Goal: Use online tool/utility: Utilize a website feature to perform a specific function

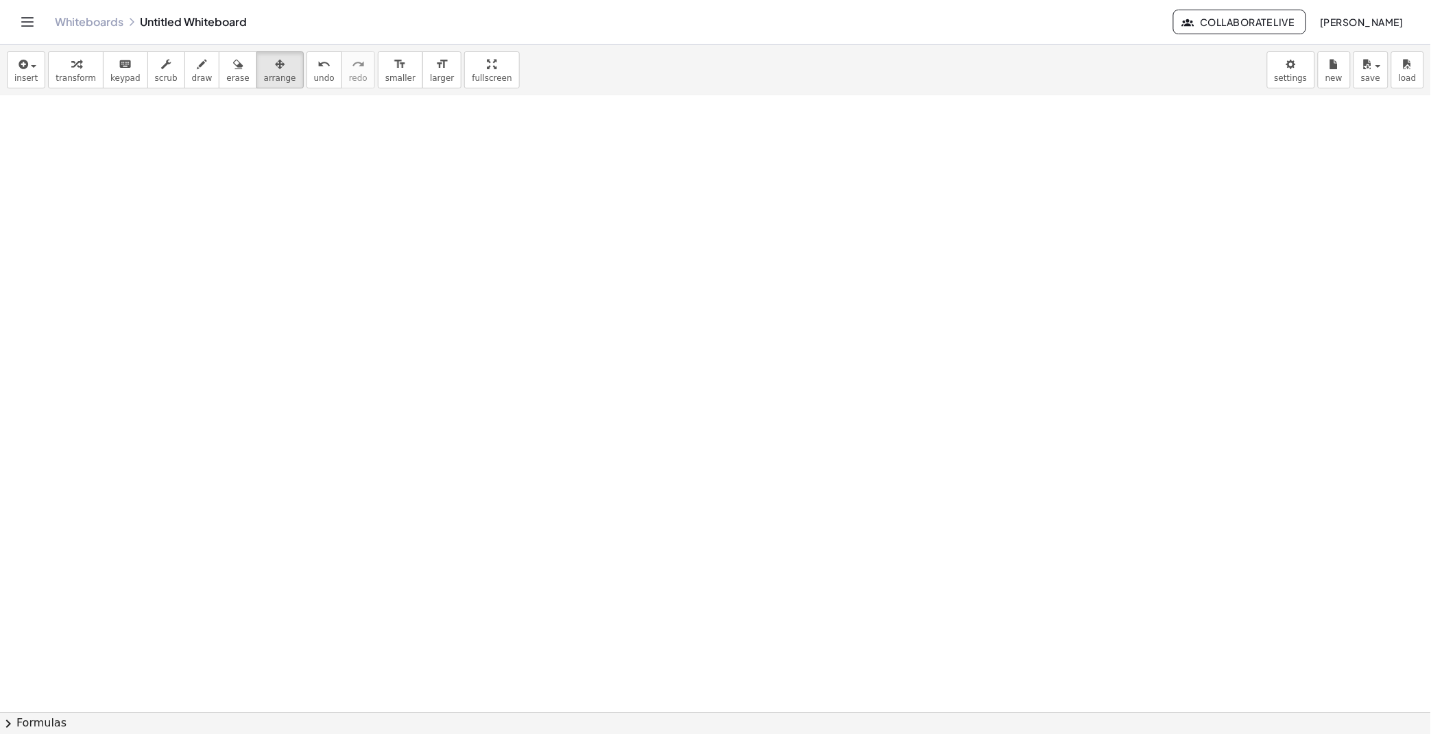
scroll to position [121, 0]
click at [19, 69] on icon "button" at bounding box center [22, 64] width 12 height 16
click at [354, 241] on div at bounding box center [715, 591] width 1431 height 1232
click at [28, 65] on icon "button" at bounding box center [22, 64] width 12 height 16
click at [69, 119] on span "Math Expression" at bounding box center [87, 126] width 79 height 14
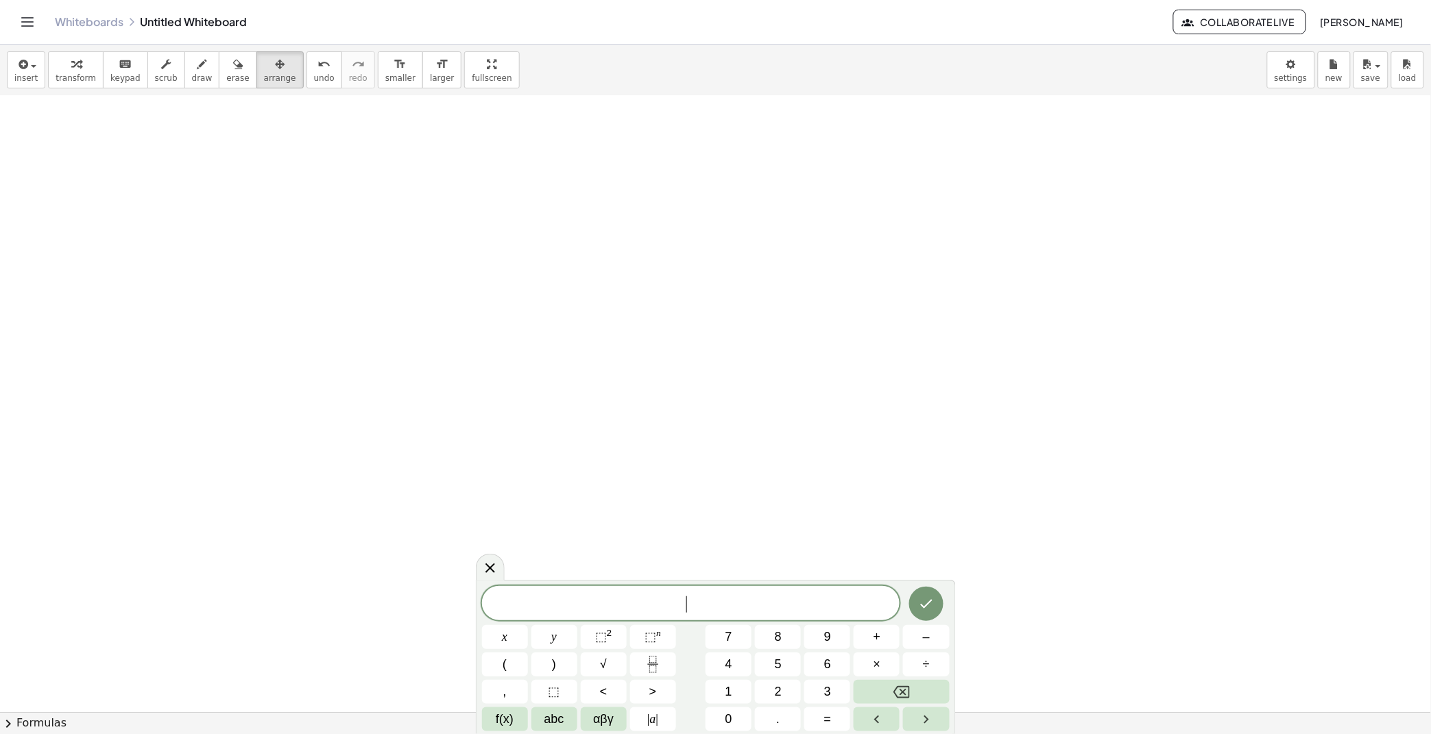
click at [641, 616] on div "​" at bounding box center [691, 603] width 418 height 34
click at [1086, 429] on div at bounding box center [715, 591] width 1431 height 1232
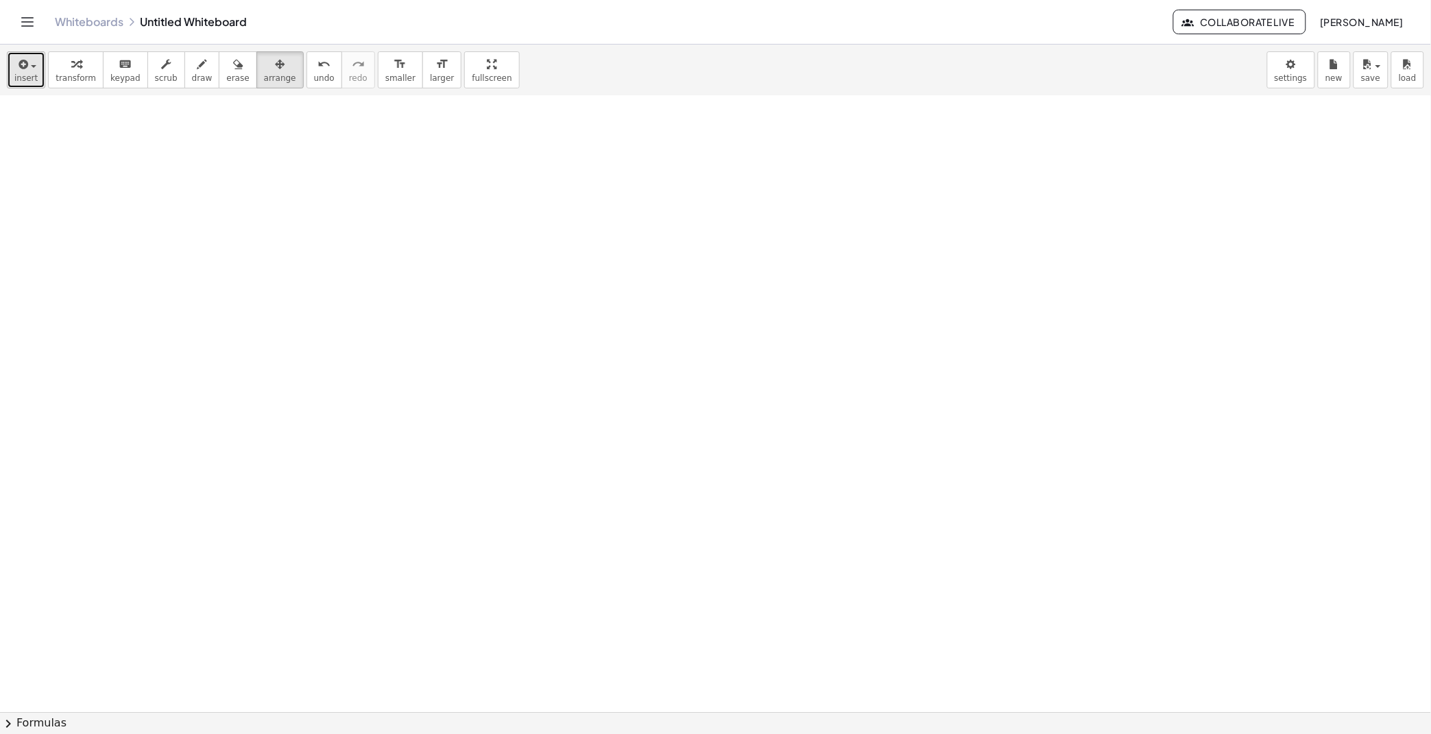
click at [42, 59] on button "insert" at bounding box center [26, 69] width 38 height 37
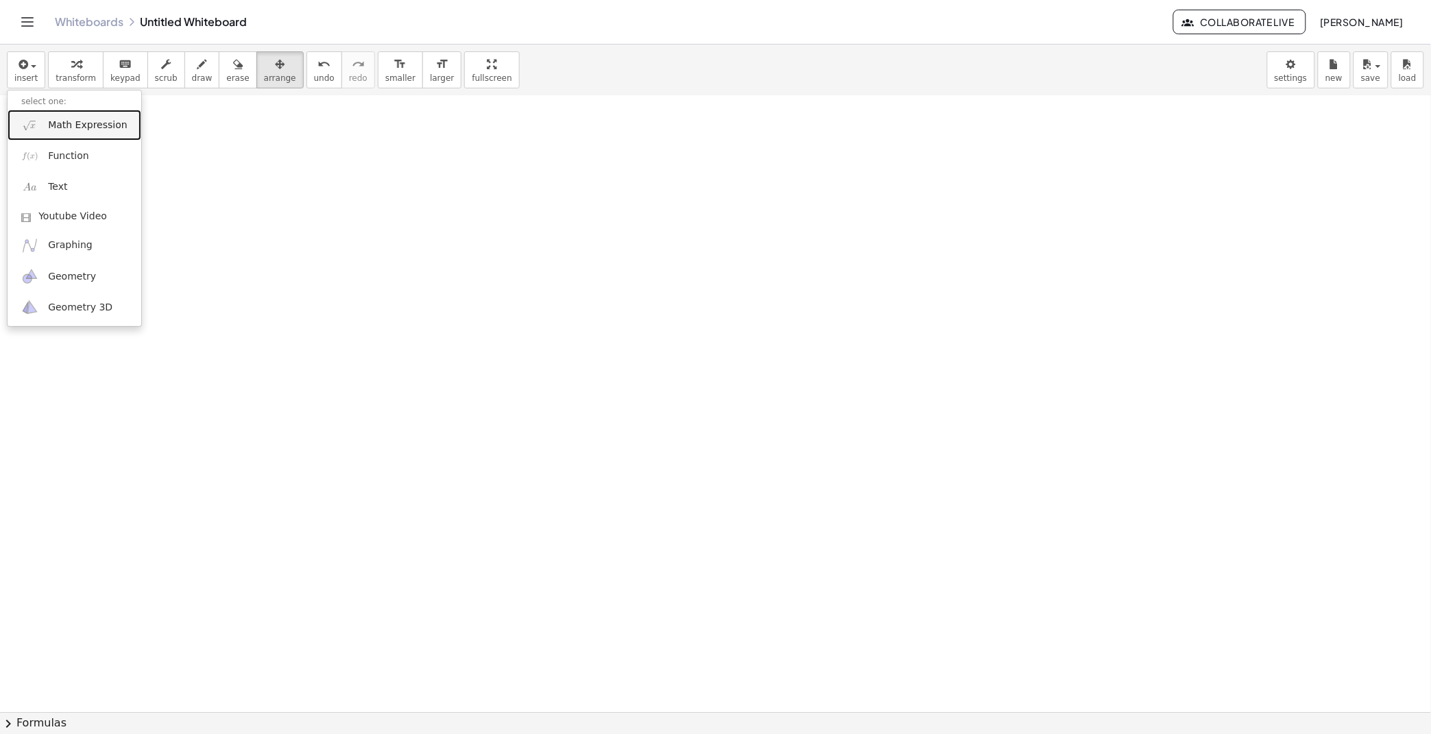
click at [82, 138] on link "Math Expression" at bounding box center [75, 125] width 134 height 31
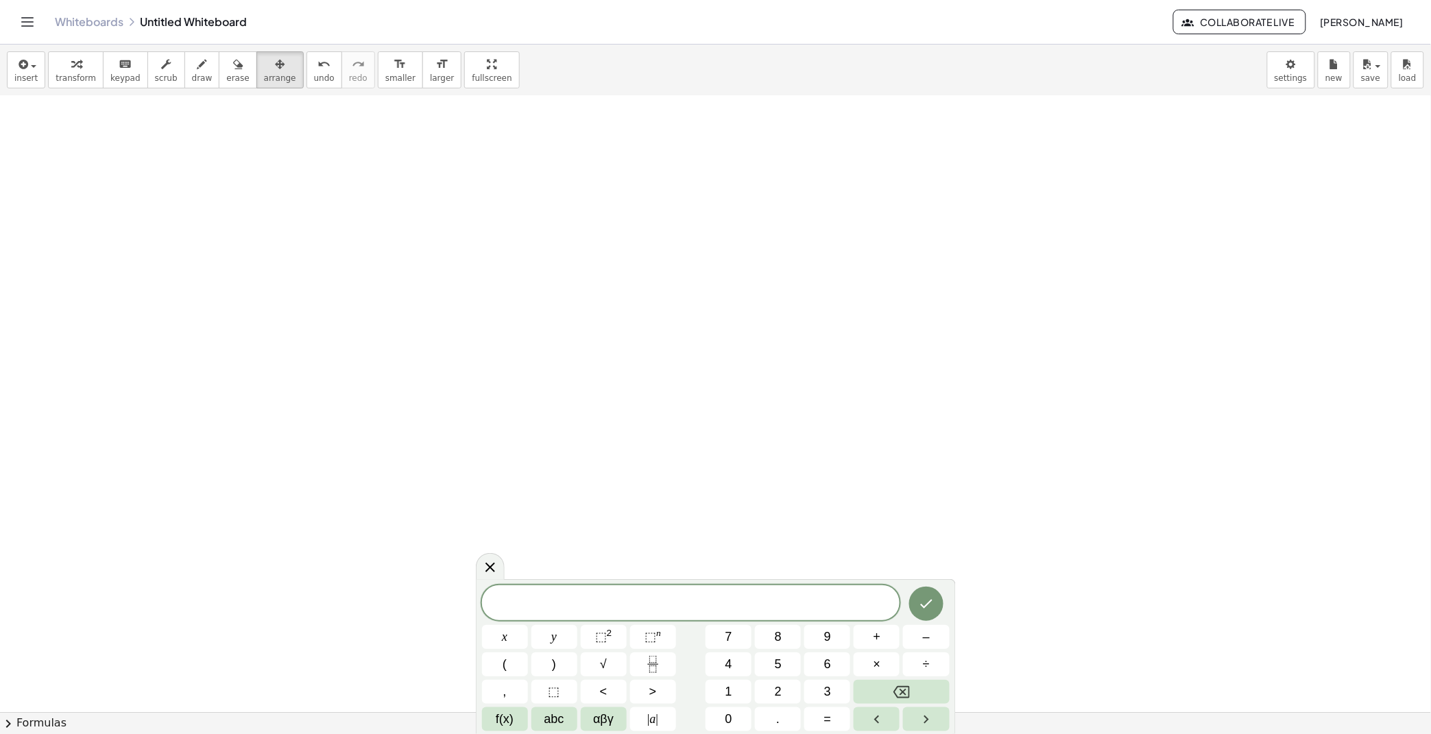
click at [1154, 408] on div at bounding box center [715, 591] width 1431 height 1232
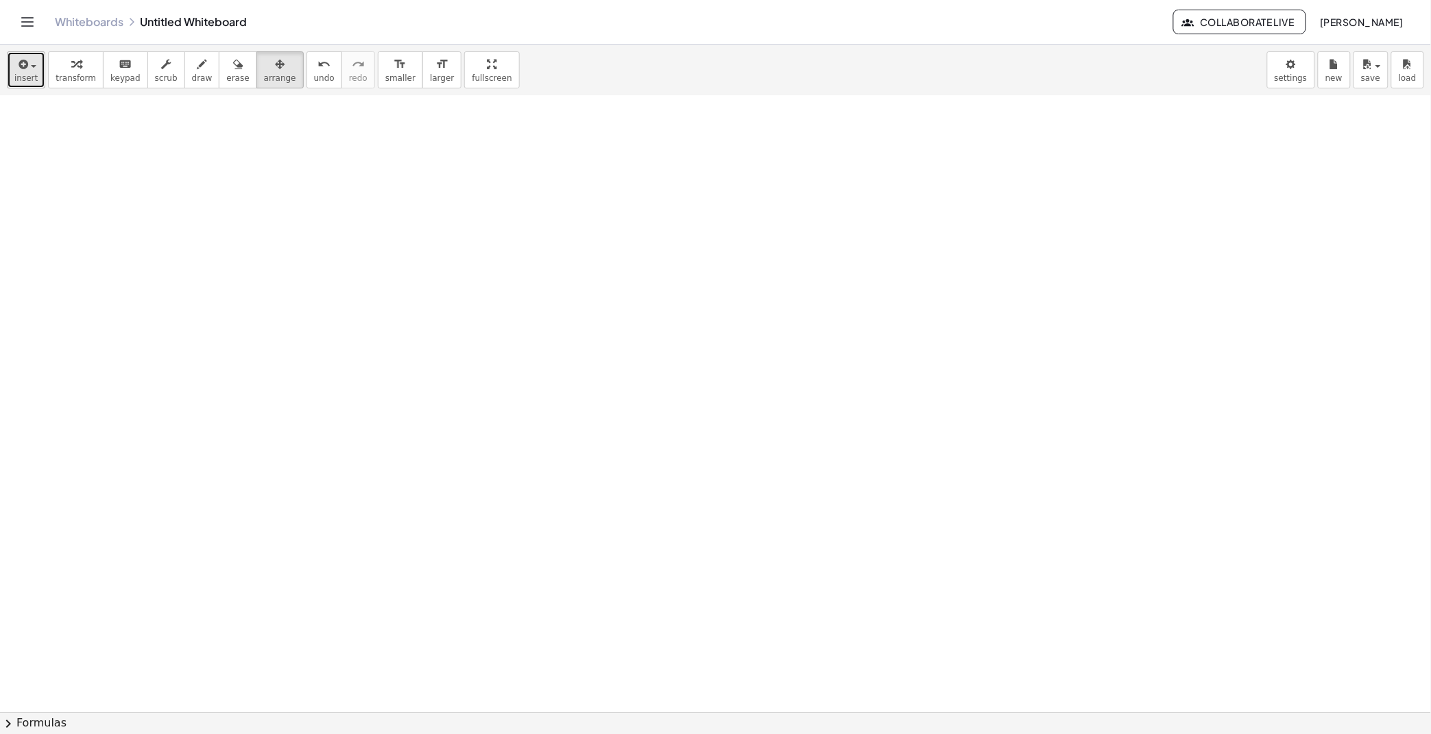
click at [35, 65] on span "button" at bounding box center [33, 66] width 5 height 3
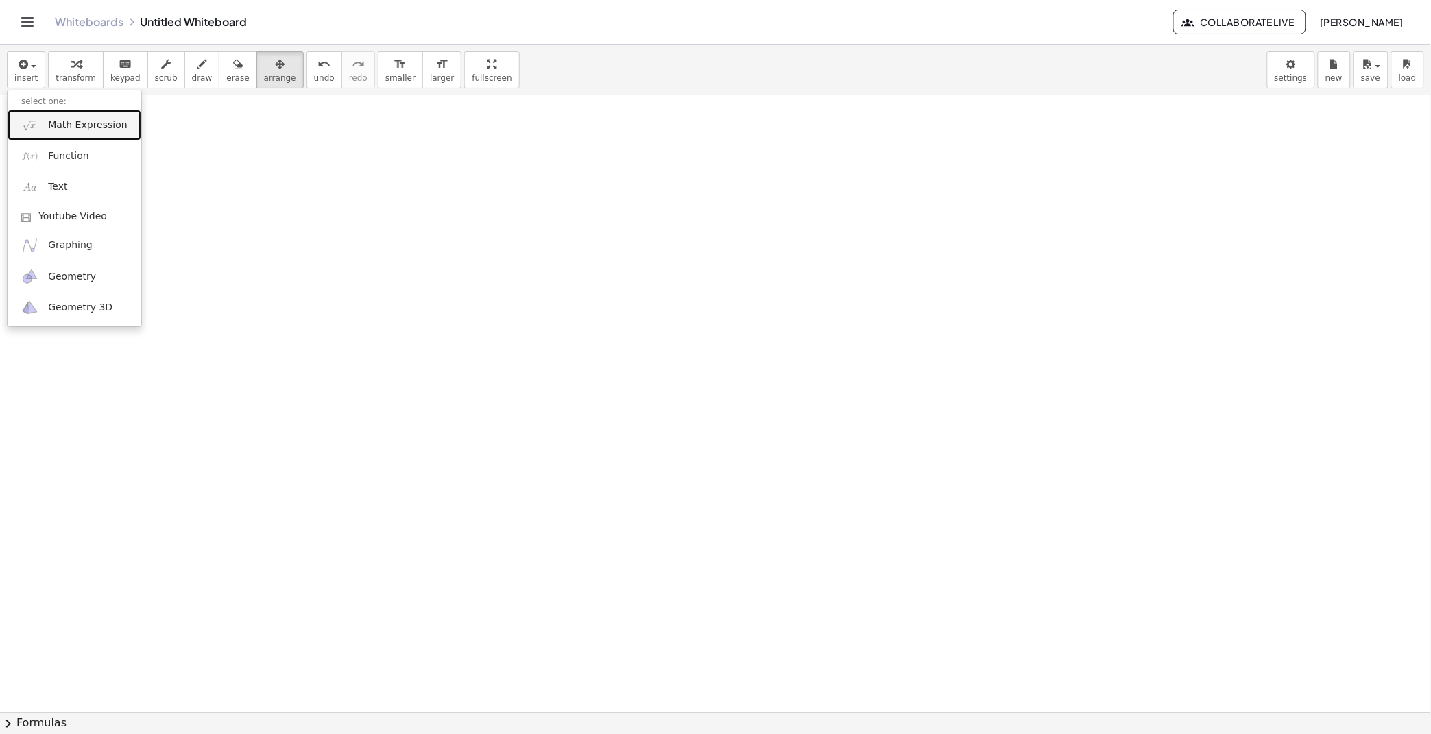
click at [52, 119] on span "Math Expression" at bounding box center [87, 126] width 79 height 14
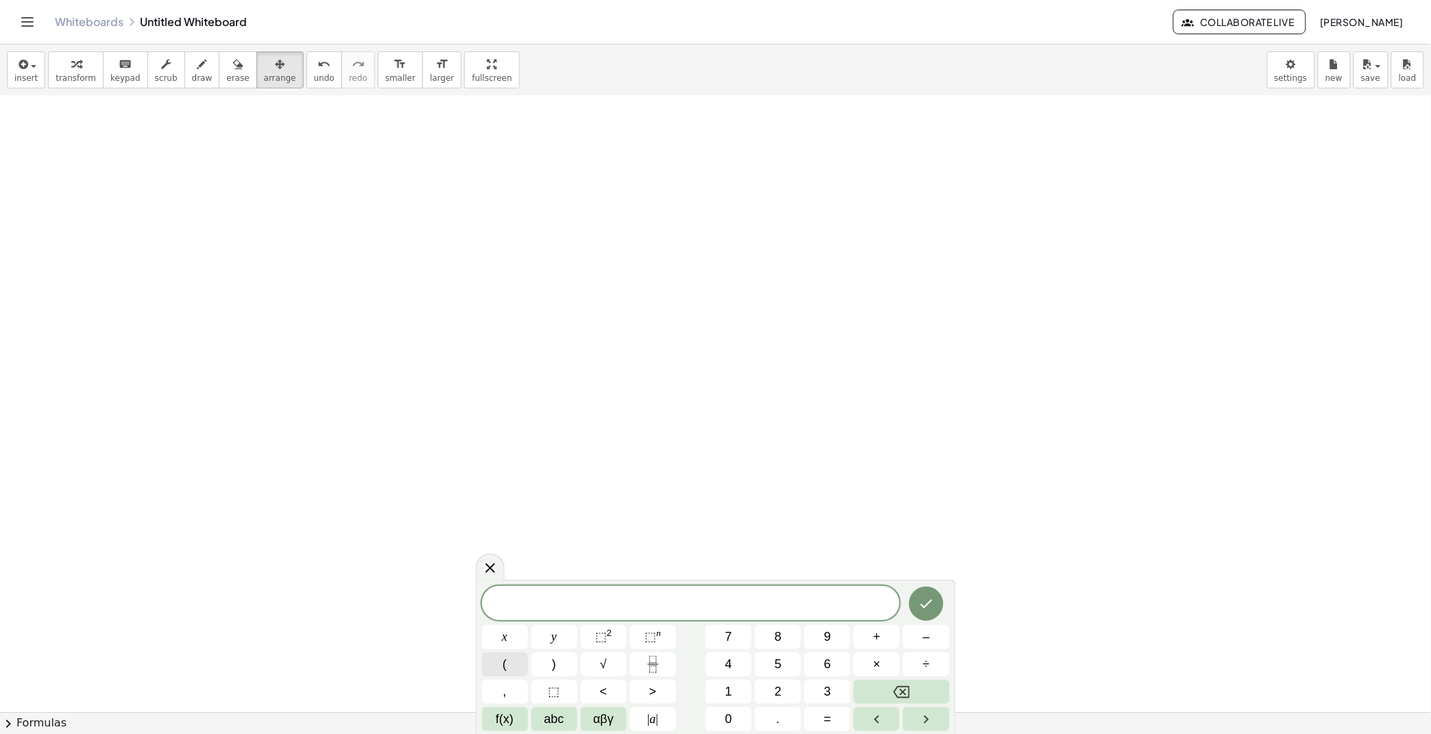
click at [515, 661] on button "(" at bounding box center [505, 665] width 46 height 24
click at [920, 640] on button "–" at bounding box center [926, 637] width 46 height 24
click at [999, 284] on div at bounding box center [715, 591] width 1431 height 1232
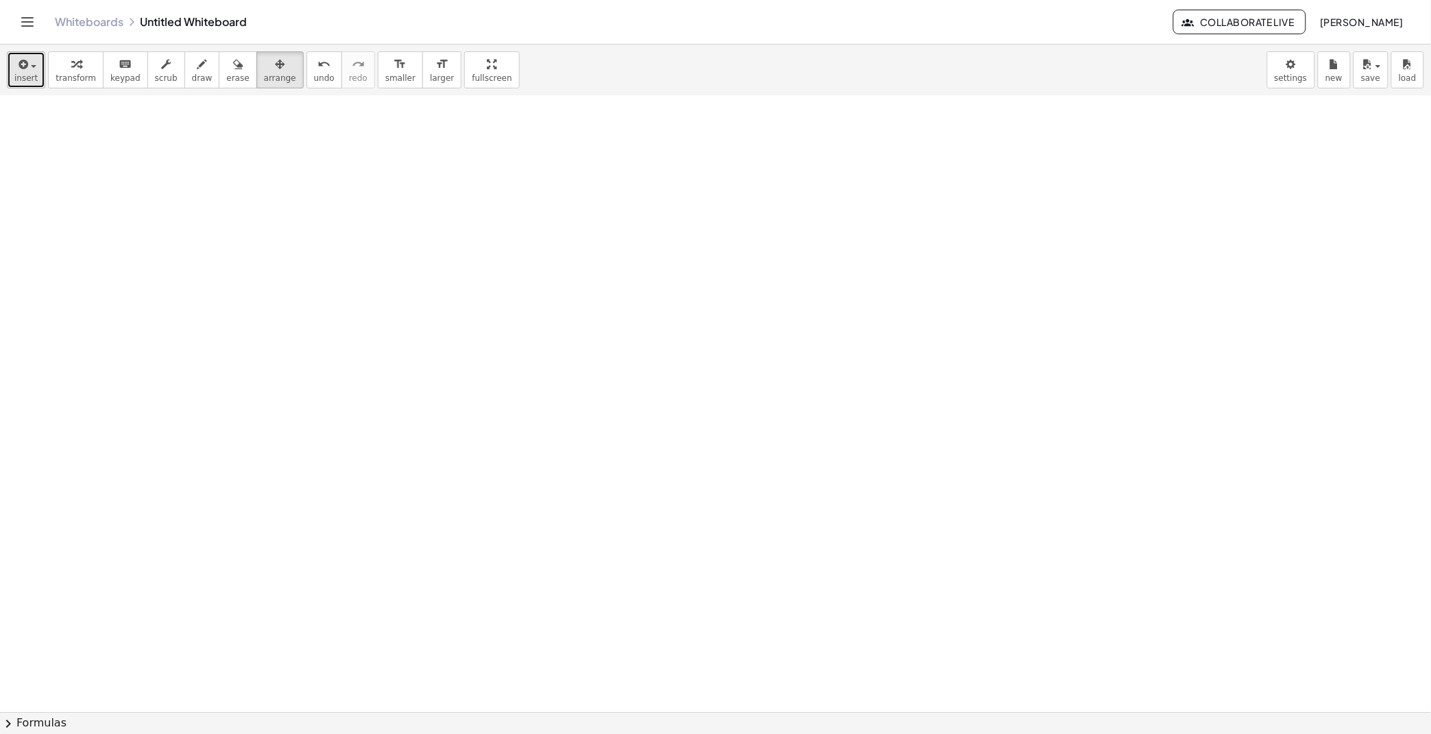
click at [30, 62] on span "button" at bounding box center [29, 66] width 3 height 10
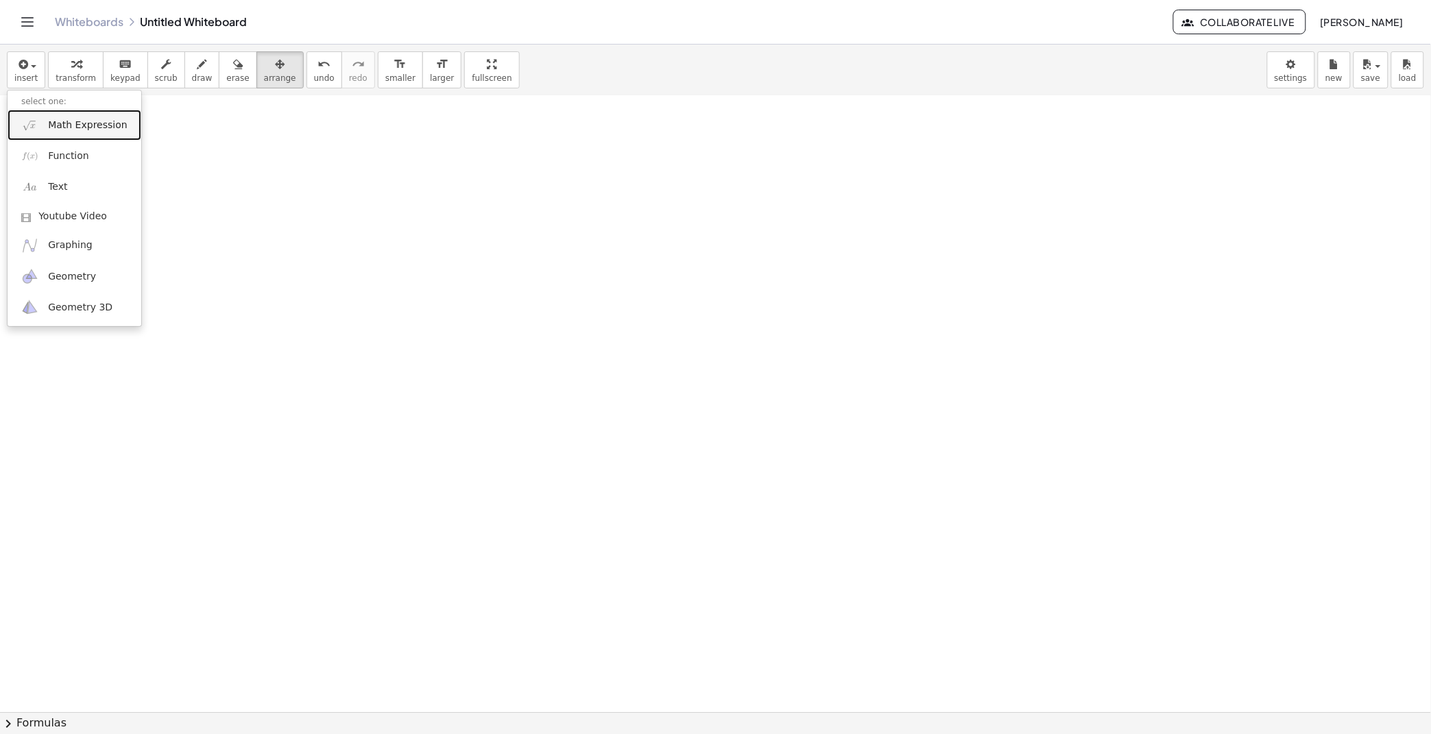
click at [115, 125] on span "Math Expression" at bounding box center [87, 126] width 79 height 14
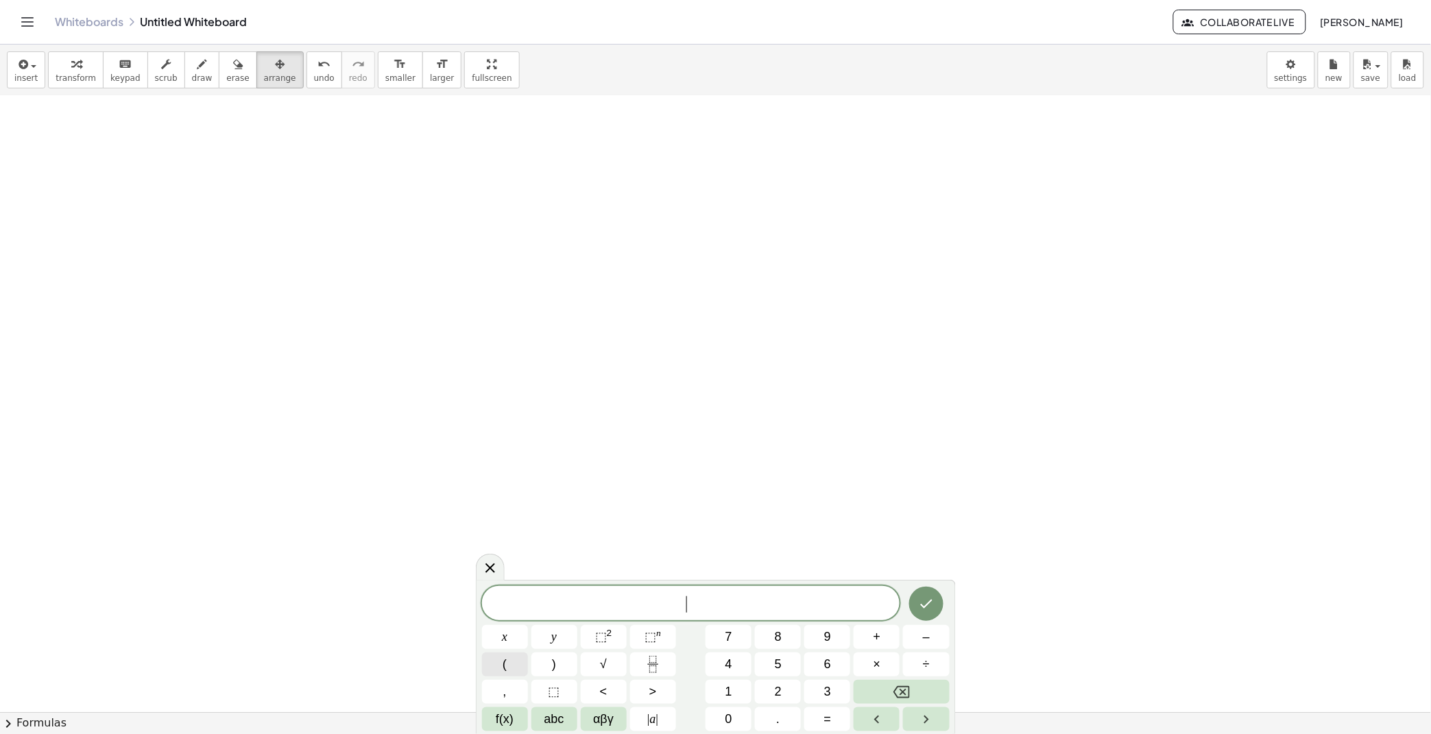
click at [509, 658] on button "(" at bounding box center [505, 665] width 46 height 24
click at [923, 634] on span "–" at bounding box center [926, 637] width 7 height 19
click at [558, 661] on button ")" at bounding box center [554, 665] width 46 height 24
click at [603, 637] on span "⬚" at bounding box center [601, 637] width 12 height 14
click at [817, 725] on button "=" at bounding box center [827, 719] width 46 height 24
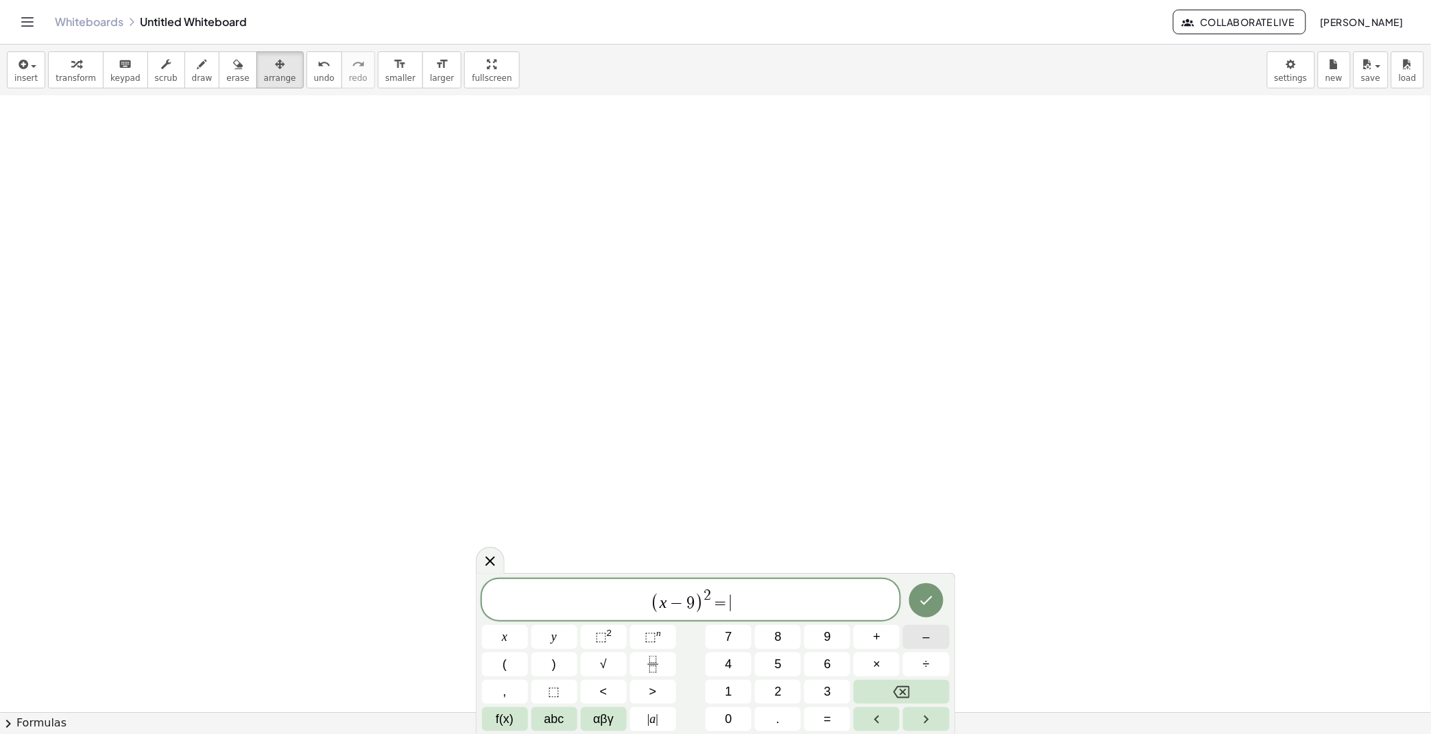
click at [928, 639] on span "–" at bounding box center [926, 637] width 7 height 19
click at [742, 666] on button "4" at bounding box center [728, 665] width 46 height 24
drag, startPoint x: 744, startPoint y: 600, endPoint x: 553, endPoint y: 598, distance: 190.6
click at [553, 598] on span "( x − 9 ) 2 = − 4" at bounding box center [691, 600] width 418 height 27
drag, startPoint x: 689, startPoint y: 605, endPoint x: 652, endPoint y: 457, distance: 152.6
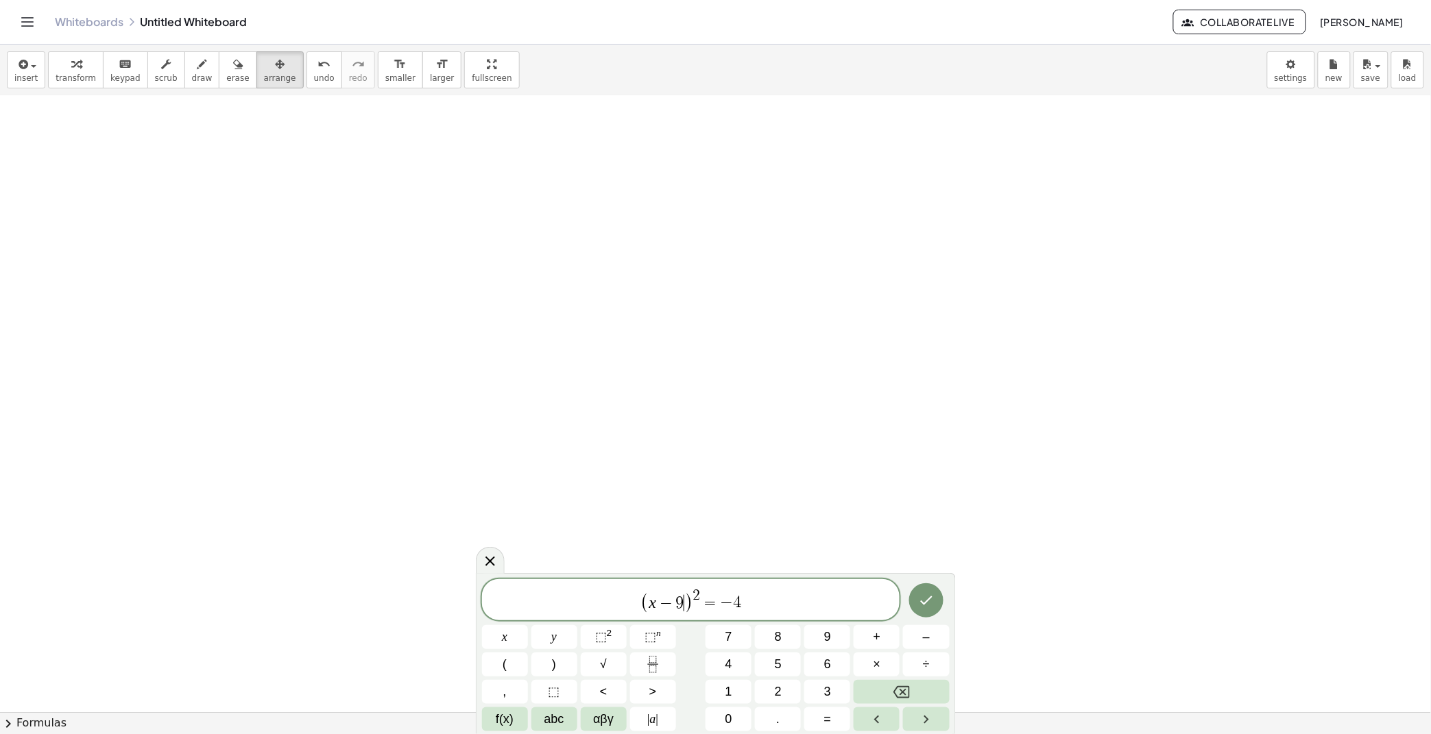
click at [667, 413] on div at bounding box center [715, 591] width 1431 height 1232
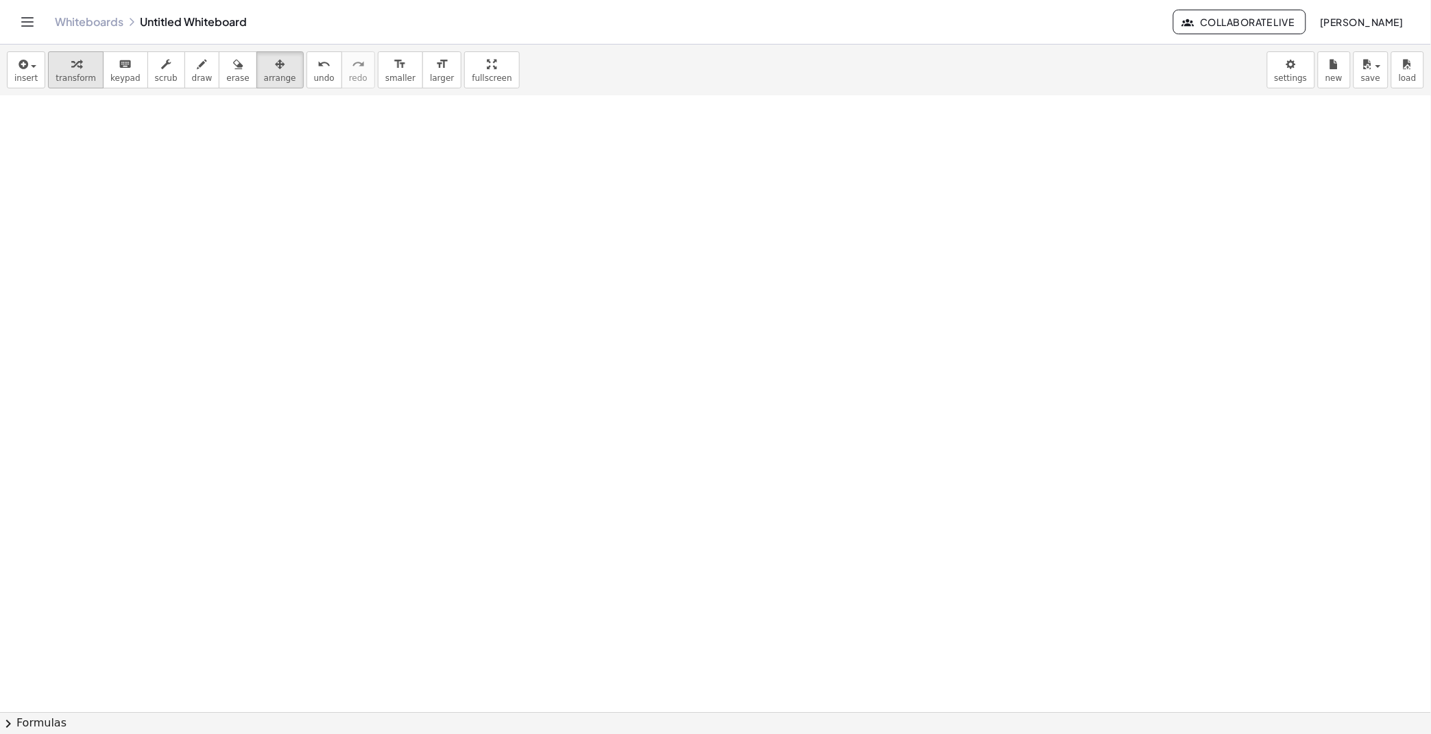
click at [52, 55] on button "transform" at bounding box center [76, 69] width 56 height 37
click at [48, 56] on button "transform" at bounding box center [76, 69] width 56 height 37
click at [42, 56] on button "insert" at bounding box center [26, 69] width 38 height 37
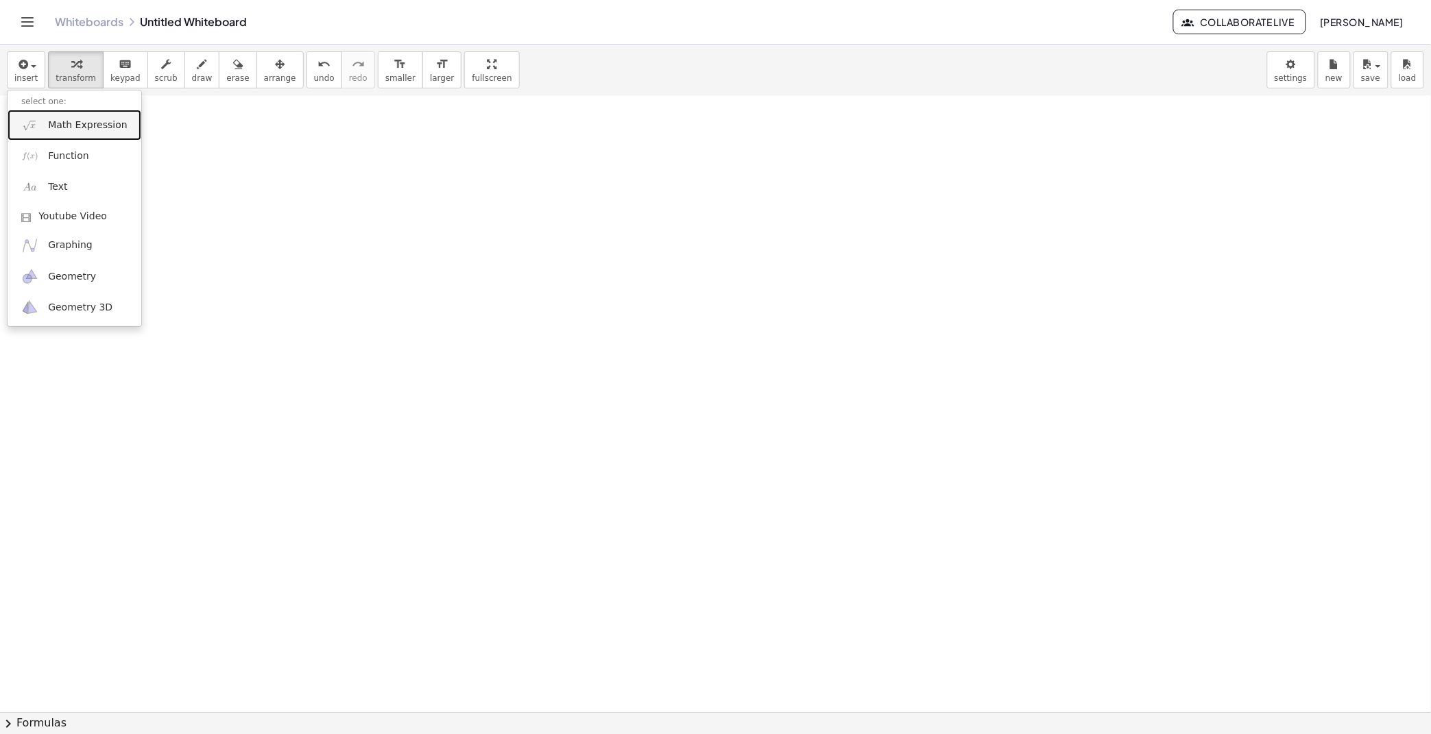
click at [97, 123] on span "Math Expression" at bounding box center [87, 126] width 79 height 14
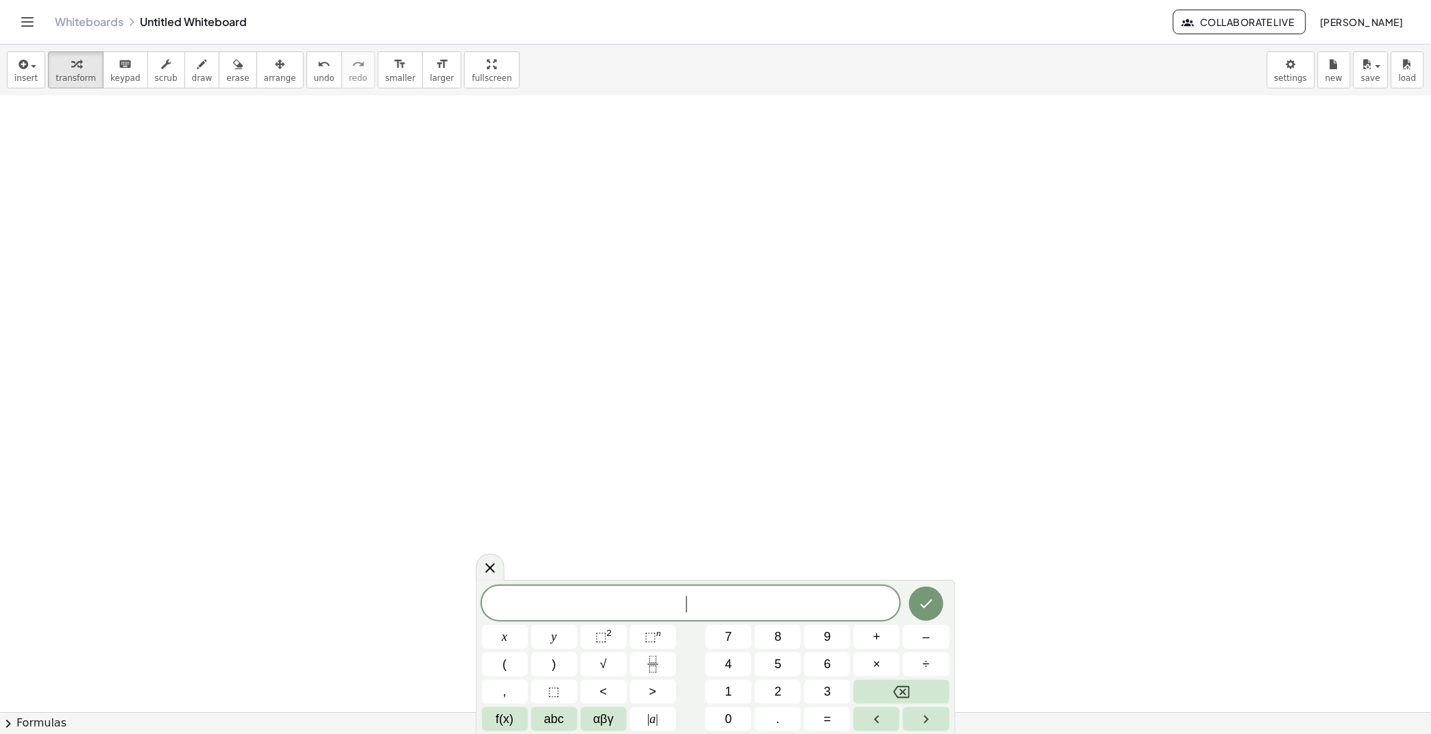
click at [750, 612] on span "​" at bounding box center [691, 604] width 418 height 19
click at [512, 655] on button "(" at bounding box center [505, 665] width 46 height 24
click at [923, 643] on span "–" at bounding box center [926, 637] width 7 height 19
click at [838, 635] on button "9" at bounding box center [827, 637] width 46 height 24
click at [542, 672] on button ")" at bounding box center [554, 665] width 46 height 24
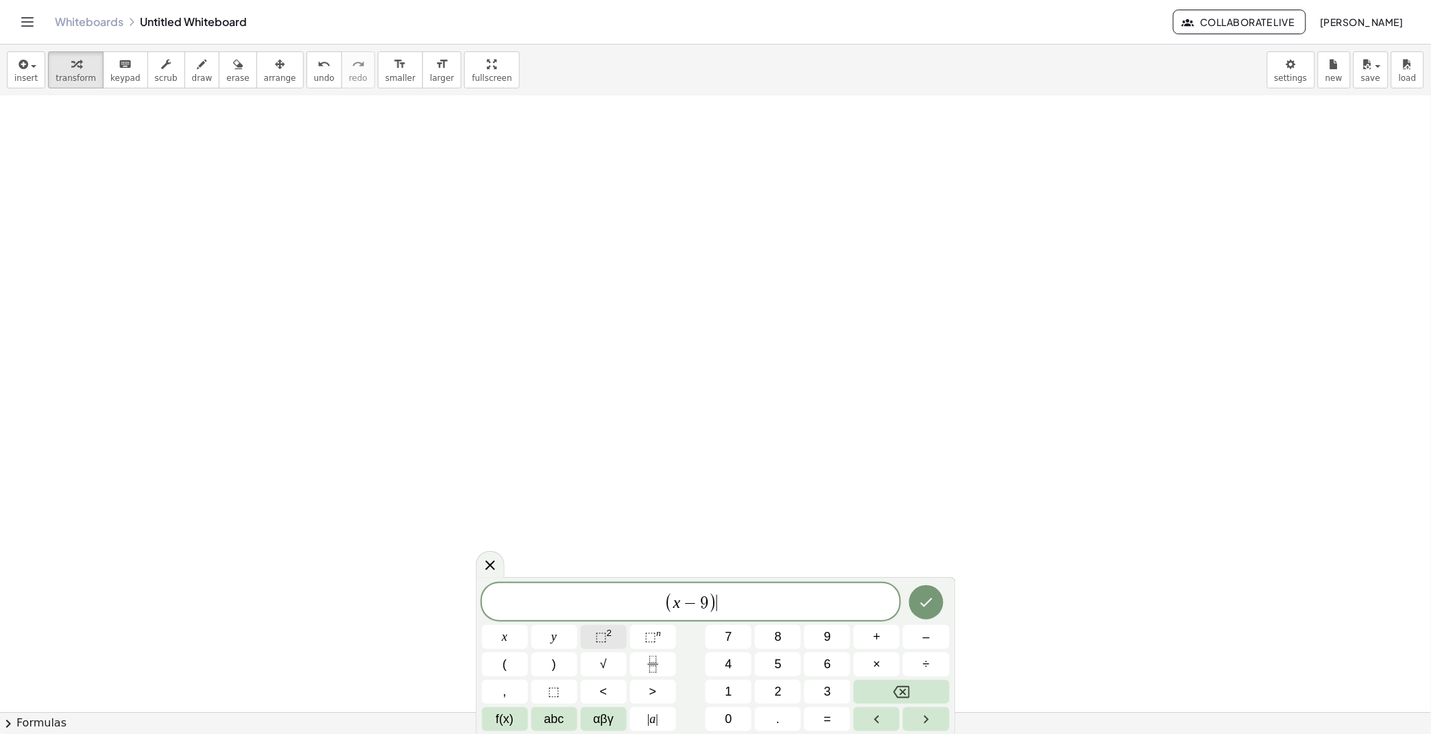
click at [611, 634] on sup "2" at bounding box center [609, 633] width 5 height 10
click at [837, 717] on button "=" at bounding box center [827, 719] width 46 height 24
click at [927, 645] on span "–" at bounding box center [926, 637] width 7 height 19
click at [734, 658] on button "4" at bounding box center [728, 665] width 46 height 24
click at [862, 666] on button "×" at bounding box center [876, 665] width 46 height 24
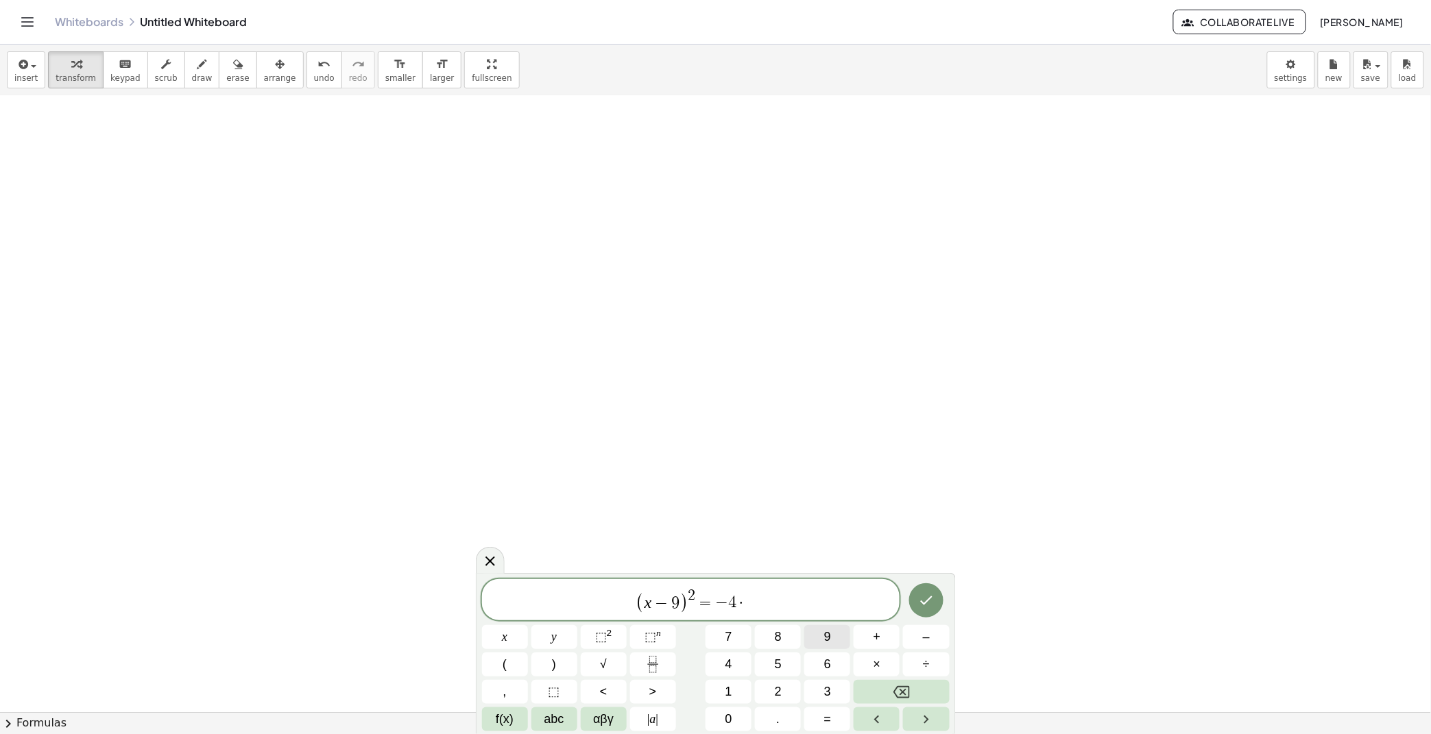
click at [825, 633] on span "9" at bounding box center [827, 637] width 7 height 19
click at [495, 666] on button "(" at bounding box center [505, 665] width 46 height 24
click at [550, 639] on button "y" at bounding box center [554, 637] width 46 height 24
click at [924, 640] on span "–" at bounding box center [926, 637] width 7 height 19
click at [777, 664] on span "5" at bounding box center [778, 664] width 7 height 19
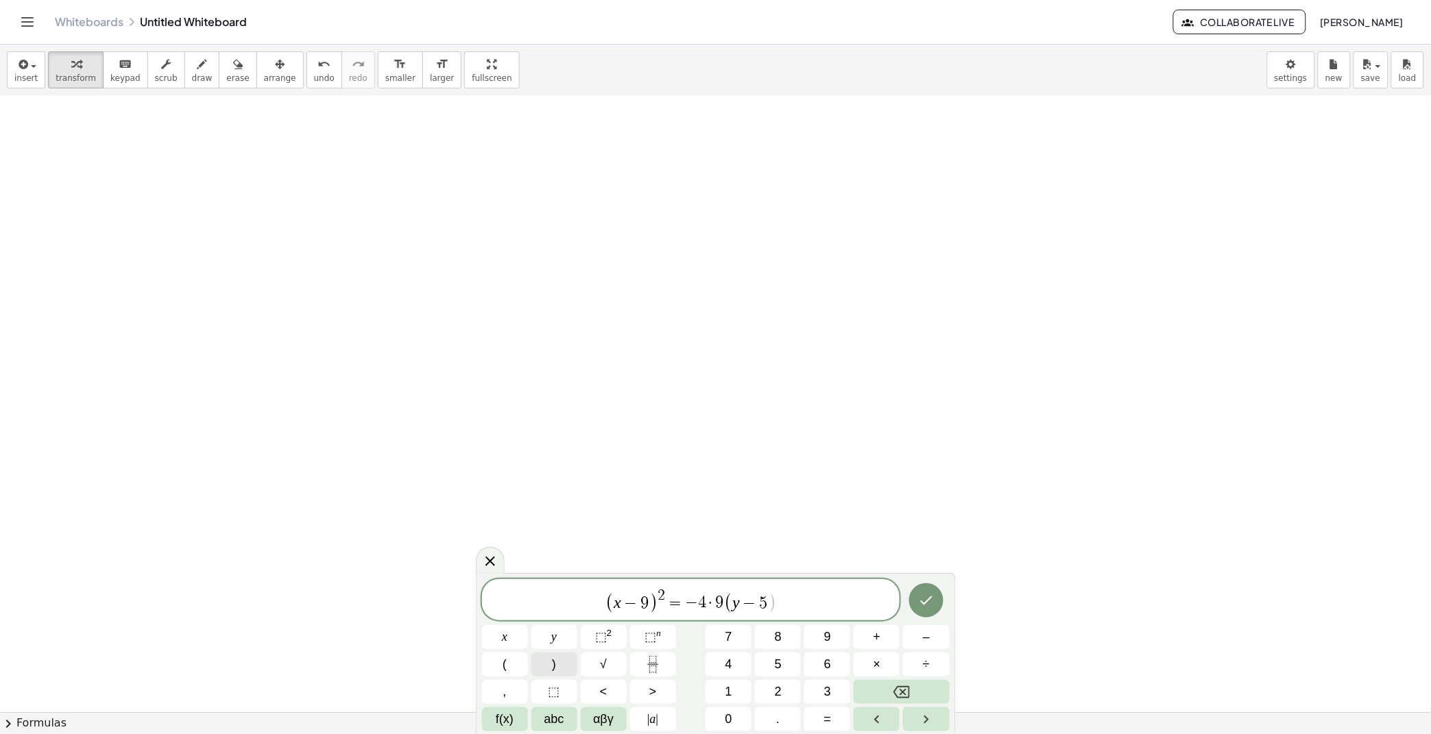
click at [550, 668] on button ")" at bounding box center [554, 665] width 46 height 24
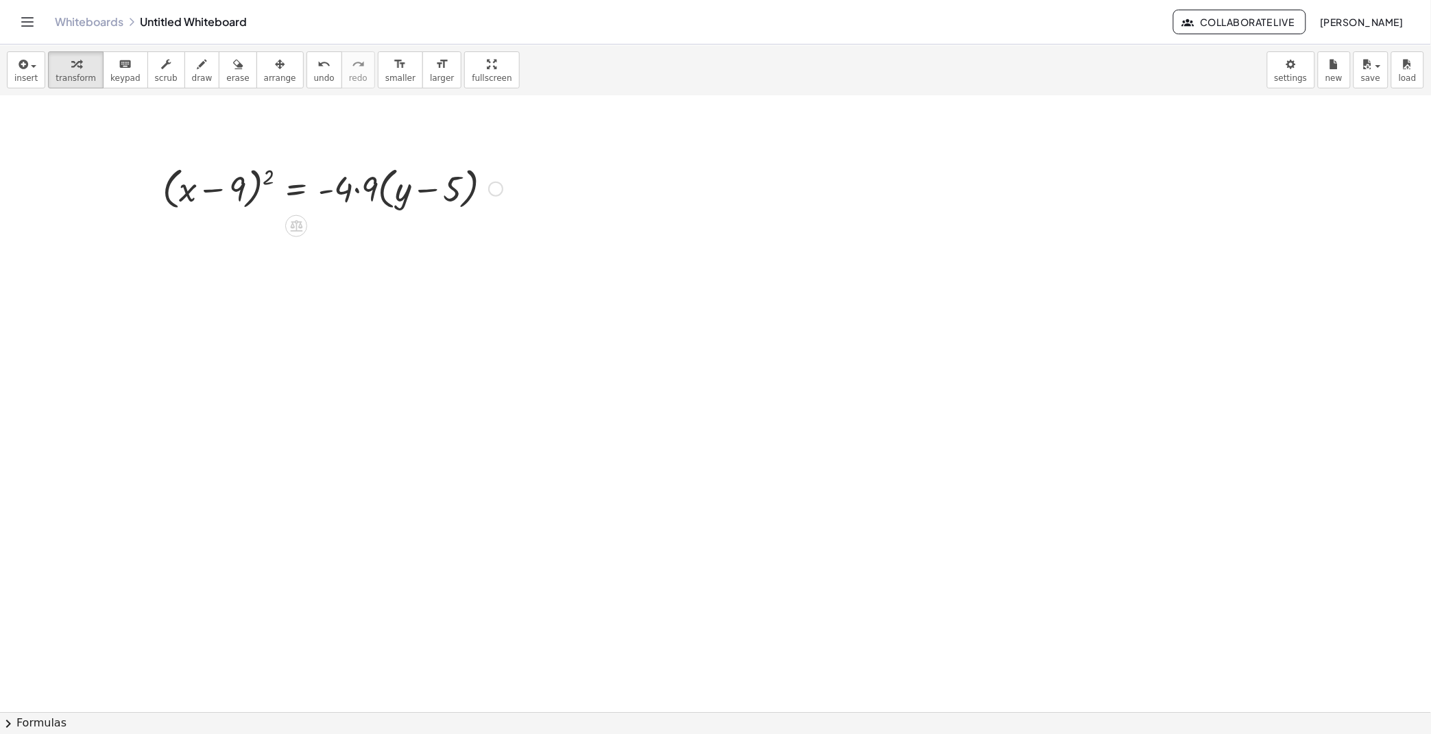
click at [360, 196] on div at bounding box center [333, 188] width 354 height 52
click at [14, 723] on span "chevron_right" at bounding box center [8, 724] width 16 height 16
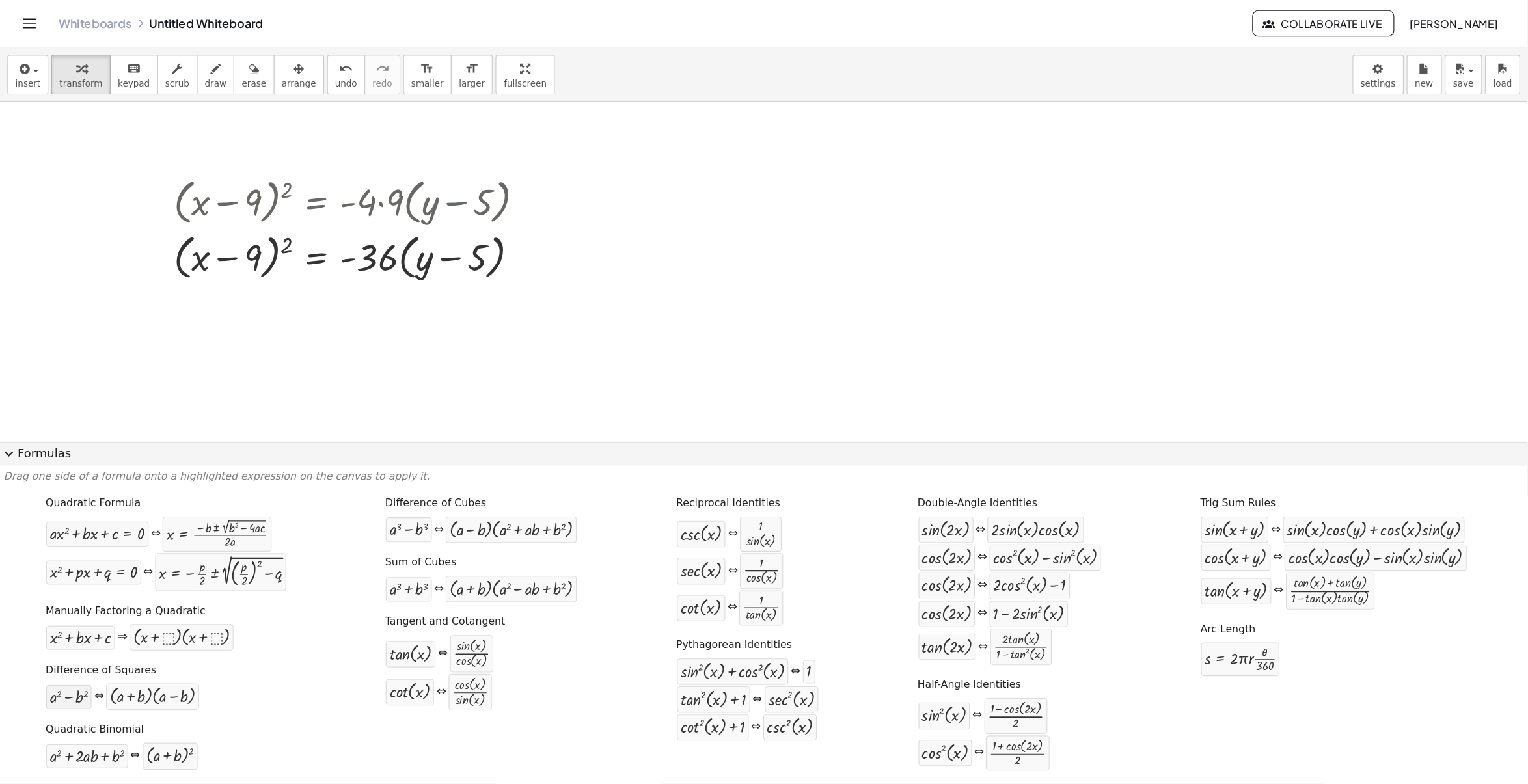
scroll to position [0, 0]
drag, startPoint x: 157, startPoint y: 678, endPoint x: 207, endPoint y: 205, distance: 475.6
click at [214, 208] on div at bounding box center [316, 228] width 336 height 49
drag, startPoint x: 164, startPoint y: 664, endPoint x: 198, endPoint y: 229, distance: 436.3
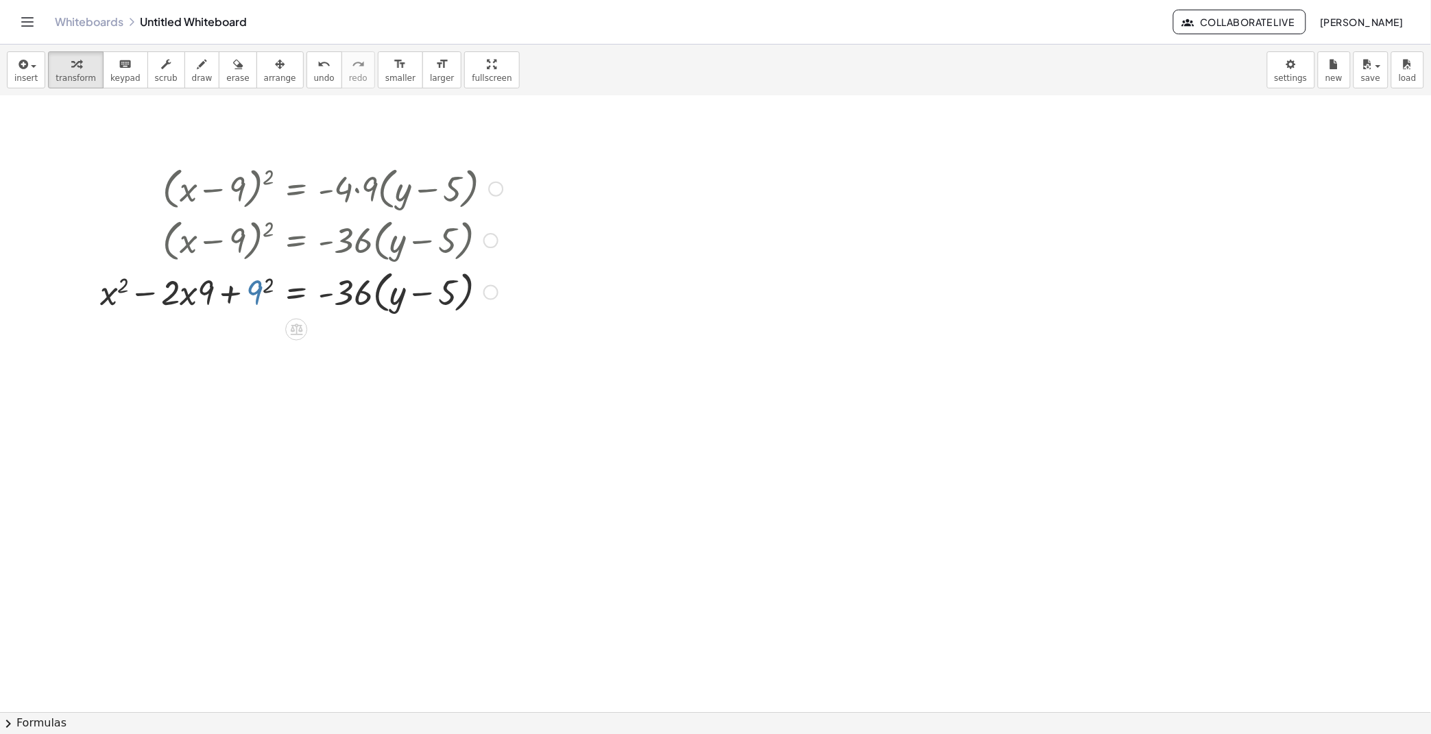
drag, startPoint x: 263, startPoint y: 293, endPoint x: 247, endPoint y: 298, distance: 16.7
click at [263, 295] on div at bounding box center [301, 291] width 416 height 52
click at [186, 300] on div at bounding box center [301, 291] width 416 height 52
click at [194, 291] on div at bounding box center [301, 291] width 416 height 52
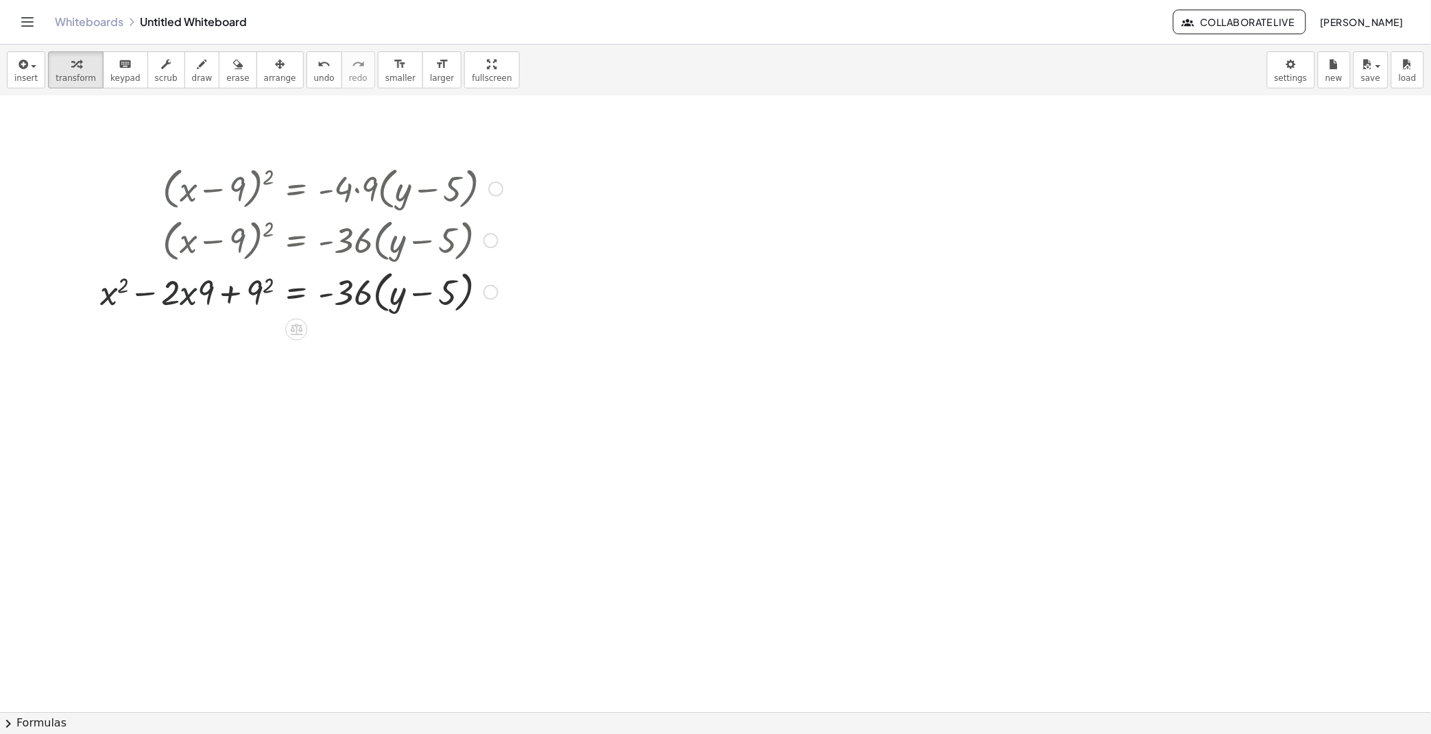
drag, startPoint x: 175, startPoint y: 296, endPoint x: 210, endPoint y: 302, distance: 35.4
click at [174, 299] on div at bounding box center [301, 291] width 416 height 52
drag, startPoint x: 258, startPoint y: 289, endPoint x: 267, endPoint y: 291, distance: 9.0
click at [284, 291] on div at bounding box center [301, 291] width 416 height 52
drag, startPoint x: 214, startPoint y: 288, endPoint x: 167, endPoint y: 276, distance: 48.0
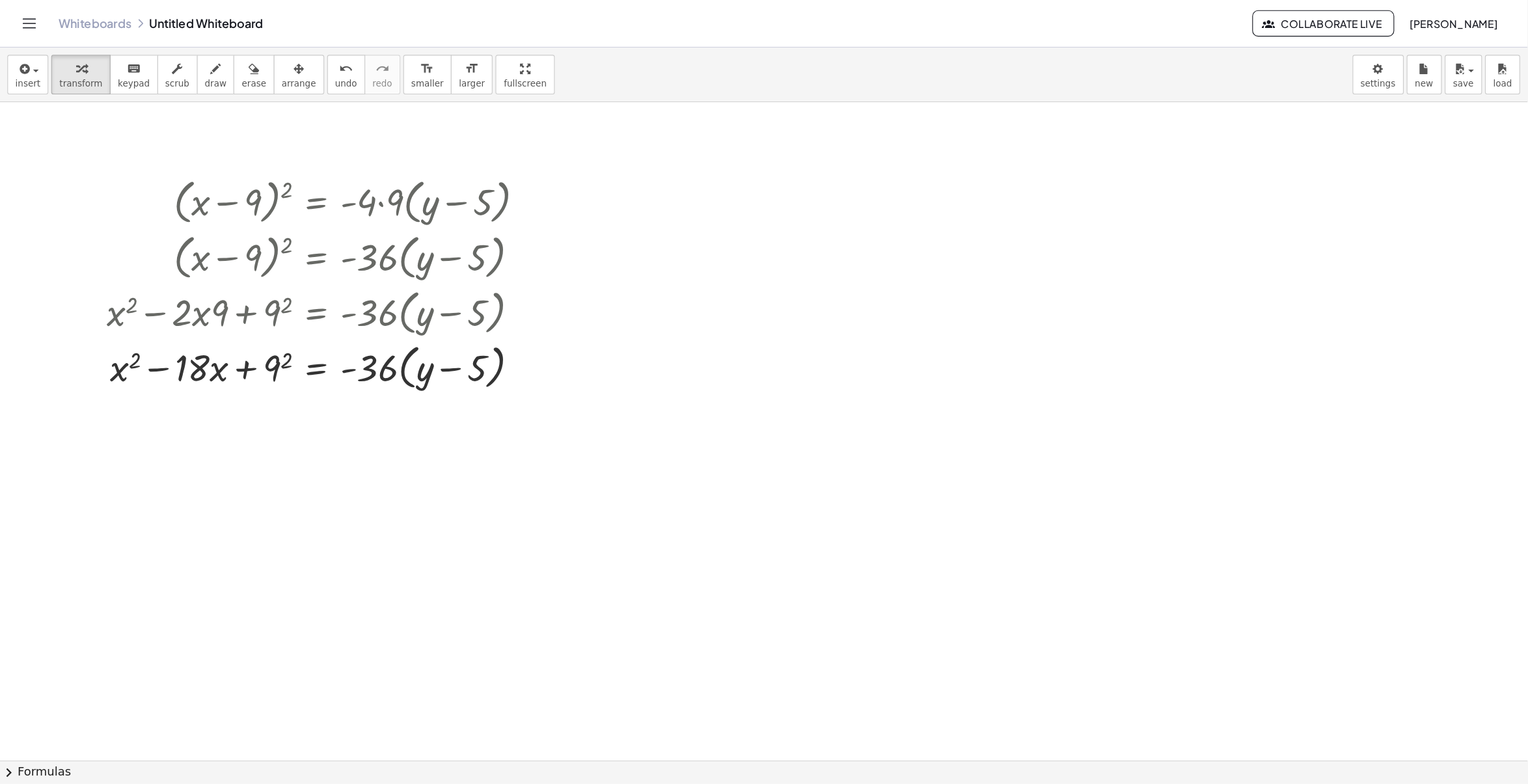
scroll to position [115, 0]
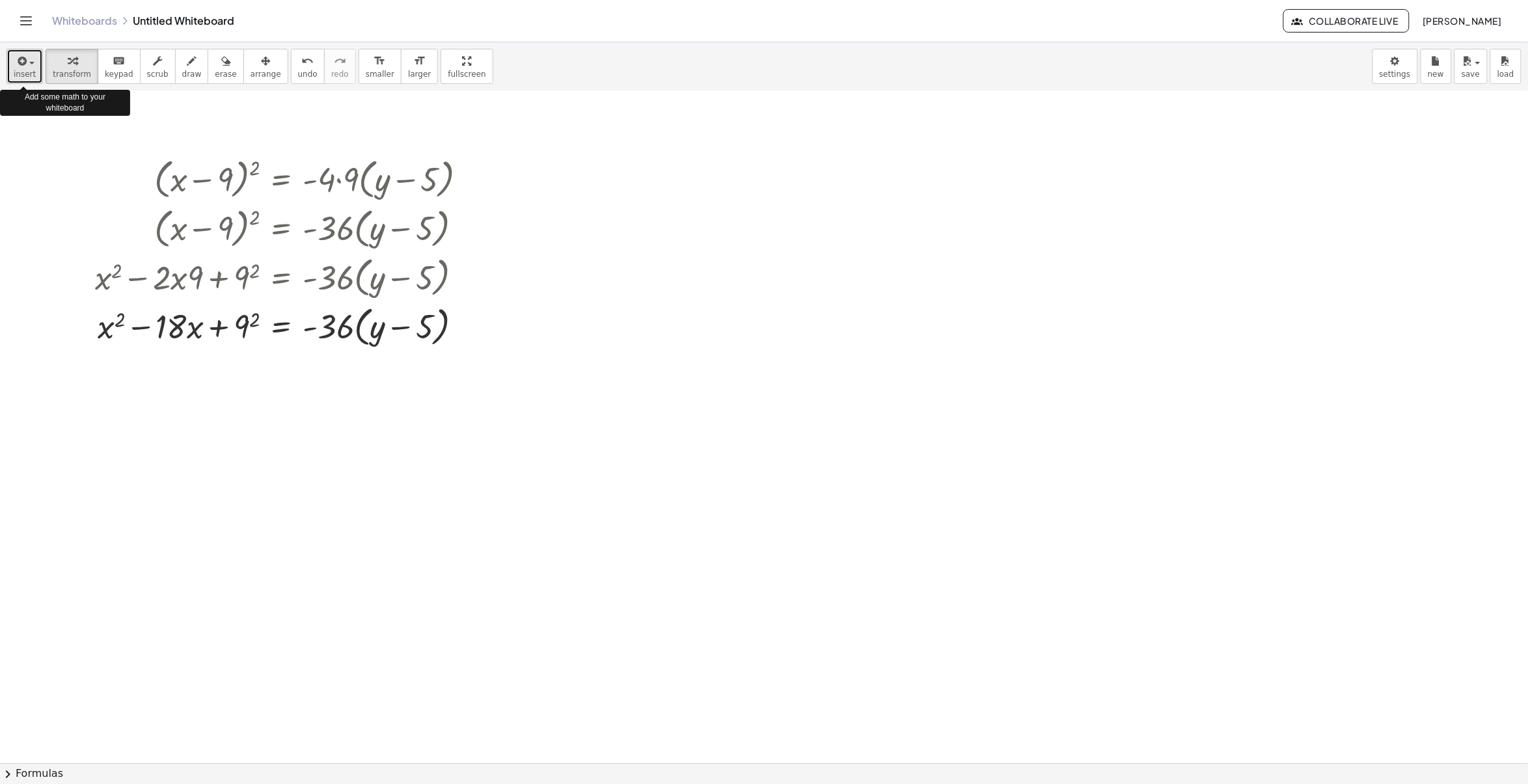
click at [15, 66] on icon "button" at bounding box center [21, 61] width 11 height 15
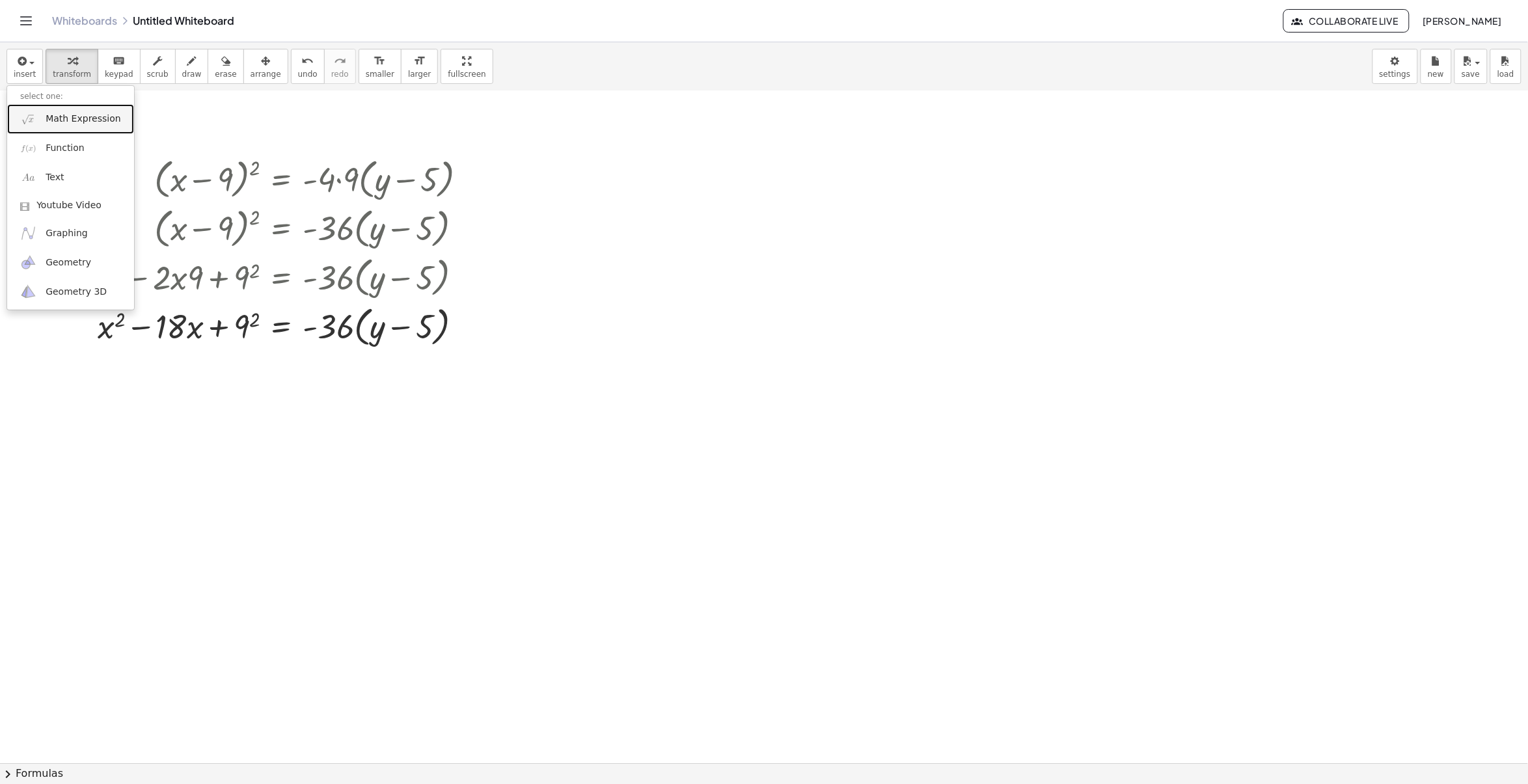
click at [66, 122] on span "Math Expression" at bounding box center [83, 120] width 75 height 13
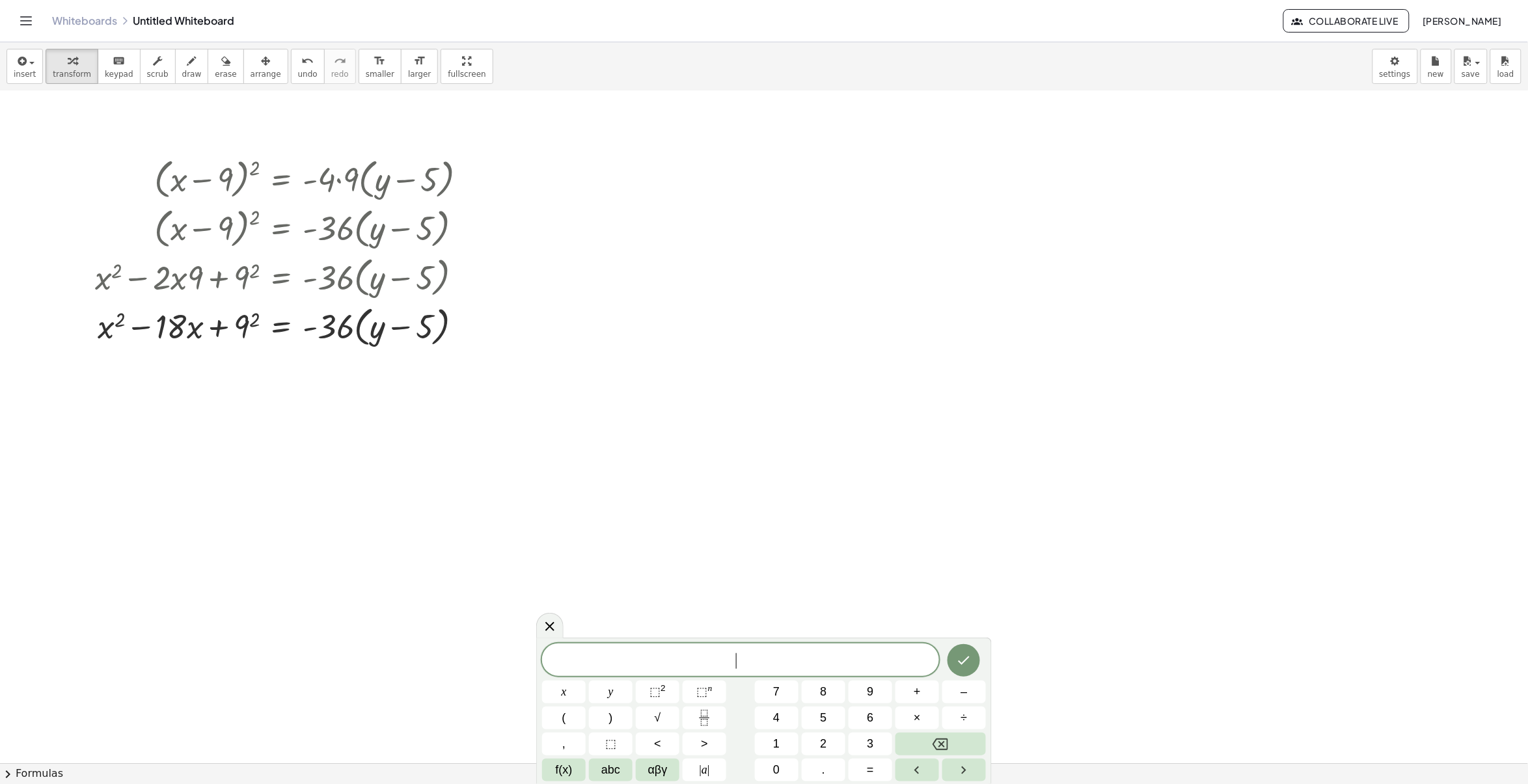
click at [690, 659] on span "​" at bounding box center [741, 661] width 397 height 18
click at [664, 704] on div "x x y ⬚ 2 ⬚ n 7 8 9 + – ( ) √ 4 5 6 × ÷ , ⬚ < > 1 2 3 f(x) abc αβγ | a | 0 . =" at bounding box center [764, 712] width 443 height 138
click at [661, 692] on sup "2" at bounding box center [663, 688] width 5 height 9
click at [789, 665] on span "x 2 ​" at bounding box center [741, 658] width 397 height 24
click at [786, 661] on span "x 2 ​" at bounding box center [741, 658] width 397 height 24
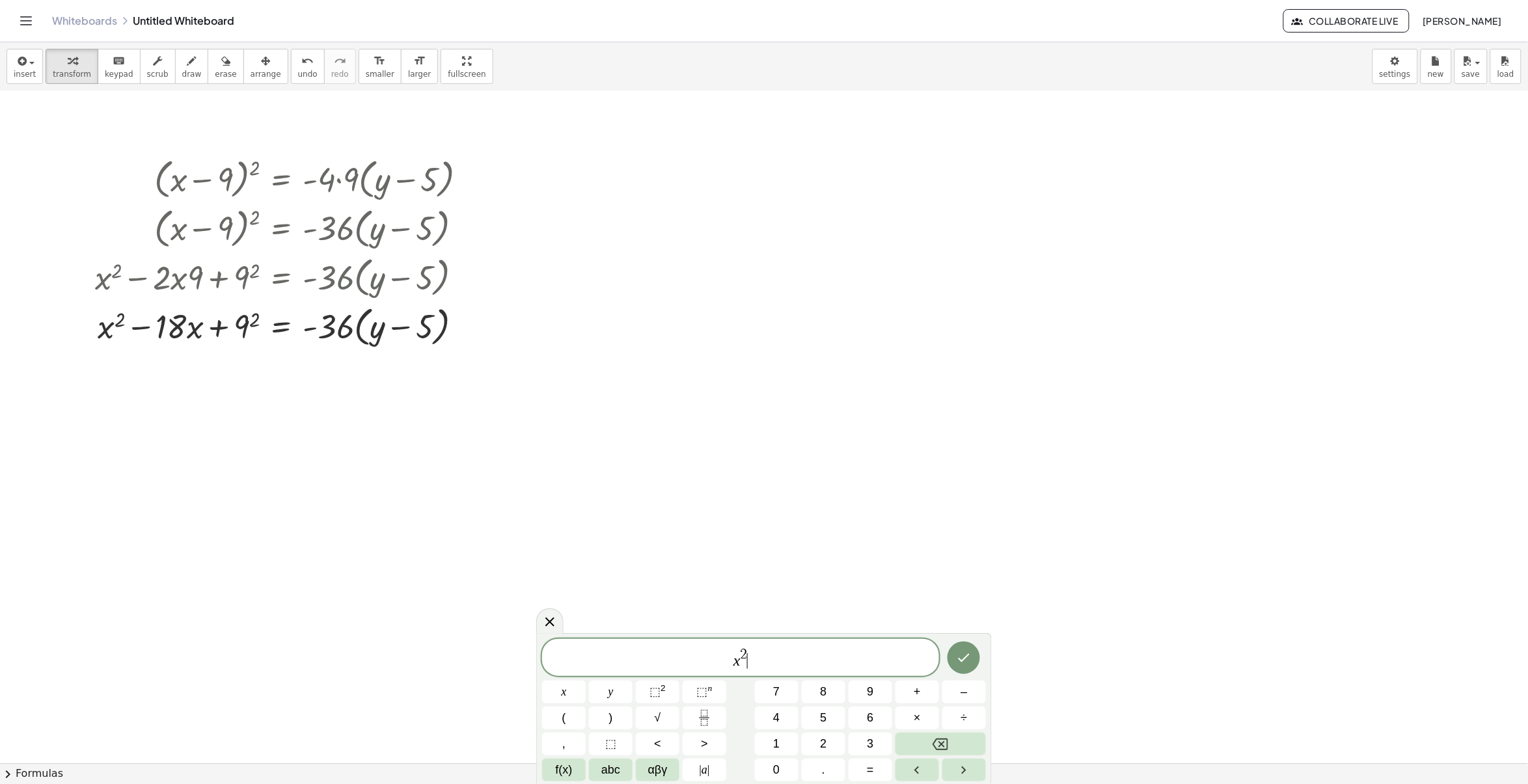
click at [878, 642] on div "x 2 ​" at bounding box center [741, 657] width 397 height 37
click at [662, 687] on sup "2" at bounding box center [663, 688] width 5 height 9
click at [915, 694] on span "+" at bounding box center [917, 692] width 8 height 18
click at [792, 769] on button "0" at bounding box center [777, 770] width 44 height 23
click at [914, 721] on button "×" at bounding box center [917, 718] width 44 height 23
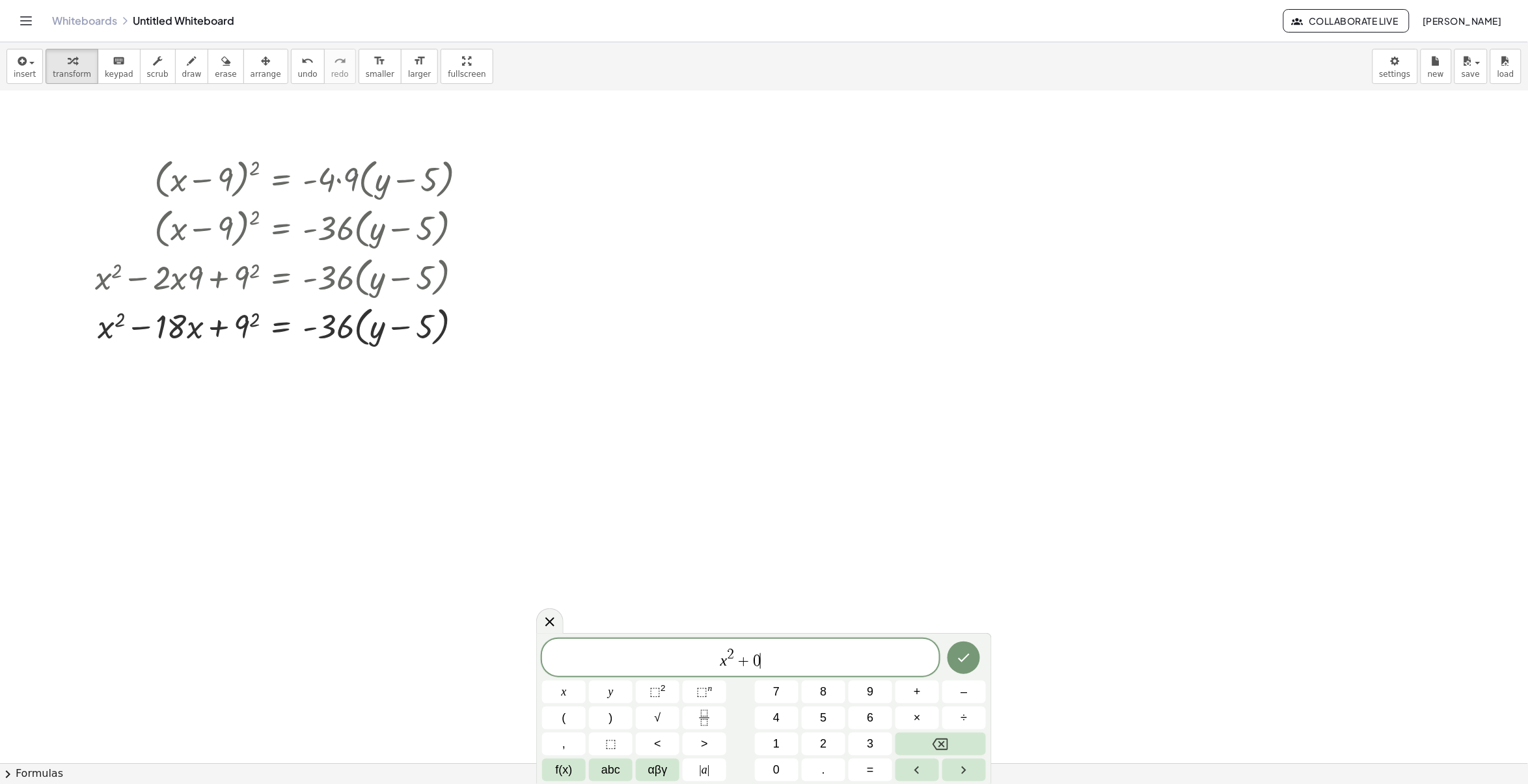
click at [1085, 392] on div at bounding box center [764, 648] width 1528 height 1344
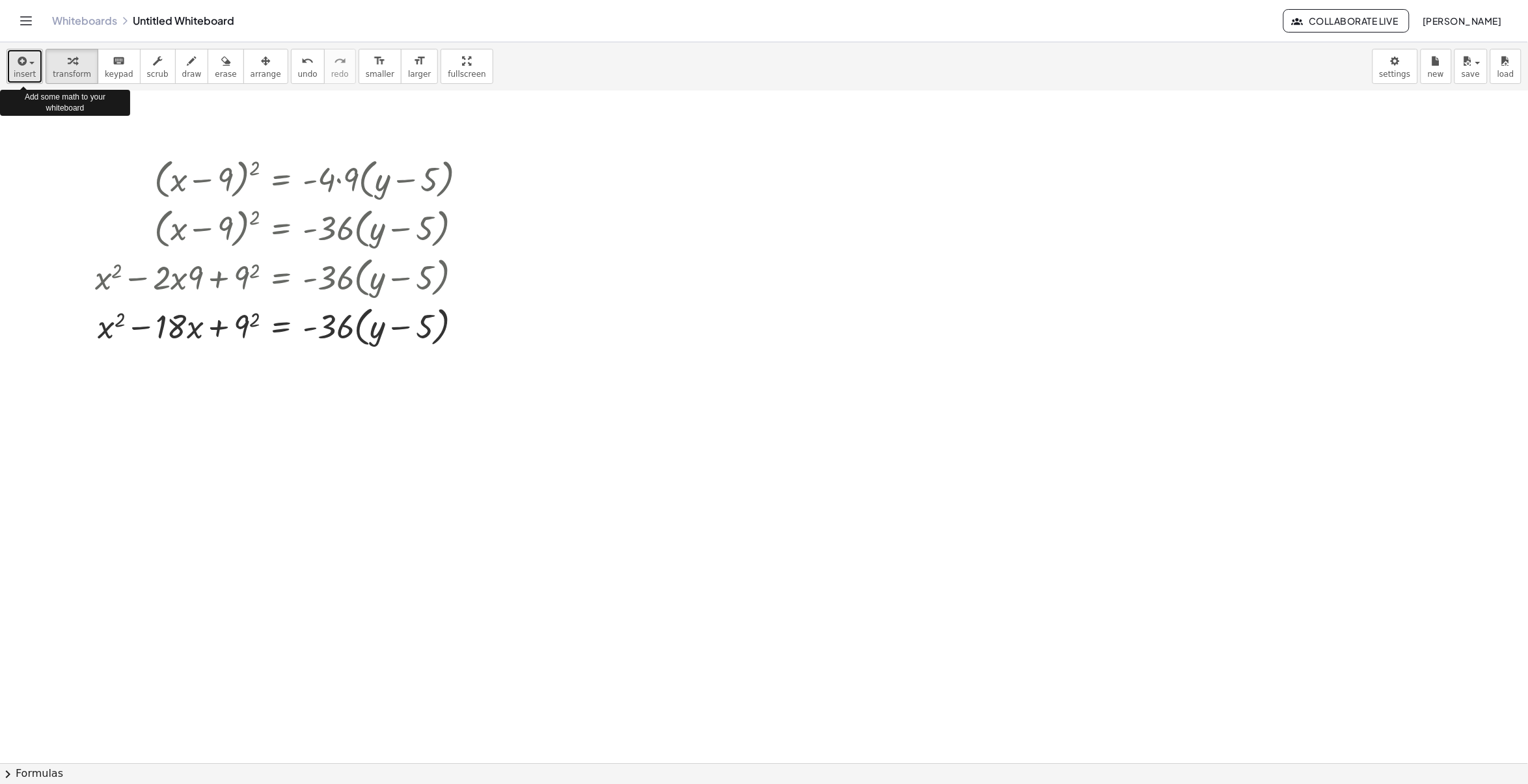
click at [27, 65] on span "button" at bounding box center [28, 63] width 3 height 9
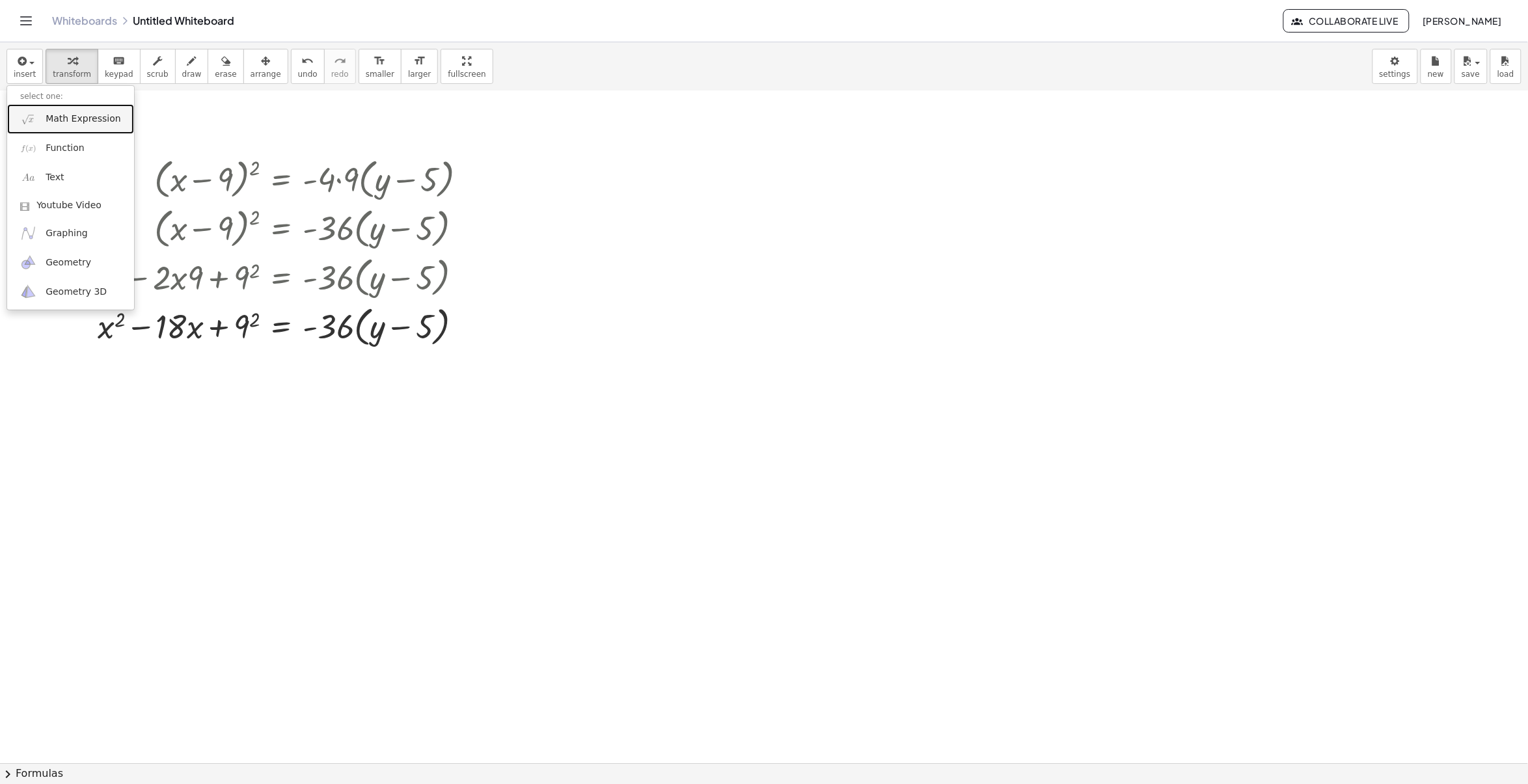
click at [73, 117] on span "Math Expression" at bounding box center [83, 120] width 75 height 13
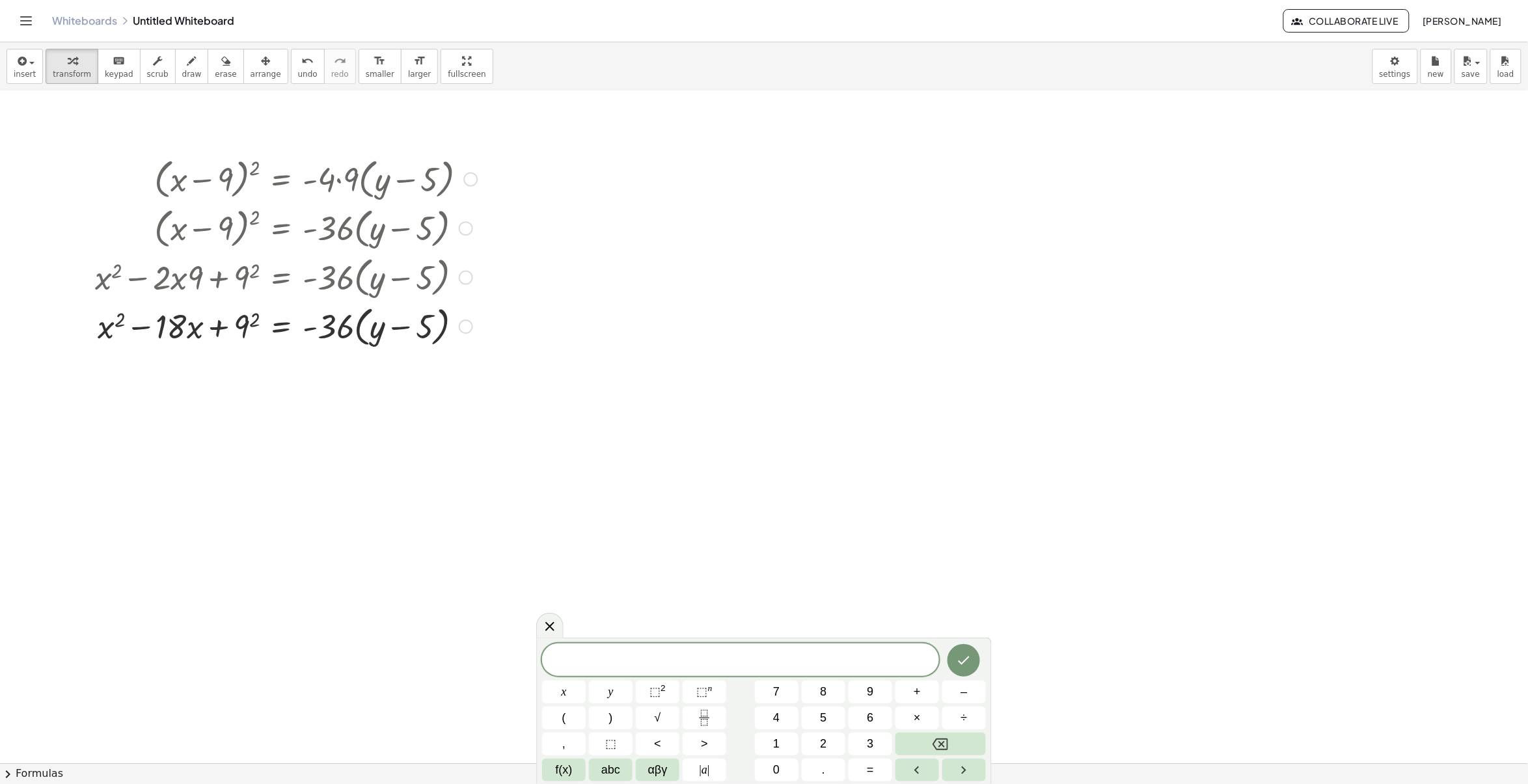
click at [129, 335] on div at bounding box center [286, 326] width 395 height 49
click at [785, 669] on span "​" at bounding box center [741, 661] width 397 height 18
click at [641, 692] on button "⬚ 2" at bounding box center [658, 692] width 44 height 23
click at [980, 699] on button "–" at bounding box center [965, 692] width 44 height 23
click at [926, 698] on button "+" at bounding box center [917, 692] width 44 height 23
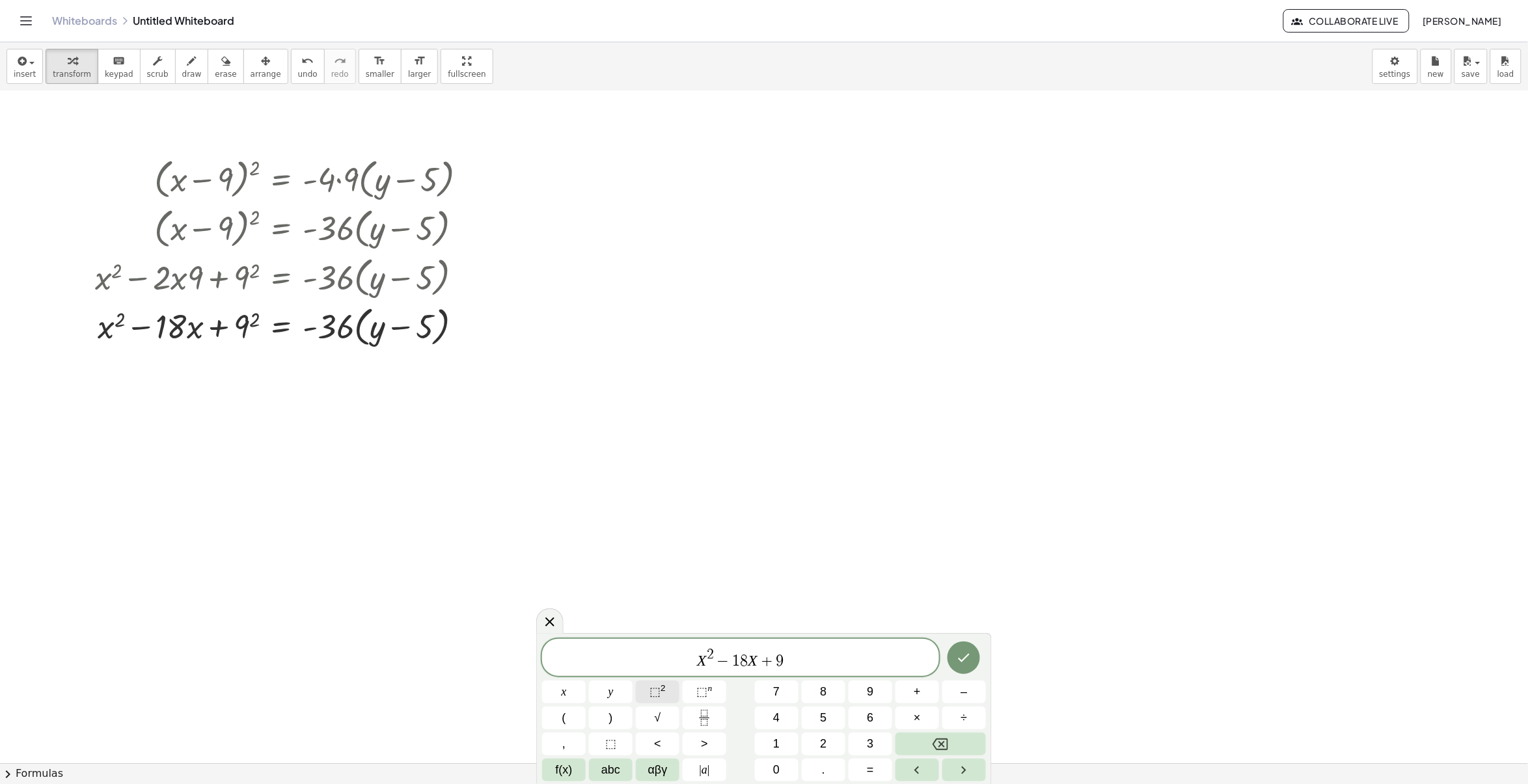
click at [662, 700] on span "⬚ 2" at bounding box center [657, 692] width 16 height 18
click at [866, 768] on button "=" at bounding box center [871, 770] width 44 height 23
click at [869, 736] on span "3" at bounding box center [870, 744] width 7 height 18
click at [870, 713] on span "6" at bounding box center [870, 718] width 7 height 18
click at [567, 720] on button "(" at bounding box center [564, 718] width 44 height 23
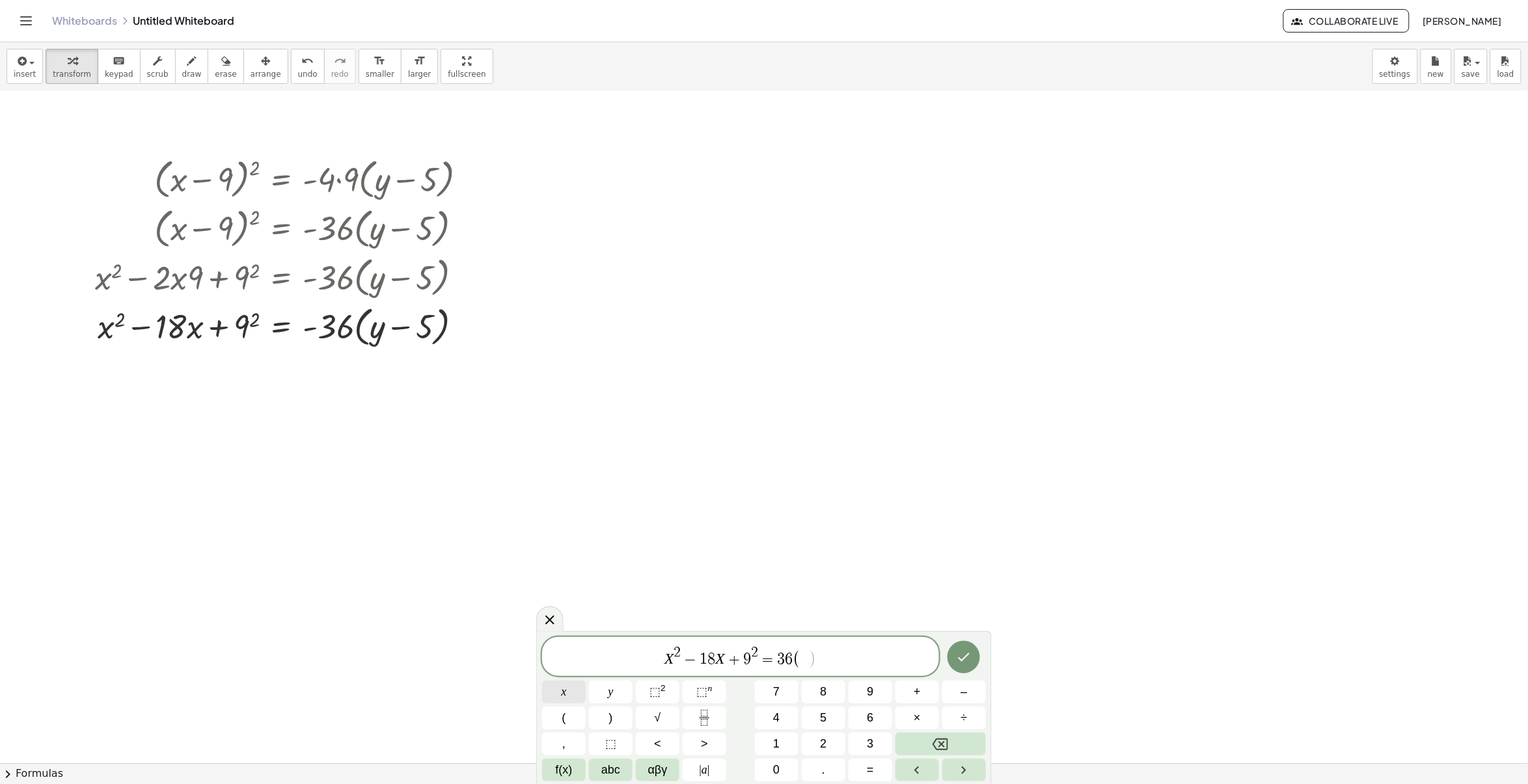
click at [556, 690] on button "x" at bounding box center [564, 692] width 44 height 23
click at [973, 685] on button "–" at bounding box center [965, 692] width 44 height 23
click at [602, 719] on button ")" at bounding box center [611, 718] width 44 height 23
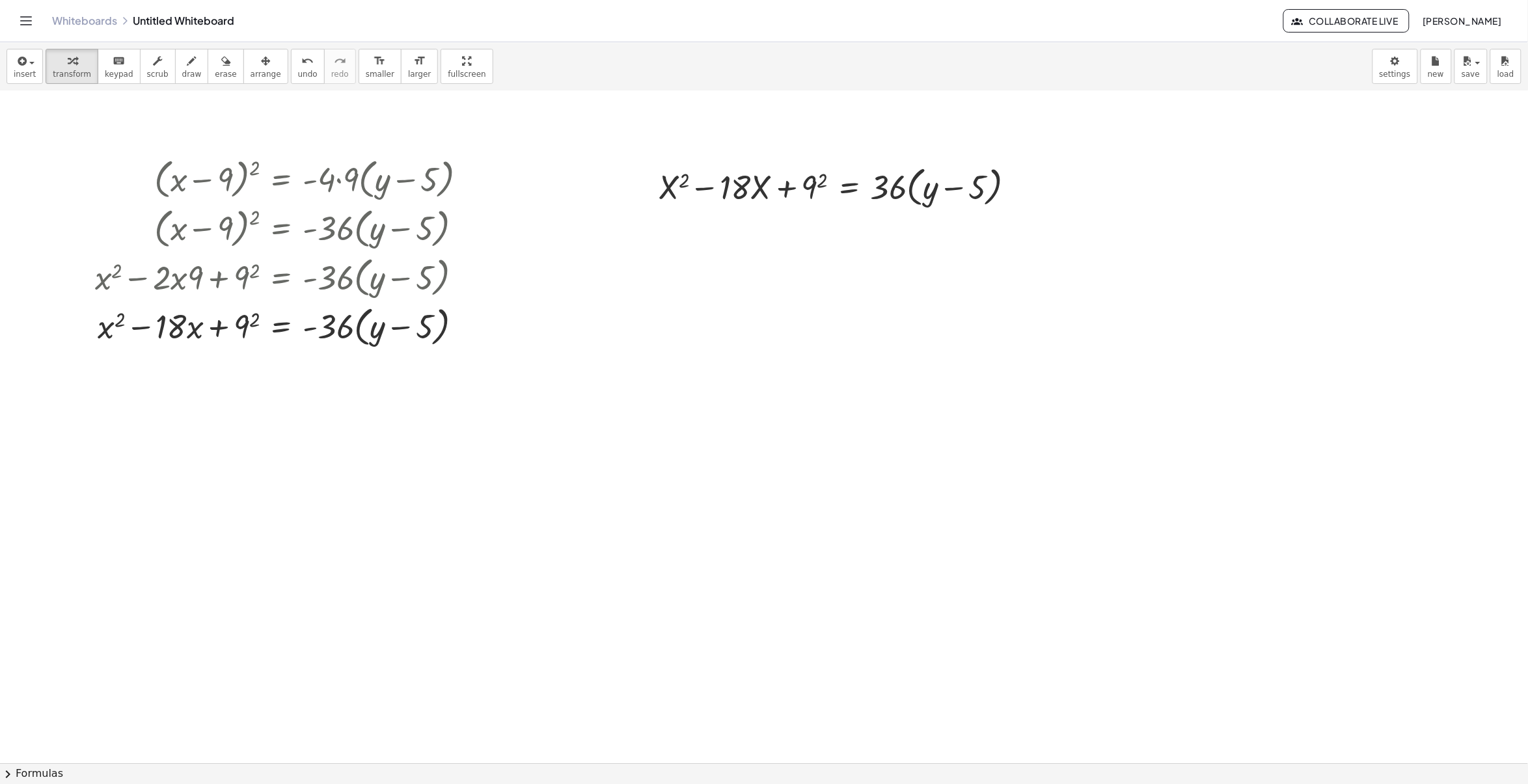
drag, startPoint x: 418, startPoint y: 68, endPoint x: 453, endPoint y: 130, distance: 71.2
click at [453, 130] on div "insert select one: Math Expression Function Text Youtube Video Graphing Geometr…" at bounding box center [764, 413] width 1528 height 741
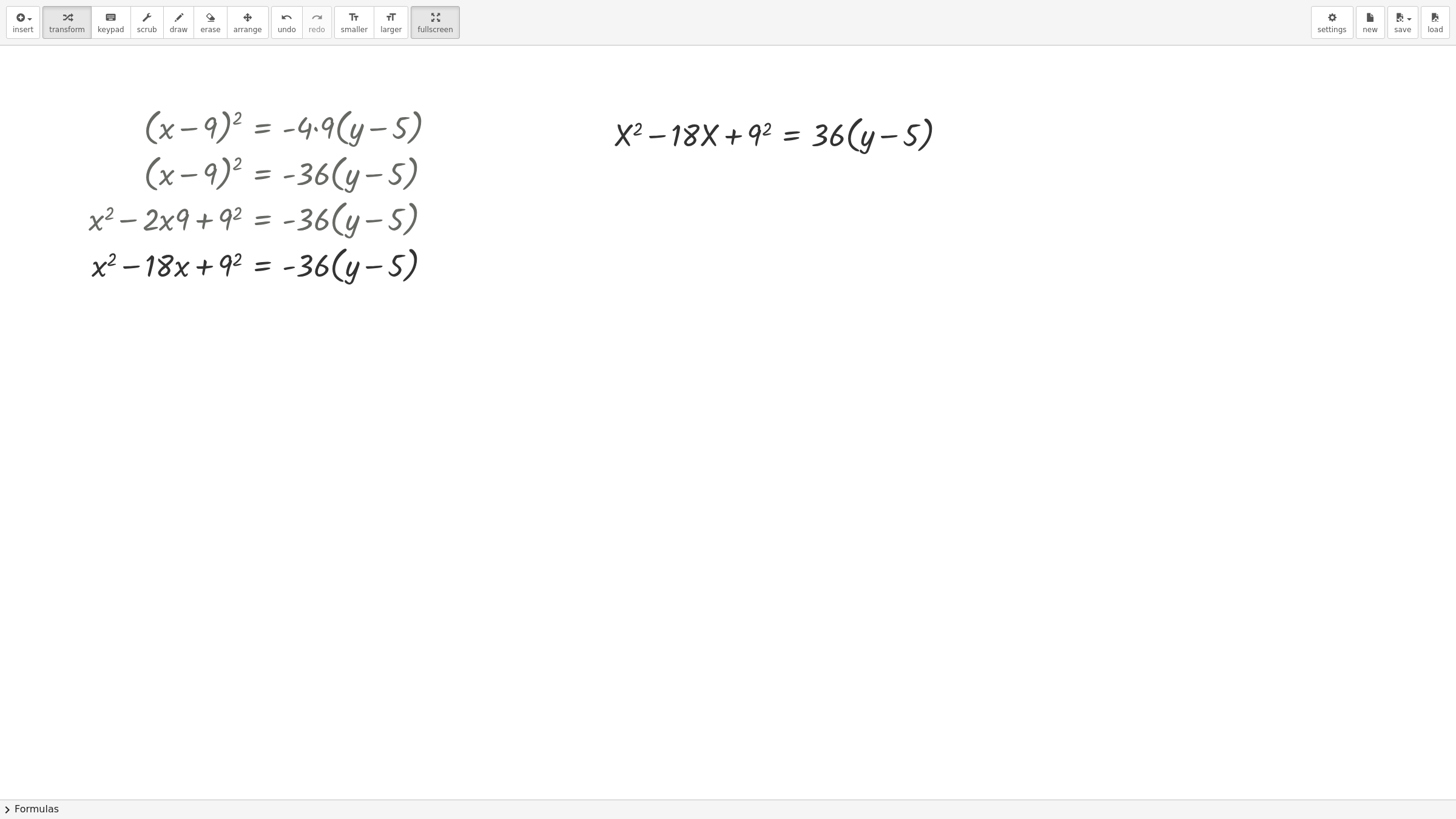
drag, startPoint x: 402, startPoint y: 23, endPoint x: 372, endPoint y: -35, distance: 65.3
click at [372, 0] on html "Graspable Math Activities Whiteboards Classes Account v1.30.2 | Privacy policy …" at bounding box center [728, 409] width 1456 height 819
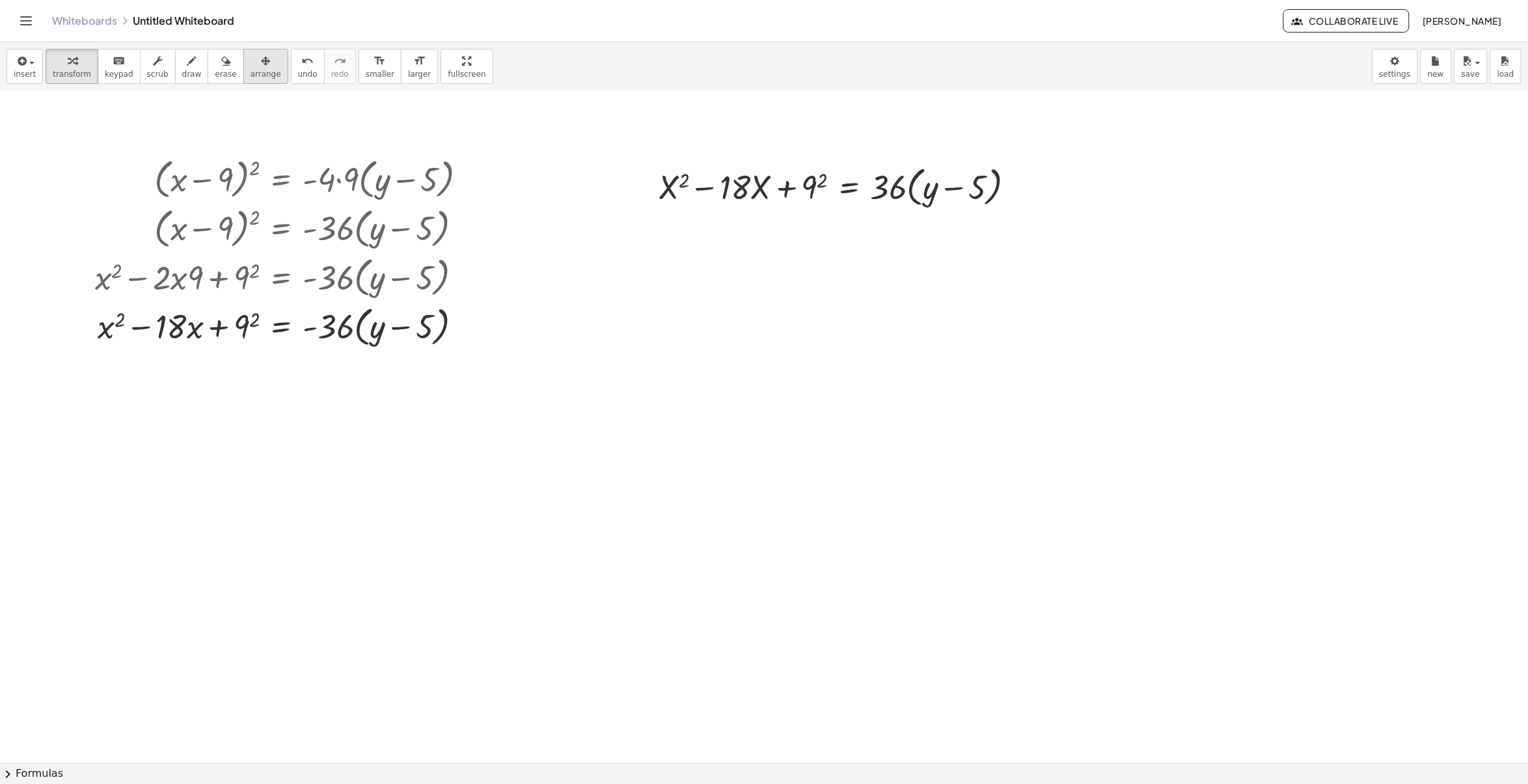
click at [251, 62] on div "button" at bounding box center [266, 61] width 30 height 15
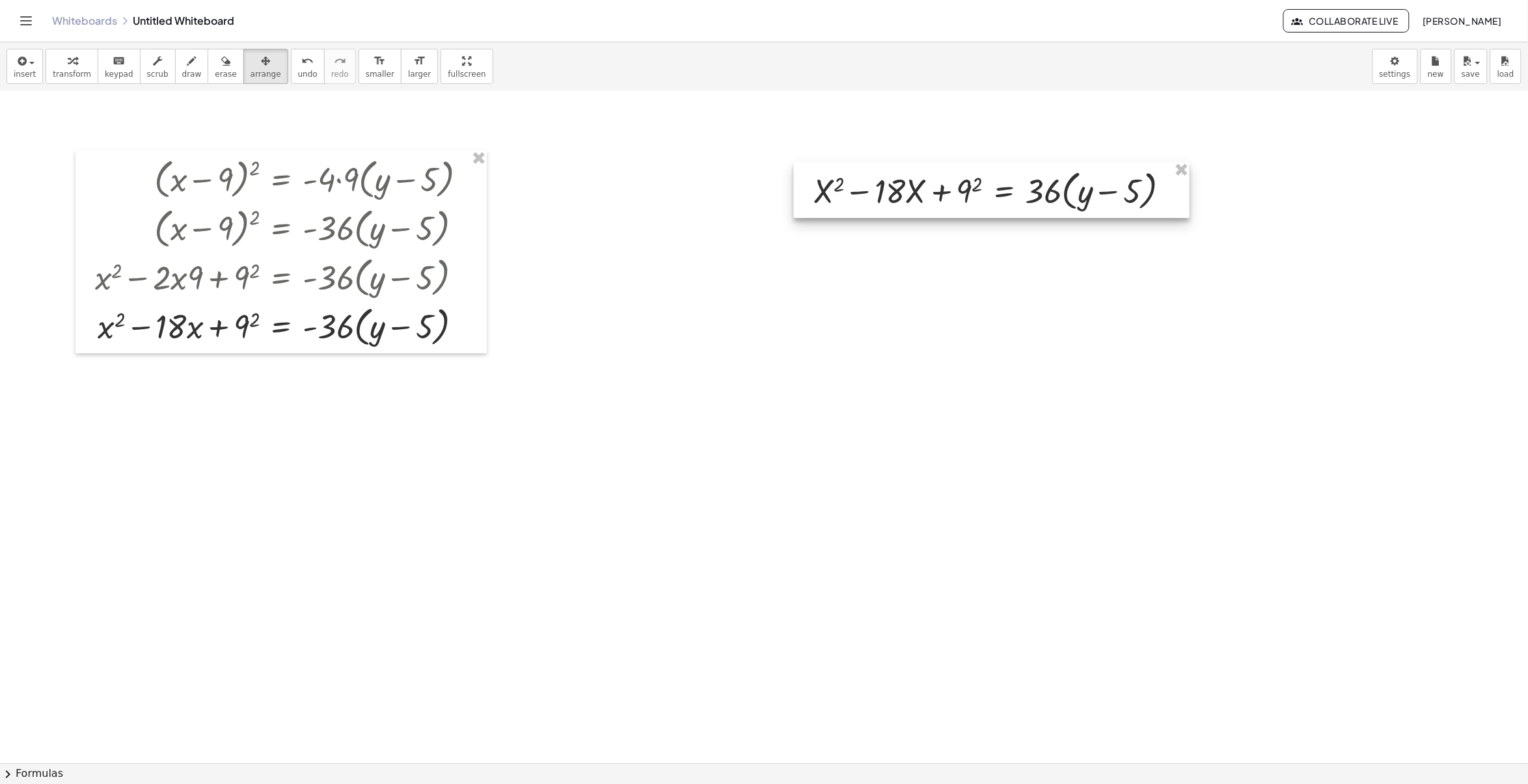
drag, startPoint x: 864, startPoint y: 209, endPoint x: 1019, endPoint y: 213, distance: 155.1
click at [1019, 213] on div at bounding box center [991, 190] width 396 height 56
click at [251, 63] on div "button" at bounding box center [266, 61] width 30 height 15
click at [160, 98] on div at bounding box center [764, 648] width 1528 height 1344
click at [46, 67] on button "transform" at bounding box center [72, 65] width 53 height 35
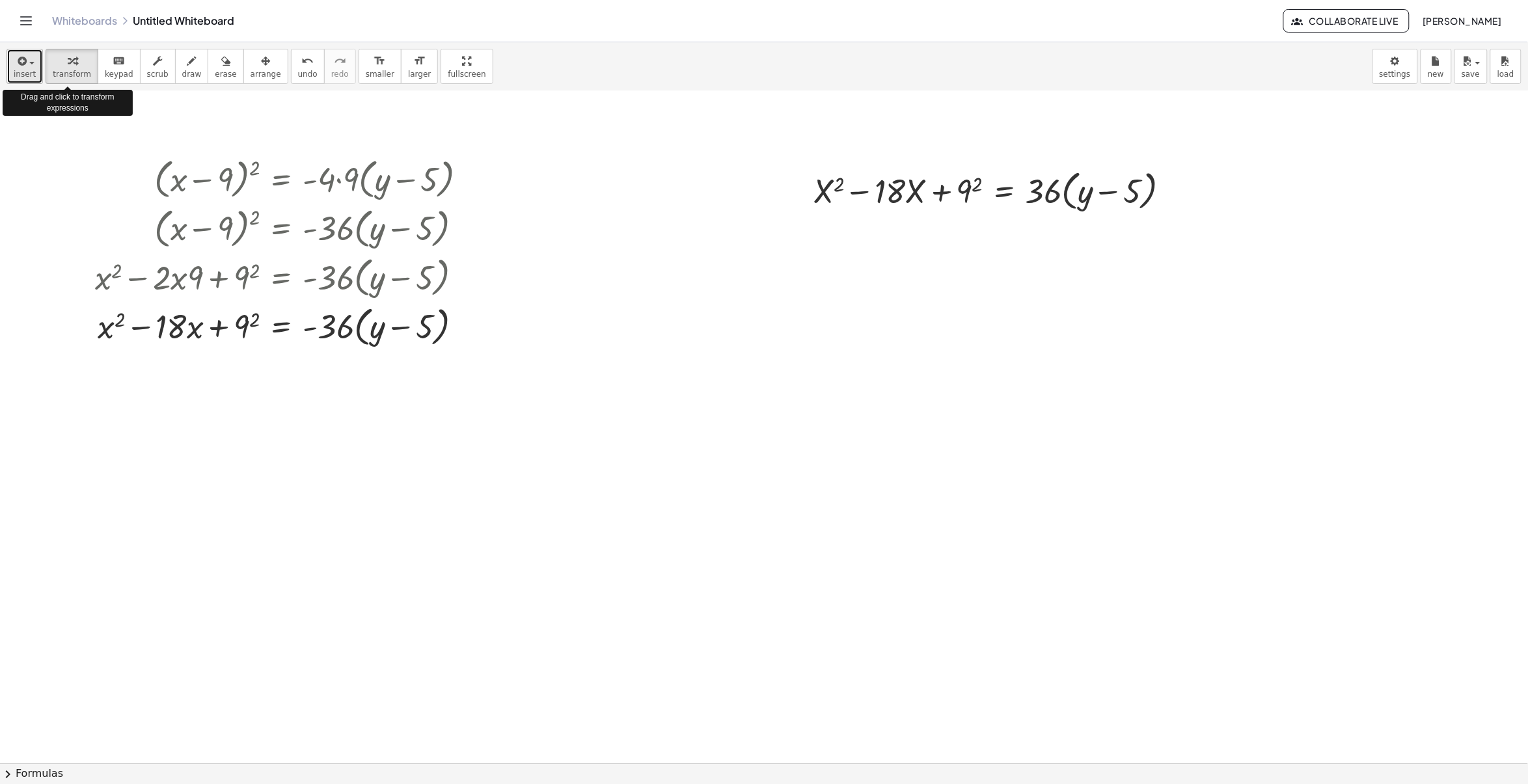
click at [29, 64] on span "button" at bounding box center [31, 63] width 5 height 3
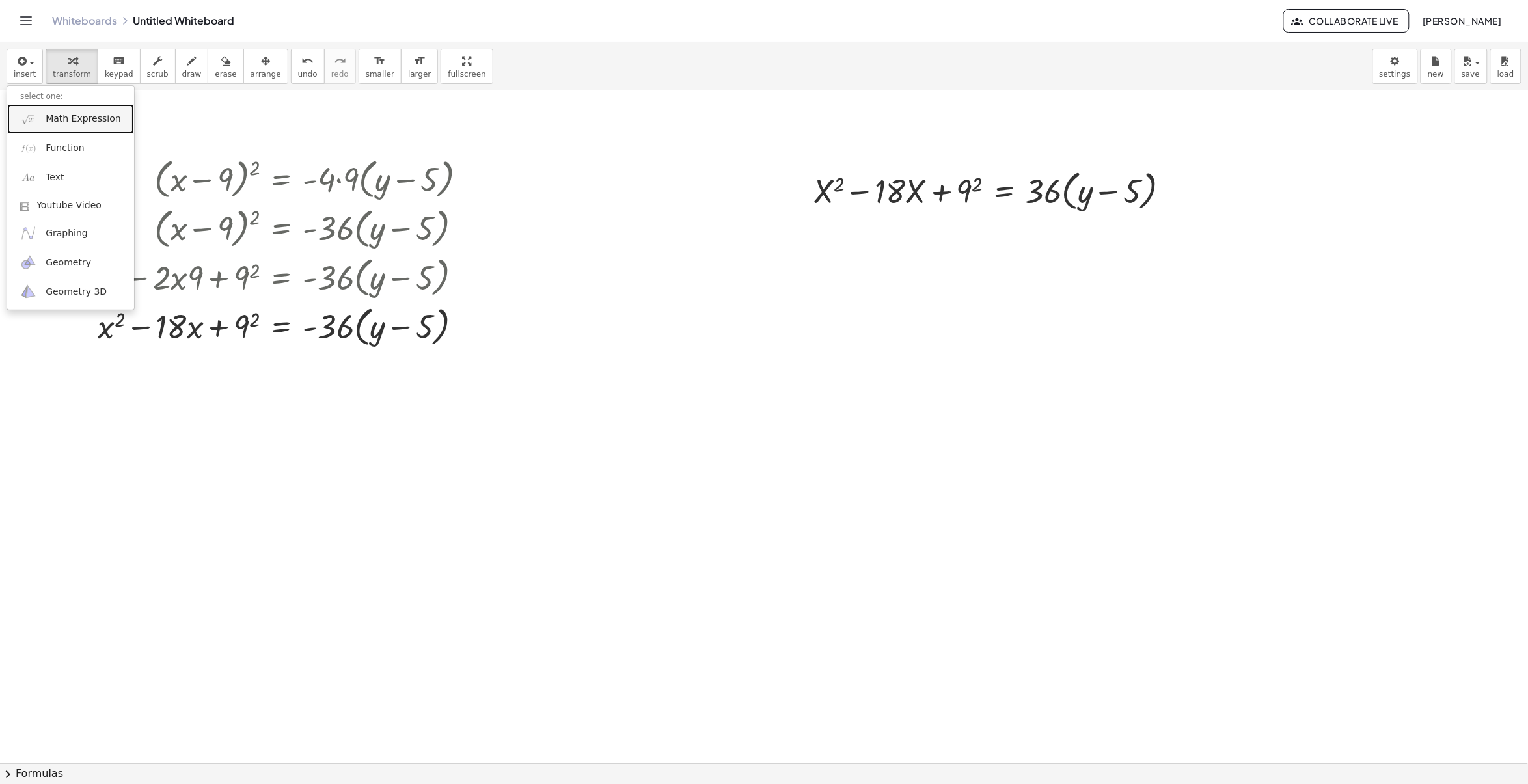
click at [79, 122] on span "Math Expression" at bounding box center [83, 120] width 75 height 13
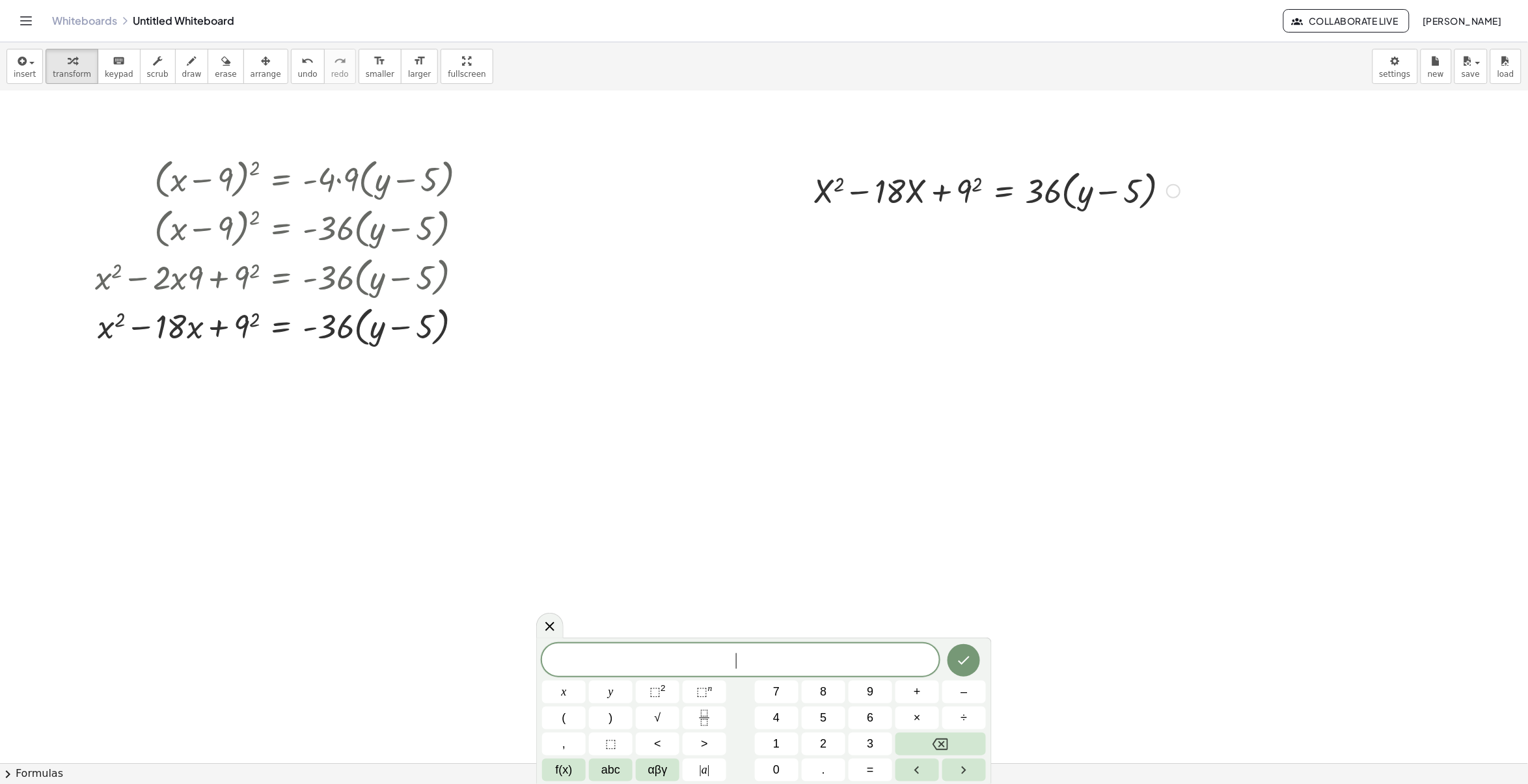
click at [957, 194] on div at bounding box center [997, 190] width 380 height 49
click at [1098, 245] on div at bounding box center [995, 239] width 384 height 49
drag, startPoint x: 1082, startPoint y: 241, endPoint x: 1026, endPoint y: 234, distance: 56.4
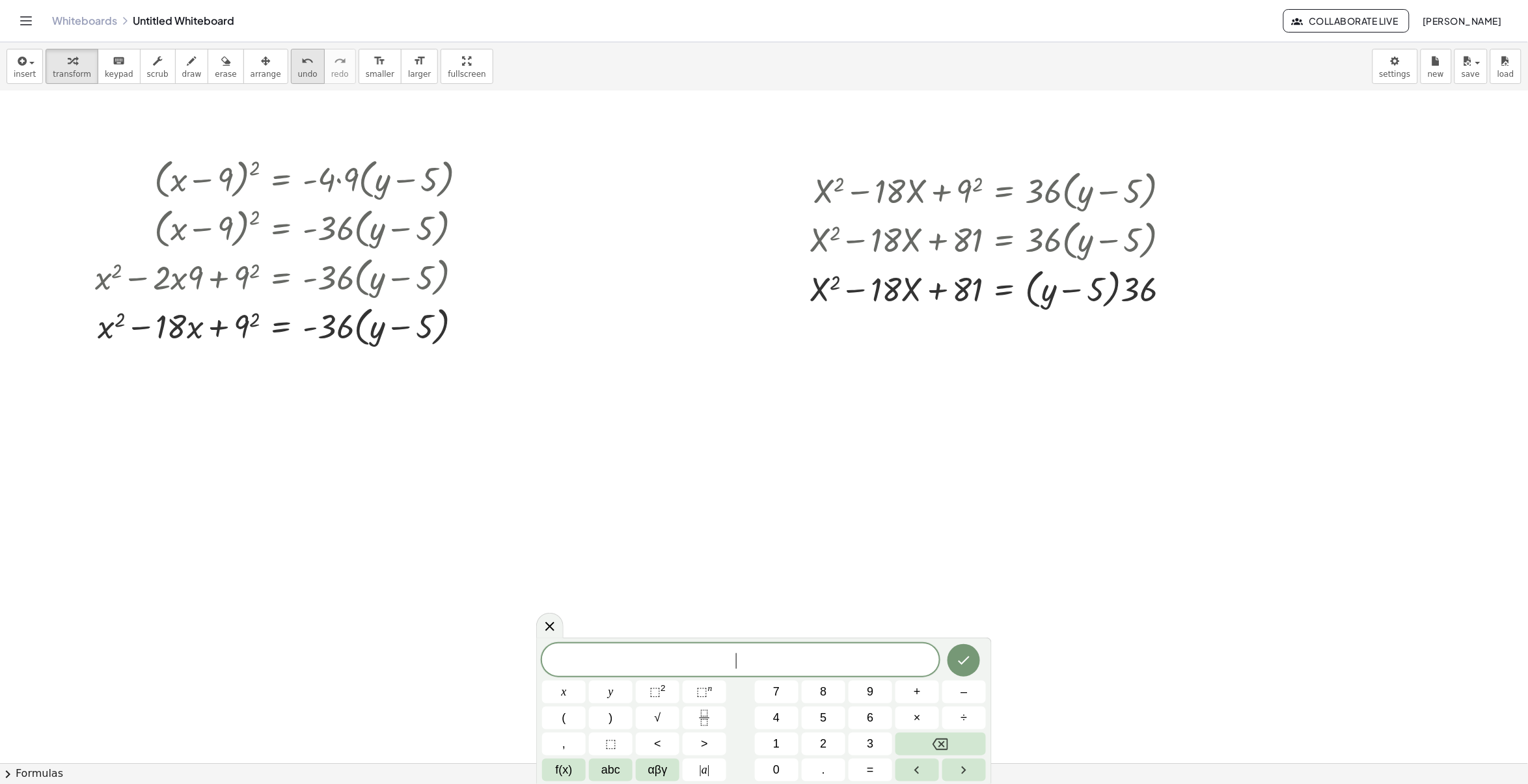
click at [291, 53] on button "undo undo" at bounding box center [308, 65] width 34 height 35
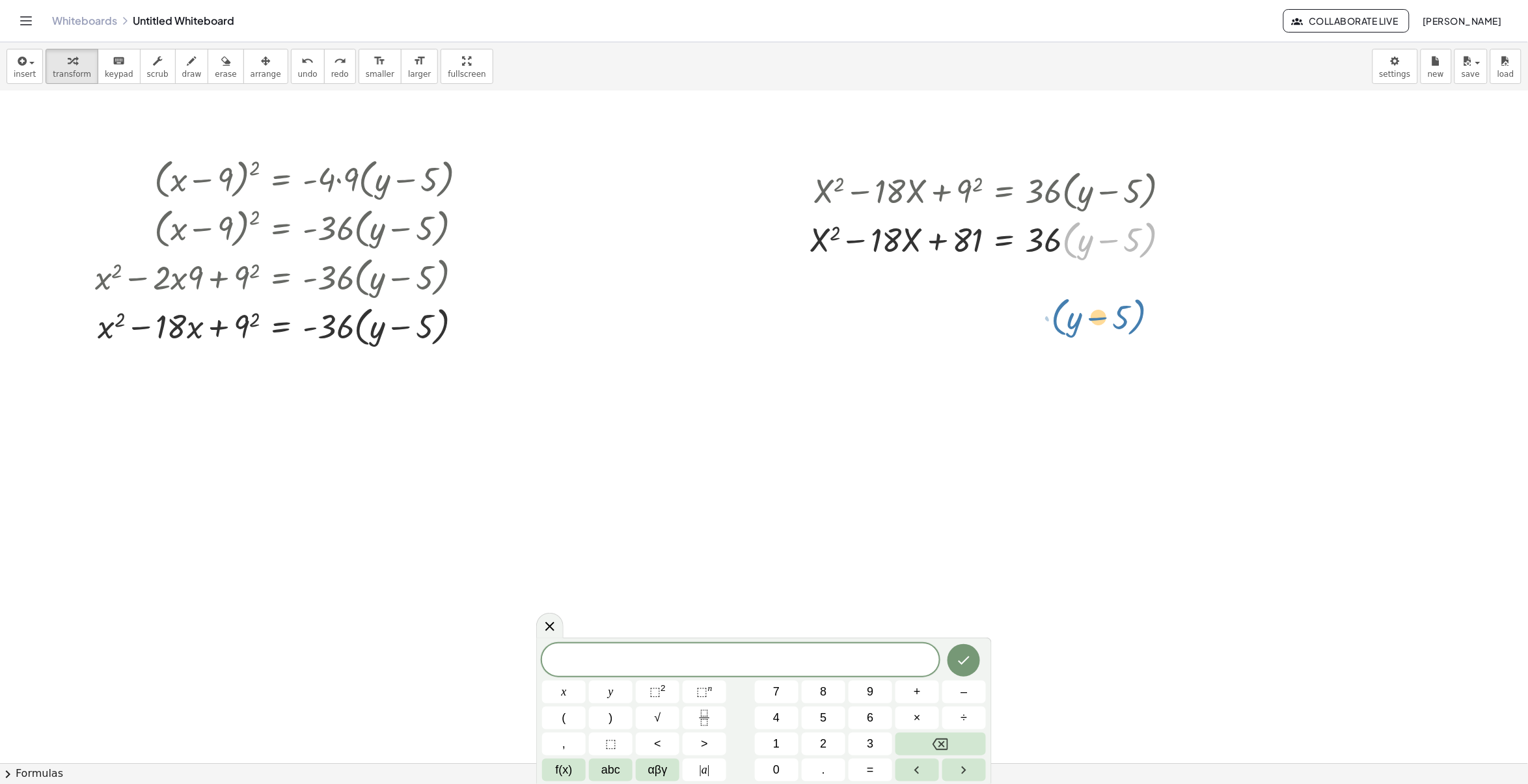
drag, startPoint x: 1144, startPoint y: 293, endPoint x: 1143, endPoint y: 226, distance: 67.0
click at [1150, 238] on div at bounding box center [995, 239] width 384 height 49
click at [1065, 239] on div at bounding box center [995, 239] width 384 height 49
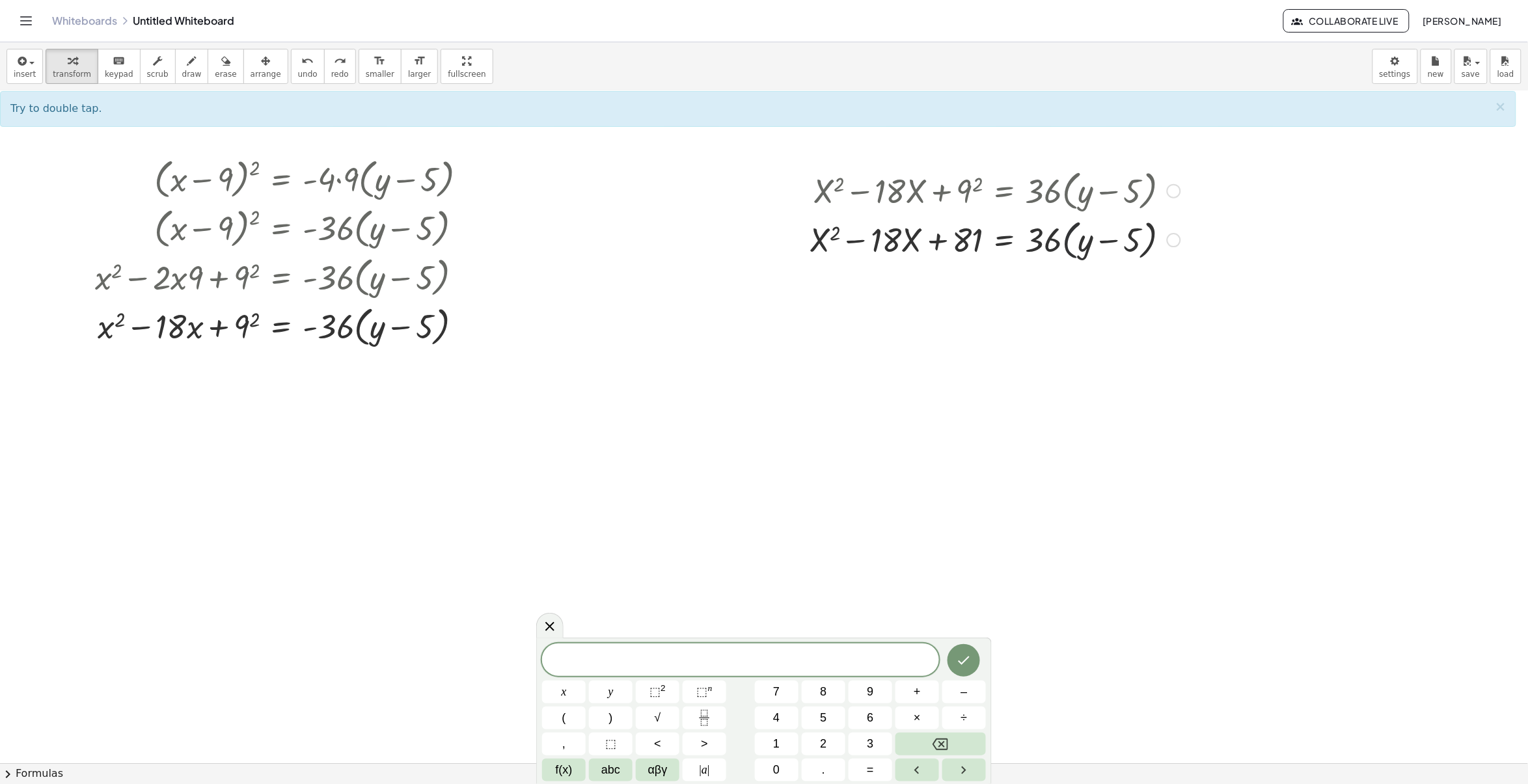
click at [1065, 241] on div at bounding box center [995, 239] width 384 height 49
click at [1065, 247] on div at bounding box center [995, 239] width 384 height 49
click at [1065, 262] on div at bounding box center [995, 239] width 384 height 49
click at [1065, 250] on div at bounding box center [995, 239] width 384 height 49
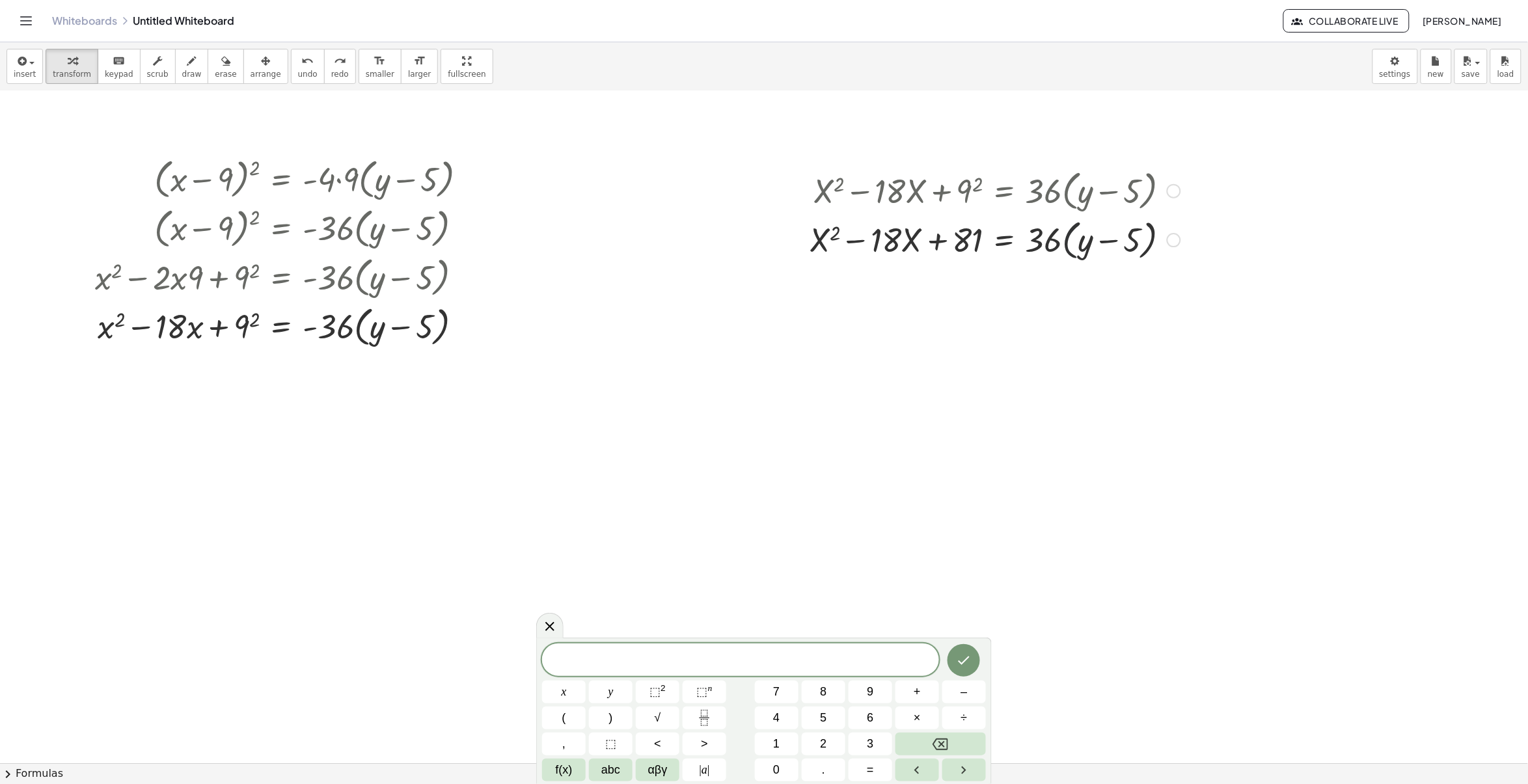
click at [1065, 250] on div at bounding box center [995, 239] width 384 height 49
click at [1153, 290] on div at bounding box center [1001, 286] width 396 height 45
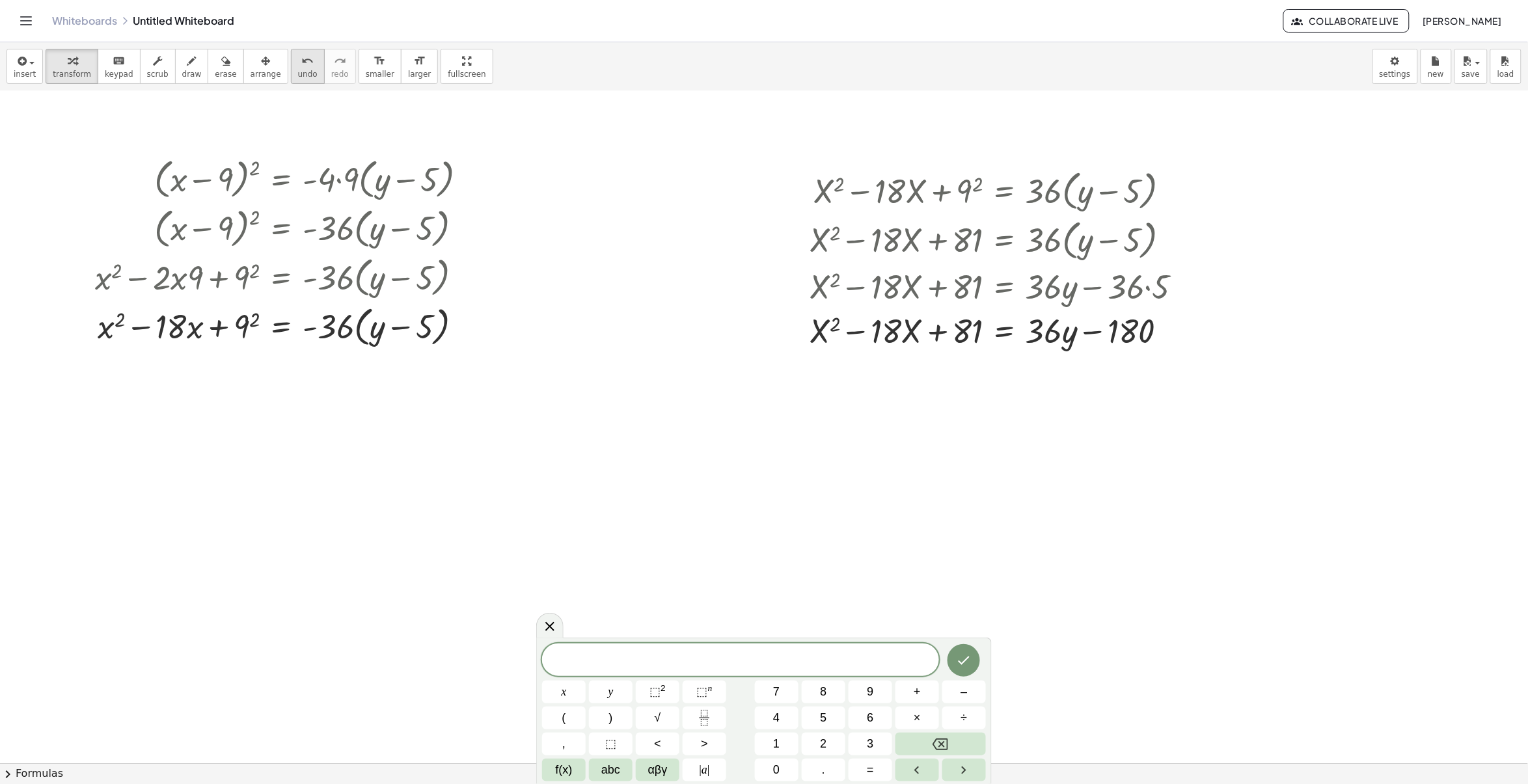
click at [298, 76] on span "undo" at bounding box center [308, 74] width 20 height 9
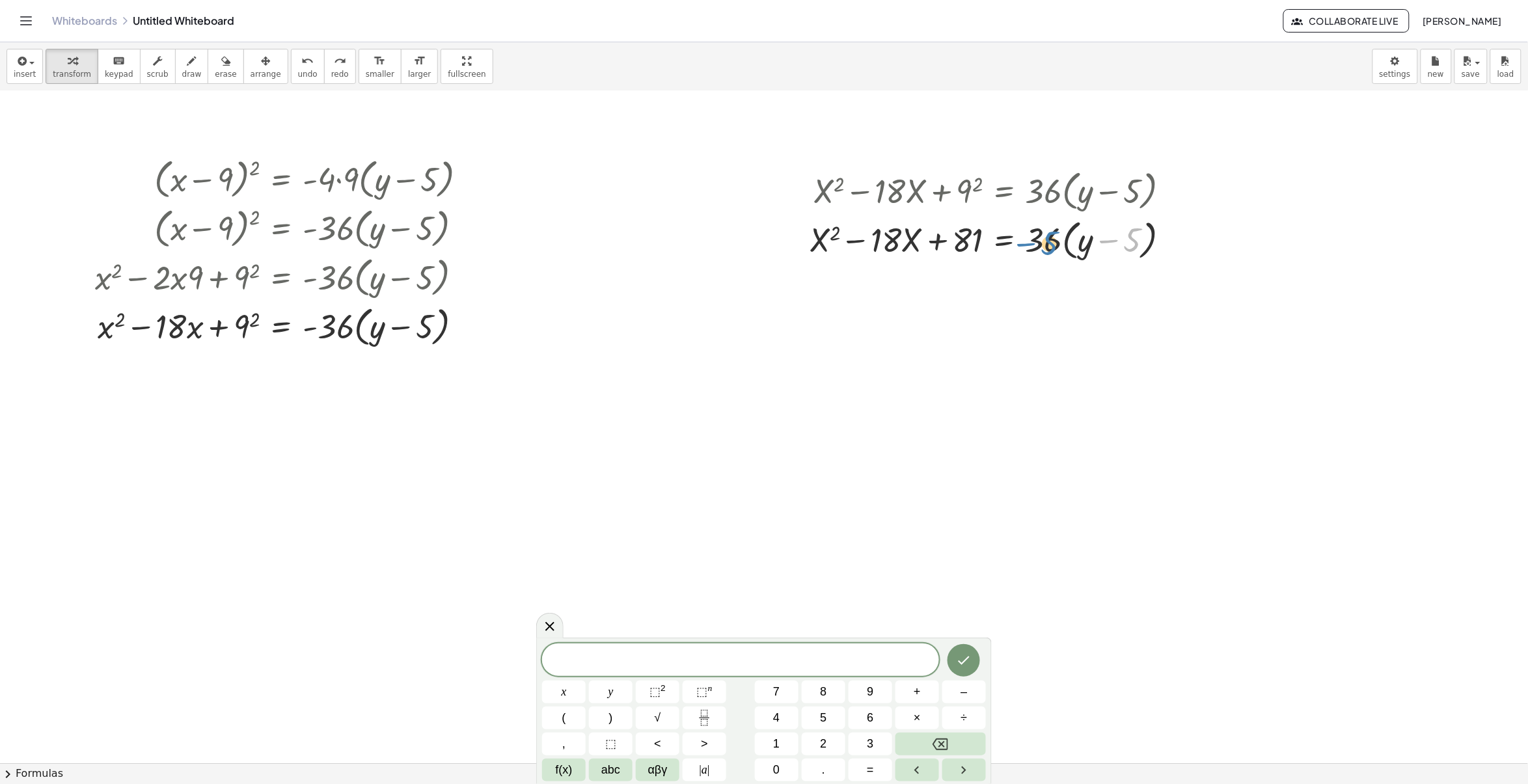
drag, startPoint x: 1134, startPoint y: 239, endPoint x: 1051, endPoint y: 241, distance: 83.0
click at [1051, 241] on div at bounding box center [995, 239] width 384 height 49
drag, startPoint x: 1084, startPoint y: 244, endPoint x: 1051, endPoint y: 251, distance: 33.7
click at [1051, 251] on div at bounding box center [995, 239] width 384 height 49
drag, startPoint x: 1089, startPoint y: 271, endPoint x: 1085, endPoint y: 234, distance: 37.2
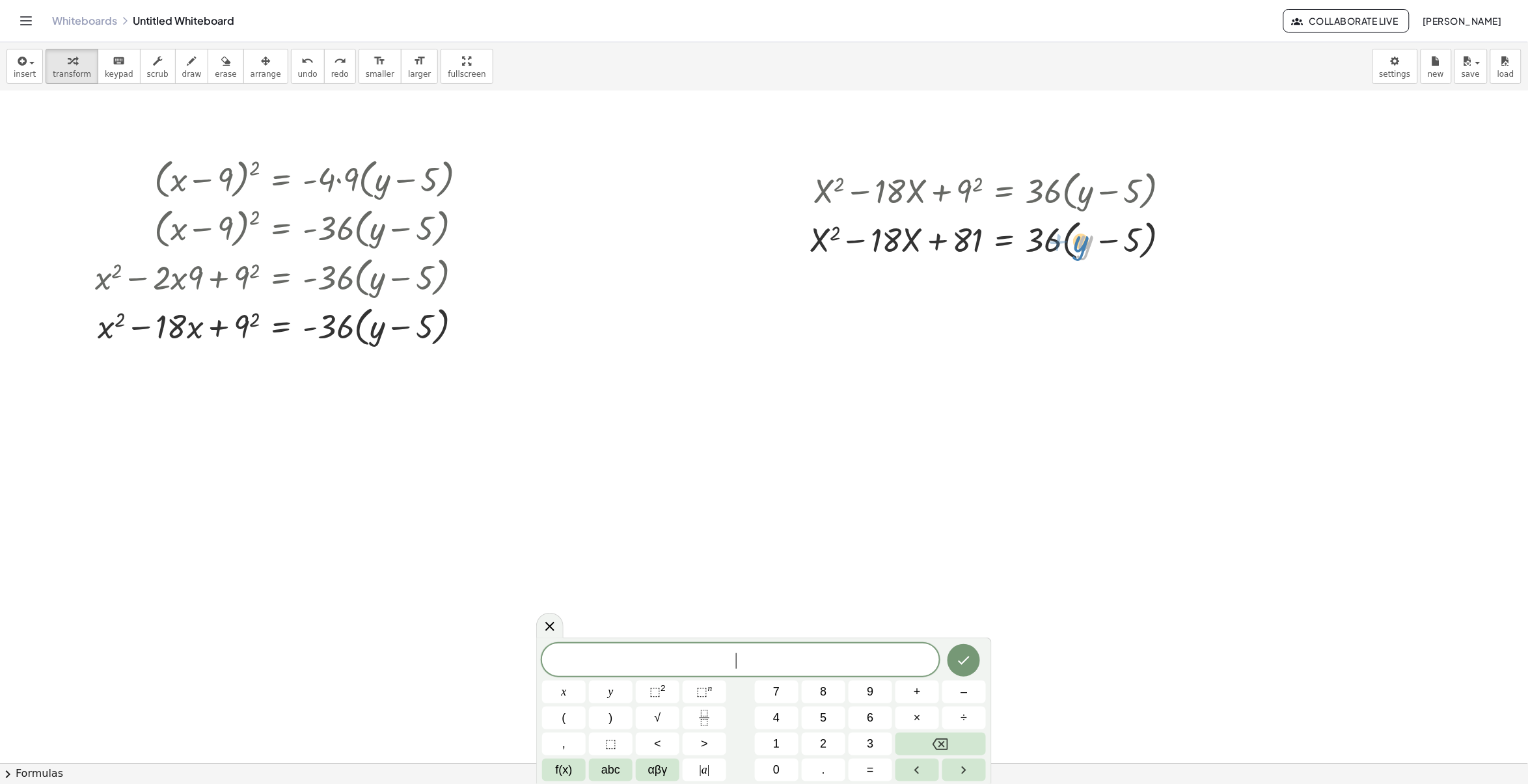
click at [1085, 238] on div at bounding box center [995, 239] width 384 height 49
click at [1085, 246] on div at bounding box center [995, 239] width 384 height 49
drag, startPoint x: 1124, startPoint y: 234, endPoint x: 1131, endPoint y: 233, distance: 7.1
click at [1131, 233] on div at bounding box center [995, 239] width 384 height 49
drag, startPoint x: 1133, startPoint y: 234, endPoint x: 1127, endPoint y: 237, distance: 6.7
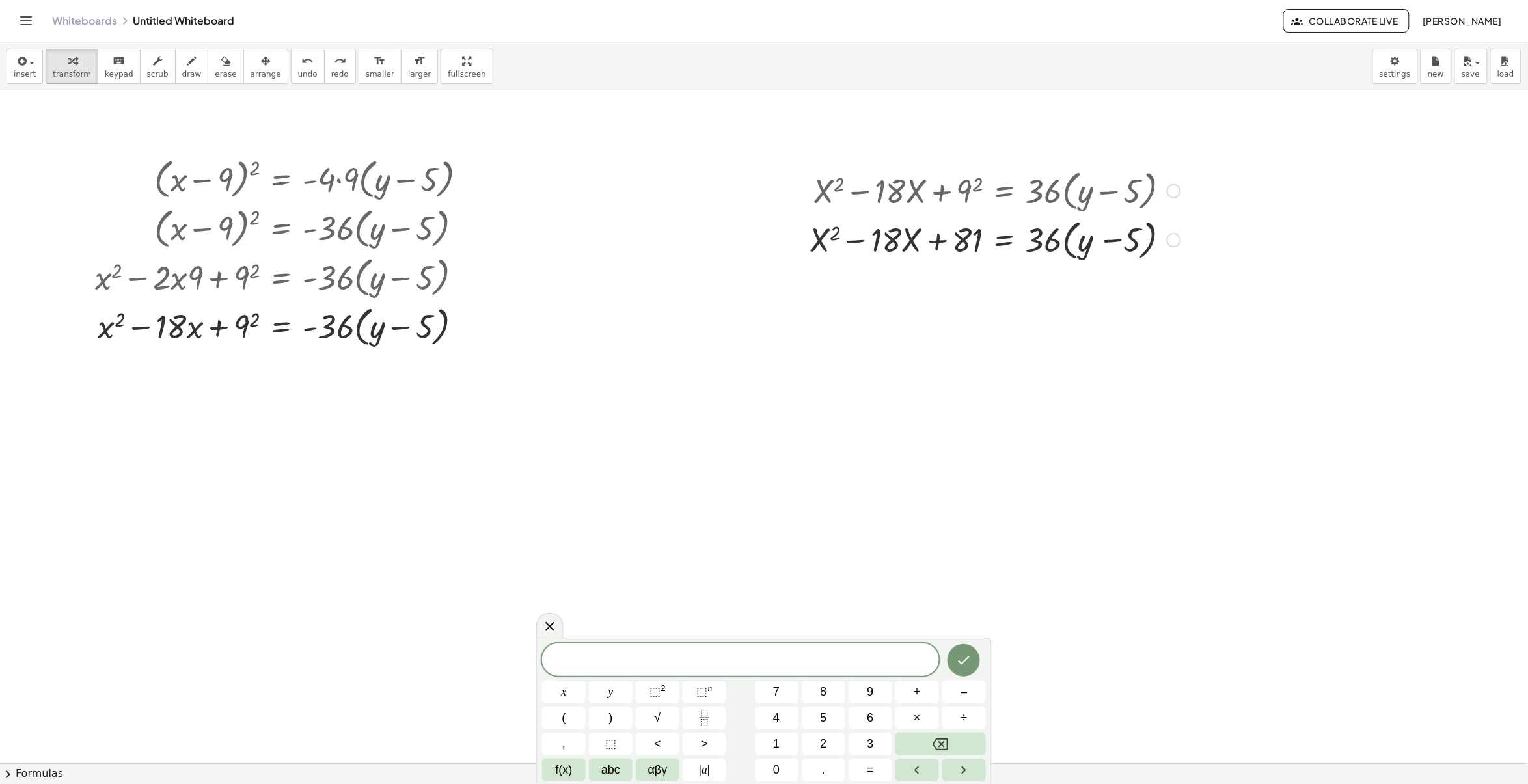
click at [1133, 234] on div at bounding box center [995, 239] width 384 height 49
click at [1114, 241] on div at bounding box center [995, 239] width 384 height 49
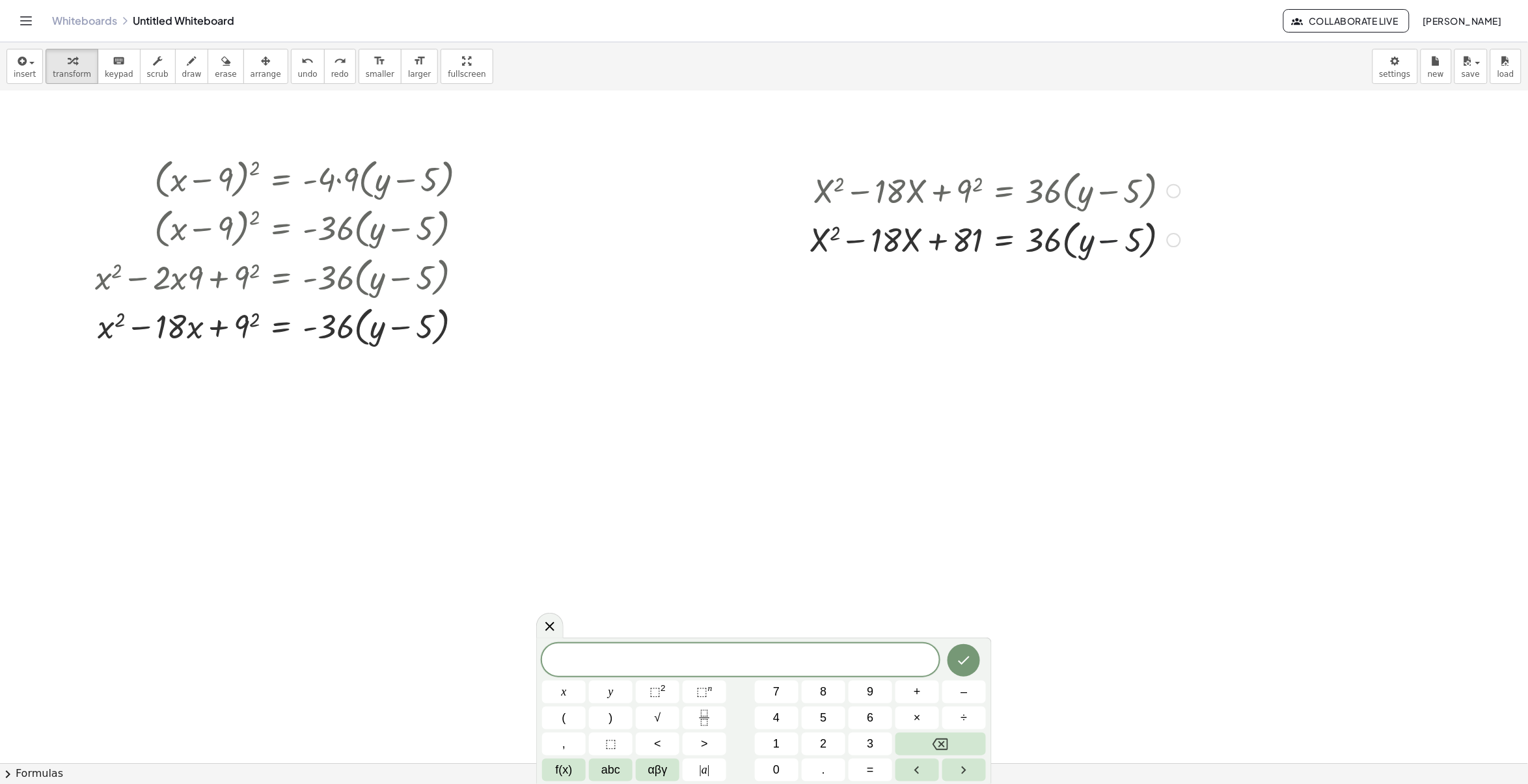
click at [1114, 241] on div at bounding box center [995, 239] width 384 height 49
click at [1065, 241] on div at bounding box center [995, 239] width 384 height 49
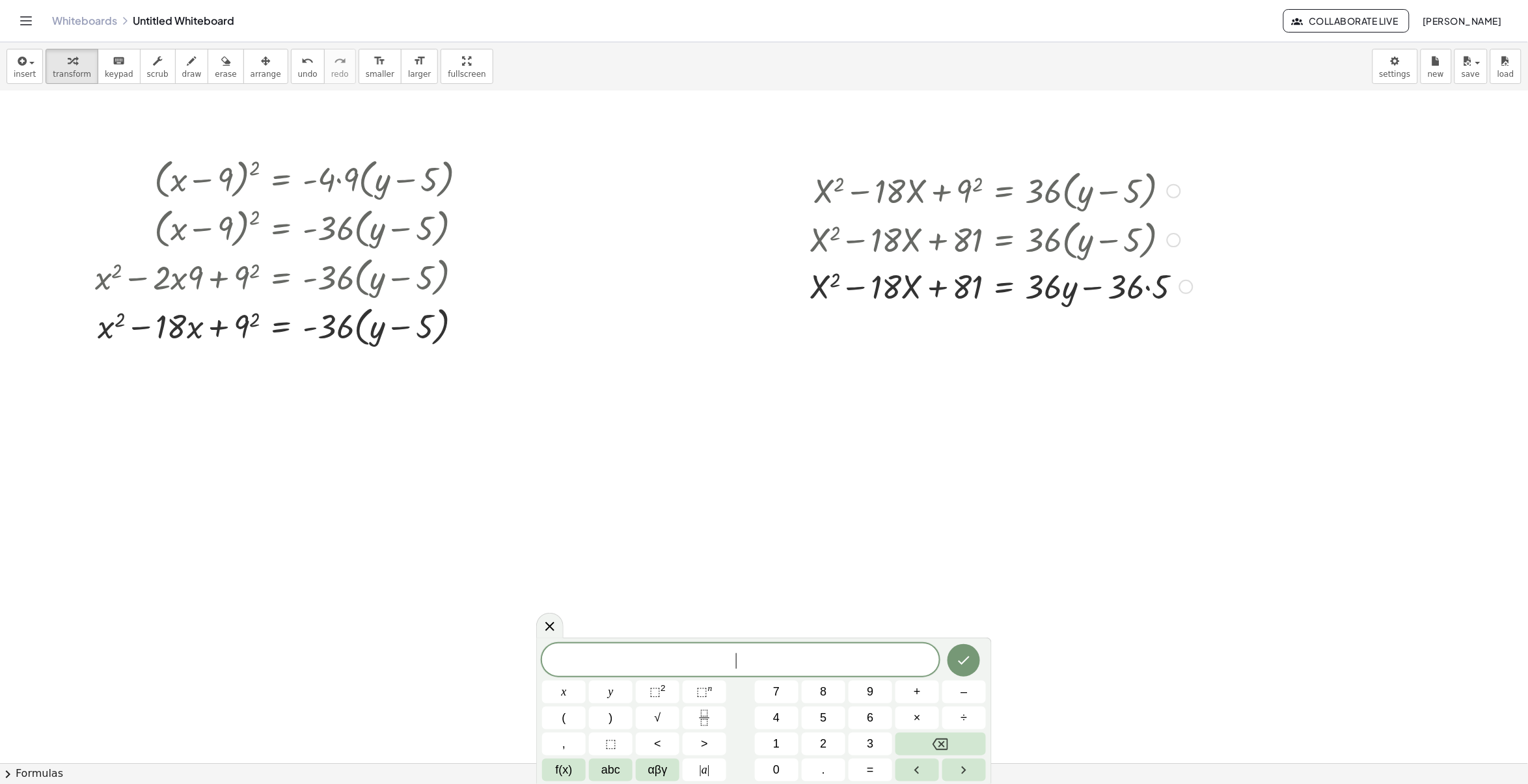
click at [1136, 288] on div at bounding box center [1001, 286] width 396 height 45
click at [1150, 290] on div at bounding box center [1001, 286] width 396 height 45
click at [1090, 330] on div at bounding box center [1001, 329] width 396 height 45
click at [1091, 330] on div at bounding box center [1001, 329] width 396 height 45
click at [1085, 332] on div at bounding box center [1001, 329] width 396 height 45
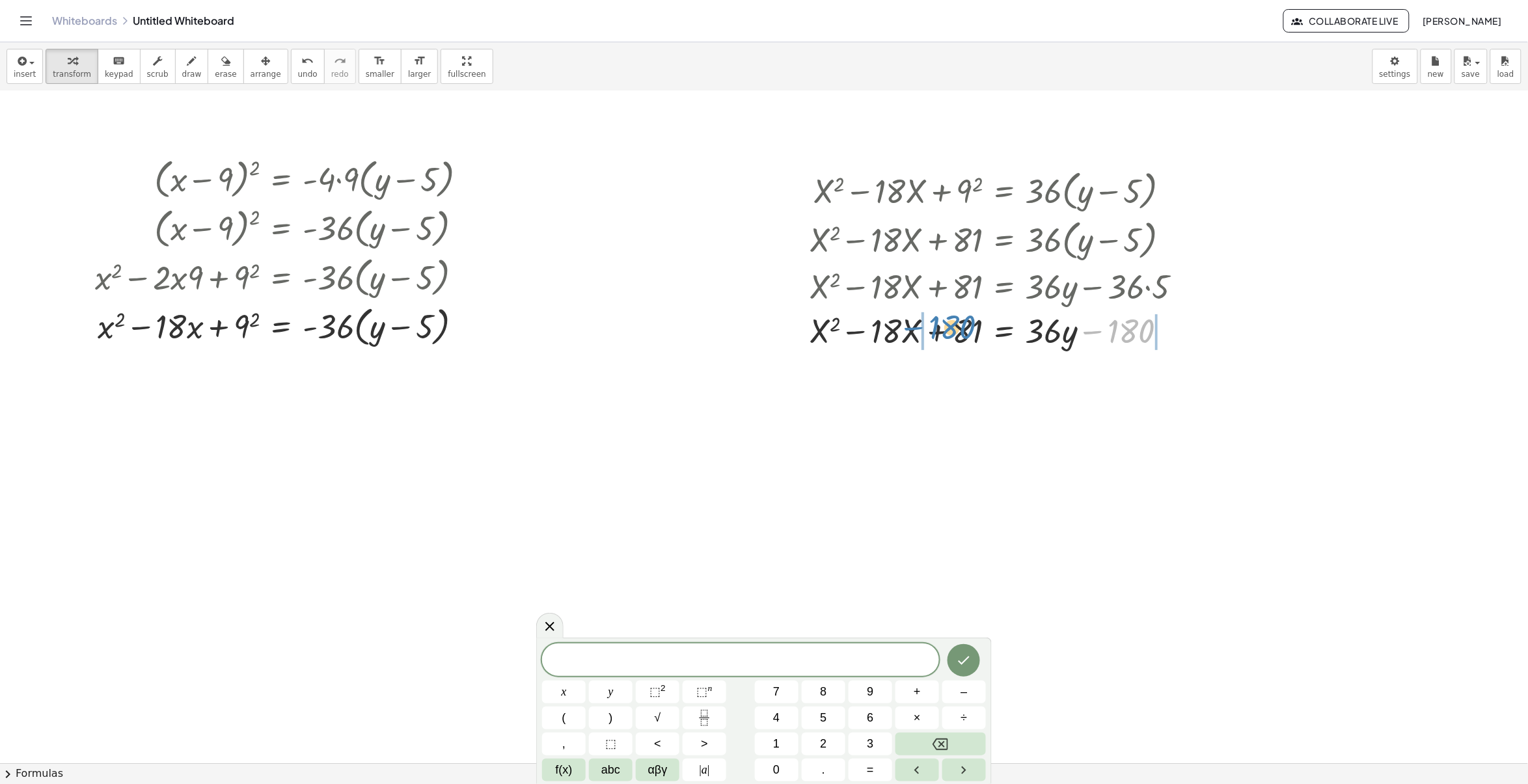
drag, startPoint x: 1133, startPoint y: 333, endPoint x: 954, endPoint y: 329, distance: 179.0
click at [954, 329] on div at bounding box center [1001, 329] width 396 height 45
click at [300, 77] on button "undo undo" at bounding box center [308, 65] width 34 height 35
drag, startPoint x: 1127, startPoint y: 336, endPoint x: 1177, endPoint y: 359, distance: 55.0
click at [1387, 62] on body "Graspable Math Activities Whiteboards Classes Account v1.30.2 | Privacy policy …" at bounding box center [764, 392] width 1528 height 784
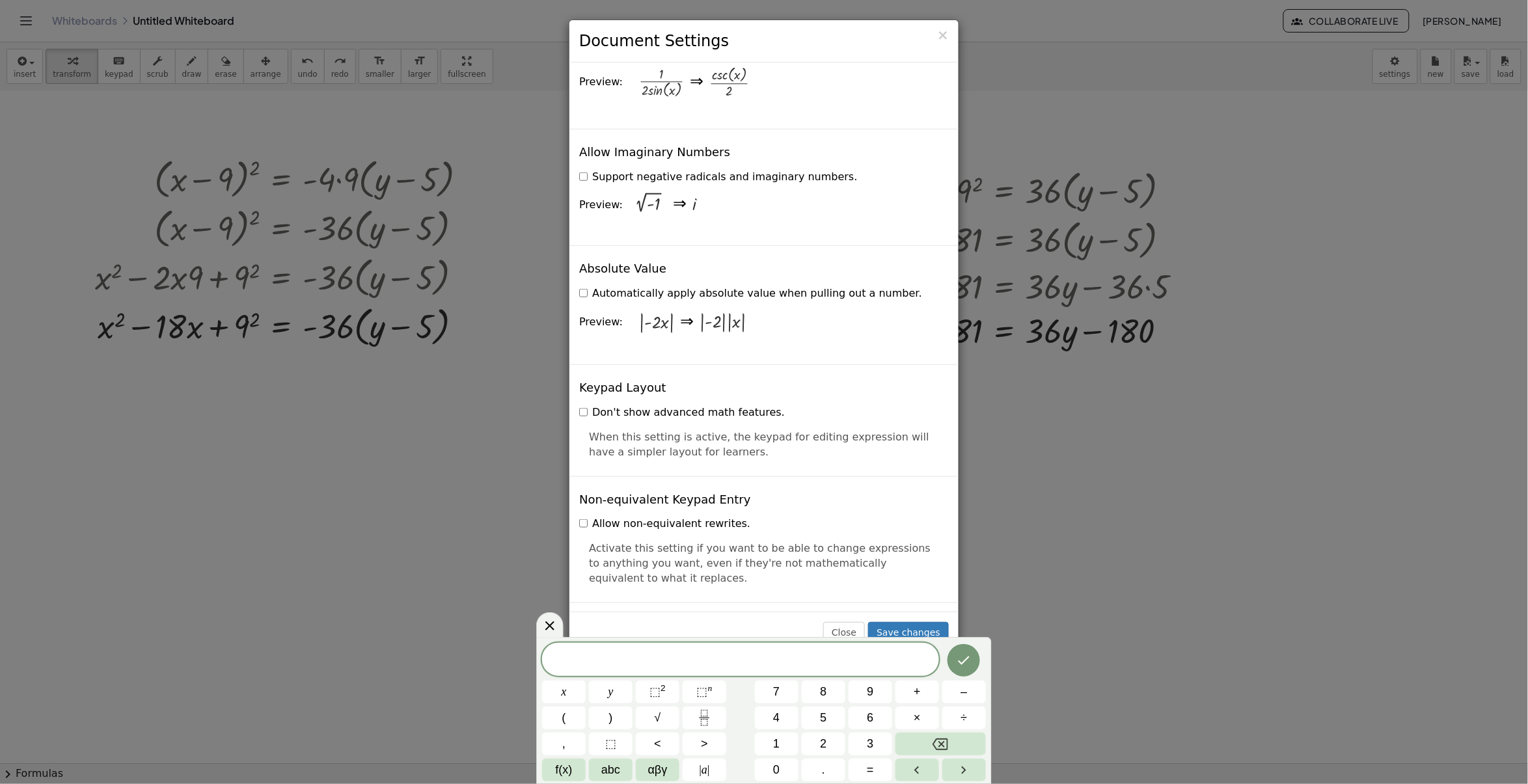
scroll to position [2951, 0]
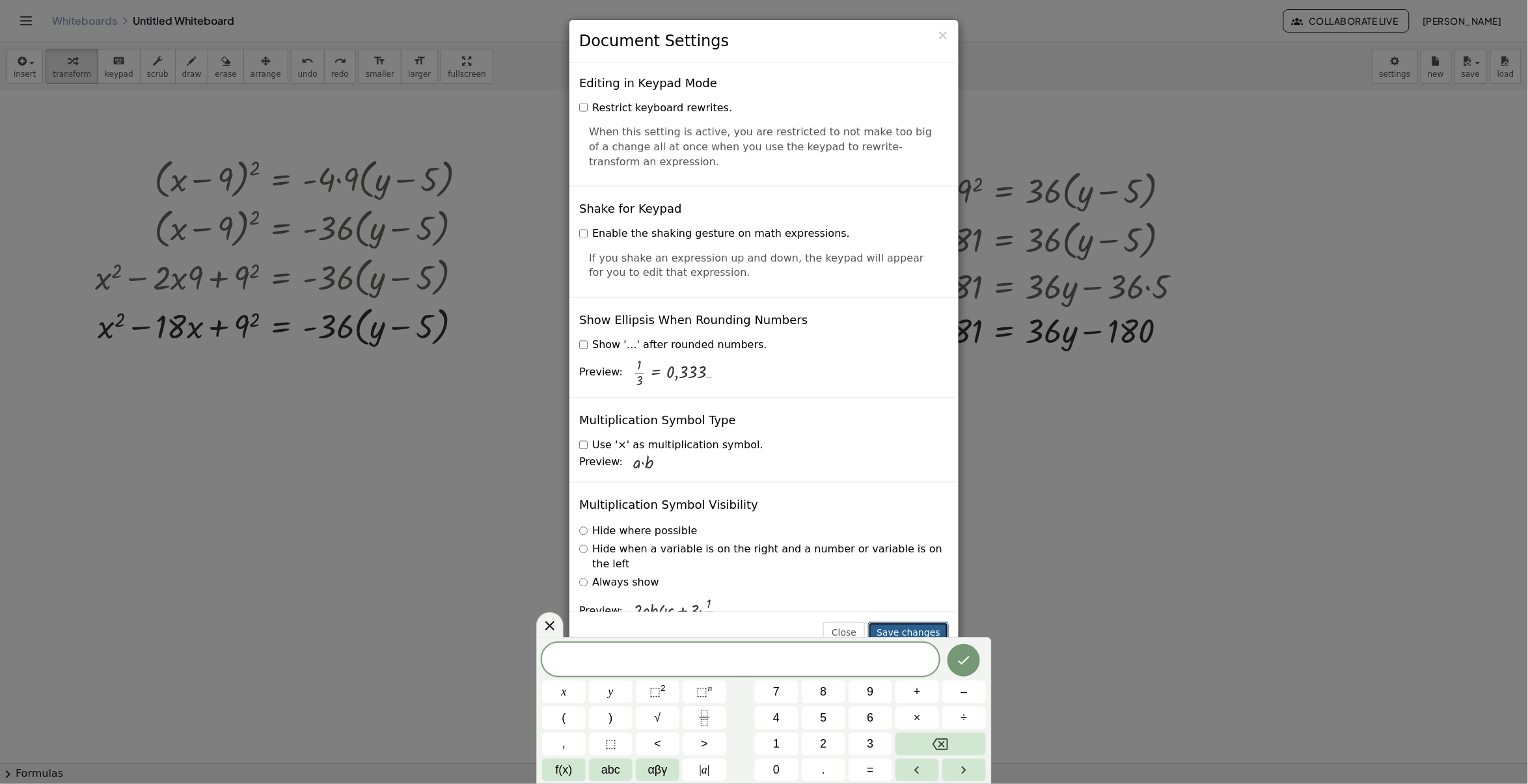
click at [918, 627] on button "Save changes" at bounding box center [908, 632] width 81 height 22
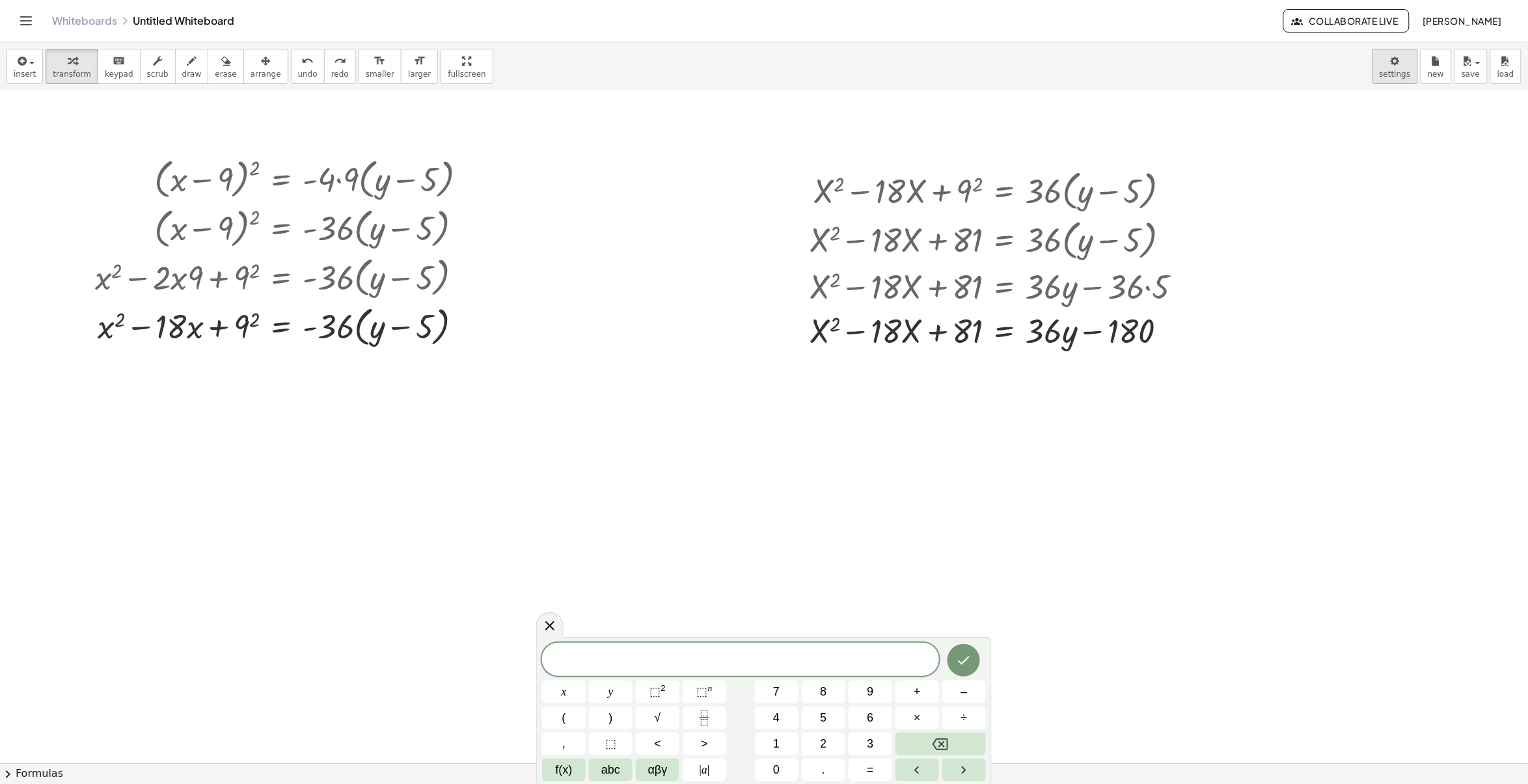
click at [1387, 80] on body "Graspable Math Activities Whiteboards Classes Account v1.30.2 | Privacy policy …" at bounding box center [764, 392] width 1528 height 784
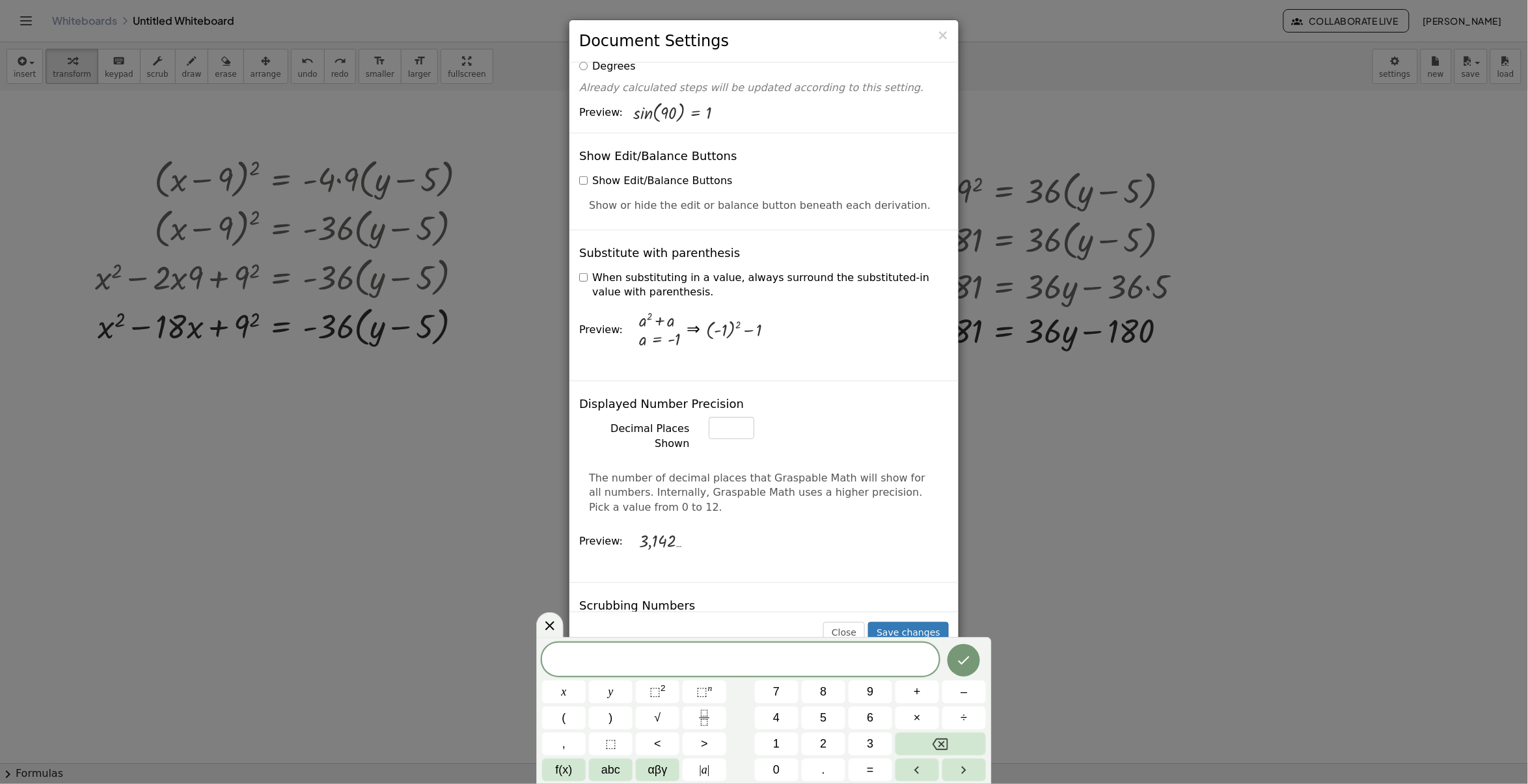
scroll to position [0, 0]
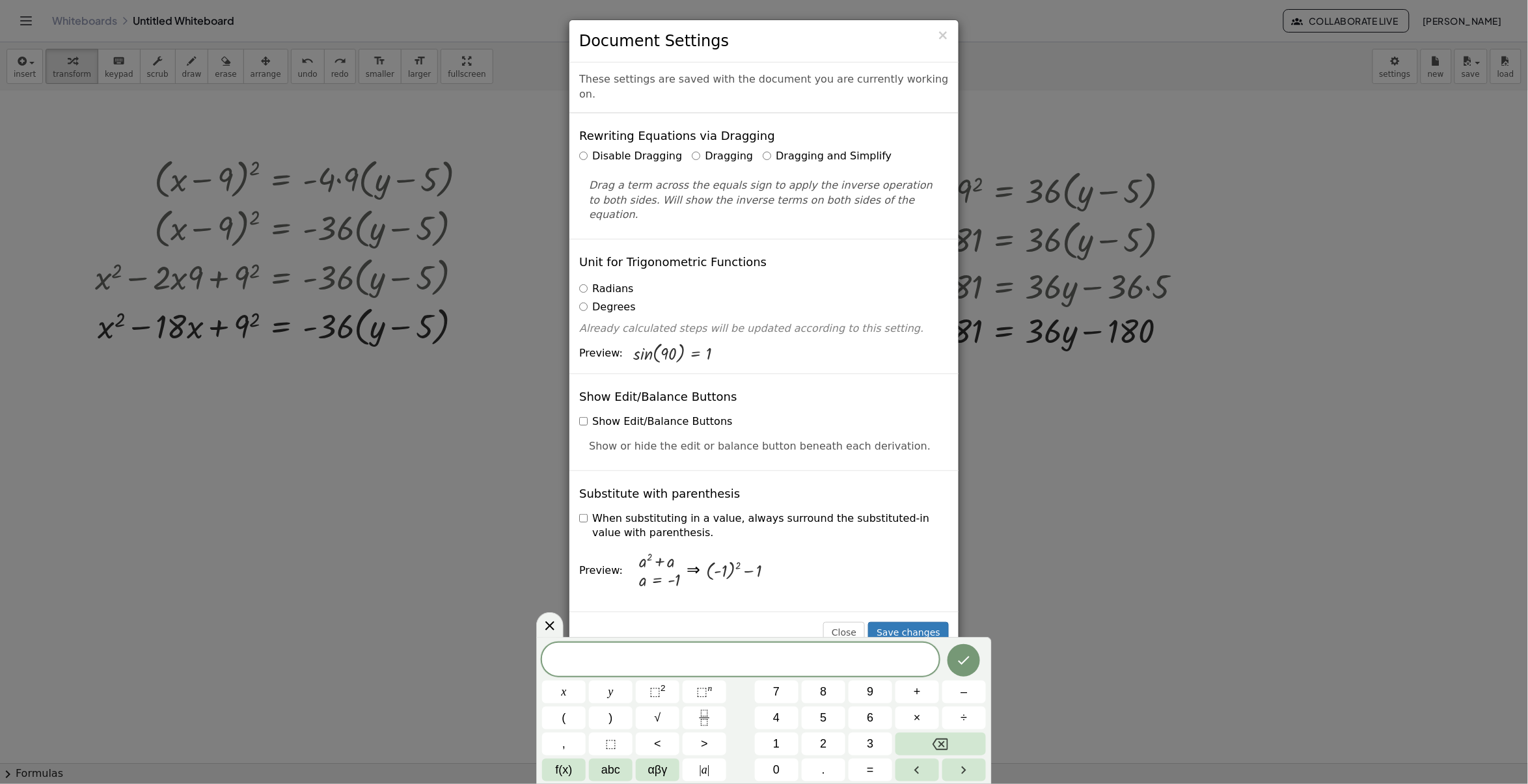
click at [765, 149] on label "Dragging and Simplify" at bounding box center [827, 157] width 129 height 15
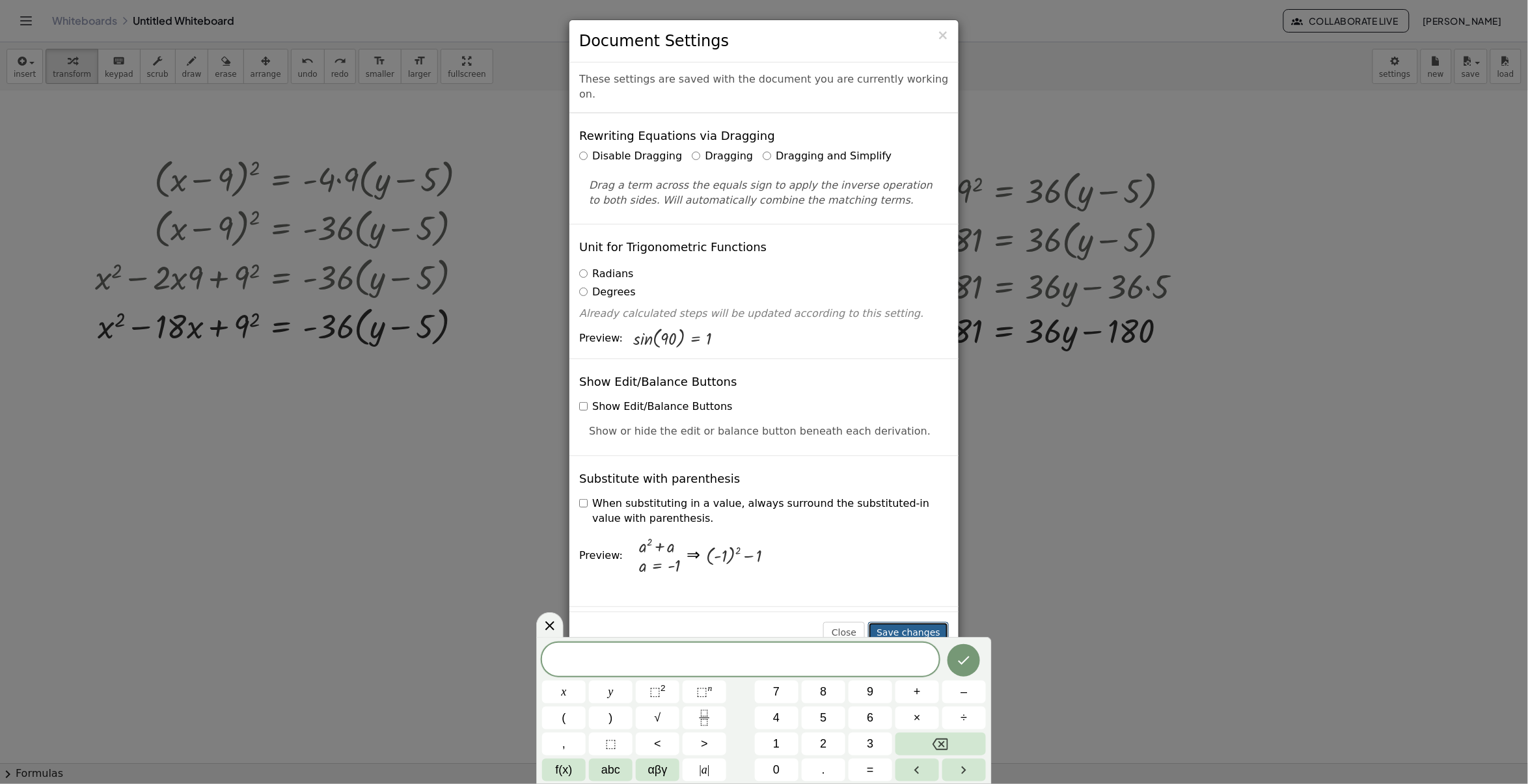
click at [897, 631] on button "Save changes" at bounding box center [908, 632] width 81 height 22
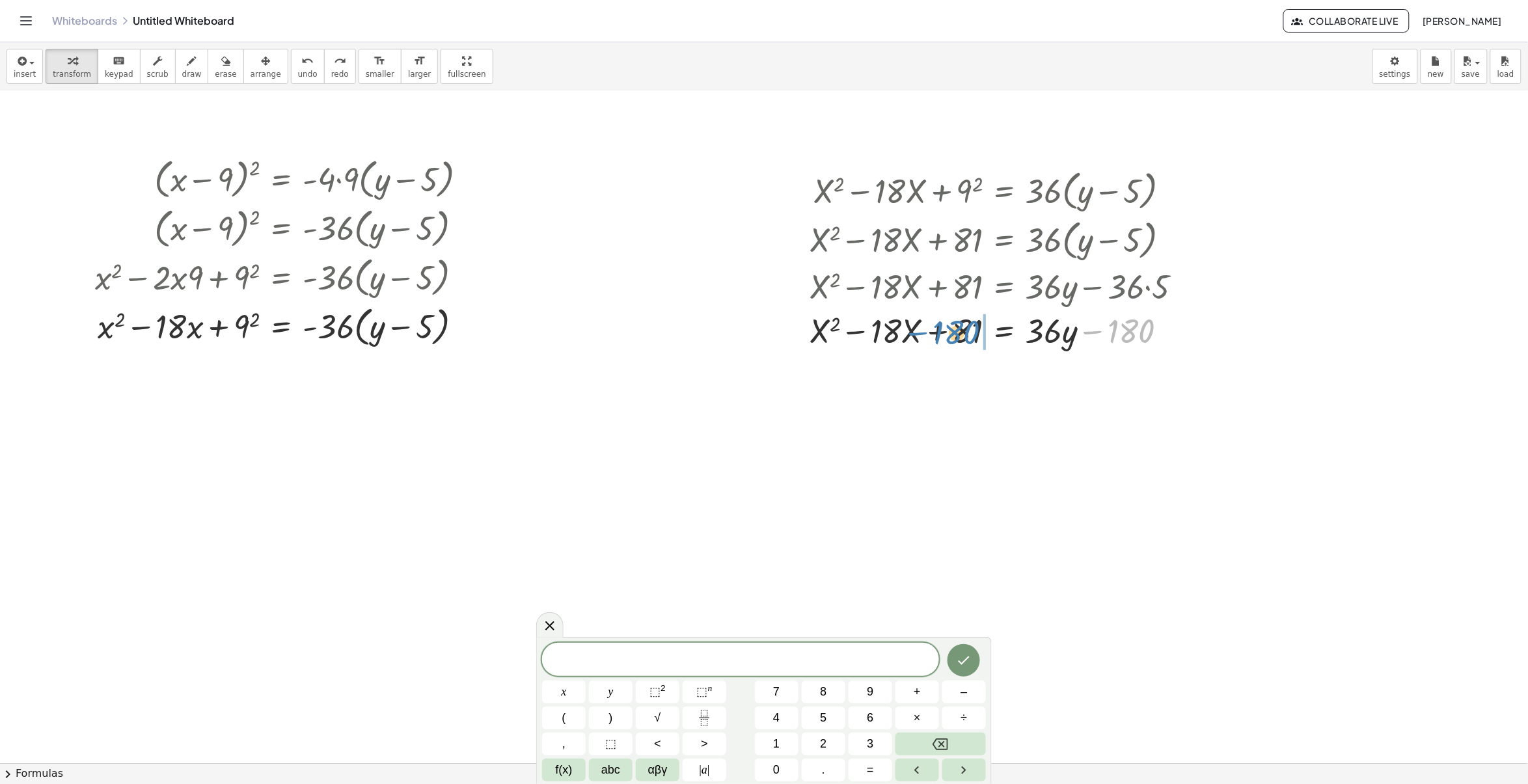
drag, startPoint x: 1127, startPoint y: 333, endPoint x: 952, endPoint y: 333, distance: 175.0
click at [952, 333] on div at bounding box center [1001, 329] width 396 height 45
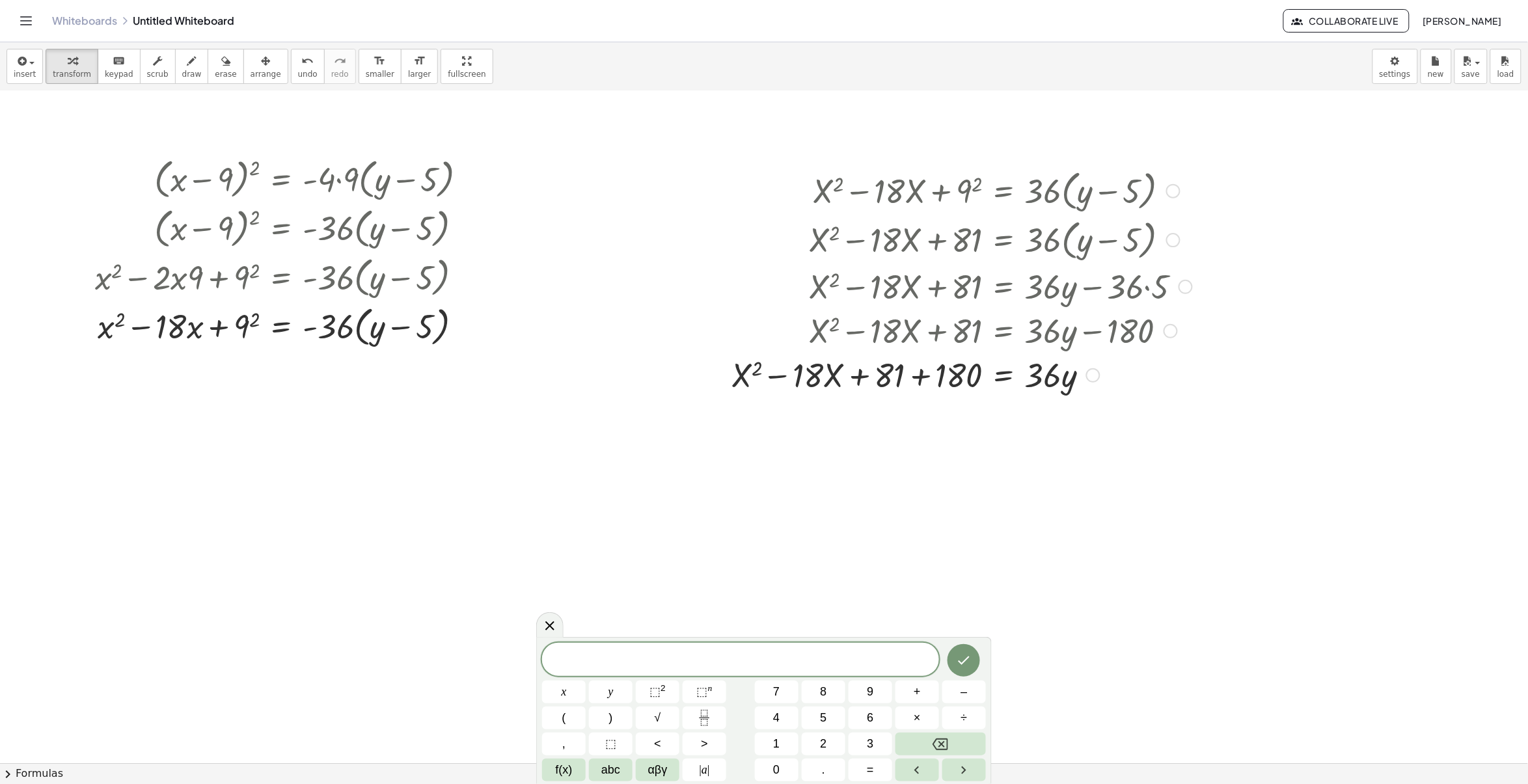
click at [923, 382] on div at bounding box center [962, 374] width 474 height 45
drag, startPoint x: 1050, startPoint y: 423, endPoint x: 775, endPoint y: 417, distance: 275.1
click at [775, 417] on div at bounding box center [962, 418] width 474 height 45
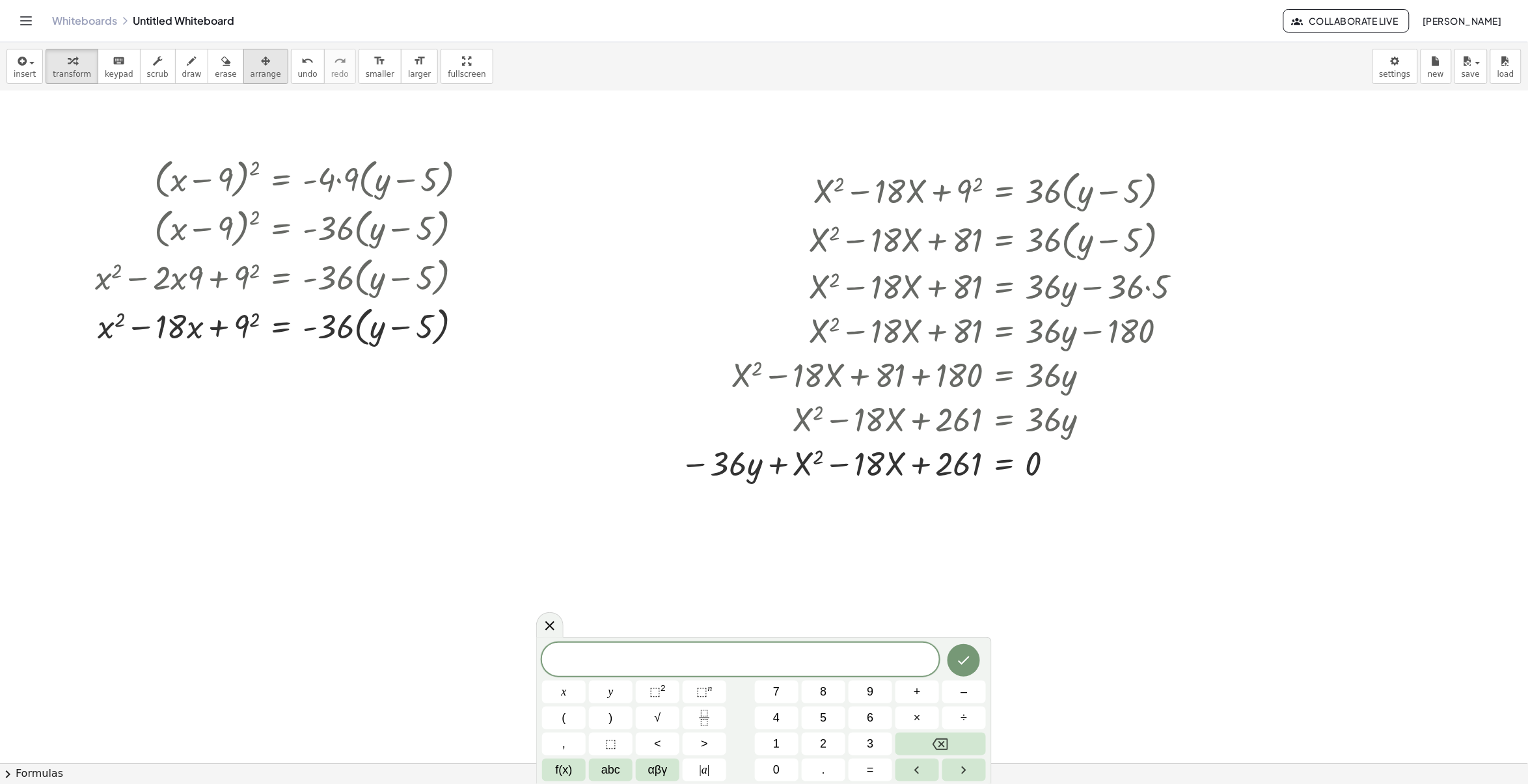
click at [261, 66] on icon "button" at bounding box center [266, 61] width 9 height 15
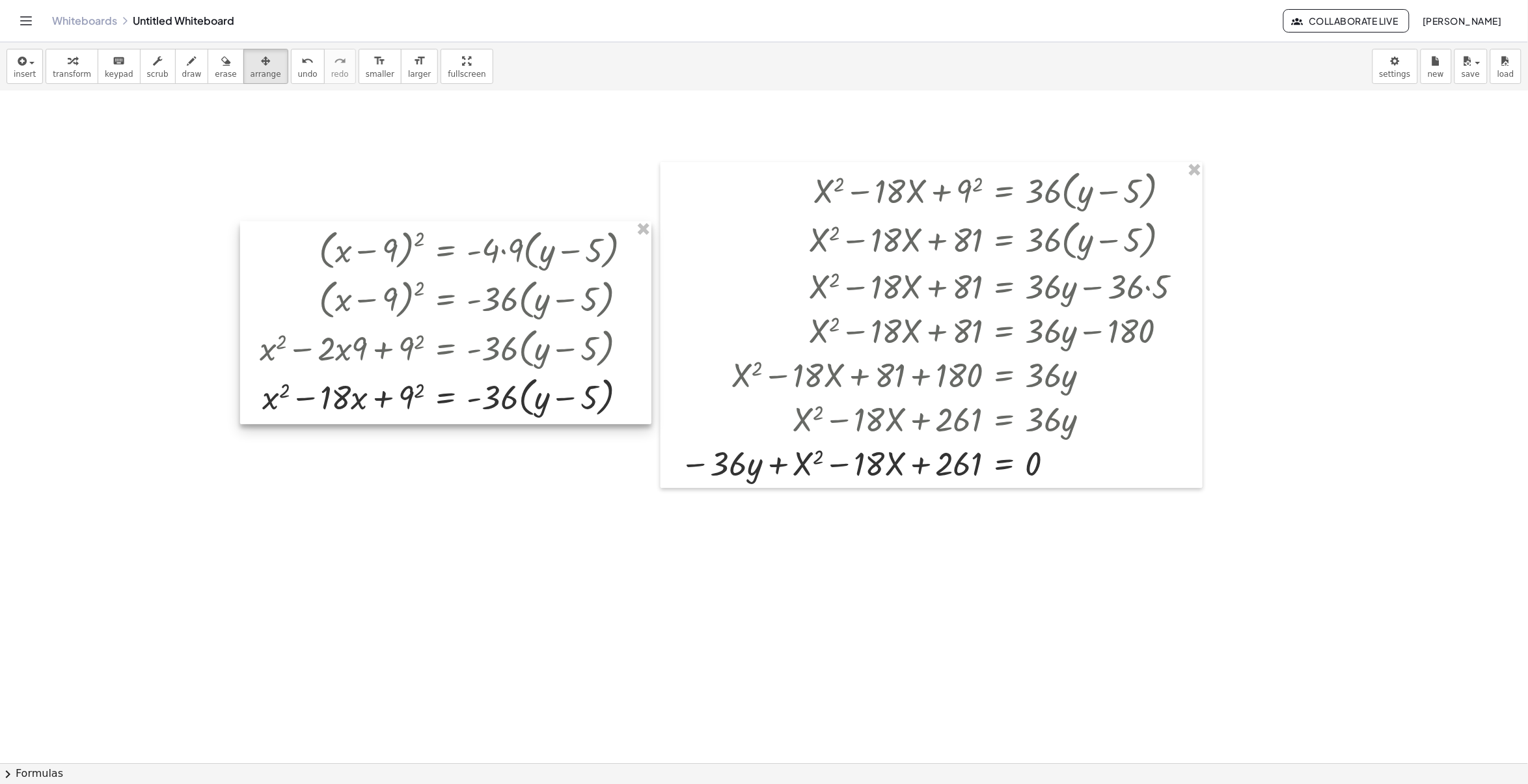
drag, startPoint x: 297, startPoint y: 233, endPoint x: 462, endPoint y: 304, distance: 179.6
click at [462, 304] on div at bounding box center [445, 323] width 411 height 203
click at [561, 494] on div at bounding box center [764, 648] width 1528 height 1344
click at [970, 446] on div at bounding box center [932, 325] width 542 height 326
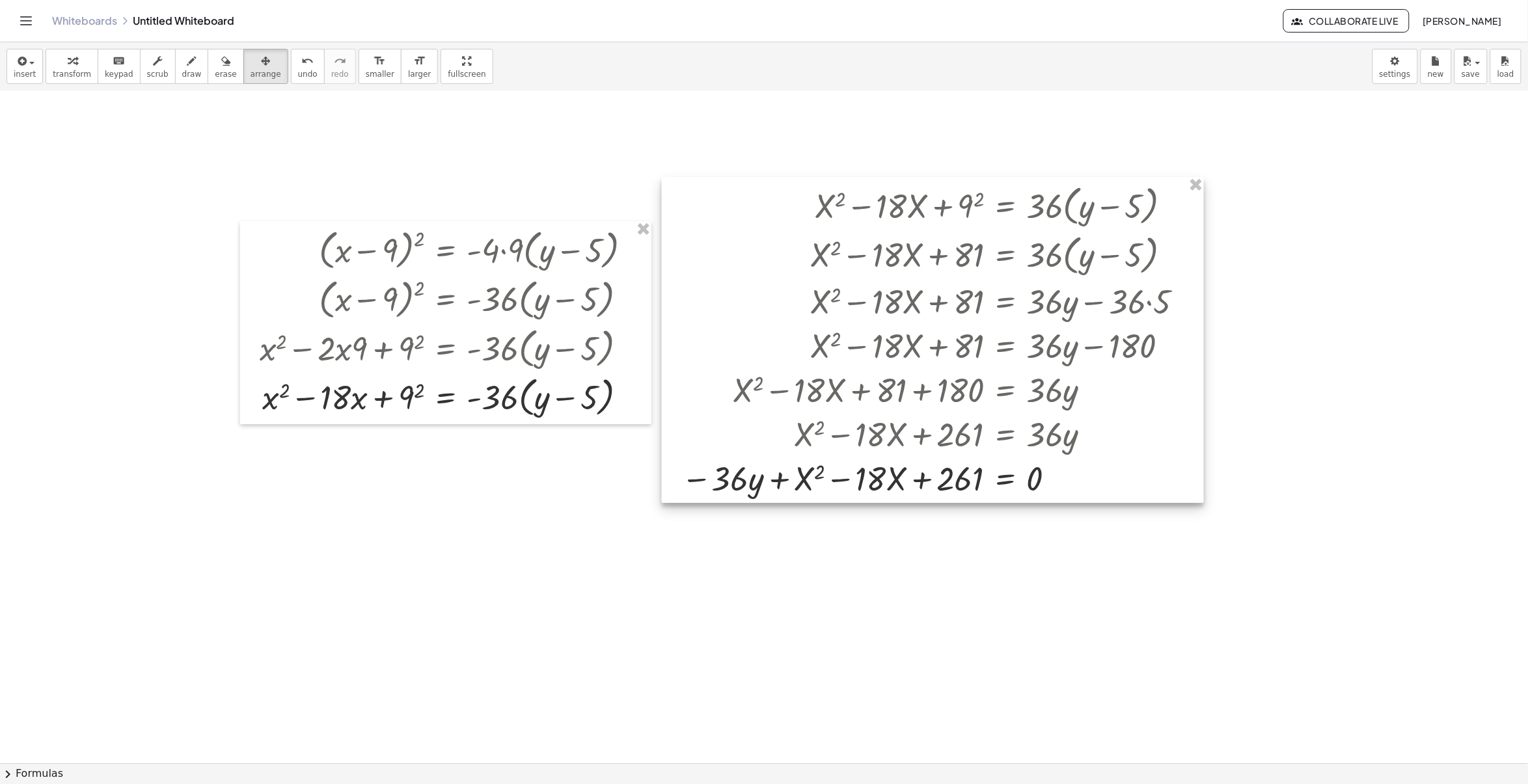
drag, startPoint x: 1047, startPoint y: 462, endPoint x: 1010, endPoint y: 504, distance: 56.0
click at [1046, 476] on div at bounding box center [933, 339] width 542 height 326
drag, startPoint x: 840, startPoint y: 574, endPoint x: 791, endPoint y: 553, distance: 53.3
click at [802, 553] on div at bounding box center [764, 648] width 1528 height 1344
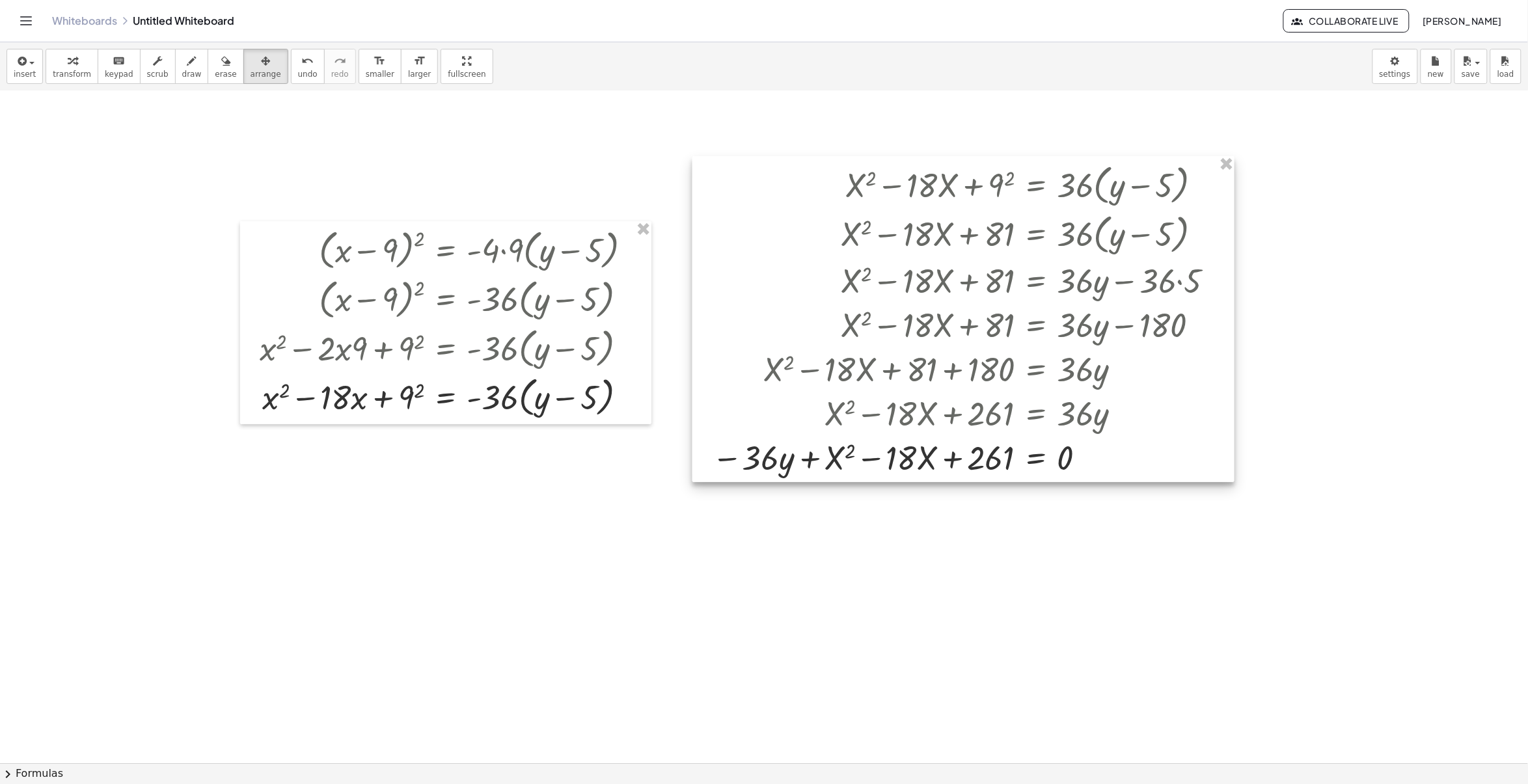
drag, startPoint x: 689, startPoint y: 485, endPoint x: 701, endPoint y: 471, distance: 18.4
click at [701, 471] on div at bounding box center [963, 319] width 542 height 326
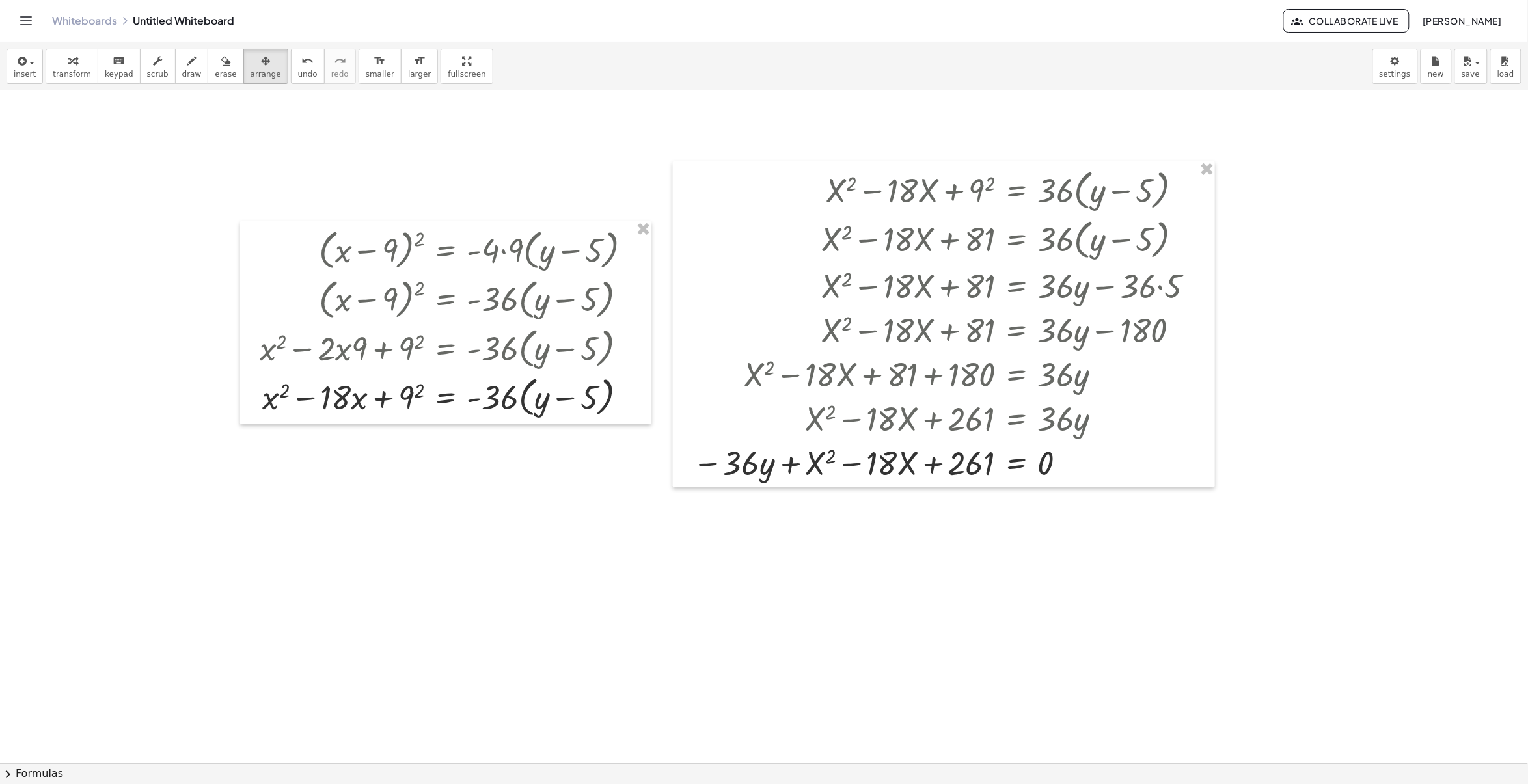
click at [594, 602] on div at bounding box center [764, 648] width 1528 height 1344
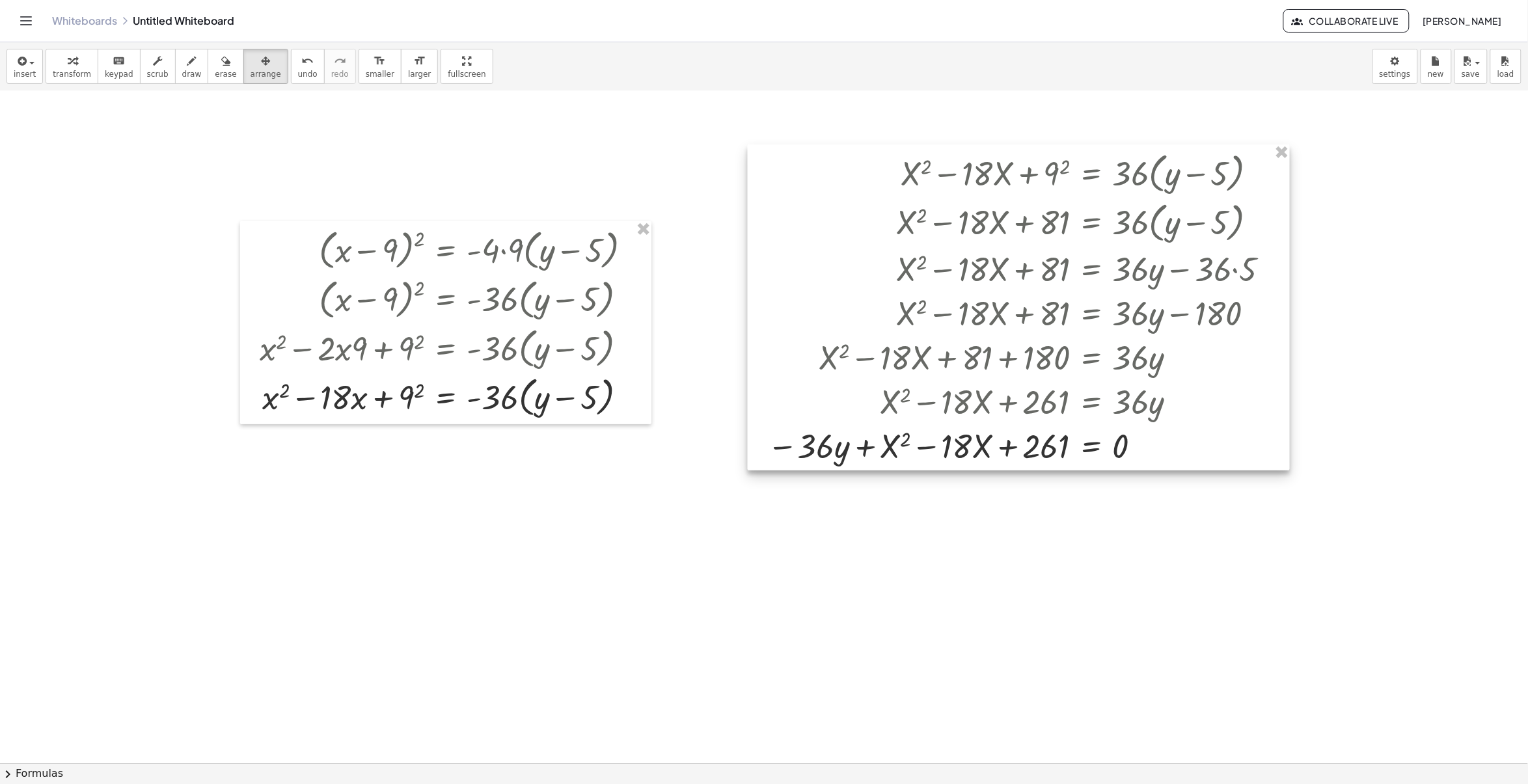
drag, startPoint x: 744, startPoint y: 473, endPoint x: 817, endPoint y: 457, distance: 74.7
click at [819, 457] on div at bounding box center [1019, 307] width 542 height 326
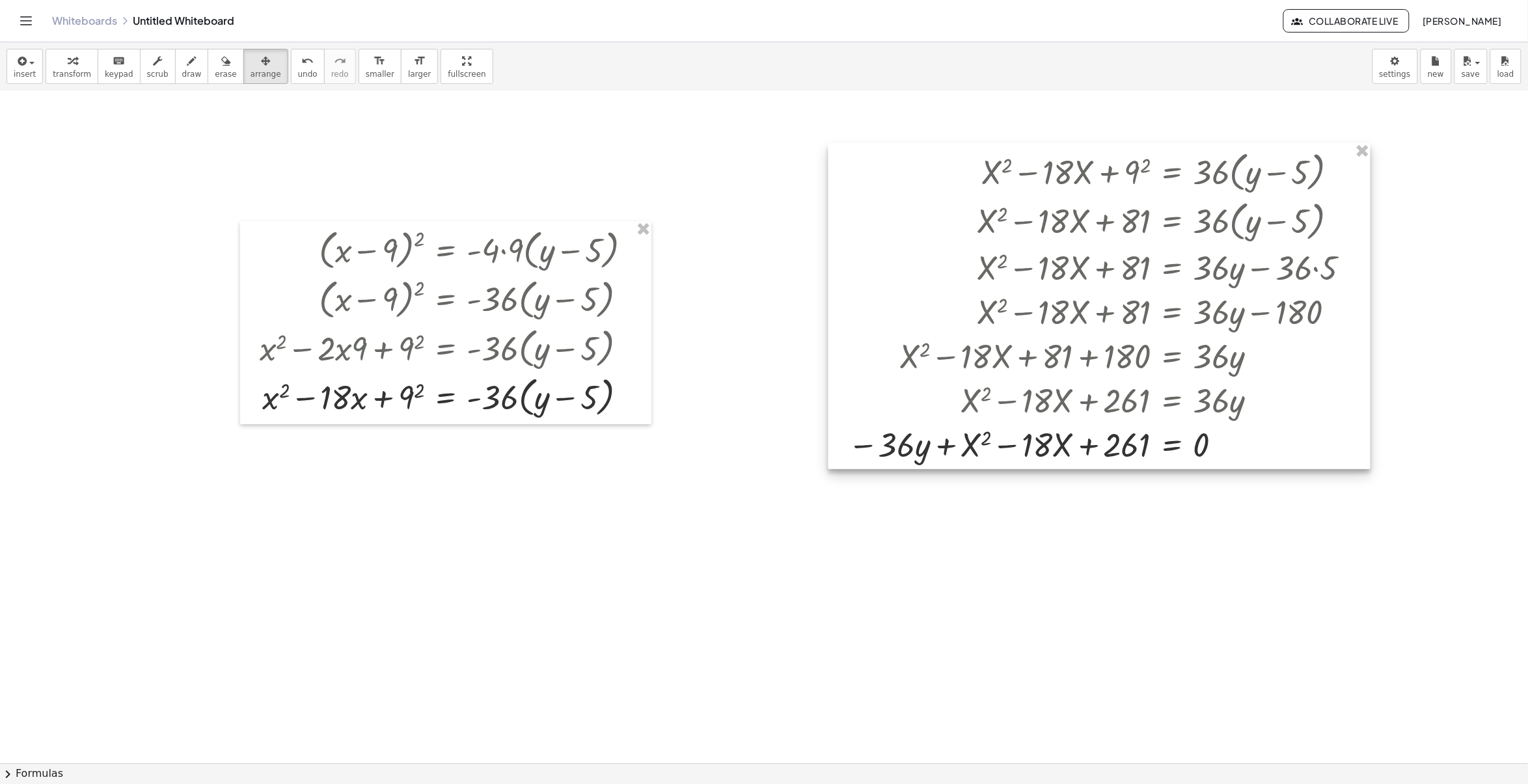
drag, startPoint x: 819, startPoint y: 447, endPoint x: 863, endPoint y: 447, distance: 44.0
click at [868, 447] on div at bounding box center [1100, 306] width 542 height 326
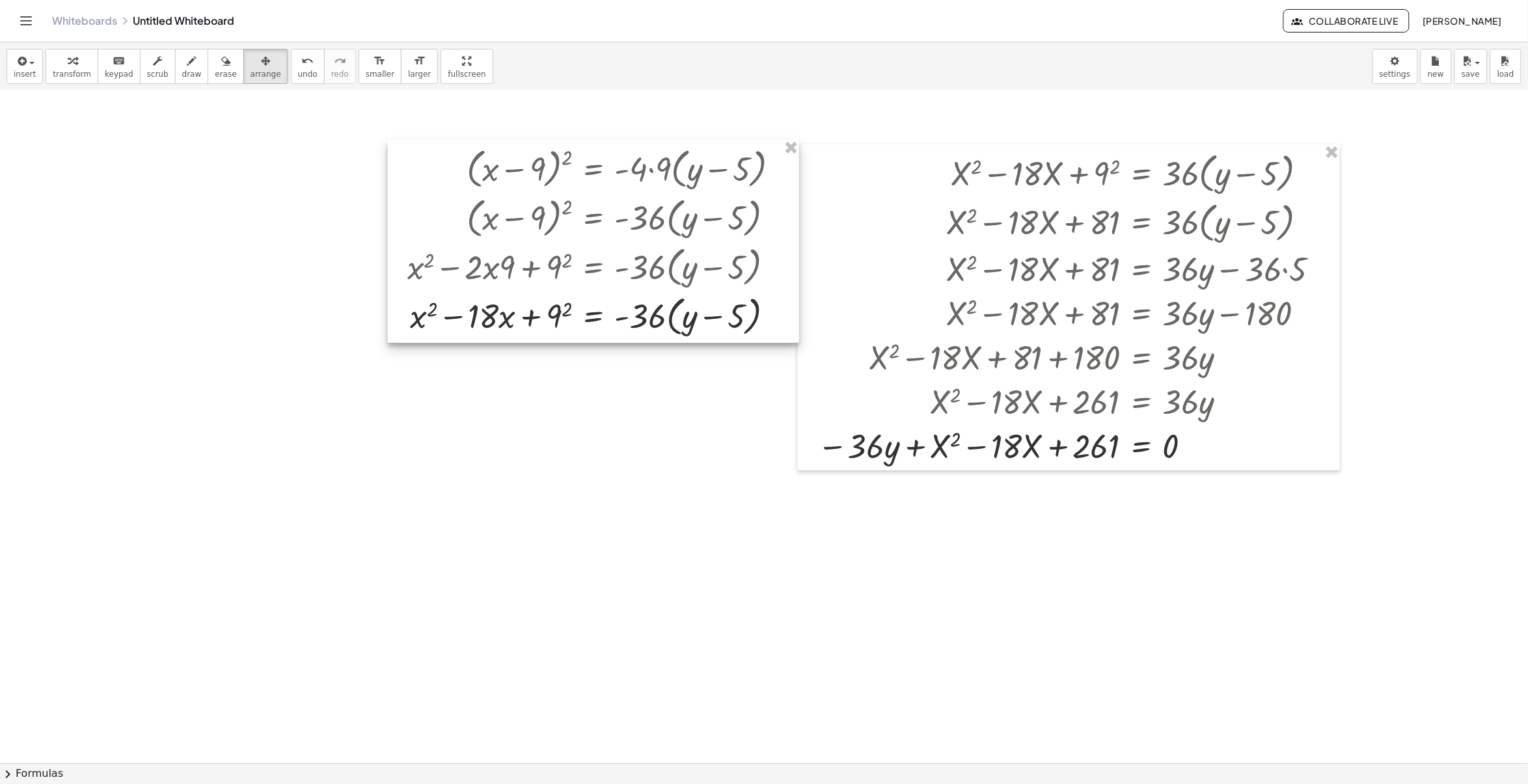
drag, startPoint x: 422, startPoint y: 326, endPoint x: 570, endPoint y: 245, distance: 168.7
click at [570, 245] on div at bounding box center [594, 241] width 411 height 203
click at [867, 560] on div at bounding box center [764, 648] width 1528 height 1344
drag, startPoint x: 1147, startPoint y: 322, endPoint x: 1122, endPoint y: 319, distance: 25.2
click at [1221, 607] on div at bounding box center [764, 648] width 1528 height 1344
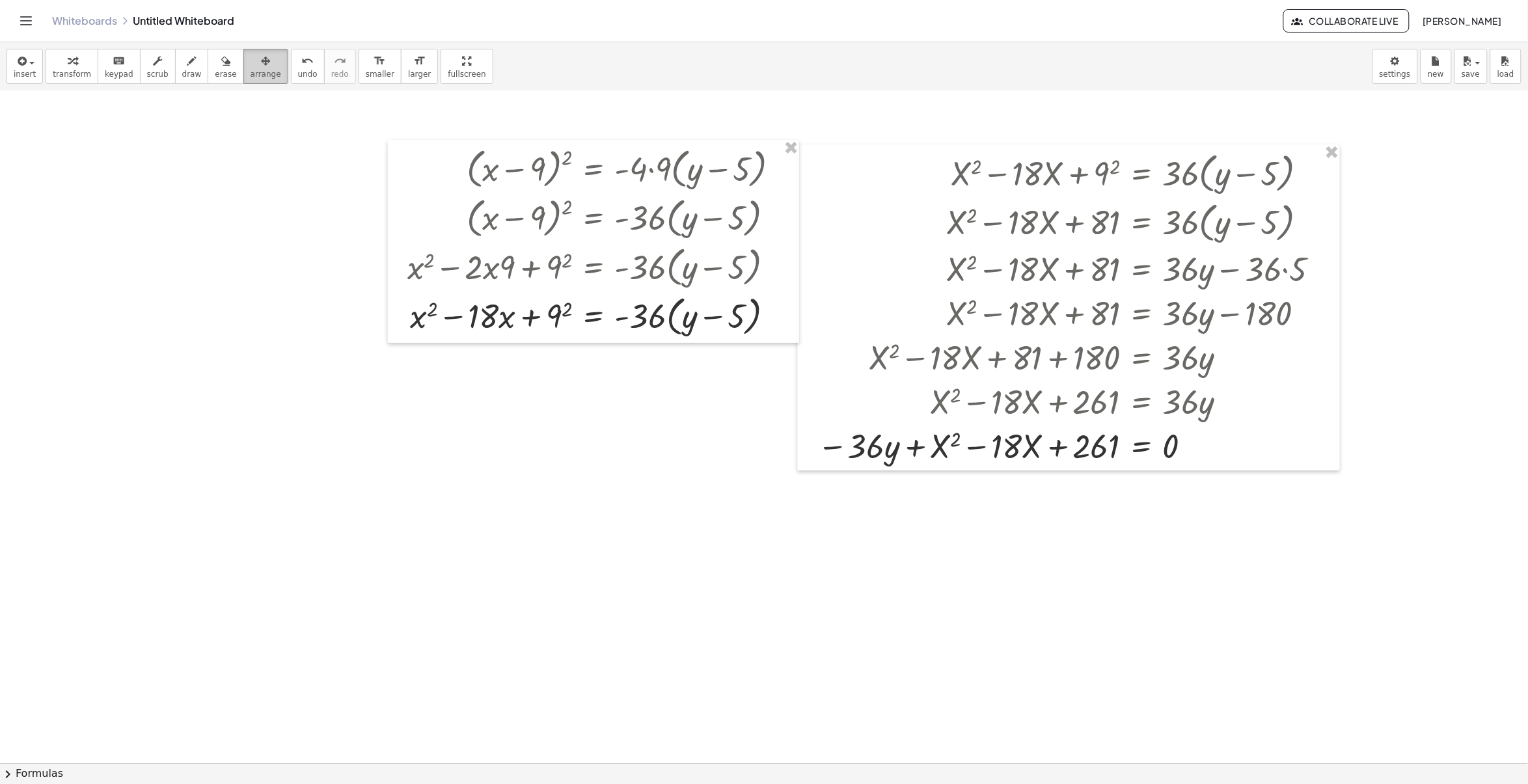
click at [243, 75] on button "arrange" at bounding box center [265, 65] width 45 height 35
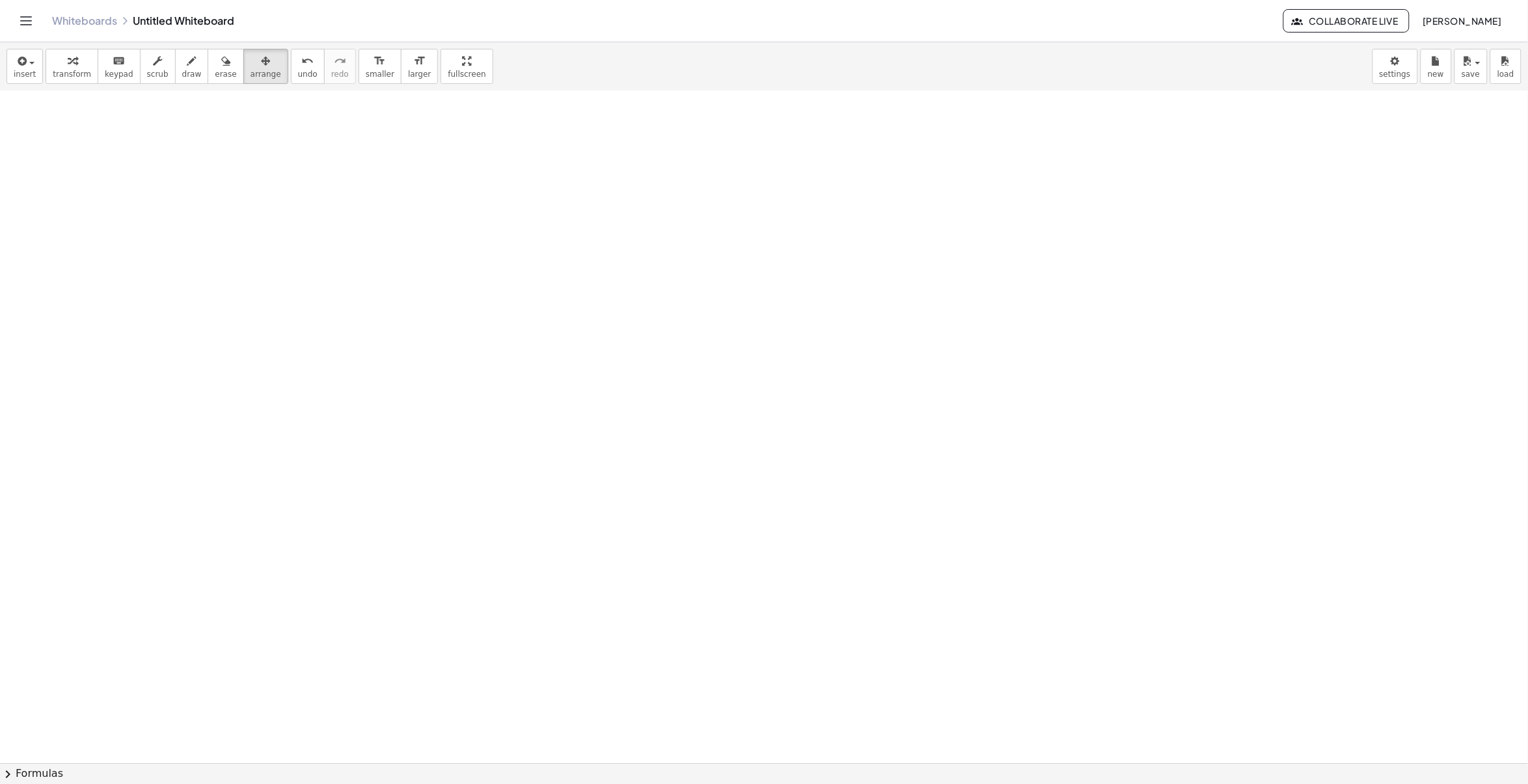
click at [1045, 252] on div at bounding box center [764, 648] width 1528 height 1344
click at [1350, 303] on div at bounding box center [764, 648] width 1528 height 1344
click at [32, 69] on span "insert" at bounding box center [24, 74] width 22 height 9
click at [1040, 380] on div at bounding box center [764, 648] width 1528 height 1344
click at [1169, 239] on div at bounding box center [764, 648] width 1528 height 1344
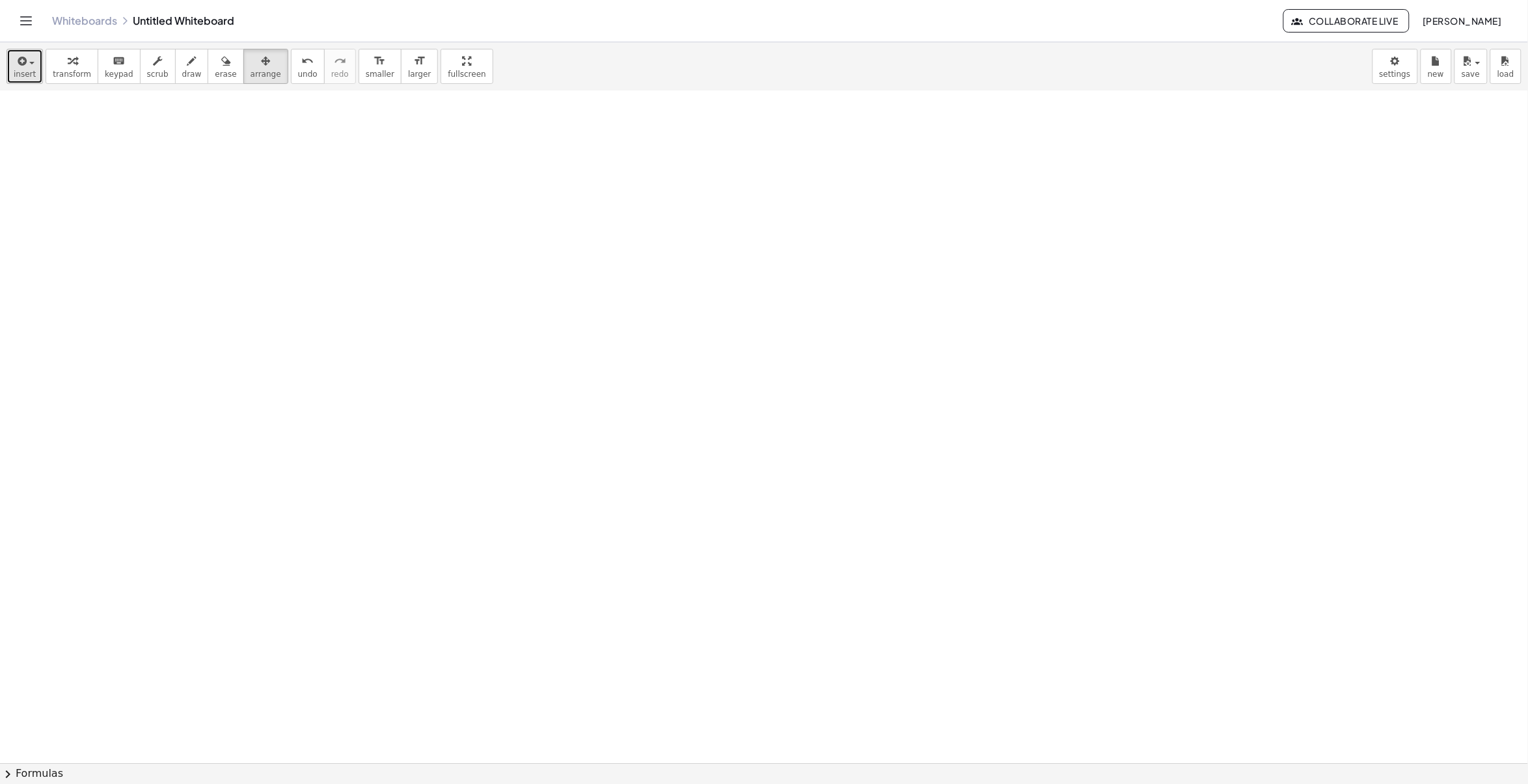
click at [30, 57] on div "button" at bounding box center [24, 61] width 22 height 15
click at [79, 129] on link "Math Expression" at bounding box center [71, 119] width 127 height 29
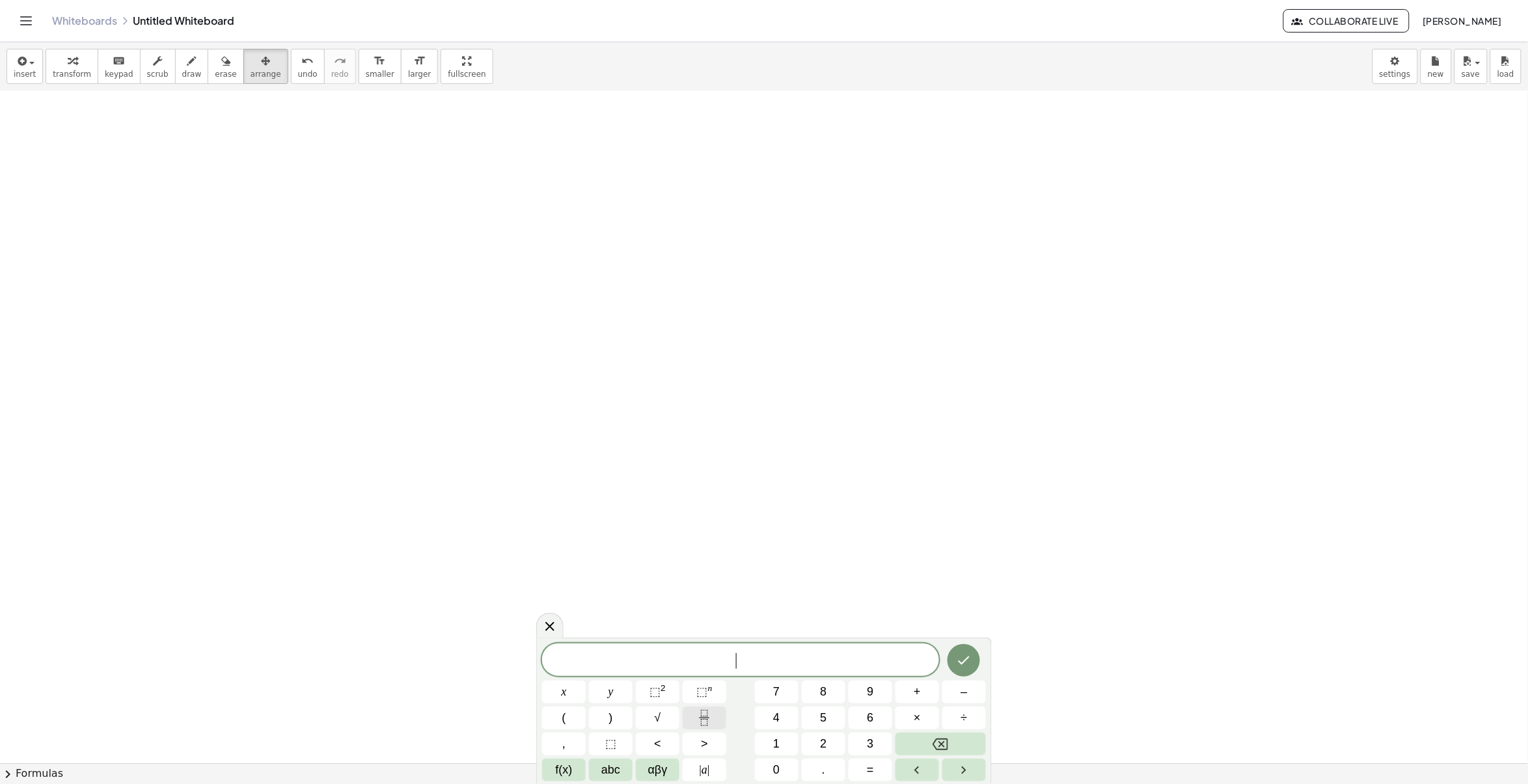
click at [707, 717] on icon "Fraction" at bounding box center [704, 713] width 7 height 7
click at [571, 699] on button "x" at bounding box center [564, 692] width 44 height 23
click at [731, 649] on span "​ x ​" at bounding box center [741, 653] width 397 height 34
click at [562, 717] on span "(" at bounding box center [564, 718] width 4 height 18
click at [752, 634] on span ")" at bounding box center [752, 652] width 9 height 38
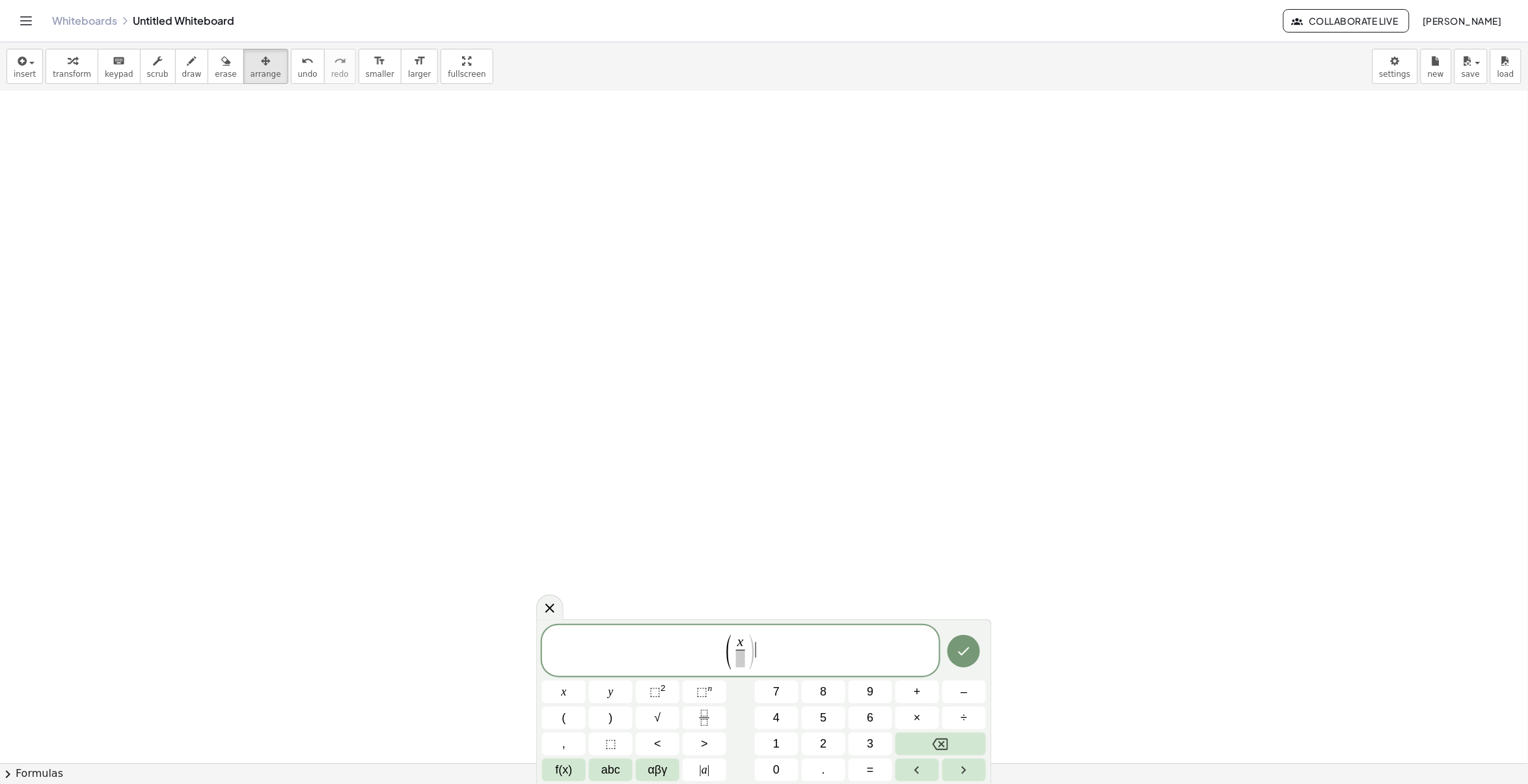
click at [759, 644] on span "( x ​ ) ​" at bounding box center [741, 651] width 397 height 37
click at [566, 718] on span "(" at bounding box center [564, 718] width 4 height 18
click at [563, 681] on button "x" at bounding box center [564, 692] width 44 height 23
click at [952, 694] on button "–" at bounding box center [965, 692] width 44 height 23
click at [610, 720] on span ")" at bounding box center [612, 718] width 4 height 18
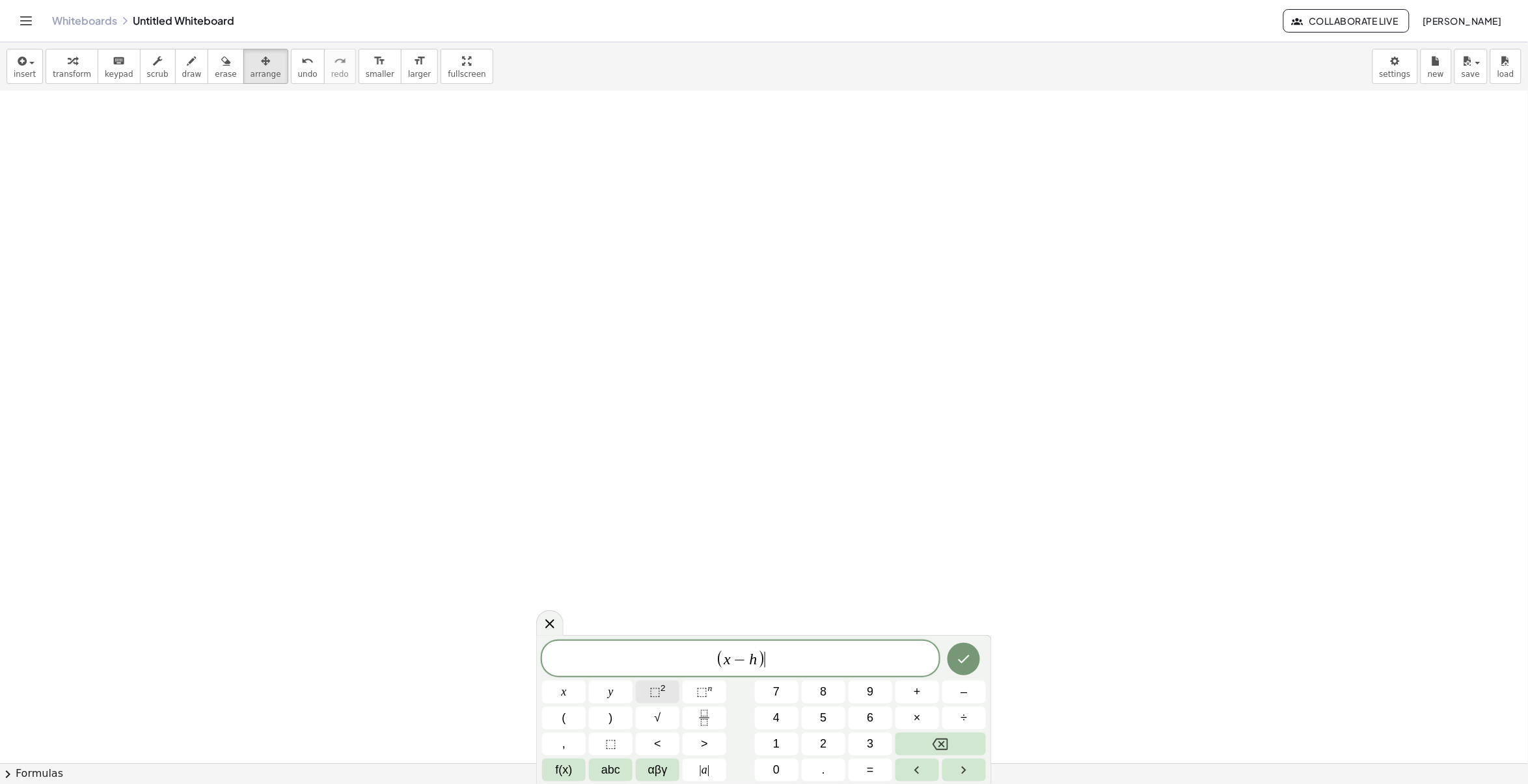
click at [661, 686] on sup "2" at bounding box center [663, 688] width 5 height 9
click at [690, 724] on button "Fraction" at bounding box center [705, 718] width 44 height 23
click at [661, 688] on sup "2" at bounding box center [663, 688] width 5 height 9
click at [766, 651] on span "a 2 ​" at bounding box center [740, 657] width 54 height 24
click at [791, 642] on span "( x − h ) 2 a 2 ​ ​" at bounding box center [741, 646] width 397 height 47
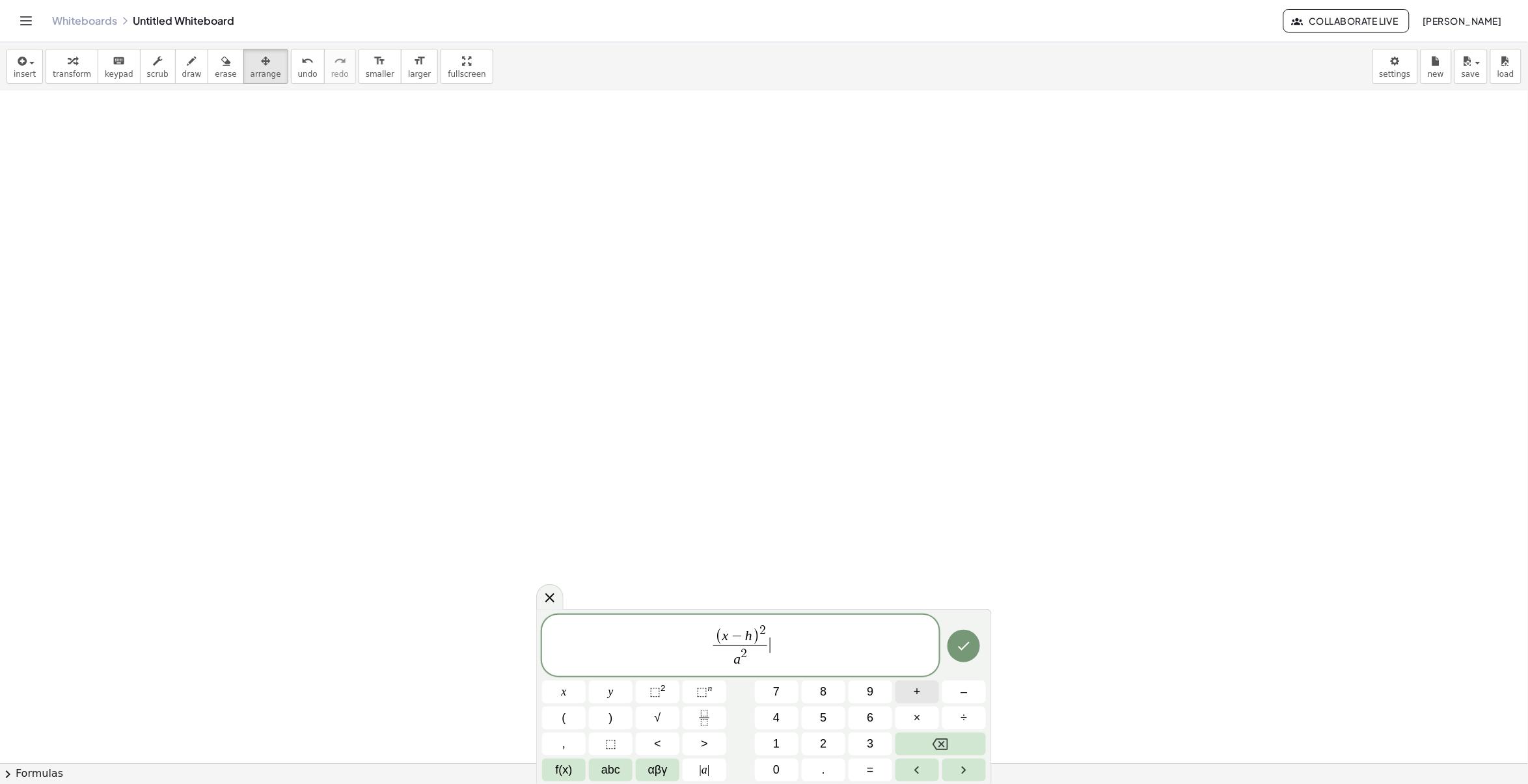
click at [922, 695] on button "+" at bounding box center [917, 692] width 44 height 23
click at [576, 724] on button "(" at bounding box center [564, 718] width 44 height 23
click at [572, 688] on button "x" at bounding box center [564, 692] width 44 height 23
click at [918, 743] on button "Backspace" at bounding box center [940, 744] width 90 height 23
click at [600, 688] on button "y" at bounding box center [611, 692] width 44 height 23
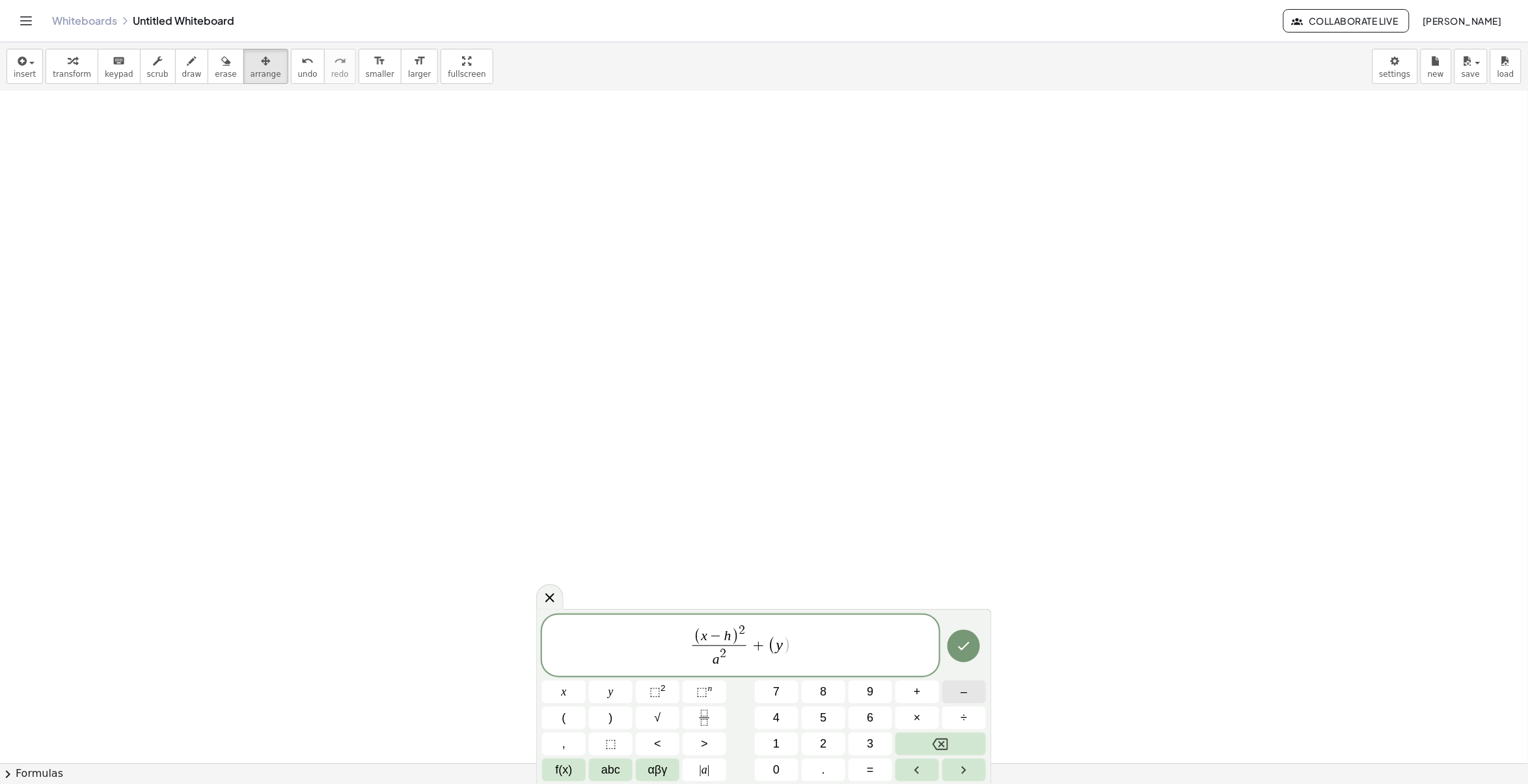
click at [963, 693] on span "–" at bounding box center [964, 692] width 7 height 18
click at [624, 716] on button ")" at bounding box center [611, 718] width 44 height 23
click at [655, 693] on span "⬚" at bounding box center [655, 692] width 11 height 13
click at [714, 719] on button "Fraction" at bounding box center [705, 718] width 44 height 23
click at [651, 691] on span "⬚" at bounding box center [655, 692] width 11 height 13
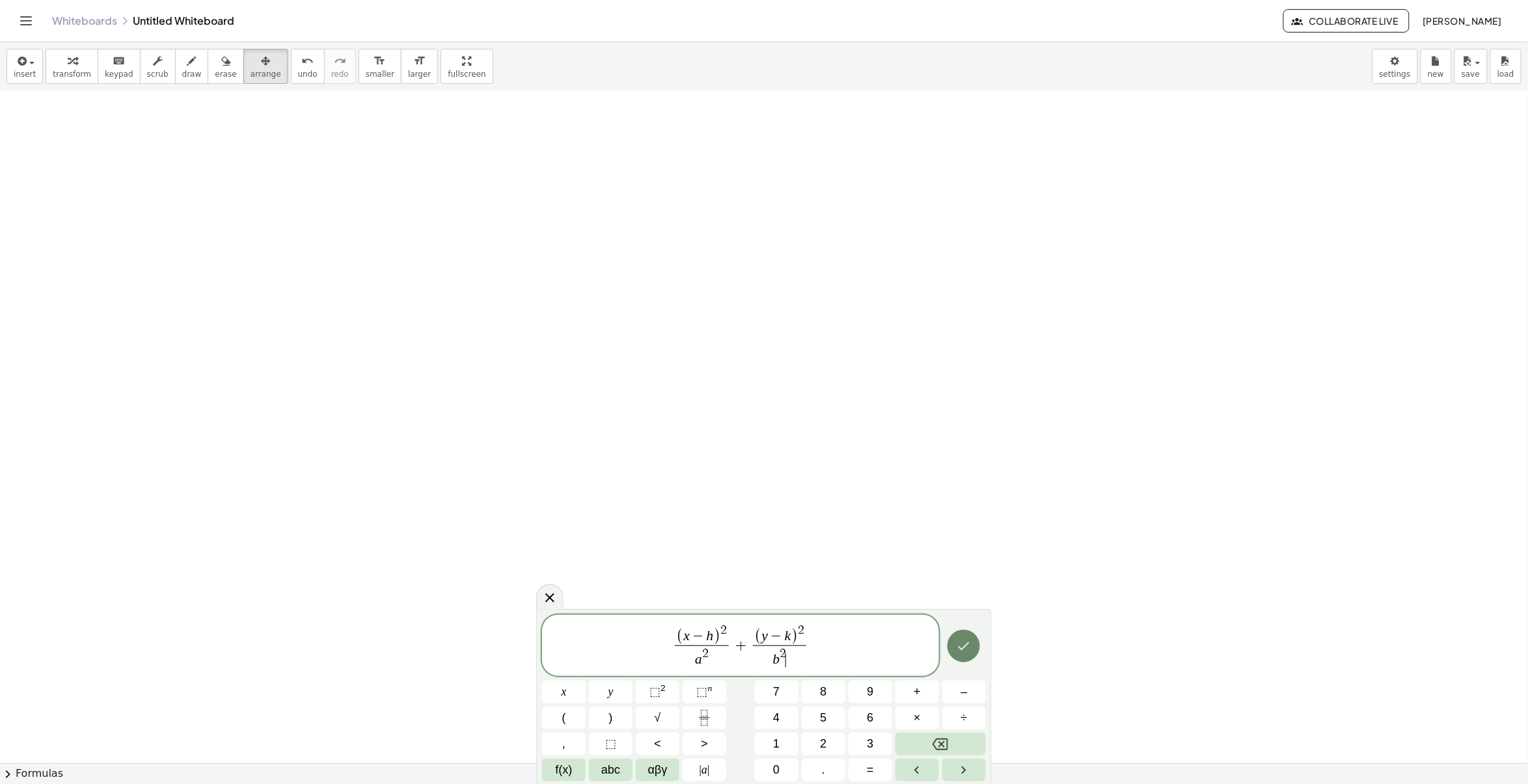
click at [954, 655] on button "Done" at bounding box center [964, 646] width 32 height 32
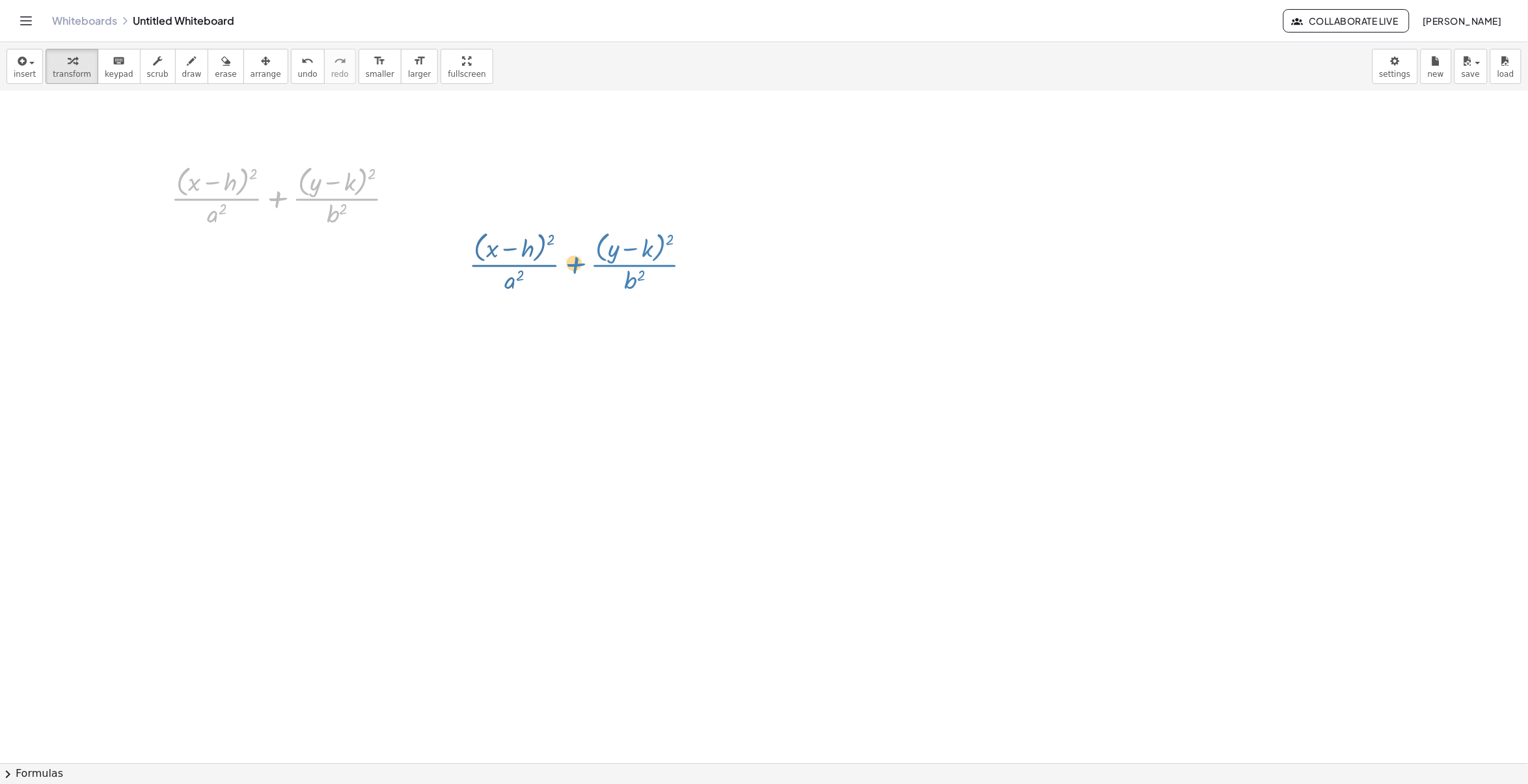
drag, startPoint x: 327, startPoint y: 200, endPoint x: 506, endPoint y: 192, distance: 179.2
click at [515, 196] on div "- + + · ( + y − k ) 2 · b 2 + · ( + x − h ) 2 · a 2 + · ( + x − h ) 2 · a 2 + ·…" at bounding box center [764, 648] width 1528 height 1344
click at [199, 193] on div at bounding box center [287, 196] width 246 height 69
click at [388, 194] on div at bounding box center [287, 196] width 246 height 69
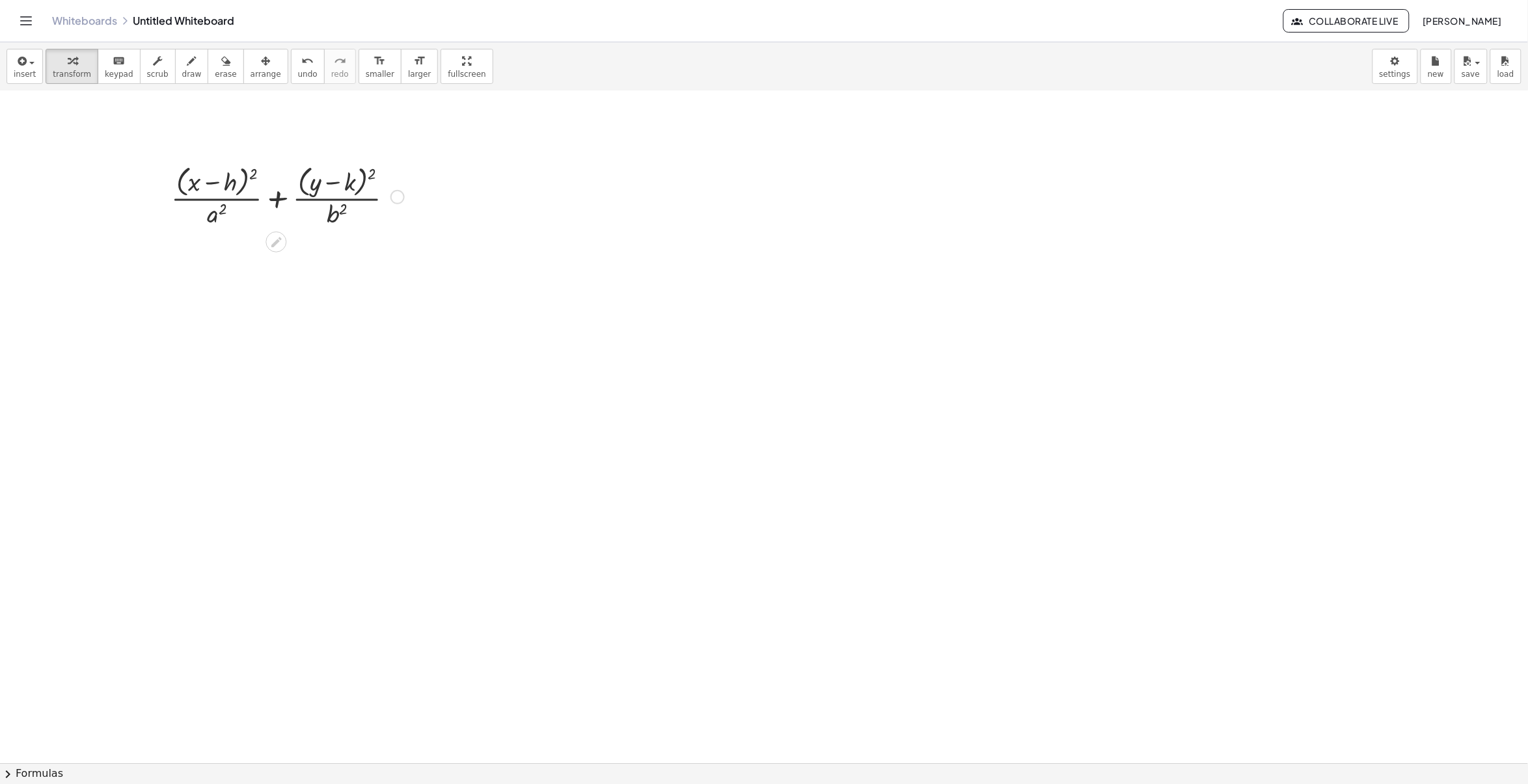
click at [389, 194] on div at bounding box center [287, 196] width 246 height 69
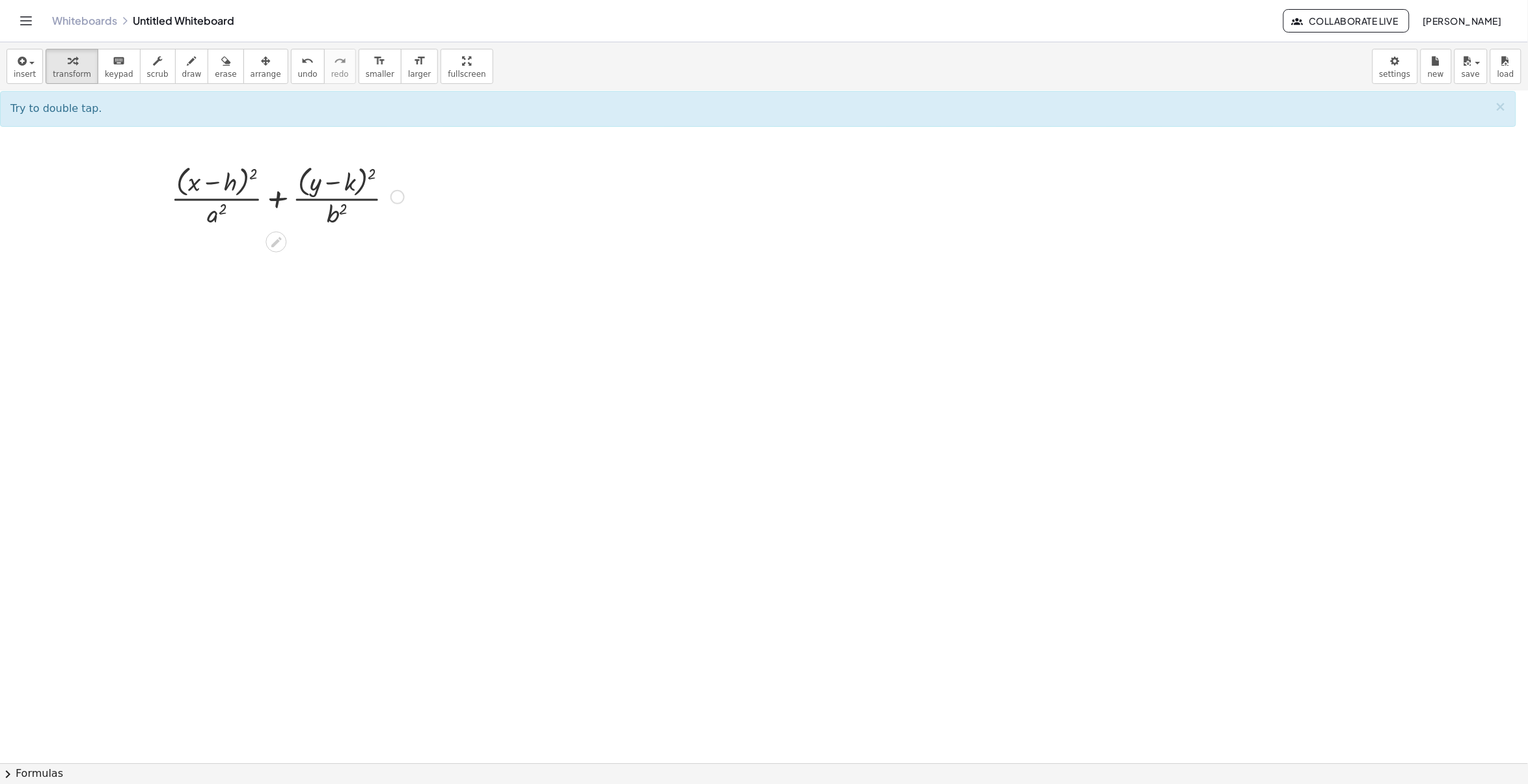
click at [397, 197] on div at bounding box center [397, 196] width 14 height 14
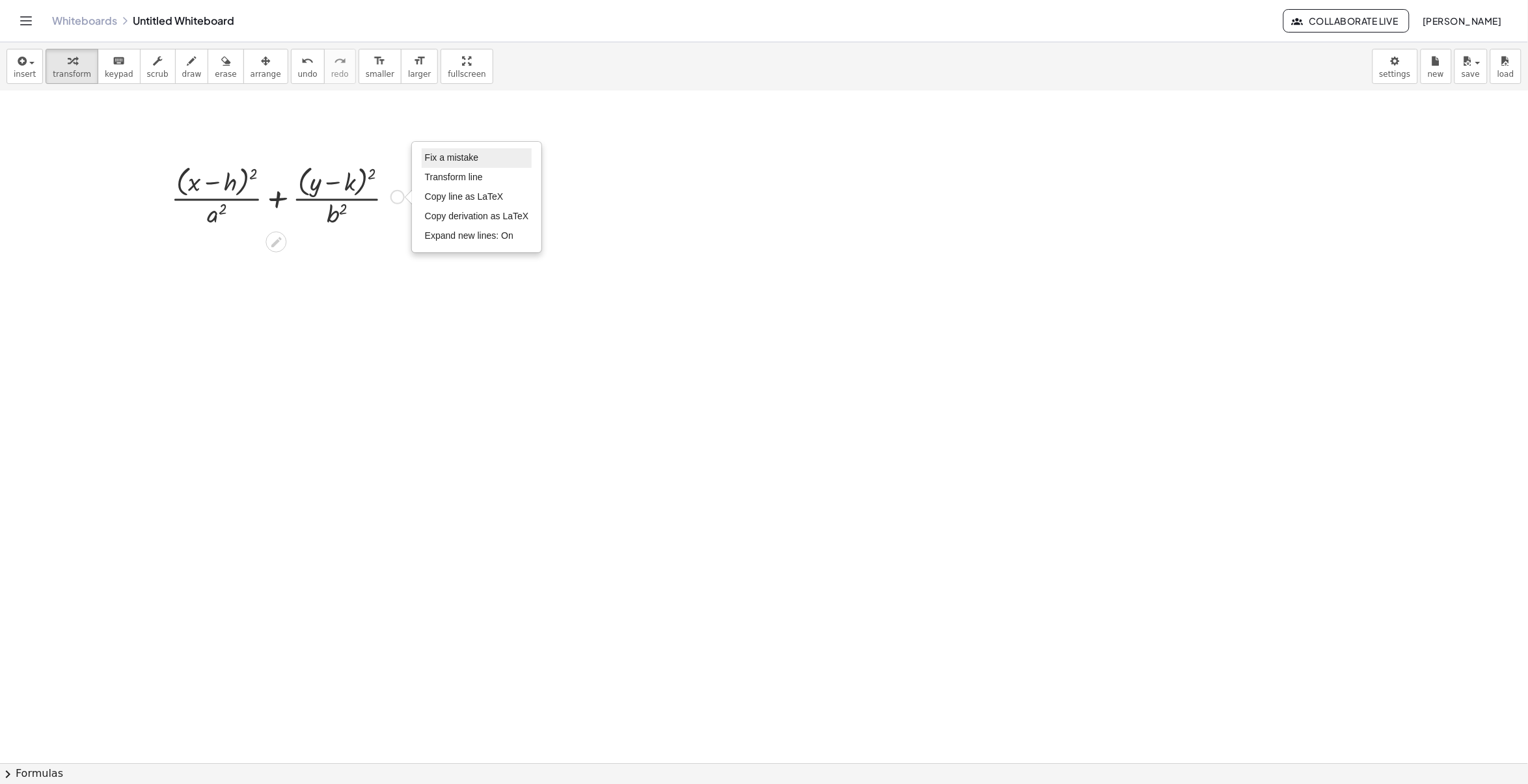
click at [452, 161] on span "Fix a mistake" at bounding box center [452, 157] width 53 height 10
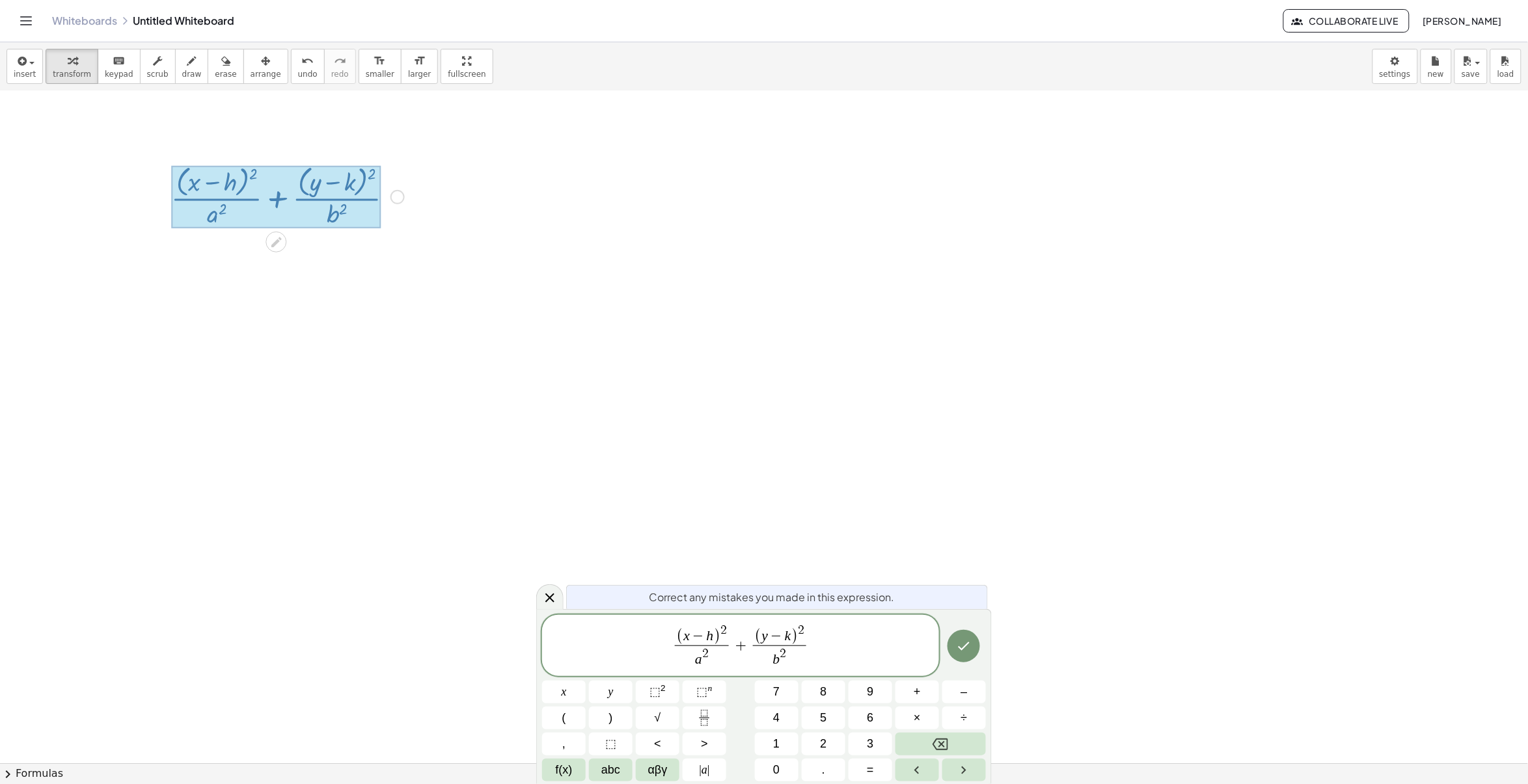
click at [713, 634] on span "( x − h )" at bounding box center [698, 637] width 45 height 17
drag, startPoint x: 788, startPoint y: 642, endPoint x: 798, endPoint y: 636, distance: 11.7
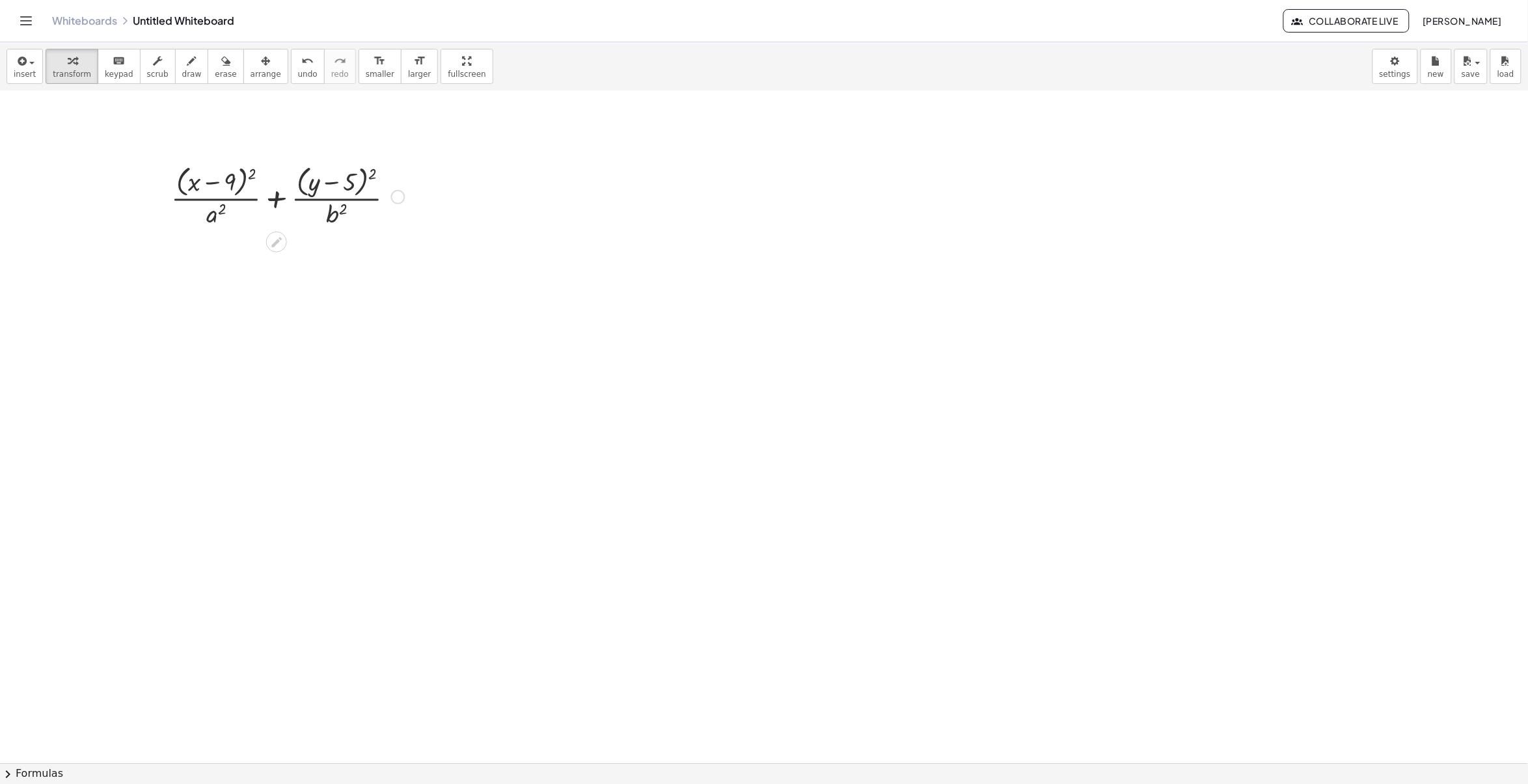
click at [1006, 266] on div at bounding box center [764, 648] width 1528 height 1344
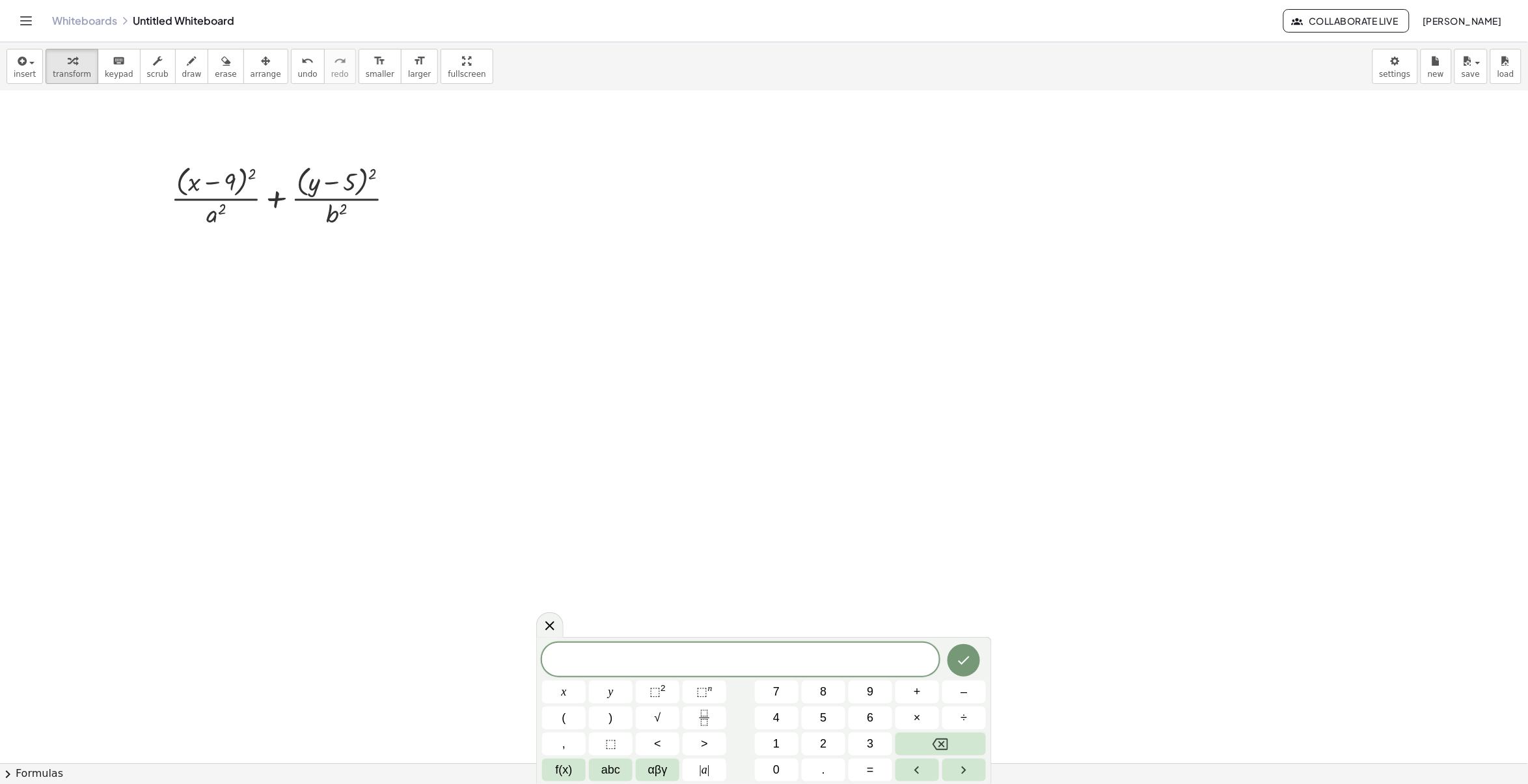
click at [1309, 200] on div at bounding box center [764, 648] width 1528 height 1344
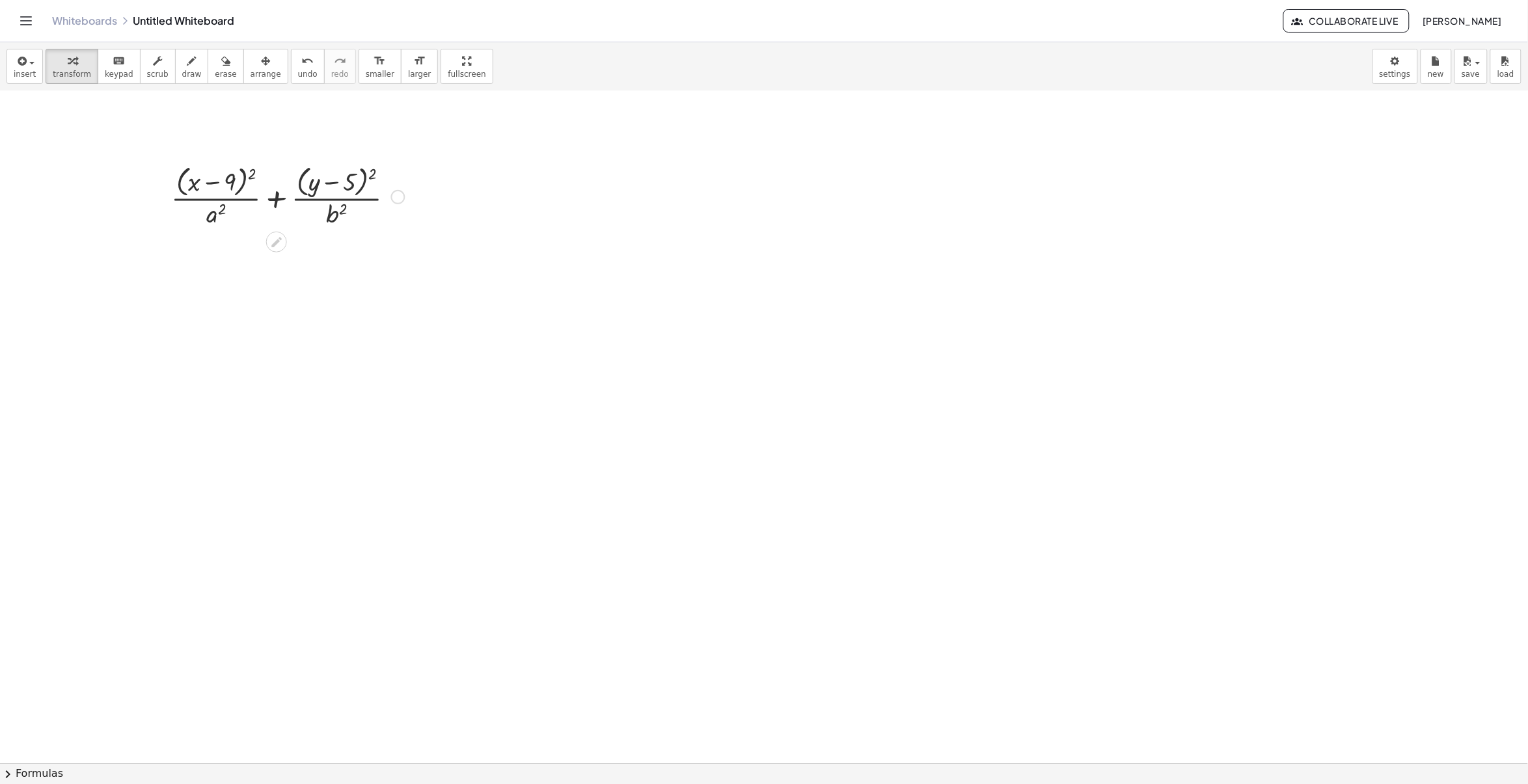
click at [217, 223] on div at bounding box center [288, 196] width 247 height 69
click at [406, 194] on div at bounding box center [288, 196] width 247 height 69
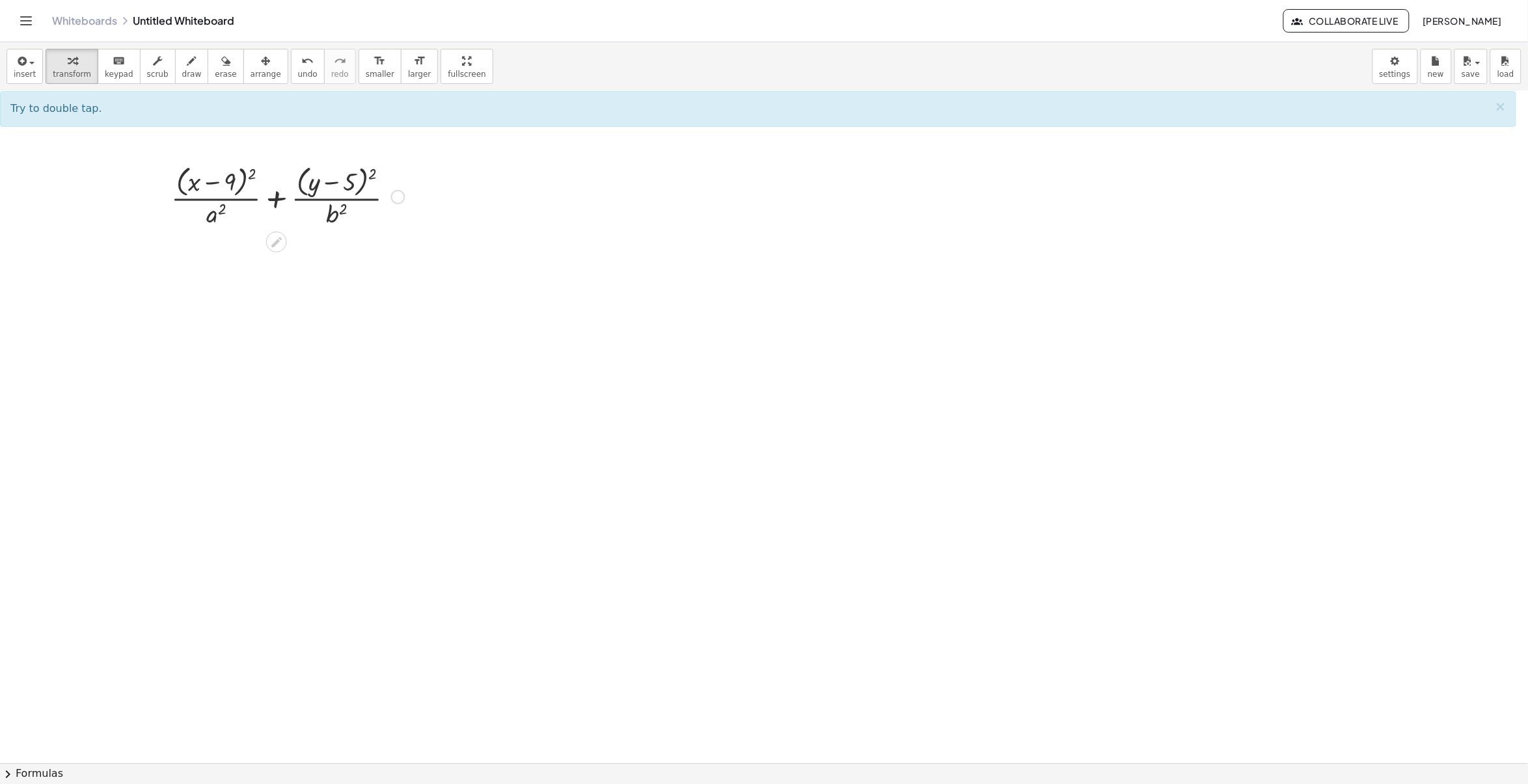
click at [399, 193] on div "Fix a mistake Transform line Copy line as LaTeX Copy derivation as LaTeX Expand…" at bounding box center [398, 196] width 14 height 14
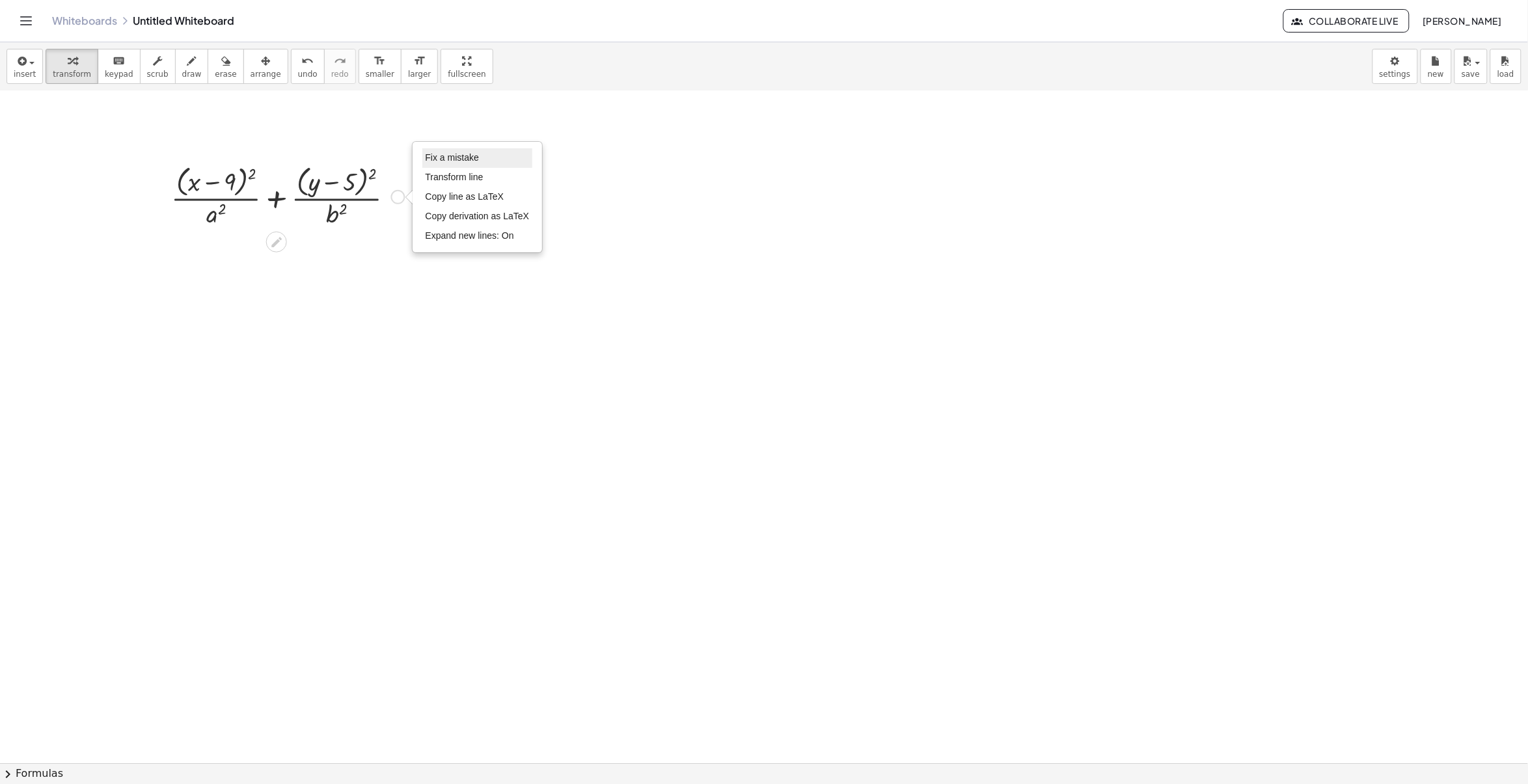
click at [437, 157] on span "Fix a mistake" at bounding box center [452, 157] width 53 height 10
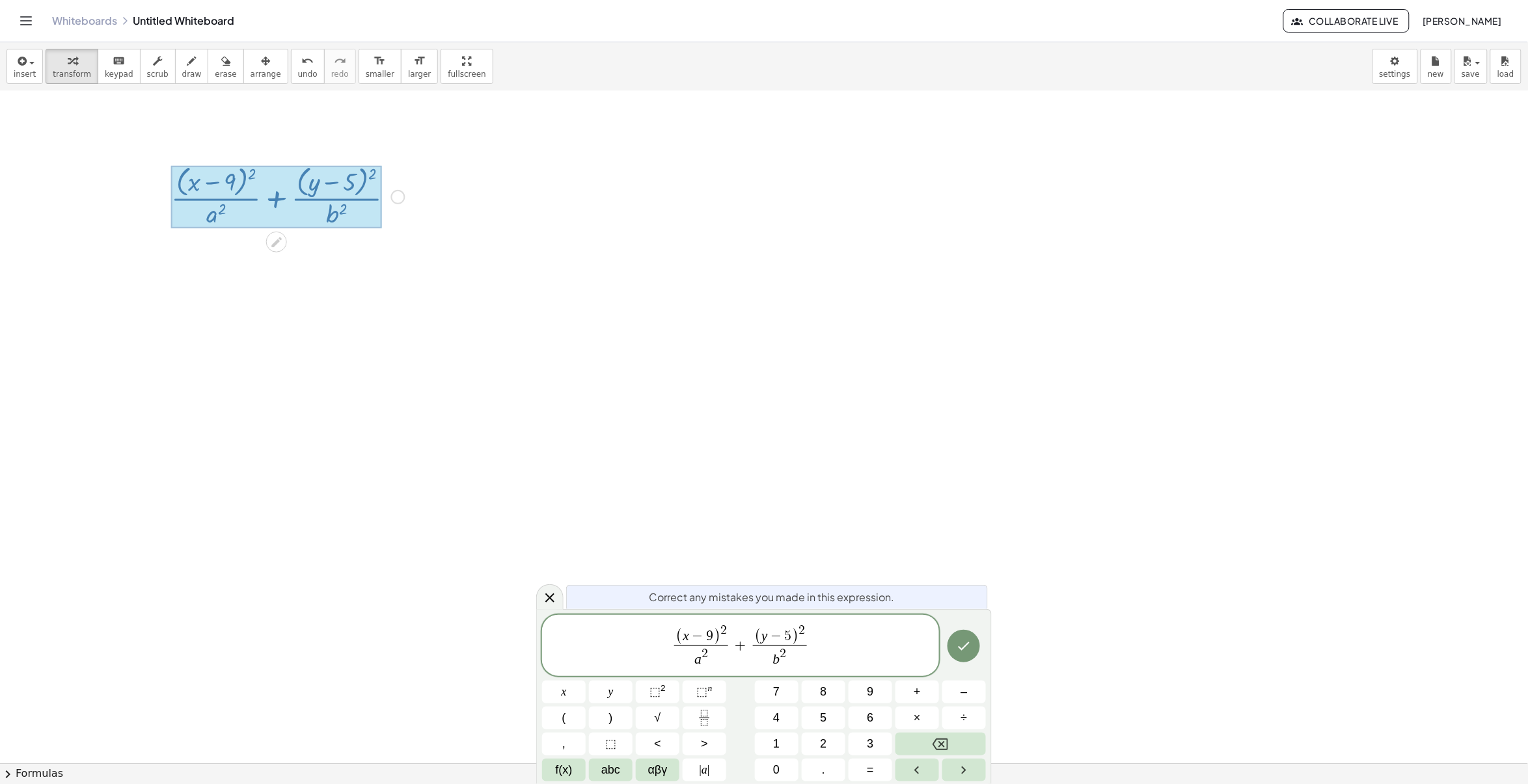
click at [238, 216] on div at bounding box center [276, 197] width 211 height 63
click at [697, 659] on var "a" at bounding box center [698, 659] width 8 height 15
click at [703, 661] on span "2" at bounding box center [705, 654] width 7 height 13
click at [653, 690] on span "⬚" at bounding box center [655, 692] width 11 height 13
click at [788, 659] on span "b 2 ​" at bounding box center [780, 657] width 54 height 24
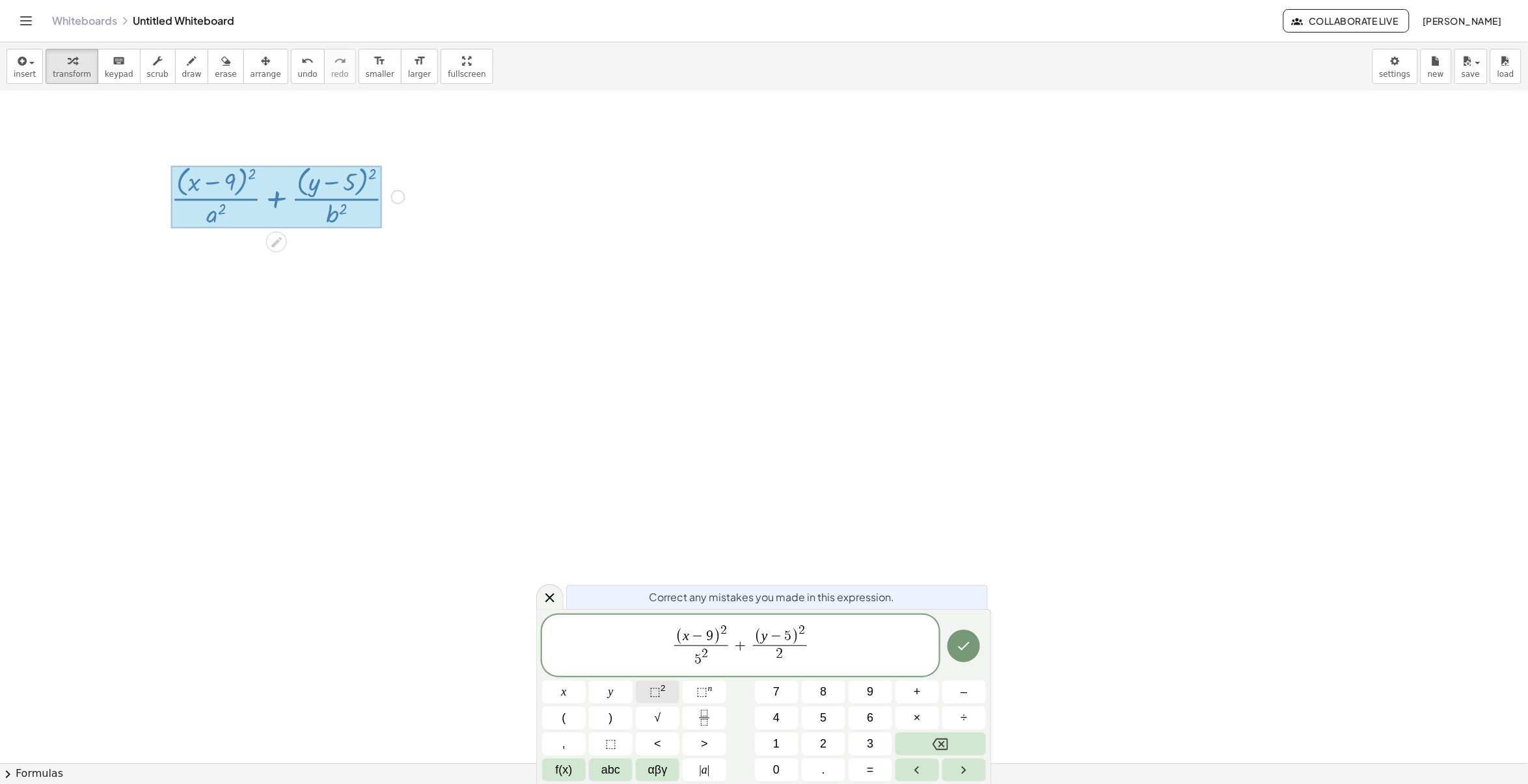
click at [656, 688] on span "⬚" at bounding box center [655, 692] width 11 height 13
click at [957, 648] on icon "Done" at bounding box center [964, 645] width 15 height 15
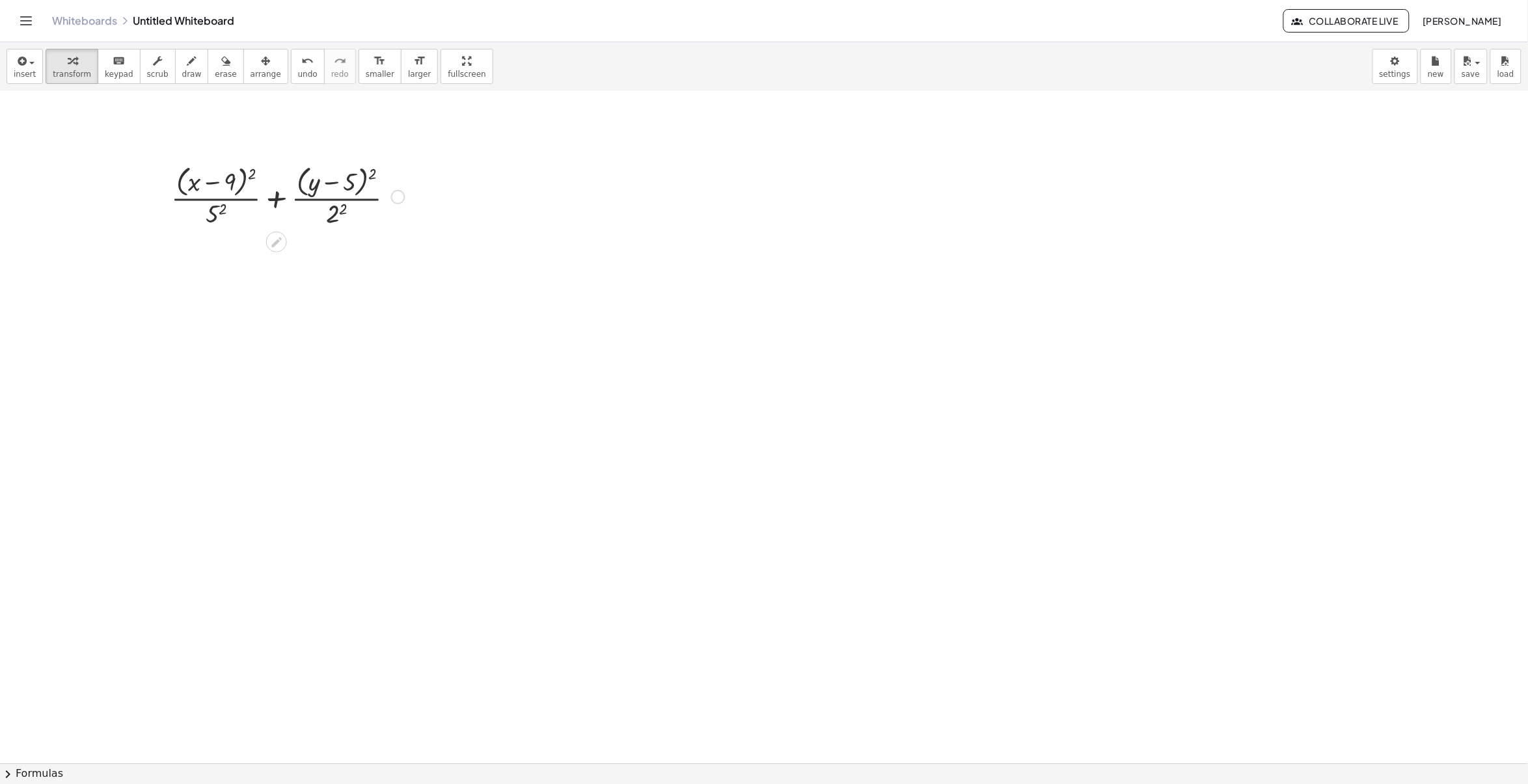
click at [217, 216] on div at bounding box center [288, 196] width 247 height 69
click at [298, 66] on div "undo" at bounding box center [308, 61] width 20 height 15
click at [326, 177] on div at bounding box center [288, 196] width 247 height 69
click at [369, 170] on div at bounding box center [288, 196] width 247 height 69
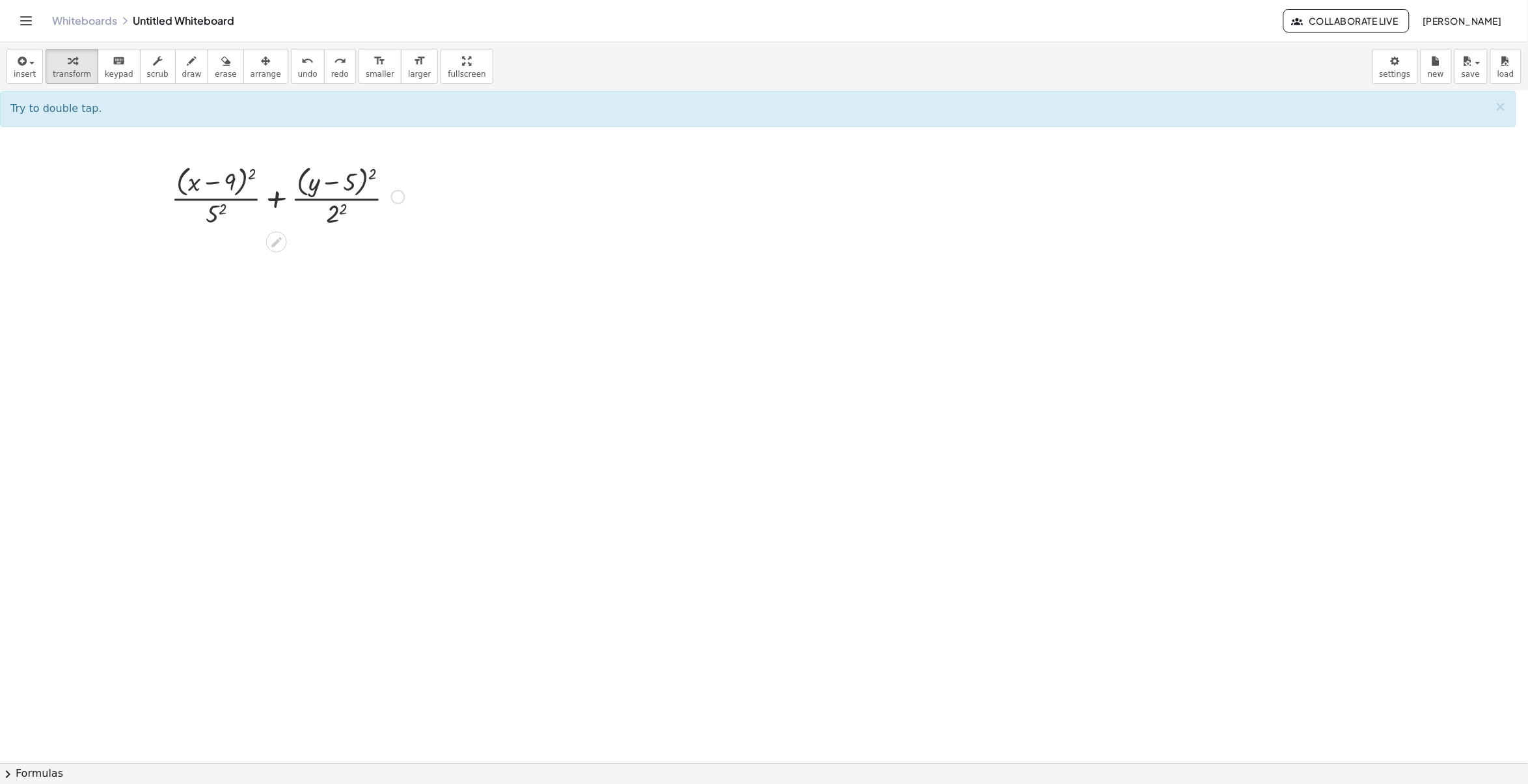
click at [362, 177] on div at bounding box center [288, 196] width 247 height 69
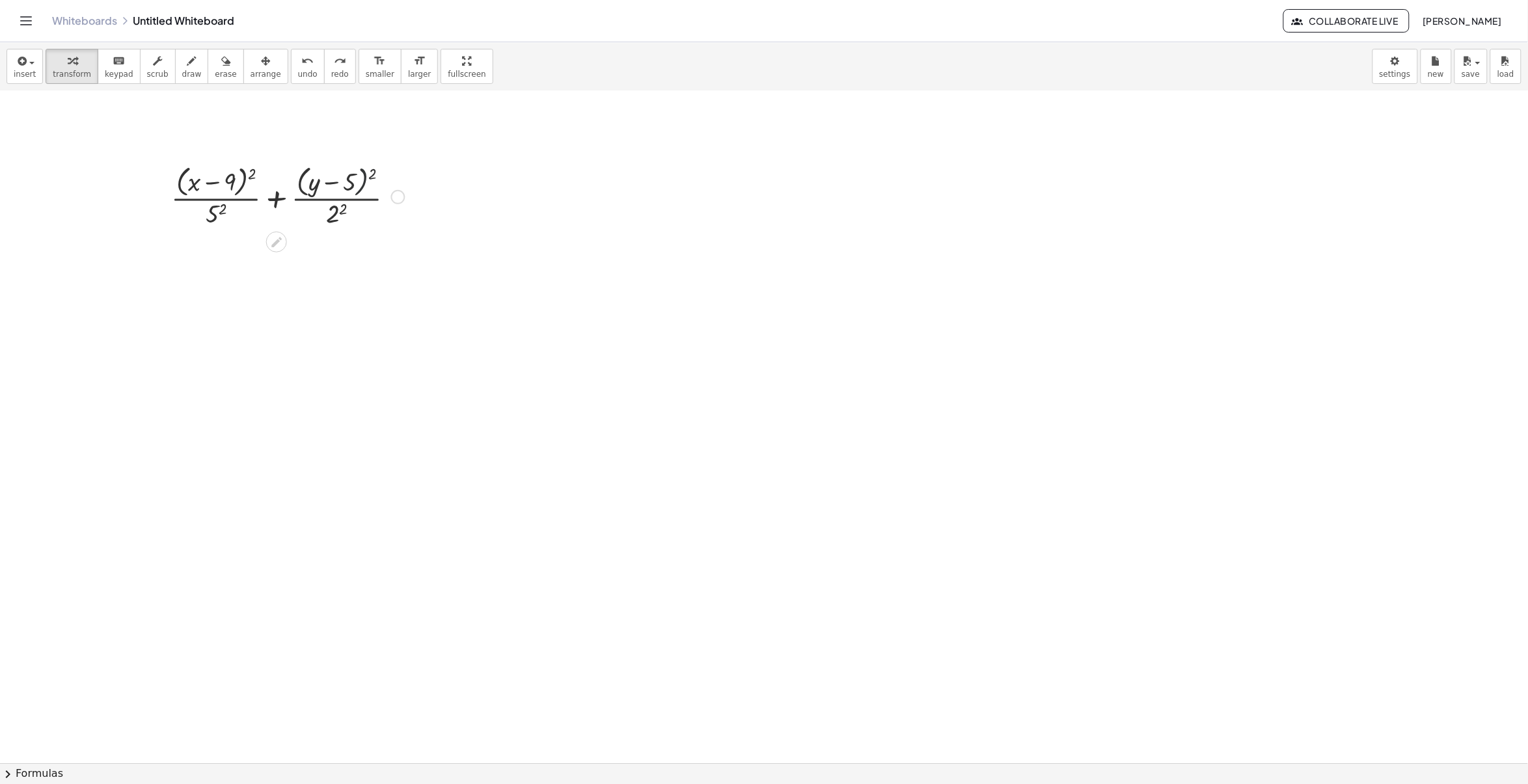
click at [363, 177] on div at bounding box center [288, 196] width 247 height 69
click at [369, 180] on div at bounding box center [288, 196] width 247 height 69
click at [363, 180] on div at bounding box center [288, 196] width 247 height 69
click at [372, 171] on div at bounding box center [288, 196] width 247 height 69
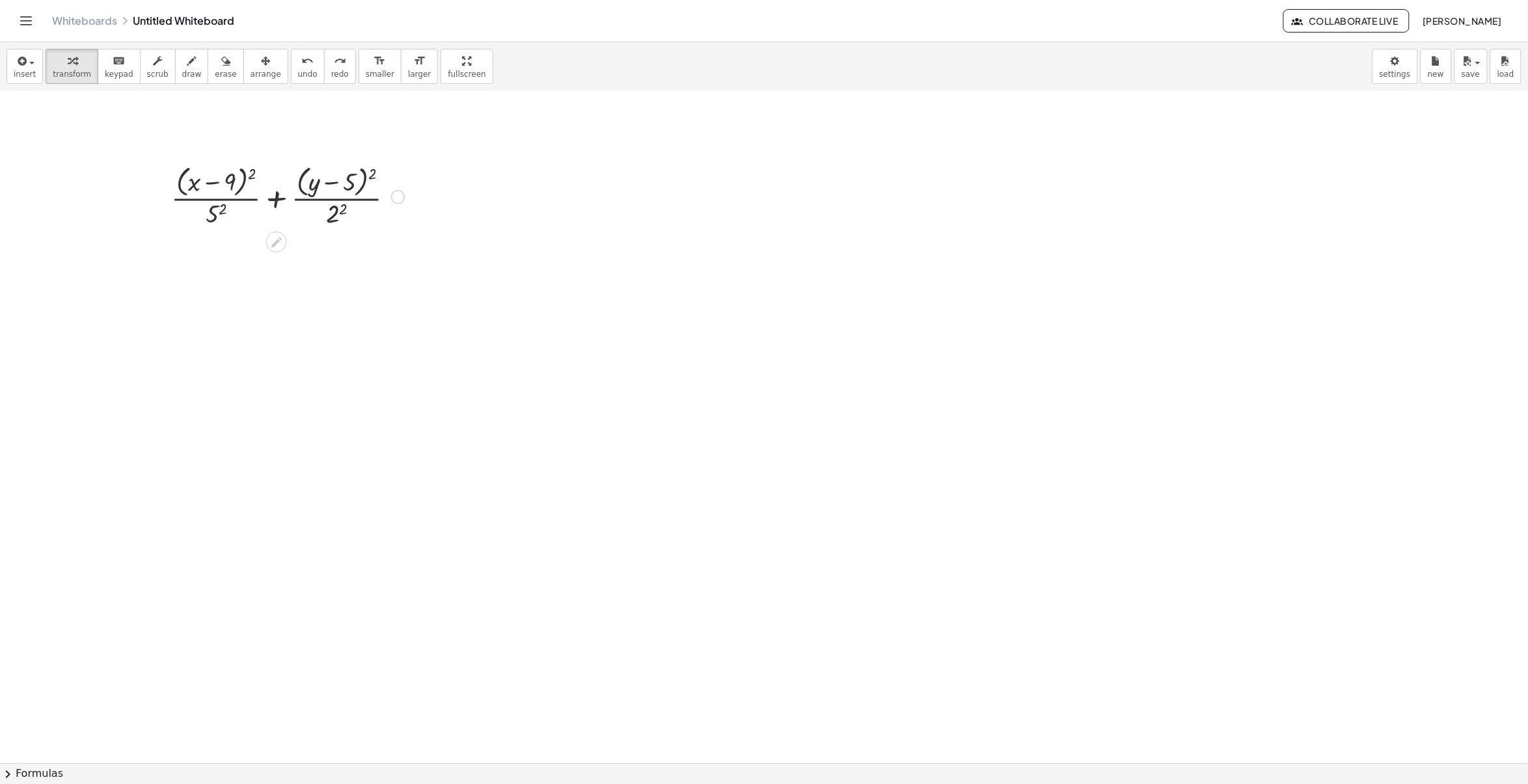
click at [372, 171] on div at bounding box center [288, 196] width 247 height 69
click at [344, 171] on div at bounding box center [288, 196] width 297 height 69
click at [220, 242] on div at bounding box center [288, 265] width 297 height 69
click at [222, 252] on div at bounding box center [288, 265] width 297 height 69
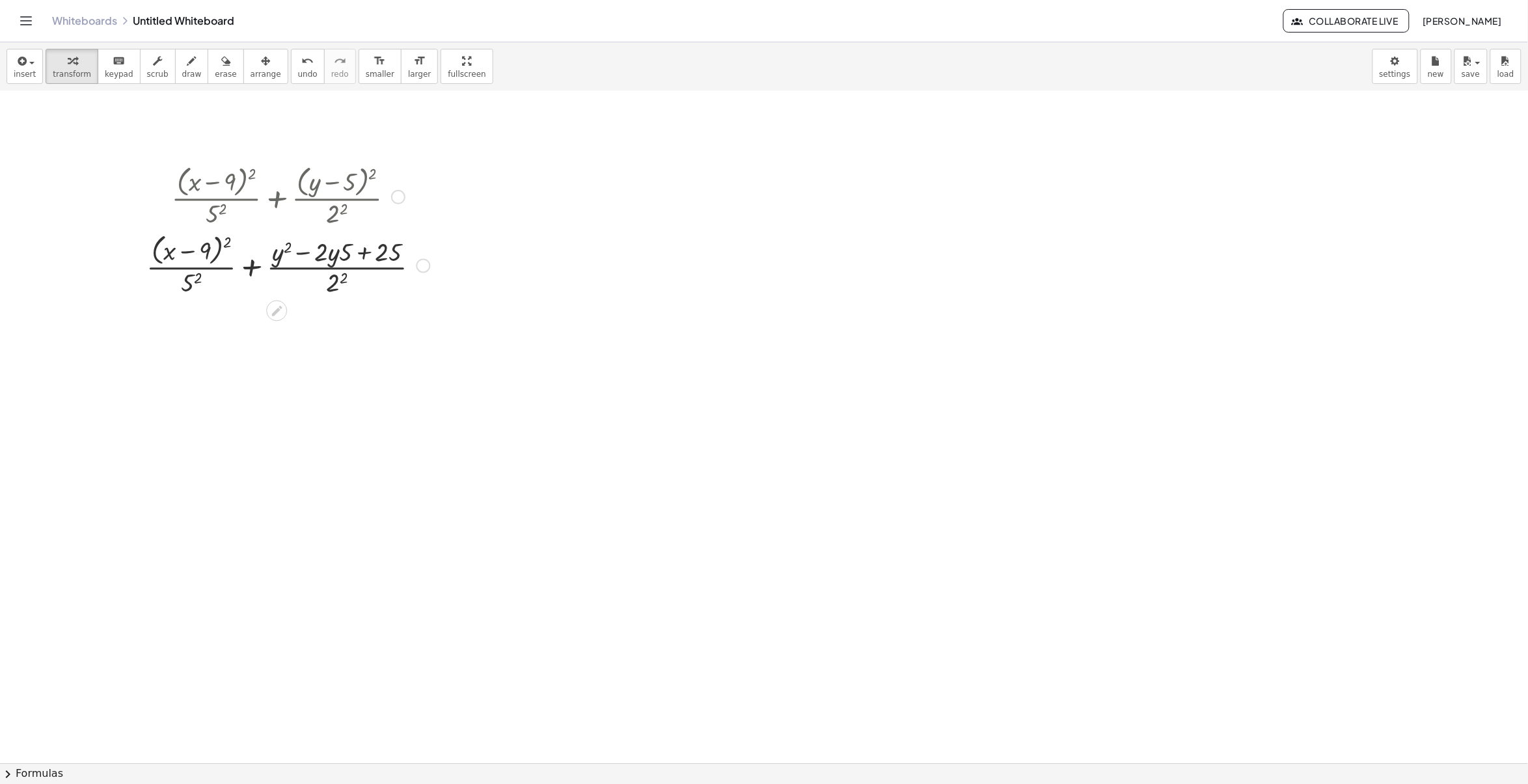
click at [222, 244] on div at bounding box center [288, 265] width 297 height 69
click at [218, 242] on div at bounding box center [288, 265] width 297 height 69
click at [220, 242] on div at bounding box center [288, 265] width 297 height 69
click at [224, 242] on div at bounding box center [288, 265] width 297 height 69
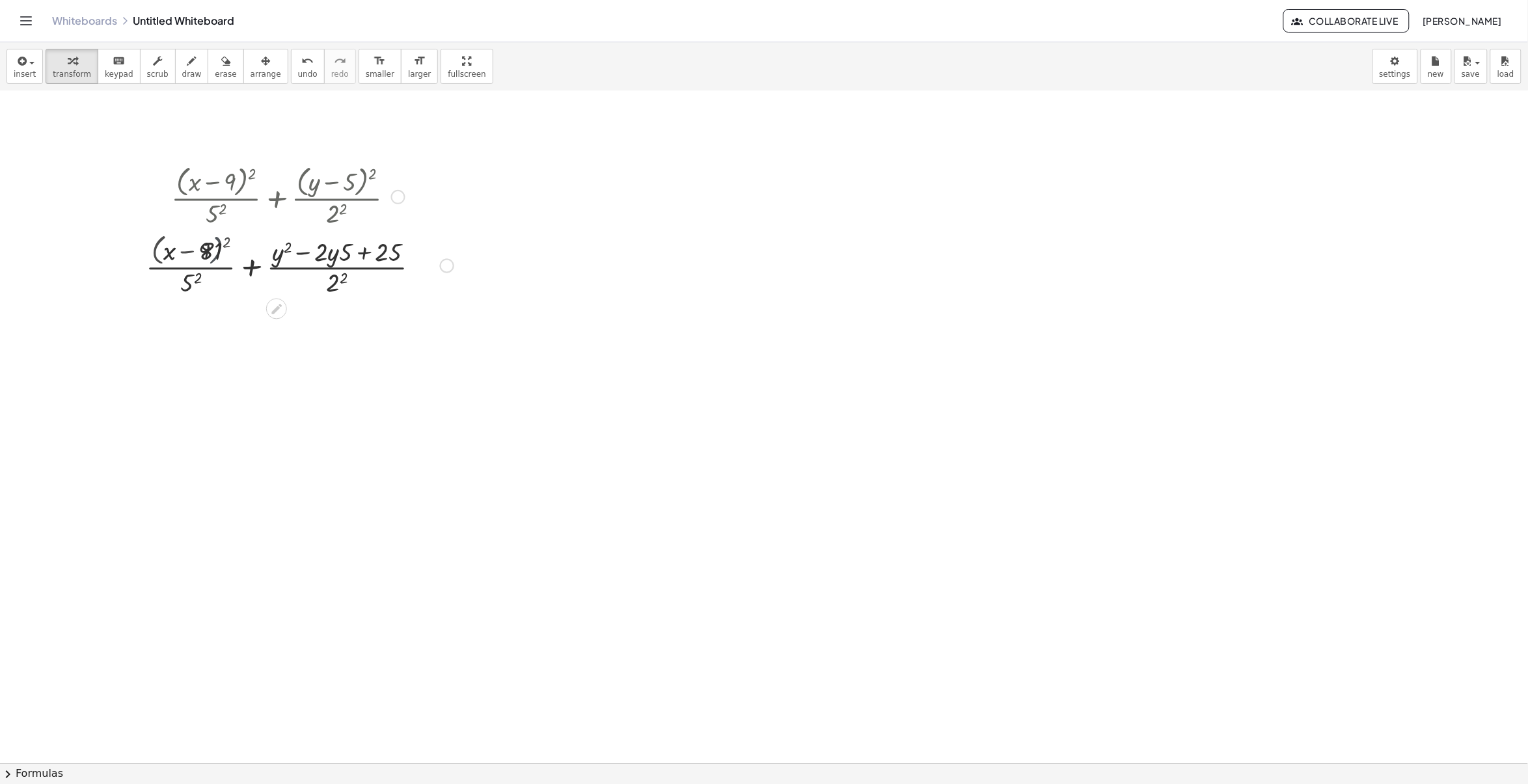
click at [228, 242] on div at bounding box center [288, 265] width 345 height 65
drag, startPoint x: 199, startPoint y: 250, endPoint x: 174, endPoint y: 242, distance: 26.2
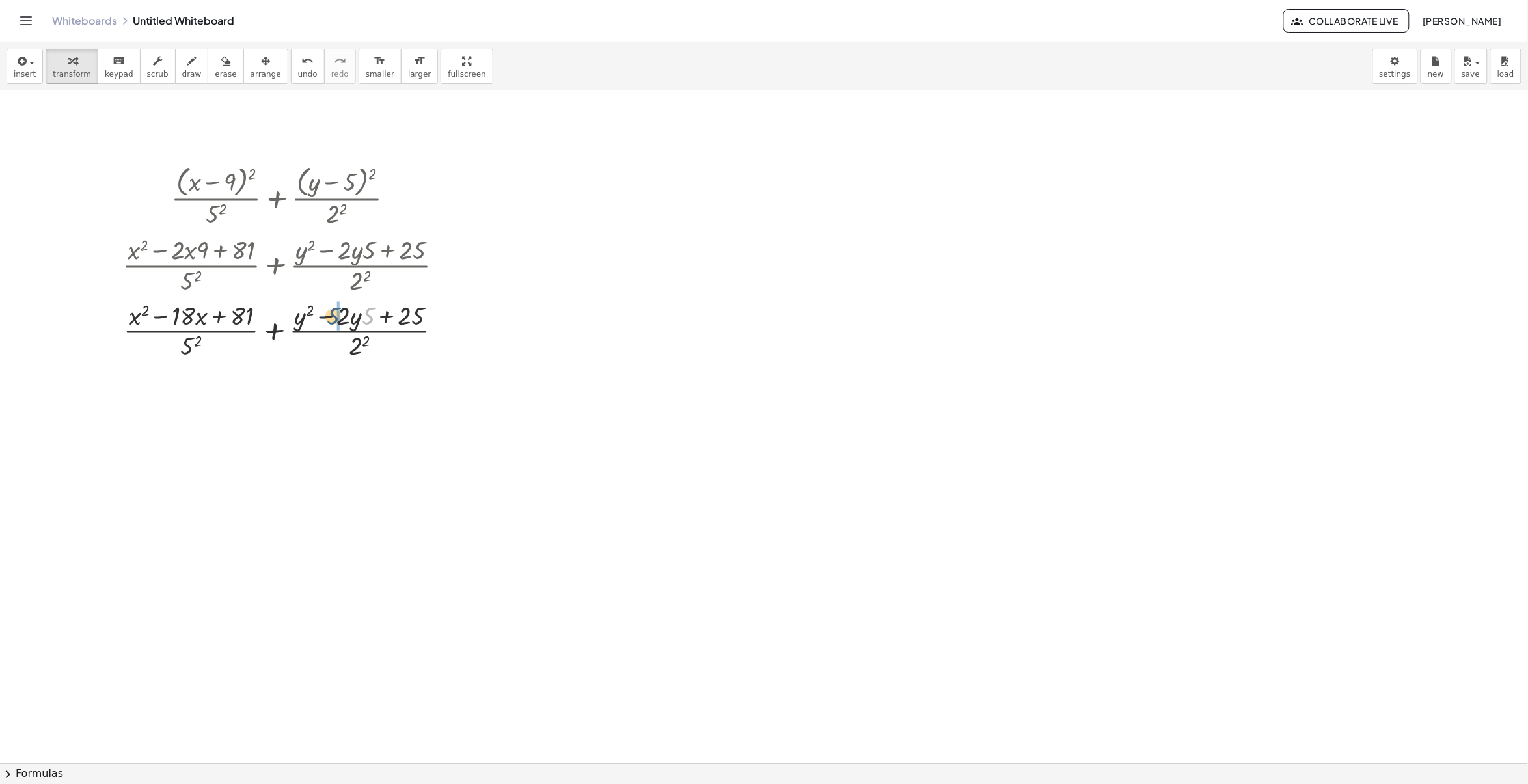
drag, startPoint x: 371, startPoint y: 314, endPoint x: 336, endPoint y: 314, distance: 35.0
click at [336, 314] on div at bounding box center [288, 329] width 345 height 65
click at [349, 378] on div at bounding box center [288, 395] width 348 height 65
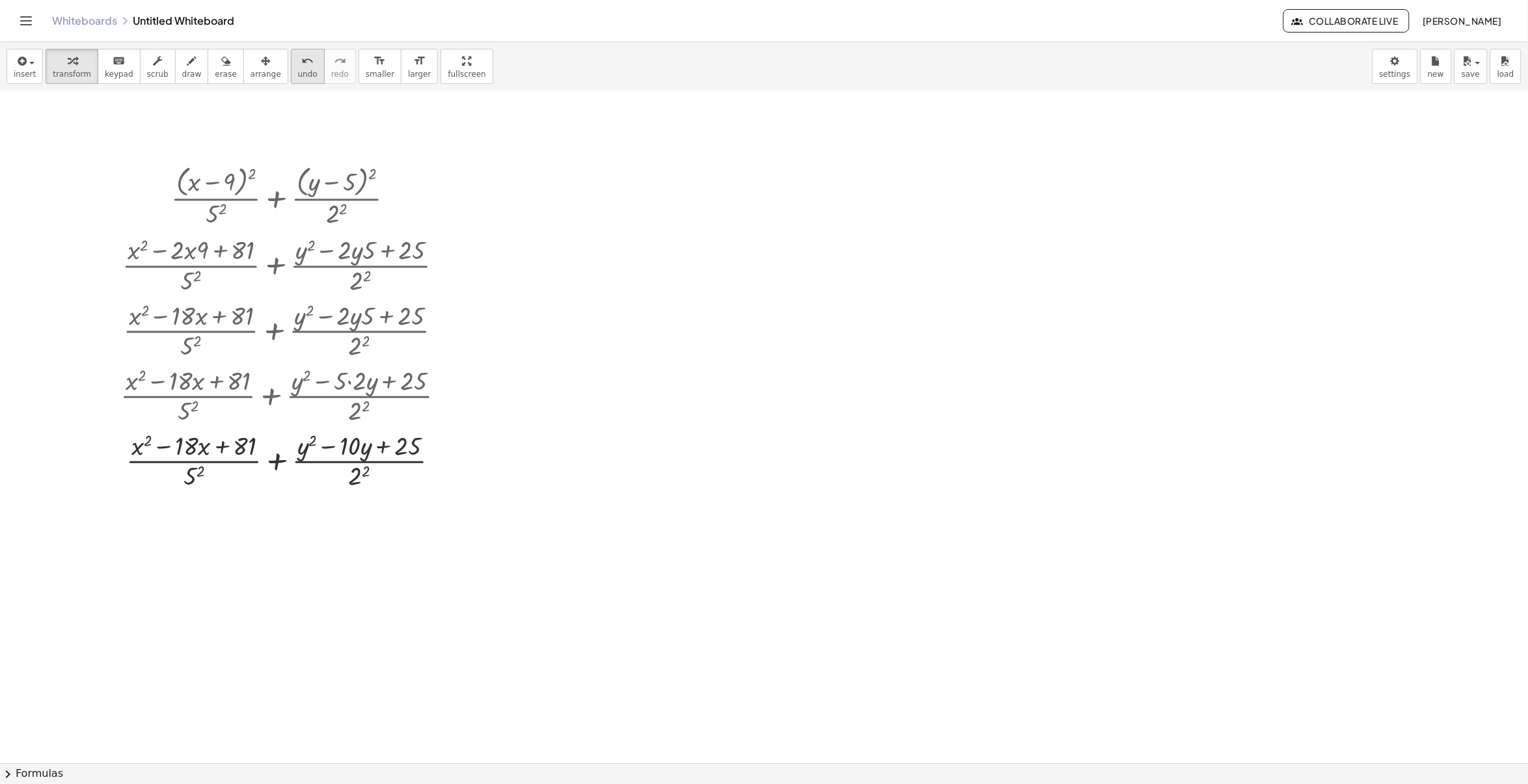
click at [301, 59] on icon "undo" at bounding box center [307, 61] width 12 height 15
click at [301, 60] on icon "undo" at bounding box center [307, 61] width 12 height 15
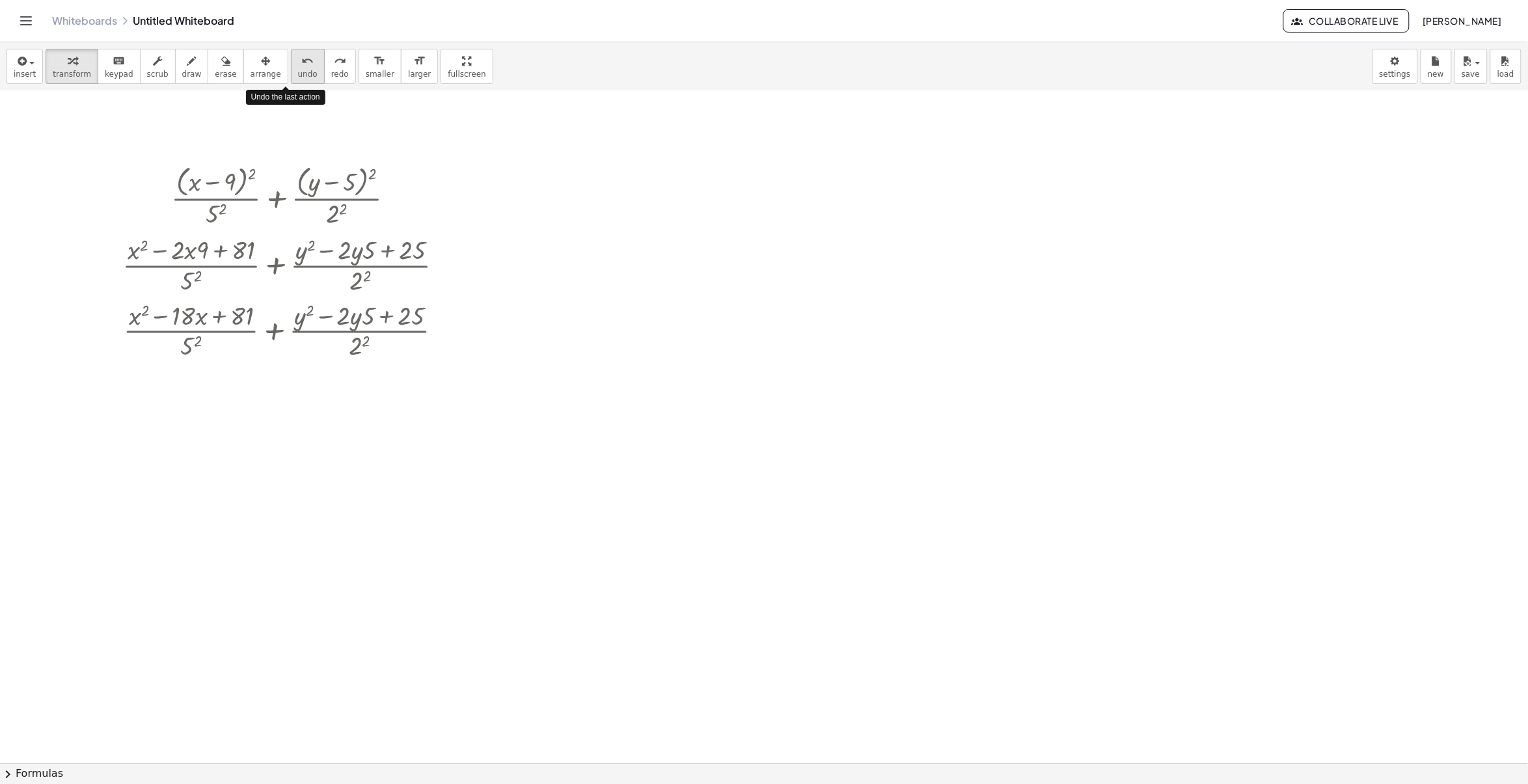
click at [301, 60] on icon "undo" at bounding box center [307, 61] width 12 height 15
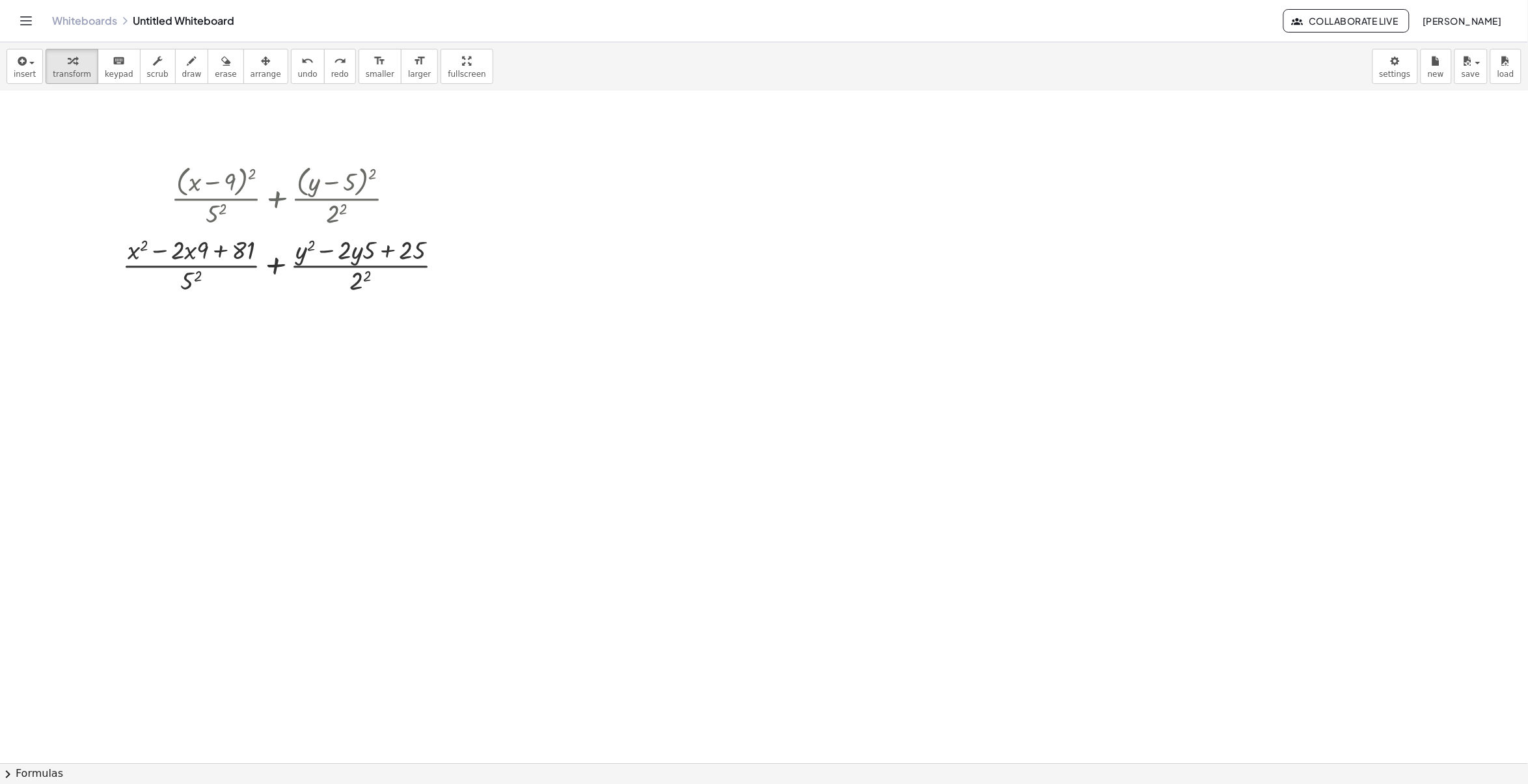
click at [24, 775] on button "chevron_right Formulas" at bounding box center [764, 774] width 1528 height 21
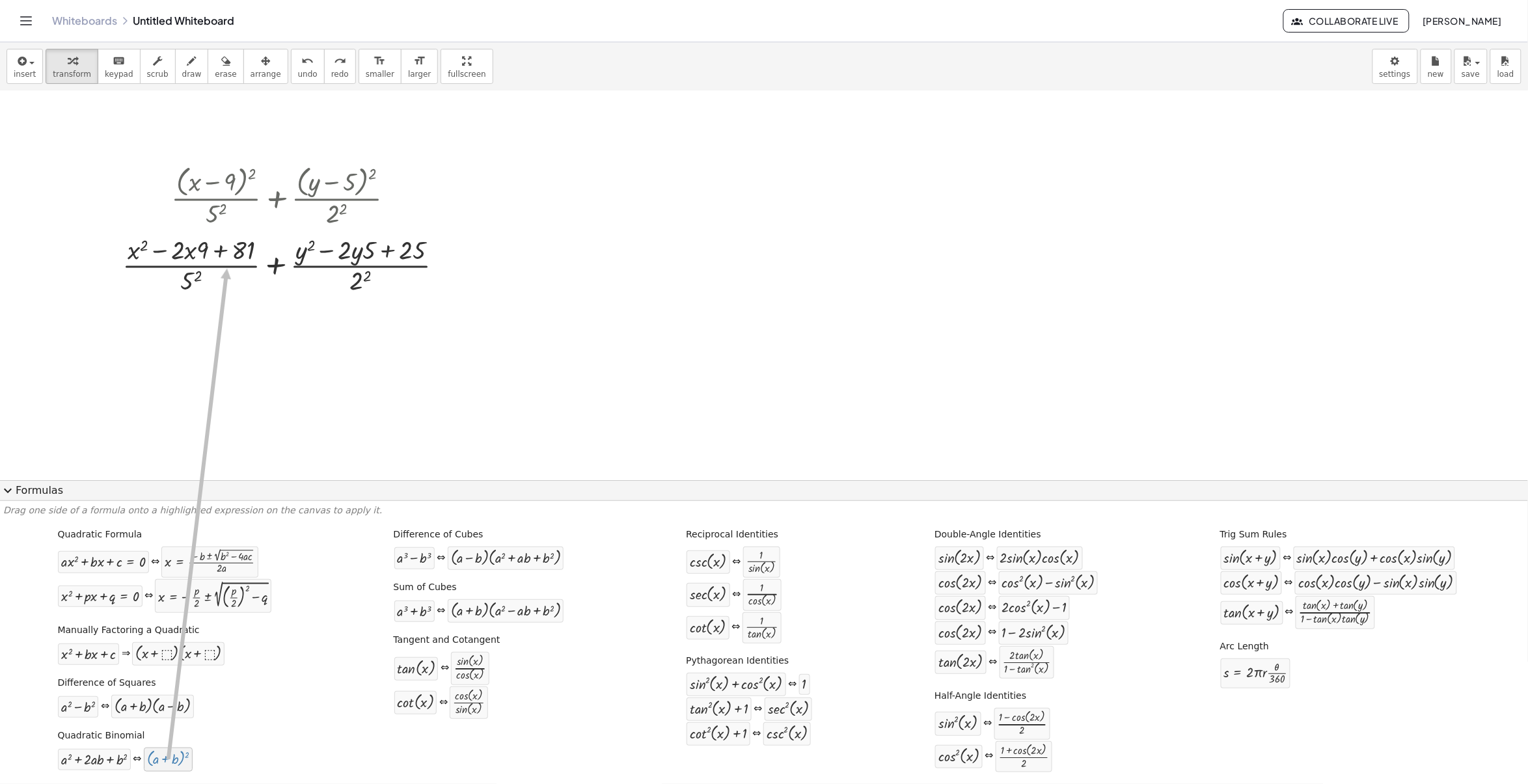
drag, startPoint x: 144, startPoint y: 761, endPoint x: 225, endPoint y: 506, distance: 267.6
click at [301, 63] on icon "undo" at bounding box center [307, 61] width 12 height 15
click at [301, 62] on icon "undo" at bounding box center [307, 61] width 12 height 15
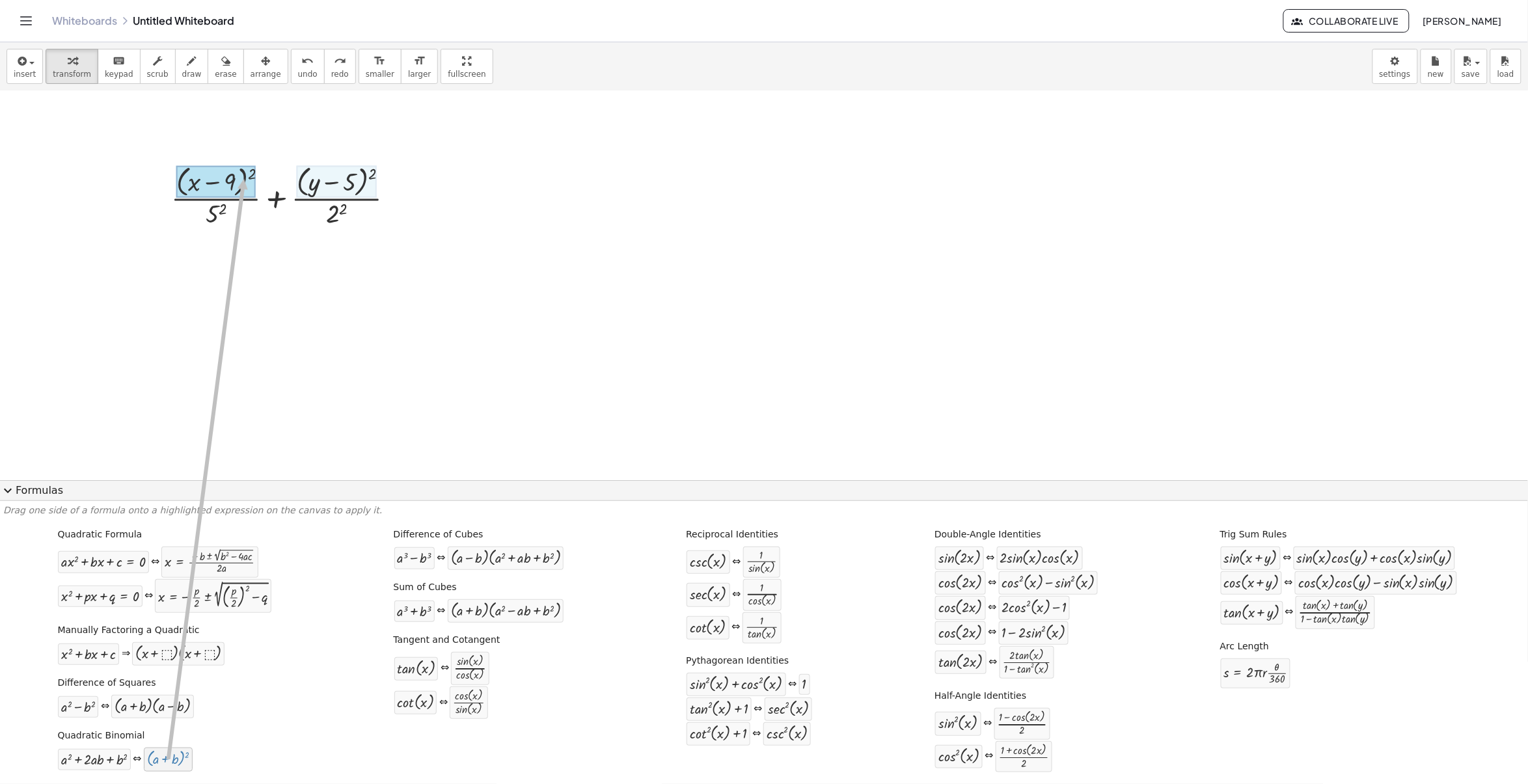
drag, startPoint x: 155, startPoint y: 756, endPoint x: 229, endPoint y: 180, distance: 580.7
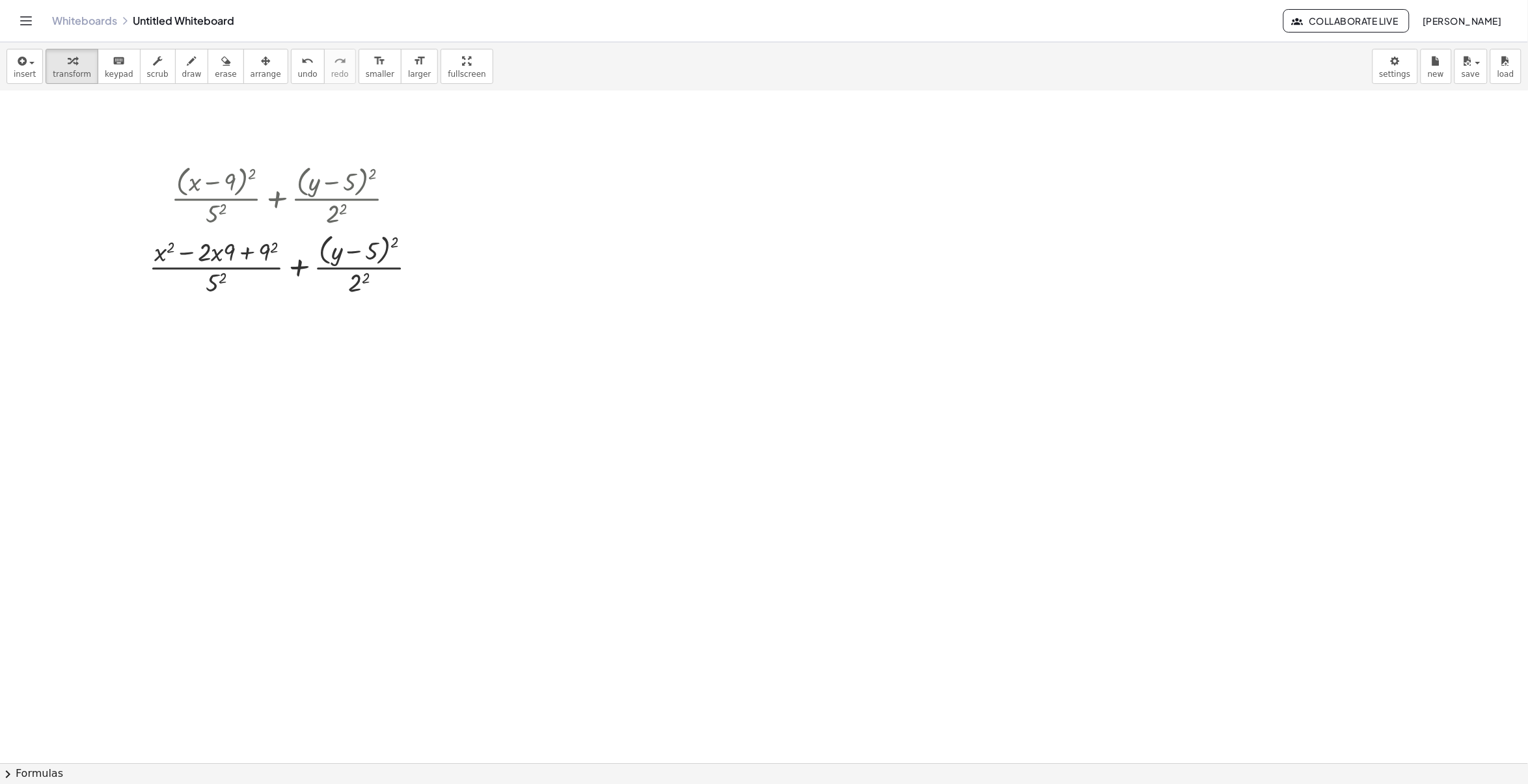
click at [18, 771] on button "chevron_right Formulas" at bounding box center [764, 774] width 1528 height 21
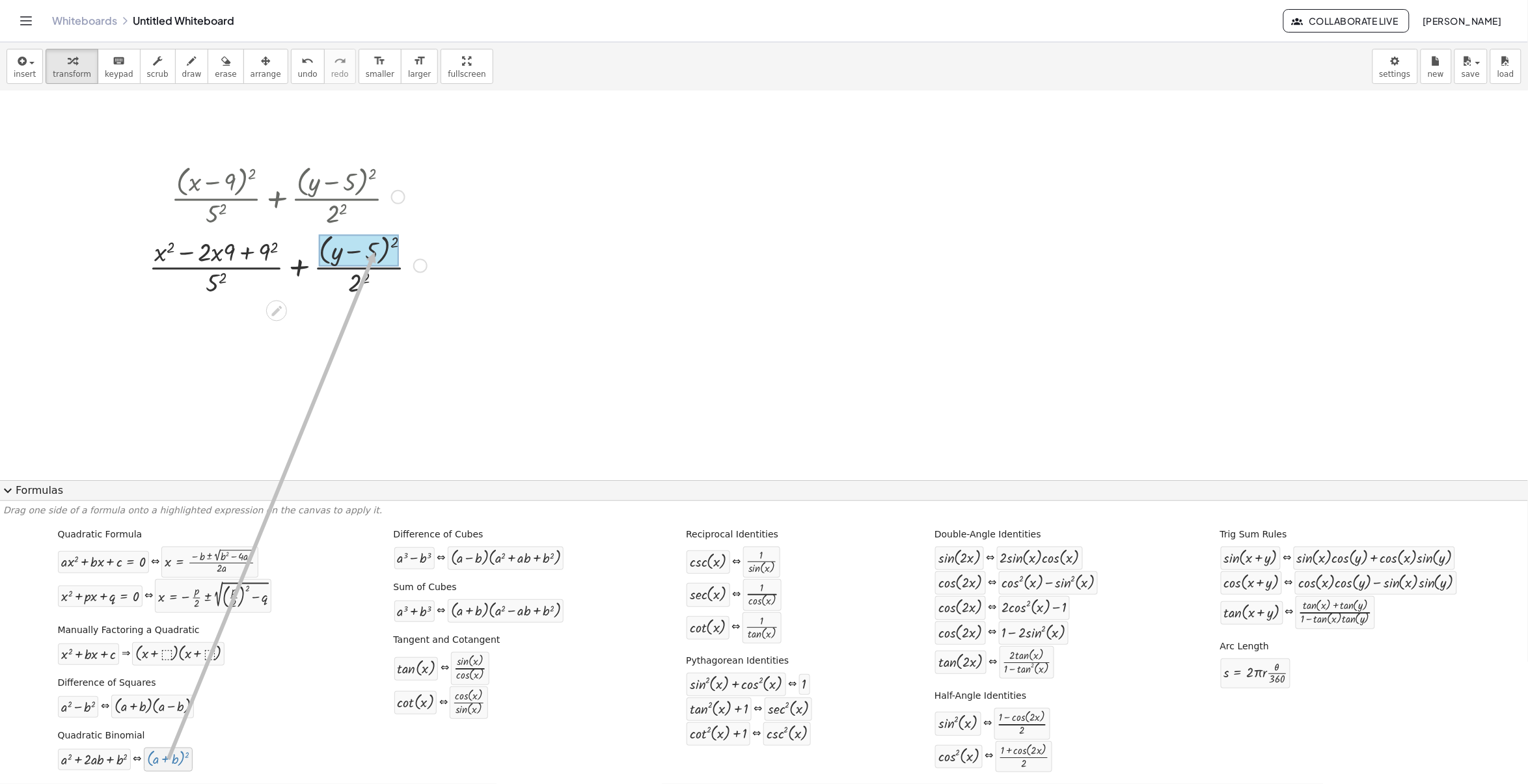
drag, startPoint x: 160, startPoint y: 769, endPoint x: 360, endPoint y: 253, distance: 553.4
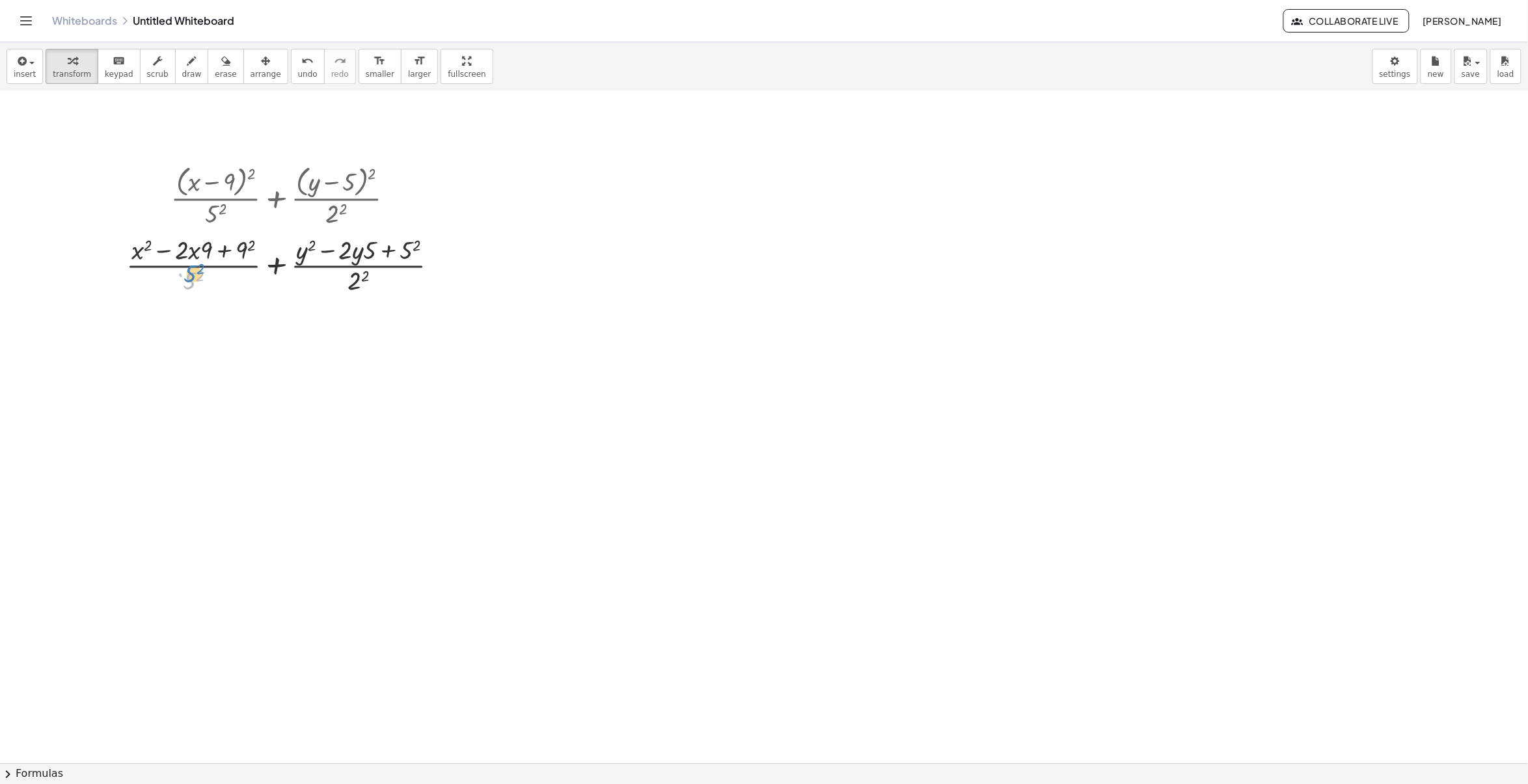
click at [194, 277] on div at bounding box center [288, 265] width 336 height 65
click at [196, 278] on div at bounding box center [288, 265] width 336 height 65
click at [196, 280] on div at bounding box center [288, 265] width 336 height 65
click at [352, 344] on div at bounding box center [288, 329] width 336 height 65
drag, startPoint x: 381, startPoint y: 322, endPoint x: 373, endPoint y: 320, distance: 8.2
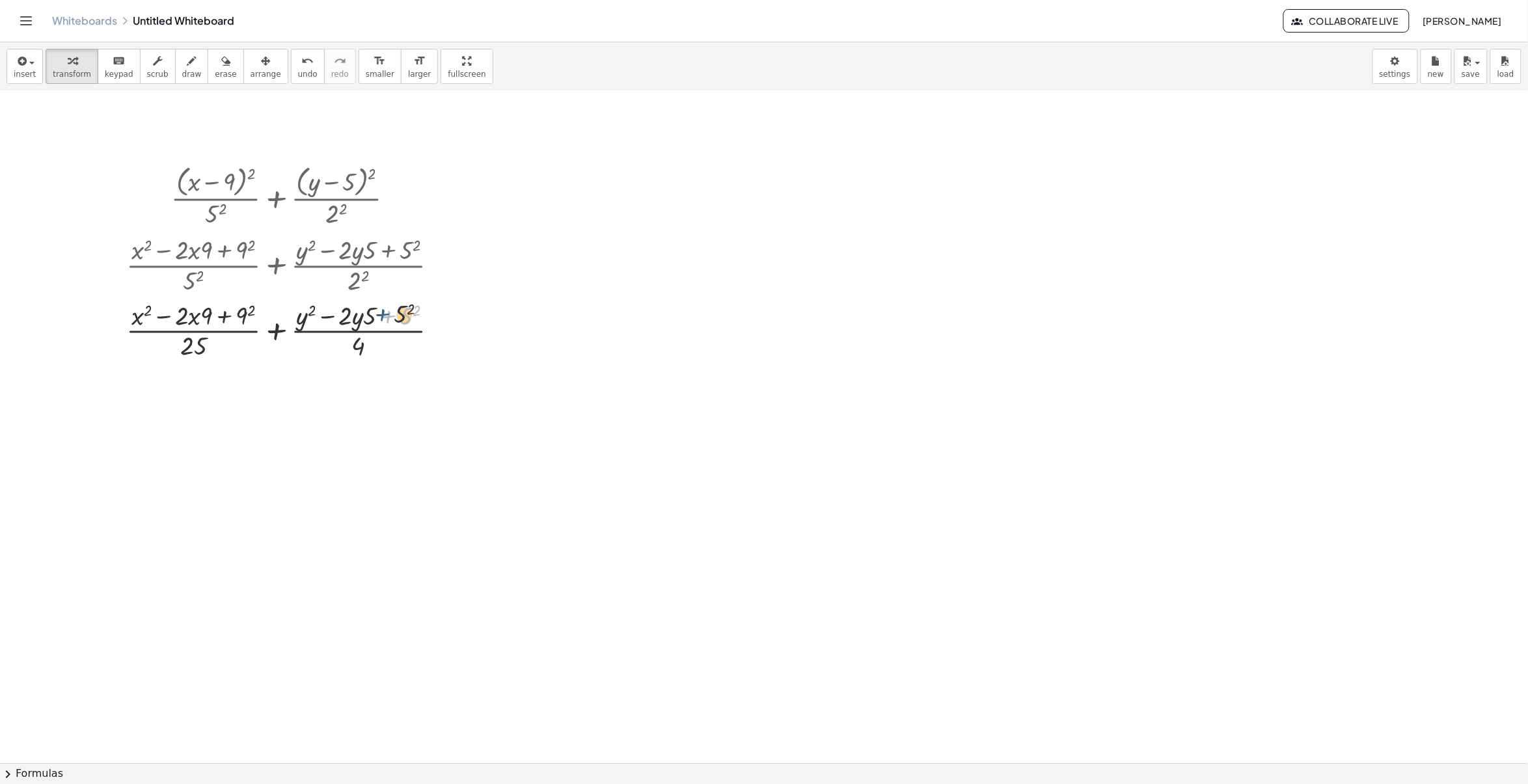
click at [373, 320] on div at bounding box center [288, 329] width 336 height 65
drag, startPoint x: 373, startPoint y: 320, endPoint x: 363, endPoint y: 317, distance: 10.4
click at [363, 317] on div at bounding box center [288, 329] width 336 height 65
click at [362, 314] on div at bounding box center [288, 329] width 336 height 65
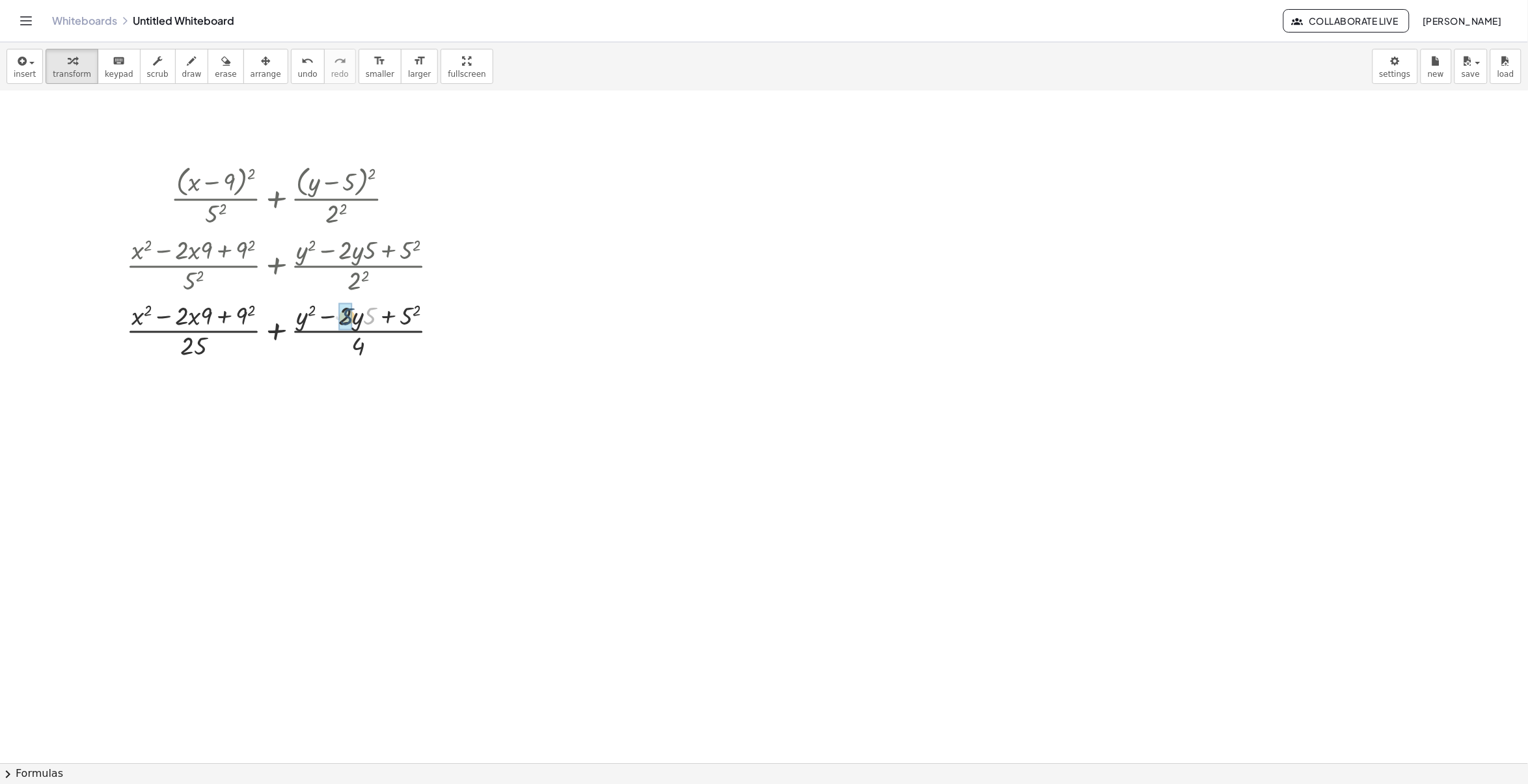
drag, startPoint x: 369, startPoint y: 311, endPoint x: 346, endPoint y: 312, distance: 23.0
drag, startPoint x: 213, startPoint y: 378, endPoint x: 193, endPoint y: 378, distance: 20.0
click at [193, 378] on div at bounding box center [288, 395] width 336 height 65
click at [241, 378] on div at bounding box center [288, 395] width 336 height 65
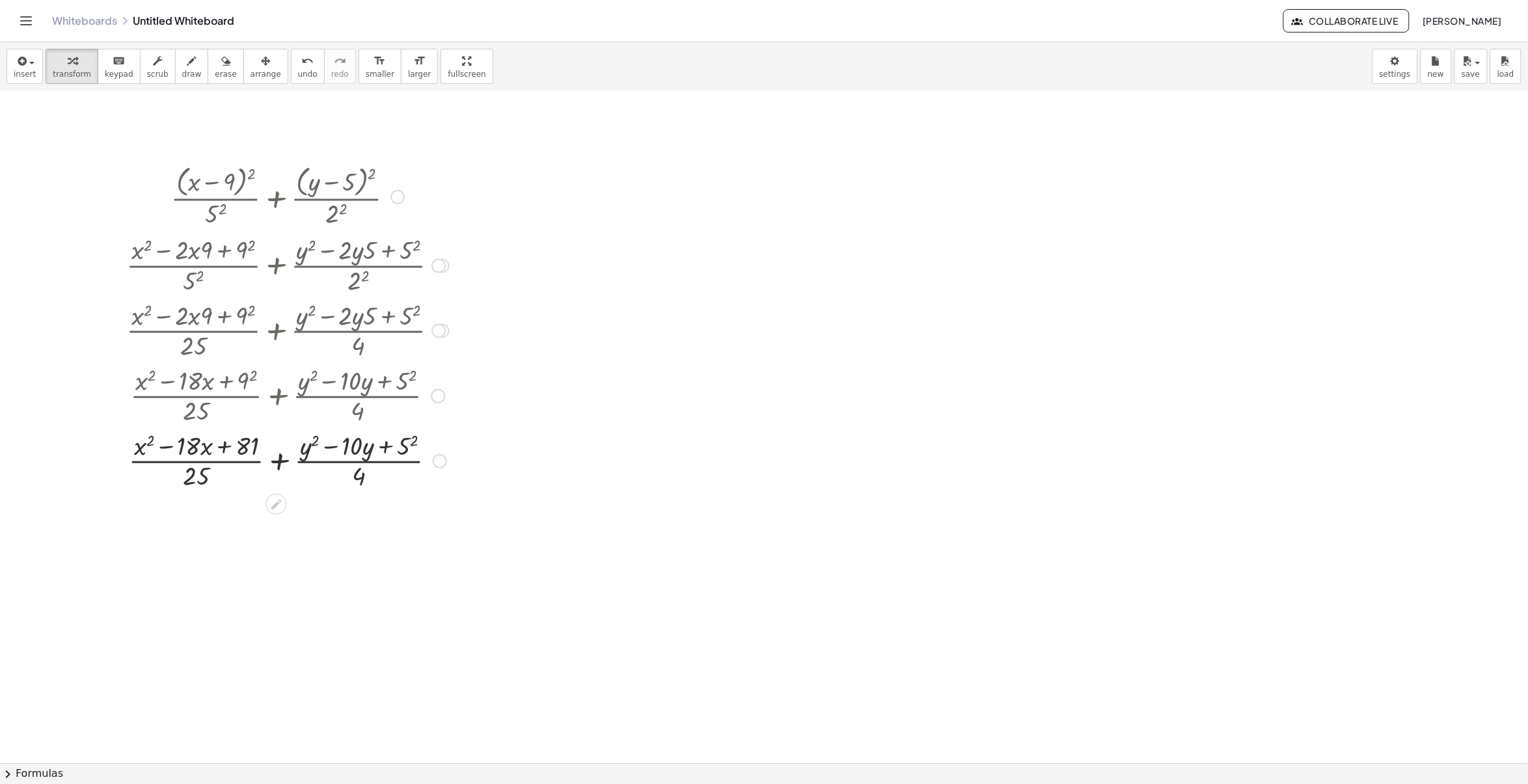
click at [406, 439] on div at bounding box center [288, 459] width 336 height 65
click at [1336, 260] on div at bounding box center [764, 648] width 1528 height 1344
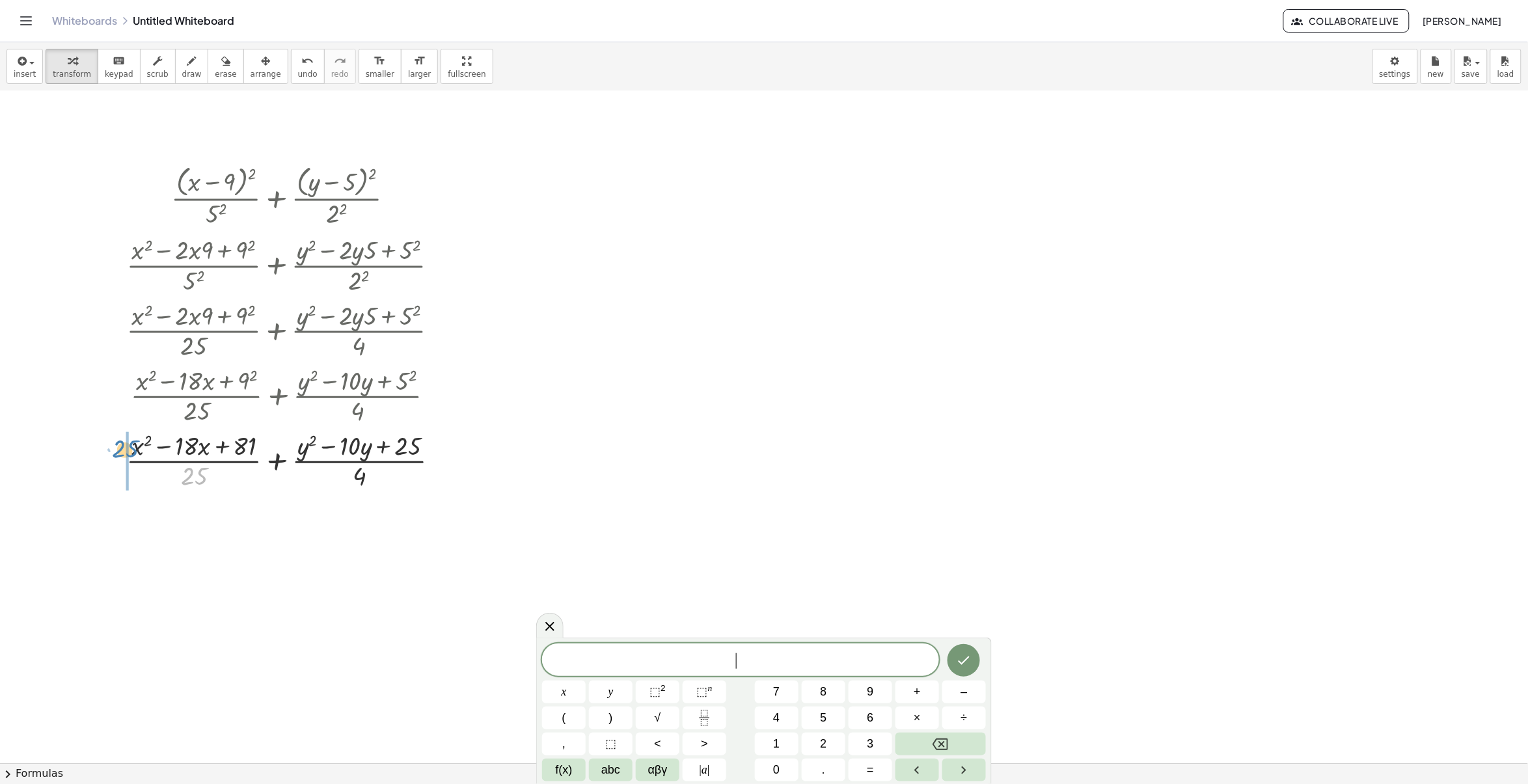
drag, startPoint x: 197, startPoint y: 476, endPoint x: 127, endPoint y: 450, distance: 74.7
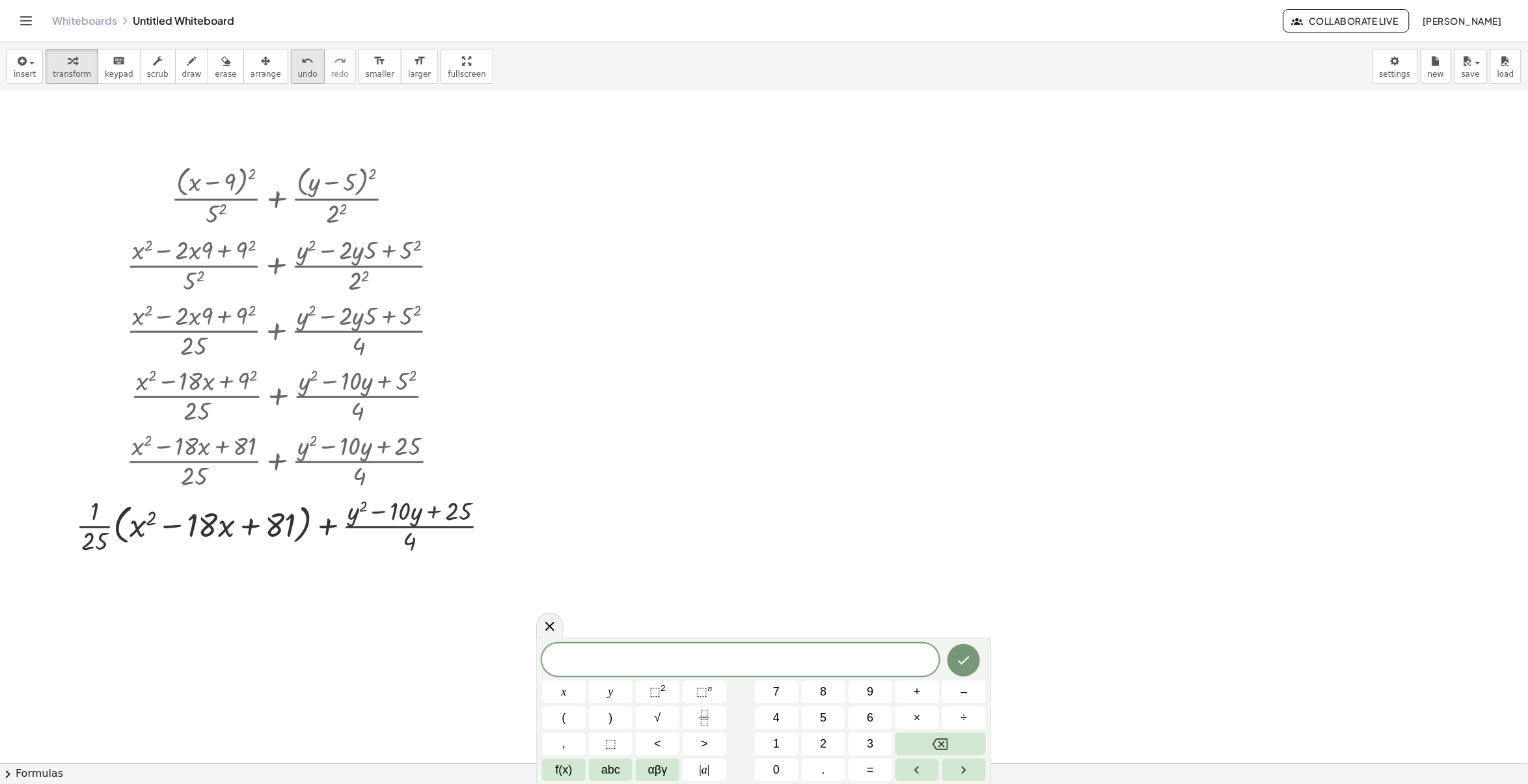
click at [298, 71] on span "undo" at bounding box center [308, 74] width 20 height 9
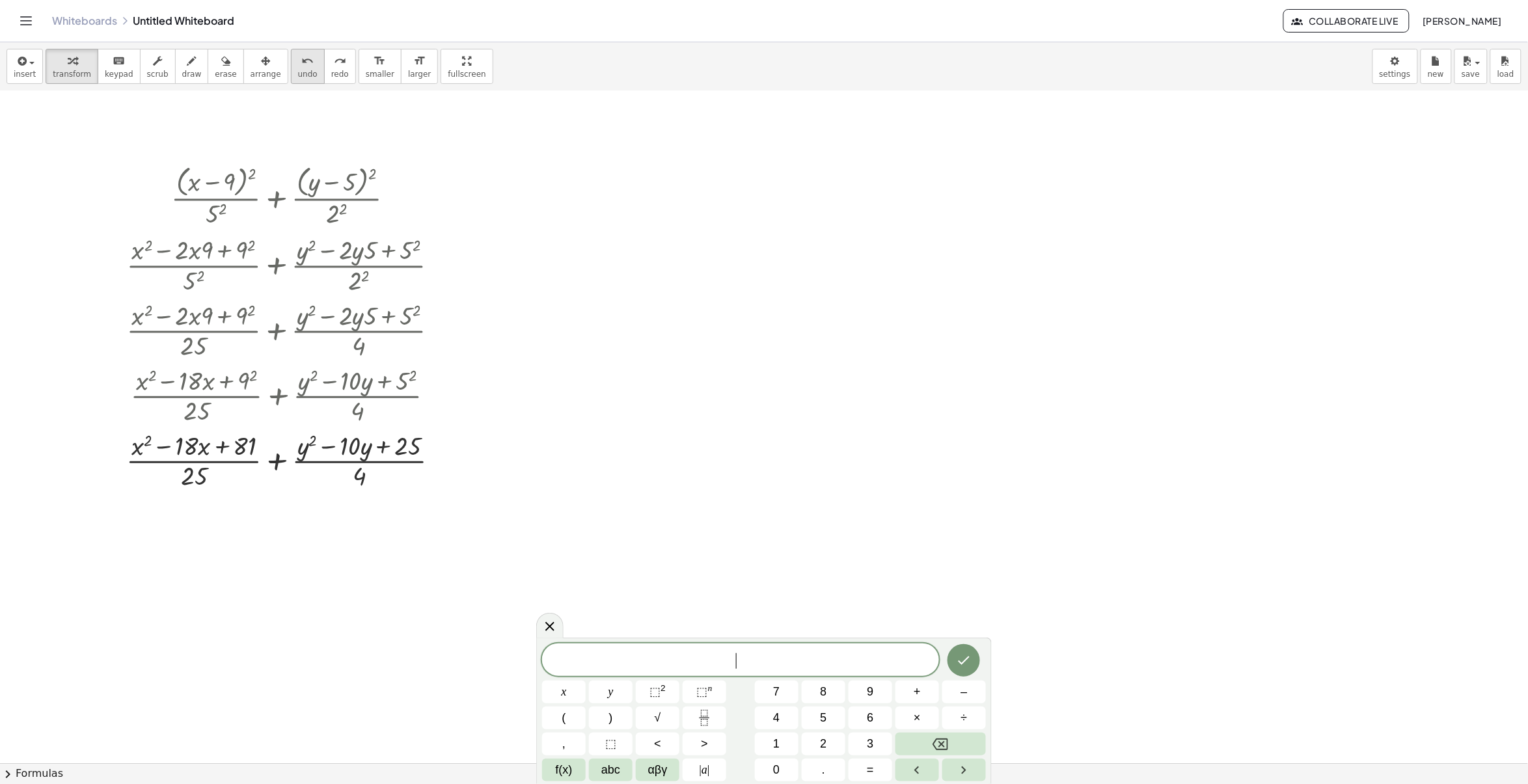
click at [298, 63] on div "undo" at bounding box center [308, 61] width 20 height 15
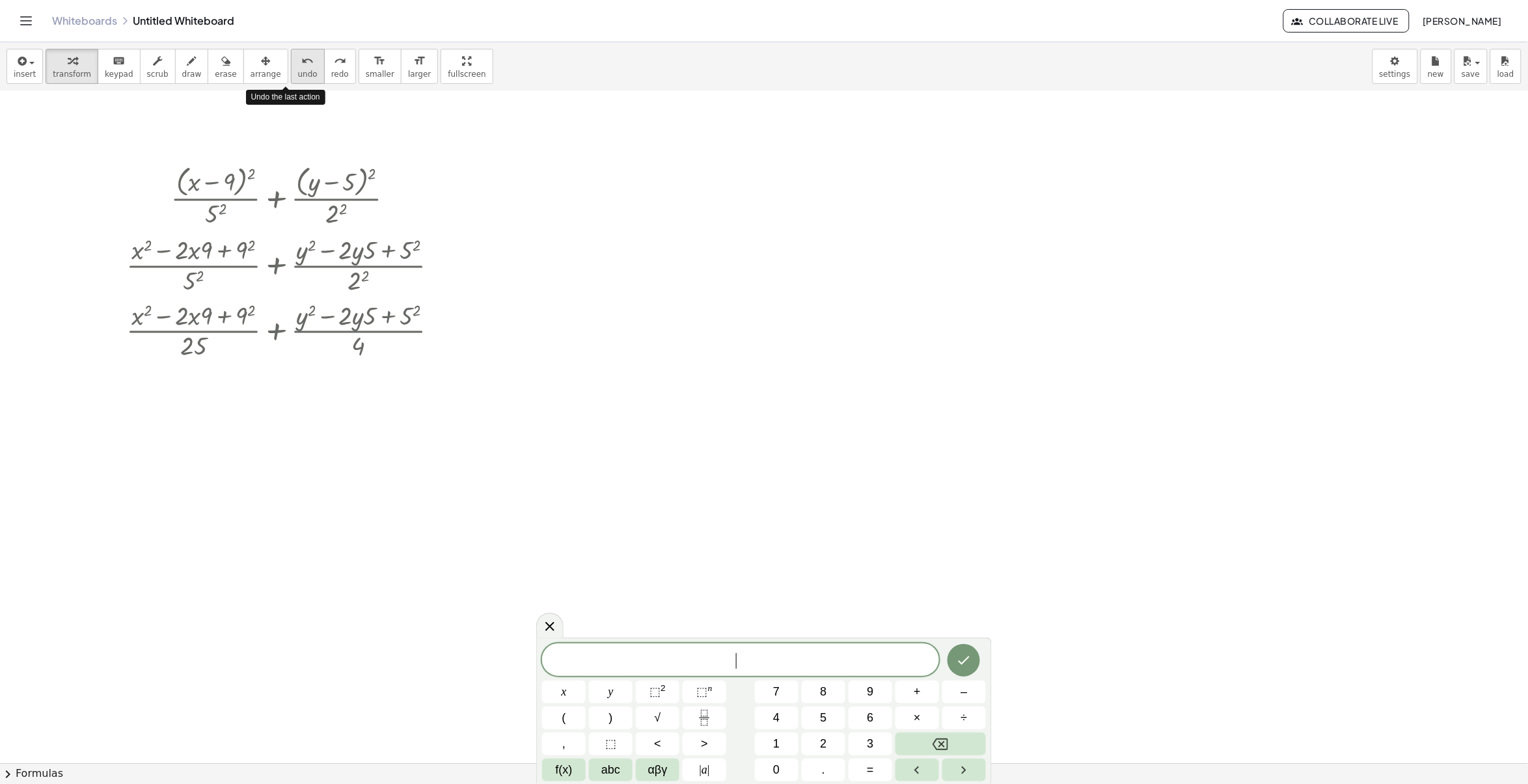
click at [298, 63] on div "undo" at bounding box center [308, 61] width 20 height 15
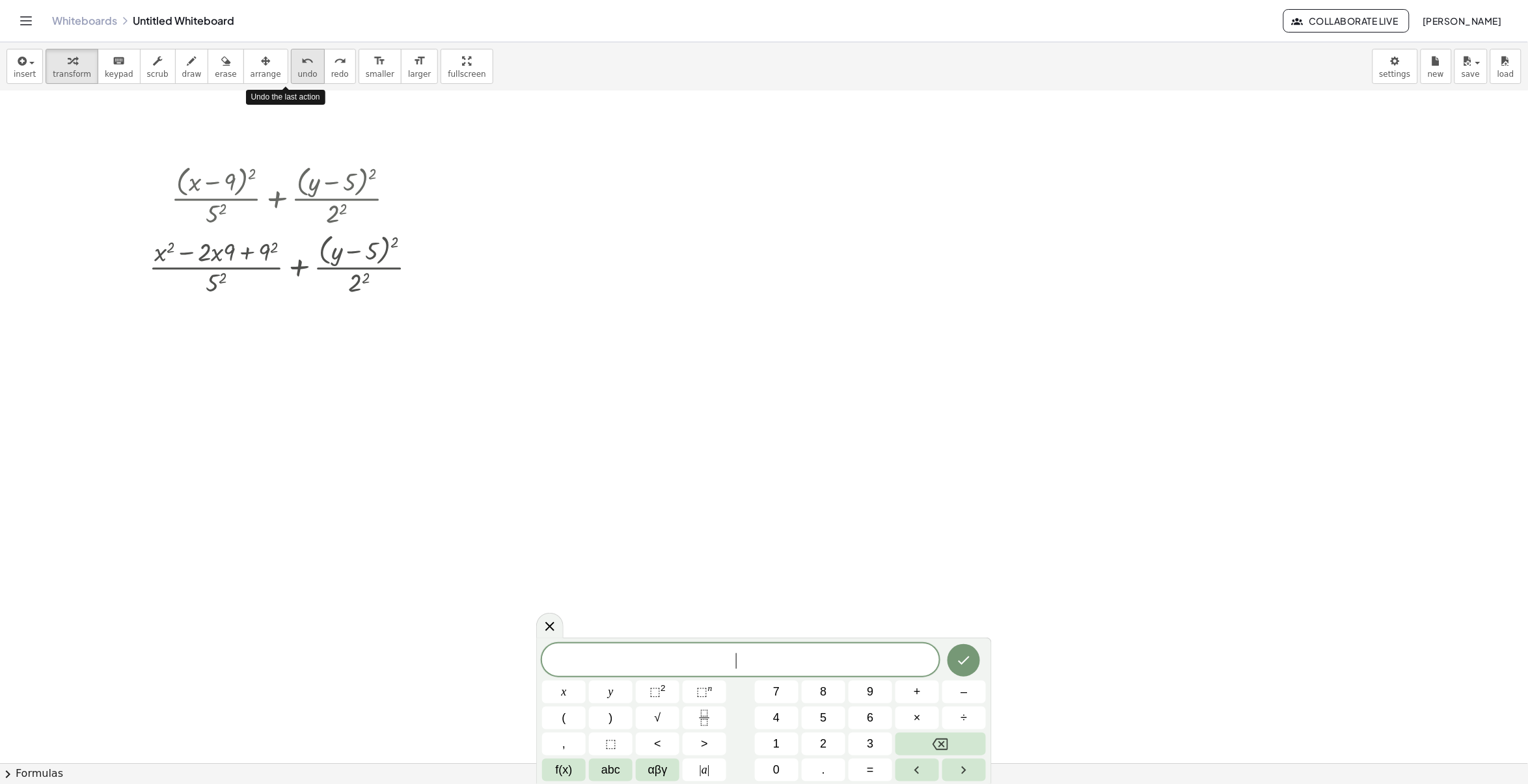
click at [298, 63] on div "undo" at bounding box center [308, 61] width 20 height 15
click at [396, 200] on div at bounding box center [398, 196] width 14 height 14
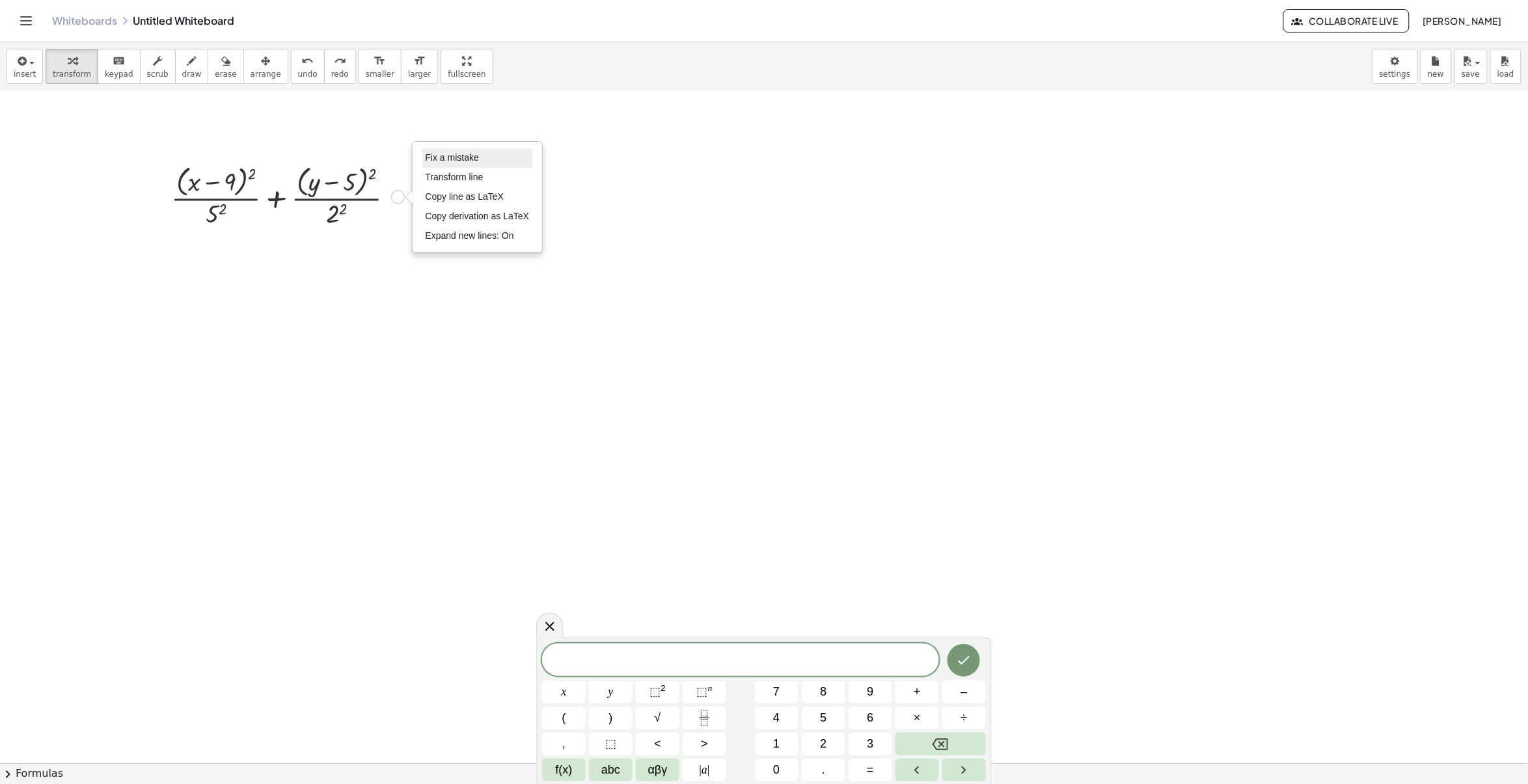
click at [457, 157] on span "Fix a mistake" at bounding box center [452, 157] width 53 height 10
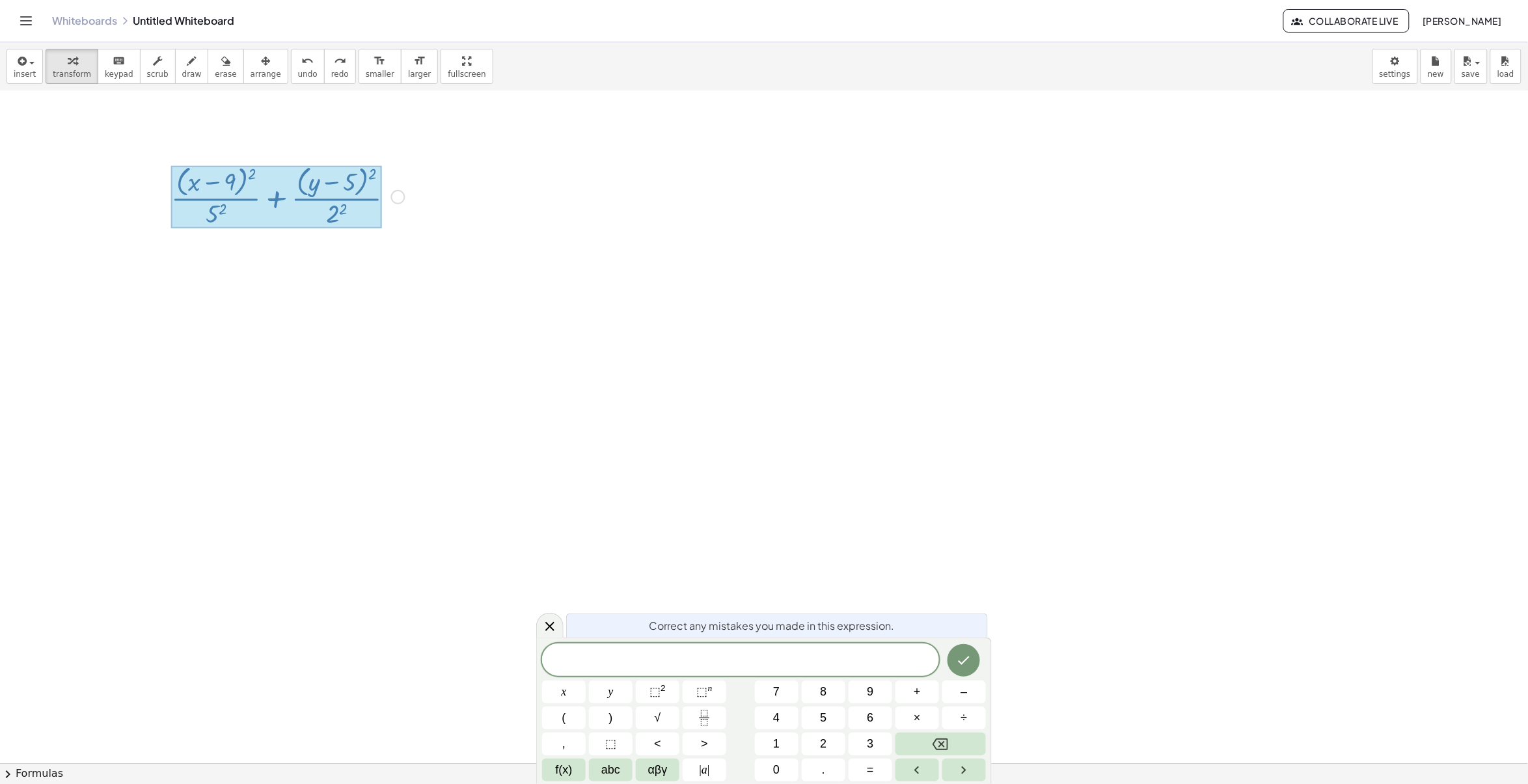
click at [398, 201] on div "Fix a mistake Transform line Copy line as LaTeX Copy derivation as LaTeX Expand…" at bounding box center [398, 196] width 14 height 14
click at [452, 164] on li "Fix a mistake" at bounding box center [478, 158] width 111 height 20
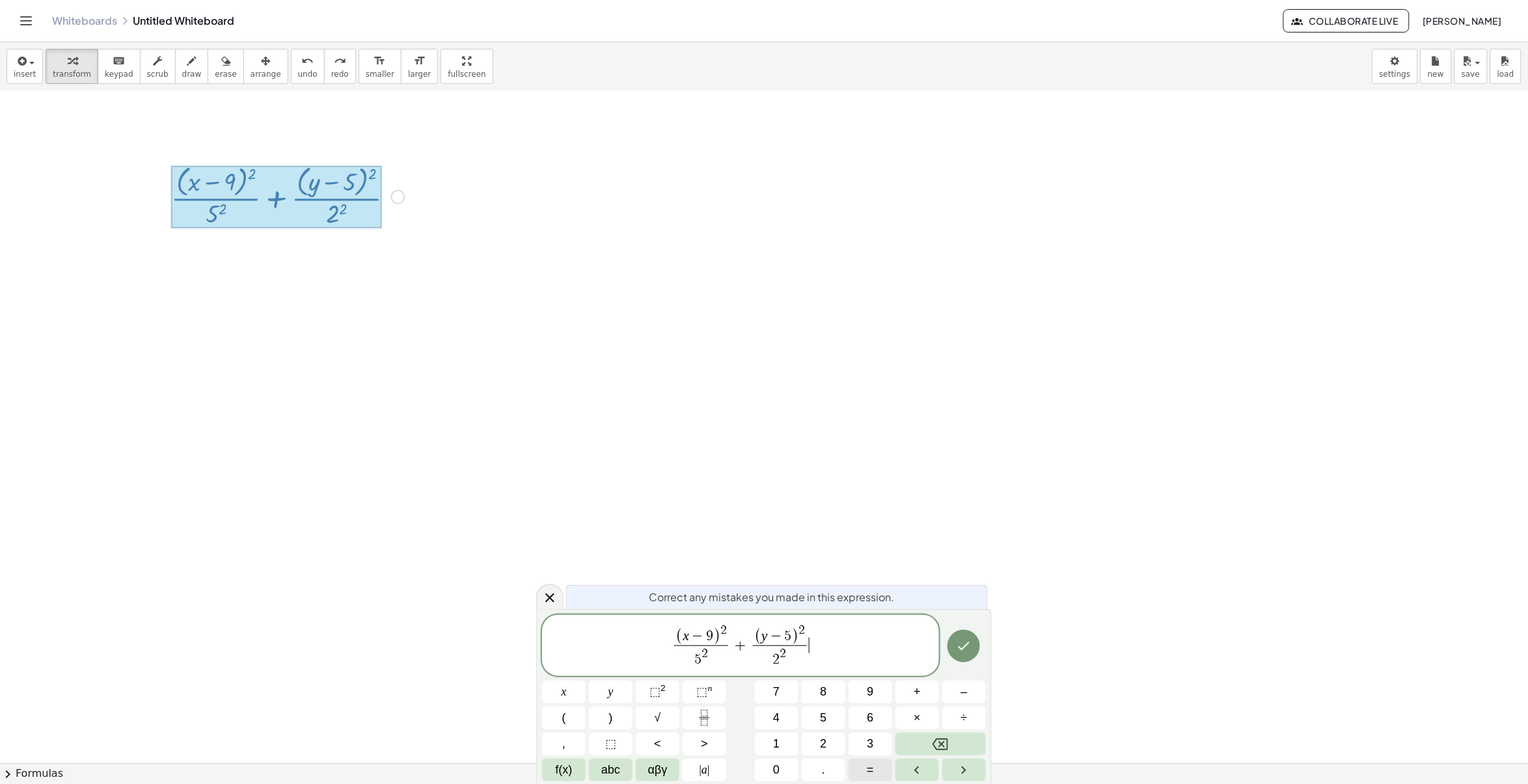
click at [870, 766] on span "=" at bounding box center [871, 770] width 8 height 18
click at [922, 690] on button "+" at bounding box center [917, 692] width 44 height 23
click at [769, 739] on button "1" at bounding box center [777, 744] width 44 height 23
click at [968, 653] on icon "Done" at bounding box center [964, 645] width 15 height 15
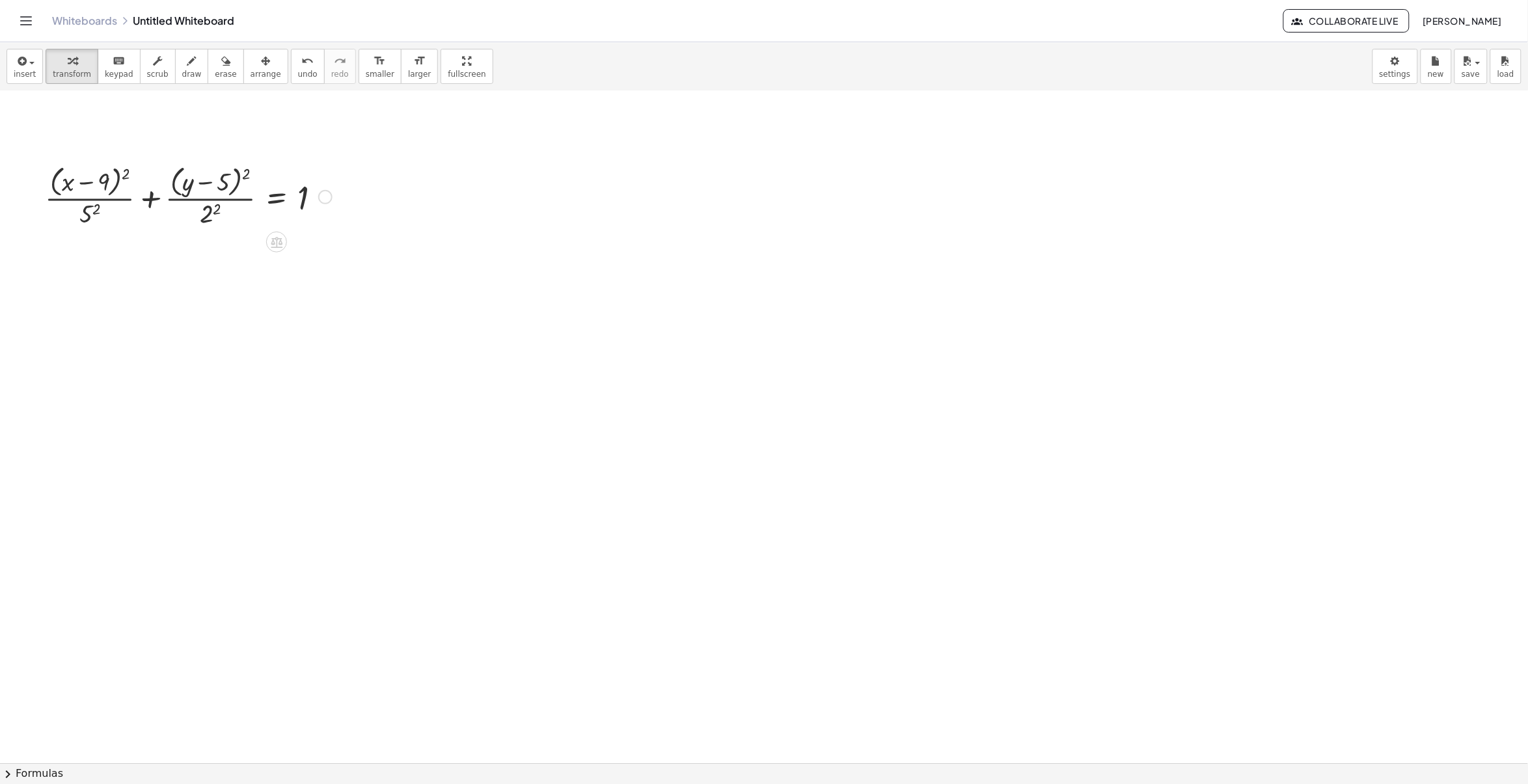
click at [89, 212] on div at bounding box center [188, 196] width 300 height 69
click at [298, 56] on div "undo" at bounding box center [308, 61] width 20 height 15
drag, startPoint x: 11, startPoint y: 771, endPoint x: 66, endPoint y: 745, distance: 60.8
click at [10, 772] on span "chevron_right" at bounding box center [8, 774] width 15 height 15
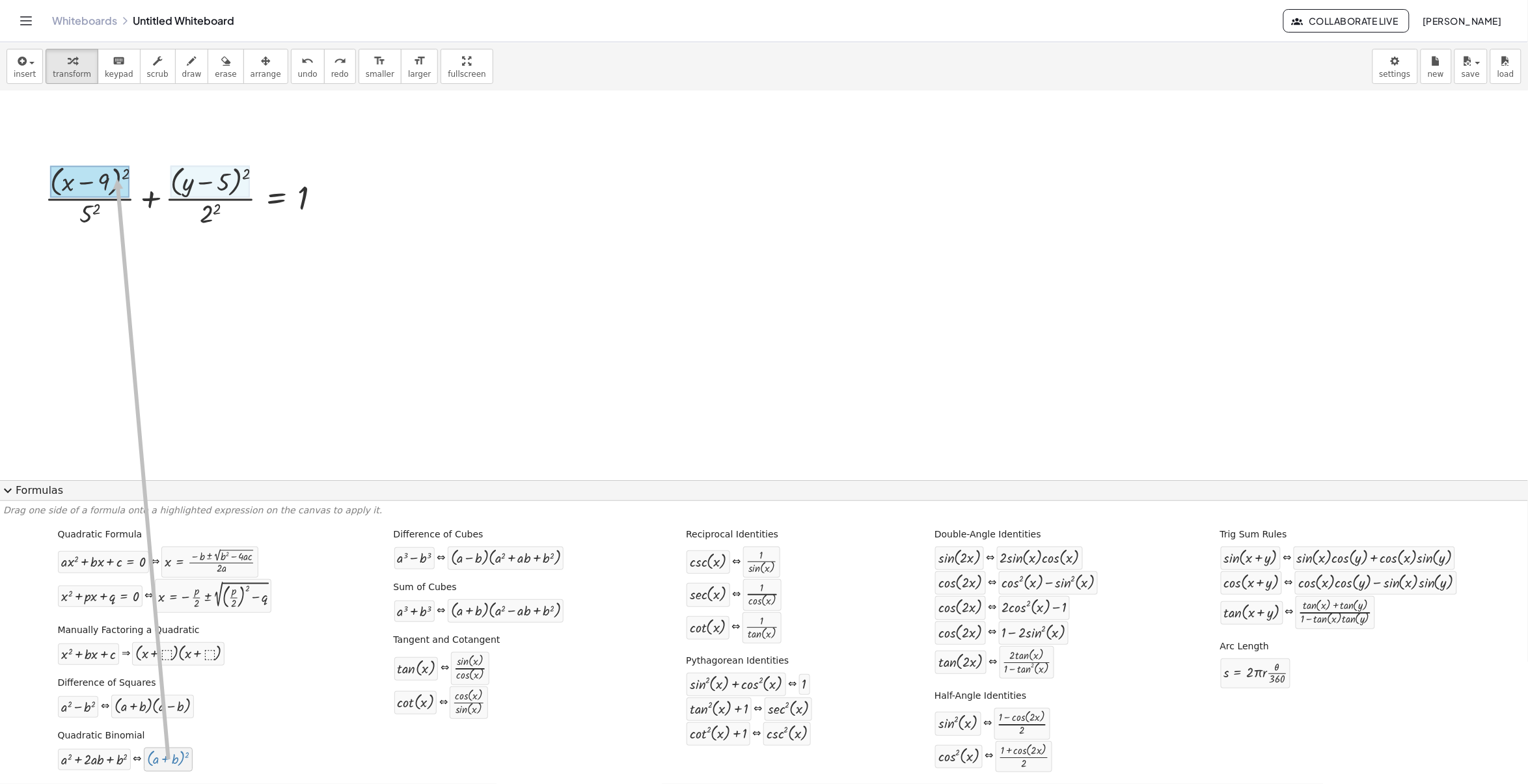
drag, startPoint x: 144, startPoint y: 758, endPoint x: 112, endPoint y: 202, distance: 556.9
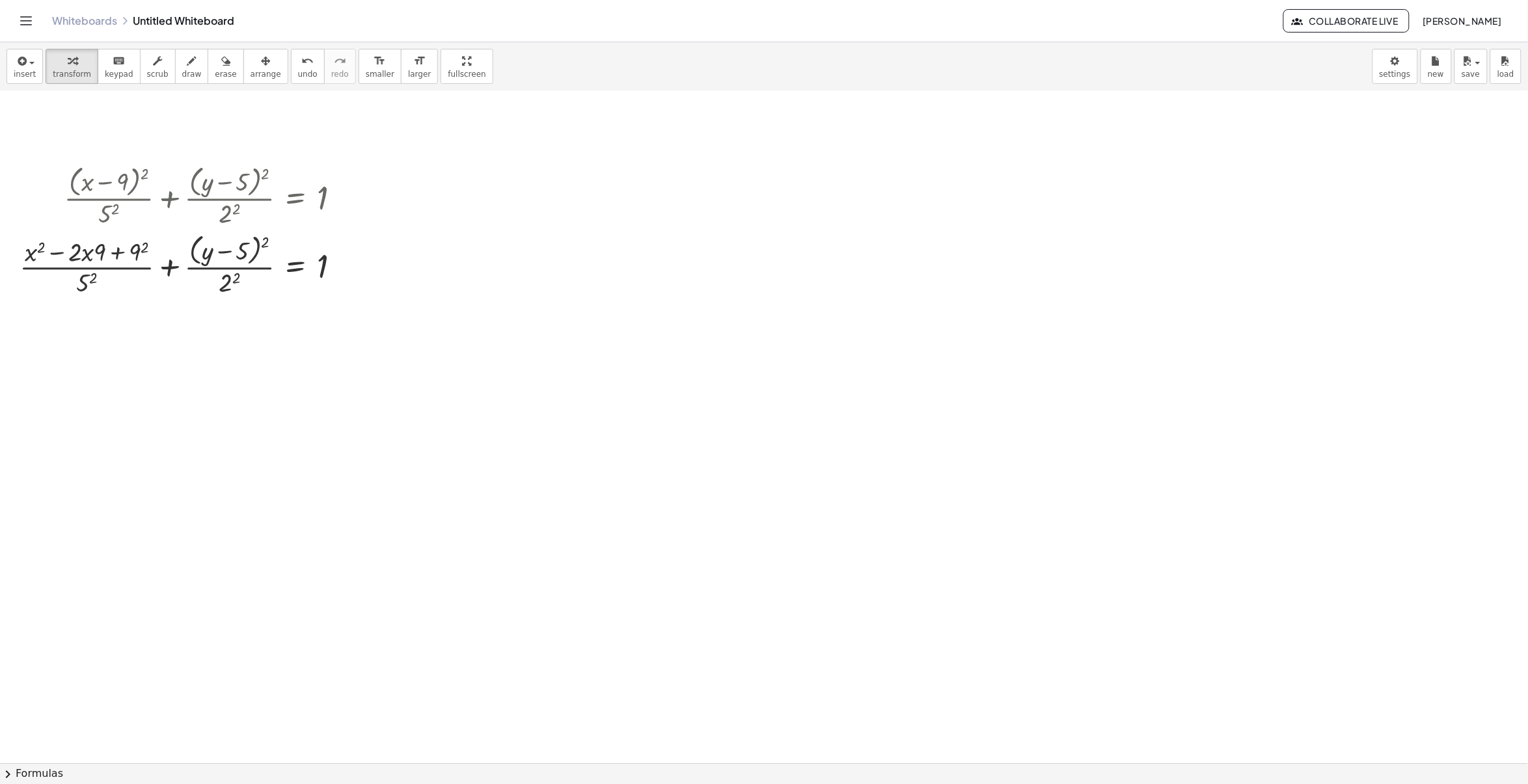
click at [8, 773] on span "chevron_right" at bounding box center [8, 774] width 15 height 15
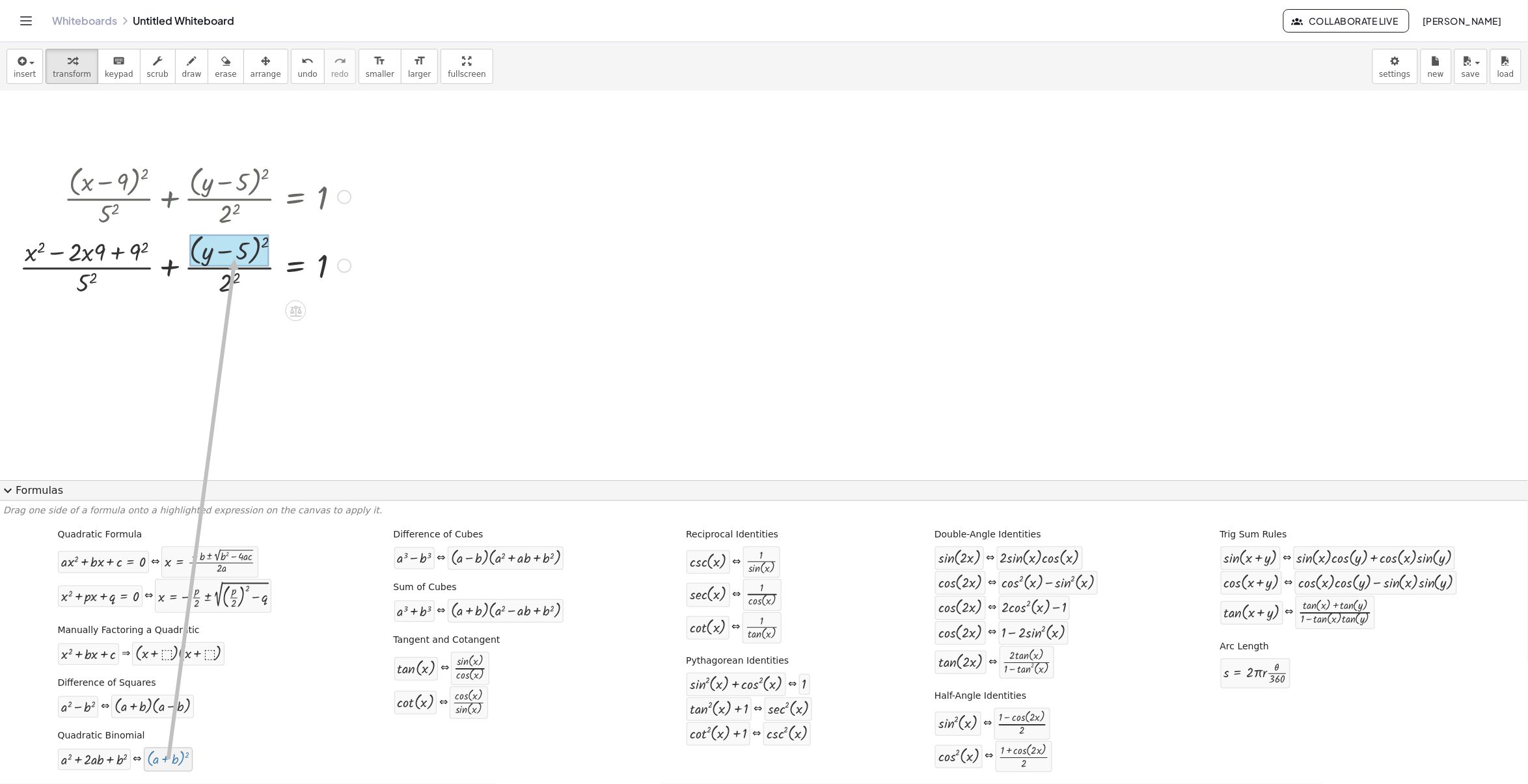
drag, startPoint x: 148, startPoint y: 770, endPoint x: 220, endPoint y: 260, distance: 515.1
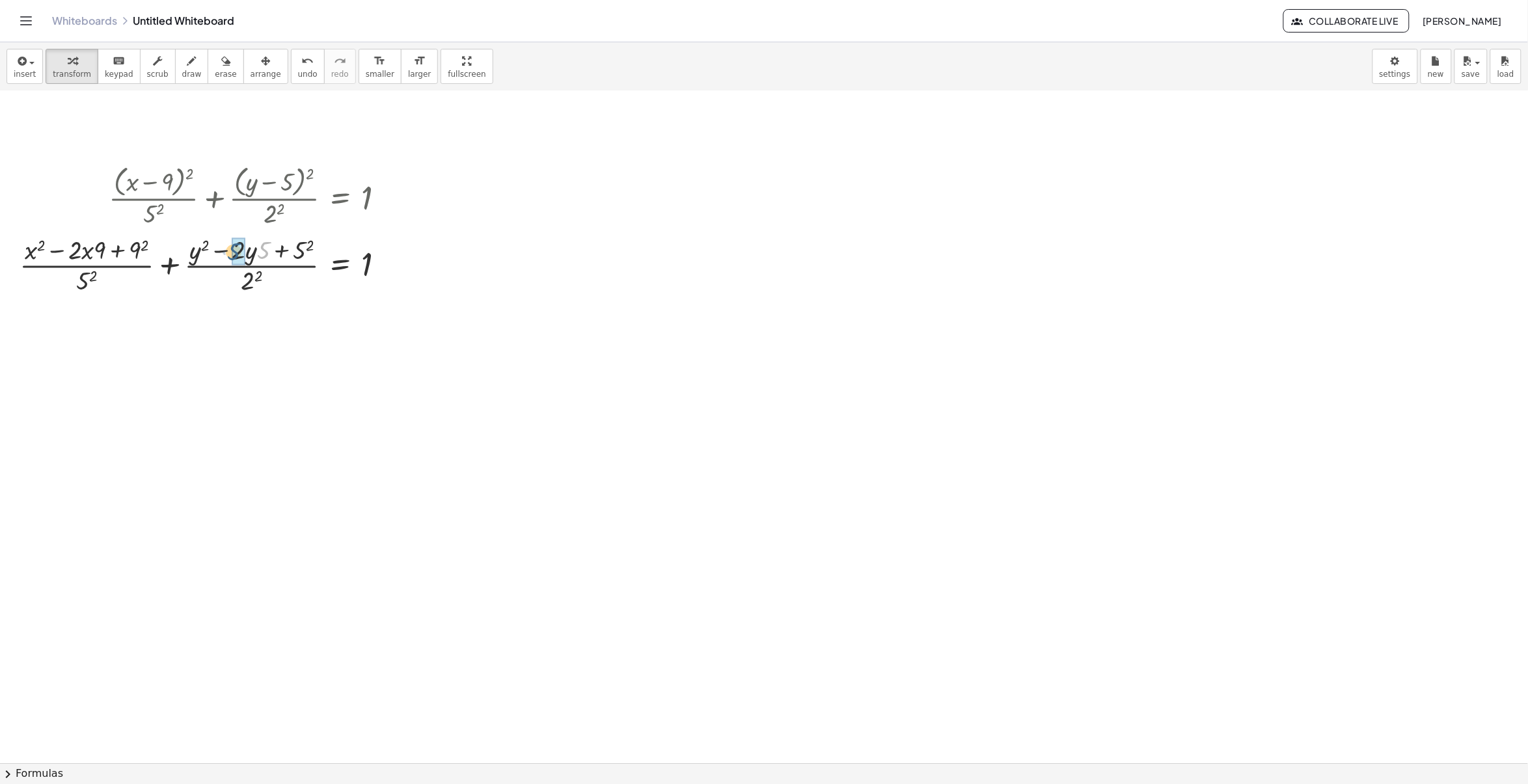
drag, startPoint x: 264, startPoint y: 246, endPoint x: 233, endPoint y: 247, distance: 31.0
drag, startPoint x: 108, startPoint y: 309, endPoint x: 79, endPoint y: 320, distance: 31.0
click at [93, 359] on div at bounding box center [208, 329] width 389 height 65
click at [91, 346] on div at bounding box center [208, 329] width 389 height 65
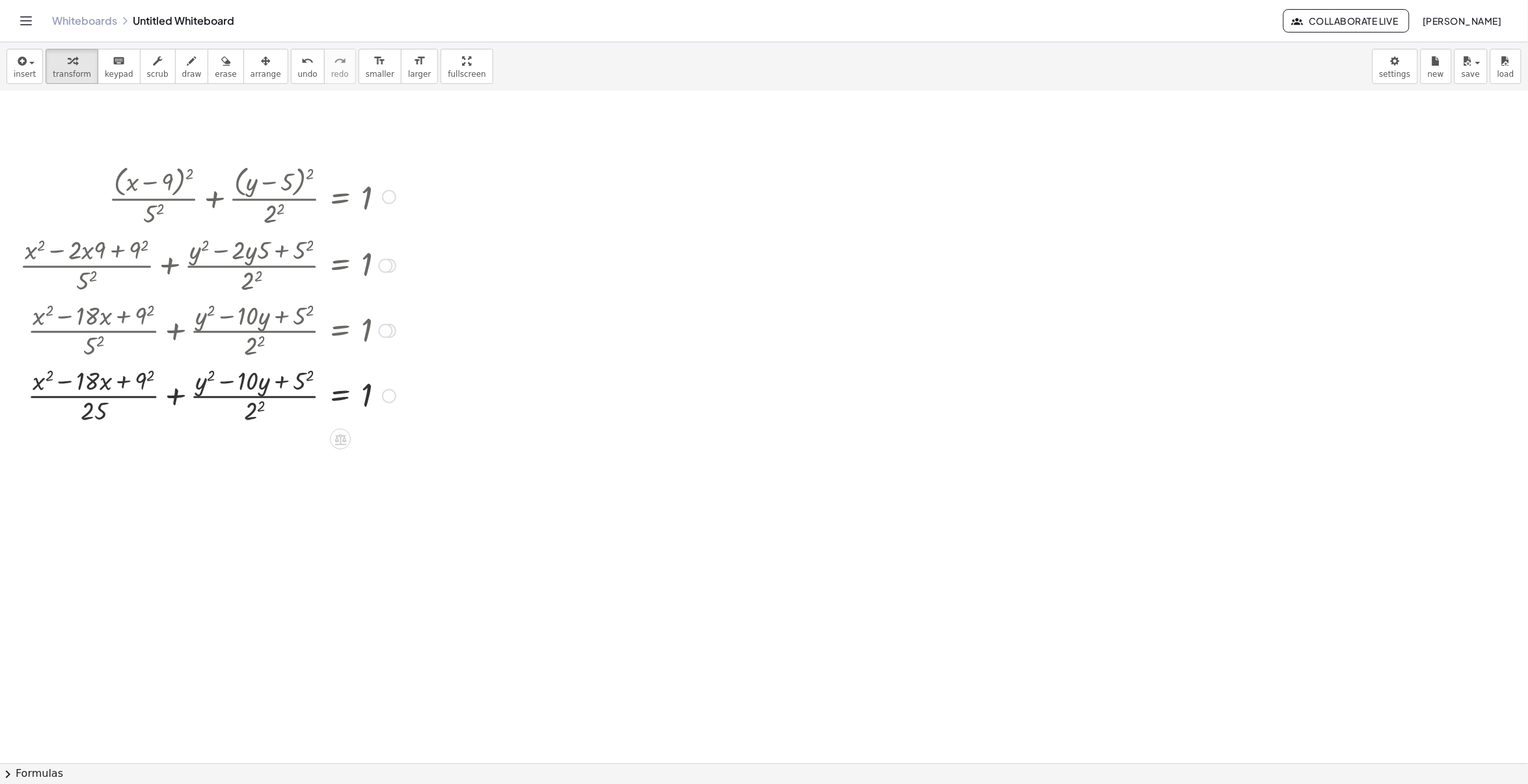
click at [250, 417] on div at bounding box center [208, 395] width 389 height 65
click at [134, 385] on div at bounding box center [208, 395] width 389 height 65
click at [310, 384] on div at bounding box center [208, 395] width 389 height 65
click at [307, 383] on div at bounding box center [208, 395] width 389 height 65
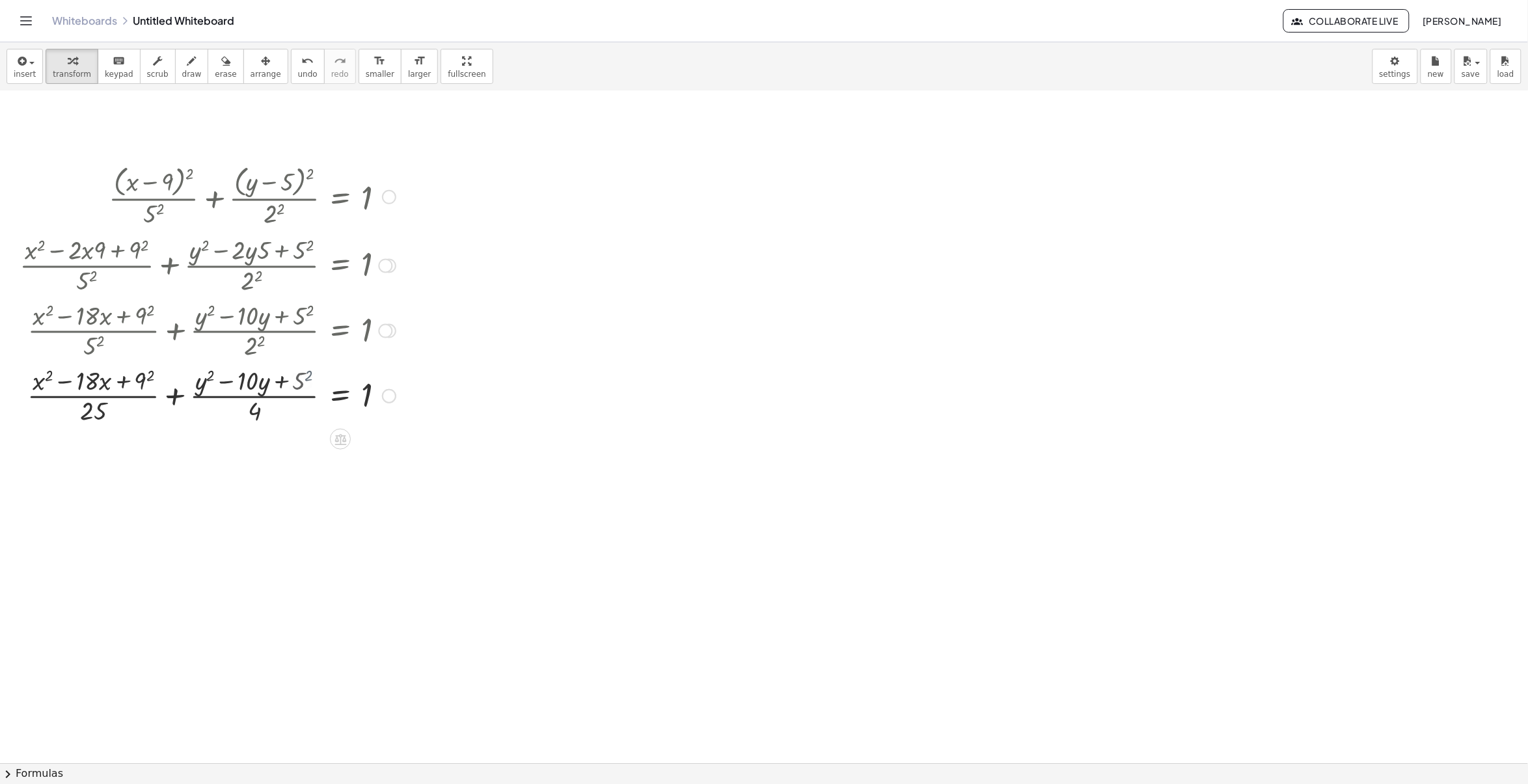
click at [300, 382] on div at bounding box center [208, 395] width 389 height 65
click at [135, 383] on div at bounding box center [208, 395] width 389 height 65
click at [135, 383] on div at bounding box center [207, 395] width 390 height 65
drag, startPoint x: 83, startPoint y: 411, endPoint x: 385, endPoint y: 392, distance: 302.6
click at [385, 392] on div at bounding box center [208, 395] width 390 height 65
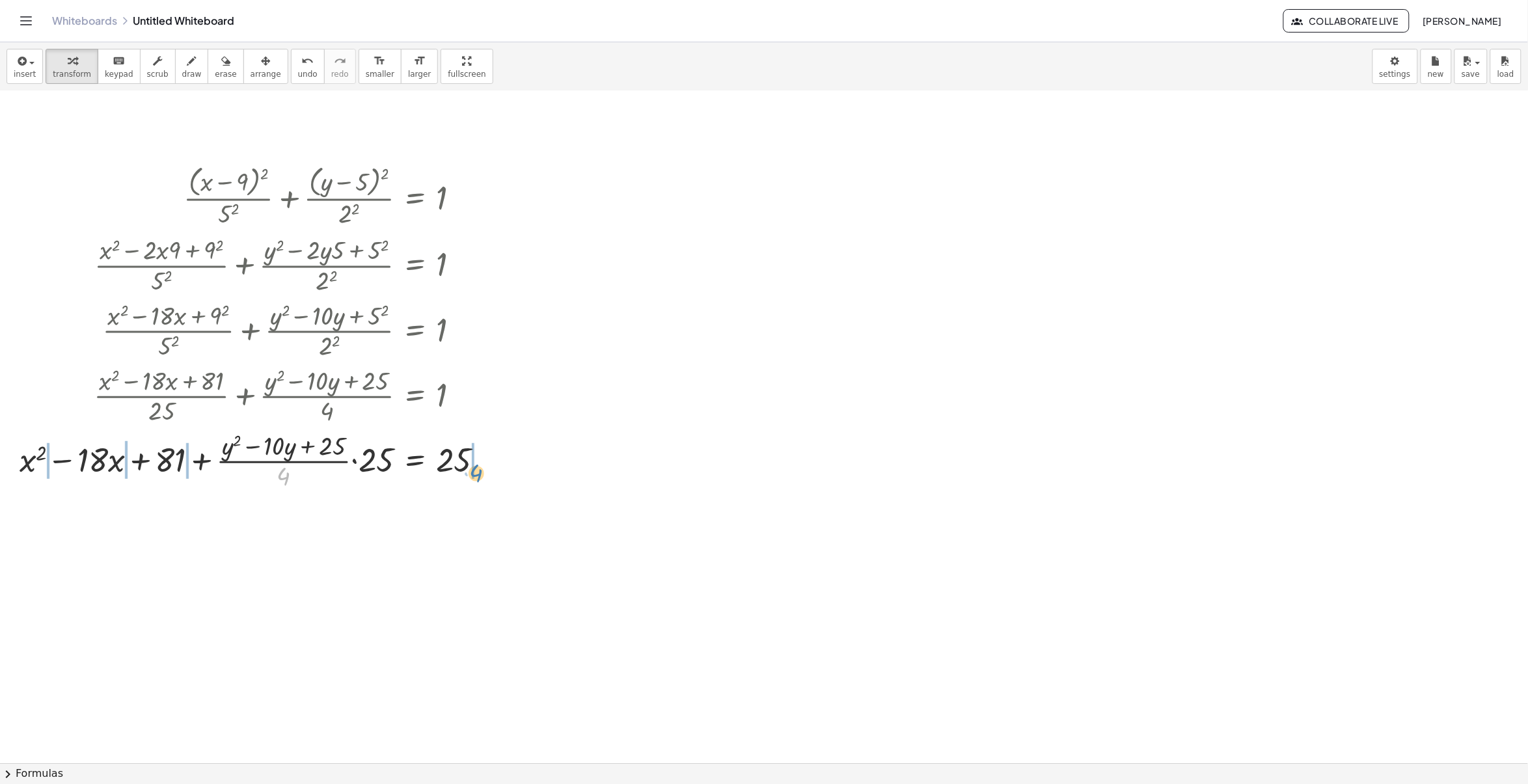
drag, startPoint x: 287, startPoint y: 476, endPoint x: 481, endPoint y: 469, distance: 194.1
click at [481, 469] on div at bounding box center [257, 459] width 488 height 65
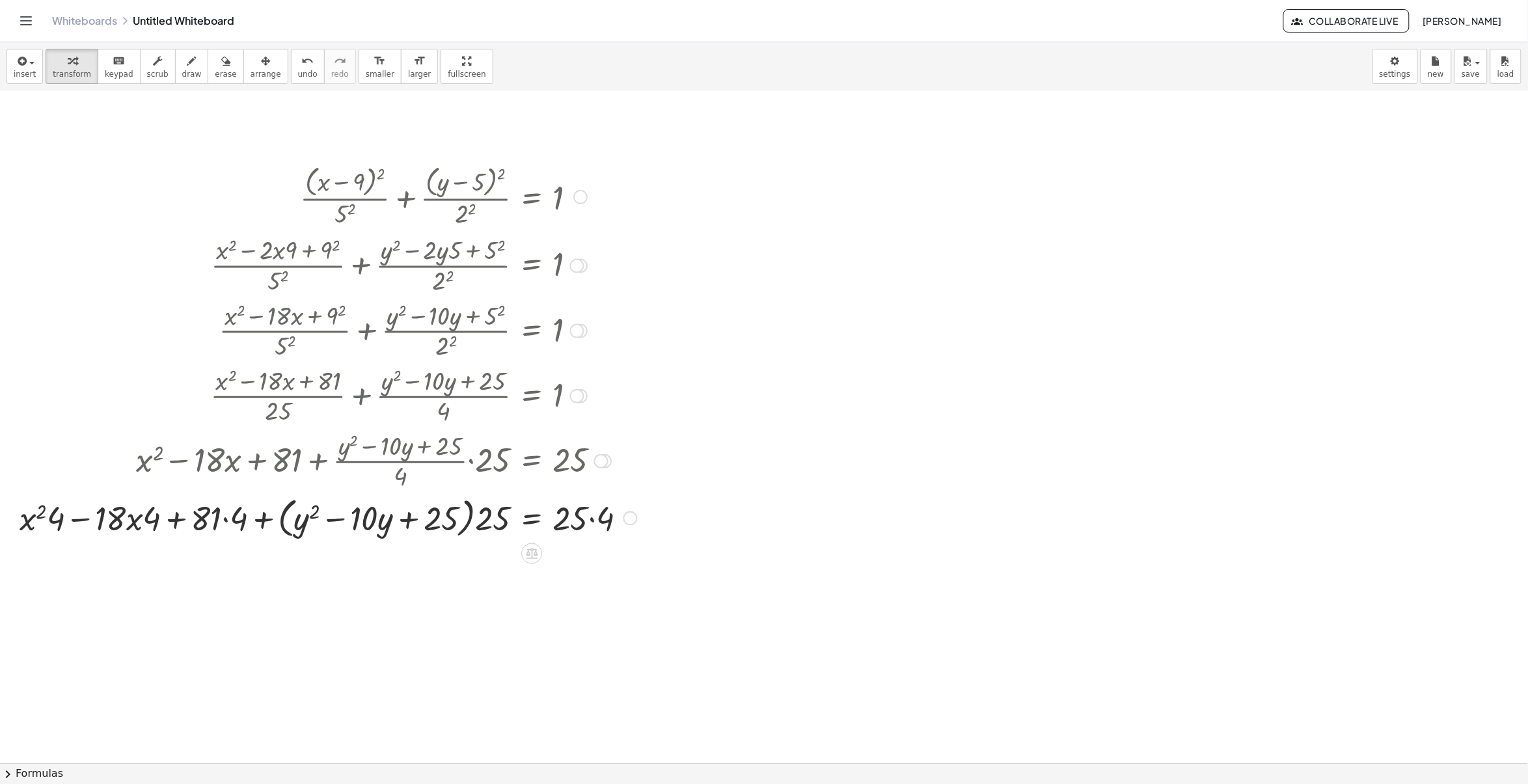
click at [582, 516] on div at bounding box center [329, 517] width 631 height 49
click at [591, 517] on div at bounding box center [329, 517] width 631 height 49
click at [593, 524] on div at bounding box center [320, 517] width 613 height 49
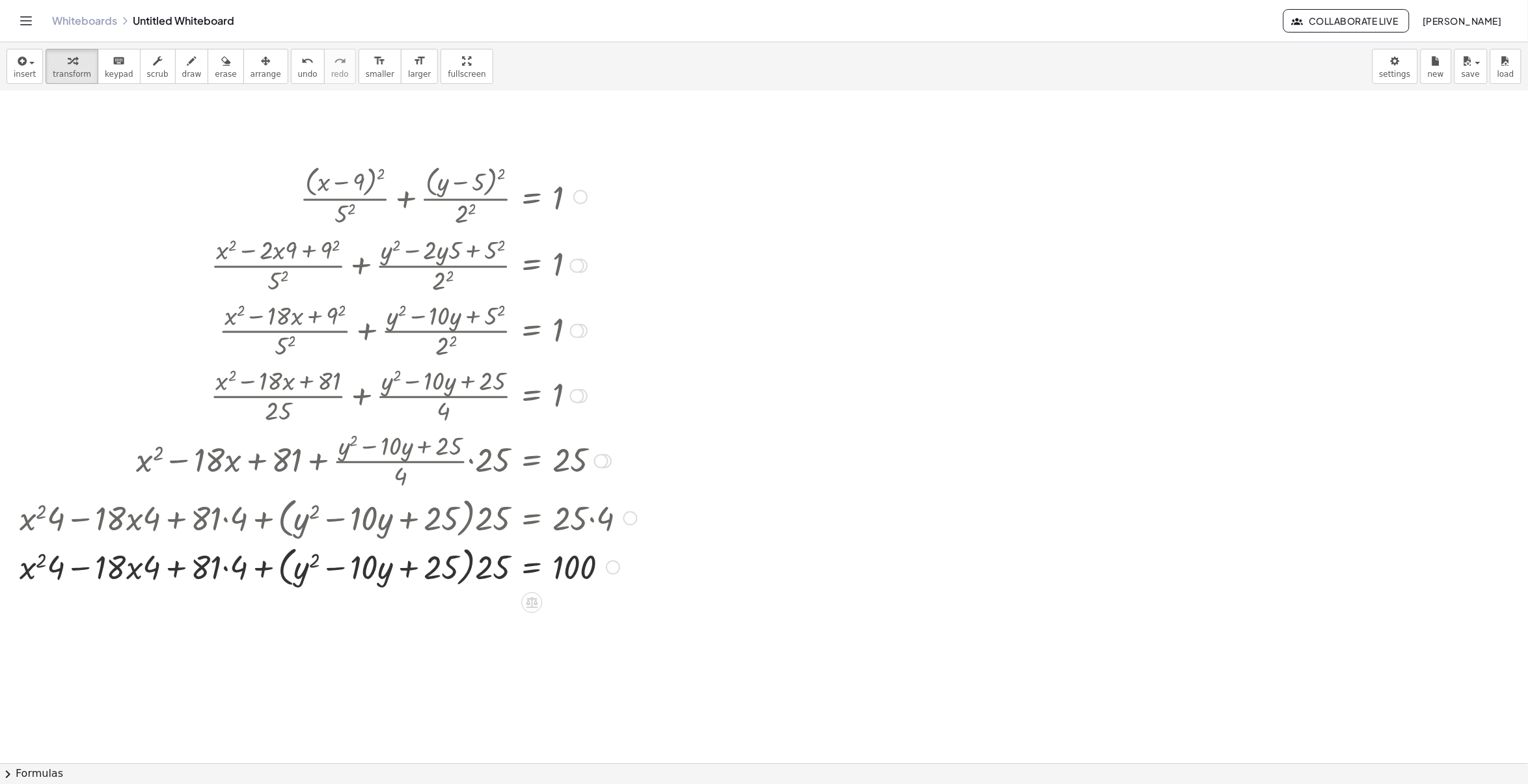
scroll to position [251, 0]
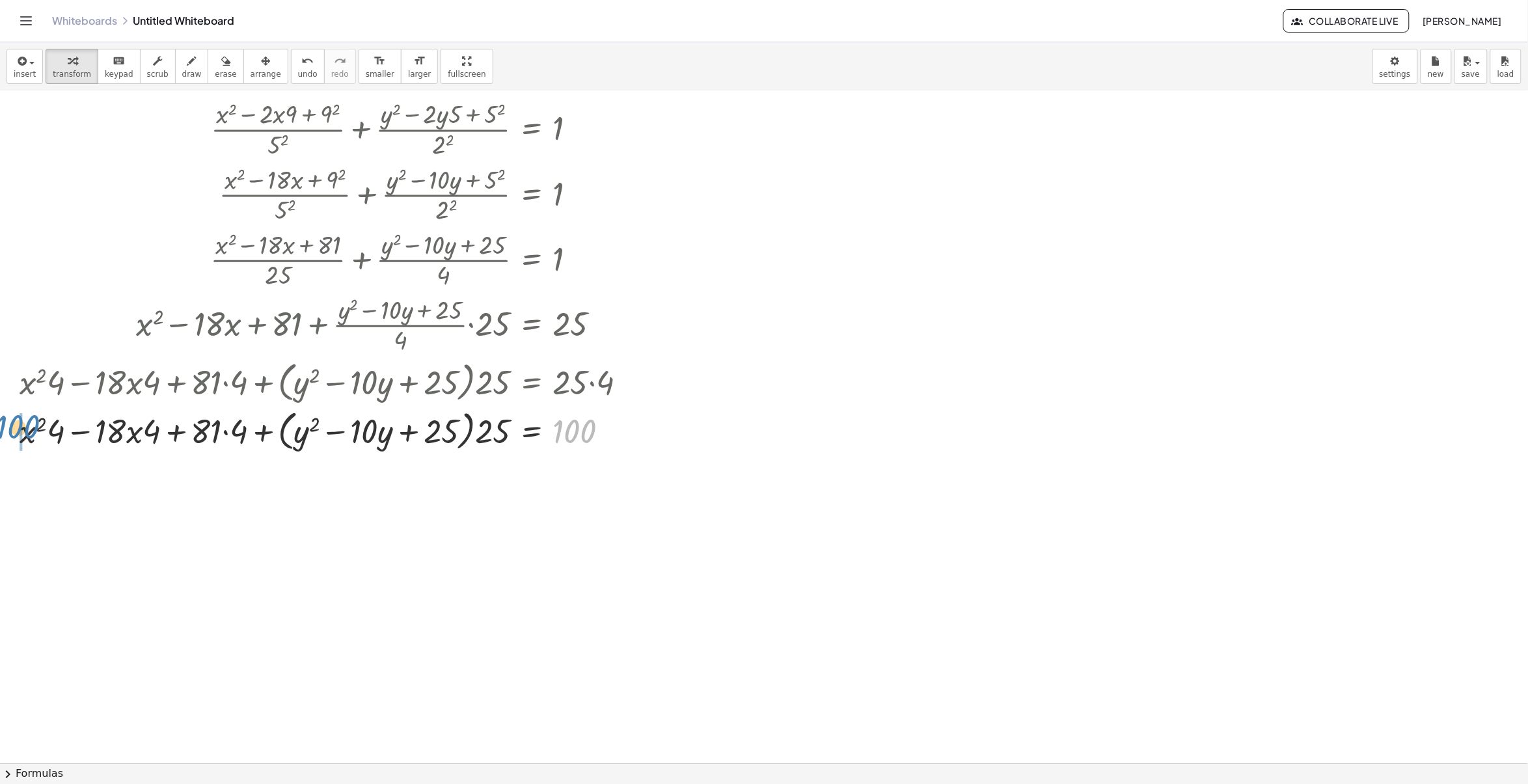
drag, startPoint x: 567, startPoint y: 431, endPoint x: 10, endPoint y: 427, distance: 557.0
click at [10, 427] on div "+ · ( + x − 9 ) 2 · 5 2 + · ( + y − 5 ) 2 · 2 2 = 1 + · ( + x 2 − · 2 · x · 9 +…" at bounding box center [323, 239] width 647 height 436
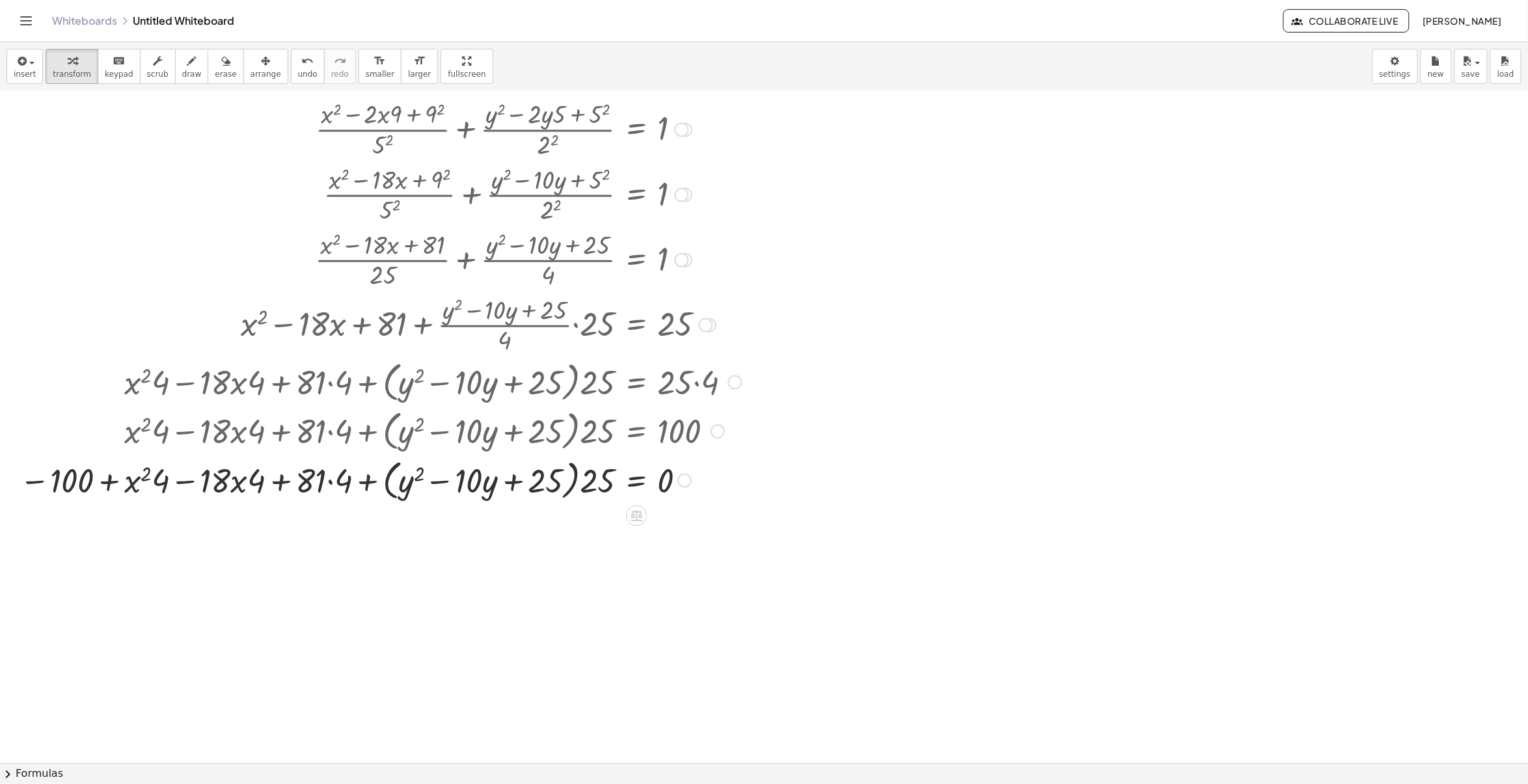
click at [326, 475] on div at bounding box center [381, 479] width 736 height 49
click at [333, 485] on div at bounding box center [381, 479] width 736 height 49
click at [330, 485] on div at bounding box center [382, 479] width 733 height 49
click at [328, 485] on div at bounding box center [381, 479] width 736 height 49
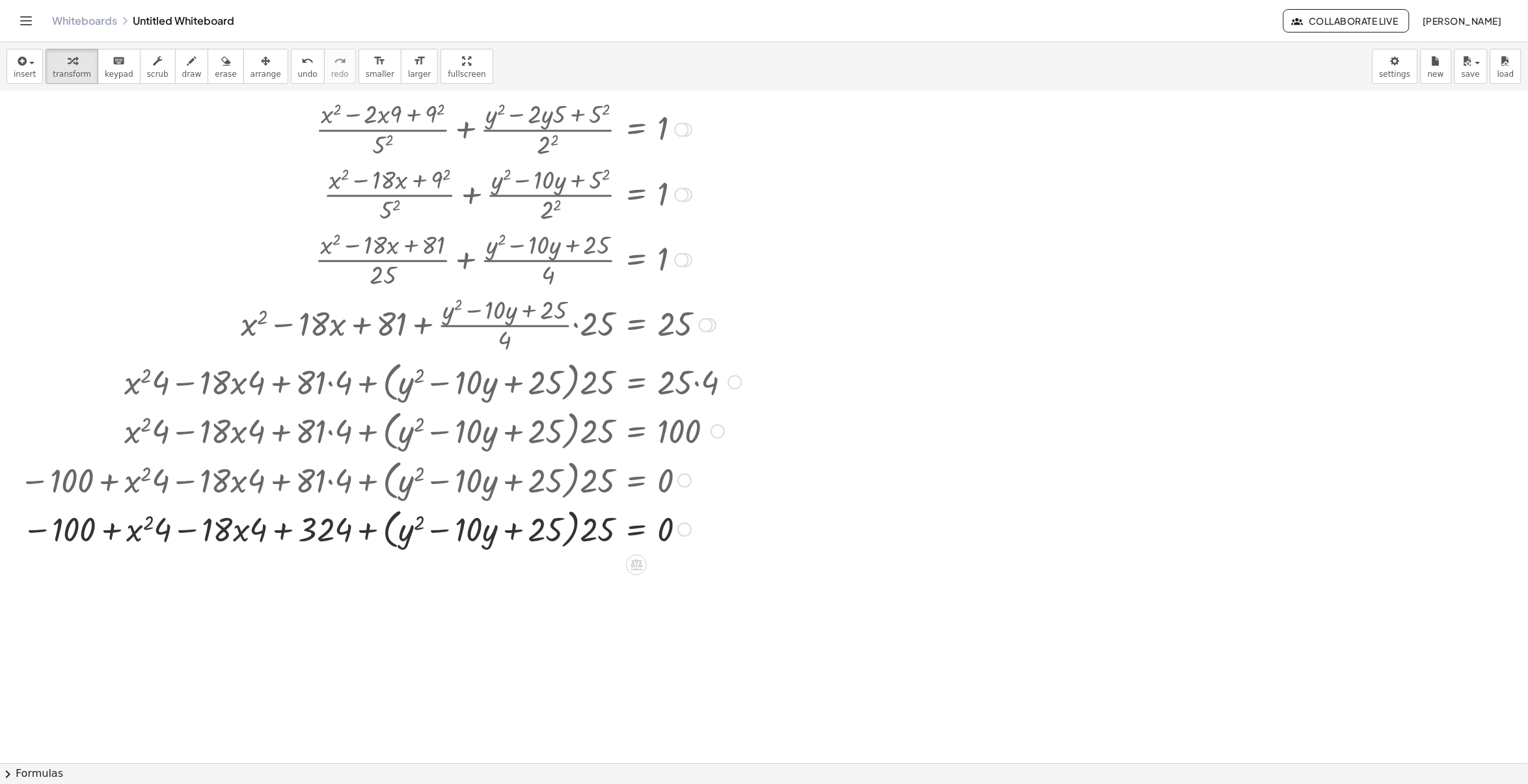
click at [577, 528] on div at bounding box center [381, 529] width 736 height 49
drag, startPoint x: 604, startPoint y: 542, endPoint x: 594, endPoint y: 557, distance: 18.0
click at [594, 557] on div "- + + · ( + x − 9 ) 2 · 5 2 + · ( + y − 5 ) 2 · 2 2 = 1 + · ( + x 2 − · 2 · x ·…" at bounding box center [764, 513] width 1528 height 1344
drag, startPoint x: 549, startPoint y: 533, endPoint x: 551, endPoint y: 518, distance: 15.1
click at [551, 518] on div at bounding box center [381, 529] width 736 height 49
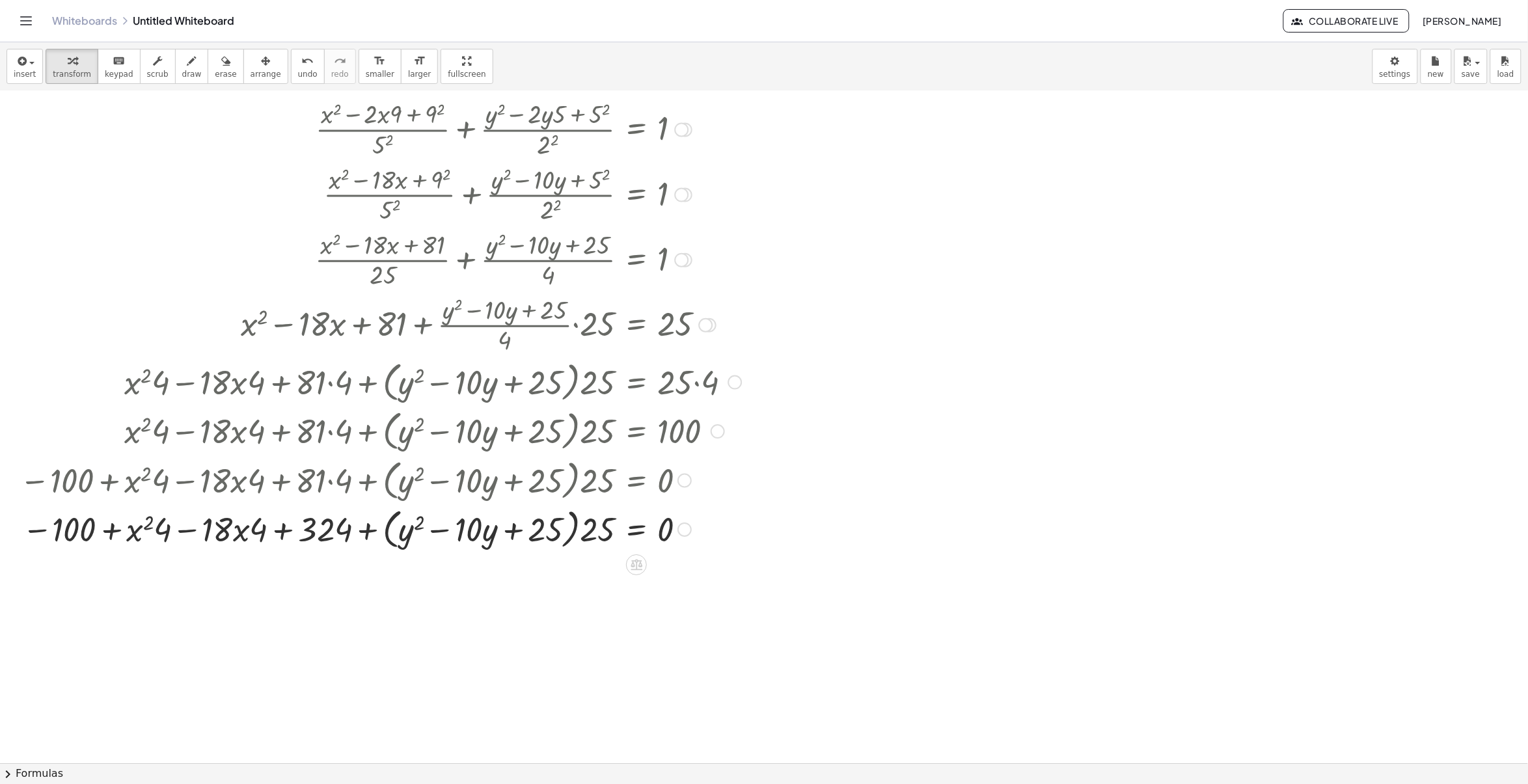
click at [386, 532] on div at bounding box center [381, 529] width 736 height 49
click at [349, 535] on div at bounding box center [381, 529] width 736 height 49
drag, startPoint x: 369, startPoint y: 531, endPoint x: 390, endPoint y: 534, distance: 21.2
click at [390, 534] on div at bounding box center [381, 529] width 736 height 49
click at [383, 527] on div at bounding box center [381, 529] width 736 height 49
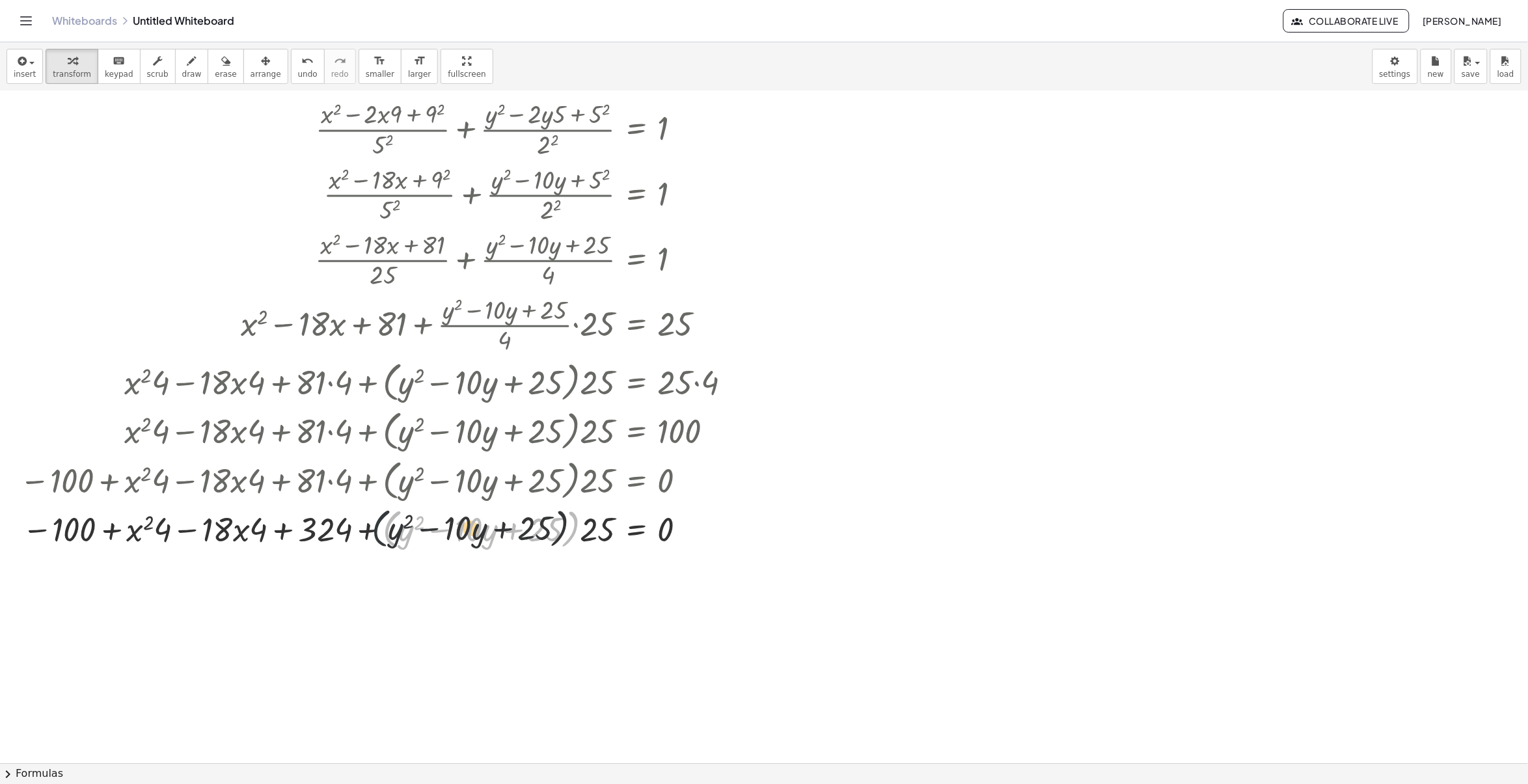
drag, startPoint x: 383, startPoint y: 527, endPoint x: 367, endPoint y: 526, distance: 16.0
click at [367, 526] on div at bounding box center [381, 529] width 736 height 49
drag, startPoint x: 359, startPoint y: 529, endPoint x: 382, endPoint y: 524, distance: 23.5
click at [382, 524] on div at bounding box center [381, 529] width 736 height 49
drag, startPoint x: 398, startPoint y: 522, endPoint x: 372, endPoint y: 522, distance: 26.0
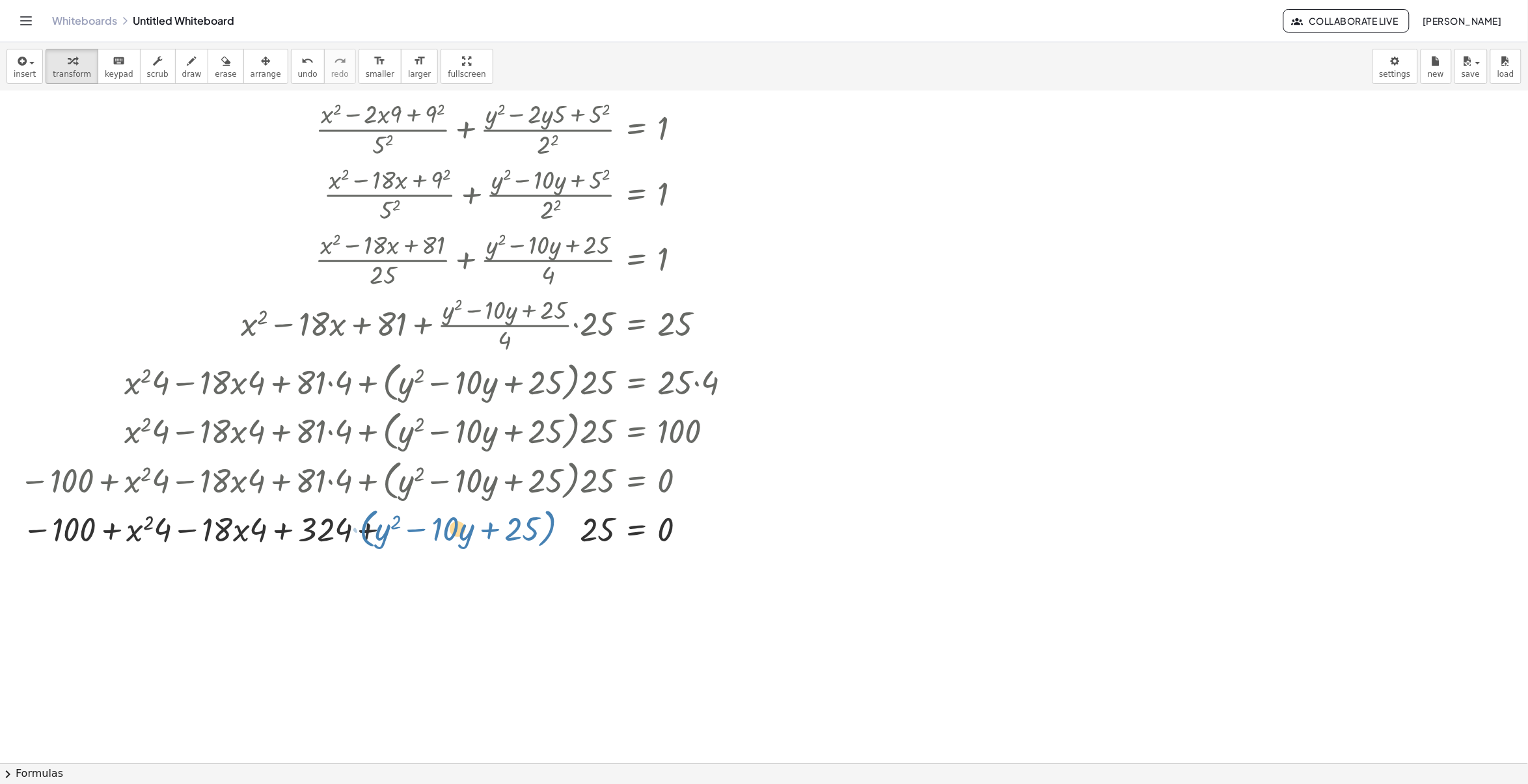
click at [372, 522] on div at bounding box center [381, 529] width 736 height 49
click at [437, 525] on div at bounding box center [381, 529] width 736 height 49
click at [438, 529] on div at bounding box center [381, 529] width 736 height 49
drag, startPoint x: 475, startPoint y: 531, endPoint x: 413, endPoint y: 525, distance: 62.3
click at [413, 525] on div at bounding box center [381, 529] width 736 height 49
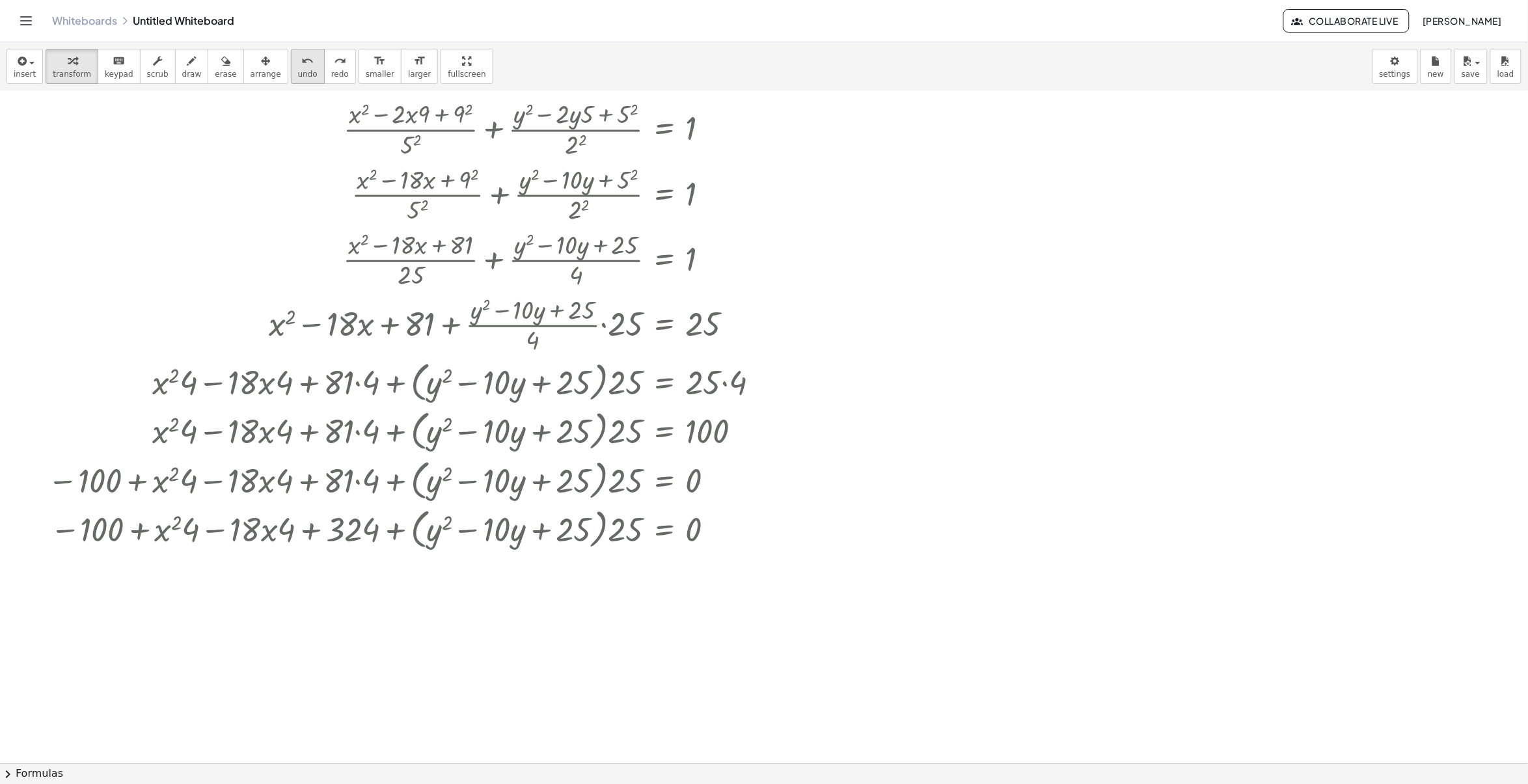
click at [298, 73] on span "undo" at bounding box center [308, 74] width 20 height 9
drag, startPoint x: 633, startPoint y: 532, endPoint x: 560, endPoint y: 540, distance: 73.4
click at [560, 540] on div at bounding box center [408, 529] width 736 height 49
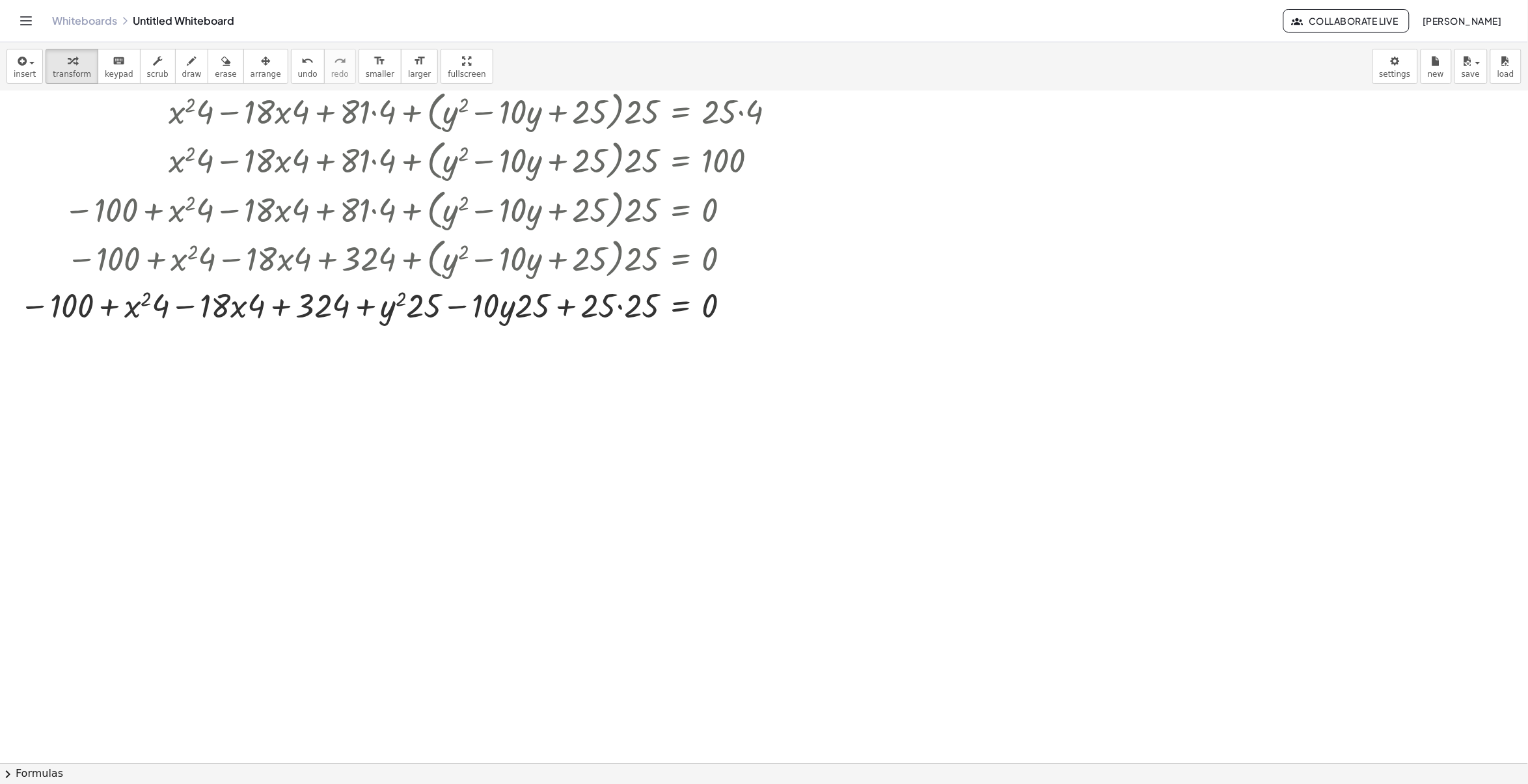
scroll to position [385, 0]
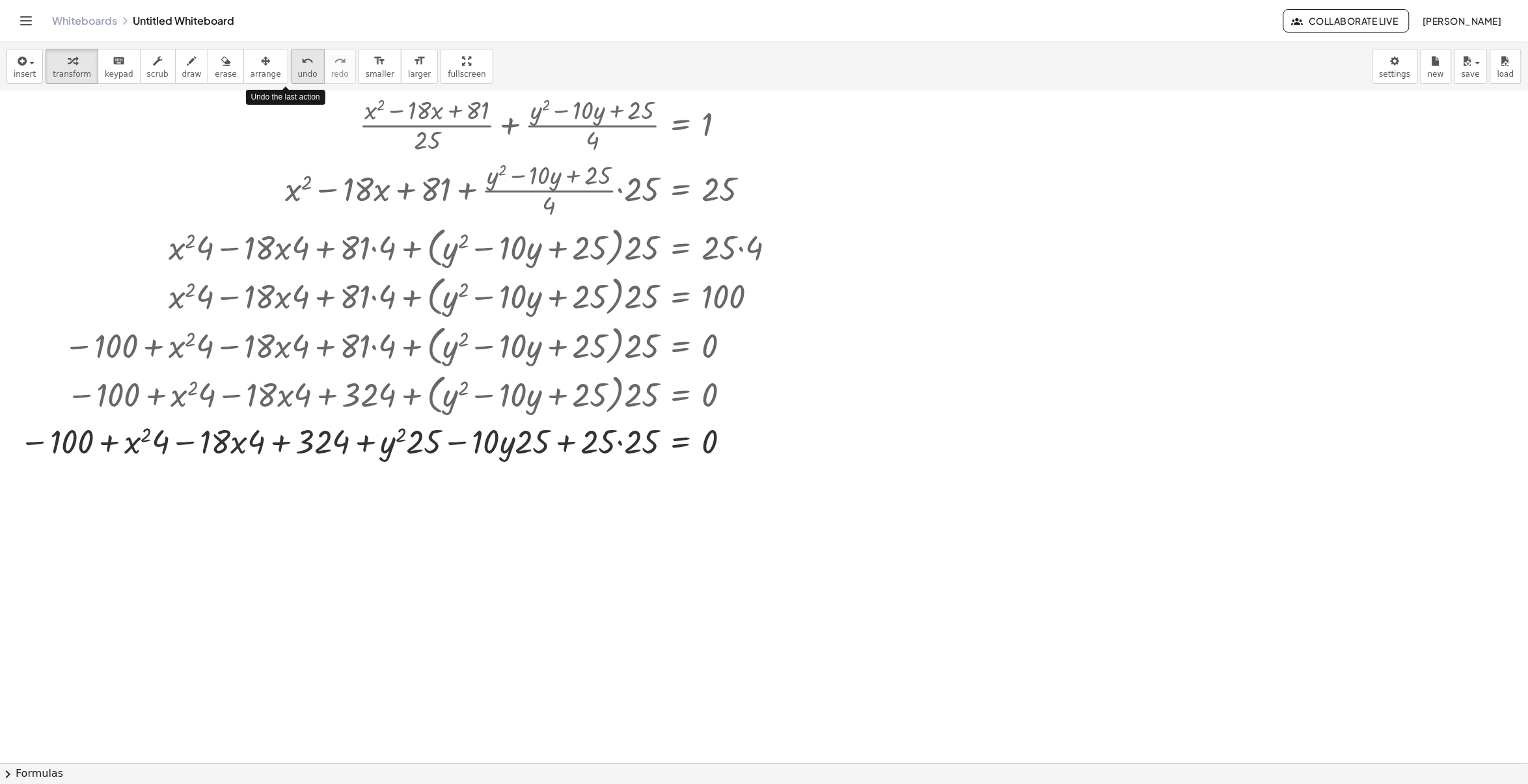
click at [298, 71] on span "undo" at bounding box center [308, 74] width 20 height 9
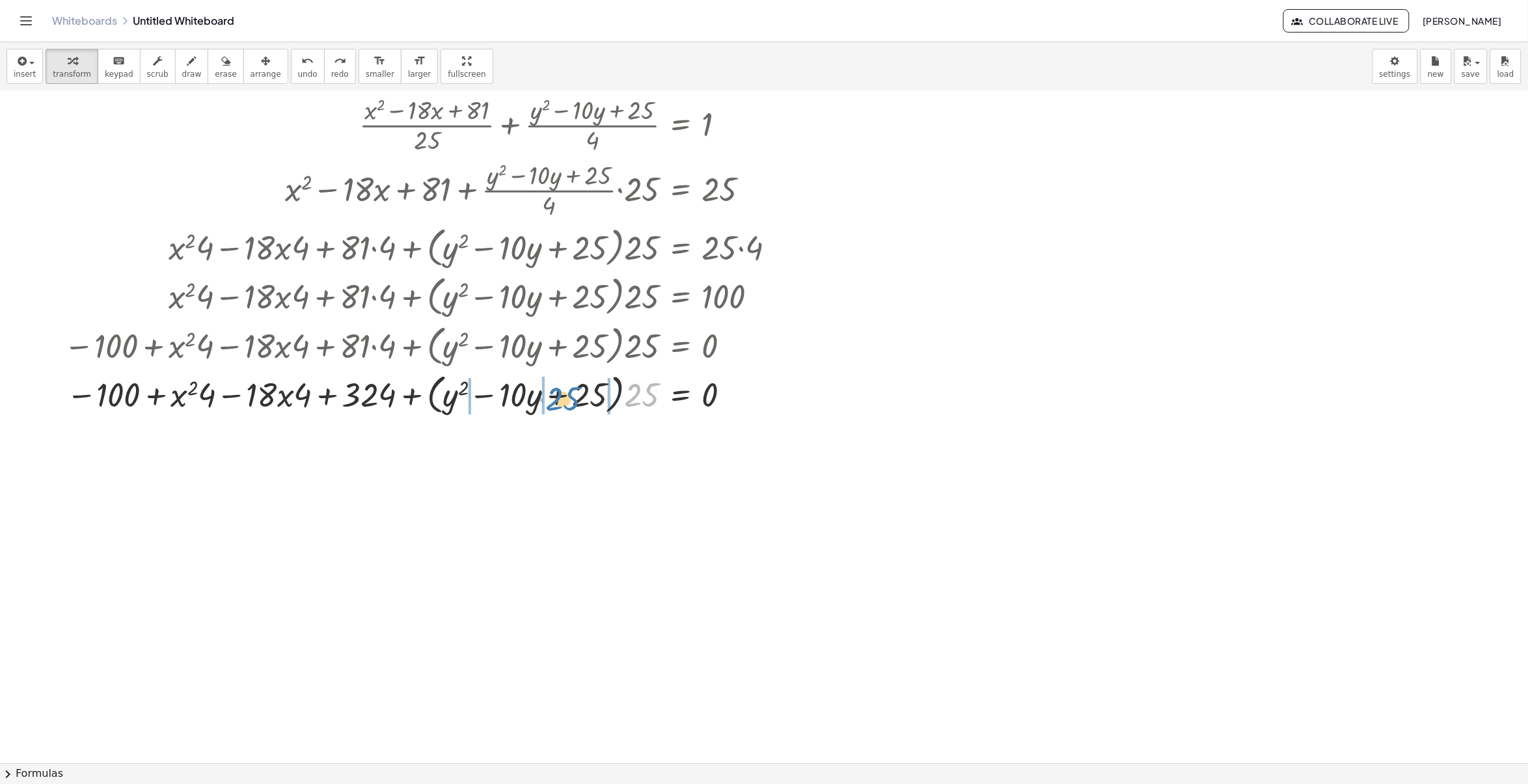
drag, startPoint x: 642, startPoint y: 397, endPoint x: 561, endPoint y: 401, distance: 81.1
click at [561, 401] on div at bounding box center [424, 394] width 736 height 49
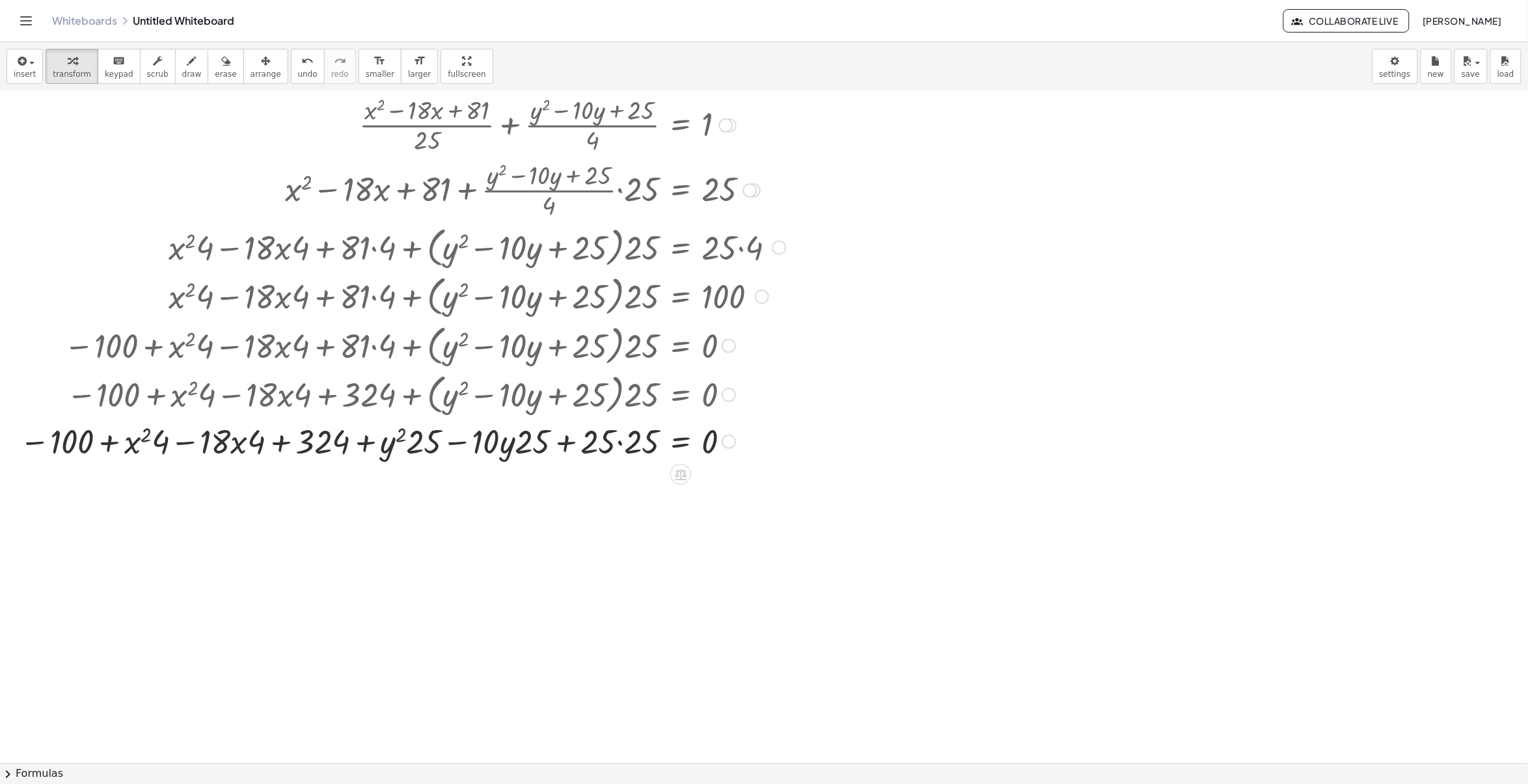
click at [620, 438] on div at bounding box center [403, 440] width 780 height 45
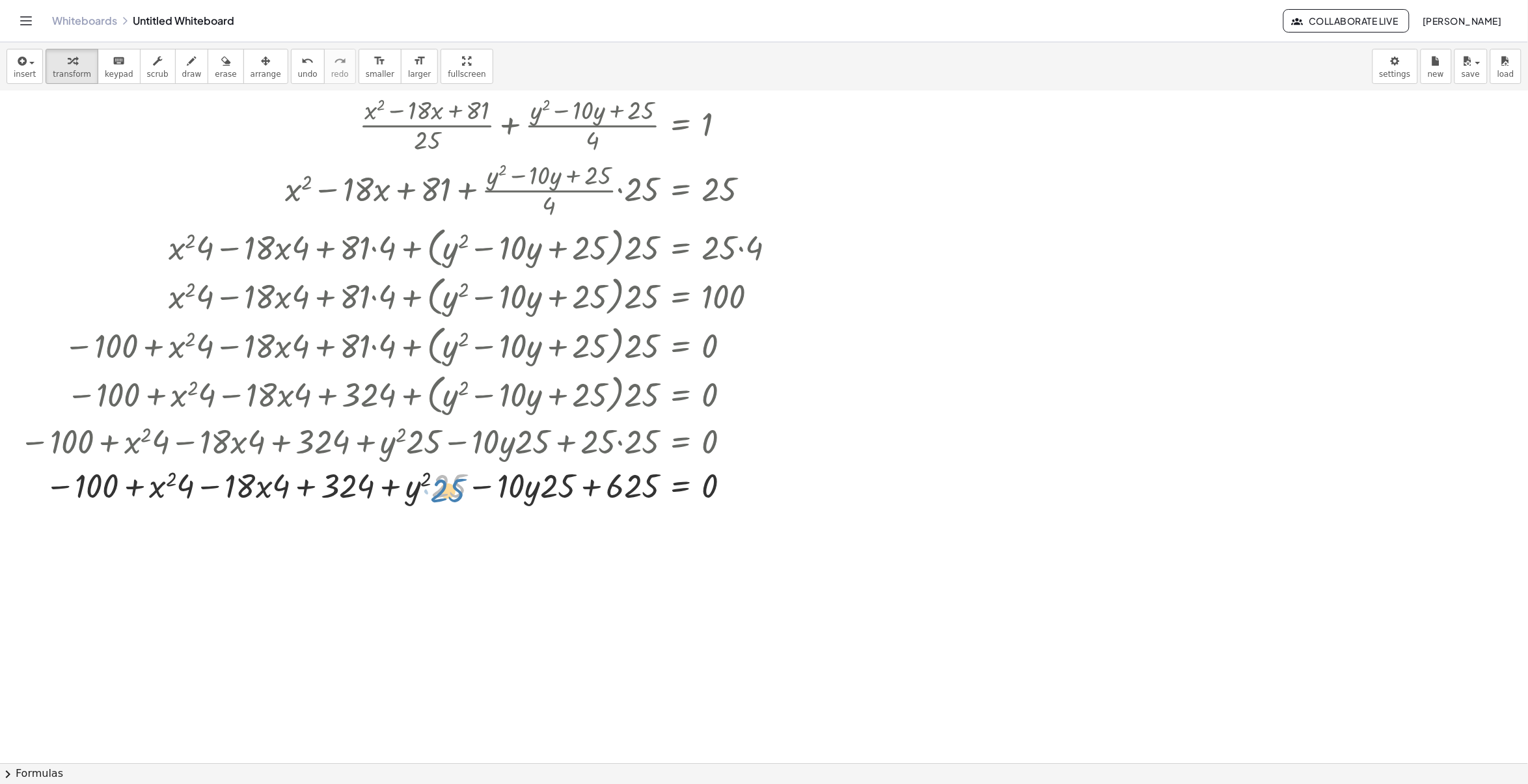
click at [441, 490] on div at bounding box center [403, 484] width 780 height 45
drag, startPoint x: 442, startPoint y: 489, endPoint x: 449, endPoint y: 483, distance: 9.2
click at [450, 492] on div at bounding box center [403, 484] width 780 height 45
drag, startPoint x: 443, startPoint y: 492, endPoint x: 627, endPoint y: 501, distance: 184.2
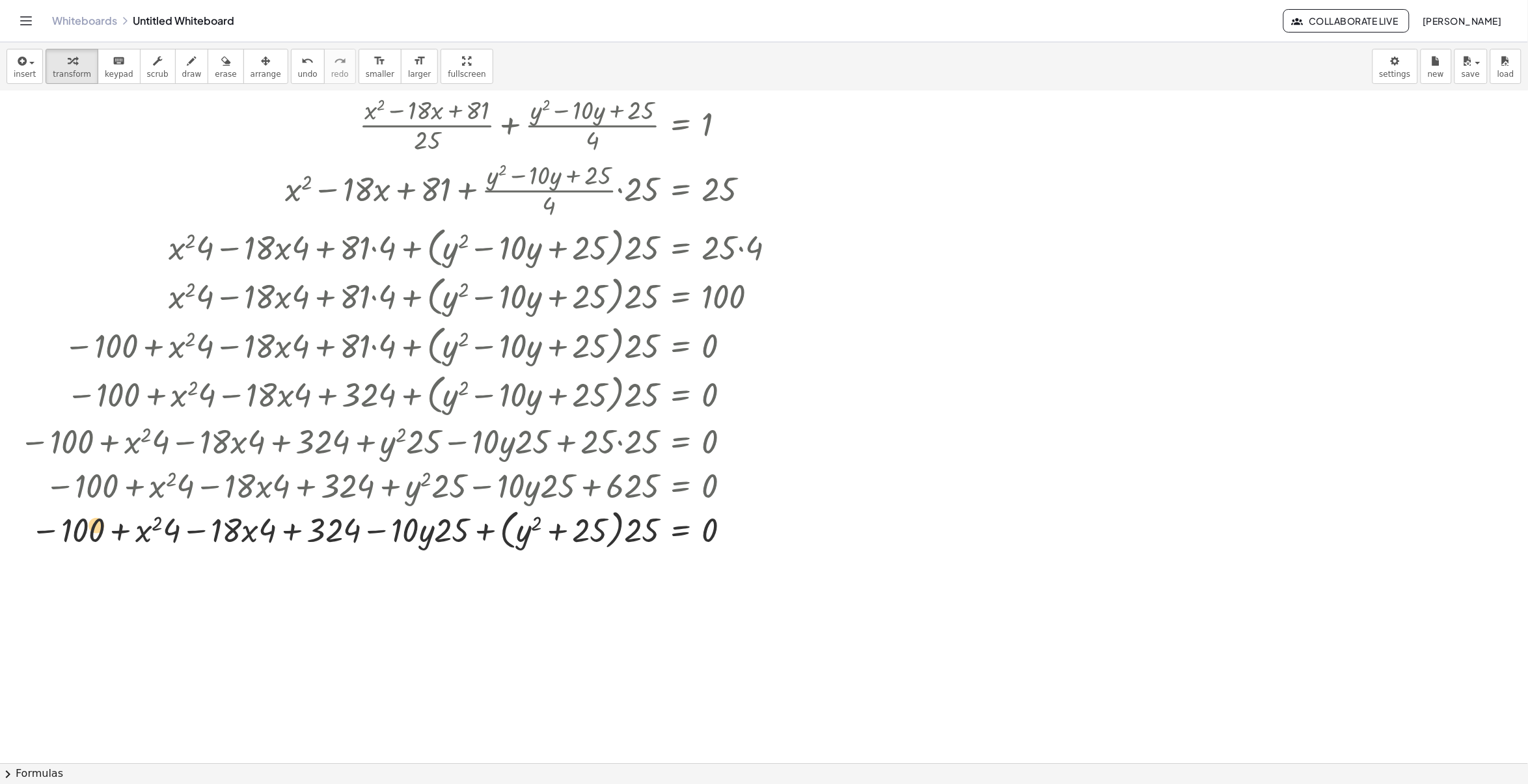
drag, startPoint x: 92, startPoint y: 527, endPoint x: 105, endPoint y: 521, distance: 14.3
click at [105, 521] on div at bounding box center [403, 530] width 780 height 49
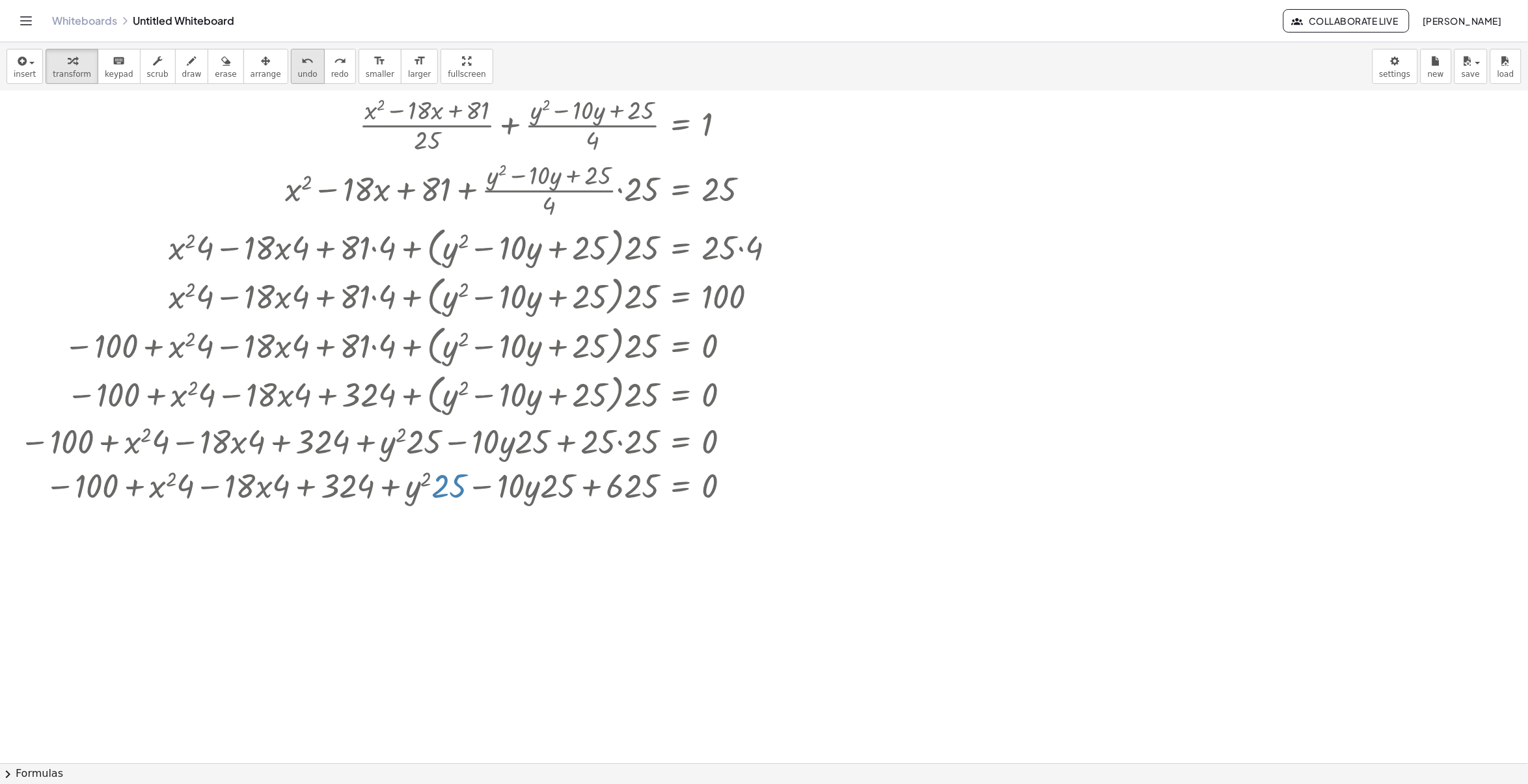
click at [291, 73] on button "undo undo" at bounding box center [308, 65] width 34 height 35
drag, startPoint x: 615, startPoint y: 489, endPoint x: 71, endPoint y: 493, distance: 544.0
click at [71, 493] on div at bounding box center [415, 484] width 754 height 45
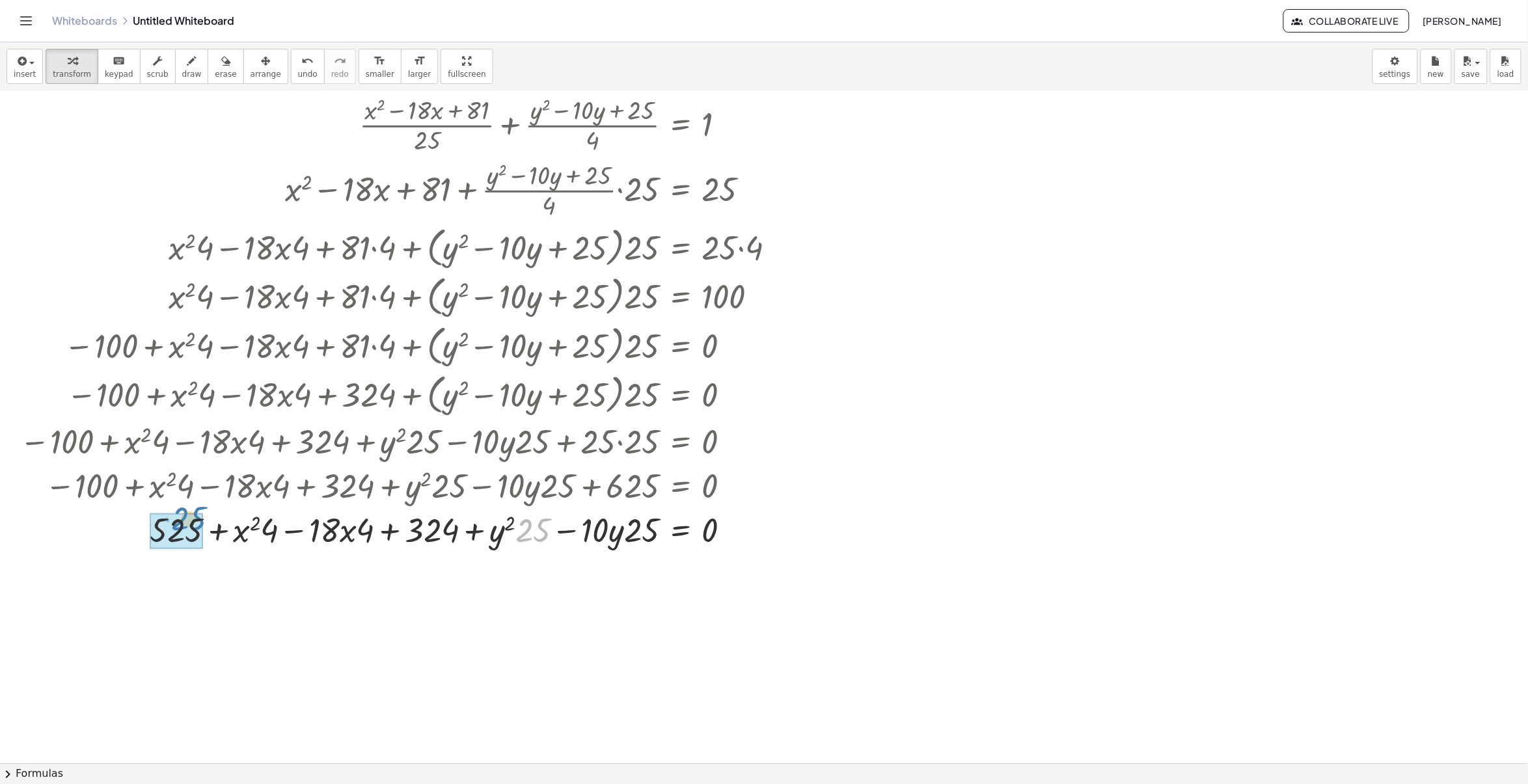
drag, startPoint x: 540, startPoint y: 534, endPoint x: 197, endPoint y: 522, distance: 343.2
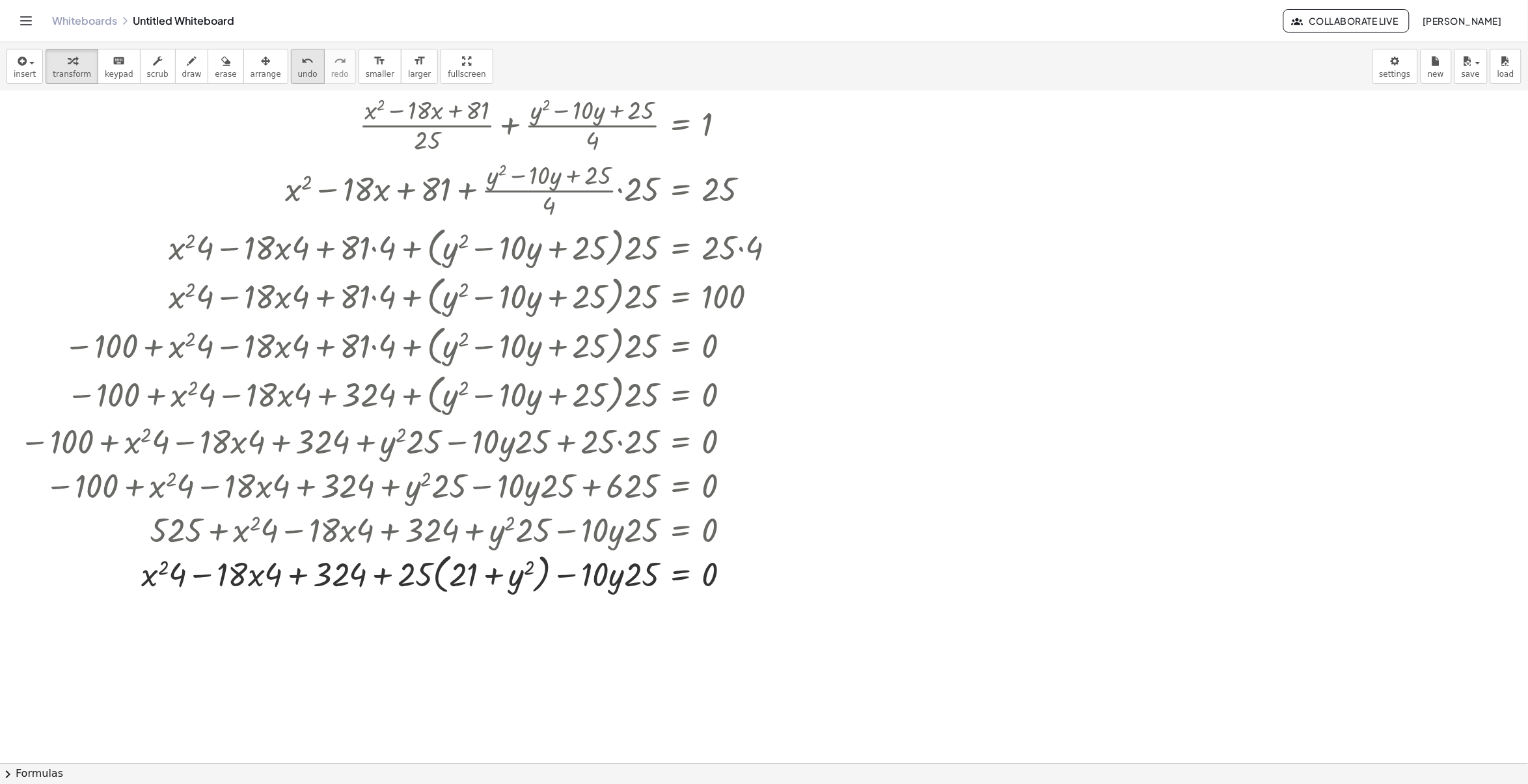
click at [291, 68] on button "undo undo" at bounding box center [308, 65] width 34 height 35
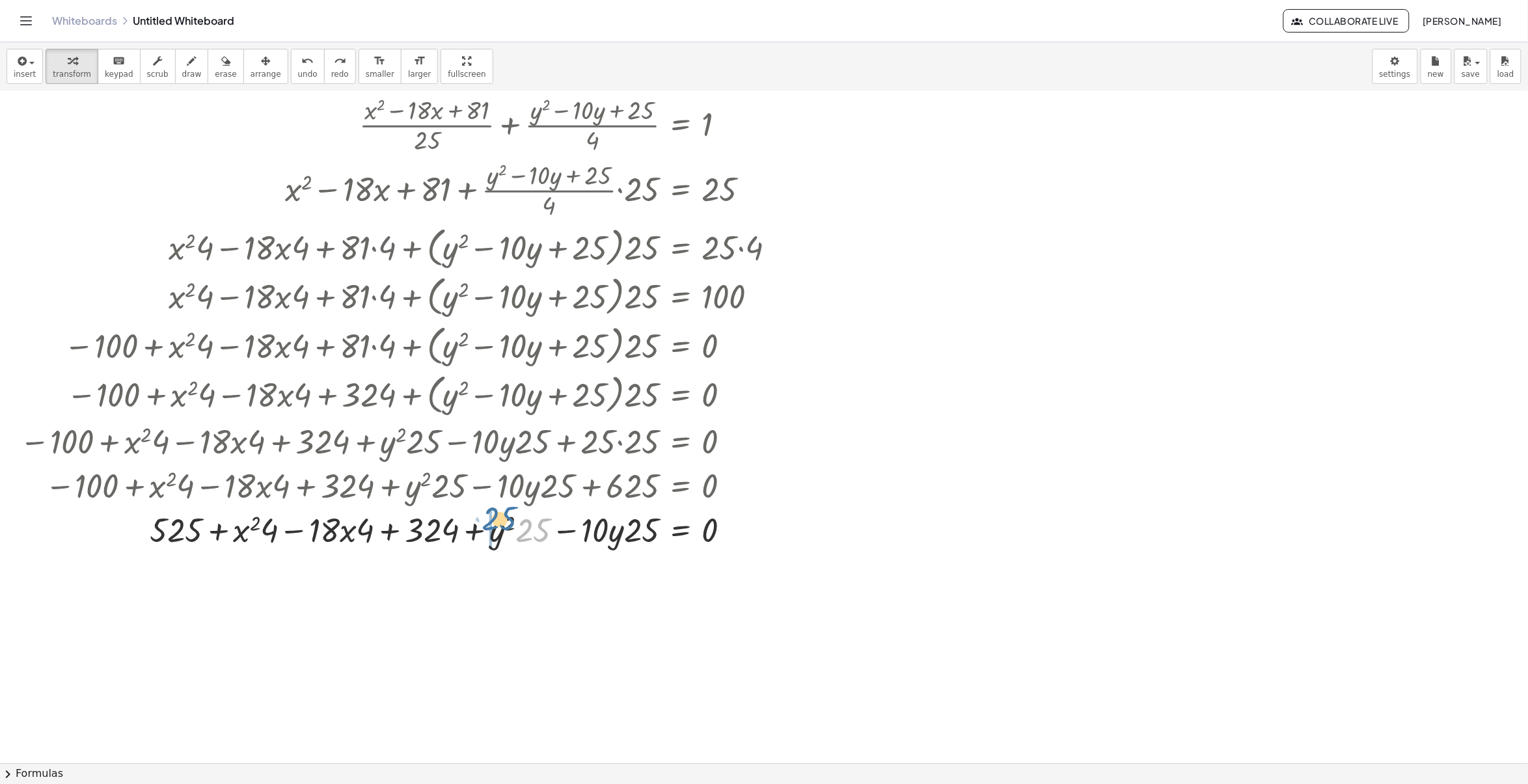
drag, startPoint x: 531, startPoint y: 539, endPoint x: 496, endPoint y: 527, distance: 37.0
click at [496, 527] on div at bounding box center [412, 529] width 761 height 45
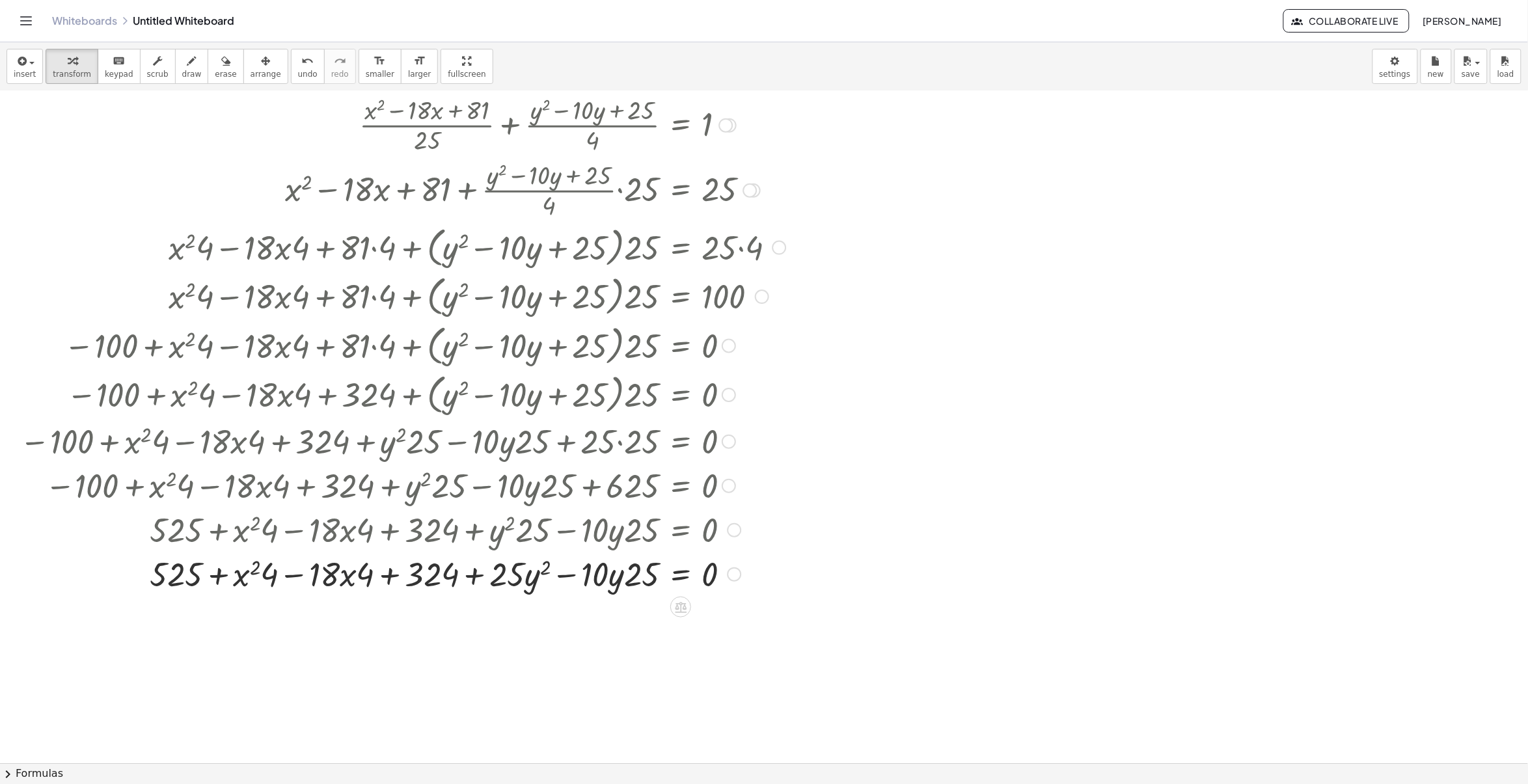
click at [347, 583] on div at bounding box center [403, 573] width 780 height 45
click at [345, 580] on div at bounding box center [403, 573] width 780 height 45
click at [342, 577] on div at bounding box center [403, 573] width 780 height 45
drag, startPoint x: 427, startPoint y: 579, endPoint x: 170, endPoint y: 570, distance: 257.2
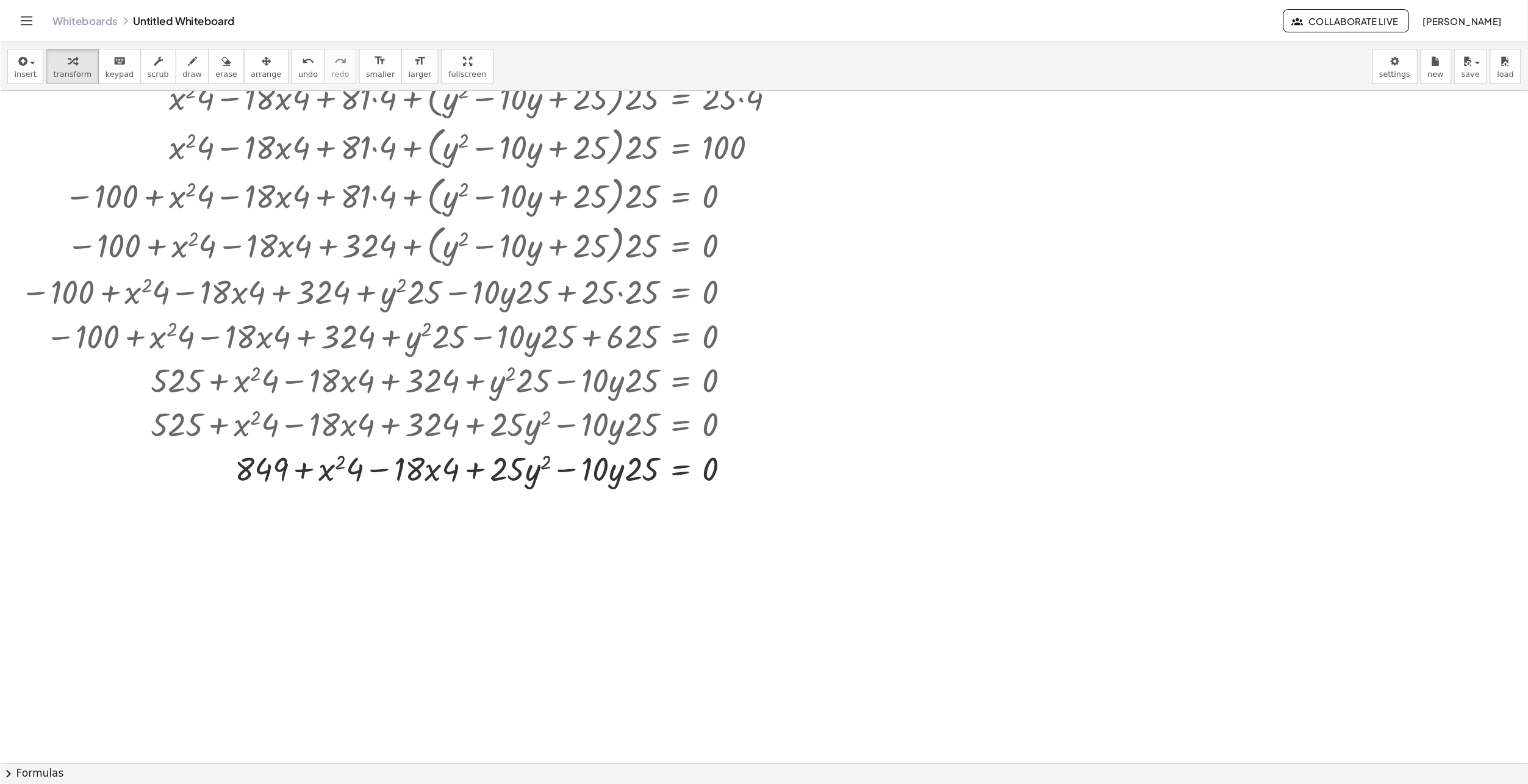
scroll to position [376, 0]
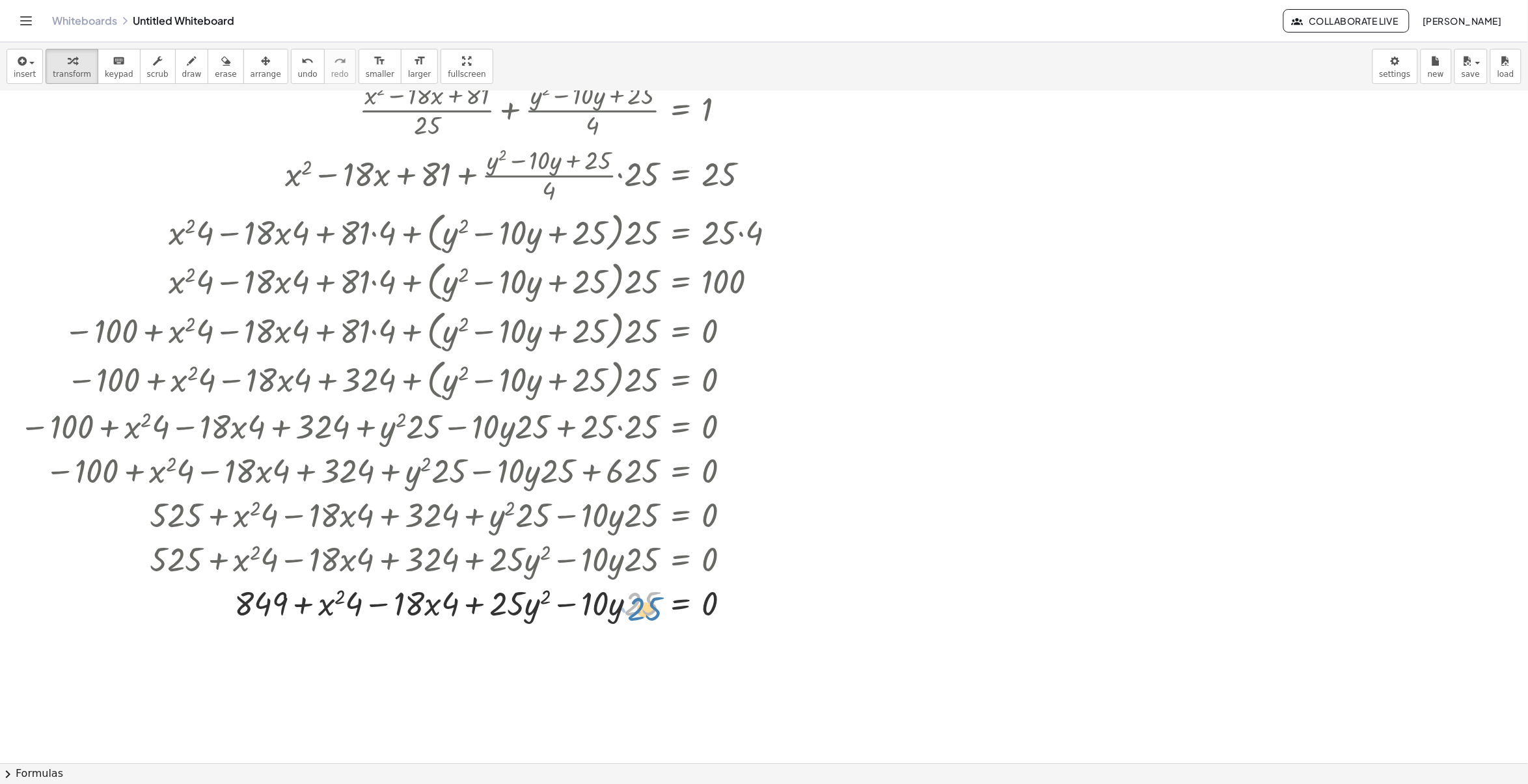
drag, startPoint x: 651, startPoint y: 611, endPoint x: 654, endPoint y: 618, distance: 7.6
click at [654, 618] on div at bounding box center [403, 602] width 780 height 45
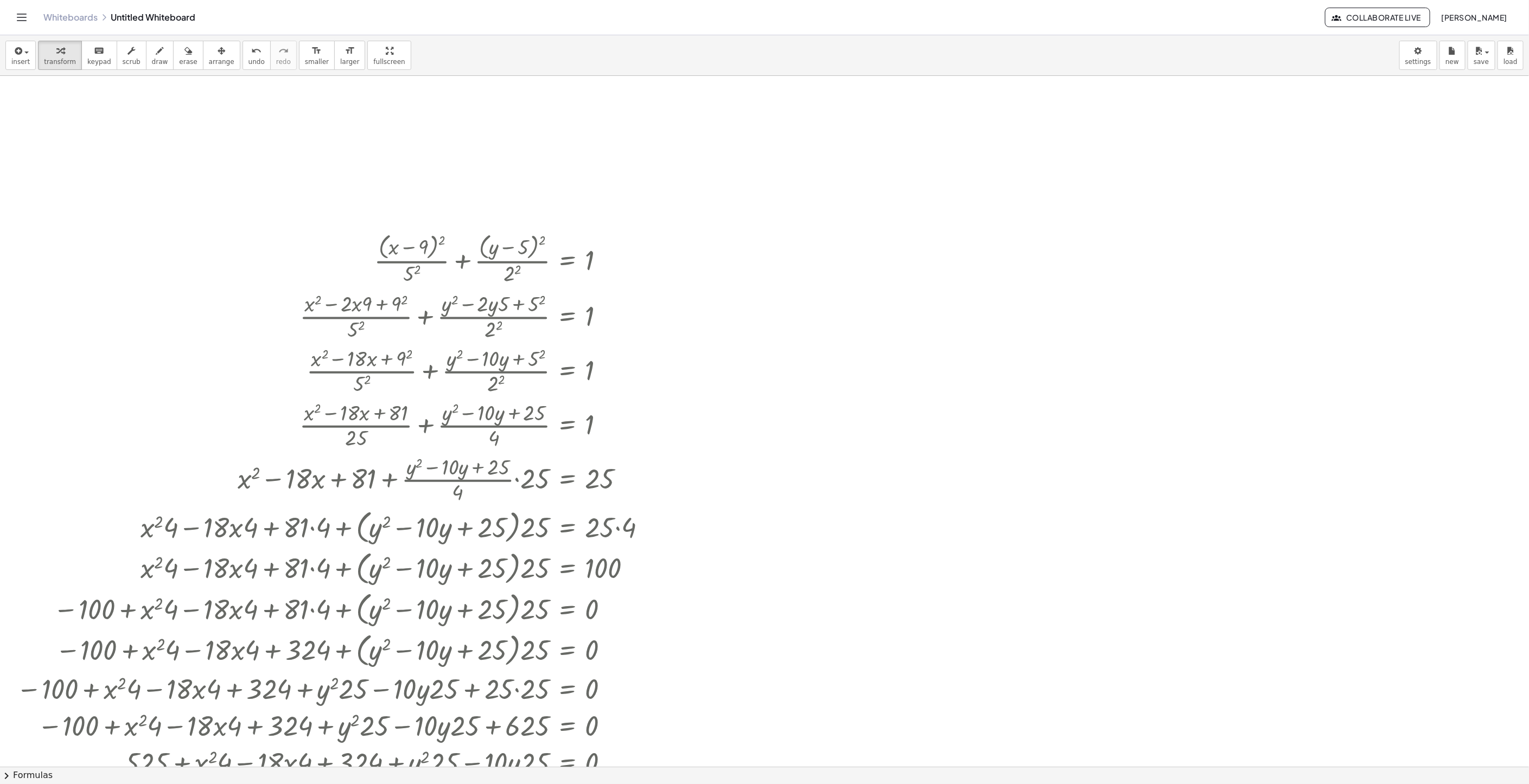
scroll to position [135, 0]
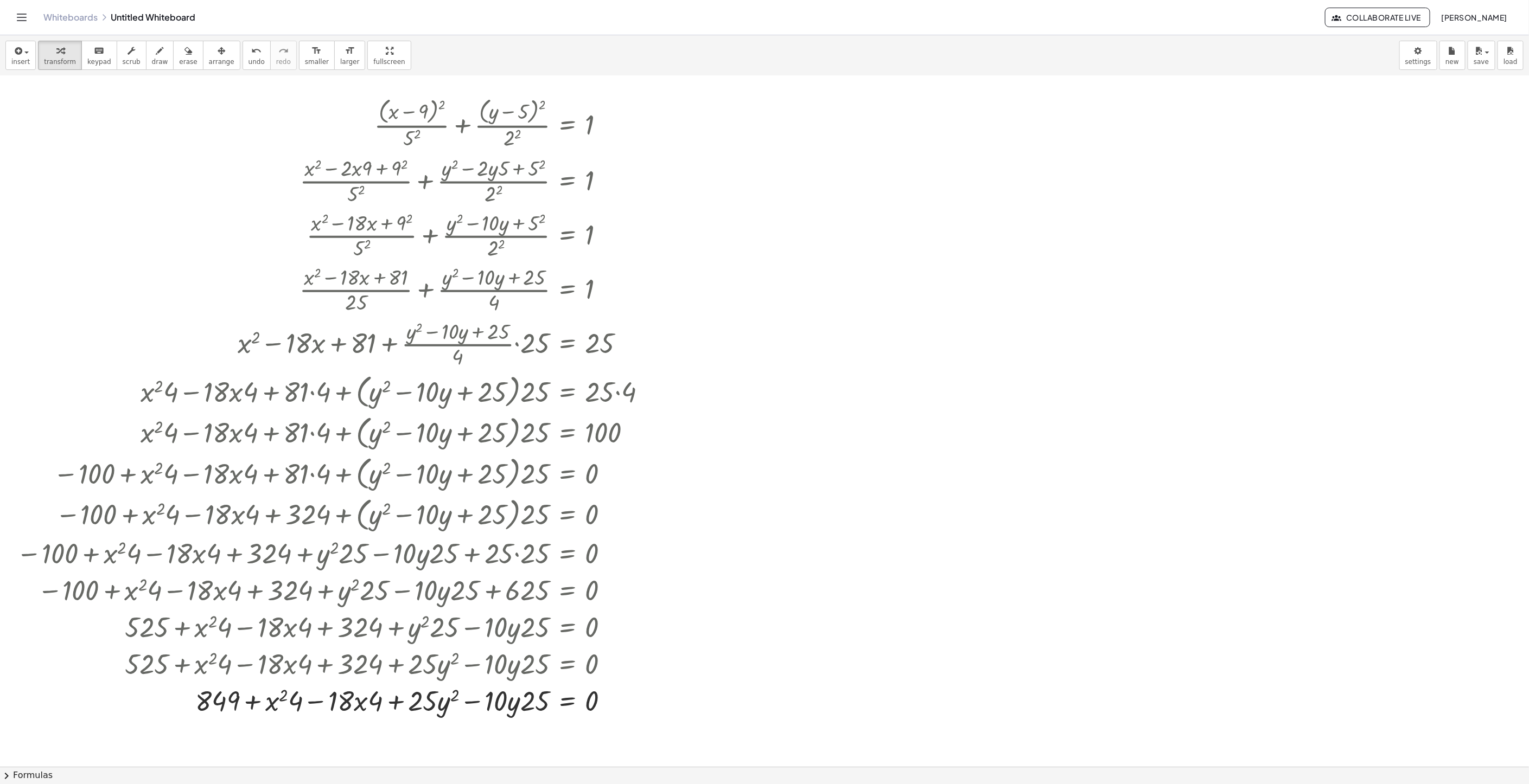
drag, startPoint x: 845, startPoint y: 517, endPoint x: 910, endPoint y: 502, distance: 66.7
click at [910, 502] on div at bounding box center [764, 631] width 1529 height 1381
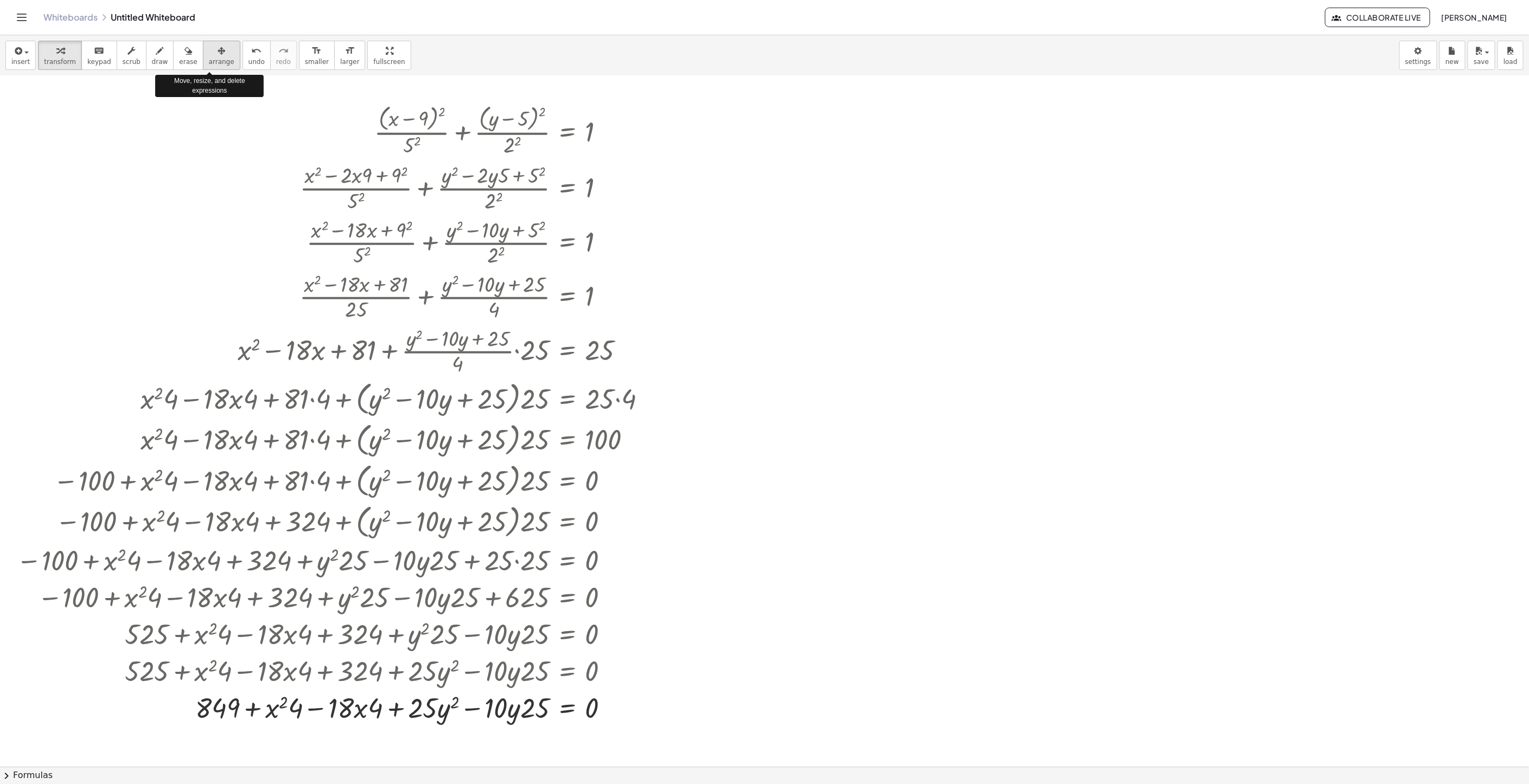
click at [215, 61] on span "arrange" at bounding box center [222, 62] width 25 height 8
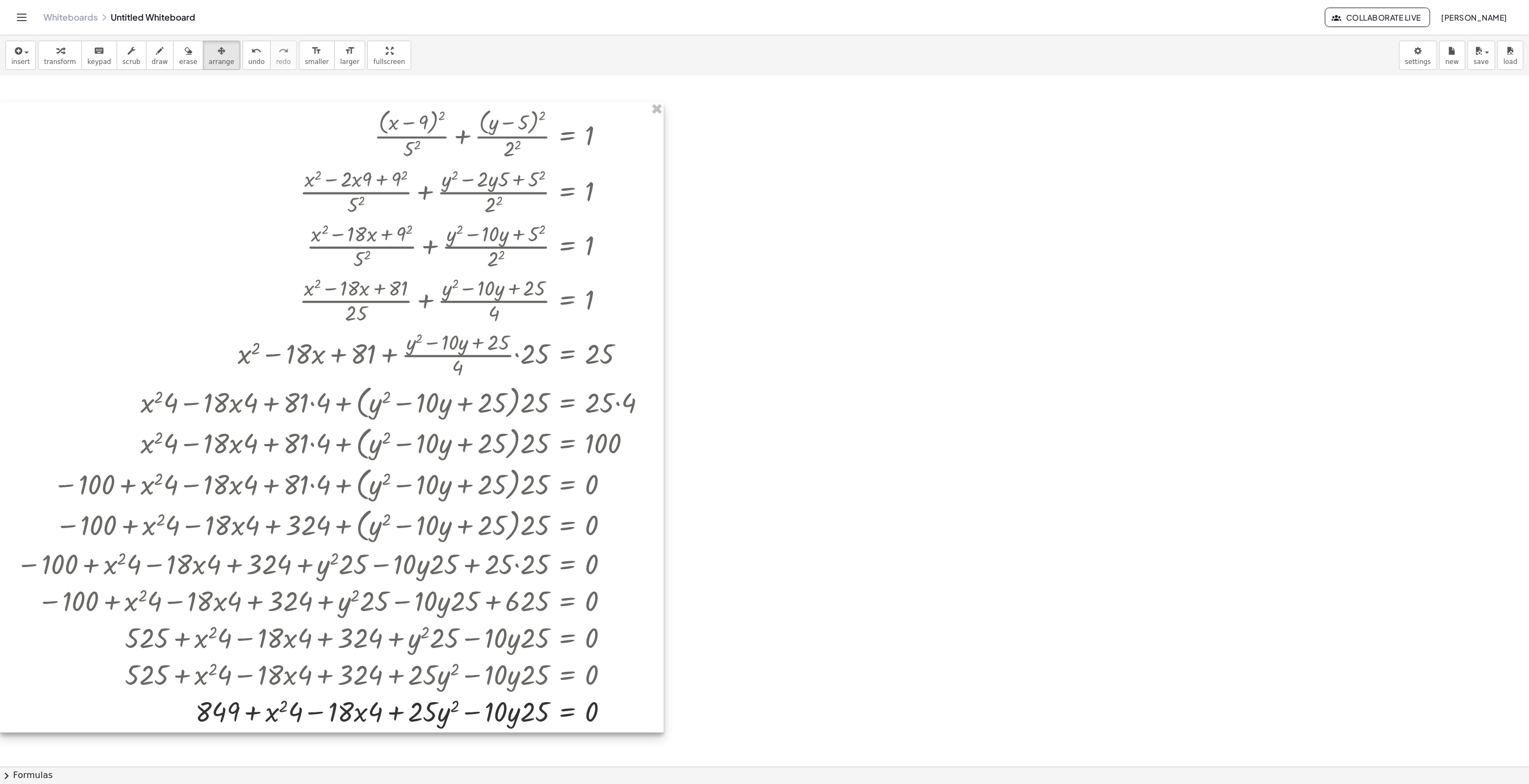
drag, startPoint x: 429, startPoint y: 234, endPoint x: 385, endPoint y: 238, distance: 44.2
click at [385, 238] on div at bounding box center [332, 418] width 663 height 630
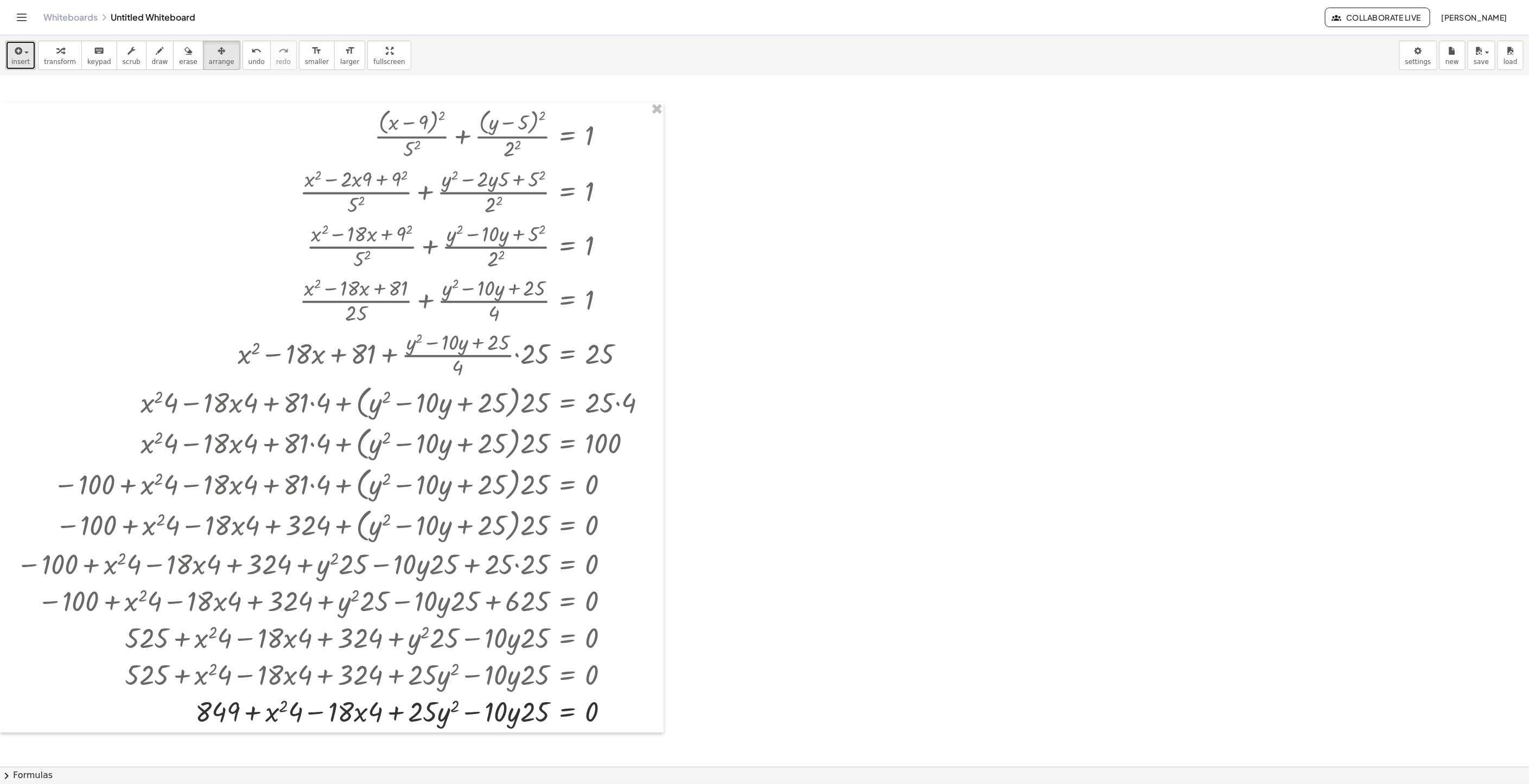
click at [21, 49] on icon "button" at bounding box center [17, 51] width 9 height 13
click at [71, 93] on link "Math Expression" at bounding box center [59, 99] width 106 height 25
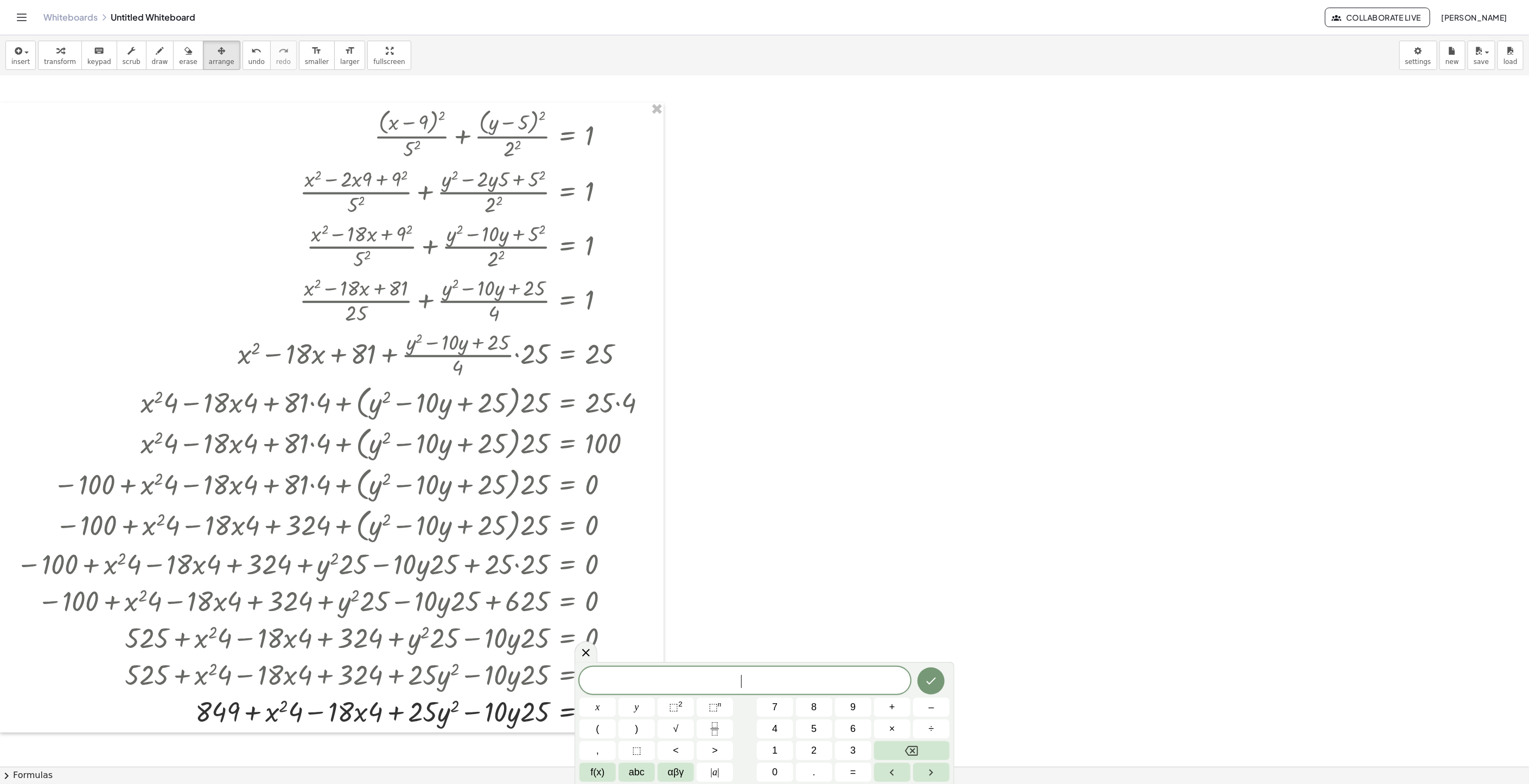
click at [721, 668] on div "​" at bounding box center [745, 680] width 331 height 27
click at [783, 684] on span at bounding box center [745, 681] width 331 height 17
drag, startPoint x: 783, startPoint y: 682, endPoint x: 814, endPoint y: 679, distance: 31.1
click at [814, 679] on span "a ​" at bounding box center [745, 681] width 331 height 15
click at [598, 704] on span "x" at bounding box center [598, 707] width 4 height 15
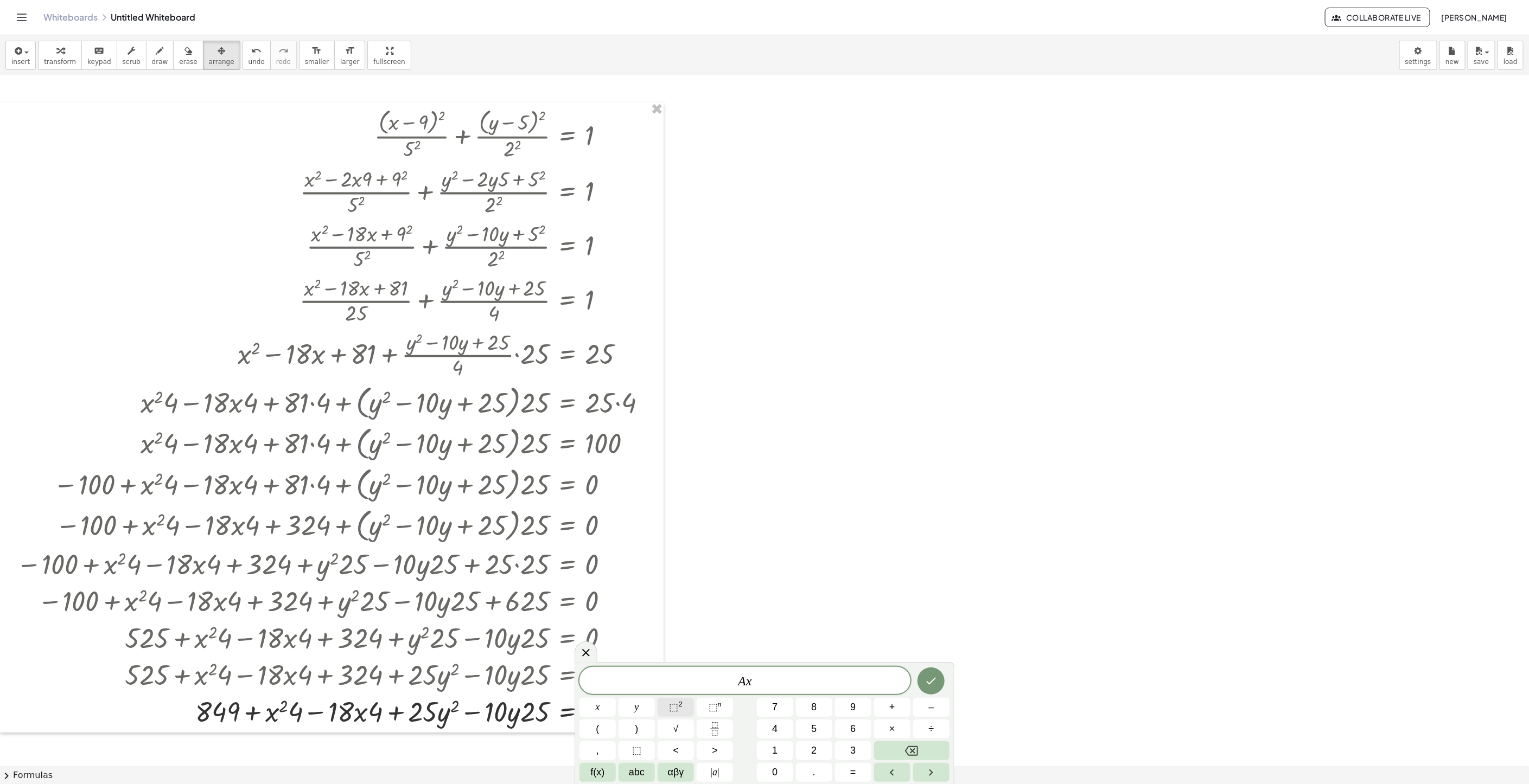
click at [670, 706] on span "⬚" at bounding box center [673, 707] width 9 height 11
click at [901, 708] on button "+" at bounding box center [892, 707] width 36 height 19
click at [650, 710] on button "y" at bounding box center [636, 707] width 36 height 19
click at [670, 713] on span "⬚" at bounding box center [673, 707] width 9 height 11
click at [895, 711] on button "+" at bounding box center [892, 707] width 36 height 19
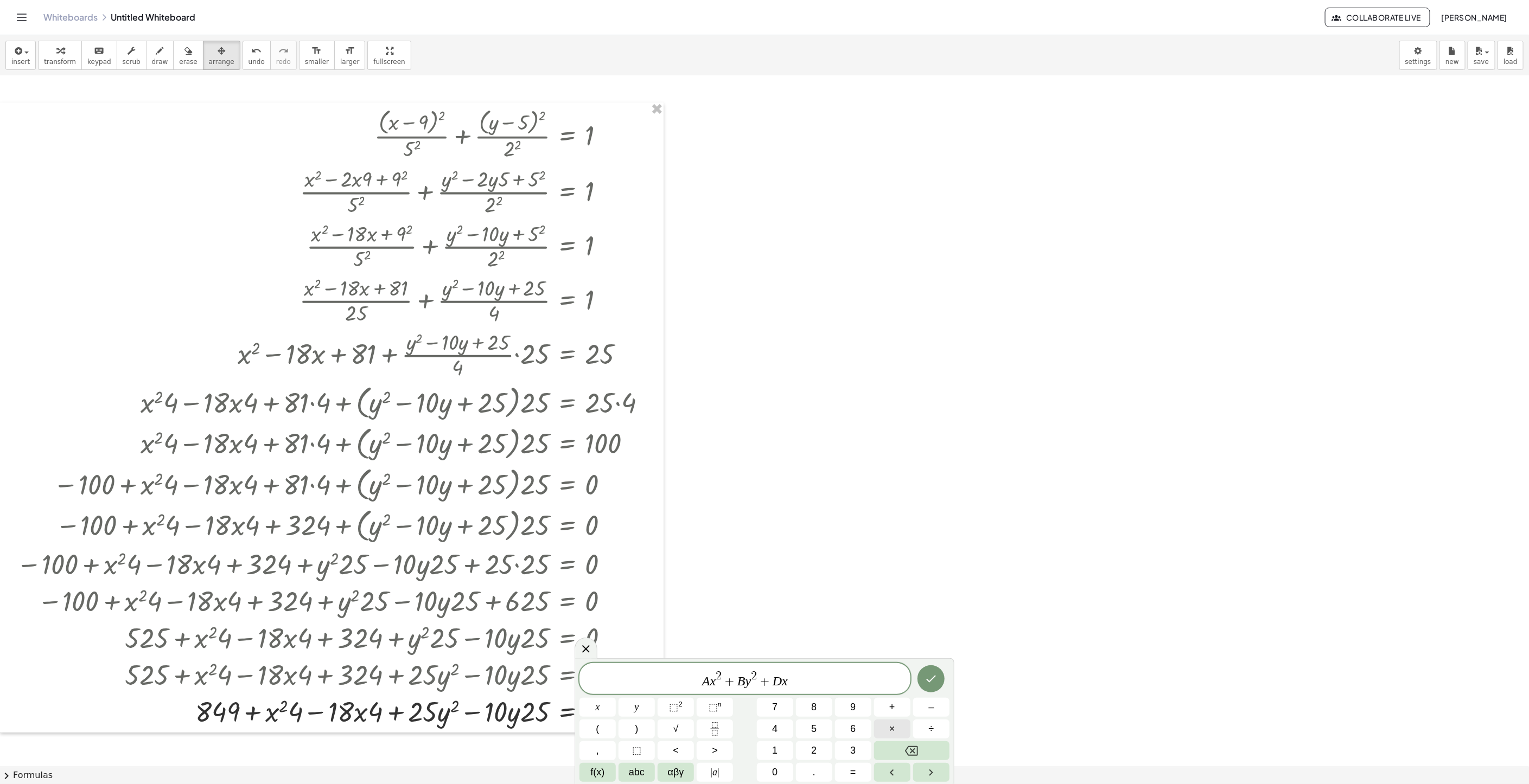
click at [903, 731] on button "×" at bounding box center [892, 729] width 36 height 19
click at [892, 710] on span "+" at bounding box center [892, 707] width 6 height 15
click at [632, 714] on button "y" at bounding box center [636, 707] width 36 height 19
click at [895, 703] on button "+" at bounding box center [892, 707] width 36 height 19
click at [867, 771] on button "=" at bounding box center [853, 772] width 36 height 19
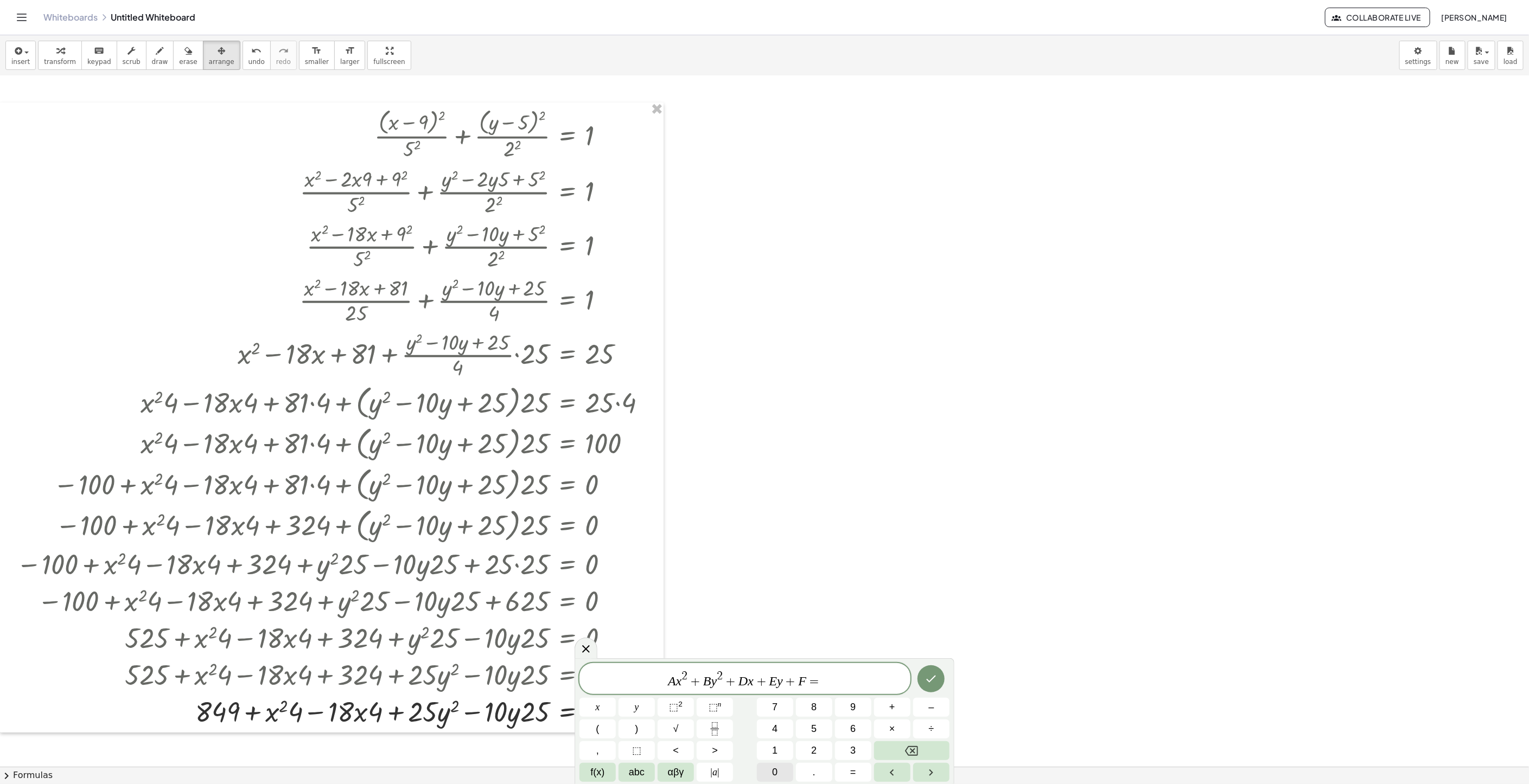
click at [779, 765] on button "0" at bounding box center [775, 772] width 36 height 19
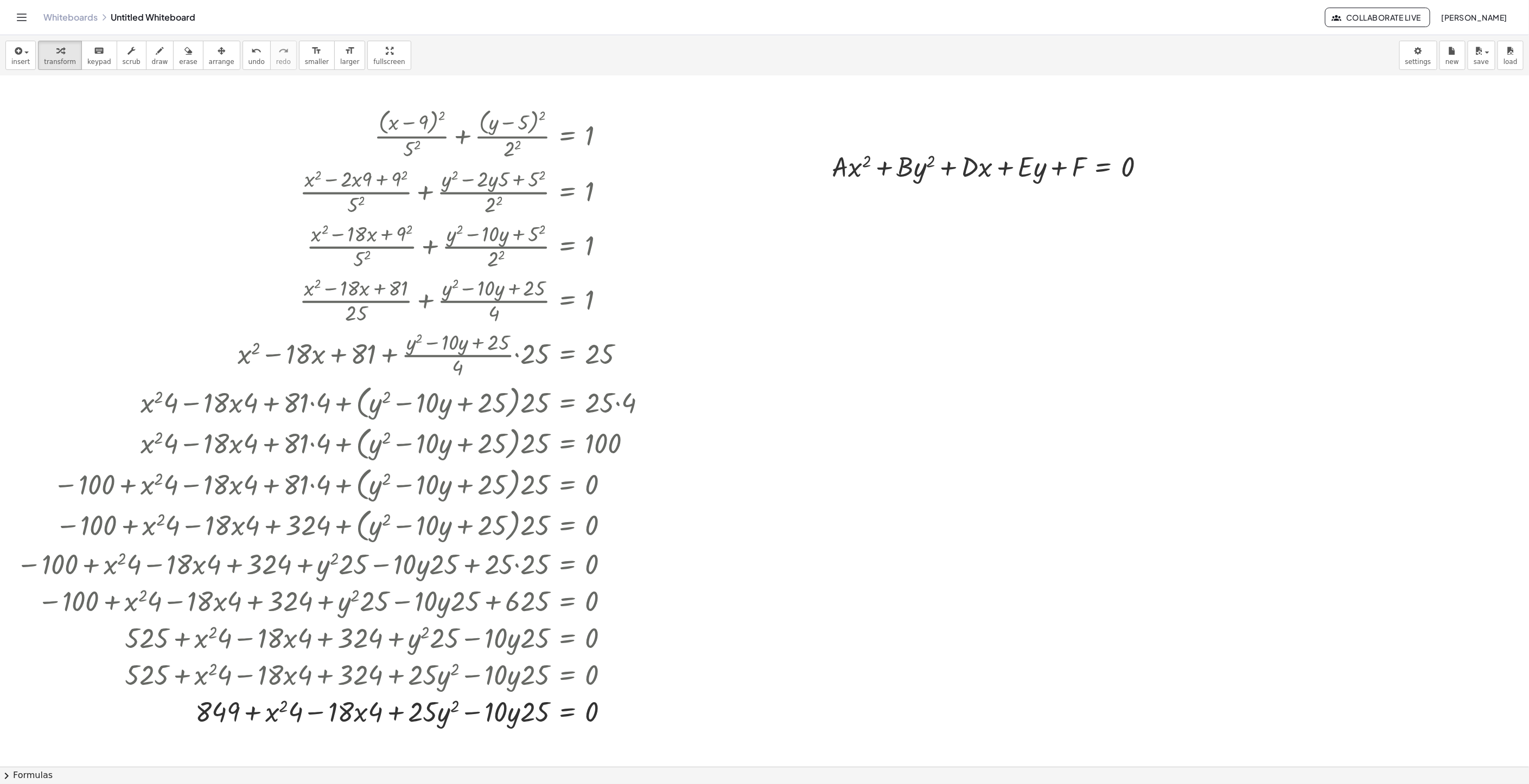
click at [1029, 295] on div at bounding box center [764, 638] width 1529 height 1381
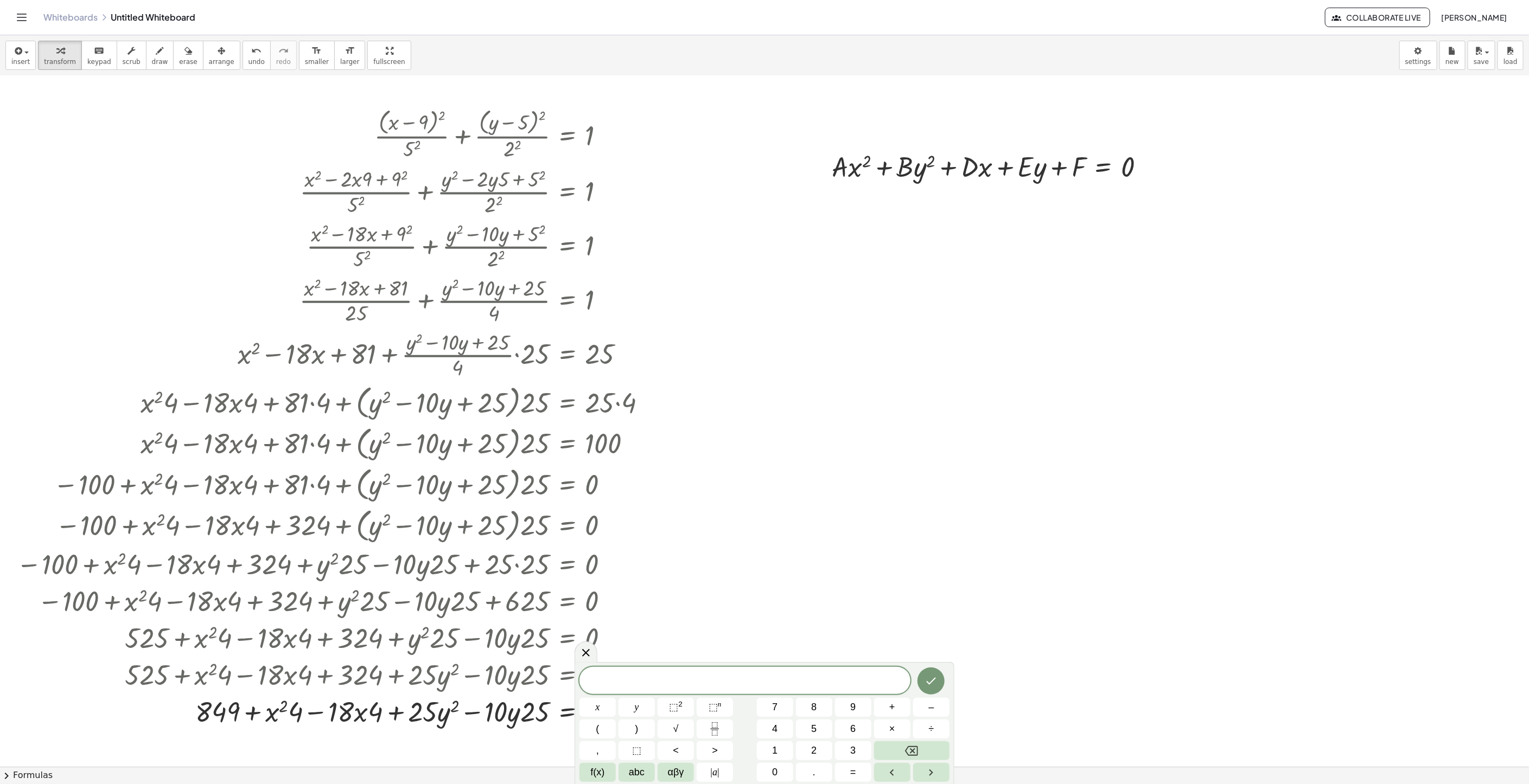
click at [980, 528] on div at bounding box center [764, 638] width 1529 height 1381
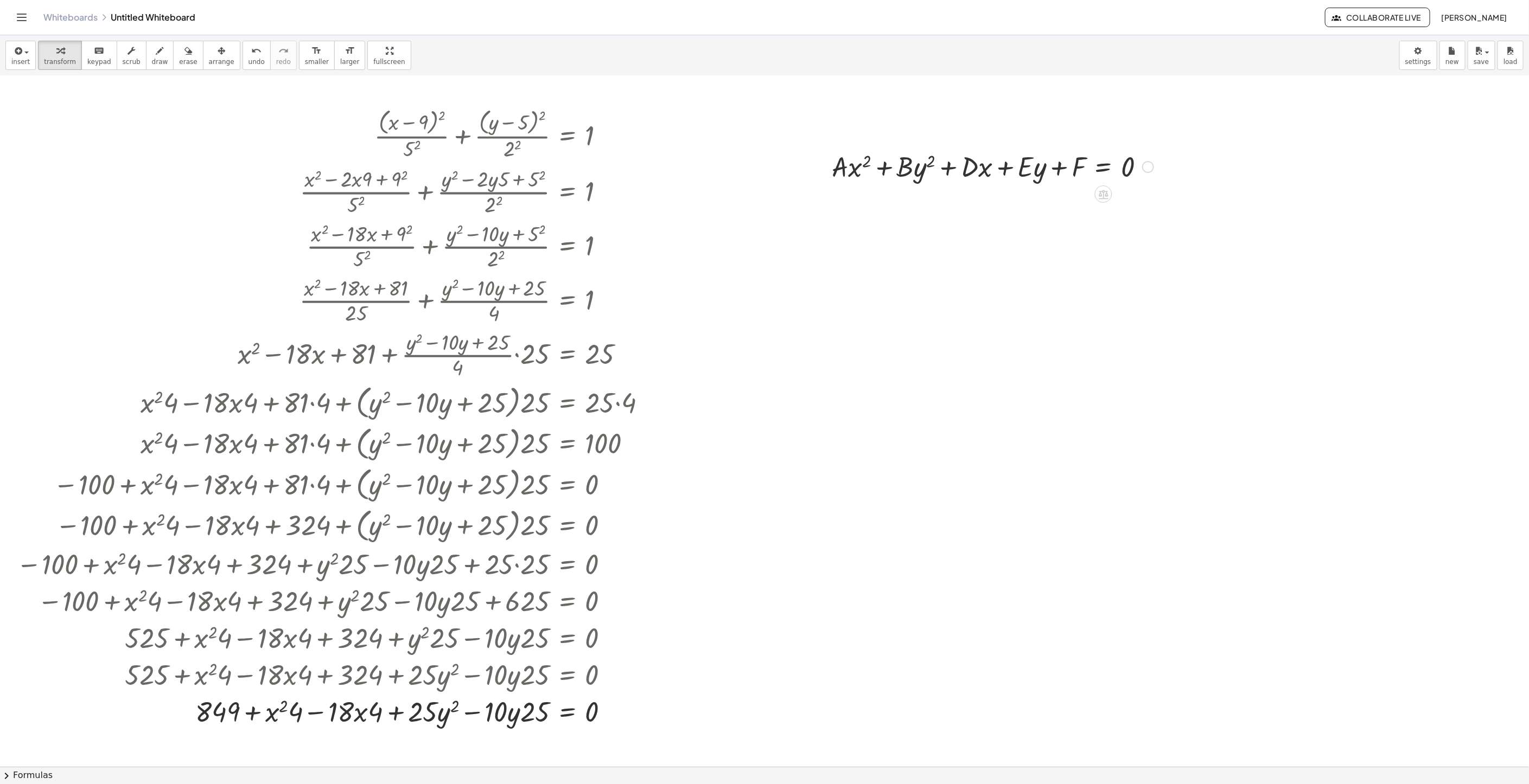
click at [1148, 176] on div at bounding box center [992, 165] width 332 height 37
click at [1148, 172] on div at bounding box center [1148, 167] width 12 height 12
click at [1215, 131] on span "Fix a mistake" at bounding box center [1193, 134] width 44 height 9
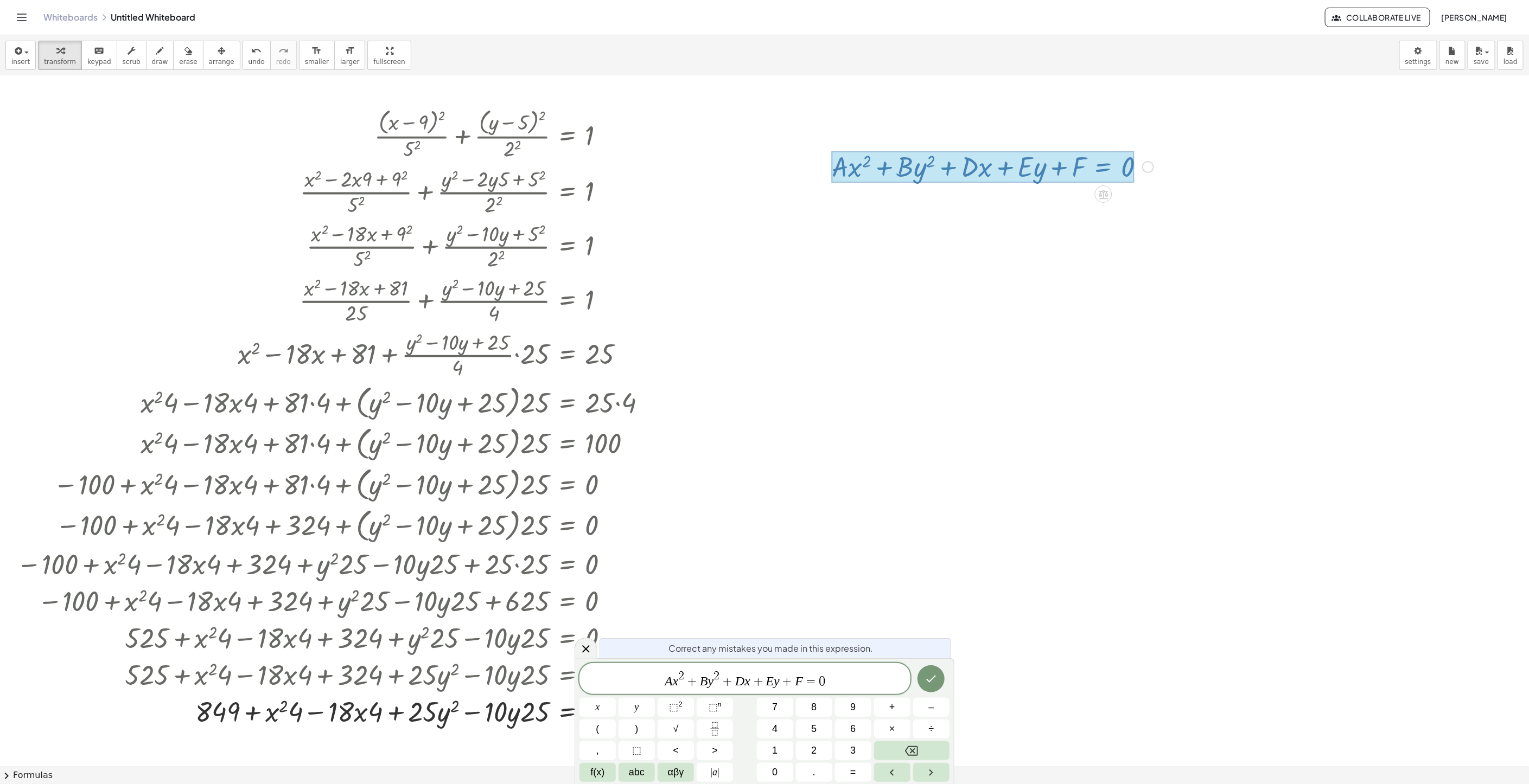
click at [671, 687] on var "A" at bounding box center [669, 681] width 8 height 14
click at [705, 685] on var "B" at bounding box center [704, 681] width 8 height 14
click at [672, 682] on span "4 x 2 + B ​ y 2 + D x + E y + F = 0" at bounding box center [745, 680] width 331 height 20
click at [704, 684] on var "B" at bounding box center [704, 681] width 8 height 14
click at [706, 679] on var "B" at bounding box center [704, 681] width 8 height 14
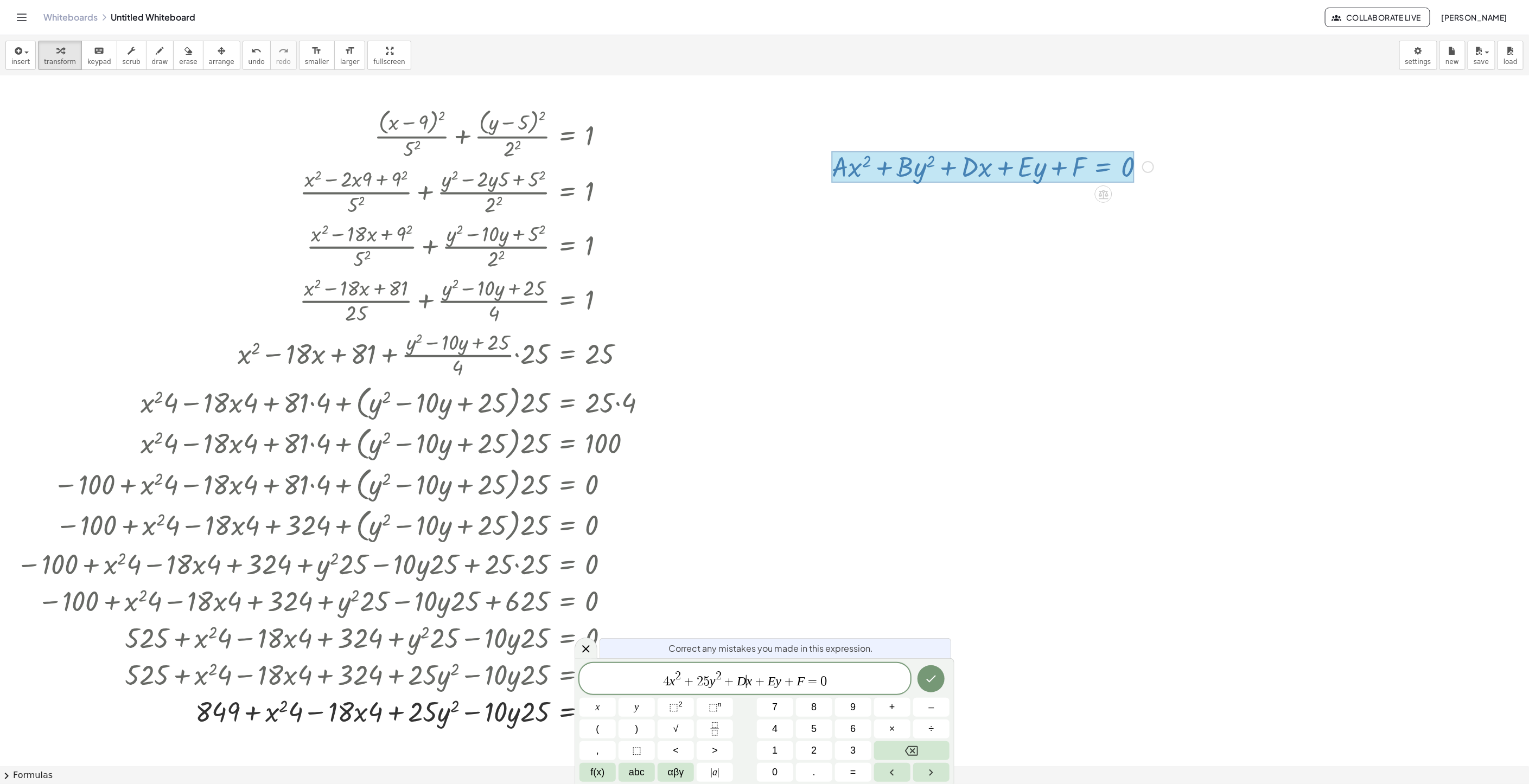
click at [742, 682] on var "D" at bounding box center [742, 681] width 9 height 14
click at [915, 608] on div at bounding box center [764, 638] width 1529 height 1381
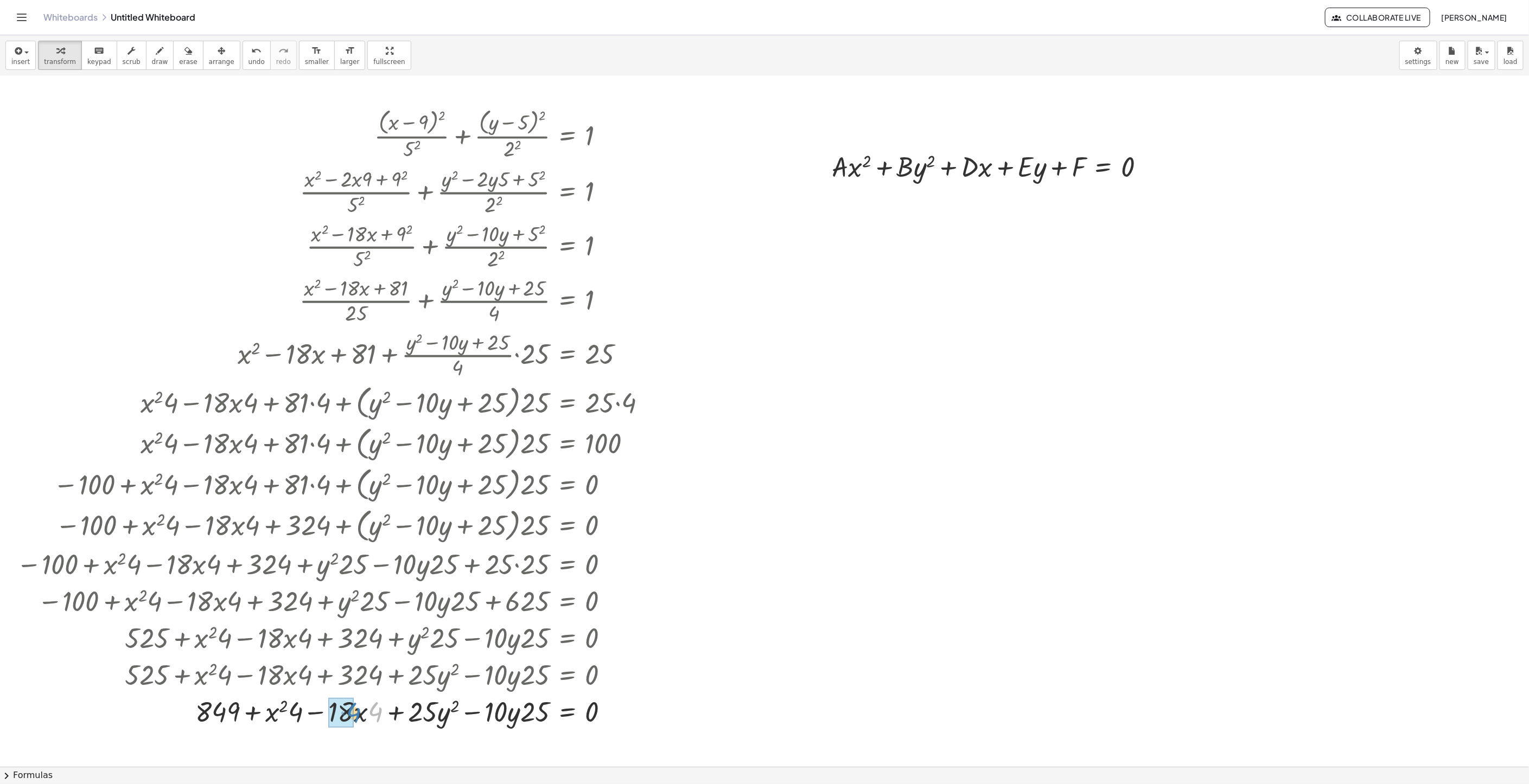
drag, startPoint x: 374, startPoint y: 711, endPoint x: 351, endPoint y: 711, distance: 23.0
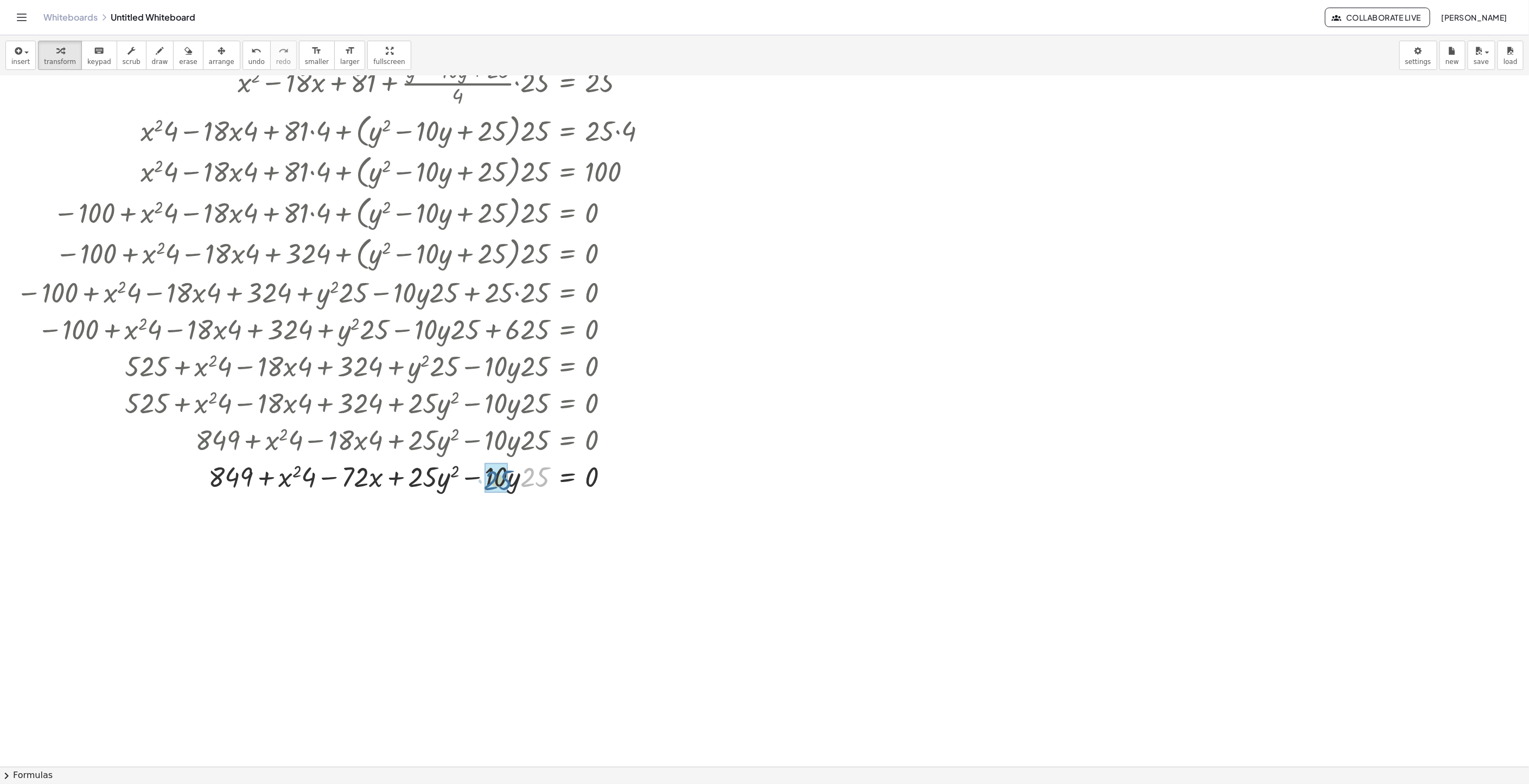
drag, startPoint x: 537, startPoint y: 477, endPoint x: 508, endPoint y: 480, distance: 29.2
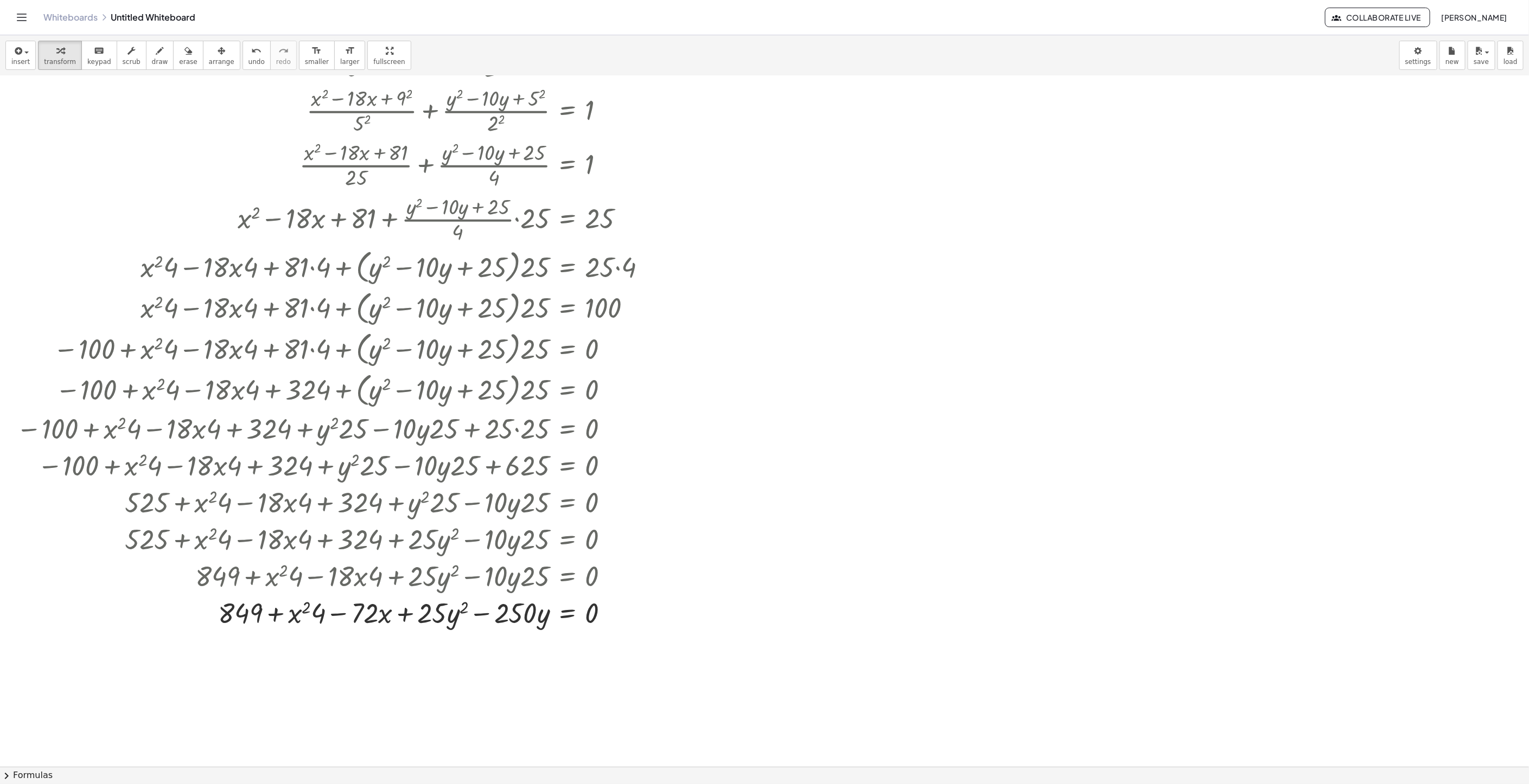
scroll to position [128, 0]
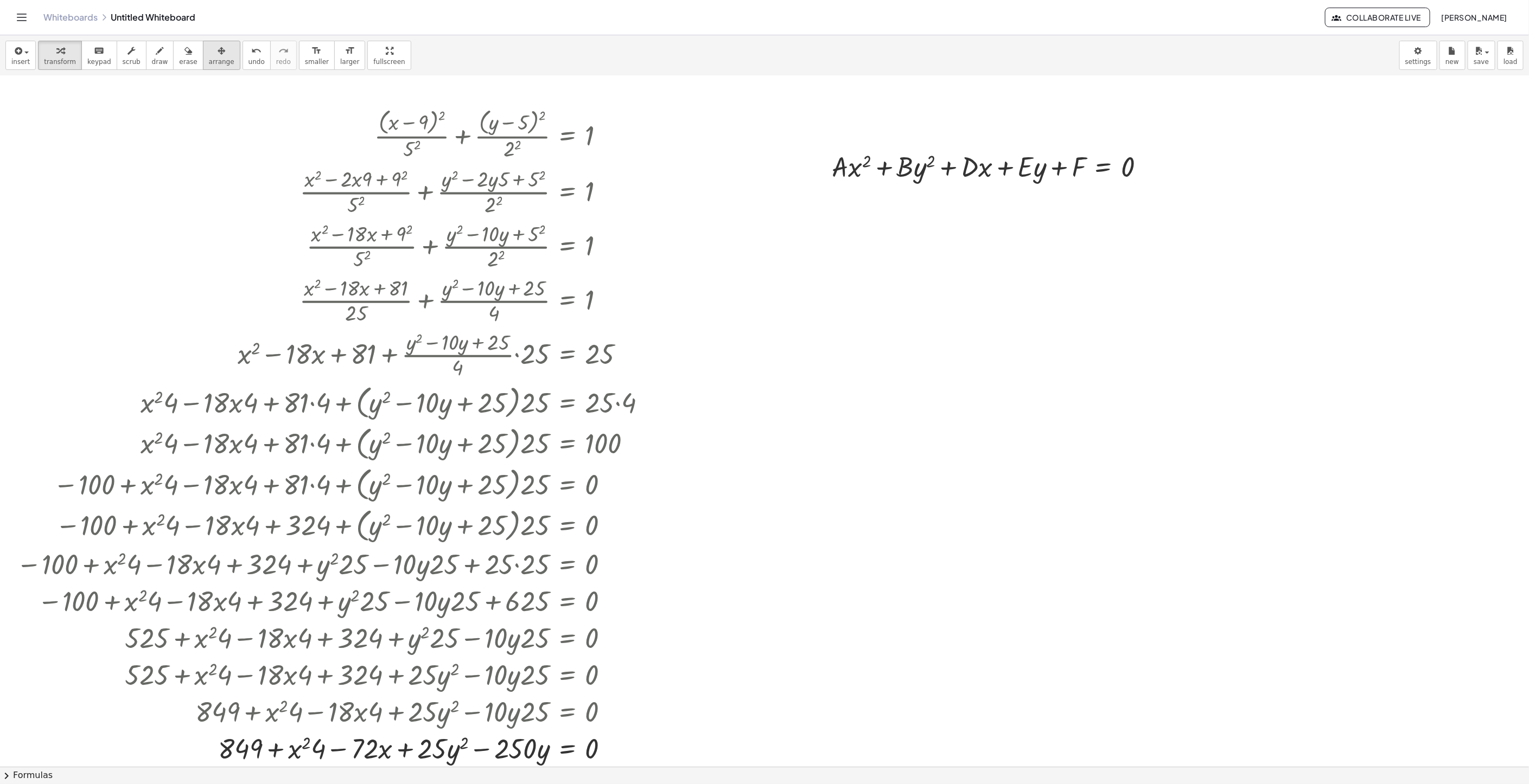
click at [218, 54] on icon "button" at bounding box center [222, 51] width 8 height 13
drag, startPoint x: 891, startPoint y: 194, endPoint x: 882, endPoint y: 225, distance: 32.3
click at [882, 237] on div at bounding box center [764, 638] width 1529 height 1381
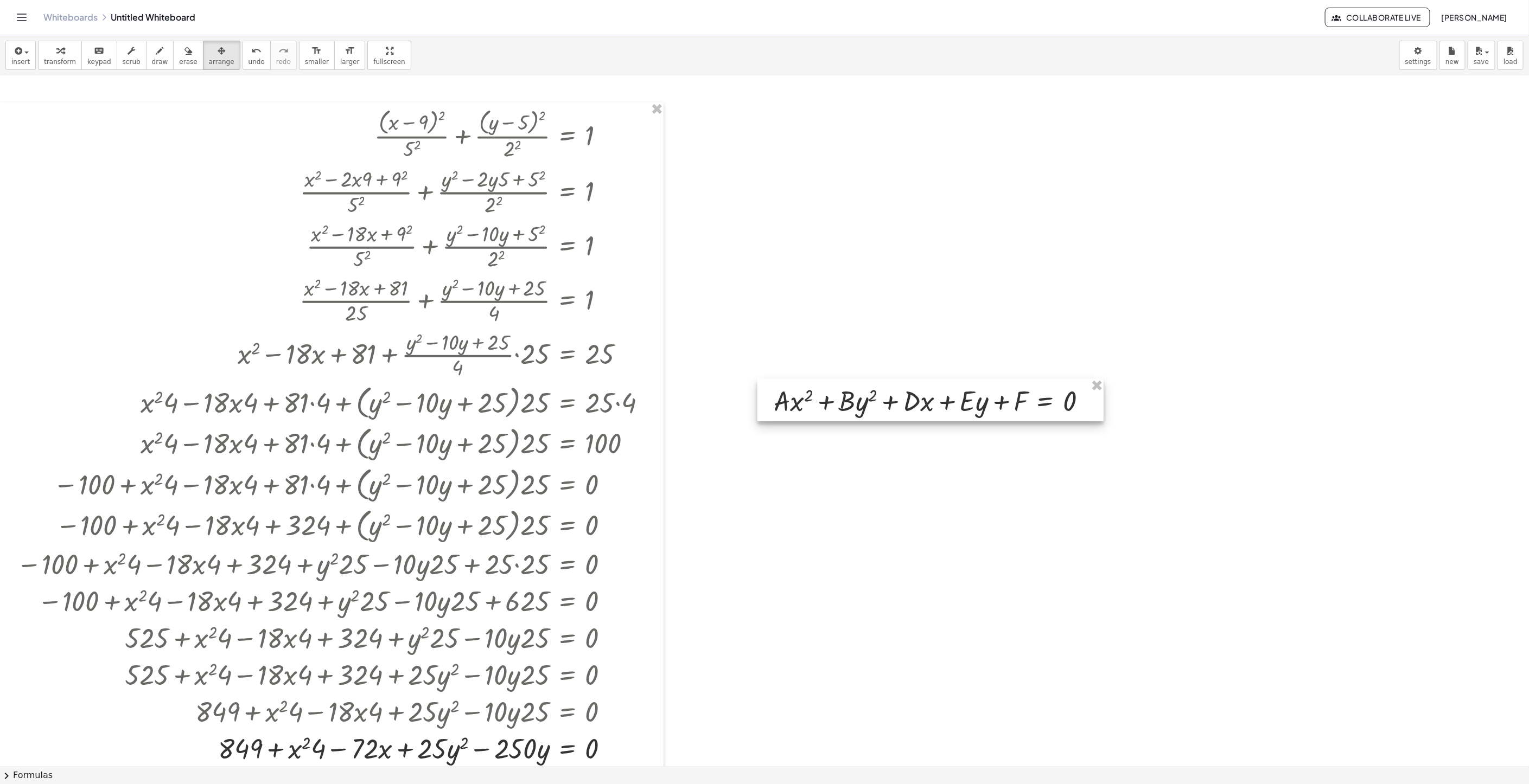
drag, startPoint x: 890, startPoint y: 172, endPoint x: 796, endPoint y: 406, distance: 252.2
click at [798, 406] on div at bounding box center [930, 400] width 346 height 42
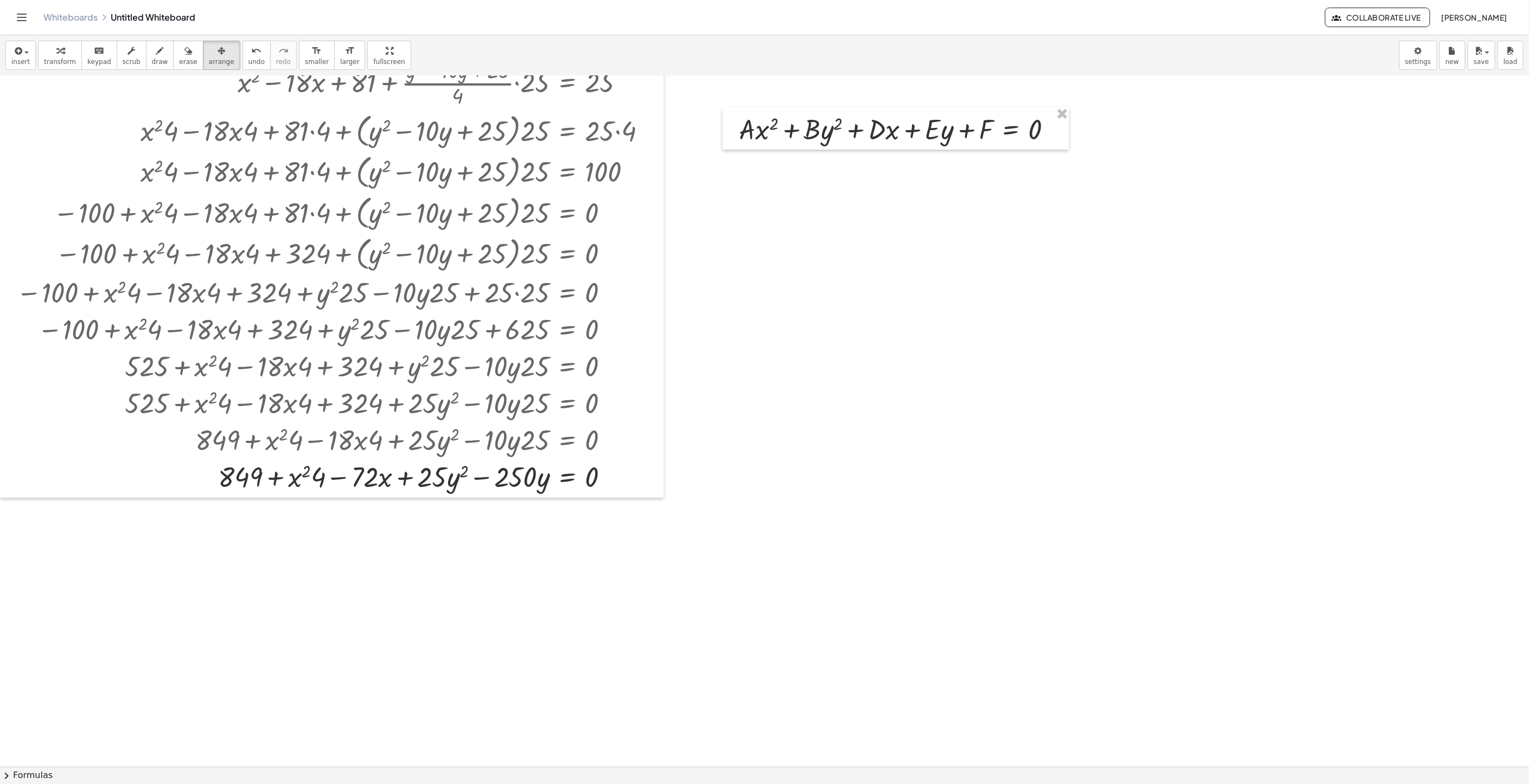
scroll to position [264, 0]
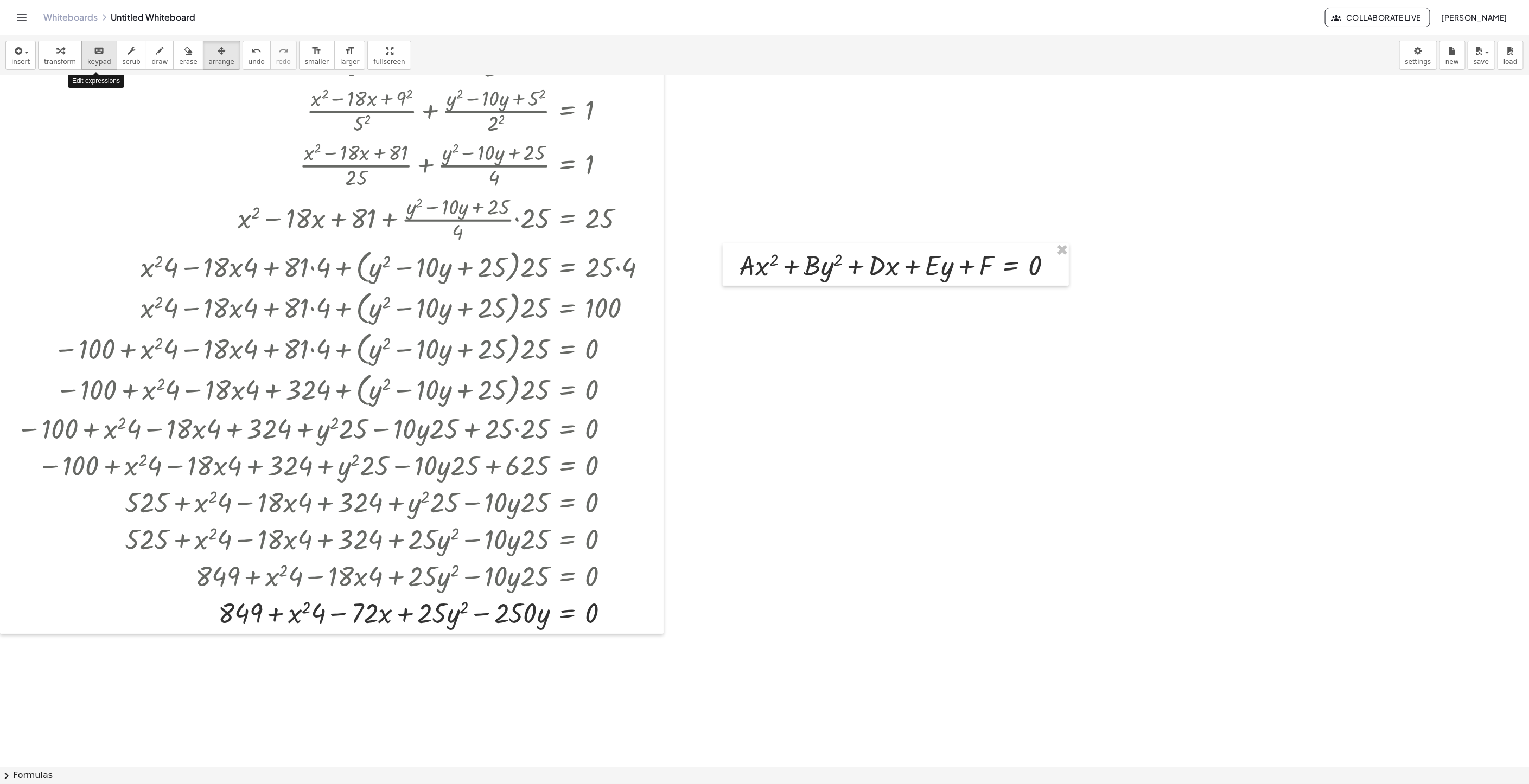
click at [100, 62] on span "keypad" at bounding box center [99, 62] width 24 height 8
click at [17, 62] on span "insert" at bounding box center [20, 62] width 18 height 8
click at [30, 90] on link "Math Expression" at bounding box center [59, 99] width 106 height 25
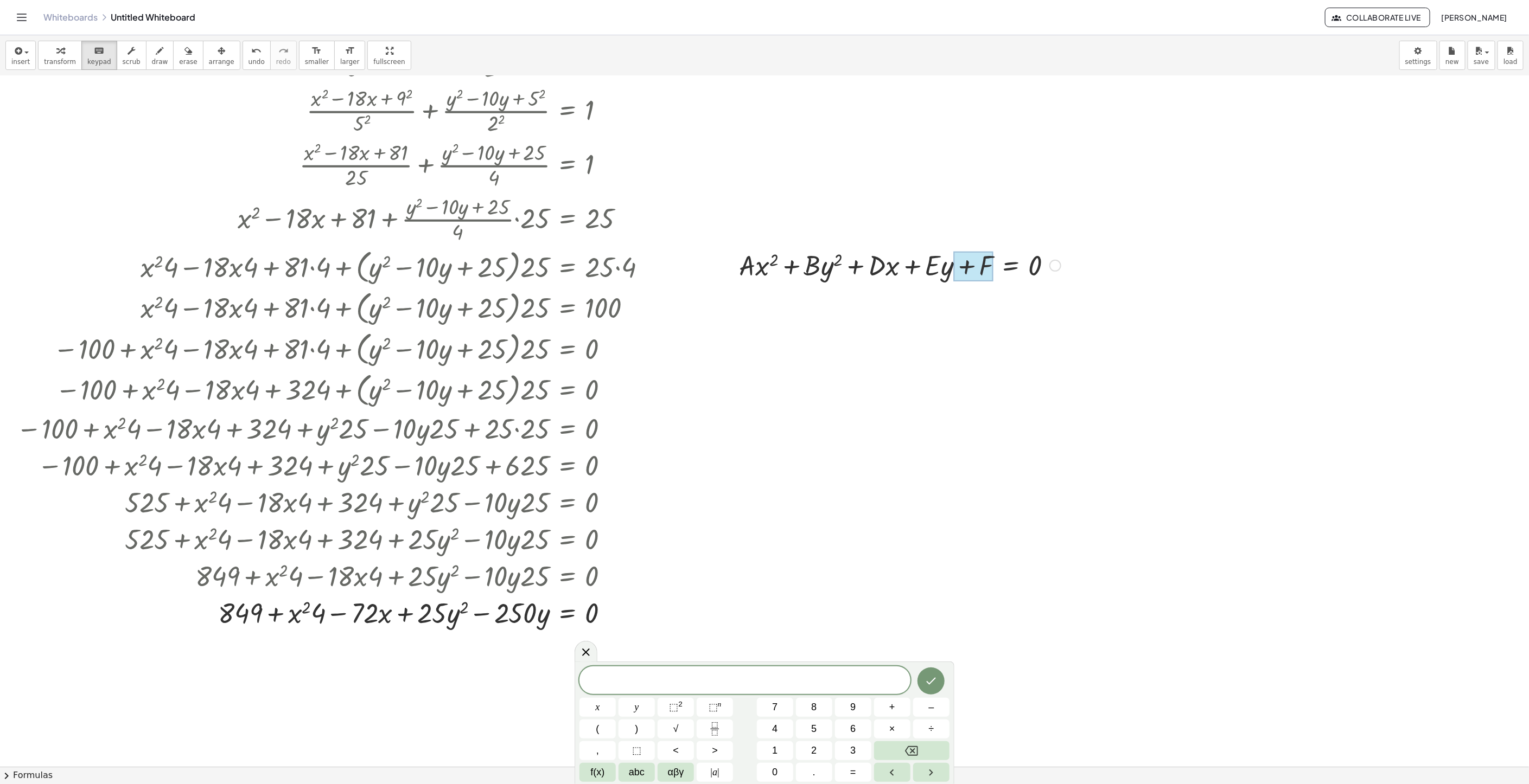
click at [962, 278] on div at bounding box center [973, 267] width 40 height 30
click at [1055, 268] on div "Fix a mistake Transform line Copy line as LaTeX Copy derivation as LaTeX Expand…" at bounding box center [1055, 265] width 12 height 12
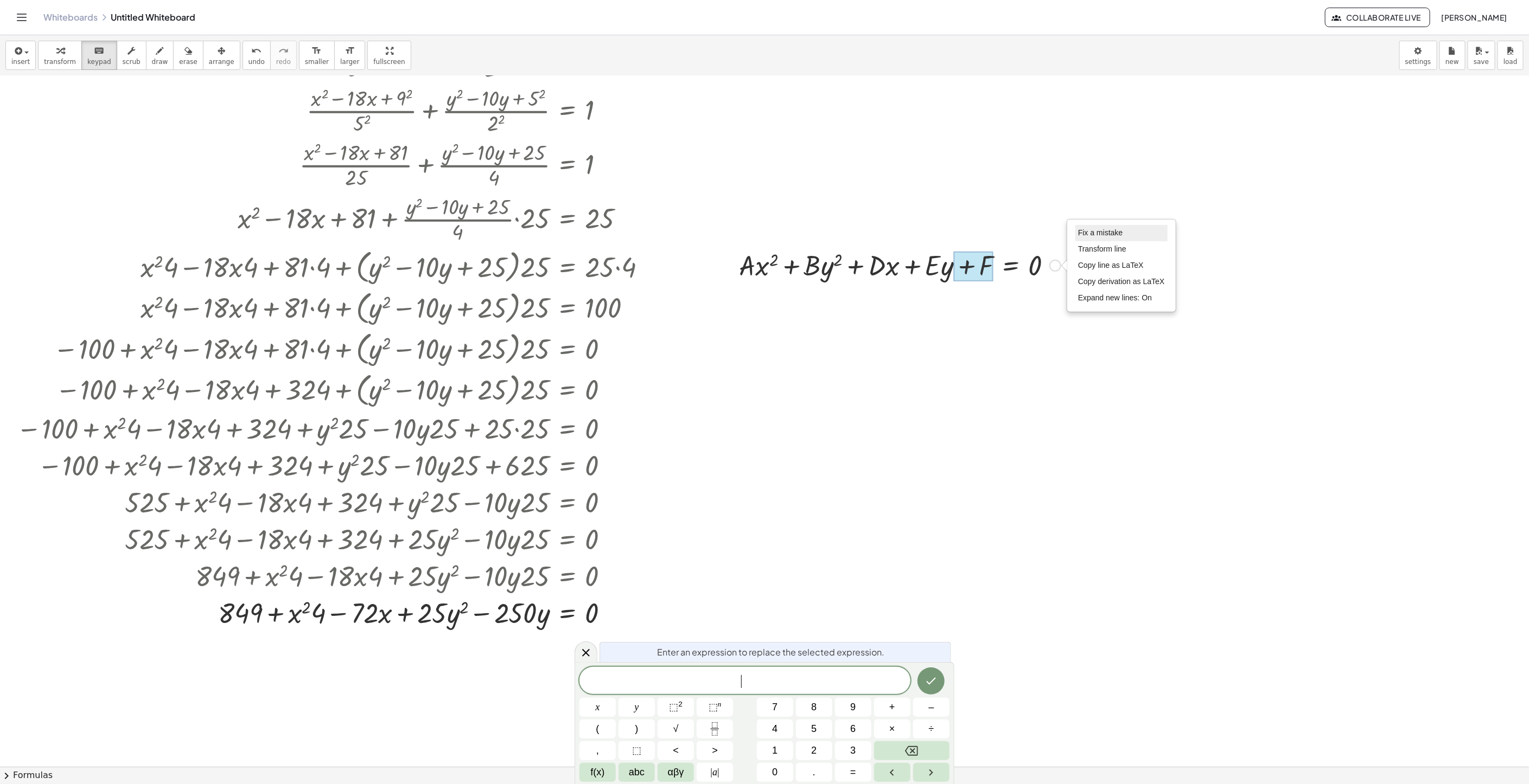
click at [1106, 226] on li "Fix a mistake" at bounding box center [1121, 233] width 93 height 17
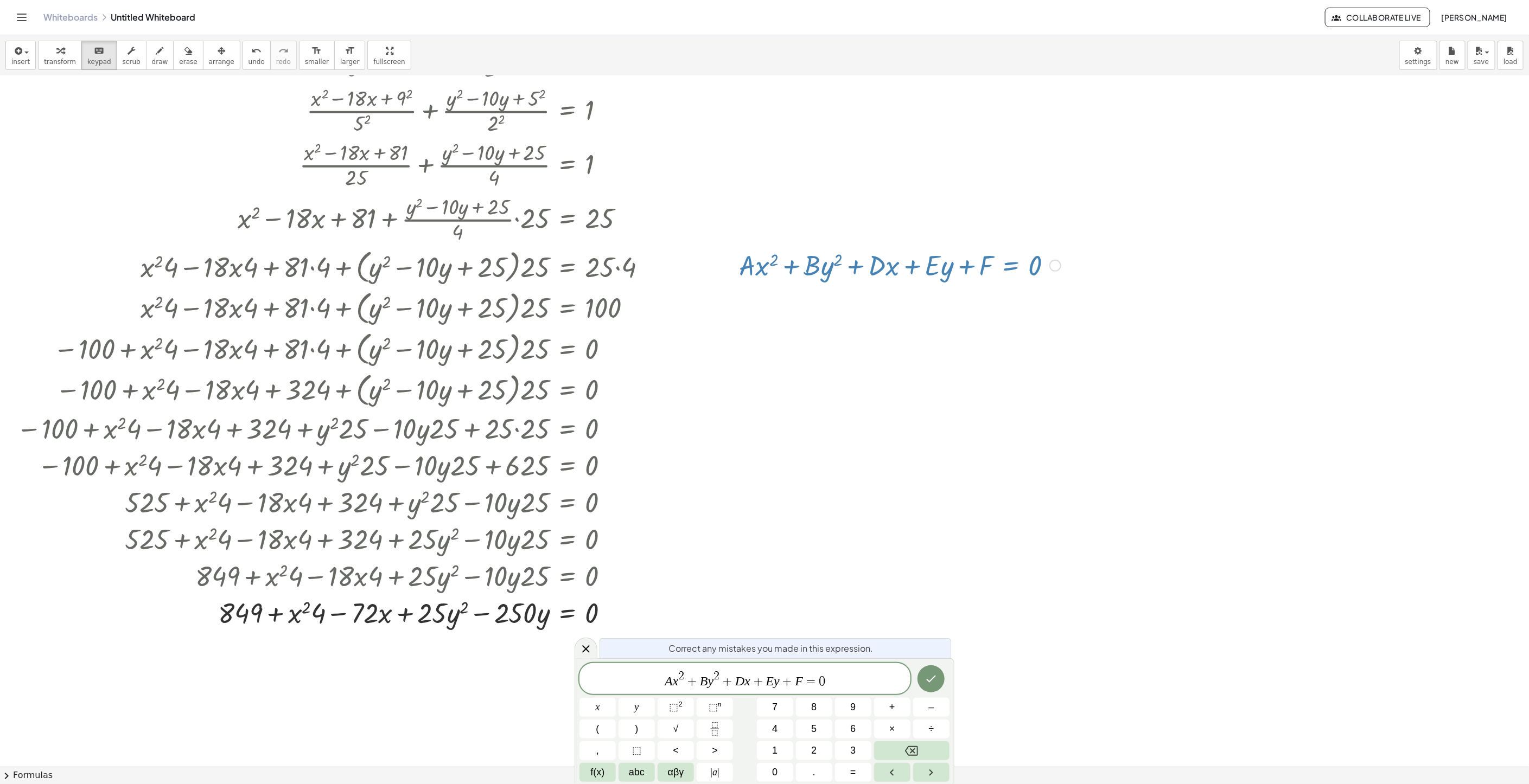
click at [669, 680] on var "A" at bounding box center [669, 681] width 8 height 14
click at [672, 679] on var "A" at bounding box center [669, 681] width 8 height 14
click at [708, 688] on var "y" at bounding box center [710, 681] width 6 height 14
click at [744, 676] on var "D" at bounding box center [742, 681] width 9 height 14
click at [773, 684] on var "E" at bounding box center [773, 681] width 8 height 14
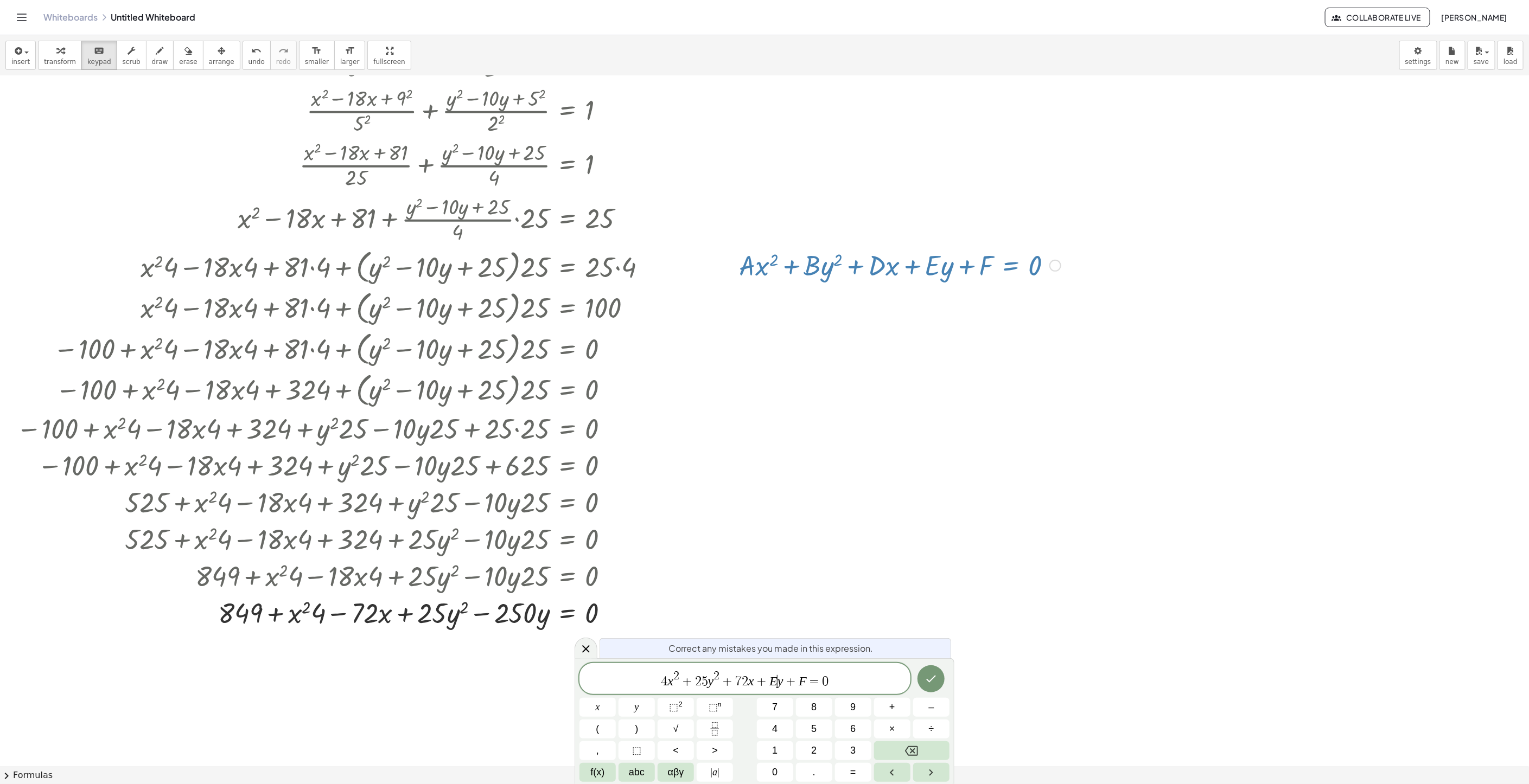
click at [777, 677] on span "4 x 2 + 2 5 y 2 + 7 2 x + E ​ y + F = 0" at bounding box center [745, 680] width 331 height 20
click at [810, 679] on var "F" at bounding box center [809, 681] width 8 height 14
click at [928, 680] on icon "Done" at bounding box center [931, 679] width 9 height 7
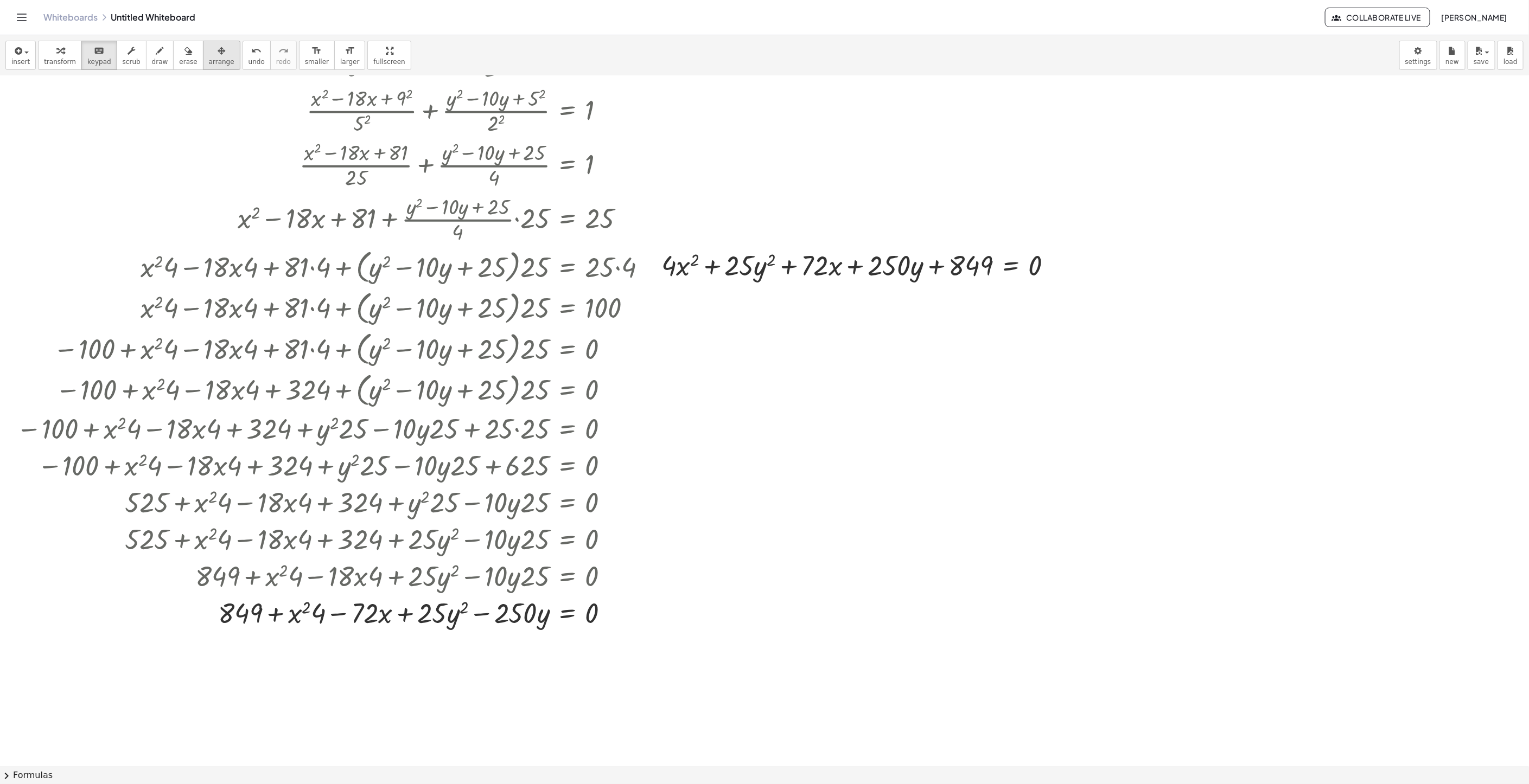
click at [209, 51] on div "button" at bounding box center [222, 51] width 25 height 13
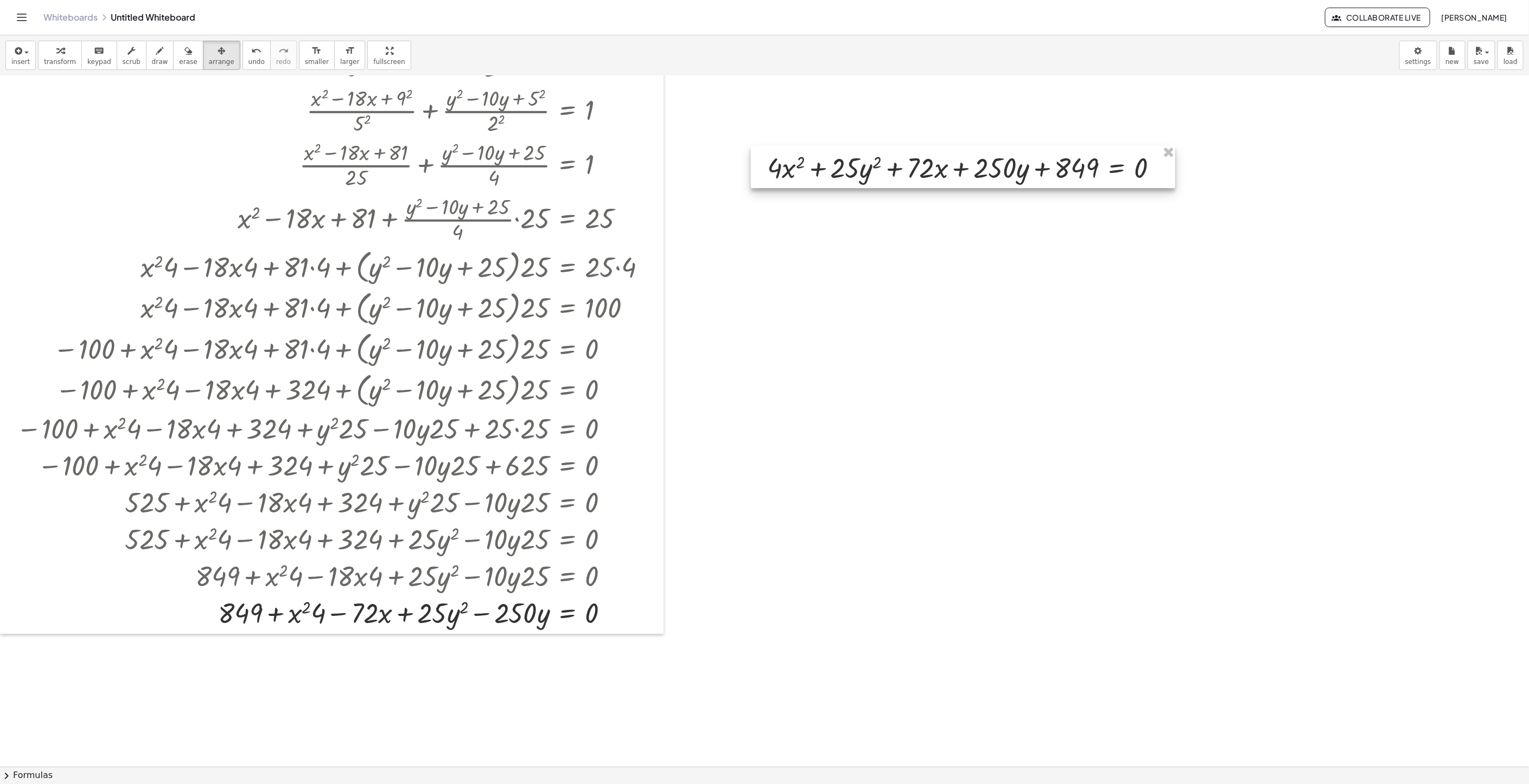
drag, startPoint x: 869, startPoint y: 256, endPoint x: 978, endPoint y: 160, distance: 145.2
click at [978, 160] on div at bounding box center [963, 166] width 424 height 42
click at [824, 205] on div at bounding box center [764, 502] width 1529 height 1381
click at [29, 54] on button "insert" at bounding box center [21, 55] width 30 height 29
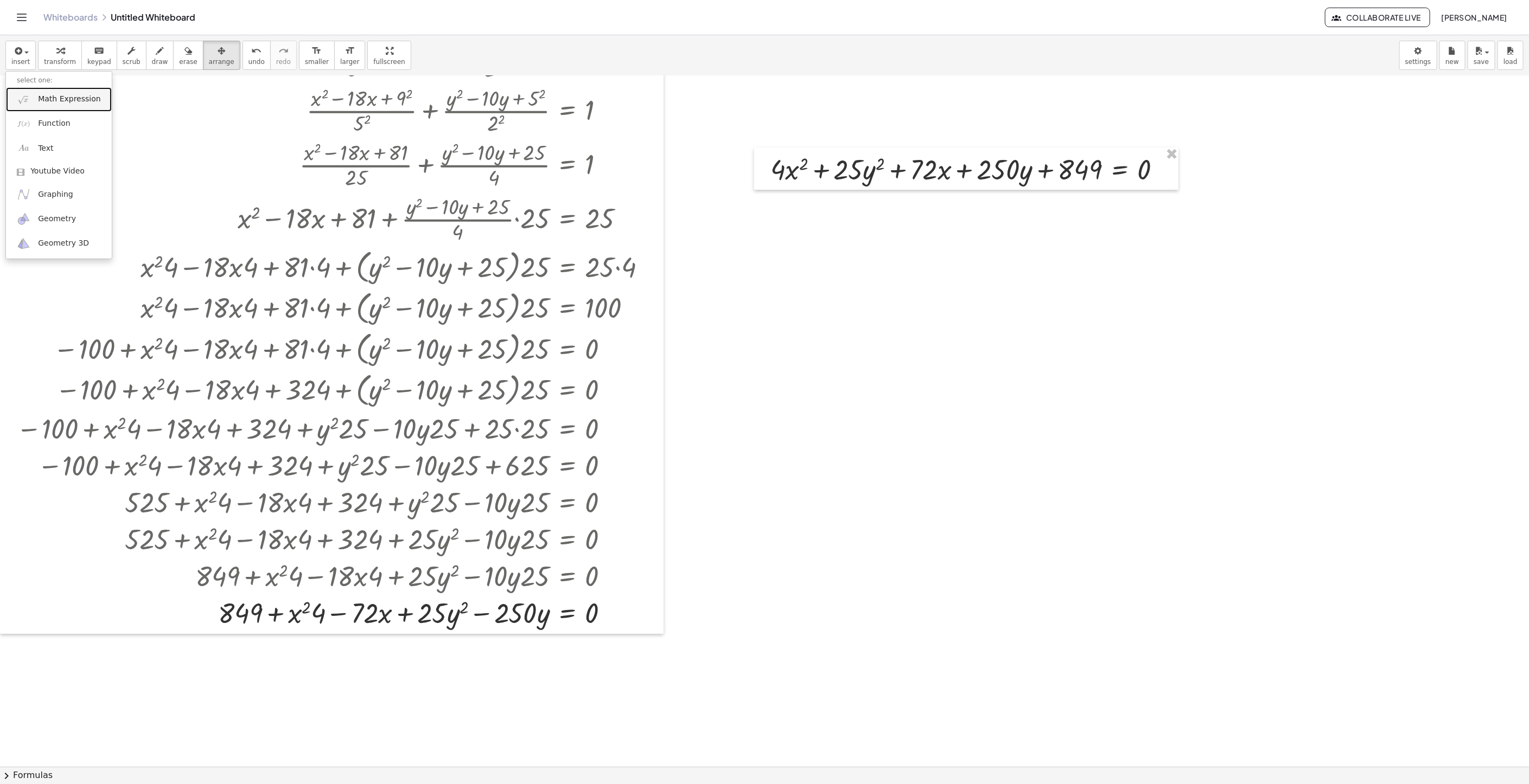
click at [74, 101] on span "Math Expression" at bounding box center [69, 100] width 63 height 11
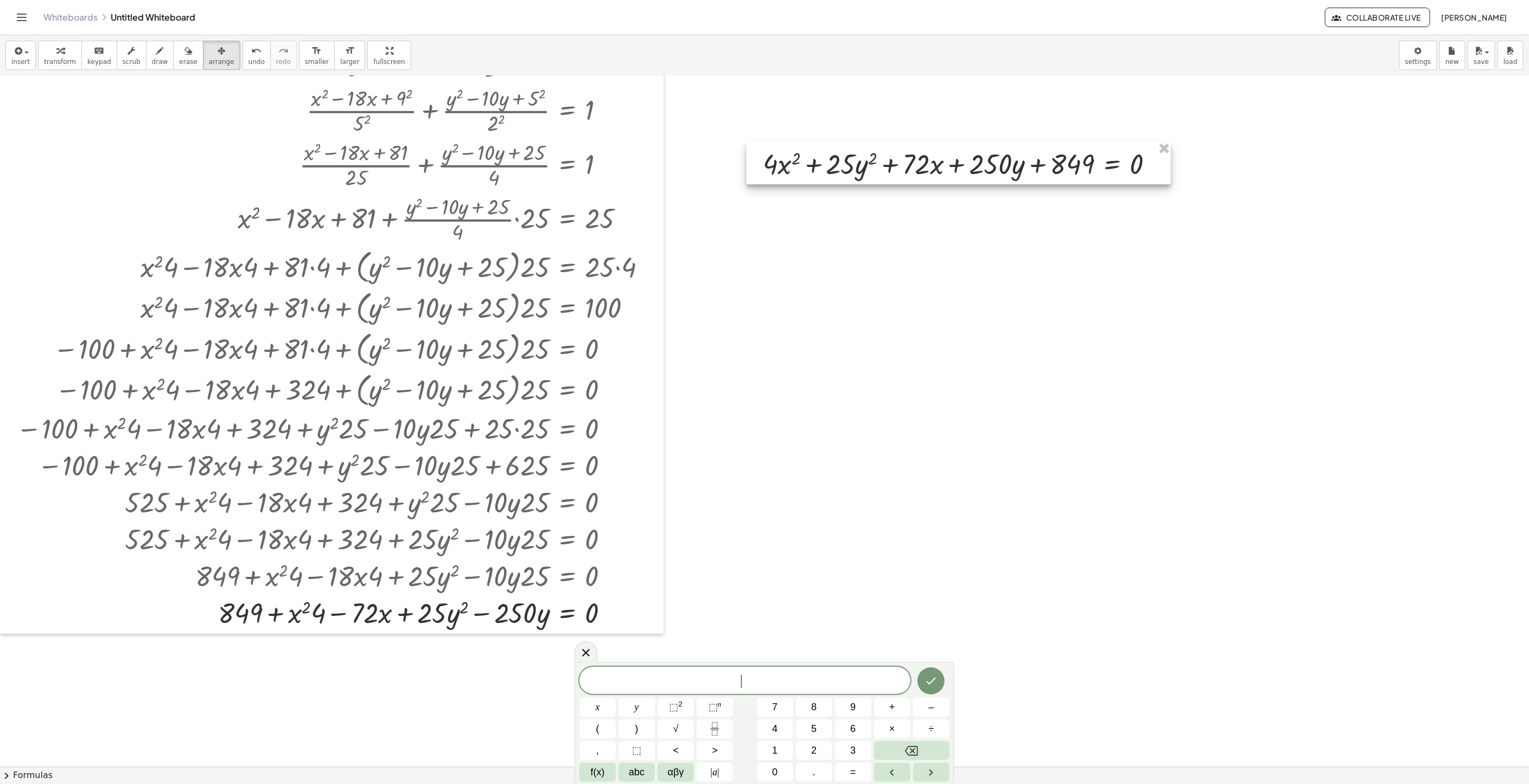
drag, startPoint x: 1012, startPoint y: 176, endPoint x: 1004, endPoint y: 171, distance: 9.4
click at [1004, 171] on div at bounding box center [958, 163] width 424 height 42
click at [984, 286] on div at bounding box center [764, 502] width 1529 height 1381
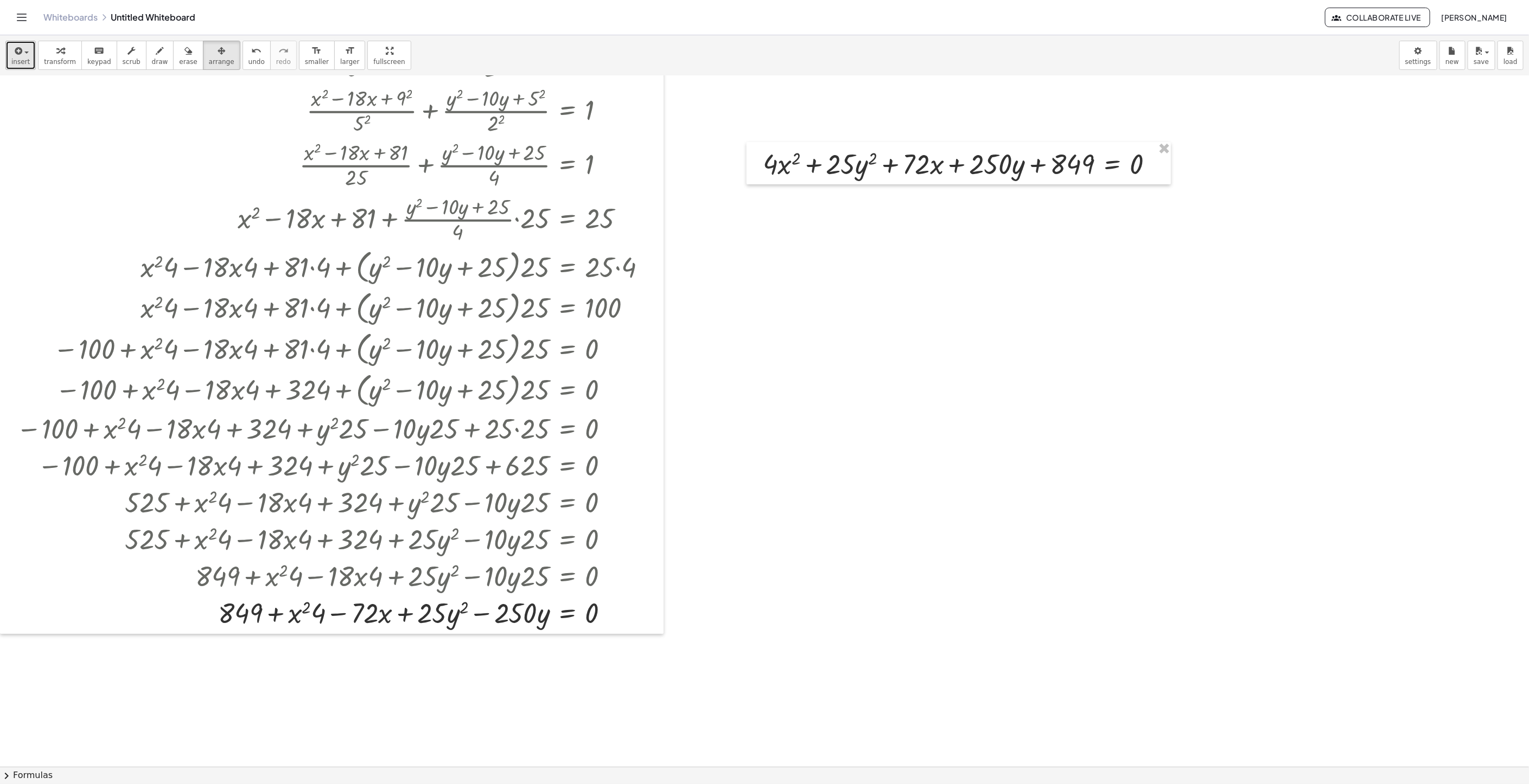
click at [17, 58] on icon "button" at bounding box center [17, 51] width 9 height 13
click at [54, 96] on span "Math Expression" at bounding box center [69, 100] width 63 height 11
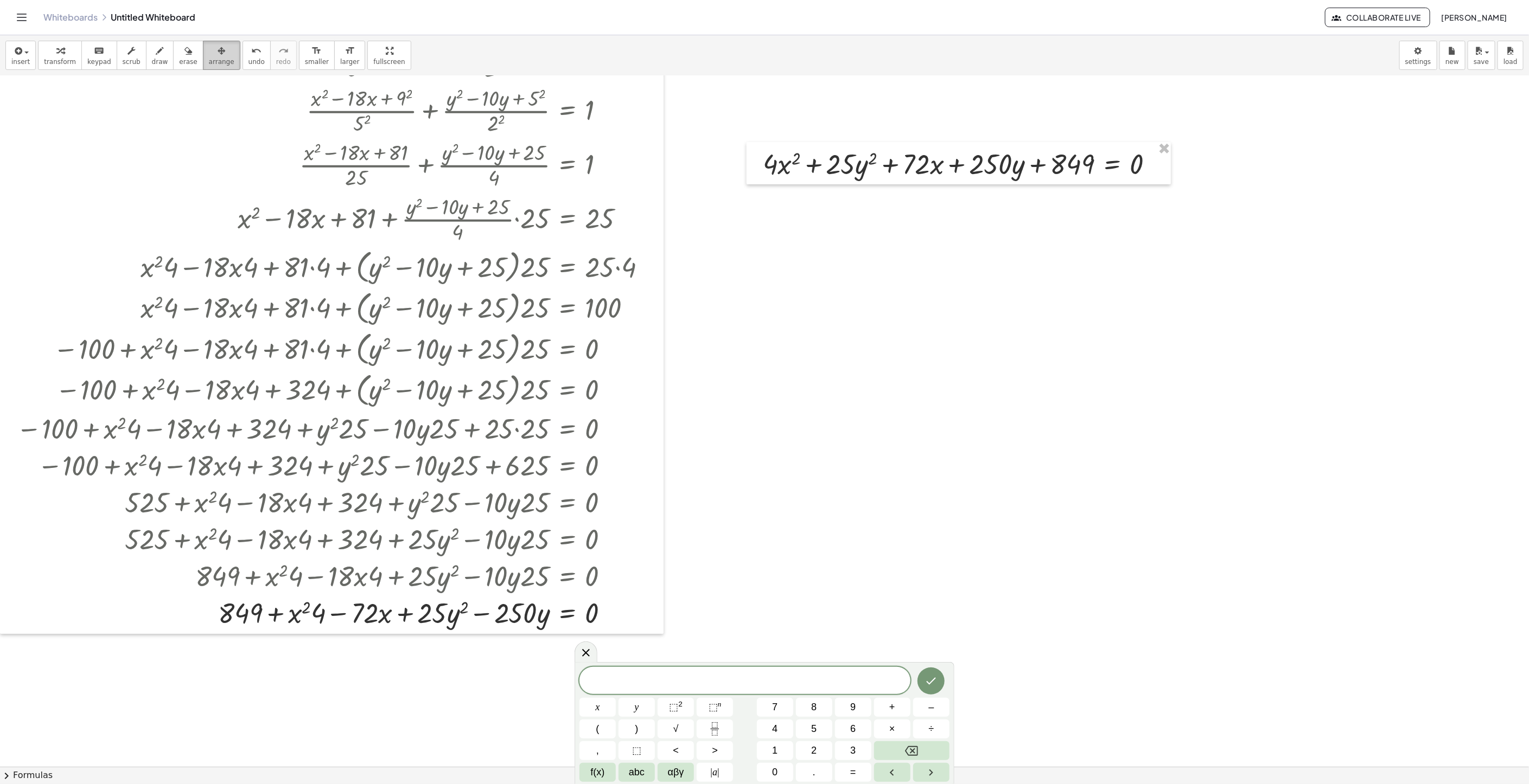
click at [209, 63] on span "arrange" at bounding box center [222, 62] width 25 height 8
click at [66, 62] on span "transform" at bounding box center [60, 62] width 32 height 8
drag, startPoint x: 6, startPoint y: 56, endPoint x: 32, endPoint y: 84, distance: 38.2
click at [6, 57] on button "insert" at bounding box center [21, 55] width 30 height 29
click at [43, 93] on link "Math Expression" at bounding box center [59, 99] width 106 height 25
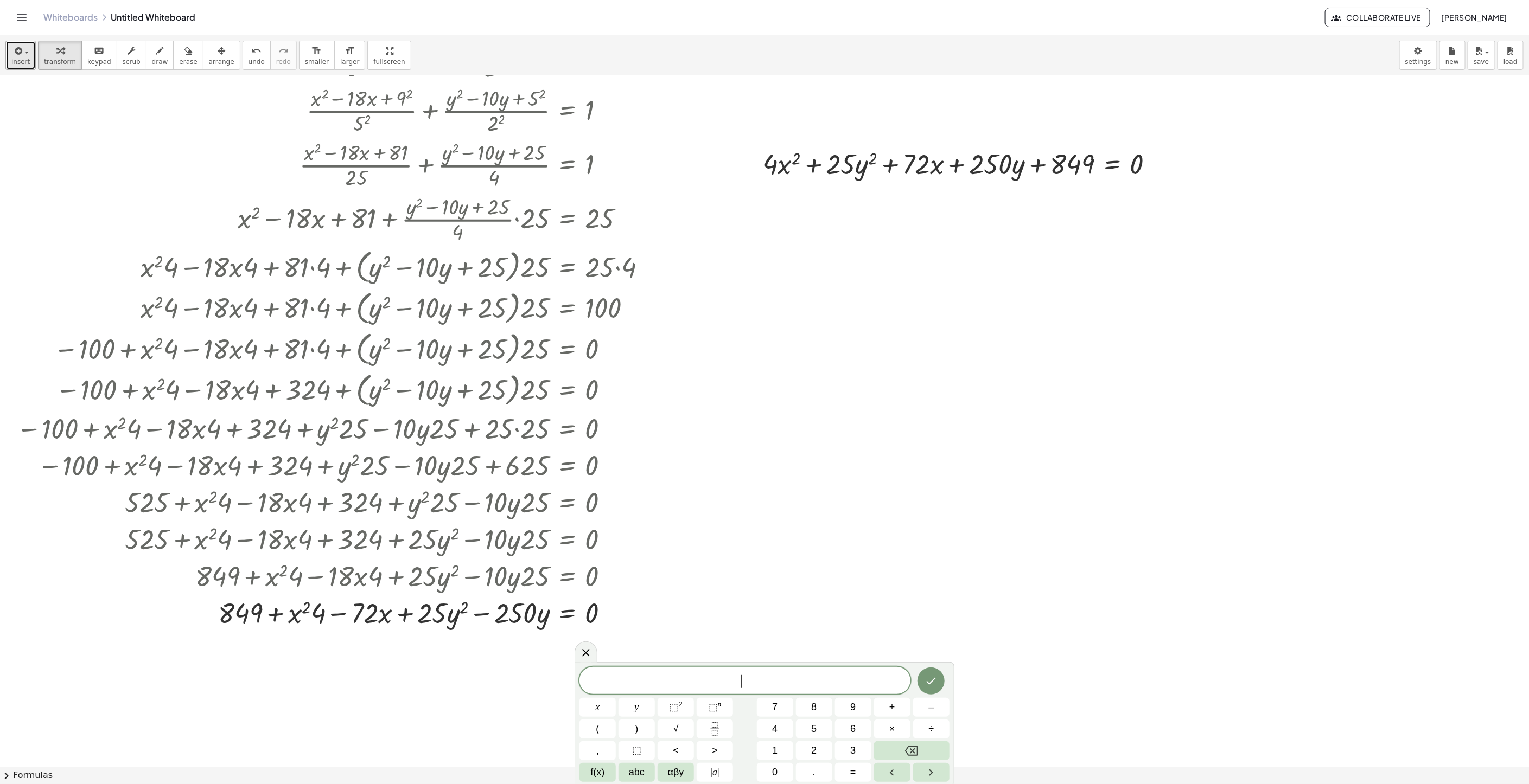
click at [9, 44] on button "insert" at bounding box center [21, 55] width 30 height 29
click at [69, 103] on span "Math Expression" at bounding box center [69, 100] width 63 height 11
click at [798, 166] on div at bounding box center [962, 163] width 411 height 37
click at [791, 160] on div at bounding box center [962, 163] width 411 height 37
click at [795, 151] on div at bounding box center [962, 163] width 411 height 37
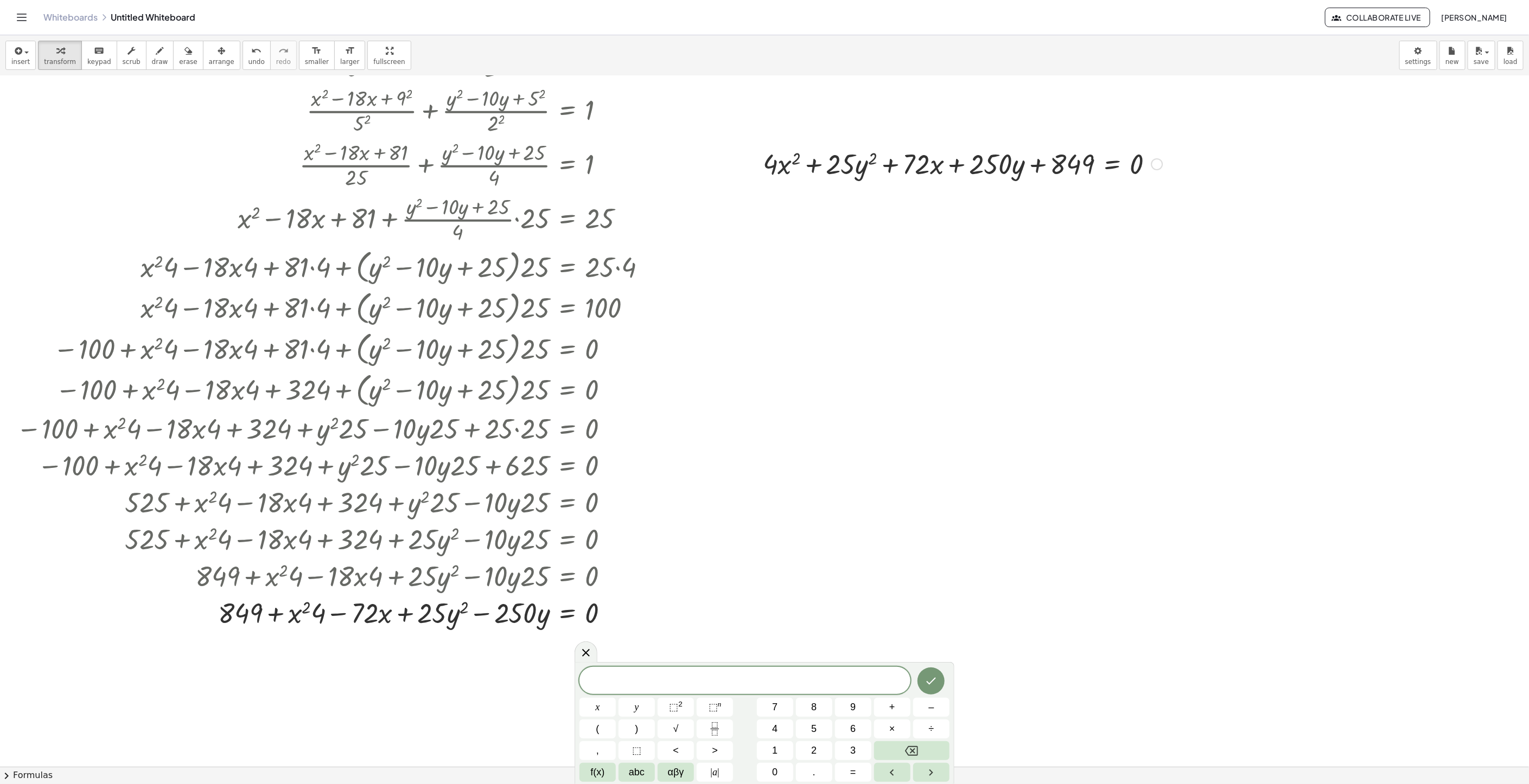
click at [778, 166] on div at bounding box center [962, 163] width 411 height 37
drag, startPoint x: 773, startPoint y: 168, endPoint x: 791, endPoint y: 168, distance: 18.0
click at [791, 168] on div at bounding box center [962, 163] width 411 height 37
drag, startPoint x: 792, startPoint y: 154, endPoint x: 782, endPoint y: 160, distance: 11.7
click at [782, 160] on div at bounding box center [962, 163] width 411 height 37
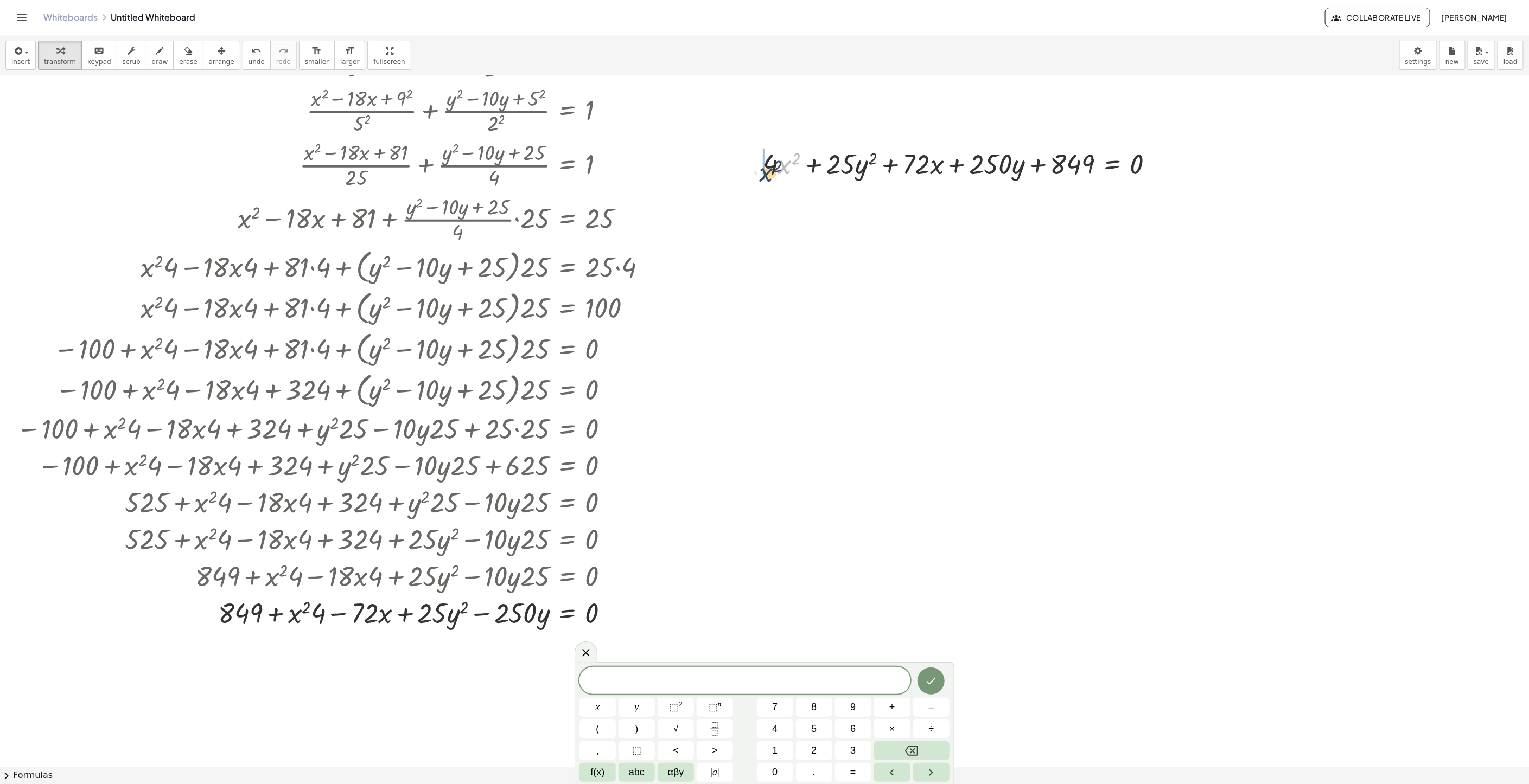
drag, startPoint x: 791, startPoint y: 156, endPoint x: 772, endPoint y: 165, distance: 21.0
click at [772, 165] on div at bounding box center [962, 163] width 411 height 37
click at [249, 63] on span "undo" at bounding box center [256, 62] width 17 height 8
click at [44, 773] on button "chevron_right Formulas" at bounding box center [764, 775] width 1529 height 17
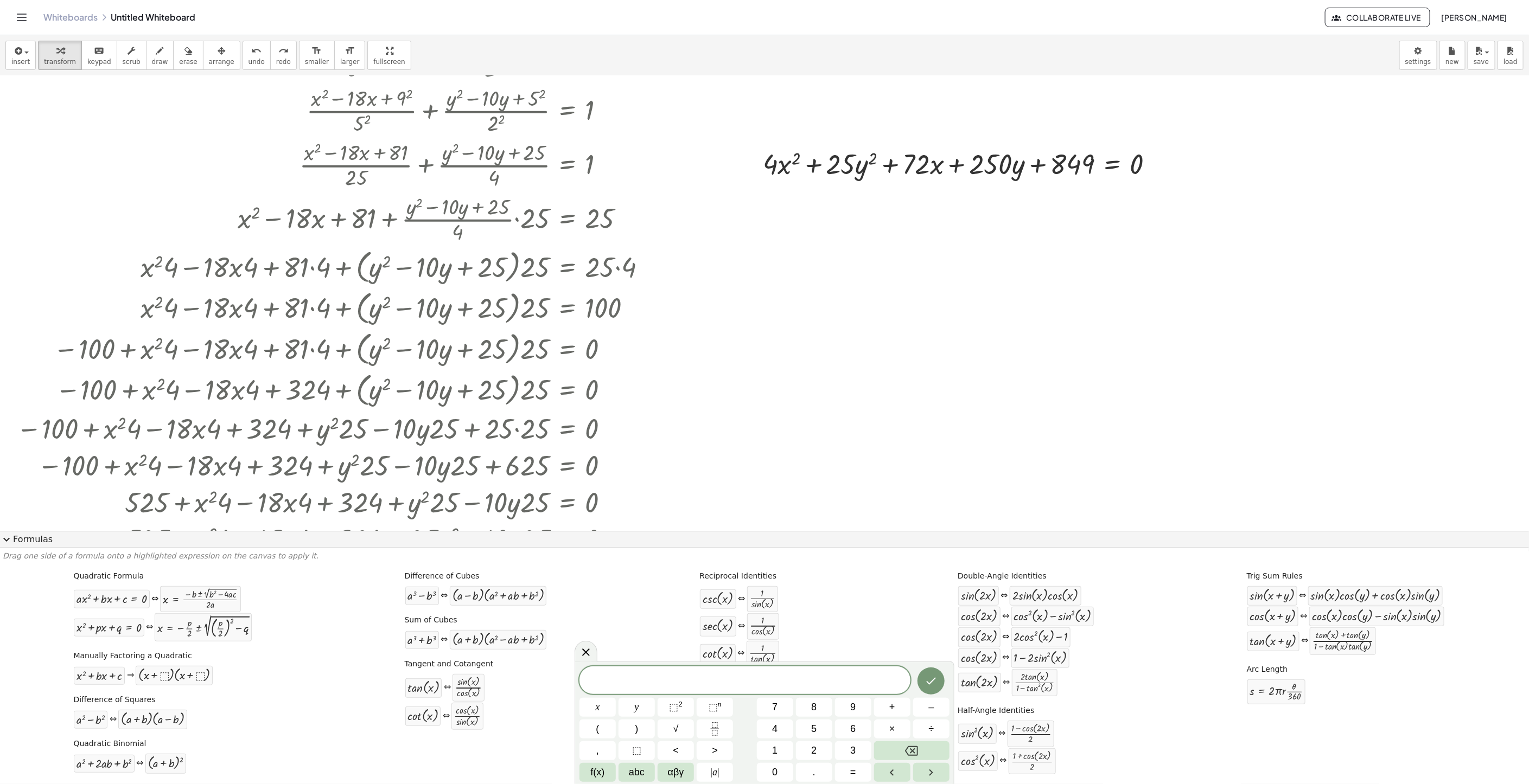
click at [10, 545] on span "expand_more" at bounding box center [6, 540] width 13 height 13
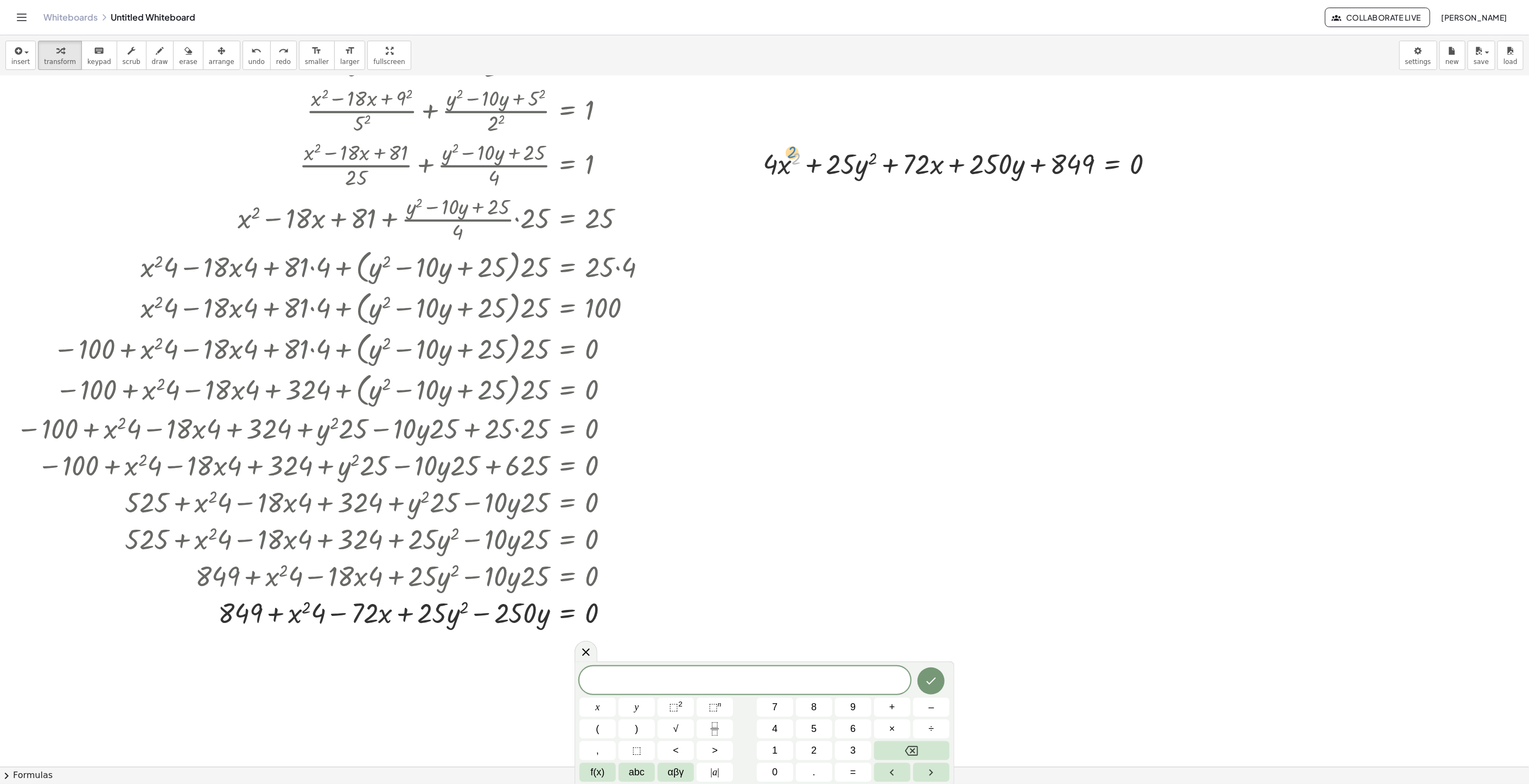
drag, startPoint x: 761, startPoint y: 165, endPoint x: 793, endPoint y: 151, distance: 34.9
click at [793, 151] on div at bounding box center [962, 163] width 411 height 37
click at [1079, 170] on div at bounding box center [962, 163] width 411 height 37
drag, startPoint x: 1076, startPoint y: 168, endPoint x: 1163, endPoint y: 165, distance: 87.1
click at [1163, 165] on div at bounding box center [962, 163] width 411 height 37
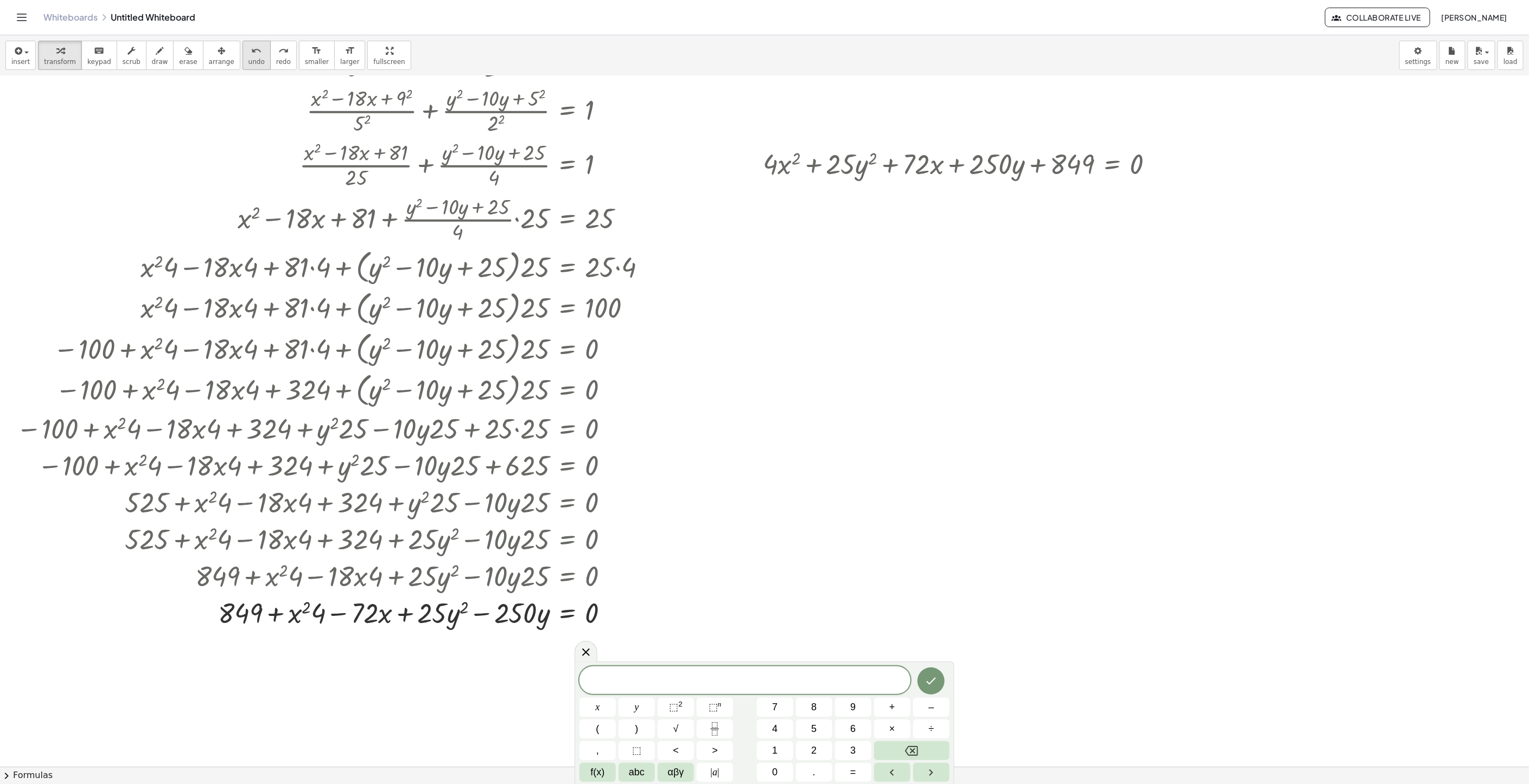
click at [249, 58] on span "undo" at bounding box center [256, 62] width 17 height 8
click at [984, 157] on div at bounding box center [962, 163] width 411 height 37
click at [211, 68] on button "arrange" at bounding box center [221, 55] width 37 height 29
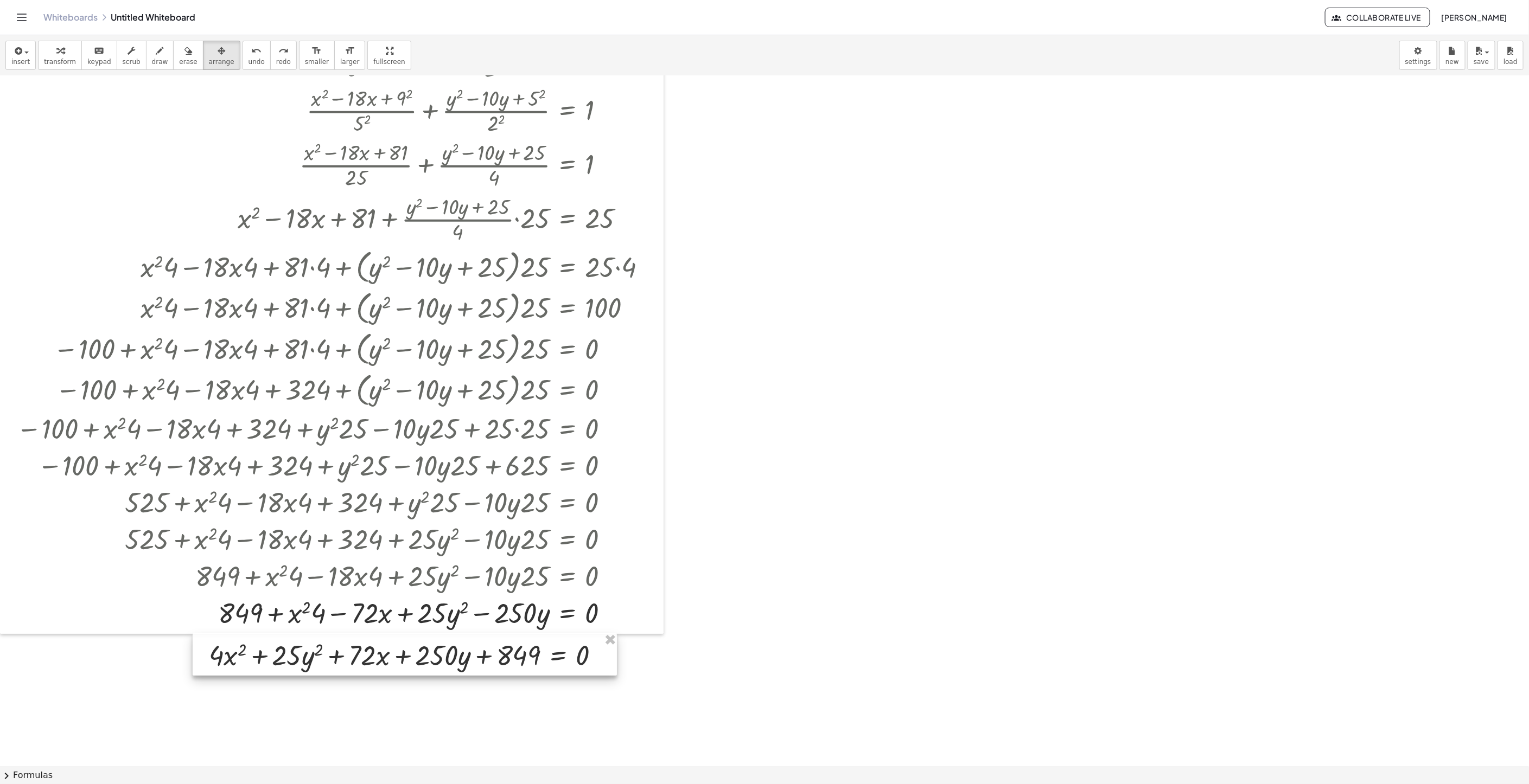
drag, startPoint x: 853, startPoint y: 176, endPoint x: 306, endPoint y: 661, distance: 731.0
click at [306, 661] on div at bounding box center [404, 654] width 424 height 42
click at [832, 440] on div at bounding box center [764, 502] width 1529 height 1381
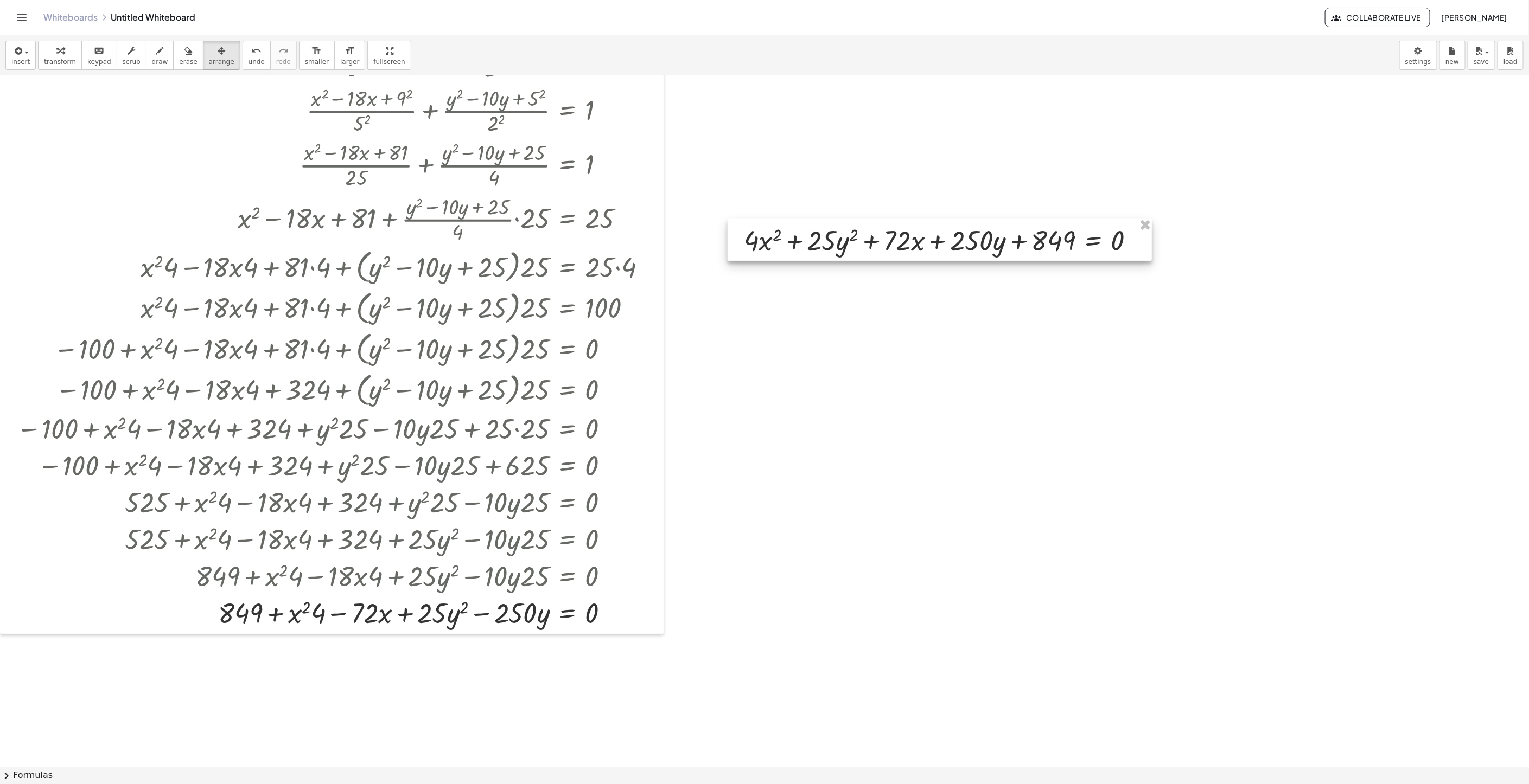
drag, startPoint x: 488, startPoint y: 665, endPoint x: 1022, endPoint y: 251, distance: 675.7
click at [1022, 251] on div at bounding box center [939, 239] width 424 height 42
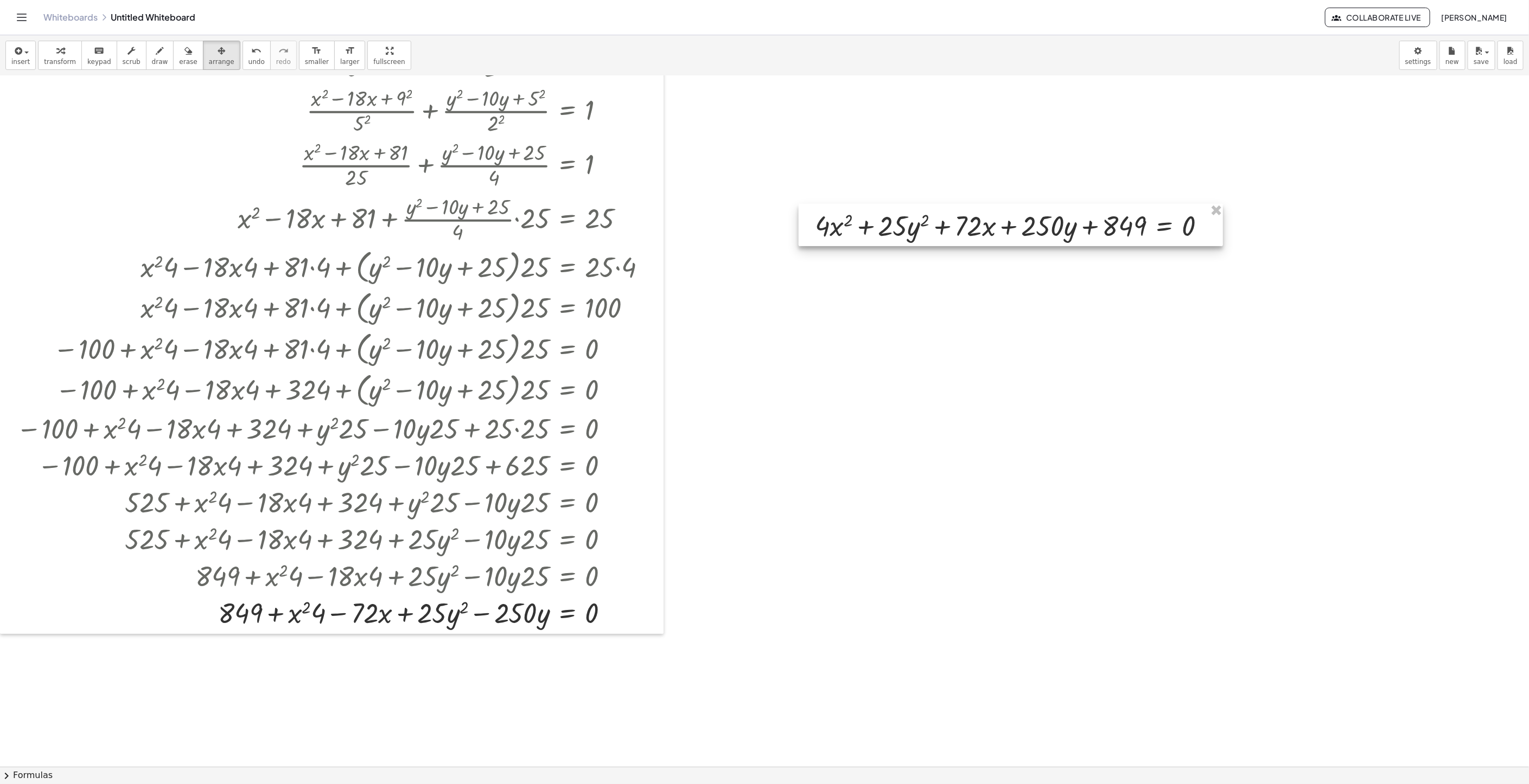
drag, startPoint x: 1003, startPoint y: 239, endPoint x: 1079, endPoint y: 217, distance: 79.1
click at [1079, 222] on div at bounding box center [1011, 225] width 424 height 42
click at [43, 54] on div "insert select one: Math Expression Function Text Youtube Video Graphing Geometr…" at bounding box center [764, 55] width 1529 height 40
click at [44, 52] on div "button" at bounding box center [60, 51] width 32 height 13
click at [1216, 226] on div at bounding box center [1213, 222] width 12 height 12
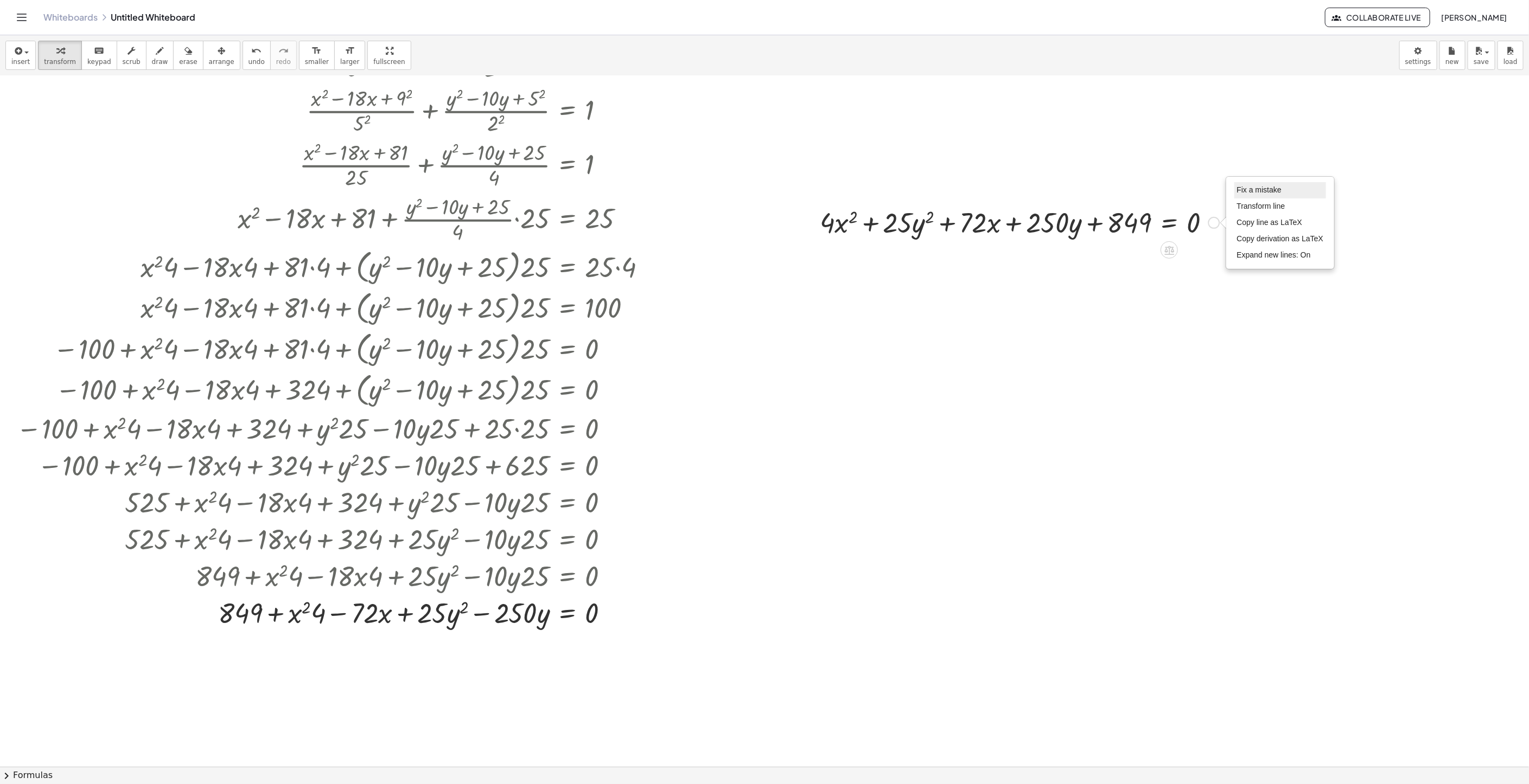
click at [1260, 184] on li "Fix a mistake" at bounding box center [1280, 190] width 93 height 17
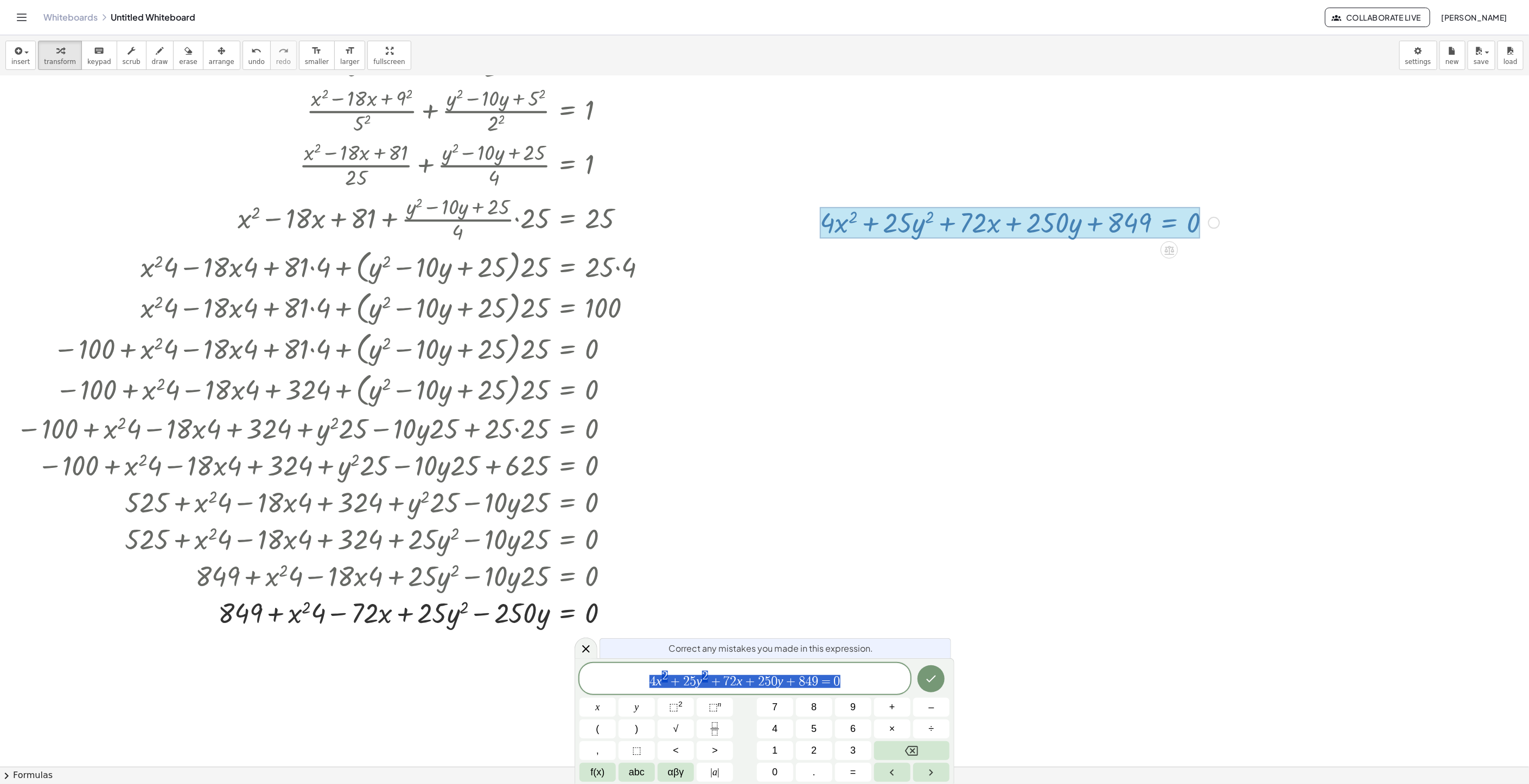
drag, startPoint x: 859, startPoint y: 684, endPoint x: 637, endPoint y: 676, distance: 222.1
click at [637, 676] on span "4 x 2 + 2 5 y 2 + 7 2 x + 2 5 0 y + 8 4 9 = 0" at bounding box center [745, 680] width 331 height 20
drag, startPoint x: 668, startPoint y: 673, endPoint x: 1034, endPoint y: 506, distance: 402.3
click at [1037, 508] on div at bounding box center [764, 502] width 1529 height 1381
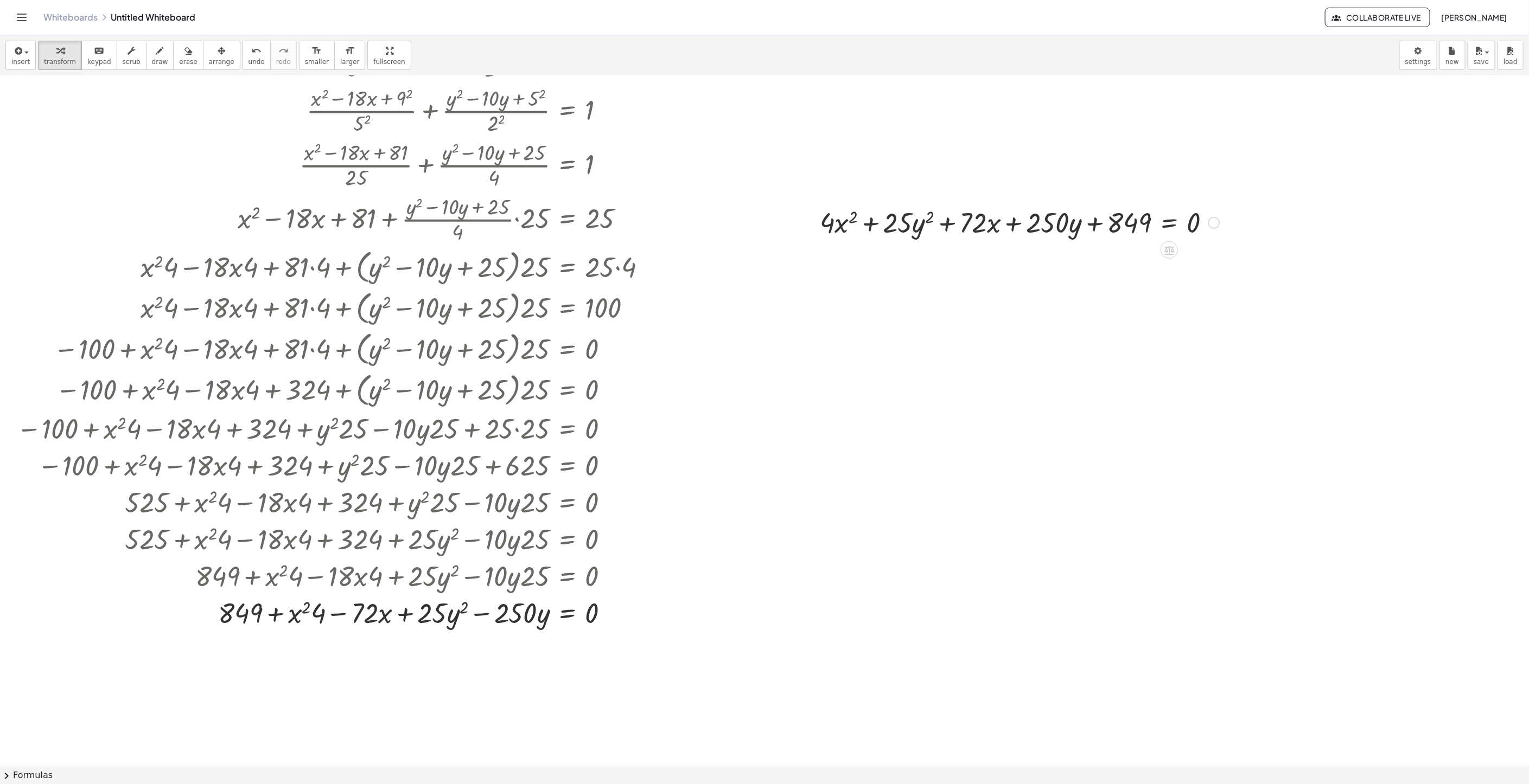
click at [1206, 222] on div at bounding box center [1019, 222] width 411 height 37
click at [1215, 220] on div "Fix a mistake Transform line Copy line as LaTeX Copy derivation as LaTeX Expand…" at bounding box center [1213, 222] width 12 height 12
click at [1248, 194] on span "Fix a mistake" at bounding box center [1259, 189] width 44 height 9
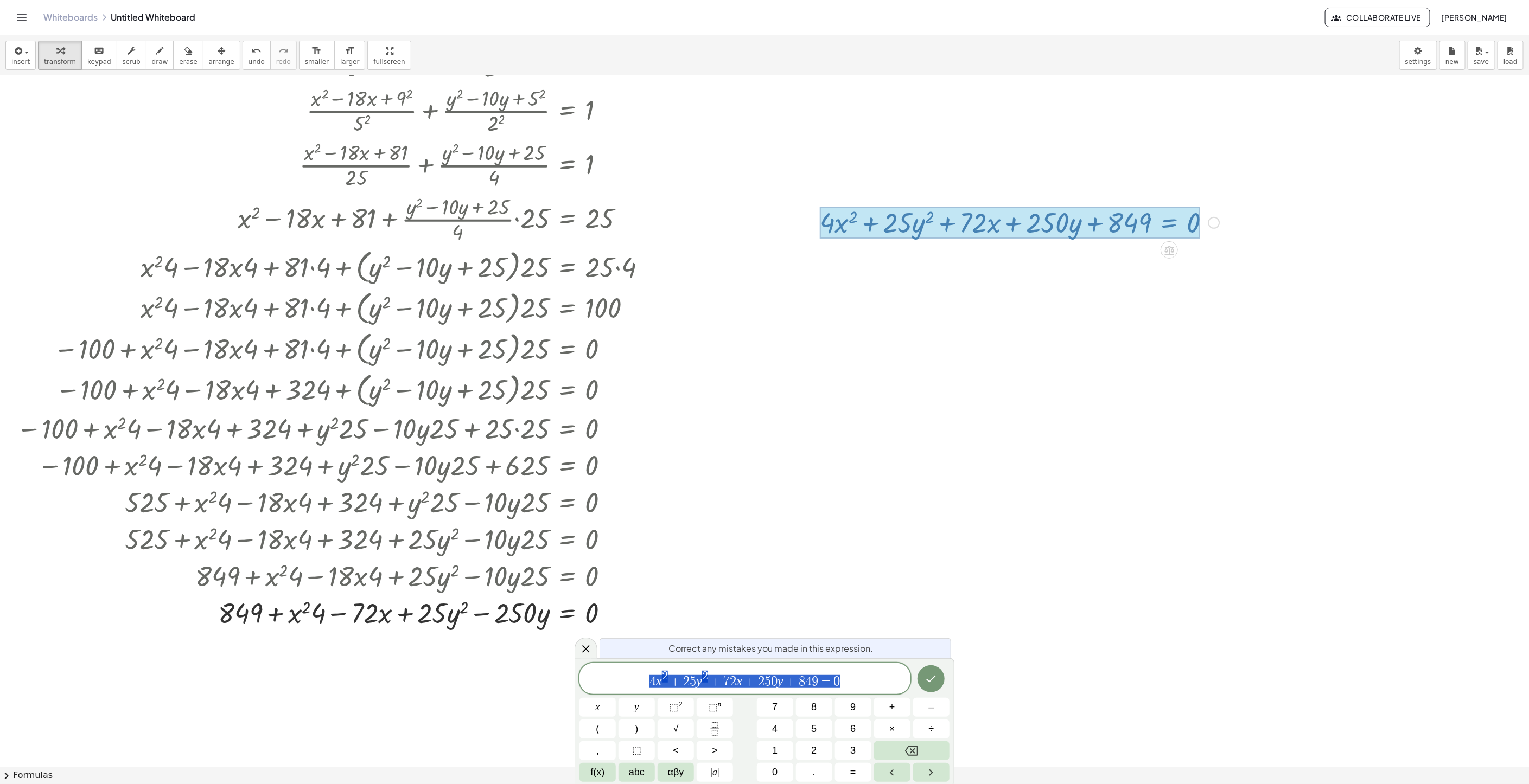
drag, startPoint x: 850, startPoint y: 680, endPoint x: 713, endPoint y: 697, distance: 138.1
click at [599, 697] on div "**********" at bounding box center [764, 722] width 370 height 119
drag, startPoint x: 734, startPoint y: 676, endPoint x: 1045, endPoint y: 460, distance: 378.7
click at [1045, 460] on div at bounding box center [764, 502] width 1529 height 1381
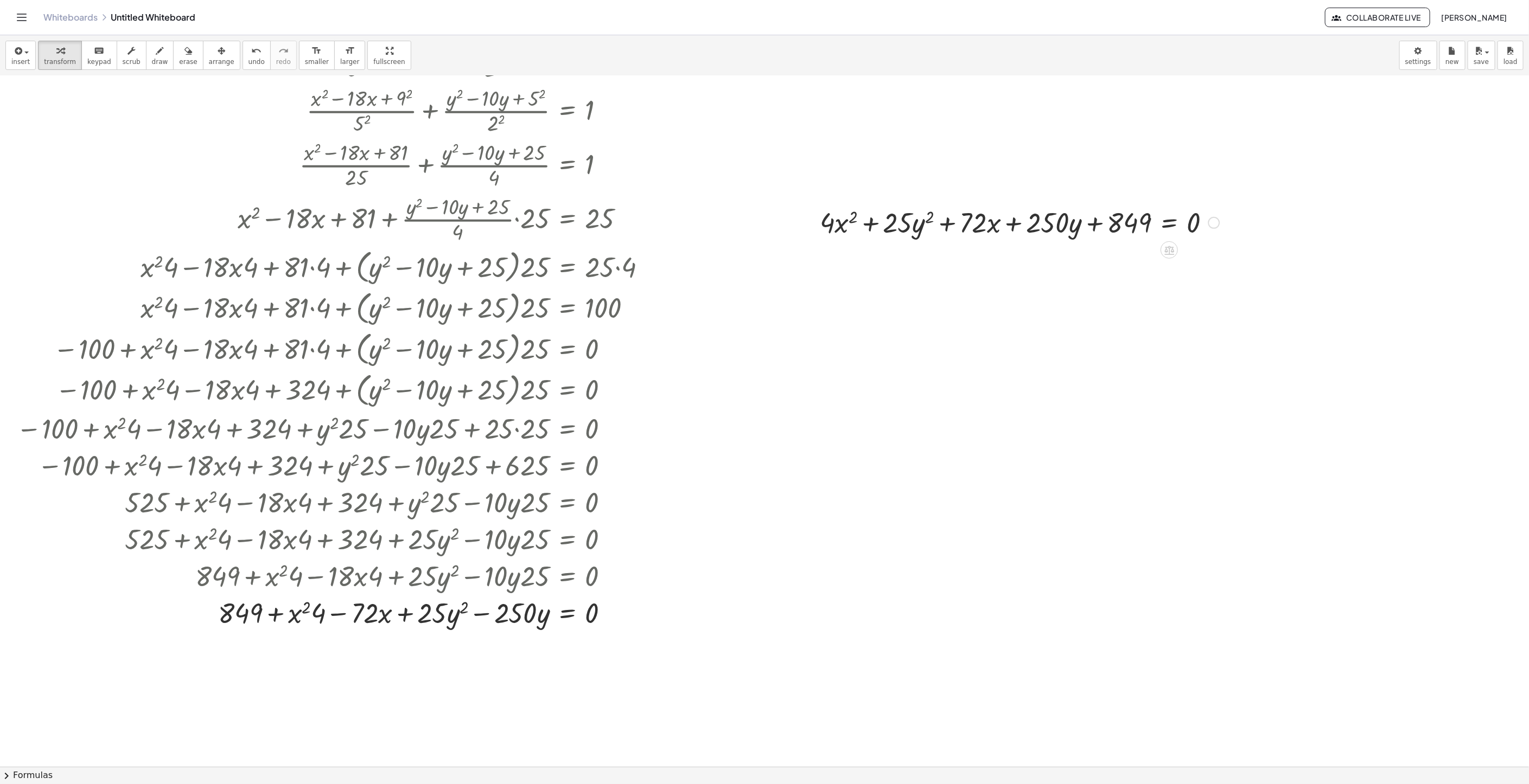
click at [1208, 227] on div "Fix a mistake Transform line Copy line as LaTeX Copy derivation as LaTeX Expand…" at bounding box center [1213, 222] width 12 height 12
click at [1292, 239] on span "Copy derivation as LaTeX" at bounding box center [1280, 238] width 87 height 9
click at [1216, 225] on div "Copied done" at bounding box center [1213, 222] width 12 height 12
click at [1257, 227] on span "Copy line as LaTeX" at bounding box center [1269, 222] width 66 height 9
drag, startPoint x: 1069, startPoint y: 468, endPoint x: 1004, endPoint y: 472, distance: 65.1
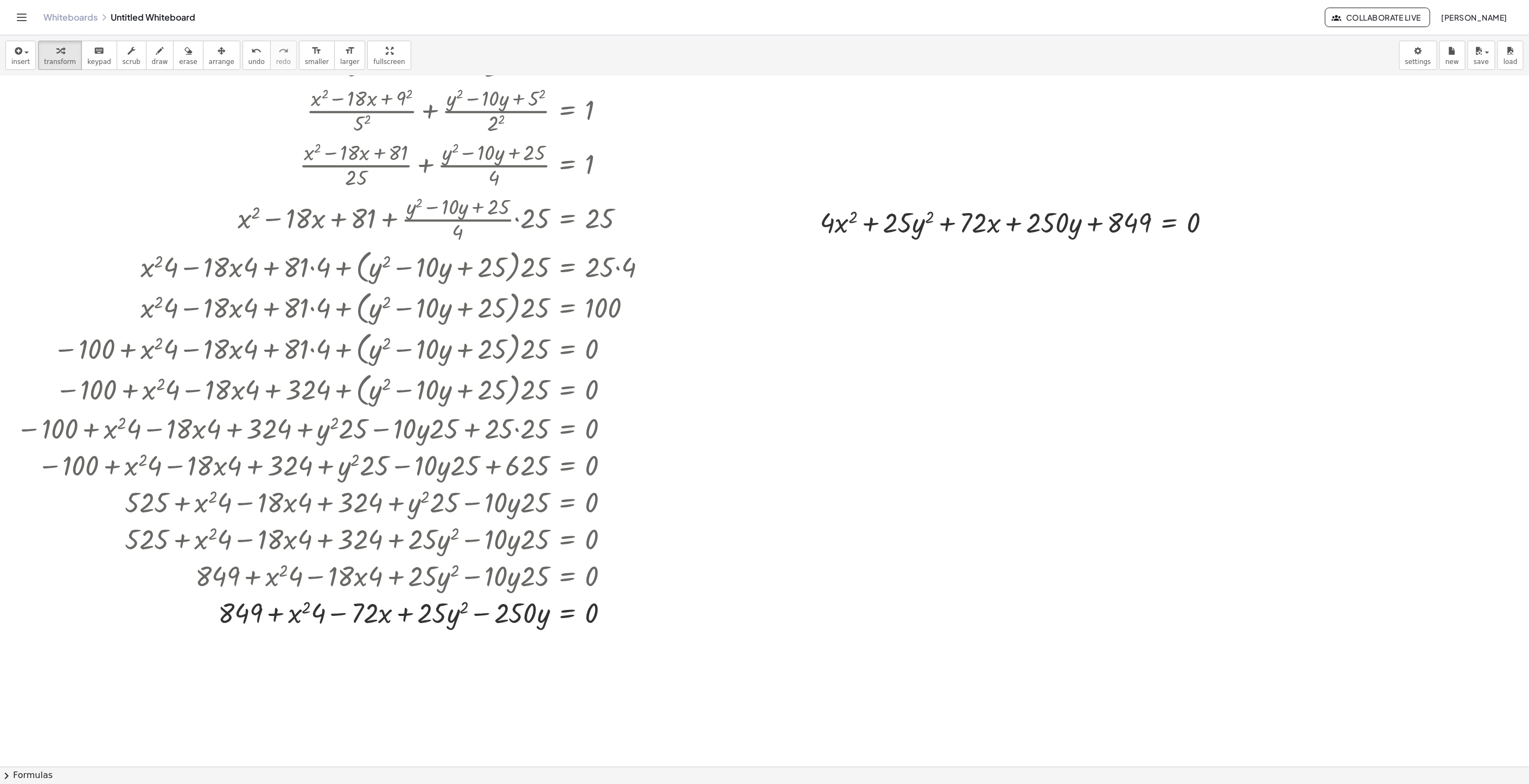
click at [1069, 468] on div at bounding box center [764, 502] width 1529 height 1381
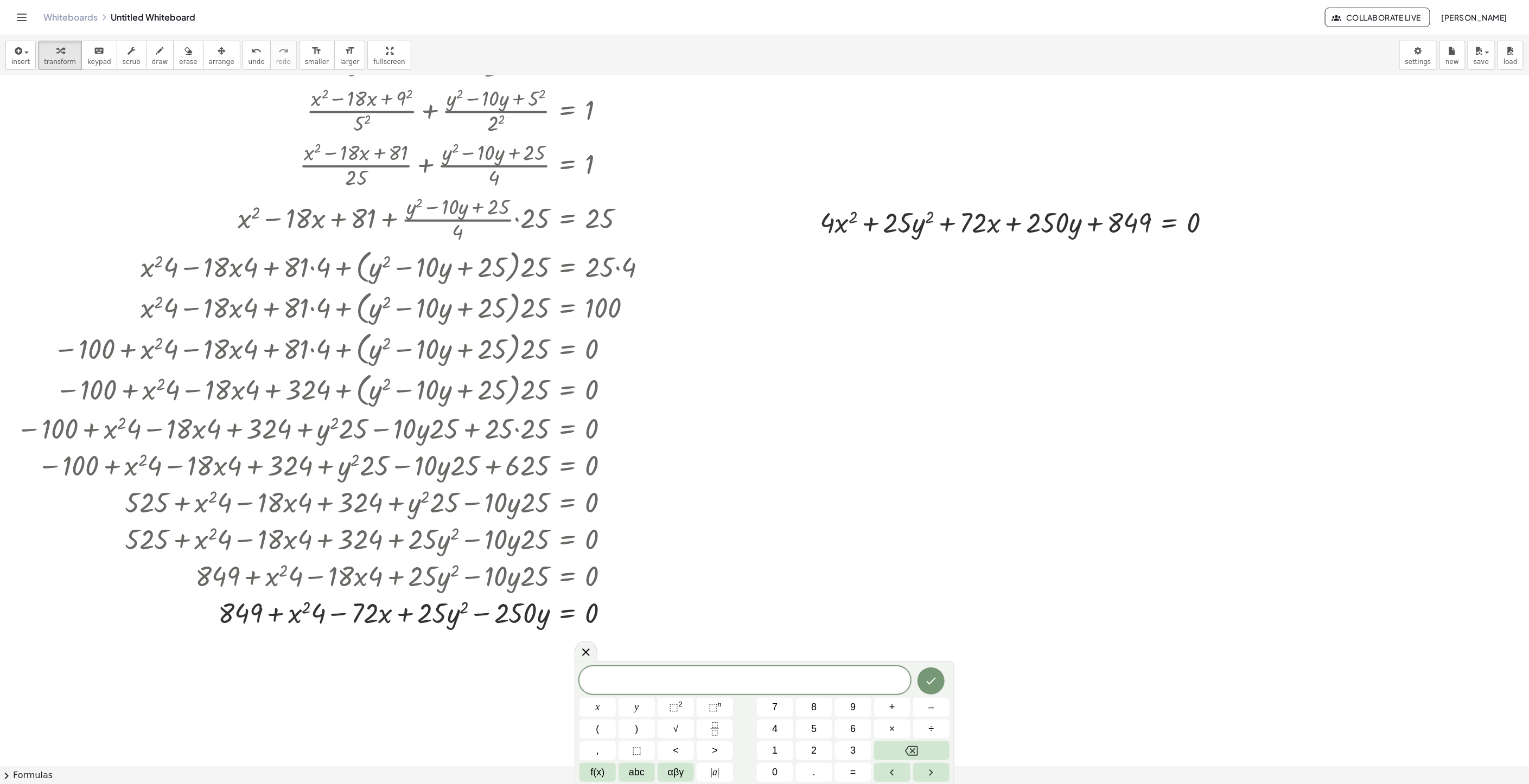
click at [996, 437] on div at bounding box center [764, 502] width 1529 height 1381
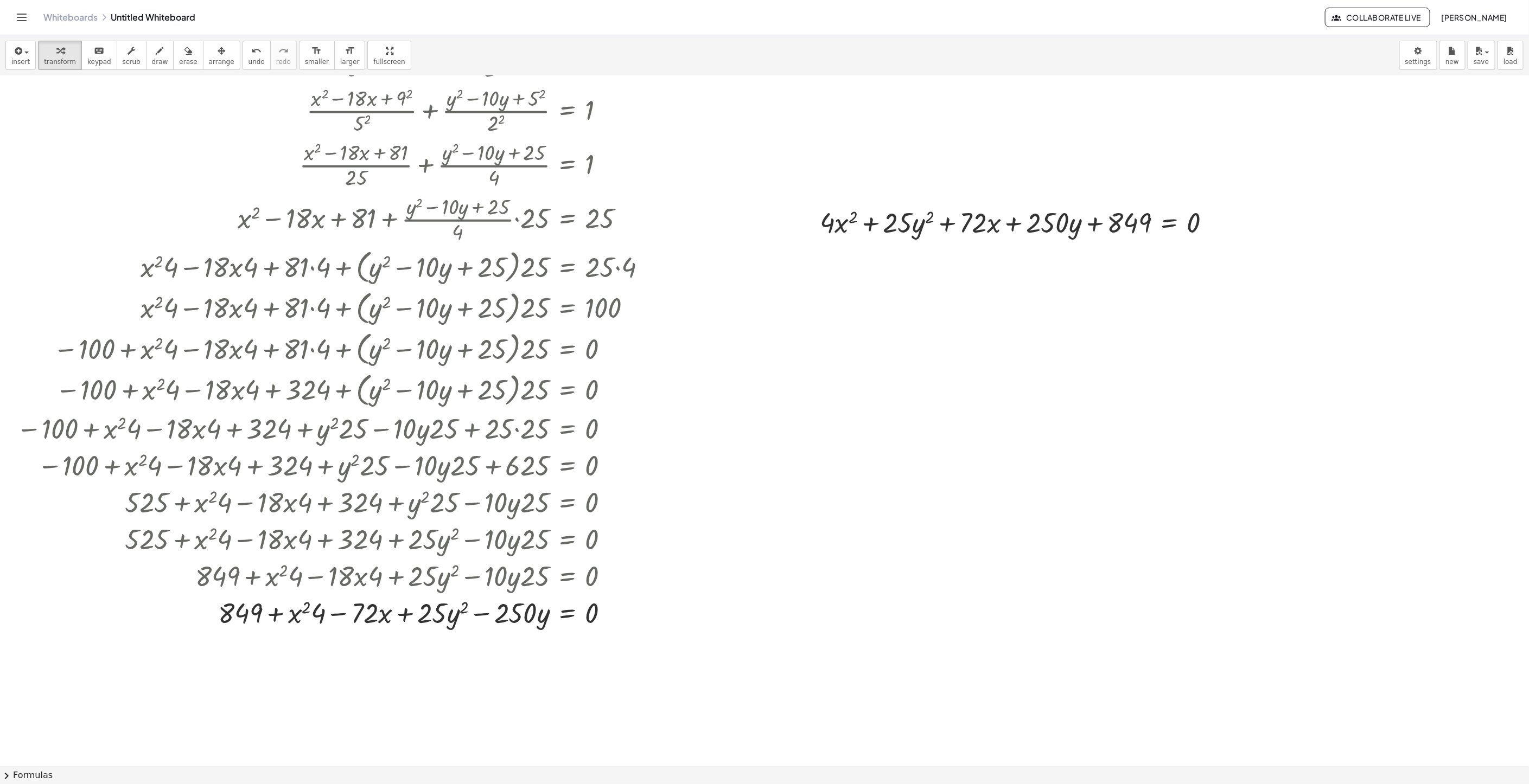
click at [1029, 392] on div at bounding box center [764, 502] width 1529 height 1381
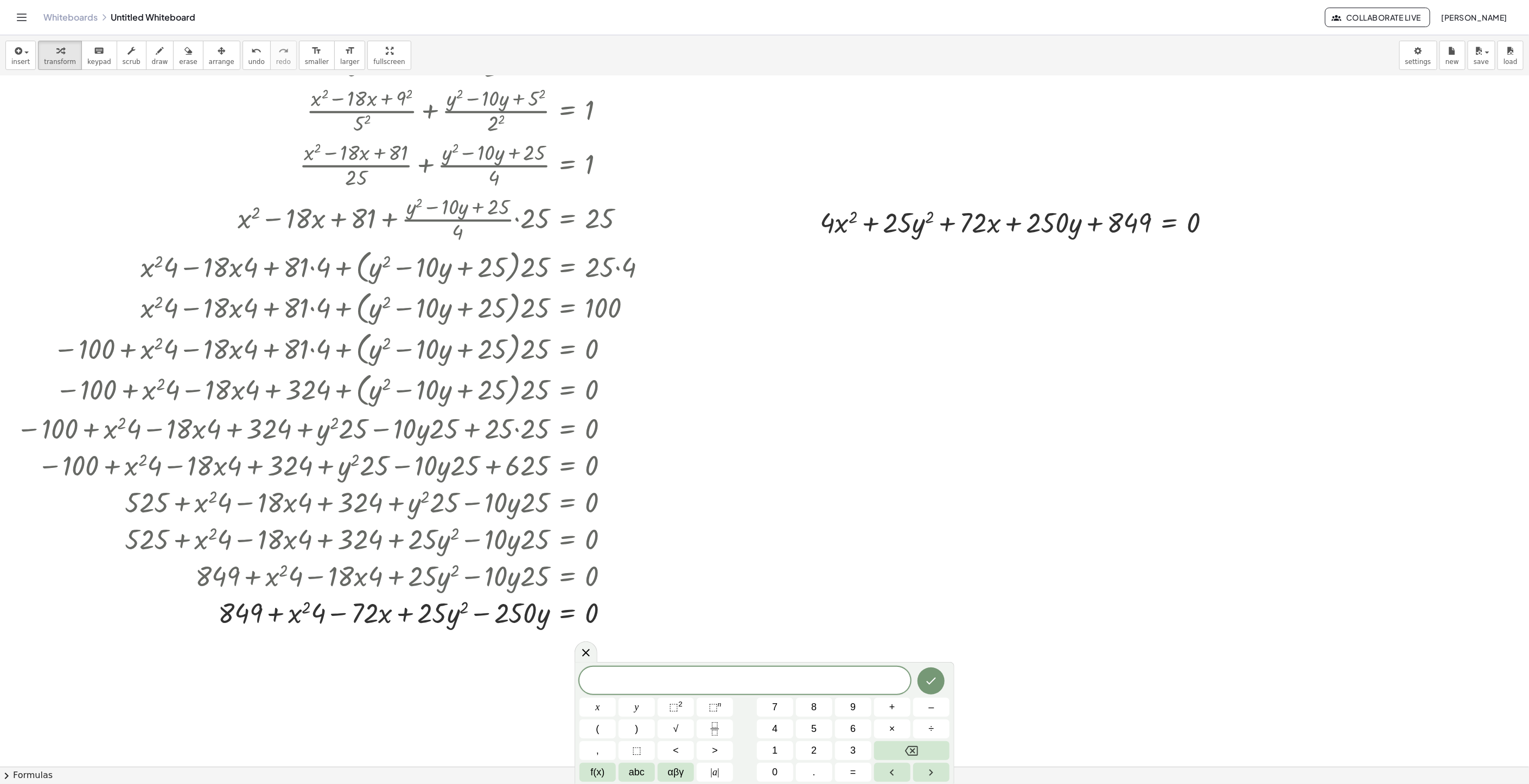
click at [184, 55] on icon "button" at bounding box center [188, 51] width 8 height 13
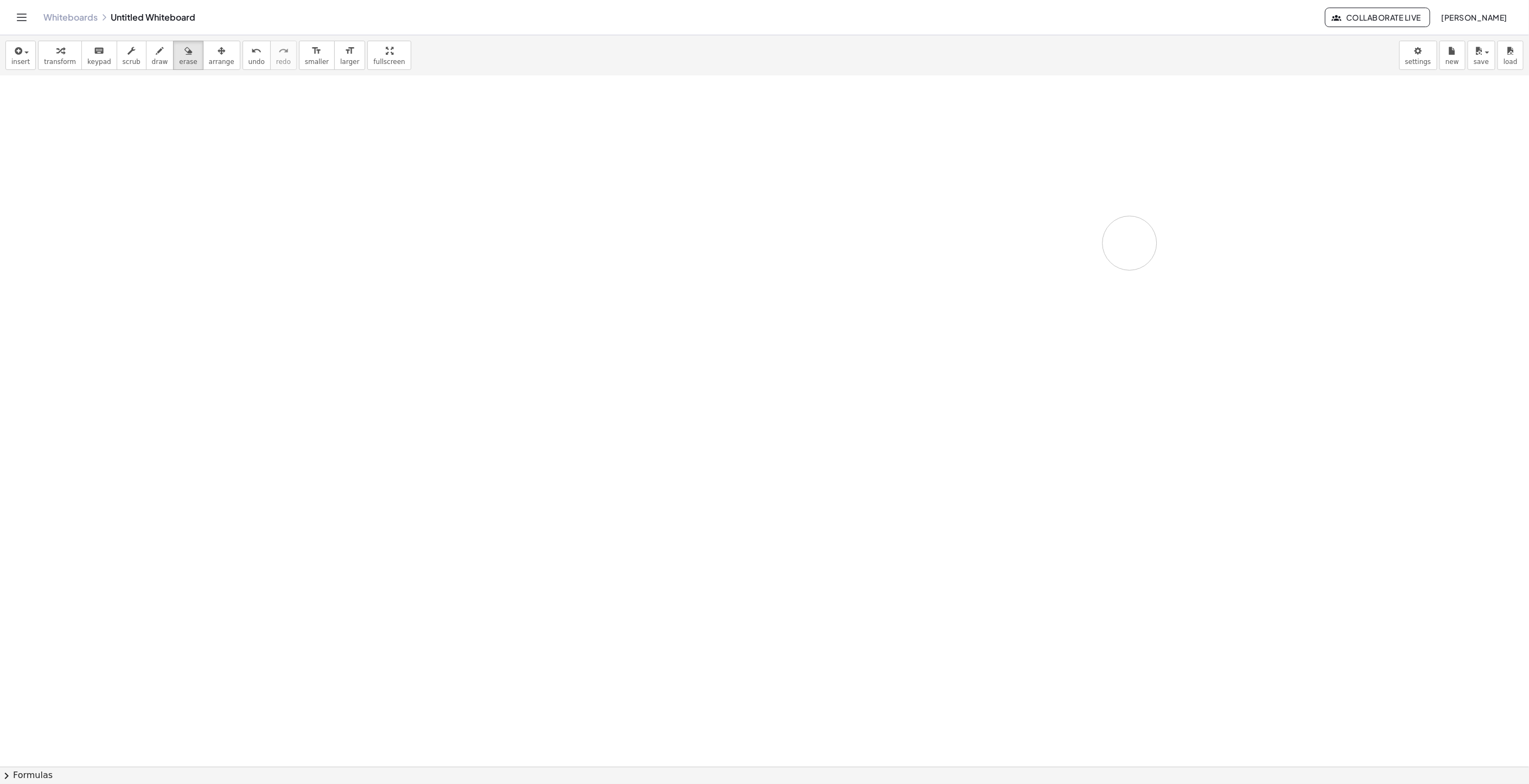
drag, startPoint x: 381, startPoint y: 328, endPoint x: 313, endPoint y: 191, distance: 152.9
click at [1098, 252] on div at bounding box center [764, 502] width 1529 height 1381
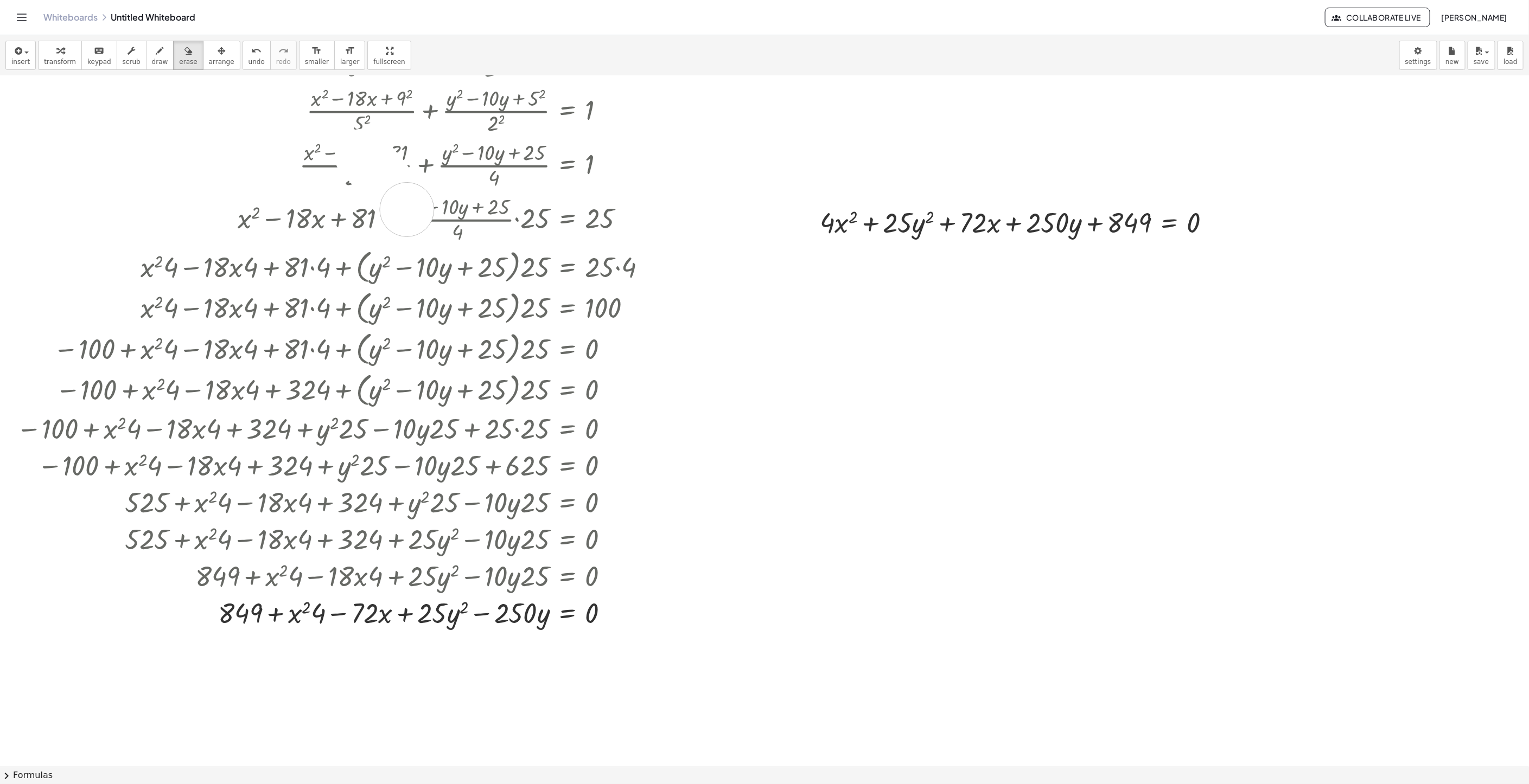
drag, startPoint x: 379, startPoint y: 174, endPoint x: 422, endPoint y: 234, distance: 73.8
click at [416, 226] on div at bounding box center [764, 502] width 1529 height 1381
click at [446, 251] on div at bounding box center [764, 502] width 1529 height 1381
drag, startPoint x: 479, startPoint y: 295, endPoint x: 493, endPoint y: 306, distance: 17.8
click at [487, 301] on div at bounding box center [764, 502] width 1529 height 1381
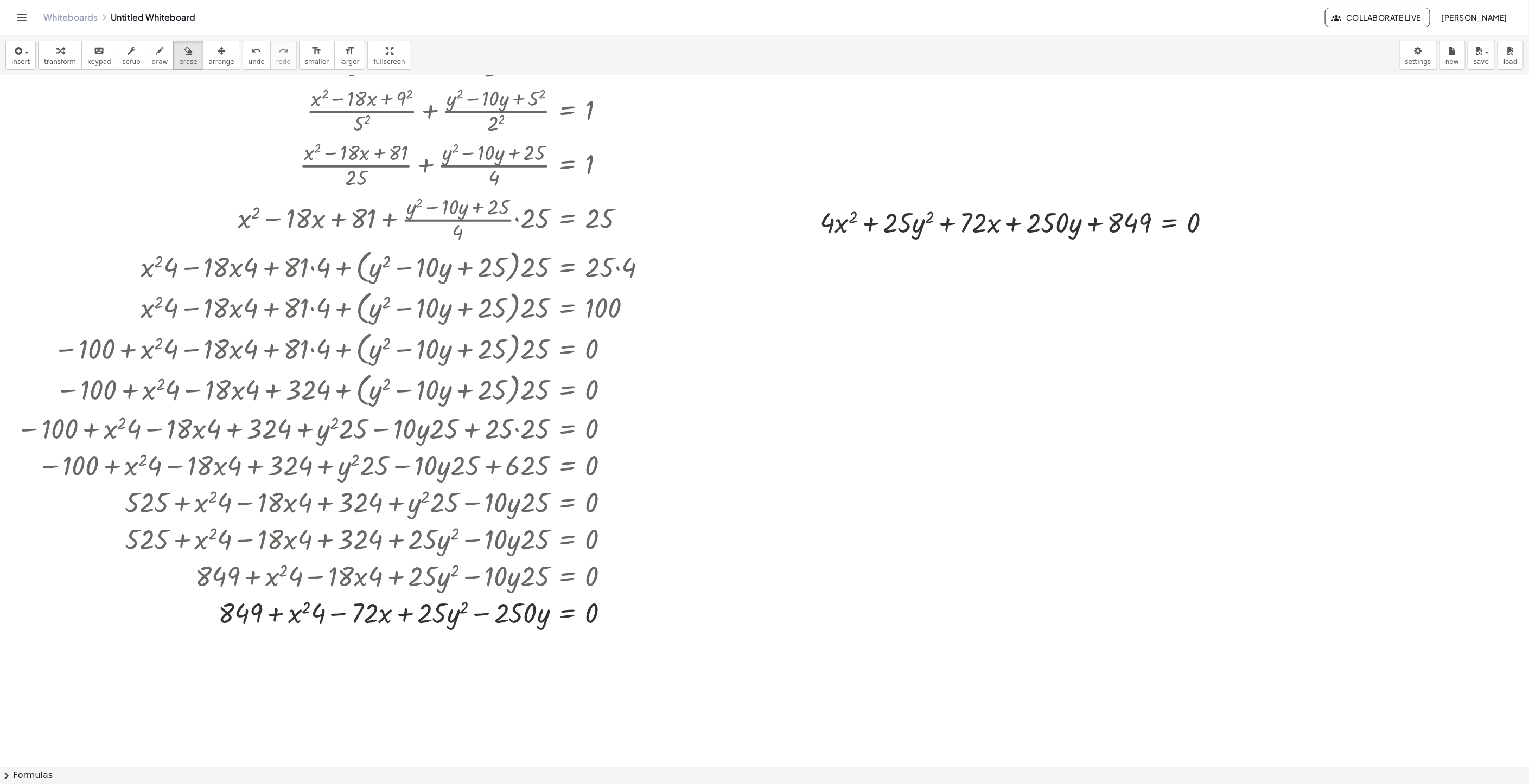
drag, startPoint x: 529, startPoint y: 342, endPoint x: 547, endPoint y: 360, distance: 25.5
click at [530, 345] on div at bounding box center [764, 502] width 1529 height 1381
drag, startPoint x: 547, startPoint y: 360, endPoint x: 567, endPoint y: 386, distance: 32.8
click at [549, 365] on div at bounding box center [764, 502] width 1529 height 1381
drag, startPoint x: 567, startPoint y: 386, endPoint x: 417, endPoint y: 248, distance: 203.8
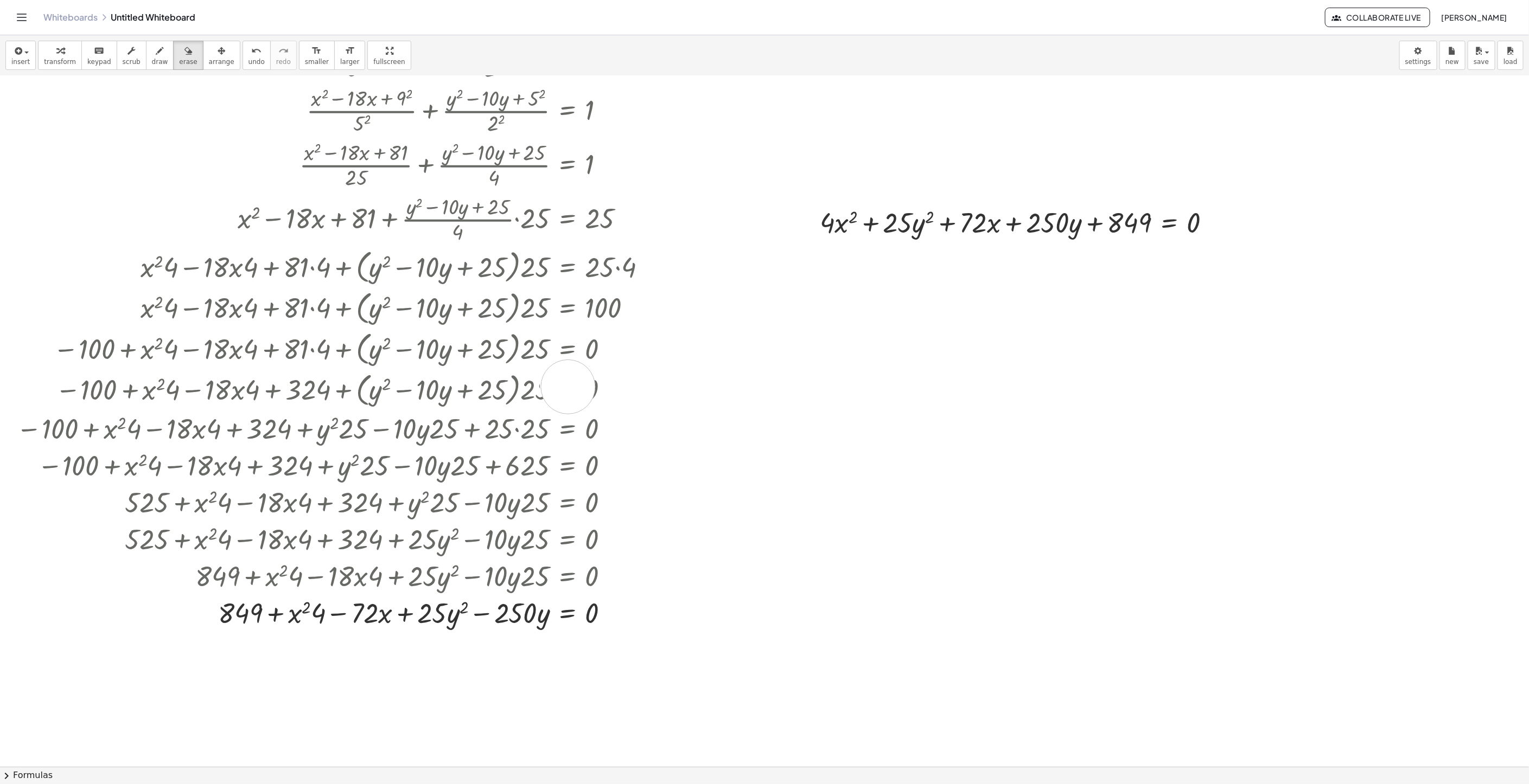
click at [570, 391] on div at bounding box center [764, 502] width 1529 height 1381
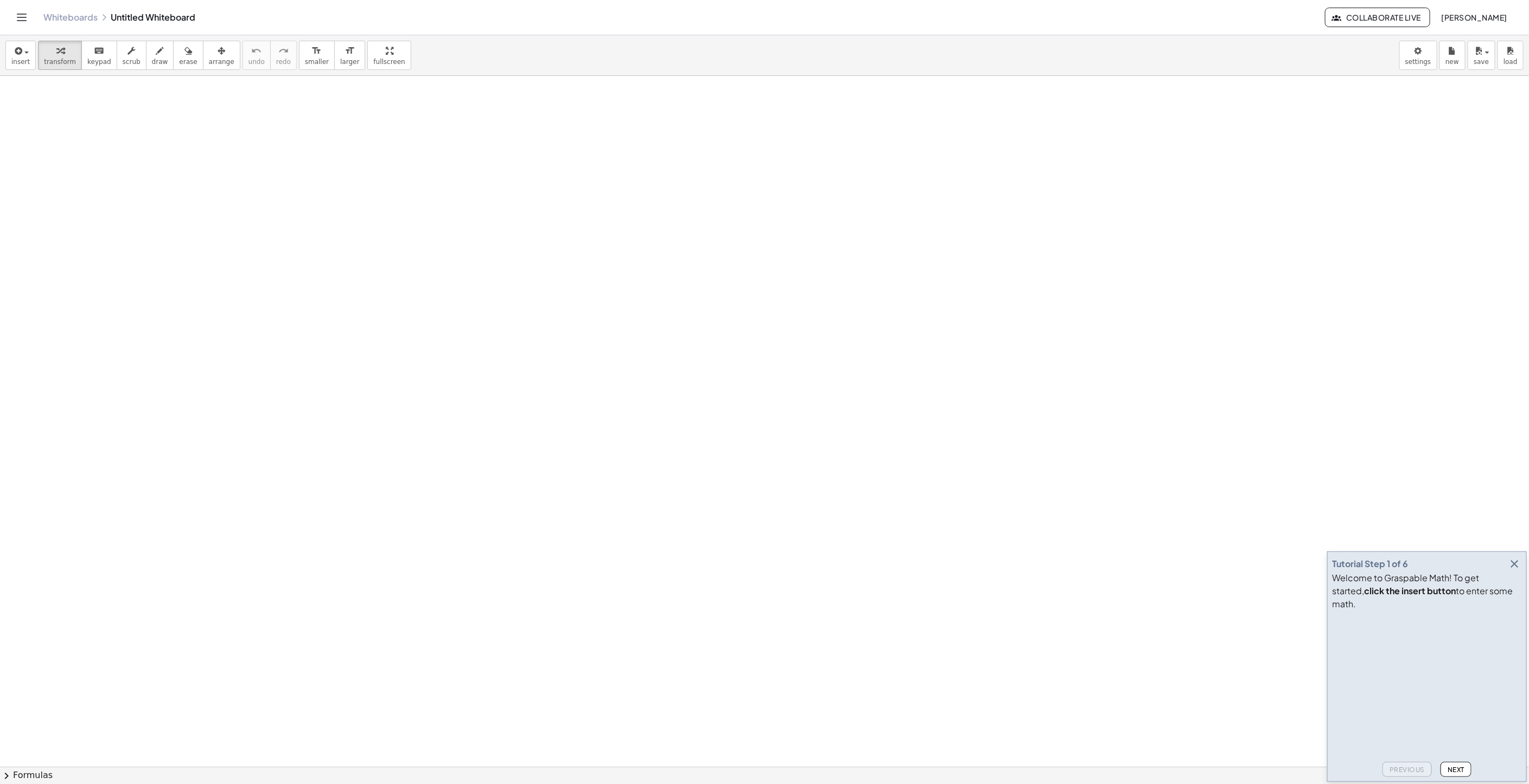
click at [1514, 570] on icon "button" at bounding box center [1514, 564] width 13 height 13
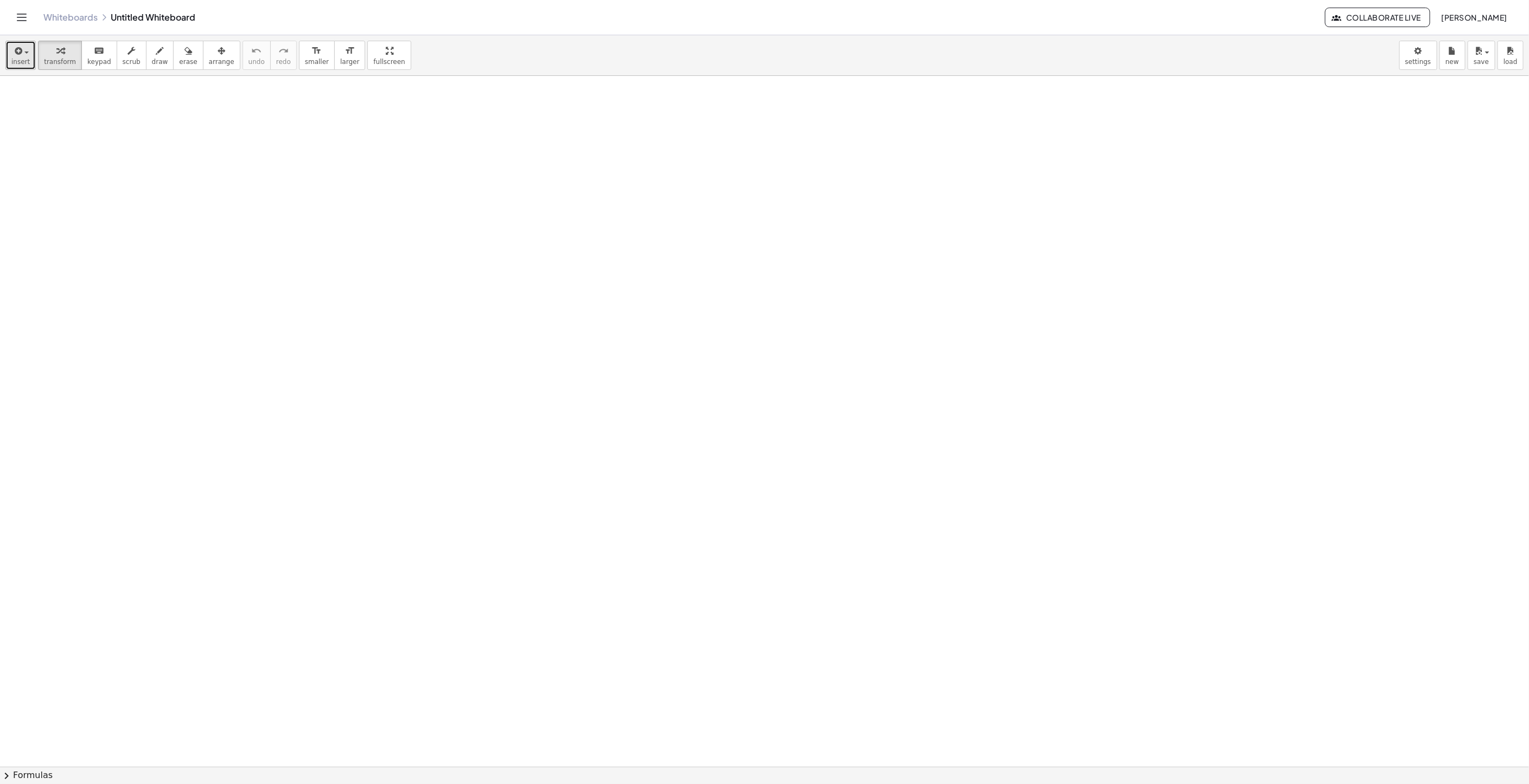
click at [15, 58] on icon "button" at bounding box center [17, 51] width 9 height 13
click at [55, 100] on span "Math Expression" at bounding box center [69, 100] width 63 height 11
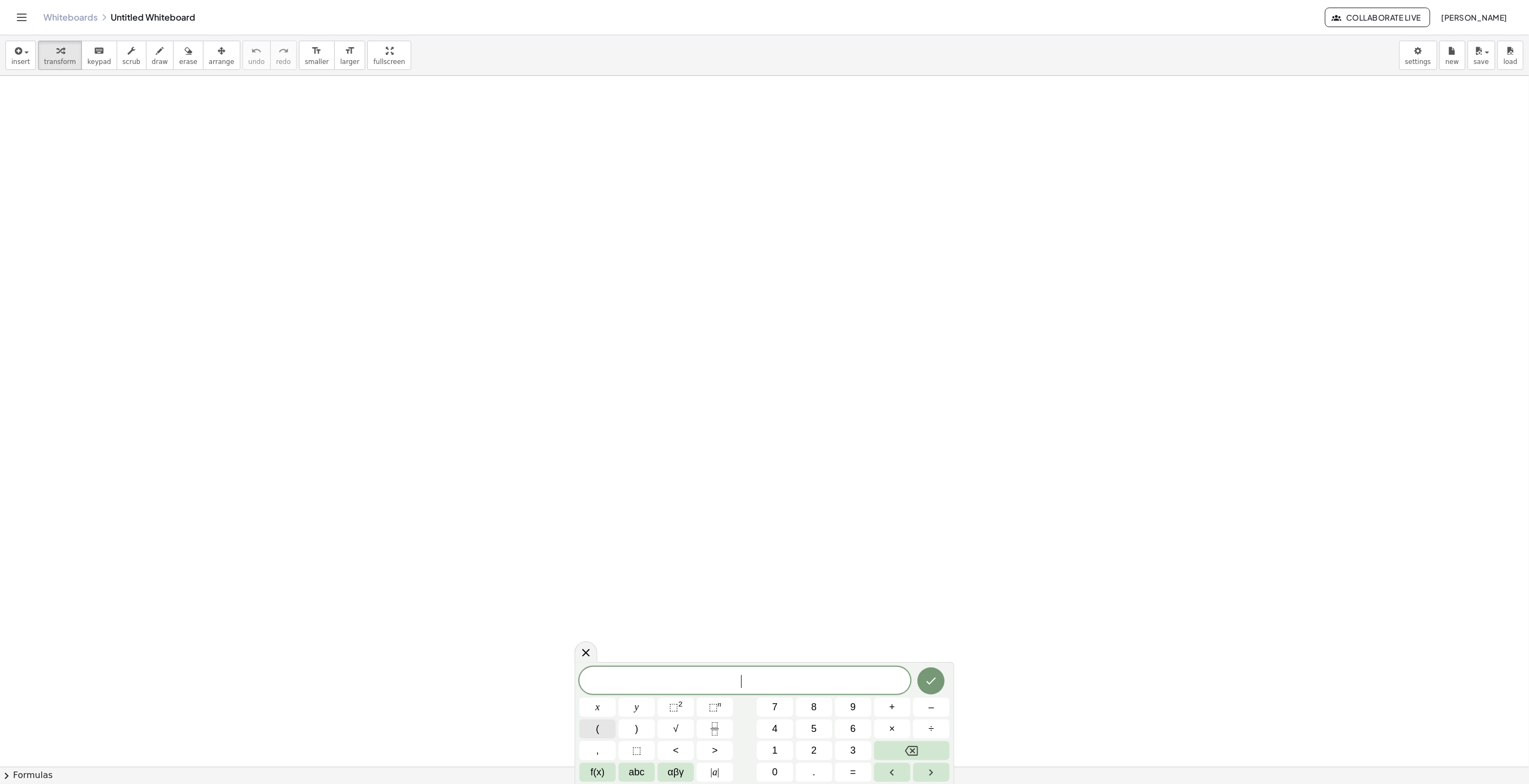
click at [594, 731] on button "(" at bounding box center [598, 729] width 36 height 19
click at [934, 713] on button "–" at bounding box center [931, 707] width 36 height 19
click at [640, 733] on button ")" at bounding box center [636, 729] width 36 height 19
click at [667, 713] on button "⬚ 2" at bounding box center [676, 707] width 36 height 19
click at [710, 723] on icon "Fraction" at bounding box center [715, 729] width 13 height 13
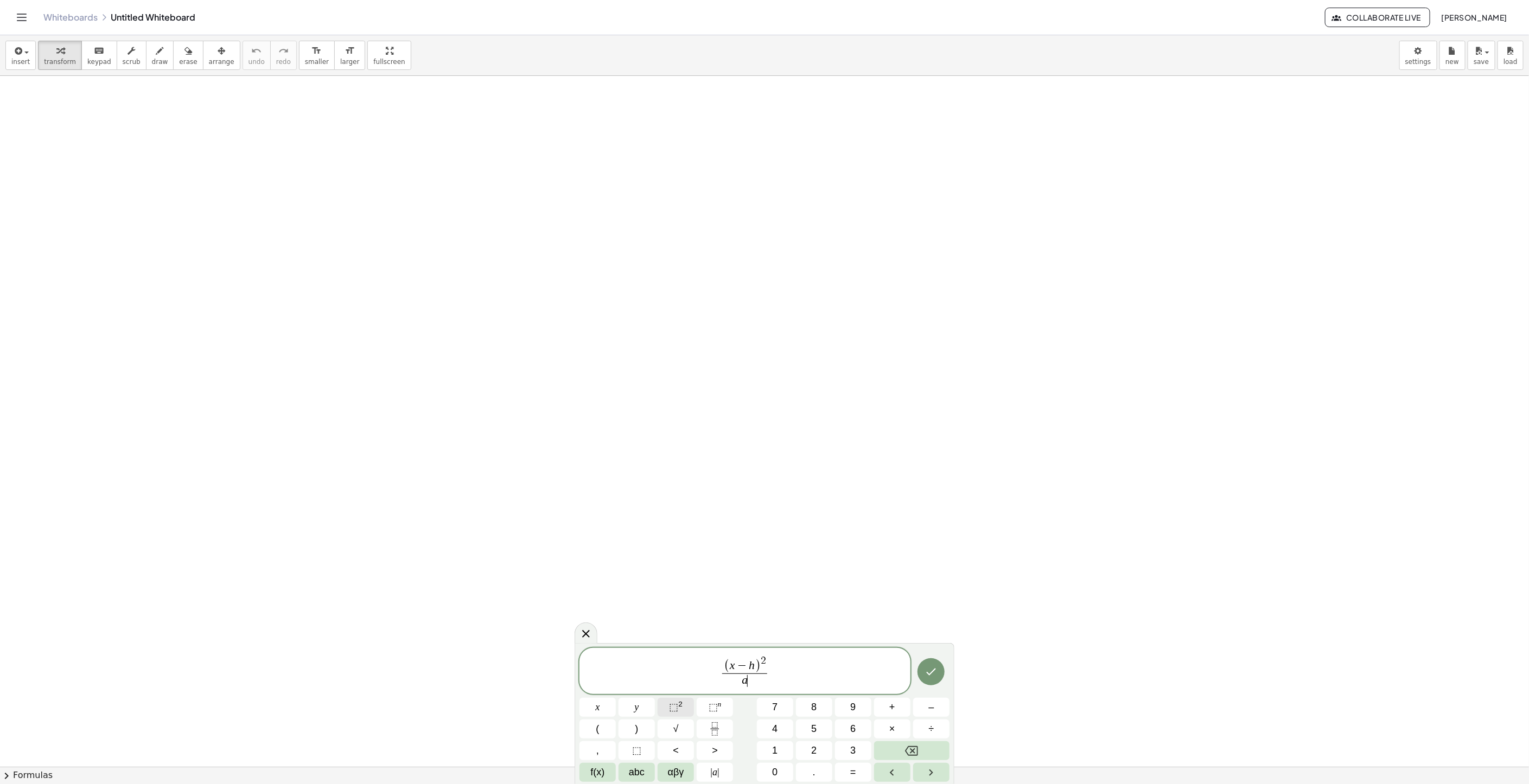
click at [682, 708] on button "⬚ 2" at bounding box center [676, 707] width 36 height 19
click at [780, 669] on span "( x − h ) 2 a 2 ​ ​" at bounding box center [745, 669] width 331 height 40
click at [933, 711] on span "–" at bounding box center [931, 707] width 6 height 15
click at [611, 726] on button "(" at bounding box center [598, 729] width 36 height 19
click at [640, 702] on button "y" at bounding box center [636, 707] width 36 height 19
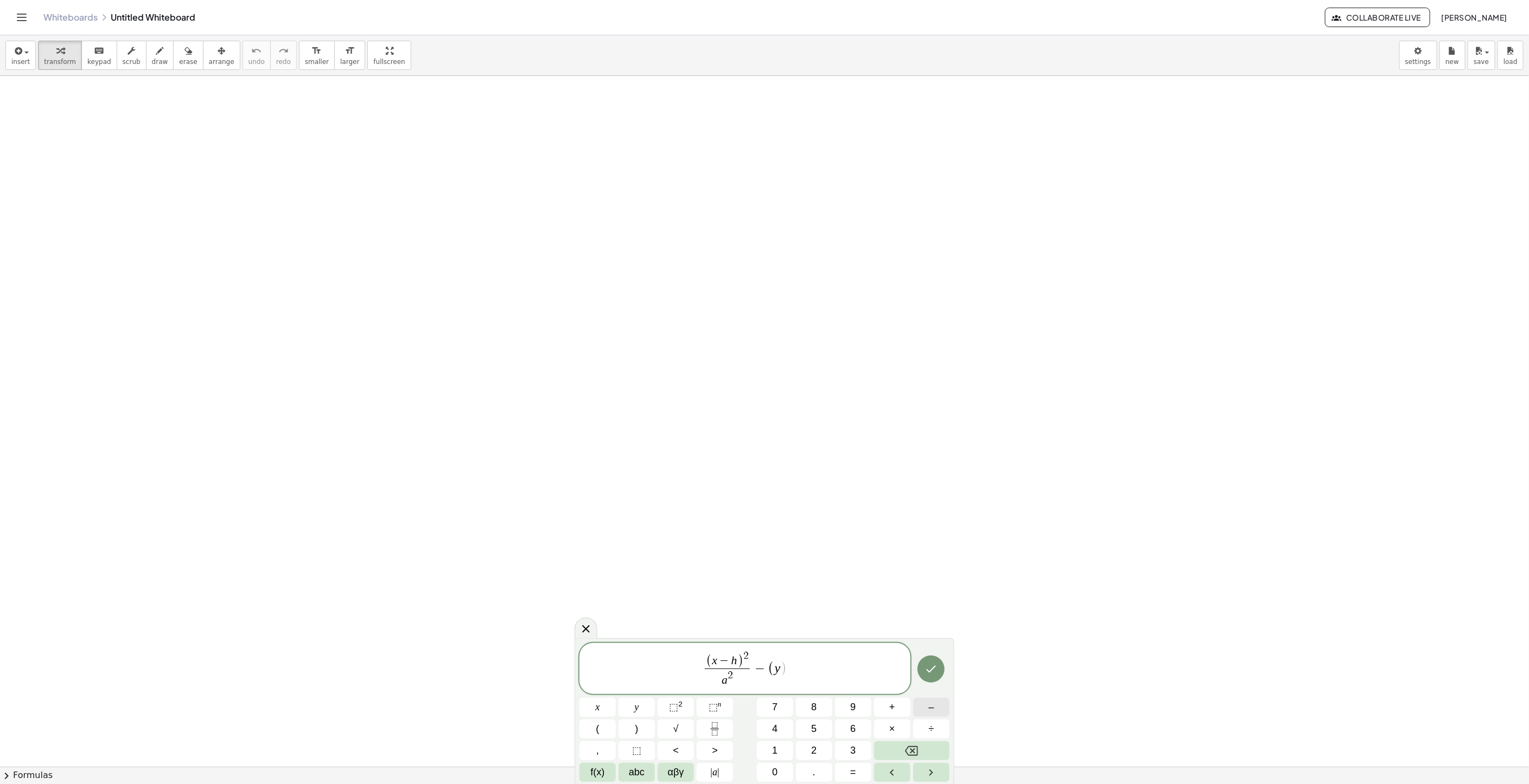
click at [929, 711] on span "–" at bounding box center [931, 707] width 6 height 15
click at [640, 722] on button ")" at bounding box center [636, 729] width 36 height 19
click at [682, 700] on sup "2" at bounding box center [680, 704] width 4 height 8
click at [717, 732] on icon "Fraction" at bounding box center [715, 729] width 13 height 13
click at [687, 703] on button "⬚ 2" at bounding box center [676, 707] width 36 height 19
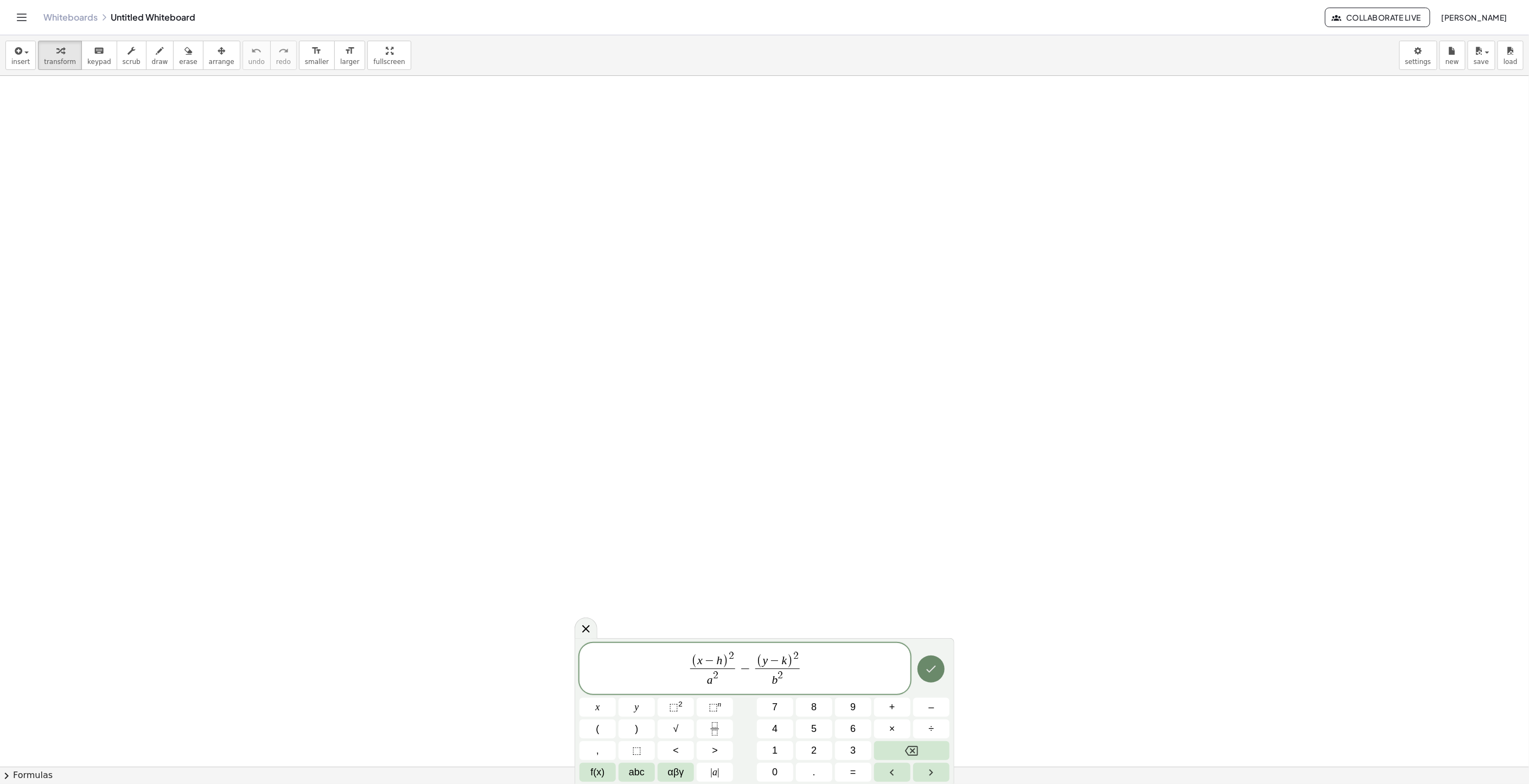
click at [932, 674] on icon "Done" at bounding box center [931, 669] width 13 height 13
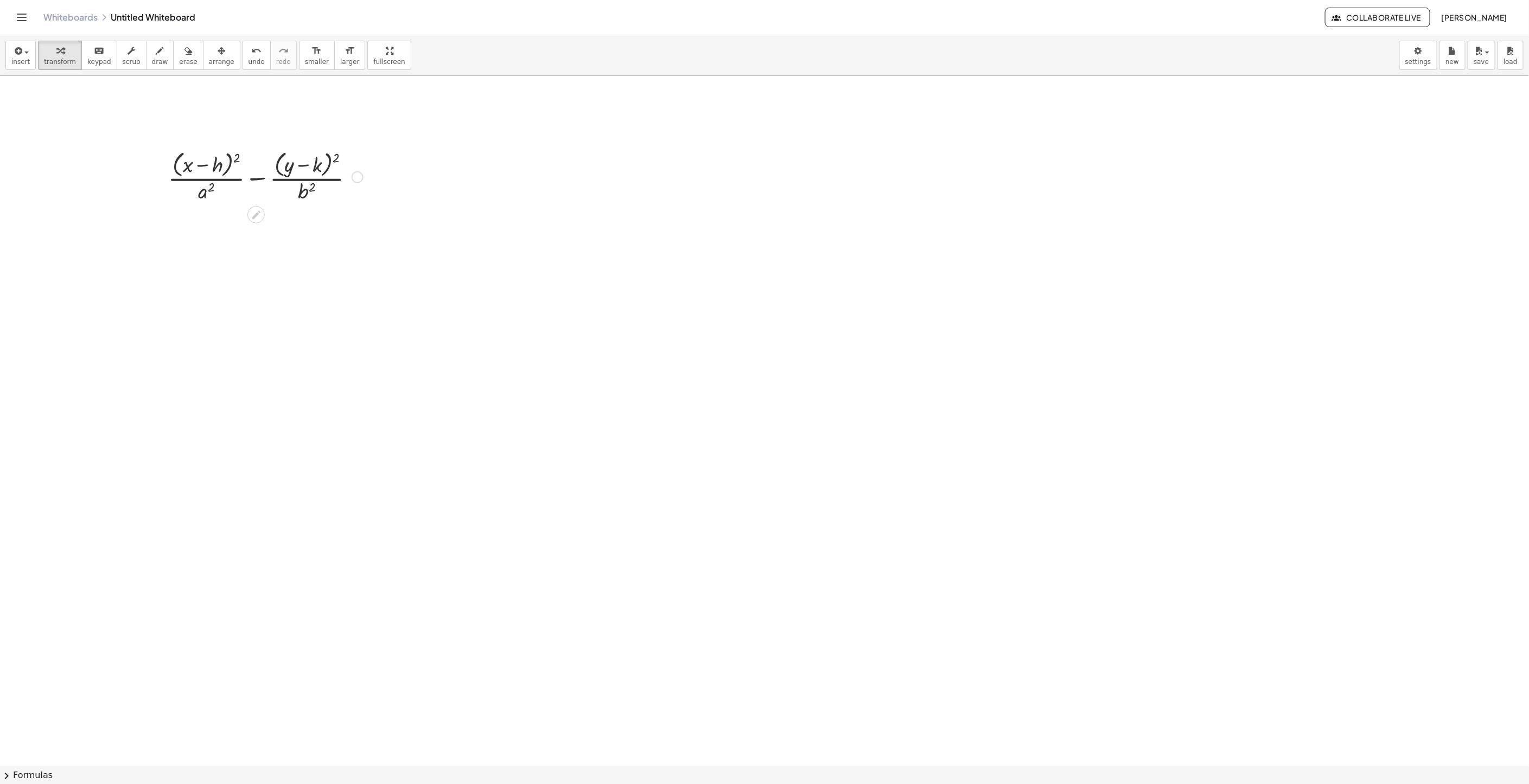
click at [340, 184] on div at bounding box center [266, 176] width 206 height 58
click at [370, 182] on div "+ · ( + x − h ) 2 · a 2 − · ( + y − k ) 2 · b 2" at bounding box center [261, 176] width 219 height 63
click at [365, 180] on div at bounding box center [266, 176] width 206 height 58
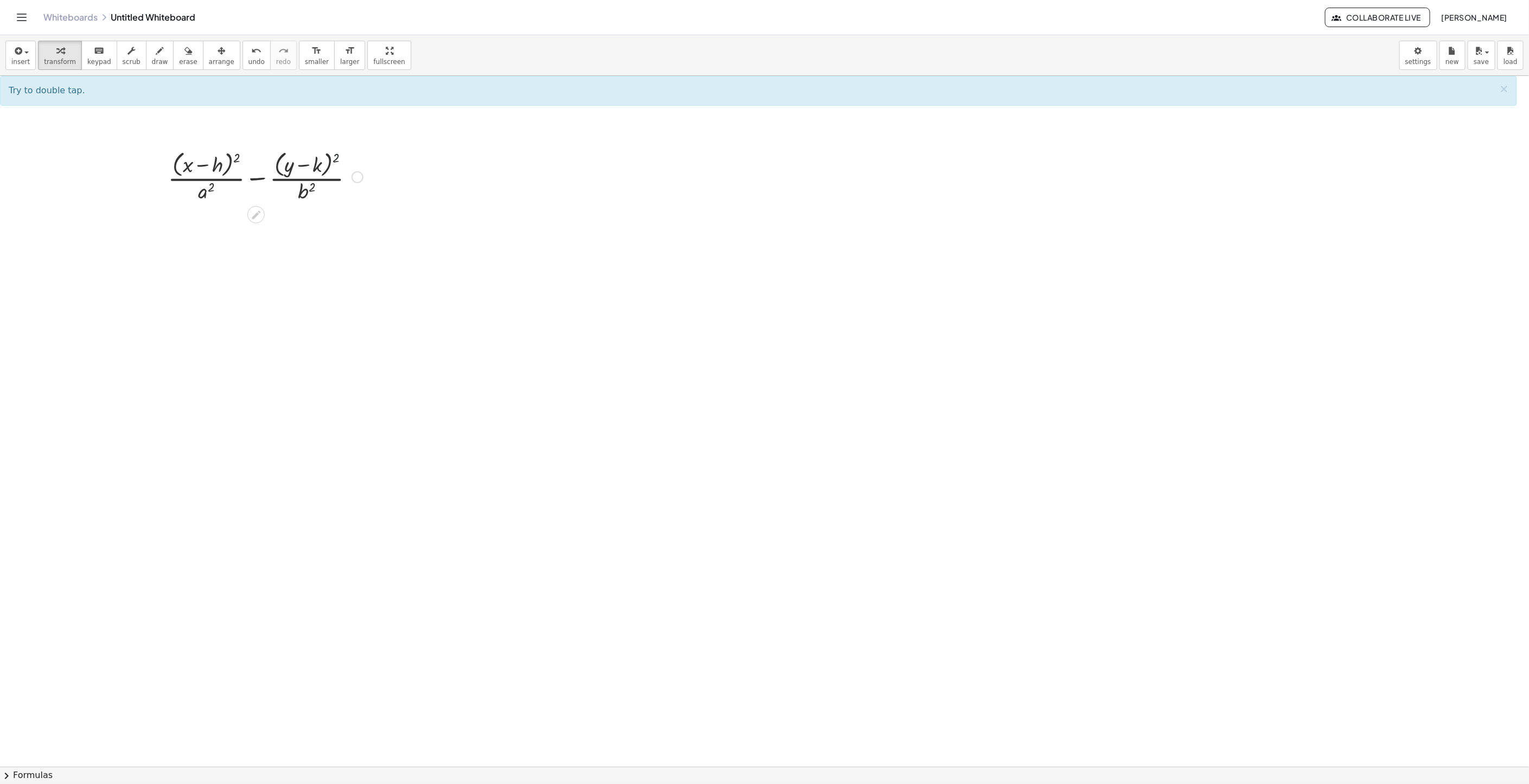
click at [358, 177] on div at bounding box center [357, 177] width 12 height 12
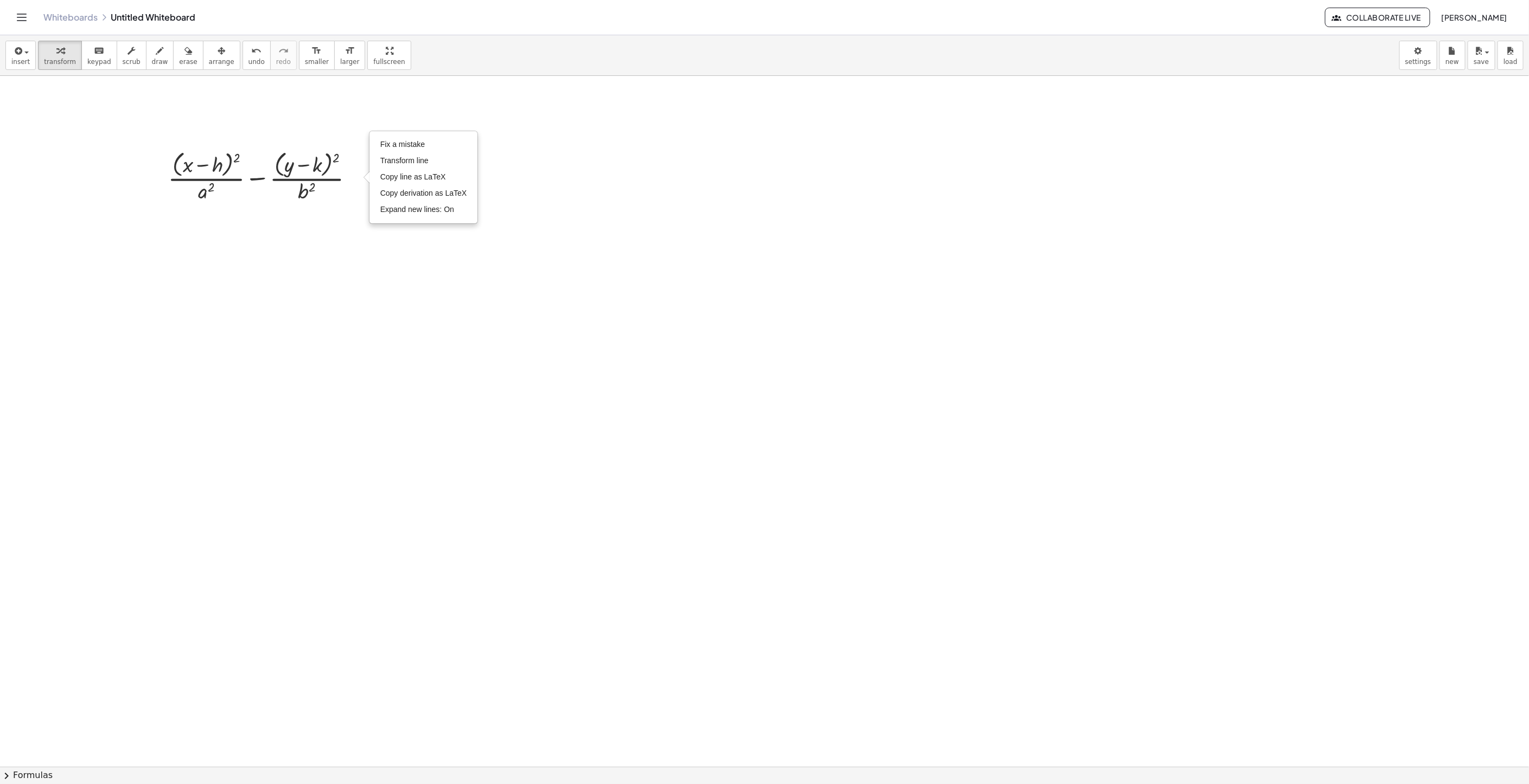
drag, startPoint x: 325, startPoint y: 295, endPoint x: 272, endPoint y: 142, distance: 161.9
click at [209, 63] on span "arrange" at bounding box center [222, 62] width 25 height 8
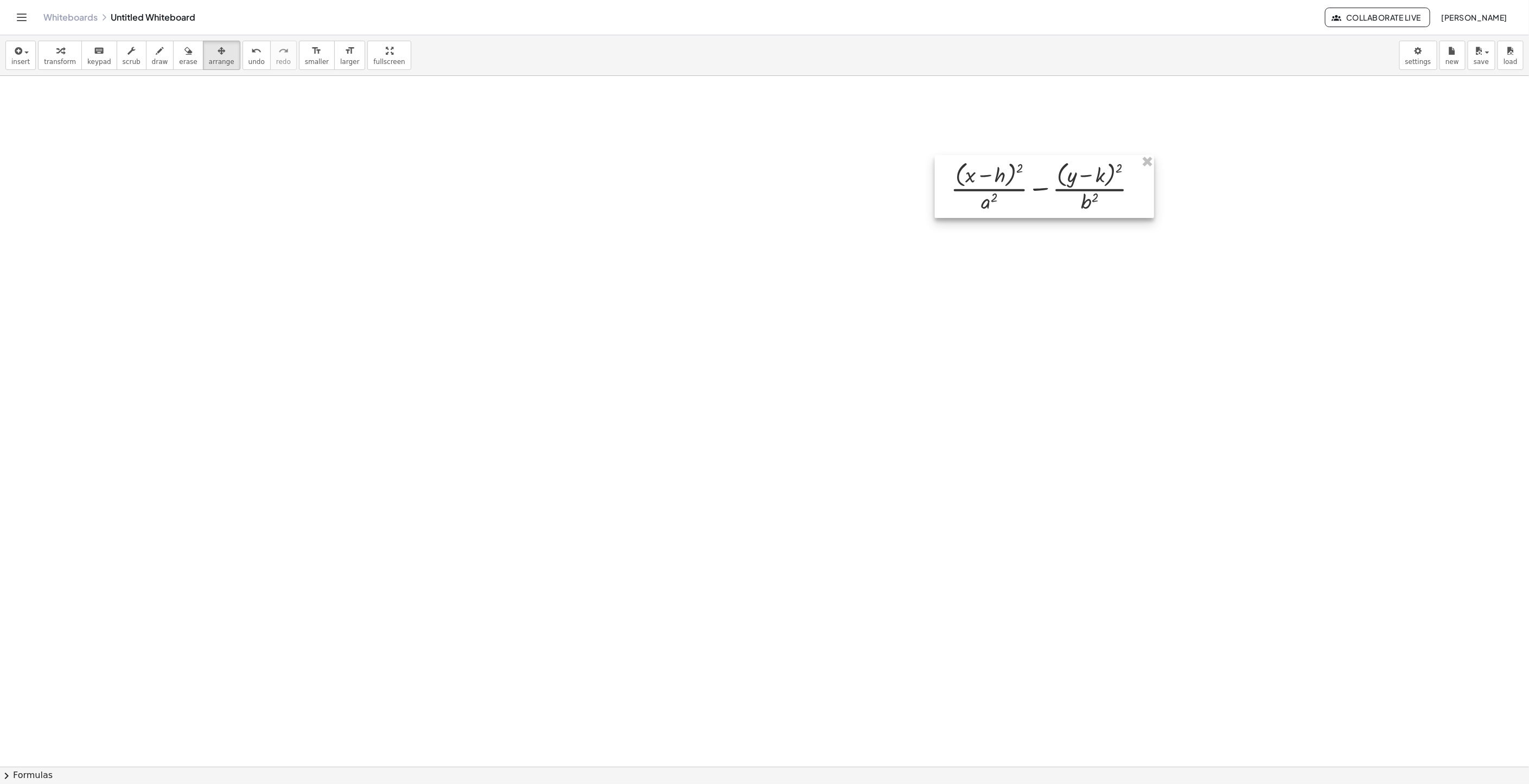
drag, startPoint x: 230, startPoint y: 156, endPoint x: 1013, endPoint y: 166, distance: 783.1
click at [1013, 166] on div at bounding box center [1044, 187] width 219 height 63
click at [63, 58] on span "transform" at bounding box center [60, 62] width 32 height 8
click at [12, 65] on span "insert" at bounding box center [20, 62] width 18 height 8
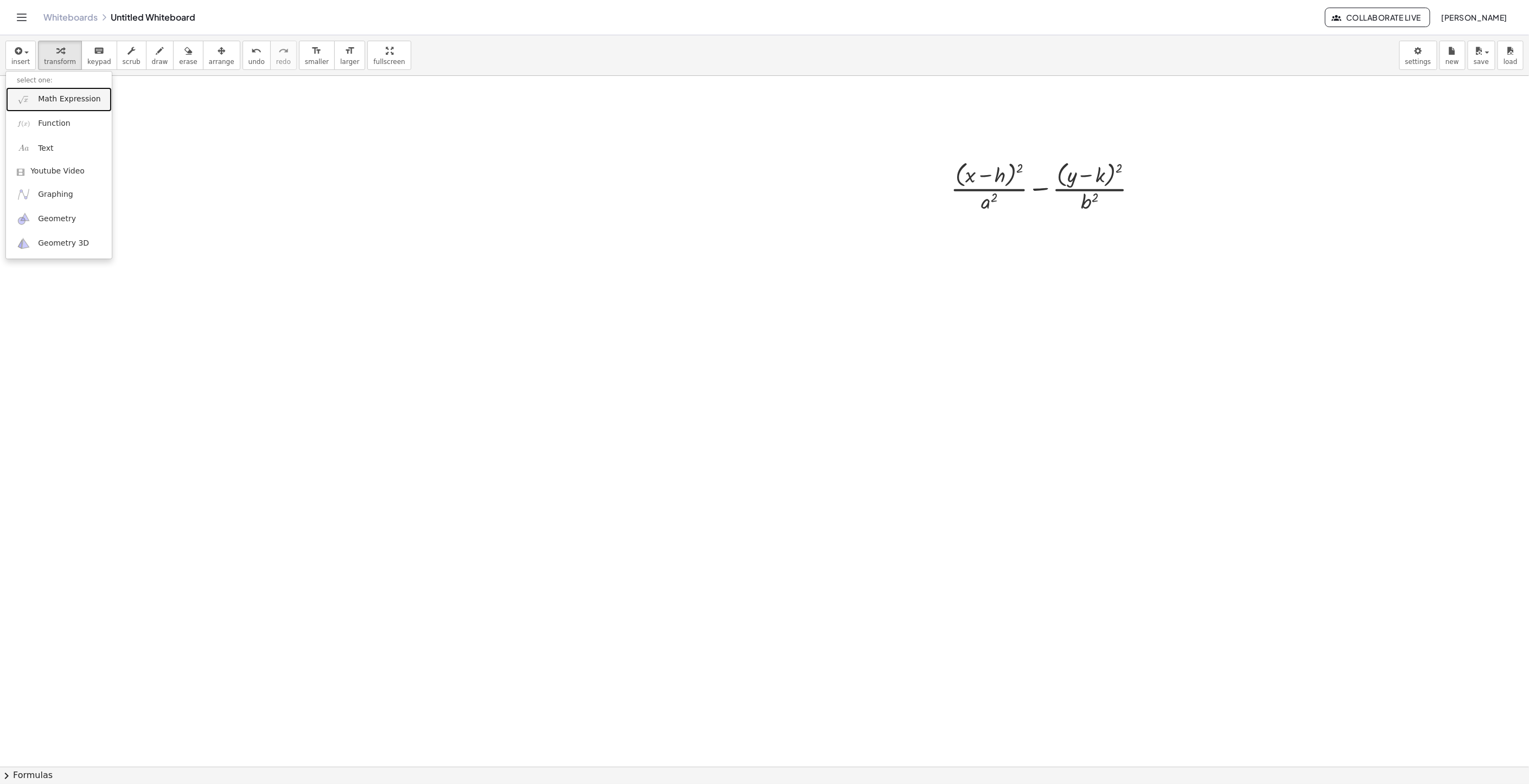
click at [68, 98] on span "Math Expression" at bounding box center [69, 100] width 63 height 11
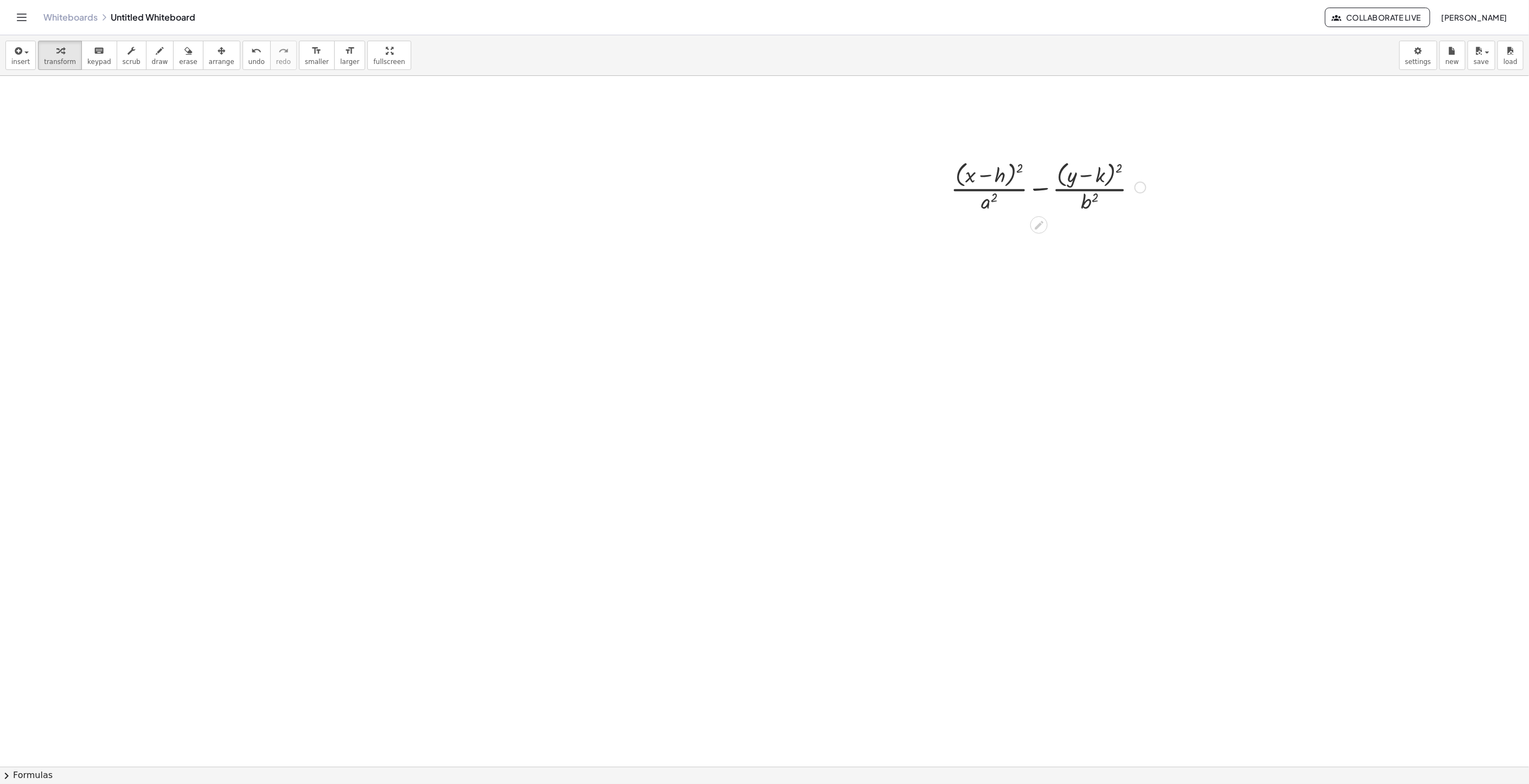
click at [1143, 192] on div "Fix a mistake Transform line Copy line as LaTeX Copy derivation as LaTeX Expand…" at bounding box center [1140, 187] width 12 height 12
click at [1198, 157] on span "Fix a mistake" at bounding box center [1186, 154] width 44 height 9
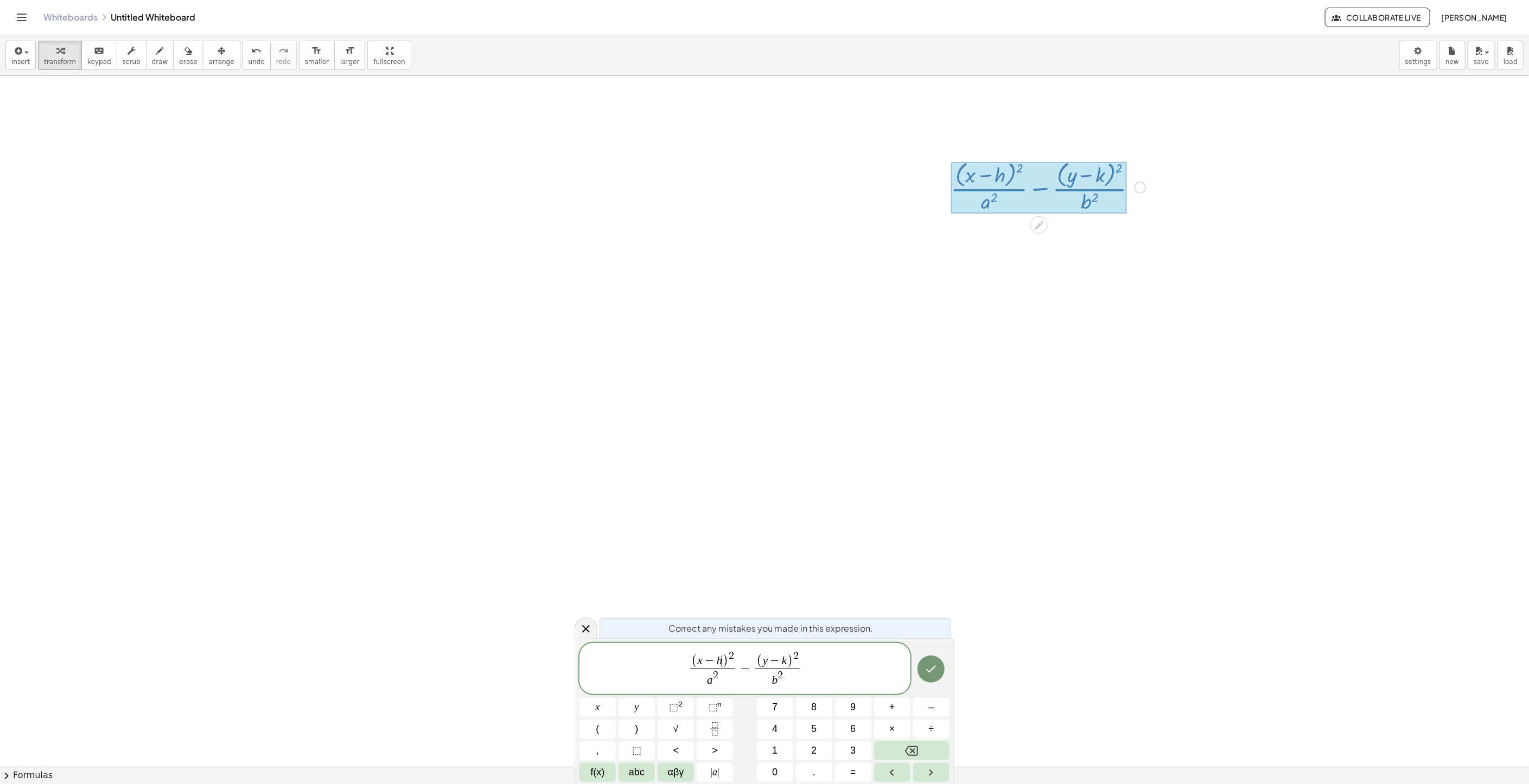
click at [723, 661] on span ")" at bounding box center [725, 661] width 6 height 14
click at [785, 667] on span "y − k" at bounding box center [775, 661] width 25 height 12
click at [926, 668] on icon "Done" at bounding box center [931, 669] width 13 height 13
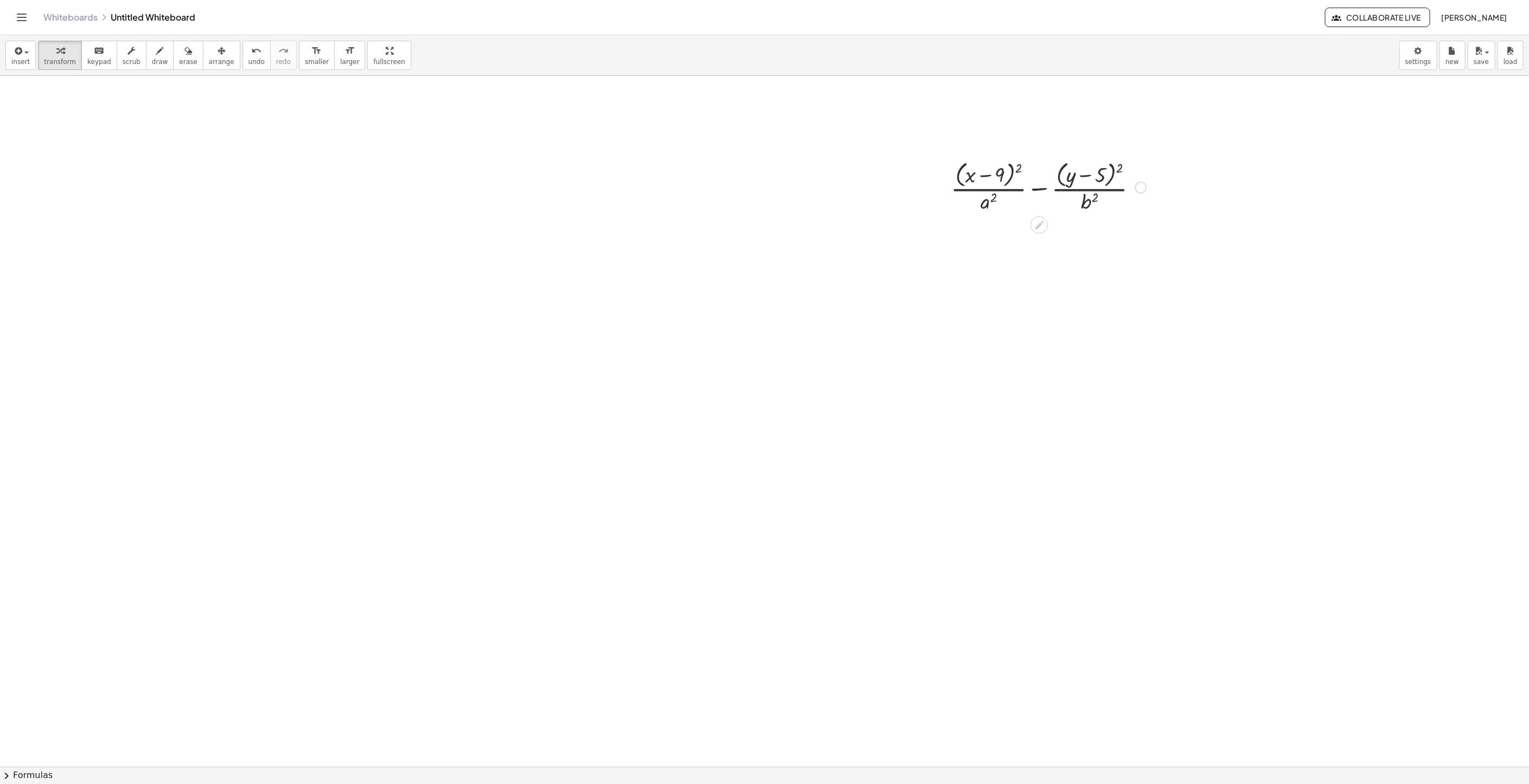
drag, startPoint x: 878, startPoint y: 265, endPoint x: 895, endPoint y: 257, distance: 18.8
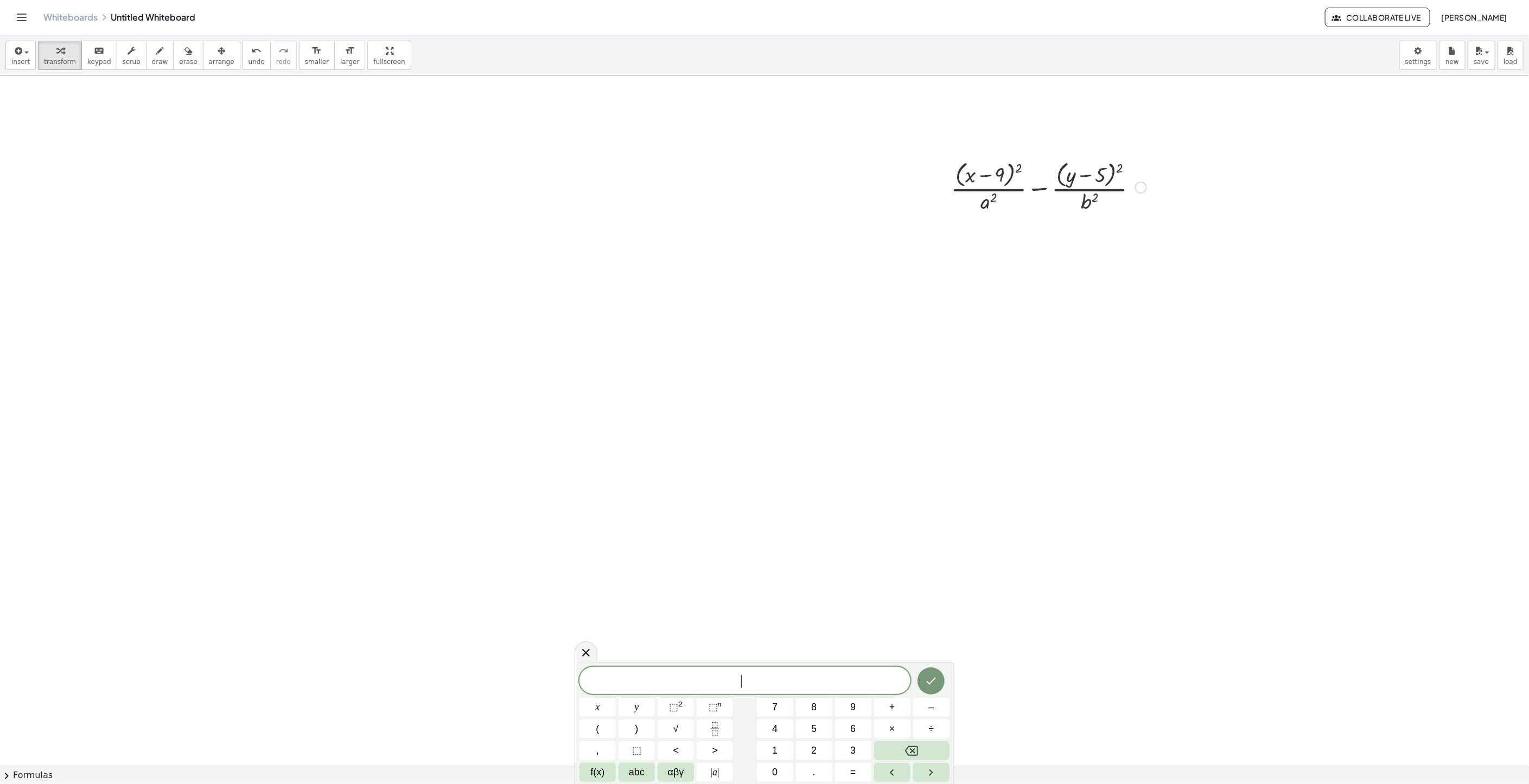
click at [988, 206] on div at bounding box center [1049, 186] width 206 height 58
click at [1144, 185] on div "Fix a mistake Transform line Copy line as LaTeX Copy derivation as LaTeX Expand…" at bounding box center [1140, 187] width 12 height 12
click at [1178, 163] on li "Fix a mistake" at bounding box center [1207, 155] width 93 height 17
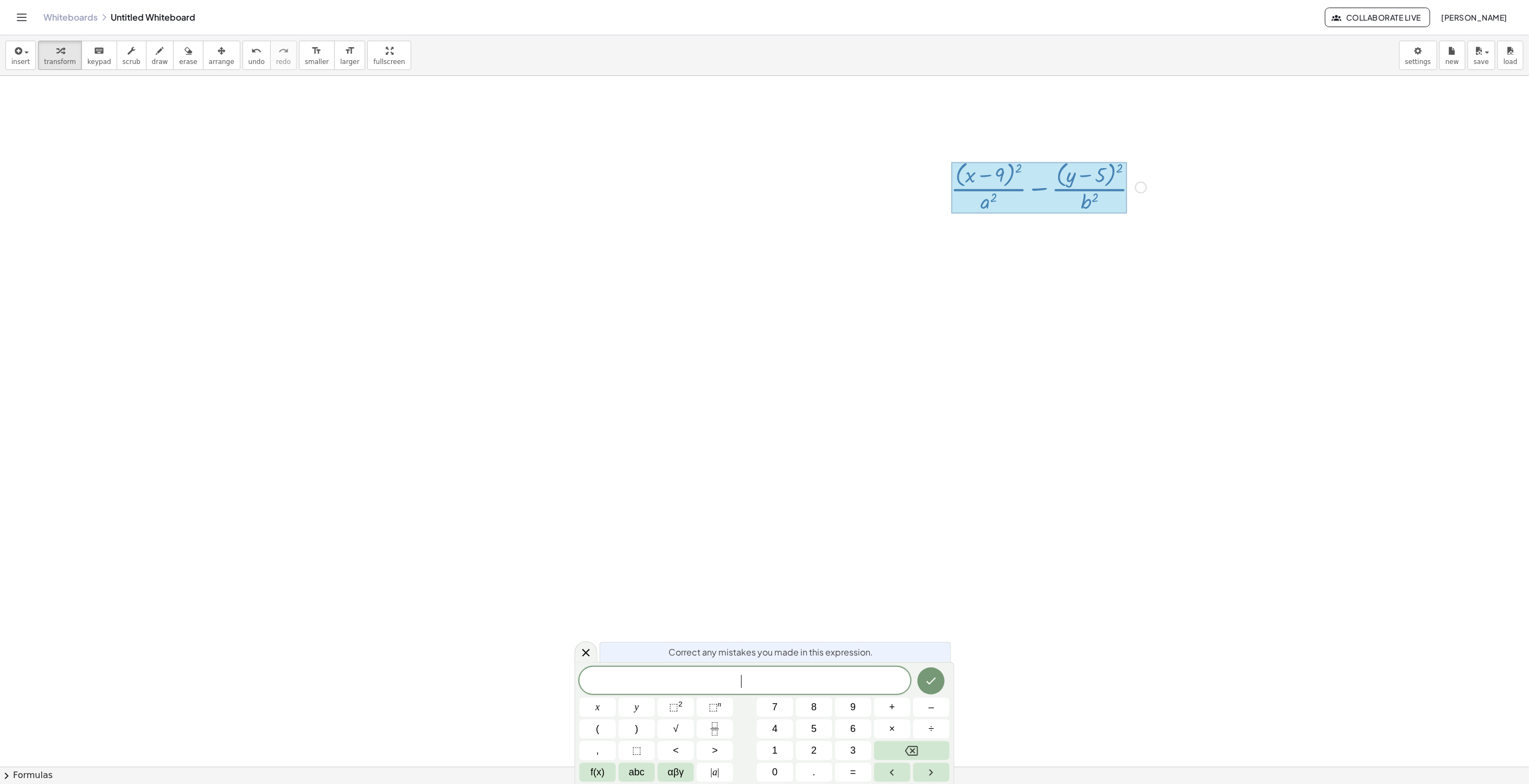
click at [1143, 187] on div "Fix a mistake Transform line Copy line as LaTeX Copy derivation as LaTeX Expand…" at bounding box center [1140, 187] width 12 height 12
click at [1196, 156] on span "Fix a mistake" at bounding box center [1186, 154] width 44 height 9
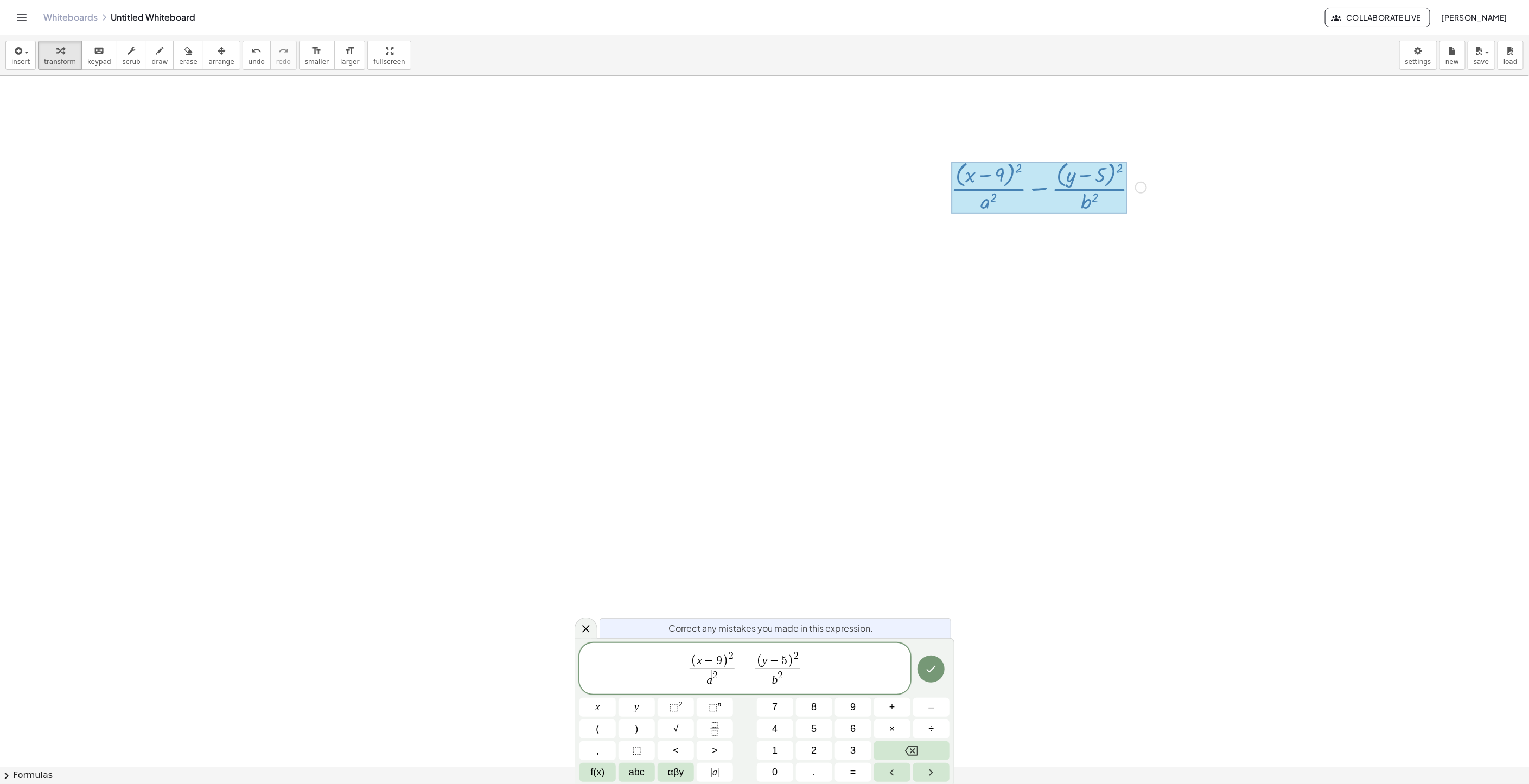
click at [712, 679] on span "​ 2" at bounding box center [715, 675] width 6 height 10
click at [728, 684] on span "1 . 3 3 ​ 2" at bounding box center [711, 676] width 45 height 15
click at [677, 711] on span "⬚" at bounding box center [673, 707] width 9 height 11
click at [935, 673] on icon "Done" at bounding box center [931, 669] width 13 height 13
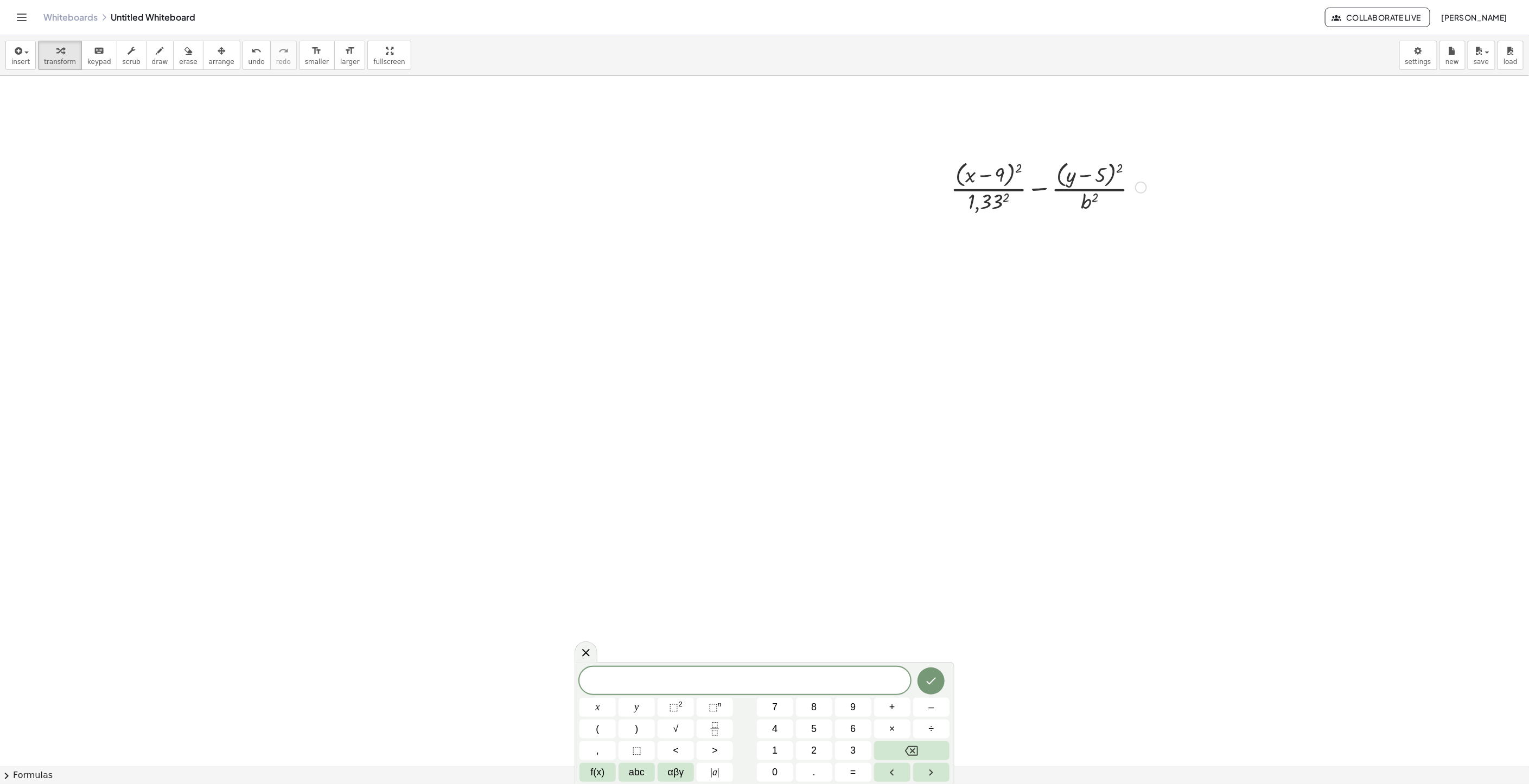
click at [1141, 191] on div "Fix a mistake Transform line Copy line as LaTeX Copy derivation as LaTeX Expand…" at bounding box center [1140, 187] width 12 height 12
click at [1182, 150] on li "Fix a mistake" at bounding box center [1207, 155] width 93 height 17
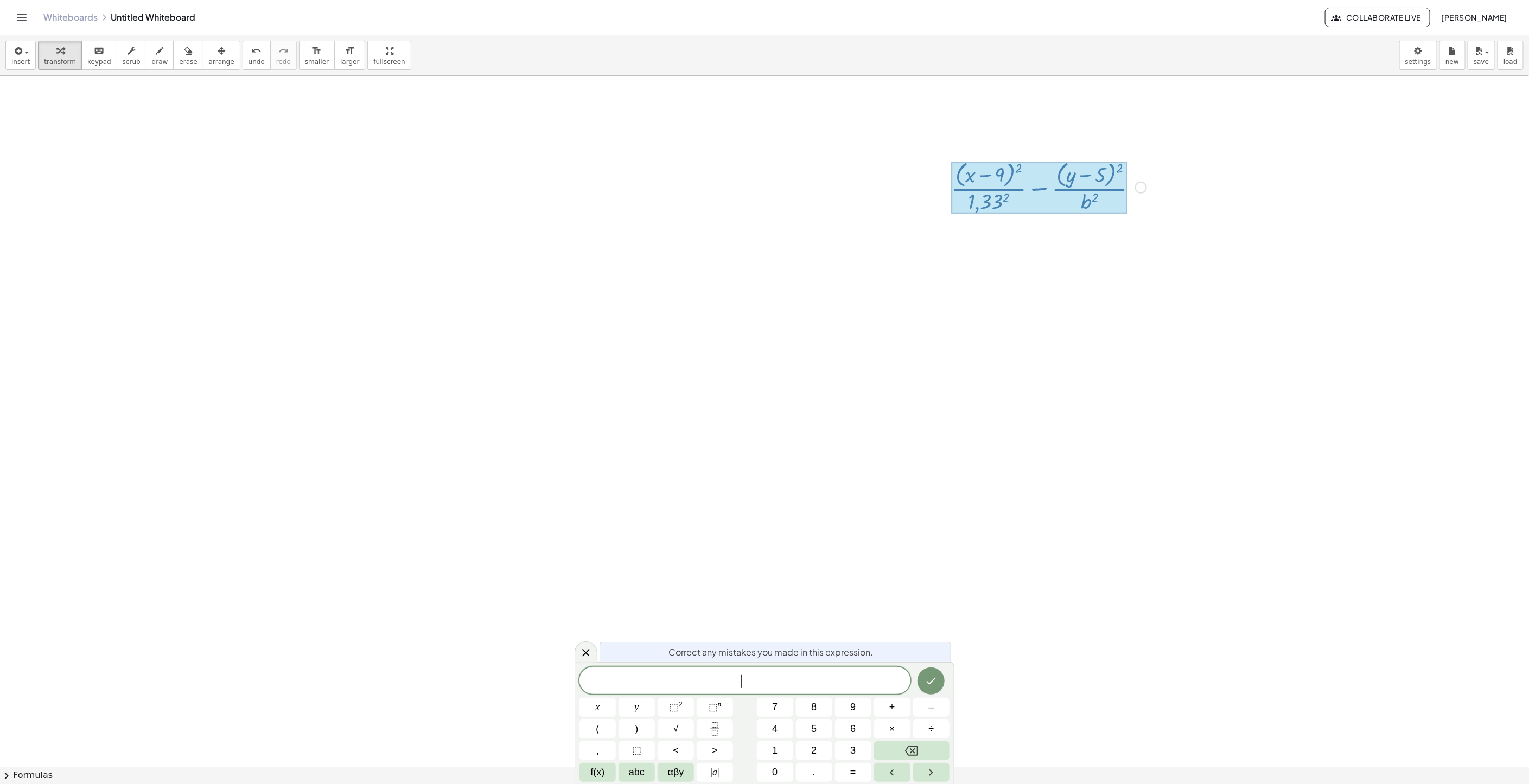
click at [1141, 184] on div "Fix a mistake Transform line Copy line as LaTeX Copy derivation as LaTeX Expand…" at bounding box center [1140, 187] width 12 height 12
click at [1184, 155] on span "Fix a mistake" at bounding box center [1186, 154] width 44 height 9
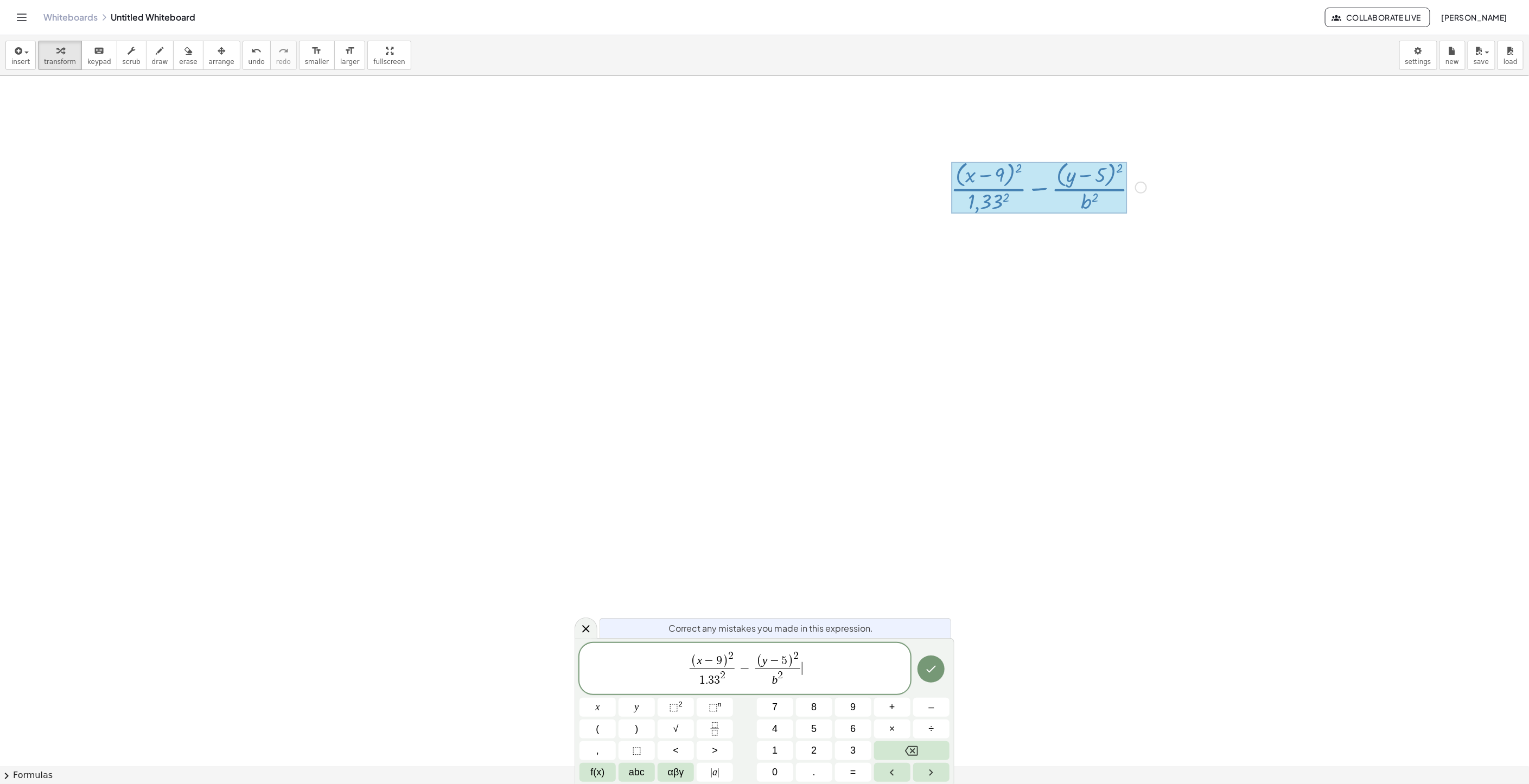
click at [776, 684] on span "b 2" at bounding box center [777, 678] width 45 height 20
click at [935, 665] on icon "Done" at bounding box center [931, 669] width 13 height 13
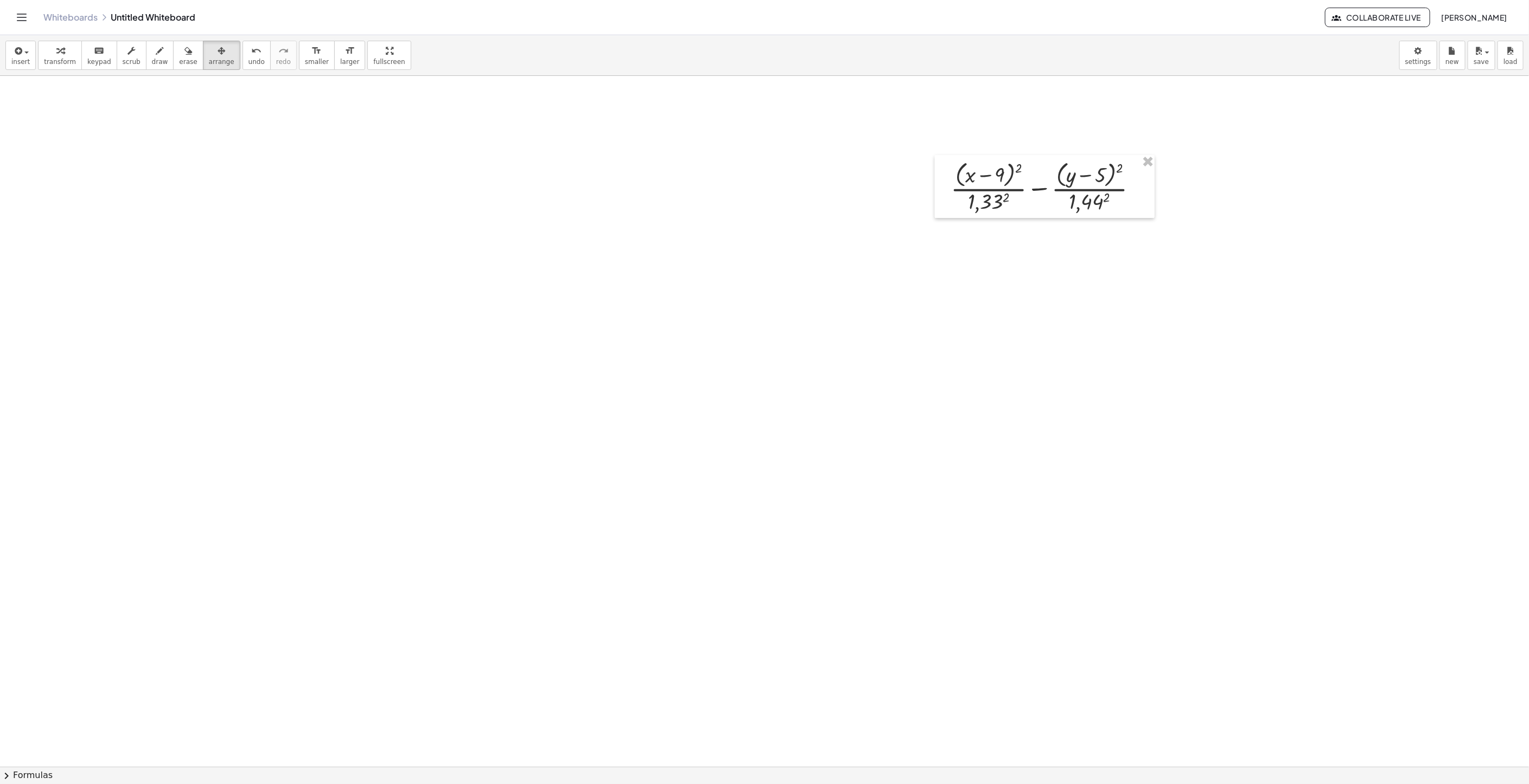
drag, startPoint x: 204, startPoint y: 57, endPoint x: 698, endPoint y: 59, distance: 494.0
click at [205, 56] on button "arrange" at bounding box center [221, 55] width 37 height 29
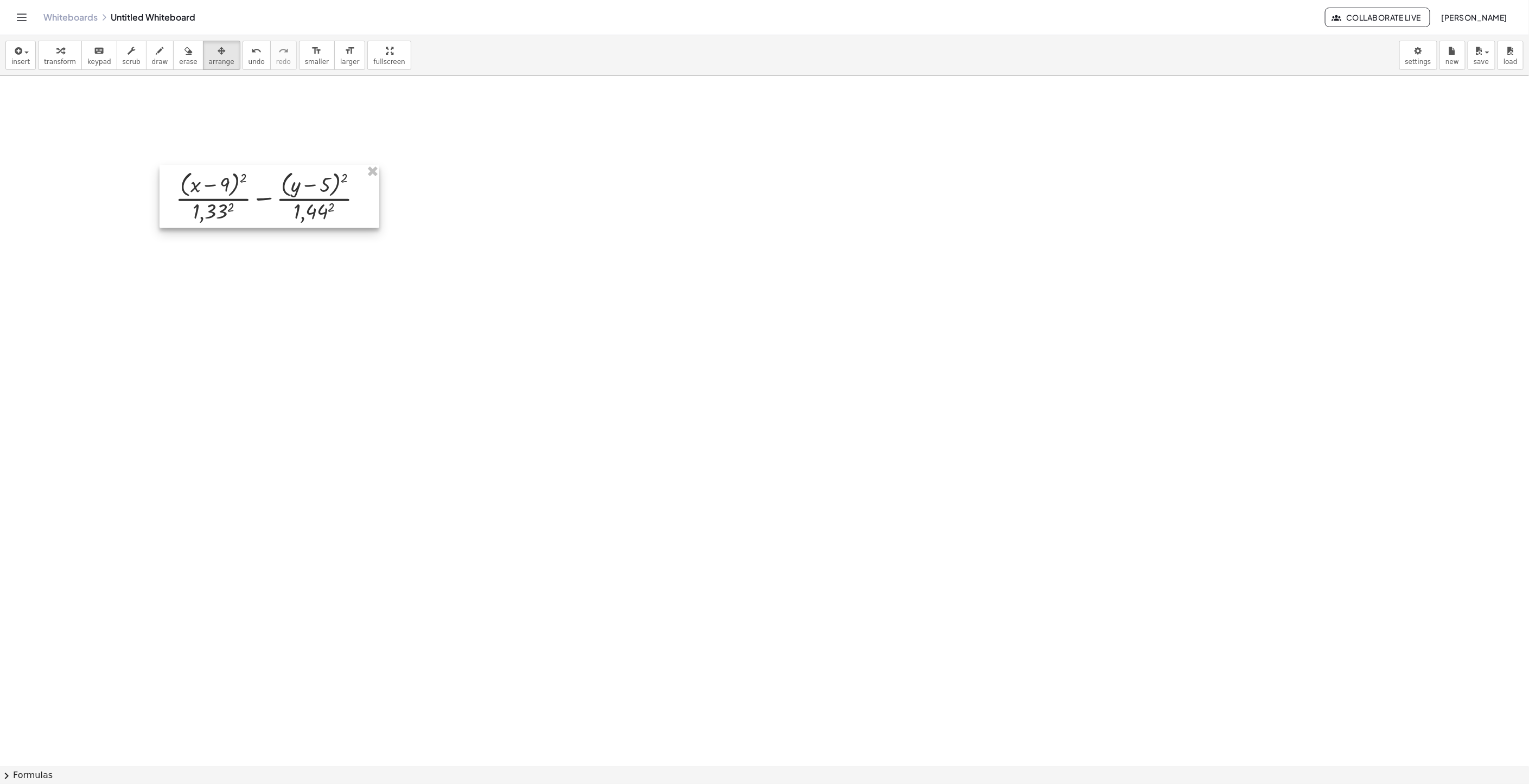
drag, startPoint x: 972, startPoint y: 173, endPoint x: 210, endPoint y: 181, distance: 762.0
click at [205, 178] on div at bounding box center [270, 196] width 220 height 63
click at [59, 56] on icon "button" at bounding box center [60, 51] width 8 height 13
click at [372, 199] on div "Fix a mistake Transform line Copy line as LaTeX Copy derivation as LaTeX Expand…" at bounding box center [367, 197] width 12 height 12
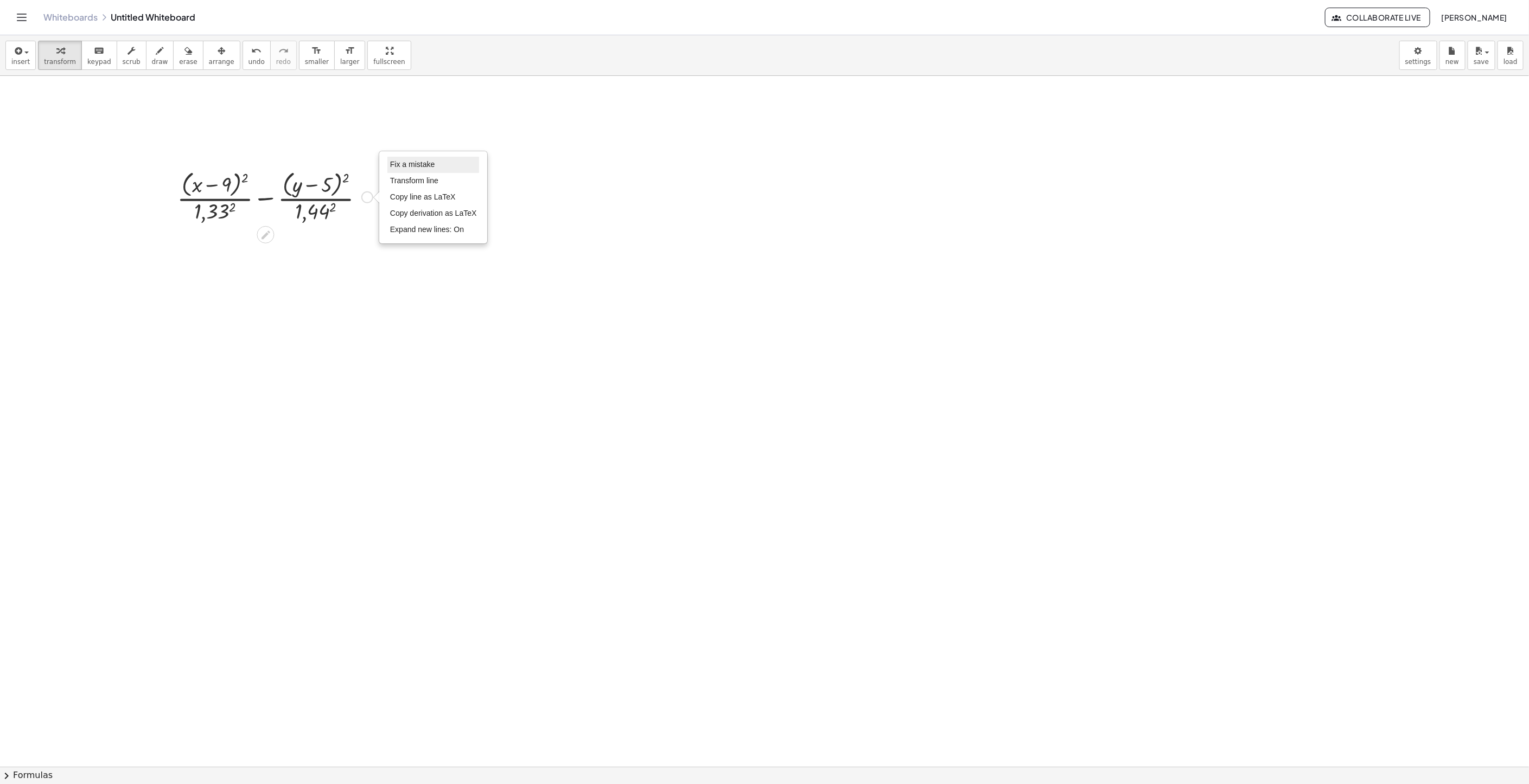
click at [434, 168] on span "Fix a mistake" at bounding box center [412, 164] width 44 height 9
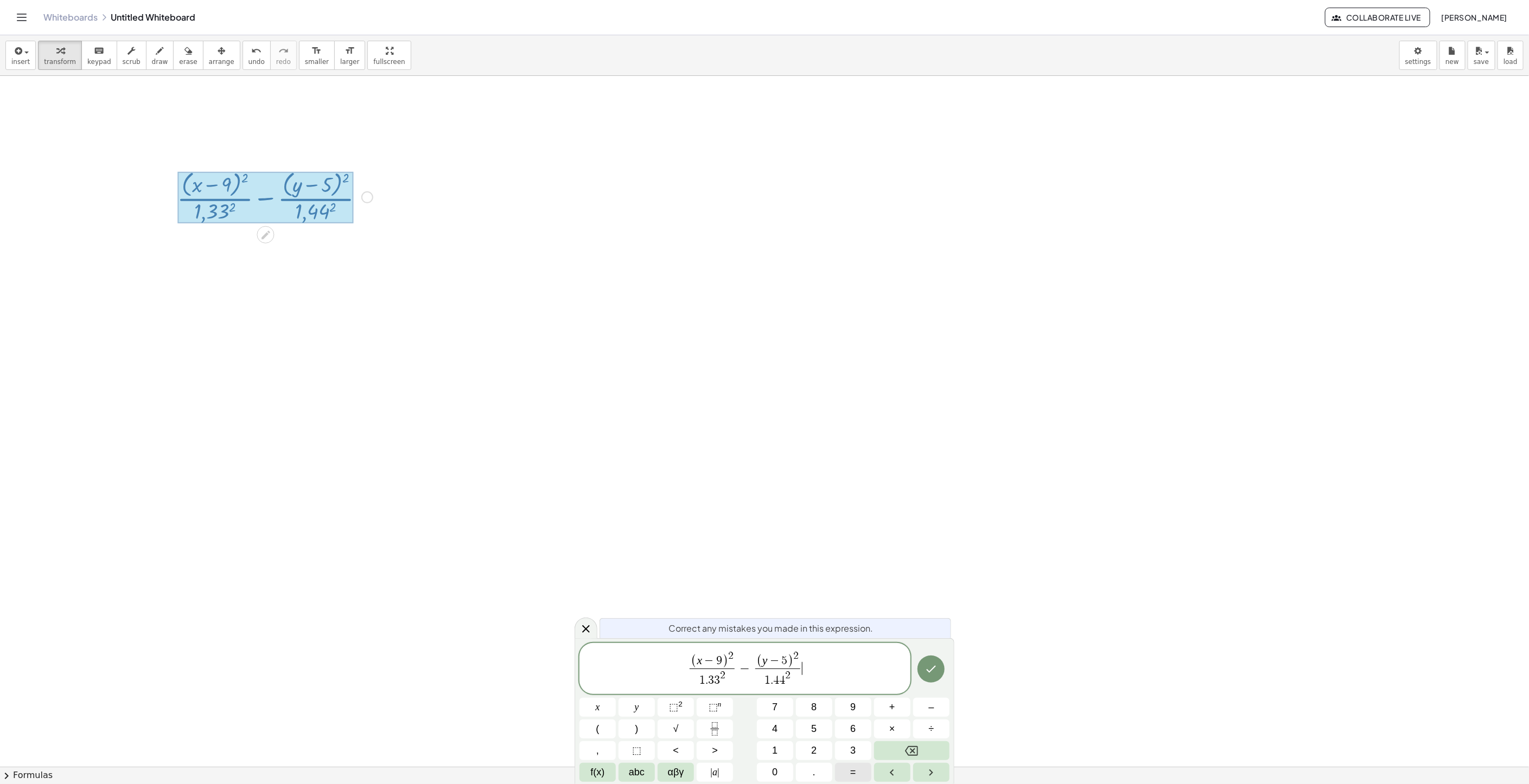
click at [855, 767] on span "=" at bounding box center [853, 772] width 6 height 15
click at [779, 745] on button "1" at bounding box center [775, 751] width 36 height 19
click at [934, 667] on icon "Done" at bounding box center [931, 669] width 13 height 13
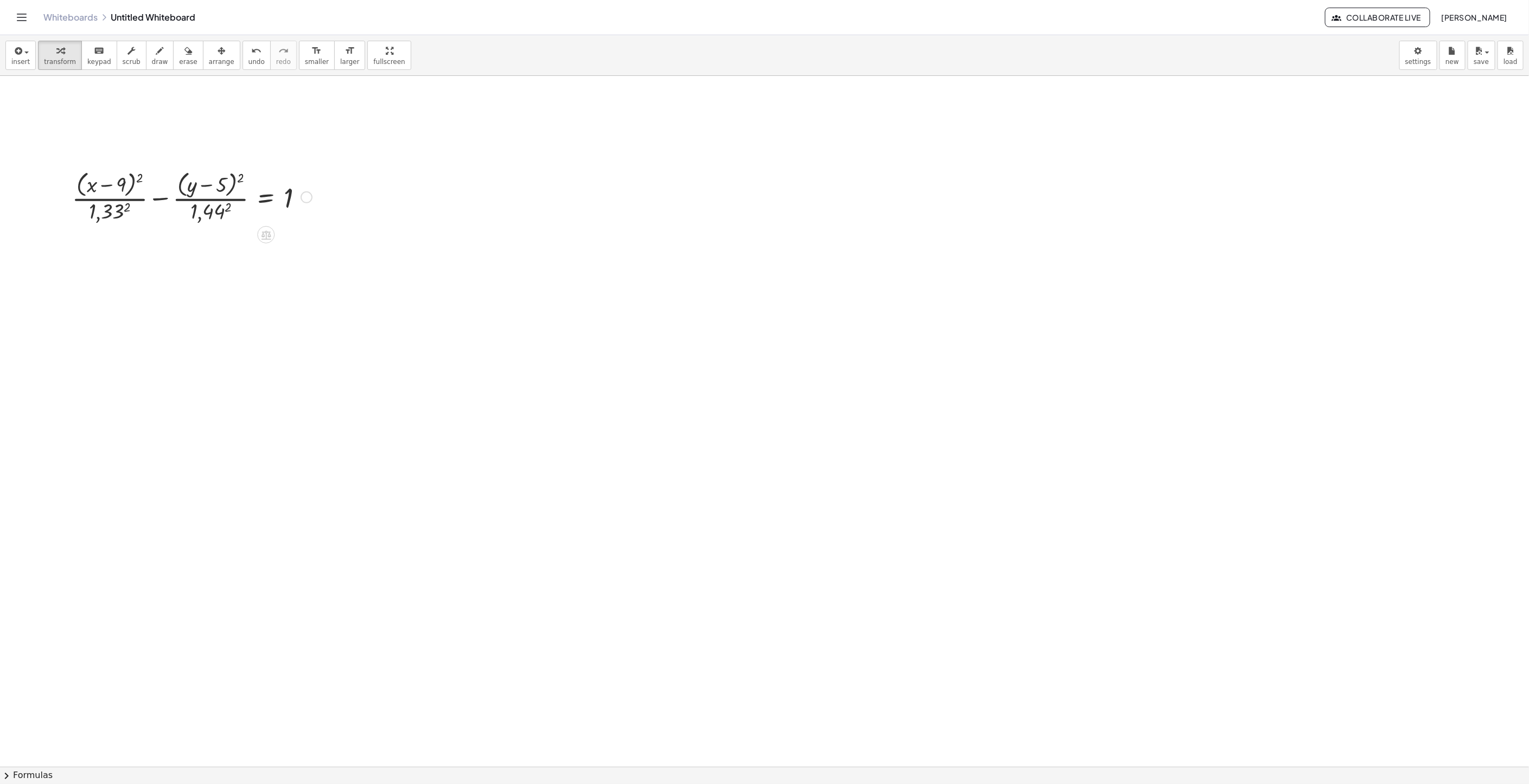
drag, startPoint x: 814, startPoint y: 337, endPoint x: 821, endPoint y: 342, distance: 8.6
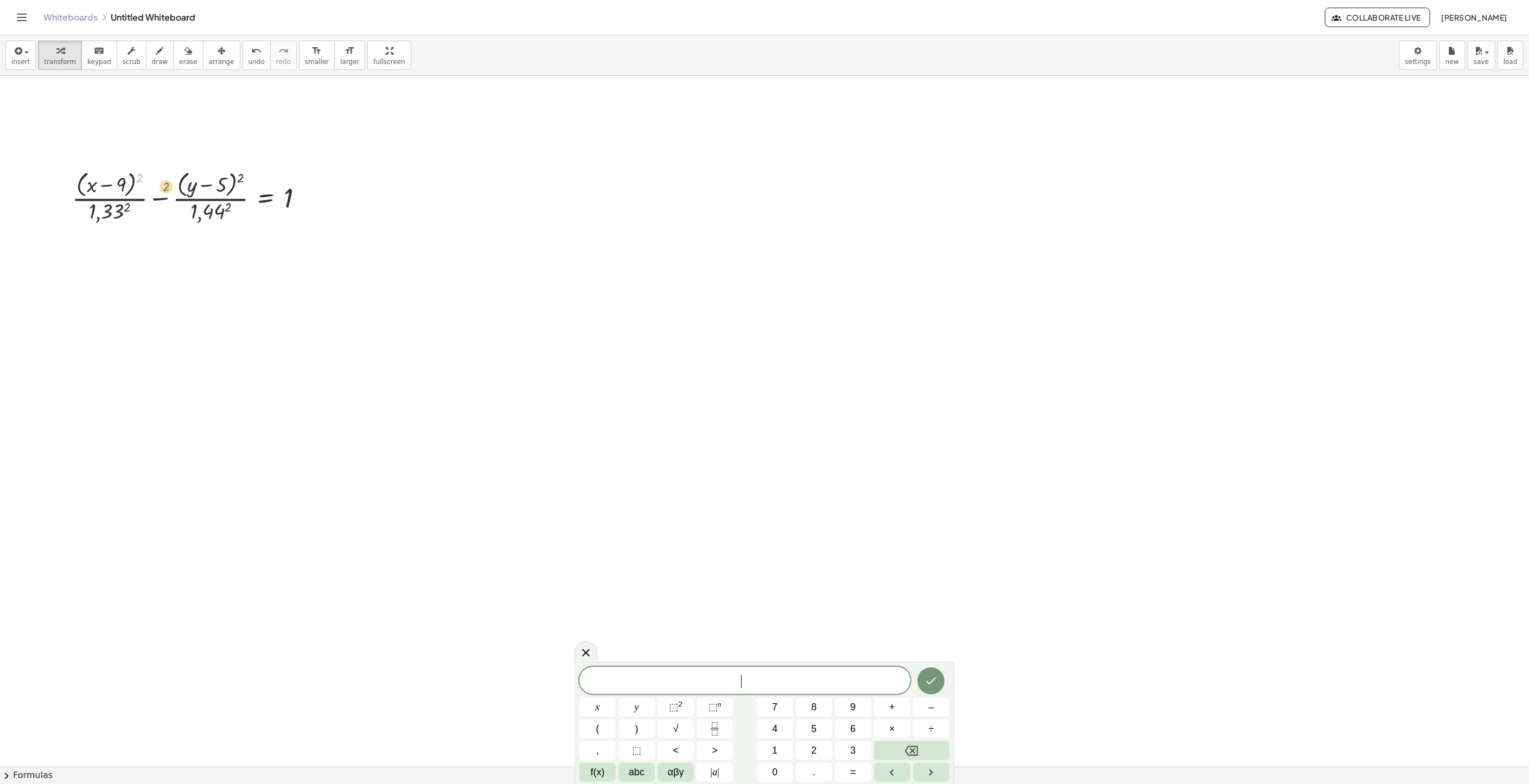
drag, startPoint x: 148, startPoint y: 182, endPoint x: 176, endPoint y: 187, distance: 28.4
click at [176, 187] on div at bounding box center [192, 196] width 251 height 58
click at [18, 775] on button "chevron_right Formulas" at bounding box center [764, 775] width 1529 height 17
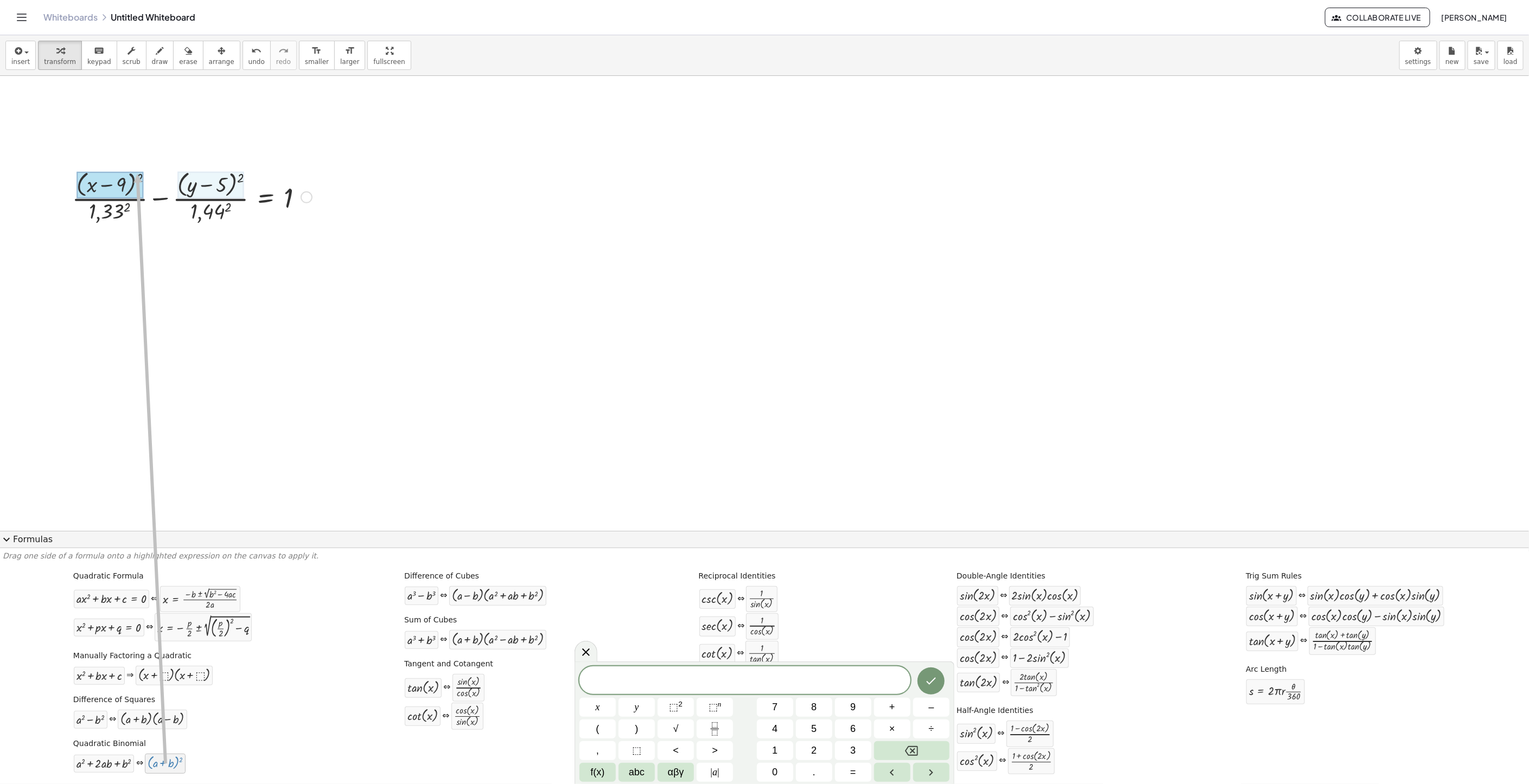
drag, startPoint x: 150, startPoint y: 765, endPoint x: 88, endPoint y: 381, distance: 389.0
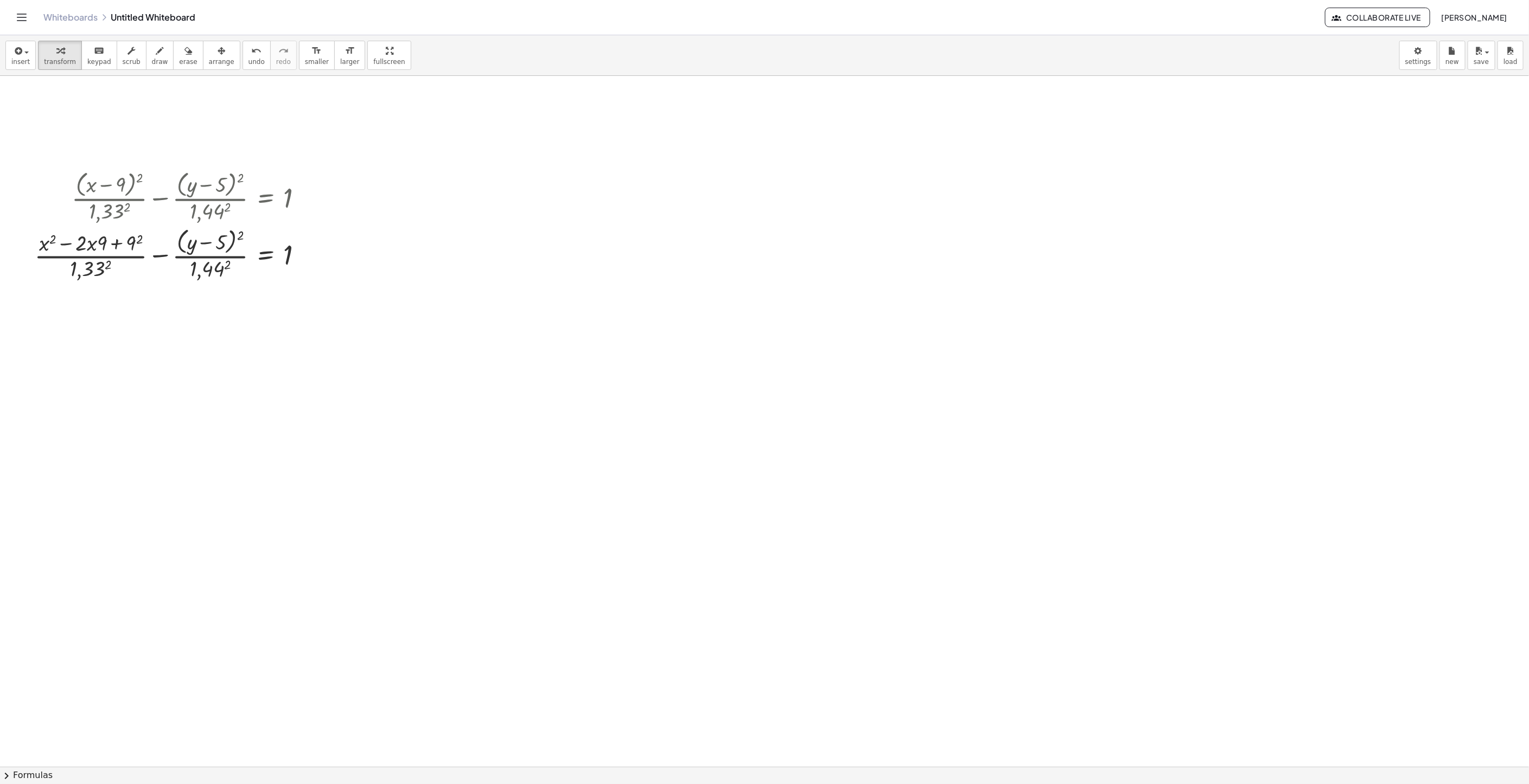
click at [26, 783] on button "chevron_right Formulas" at bounding box center [764, 775] width 1529 height 17
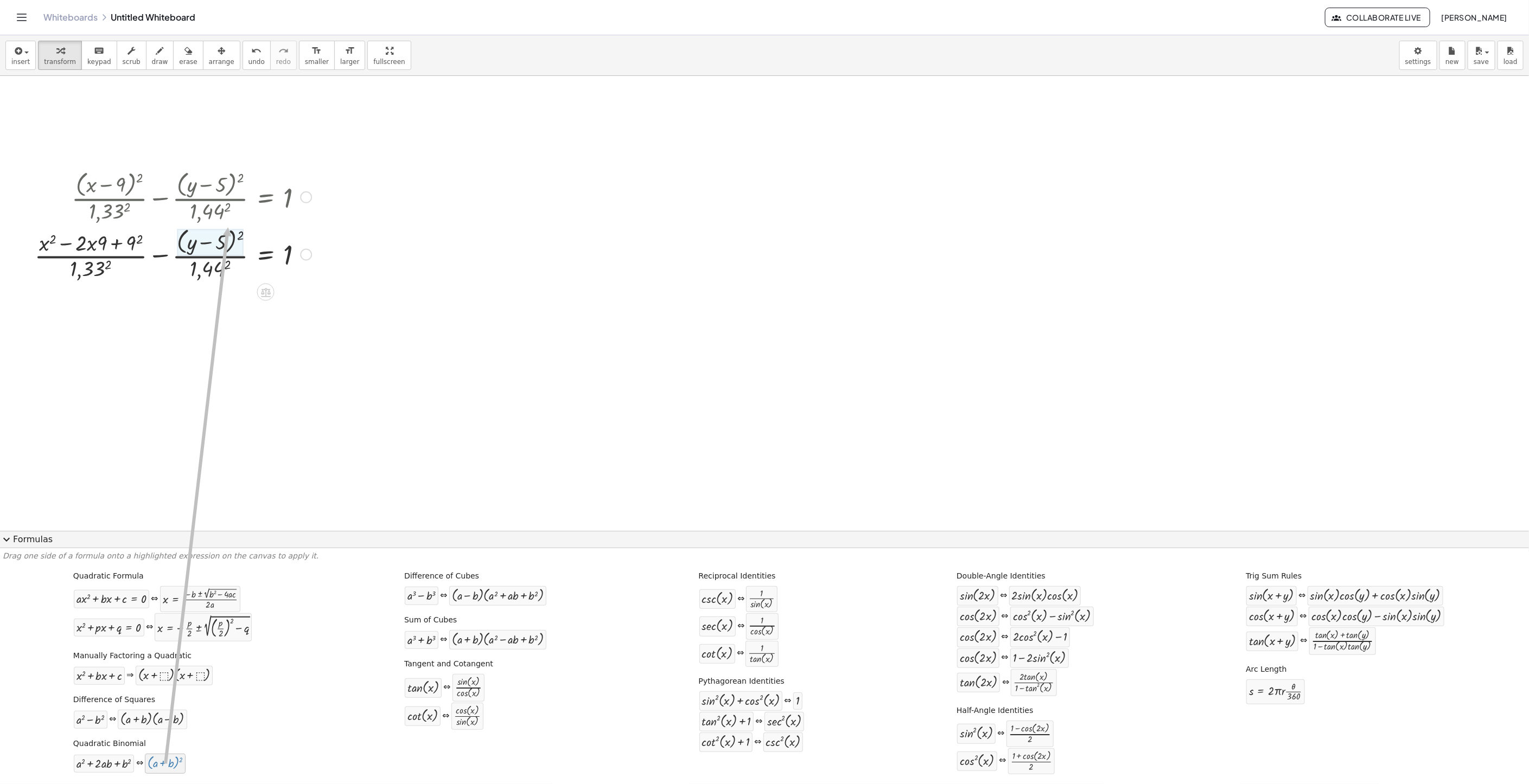
drag, startPoint x: 157, startPoint y: 763, endPoint x: 211, endPoint y: 229, distance: 536.7
drag, startPoint x: 211, startPoint y: 229, endPoint x: 194, endPoint y: 348, distance: 120.2
click at [213, 248] on div at bounding box center [173, 253] width 287 height 58
drag, startPoint x: 155, startPoint y: 761, endPoint x: 215, endPoint y: 241, distance: 523.5
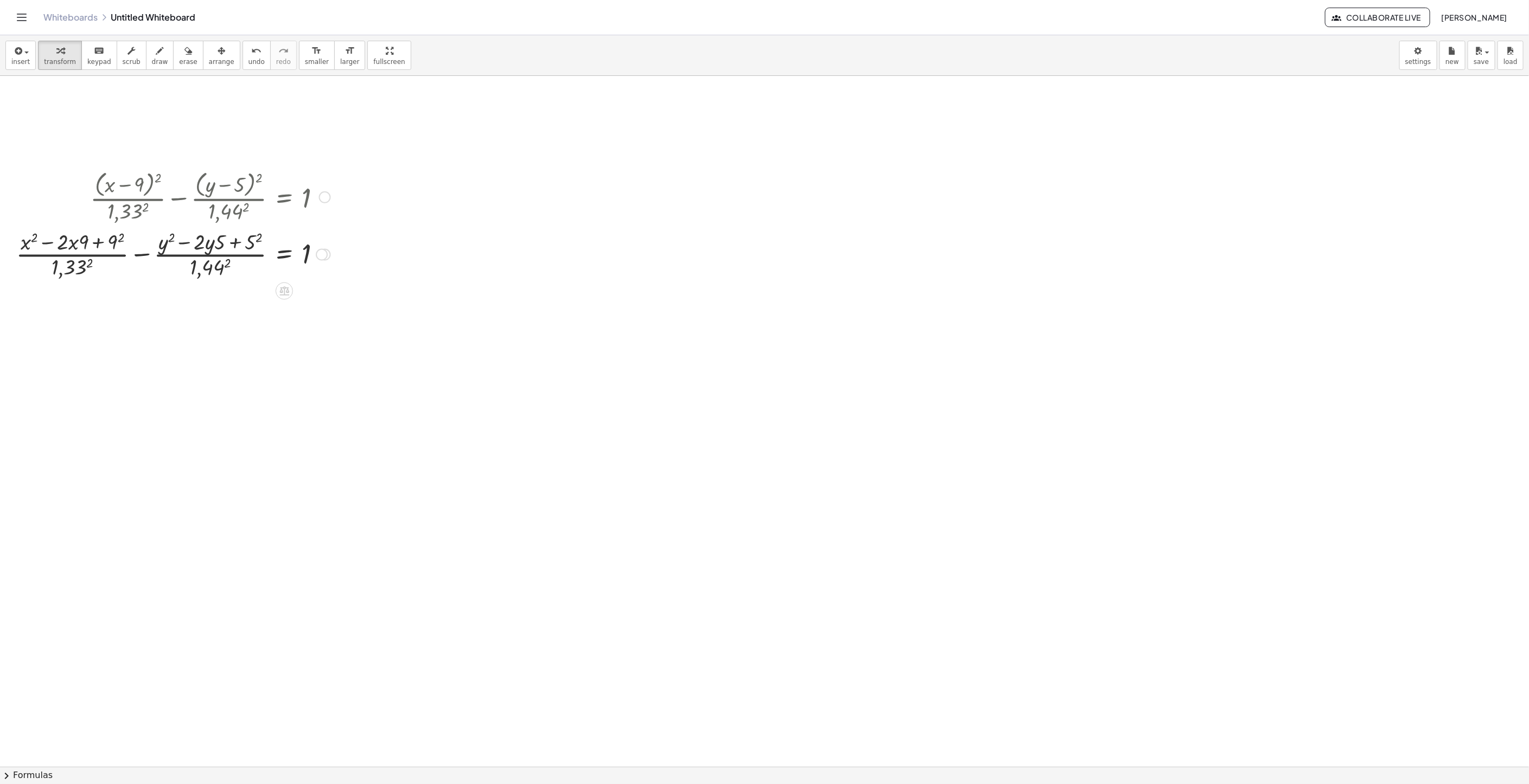
click at [109, 244] on div at bounding box center [173, 254] width 325 height 55
click at [254, 294] on div at bounding box center [174, 308] width 327 height 55
click at [89, 294] on div at bounding box center [176, 308] width 332 height 55
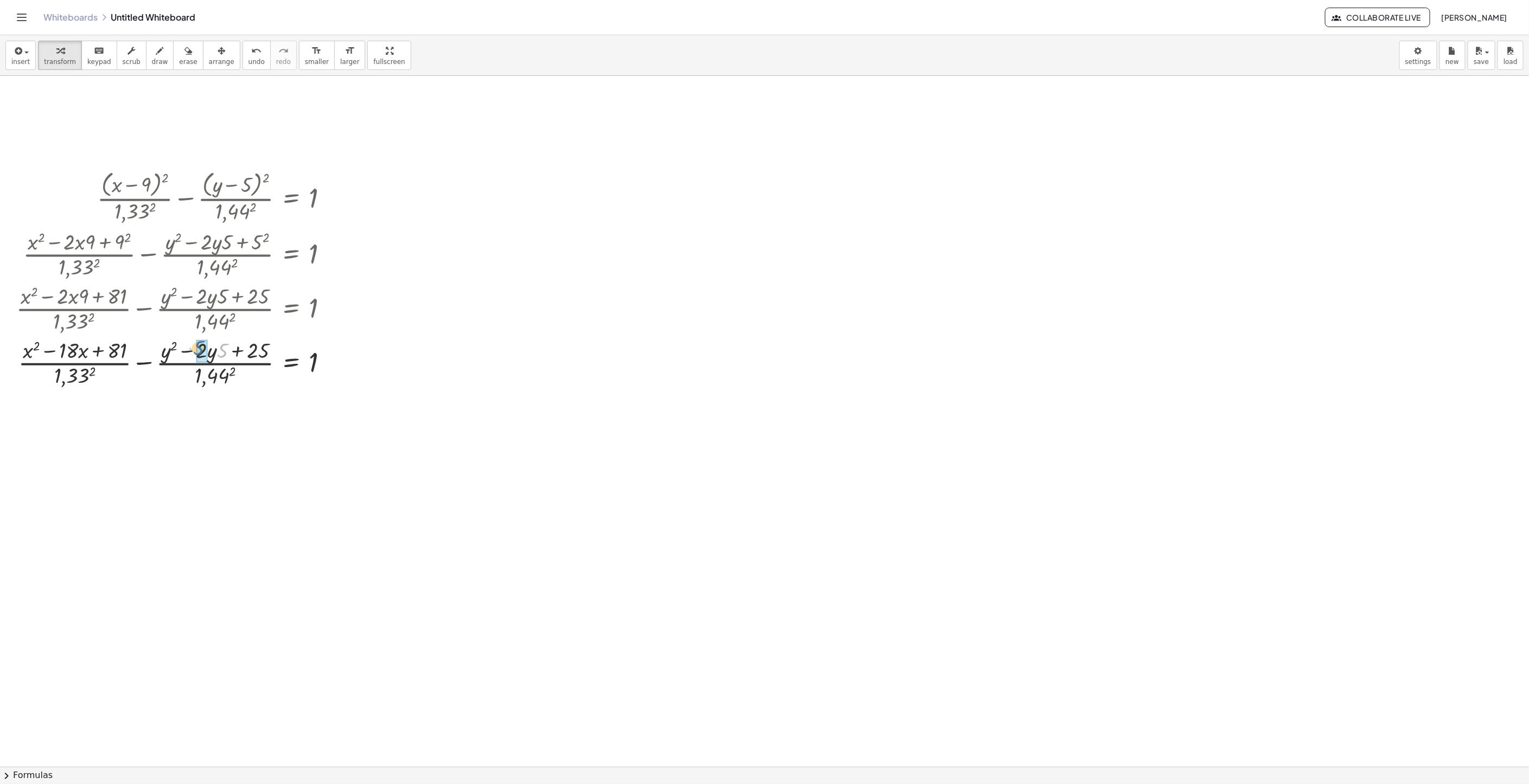
drag, startPoint x: 220, startPoint y: 354, endPoint x: 195, endPoint y: 352, distance: 25.1
click at [85, 381] on div at bounding box center [176, 362] width 332 height 55
click at [218, 430] on div at bounding box center [176, 416] width 332 height 55
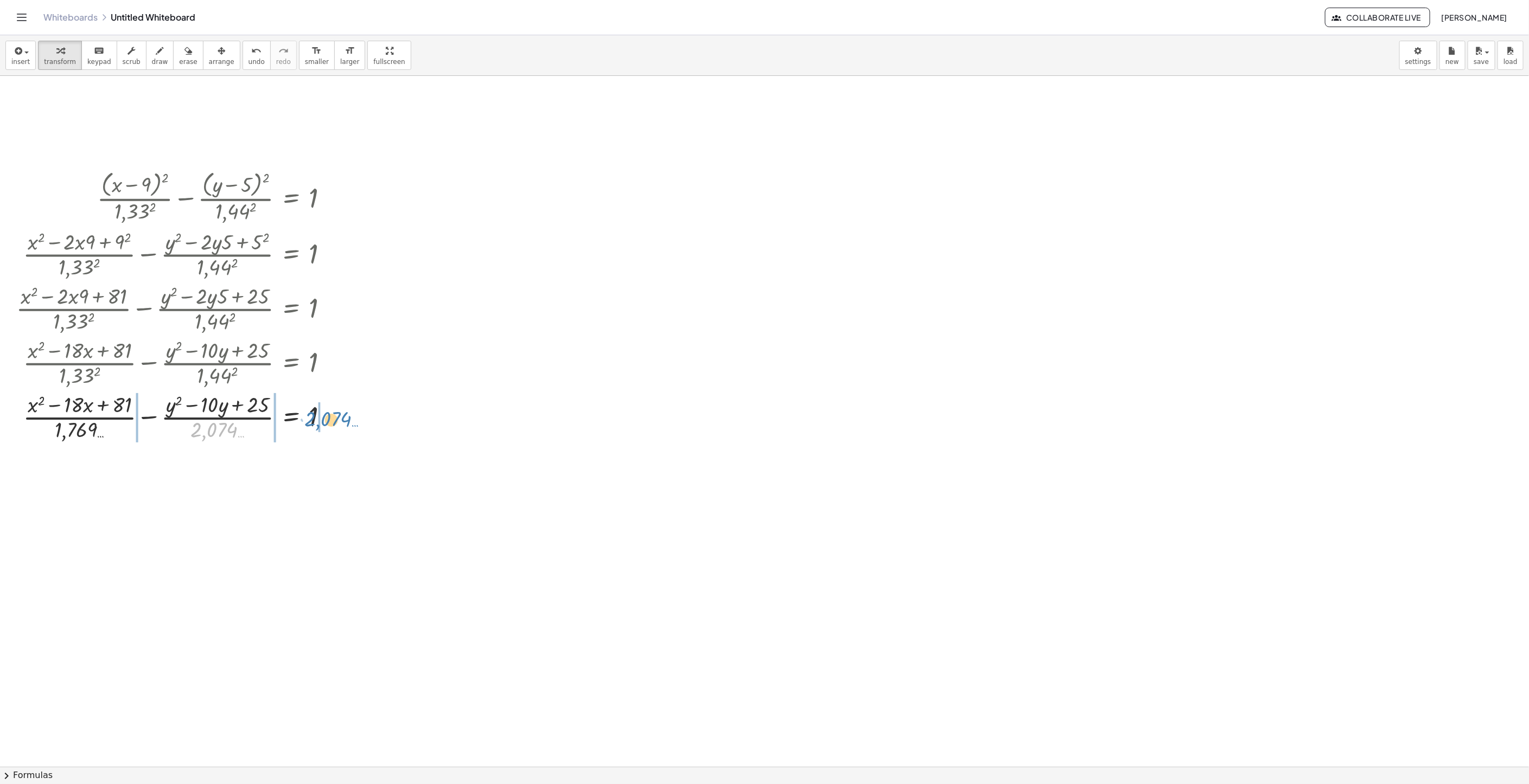
drag, startPoint x: 226, startPoint y: 436, endPoint x: 340, endPoint y: 425, distance: 114.5
click at [340, 425] on div at bounding box center [176, 416] width 332 height 55
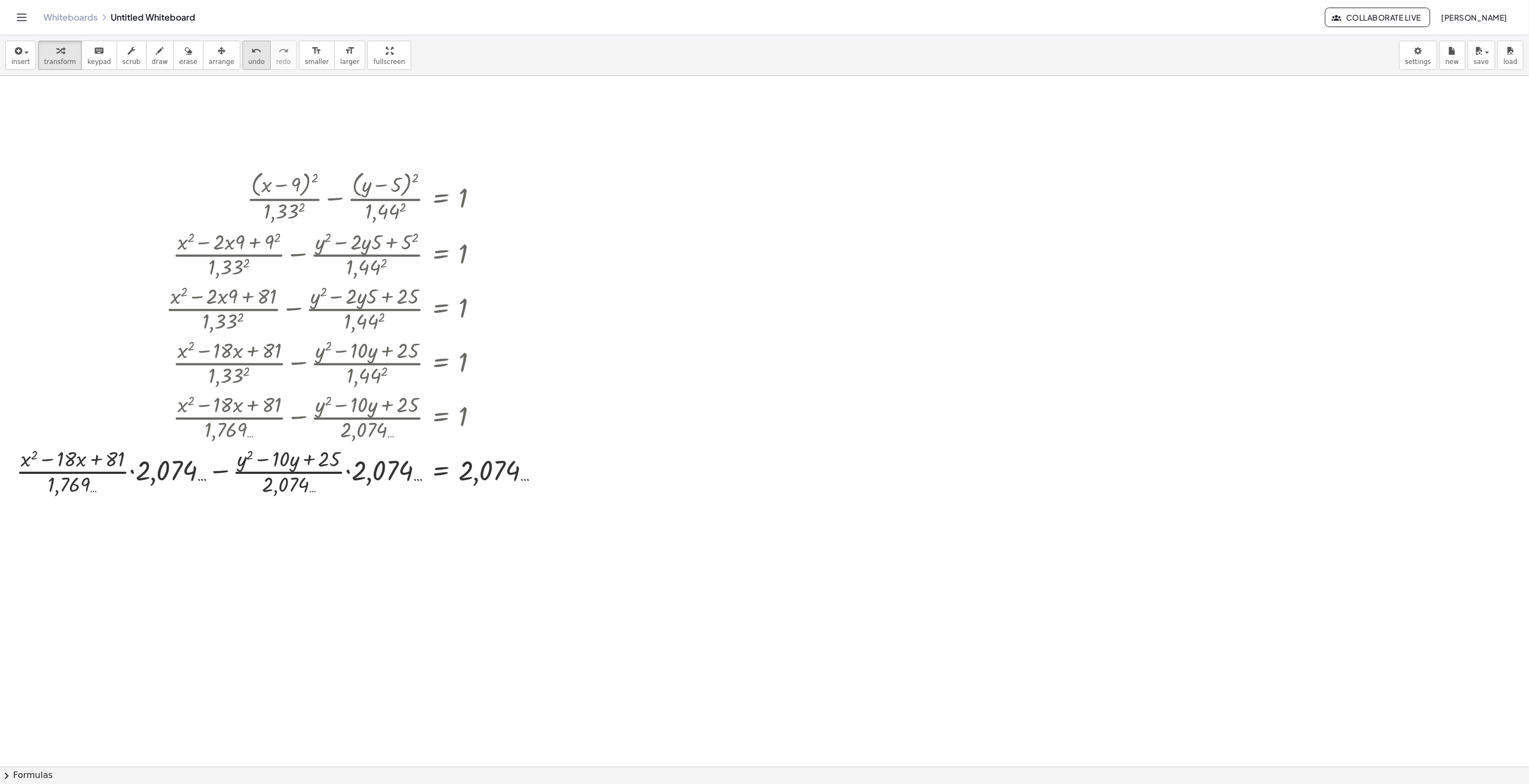
click at [246, 68] on button "undo undo" at bounding box center [256, 55] width 28 height 29
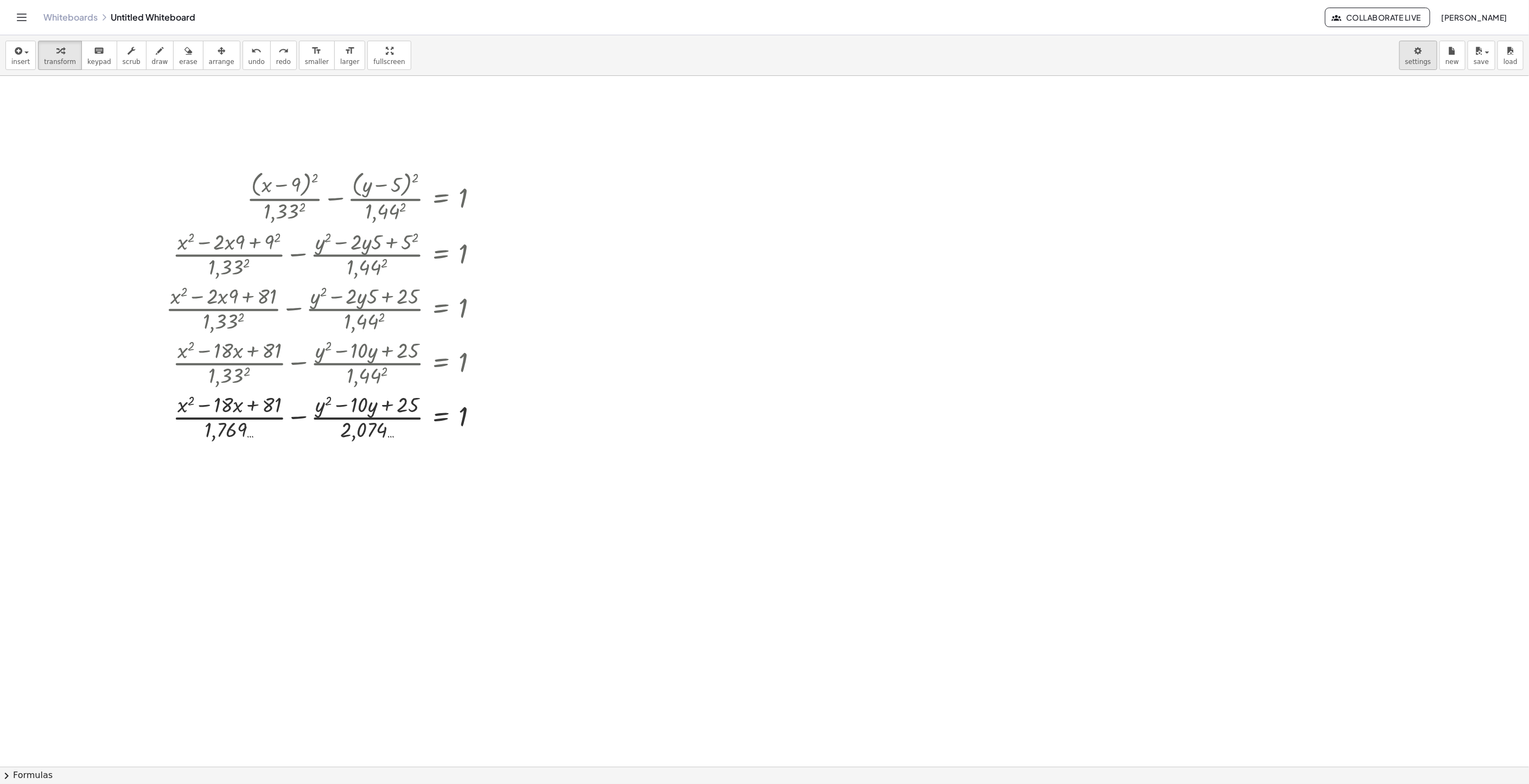
click at [1418, 62] on body "Graspable Math Activities Whiteboards Classes Account v1.30.2 | Privacy policy …" at bounding box center [764, 392] width 1529 height 784
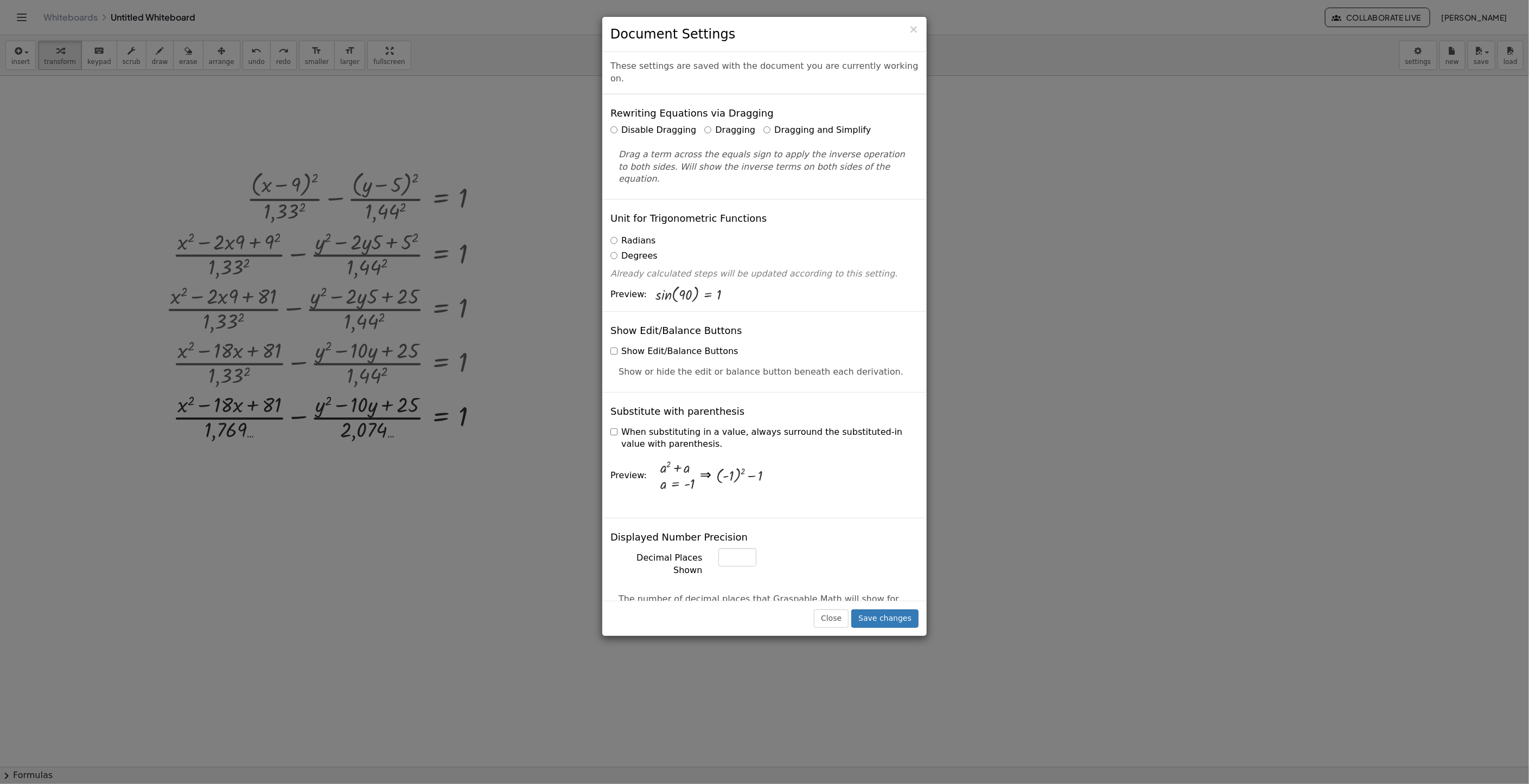
click at [770, 132] on label "Dragging and Simplify" at bounding box center [817, 131] width 108 height 13
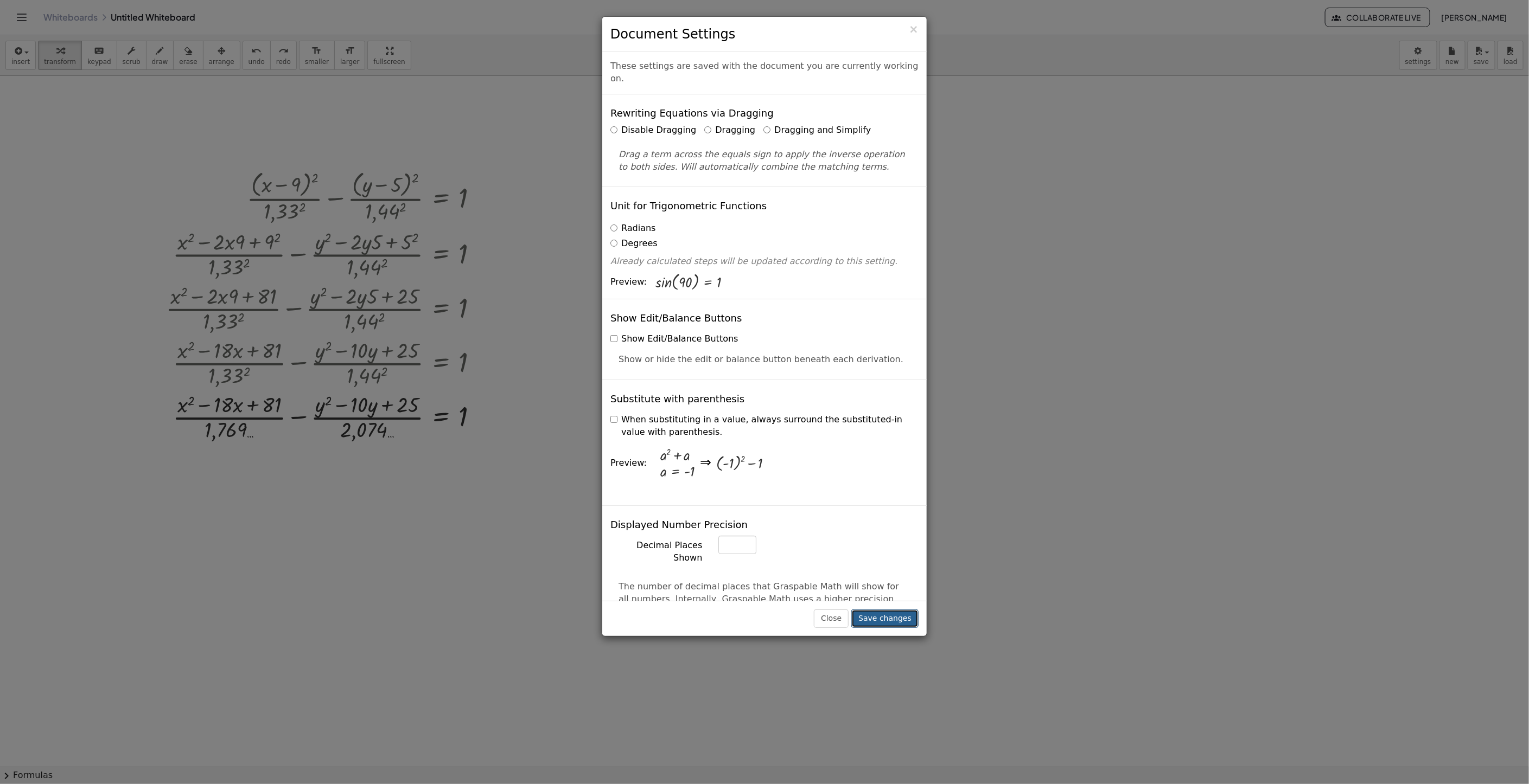
click at [878, 615] on button "Save changes" at bounding box center [885, 618] width 67 height 18
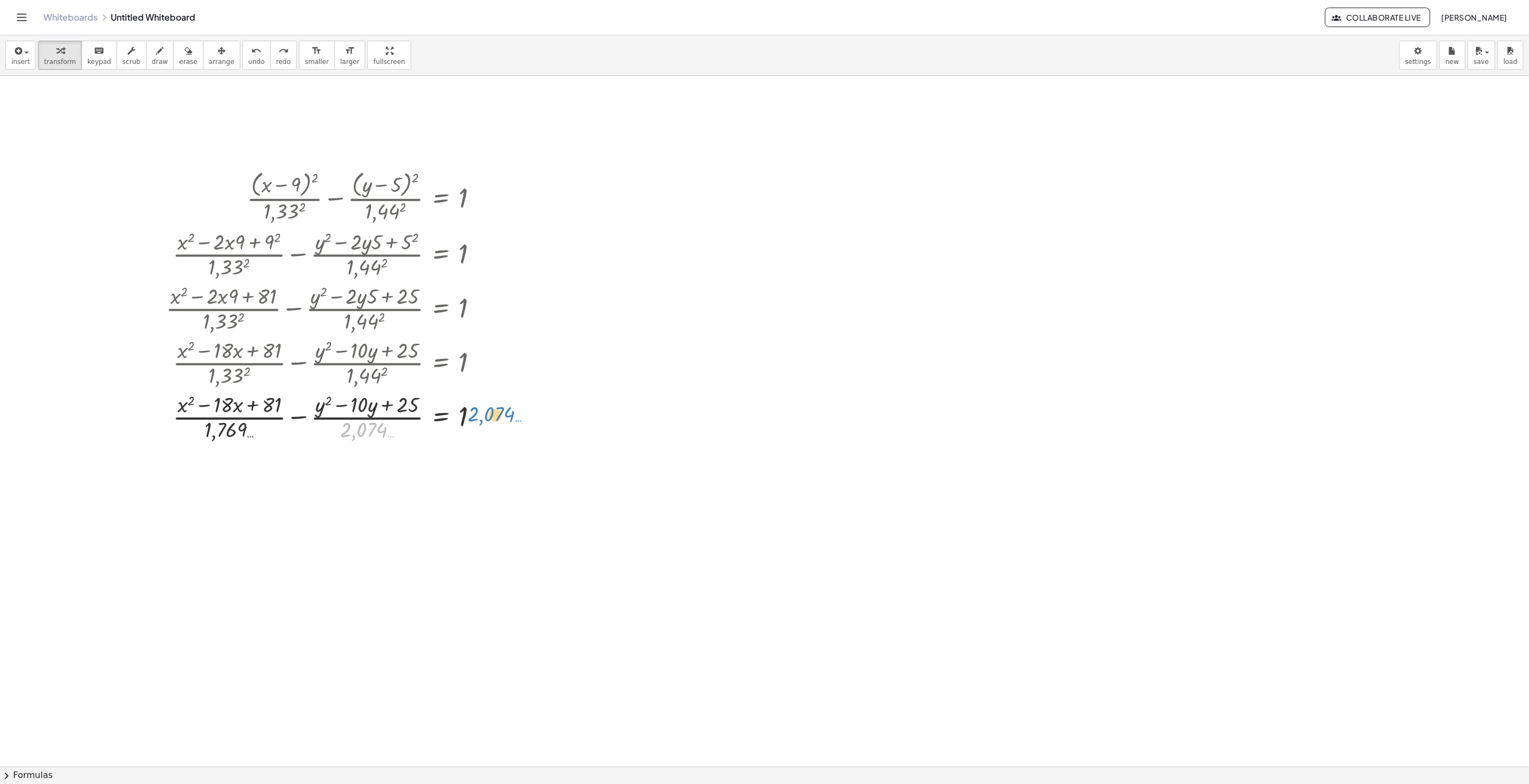
drag, startPoint x: 405, startPoint y: 448, endPoint x: 507, endPoint y: 419, distance: 106.0
drag, startPoint x: 377, startPoint y: 437, endPoint x: 482, endPoint y: 425, distance: 105.7
click at [482, 425] on div at bounding box center [326, 416] width 332 height 55
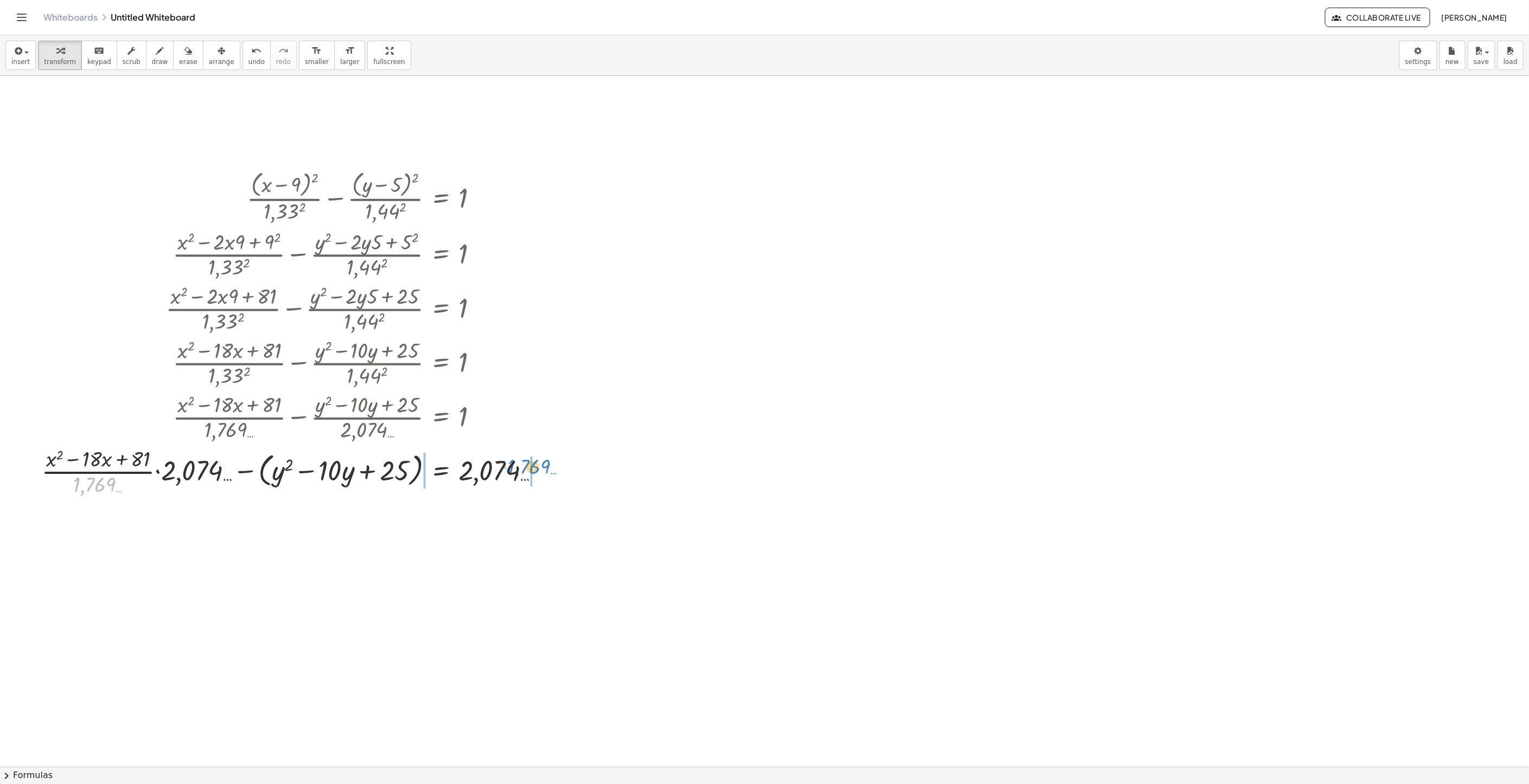
drag, startPoint x: 86, startPoint y: 489, endPoint x: 519, endPoint y: 471, distance: 433.4
click at [519, 471] on div at bounding box center [295, 471] width 518 height 55
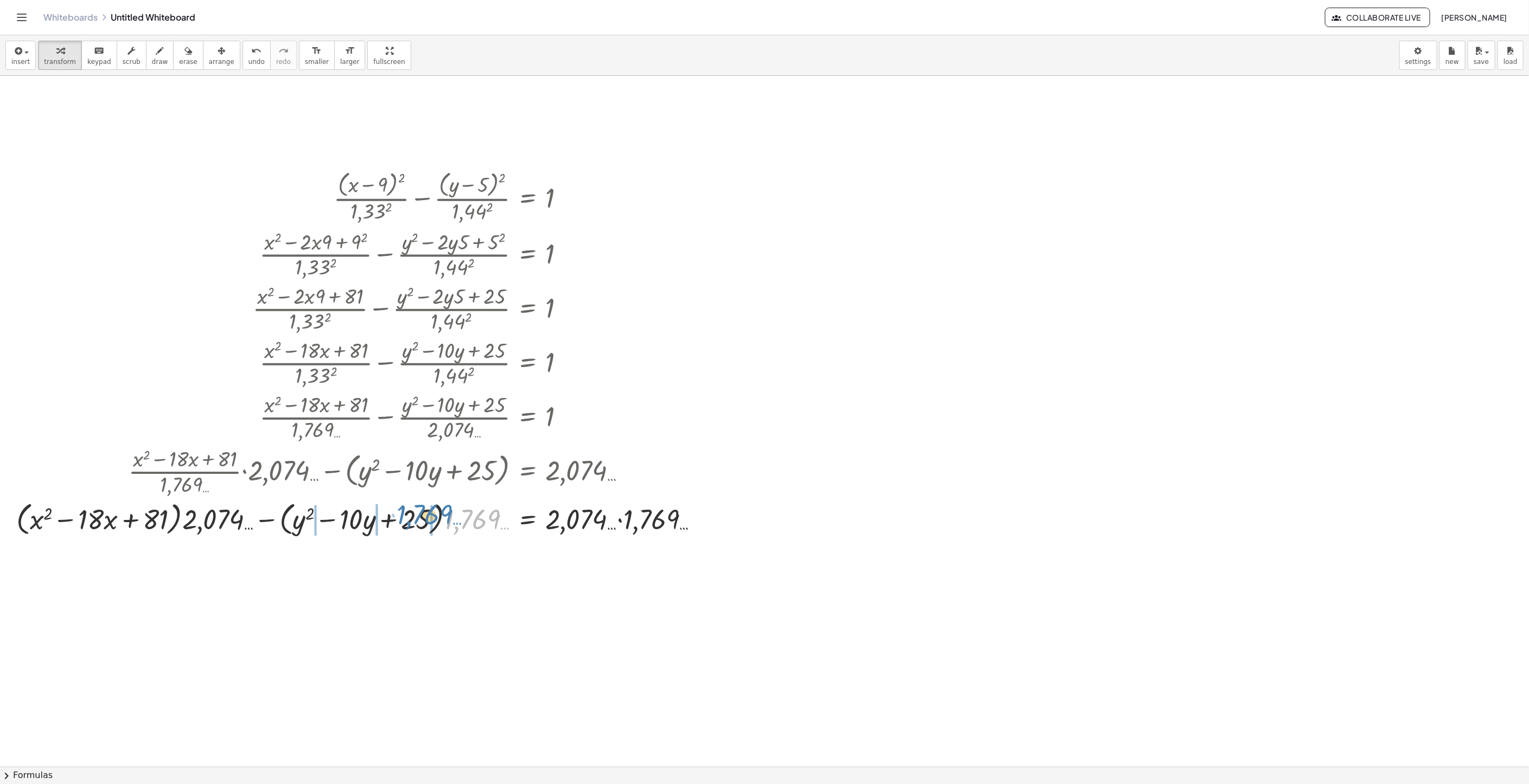
drag, startPoint x: 458, startPoint y: 524, endPoint x: 410, endPoint y: 519, distance: 48.3
click at [410, 519] on div at bounding box center [362, 519] width 703 height 41
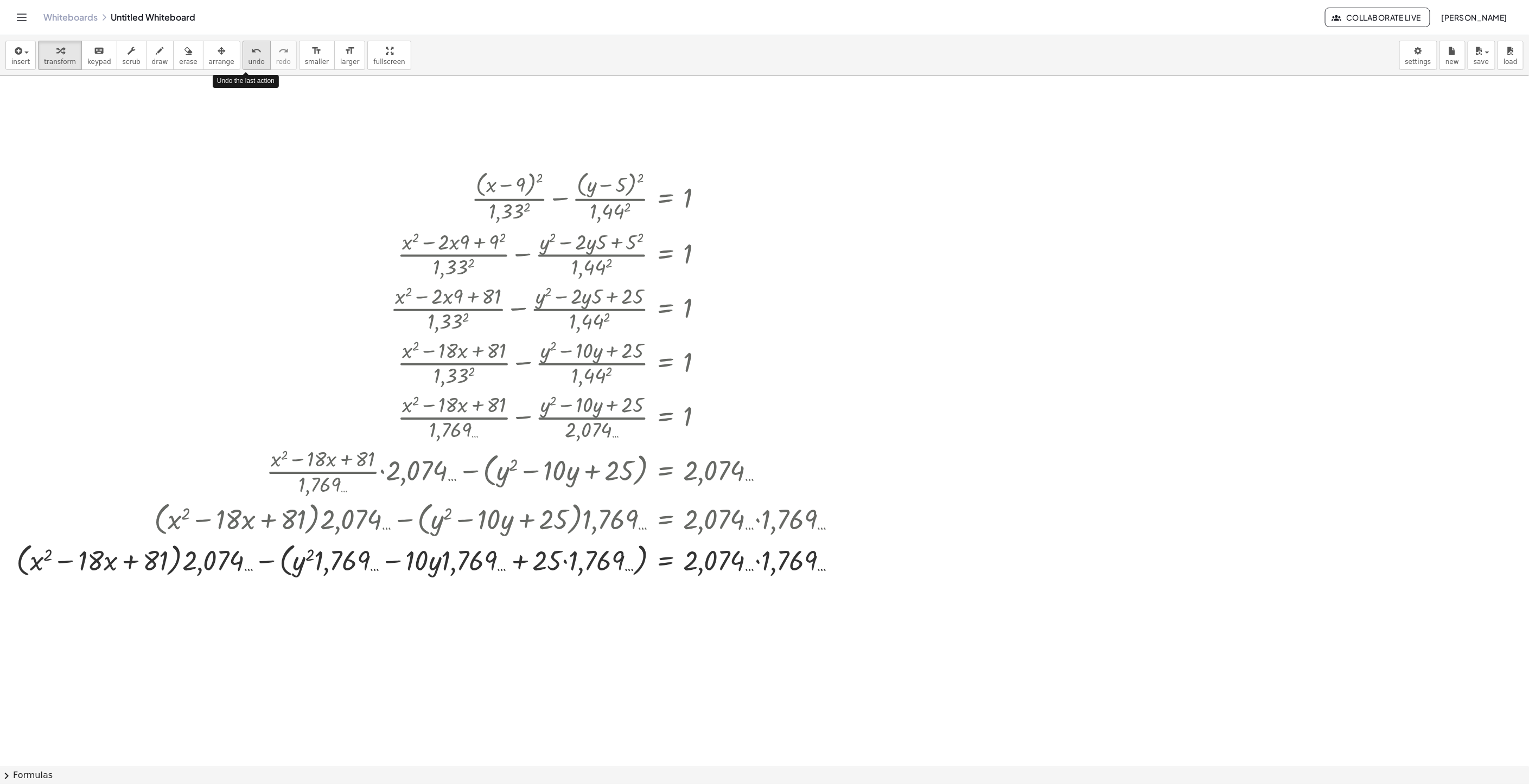
click at [242, 62] on button "undo undo" at bounding box center [256, 55] width 28 height 29
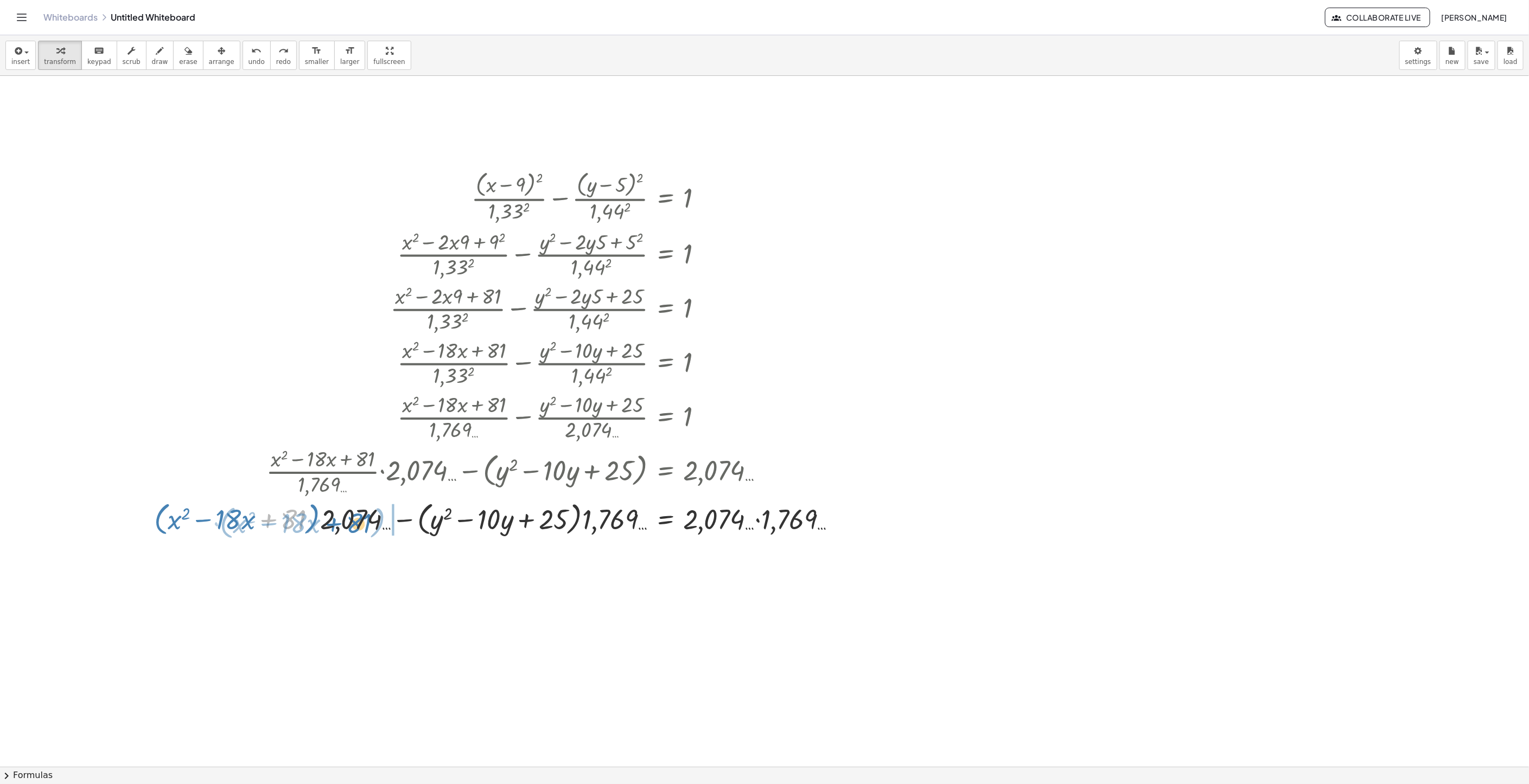
drag, startPoint x: 305, startPoint y: 523, endPoint x: 343, endPoint y: 520, distance: 38.1
click at [343, 522] on div at bounding box center [500, 519] width 703 height 41
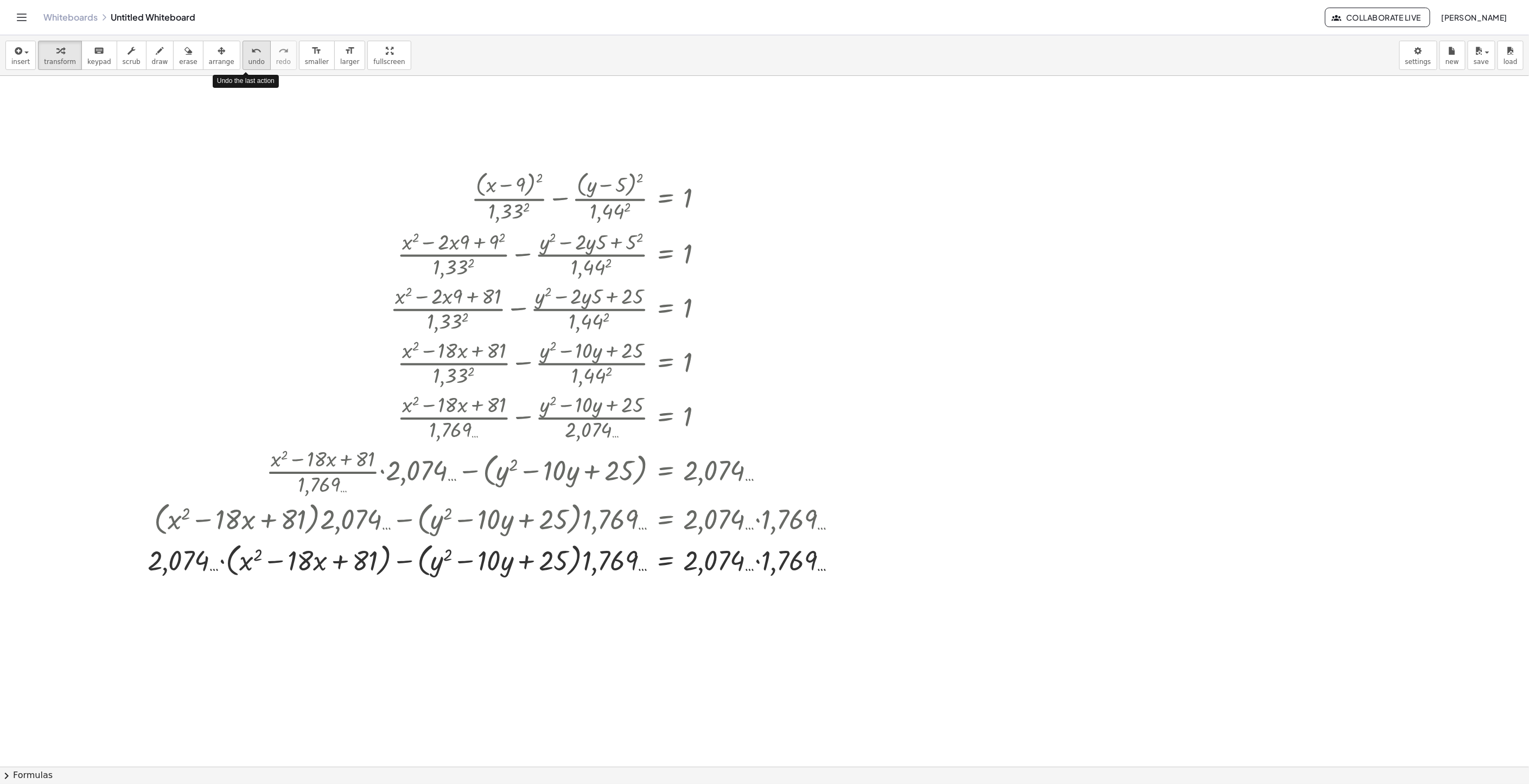
click at [249, 62] on span "undo" at bounding box center [256, 62] width 17 height 8
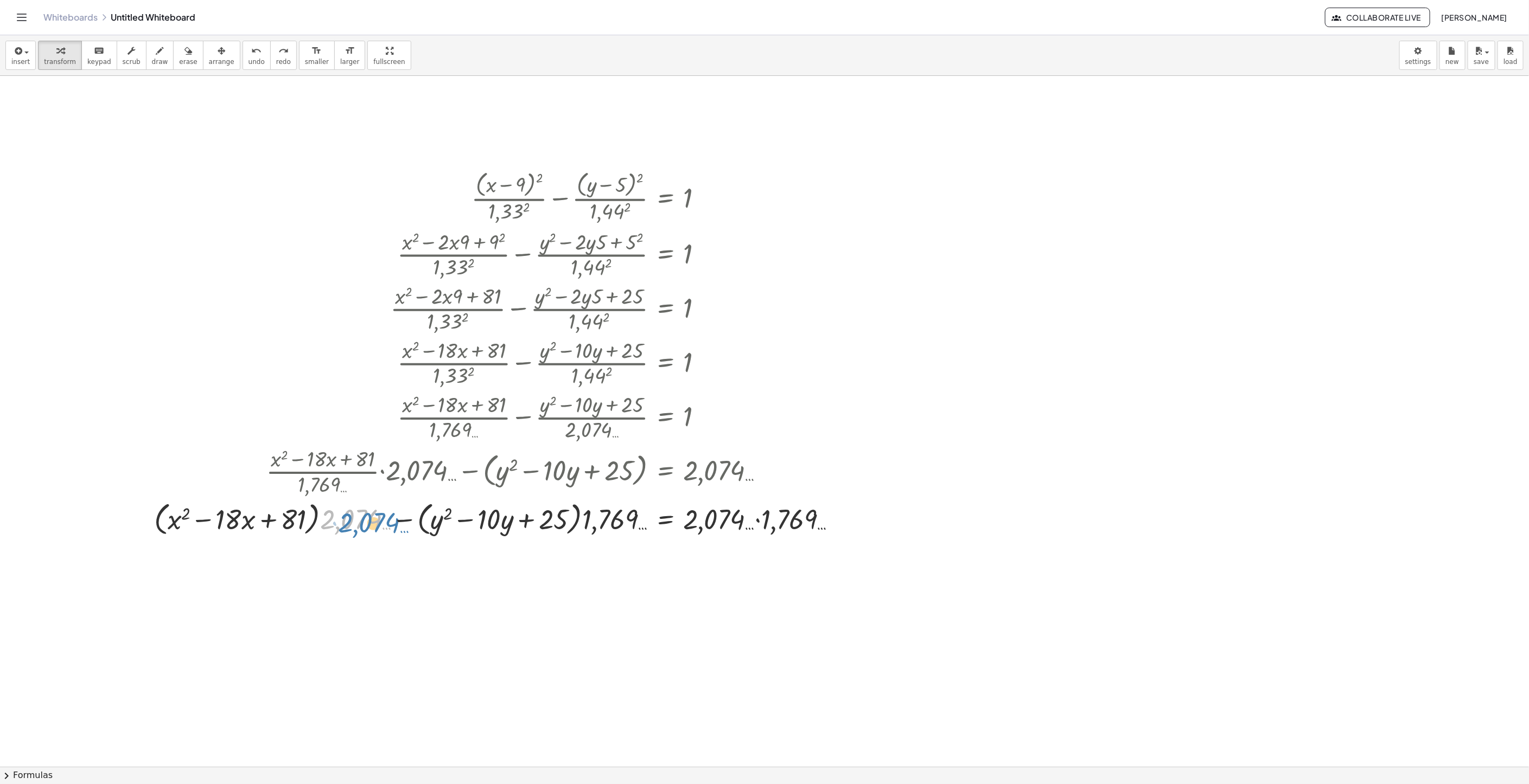
drag, startPoint x: 324, startPoint y: 522, endPoint x: 343, endPoint y: 525, distance: 19.2
click at [343, 525] on div at bounding box center [500, 519] width 703 height 41
drag, startPoint x: 237, startPoint y: 522, endPoint x: 178, endPoint y: 520, distance: 59.0
click at [178, 520] on div at bounding box center [500, 519] width 703 height 41
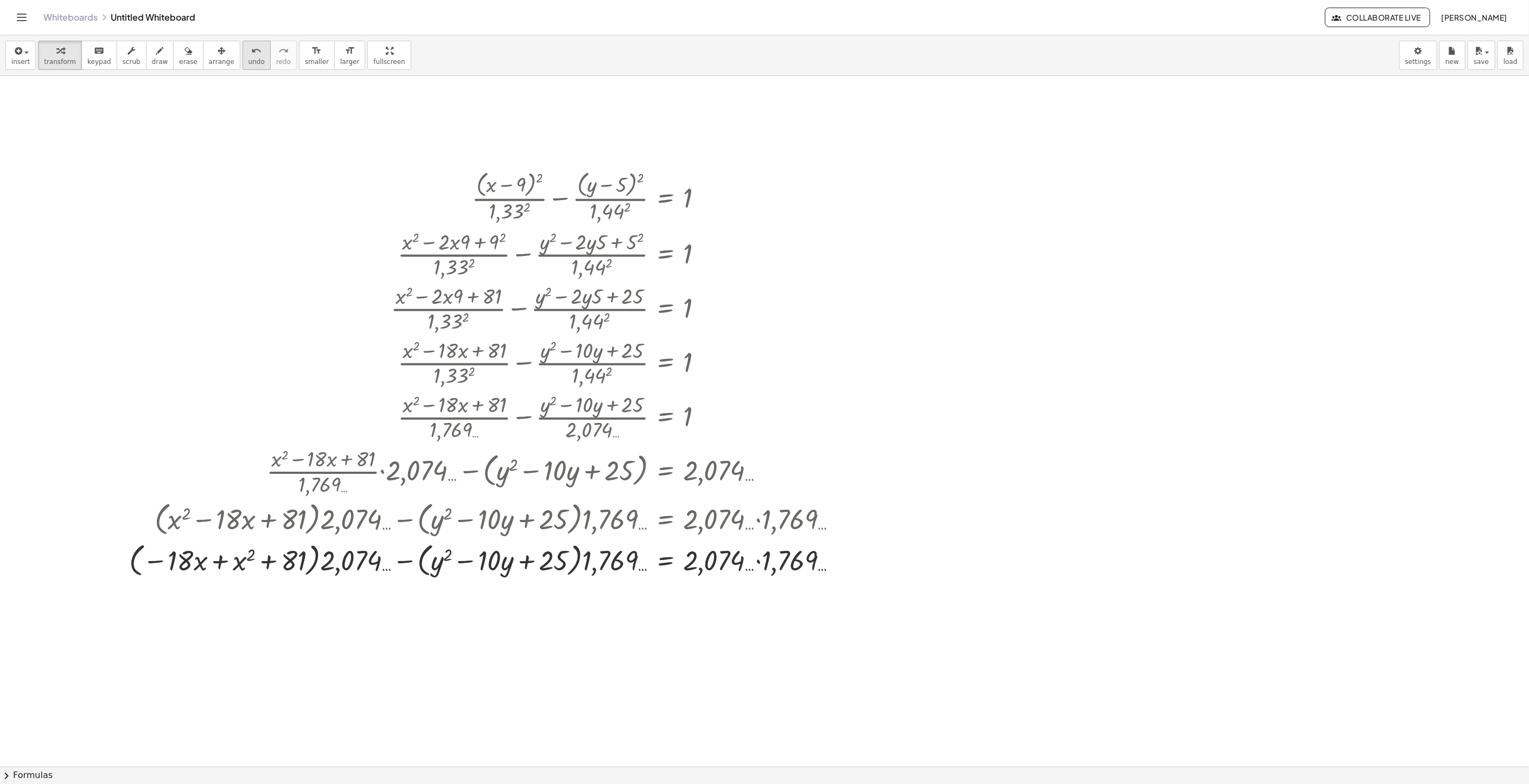
click at [242, 66] on button "undo undo" at bounding box center [256, 55] width 28 height 29
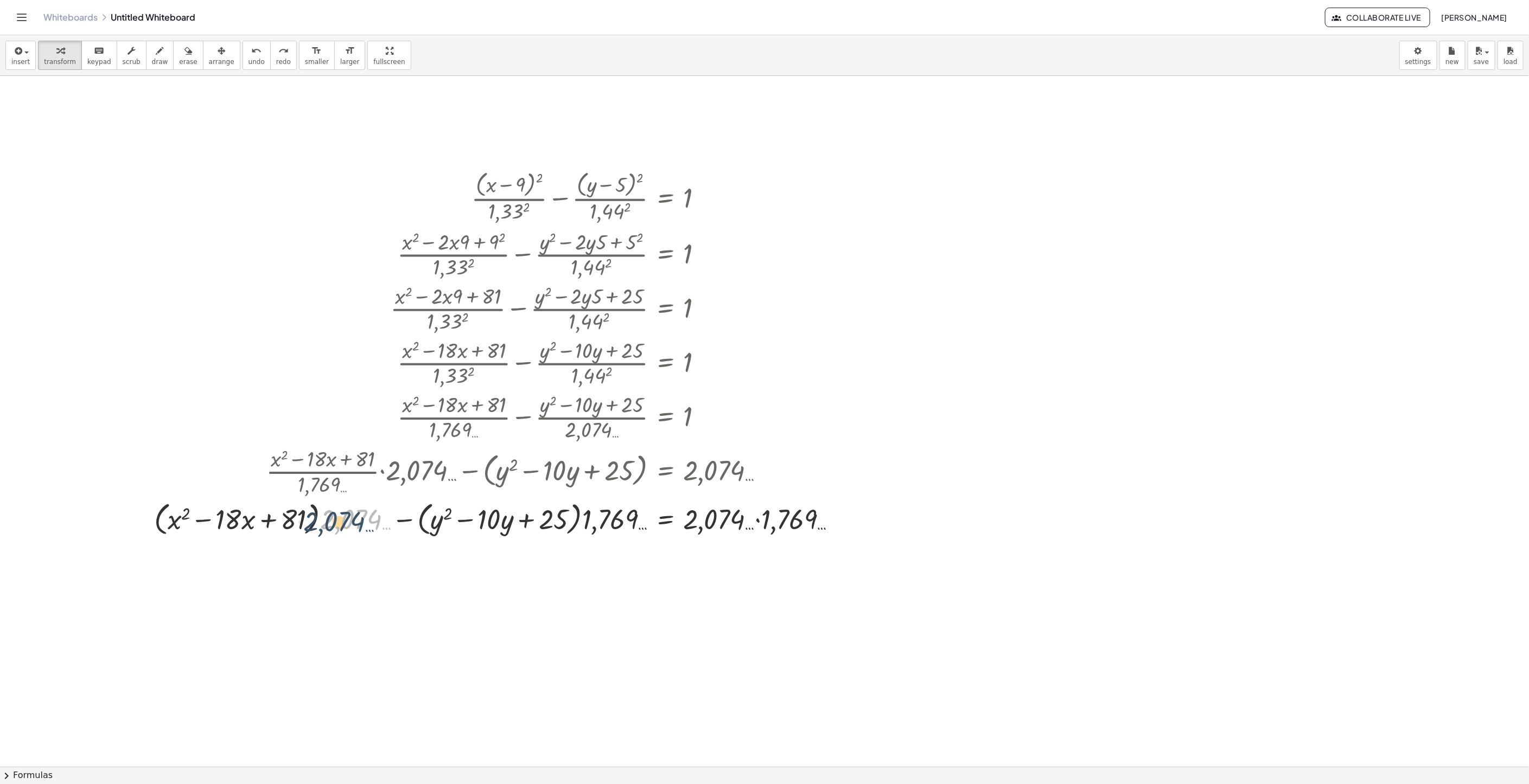
drag, startPoint x: 351, startPoint y: 517, endPoint x: 336, endPoint y: 520, distance: 15.3
click at [336, 520] on div at bounding box center [500, 519] width 703 height 41
click at [746, 520] on div at bounding box center [500, 519] width 703 height 41
click at [214, 65] on span "arrange" at bounding box center [222, 62] width 25 height 8
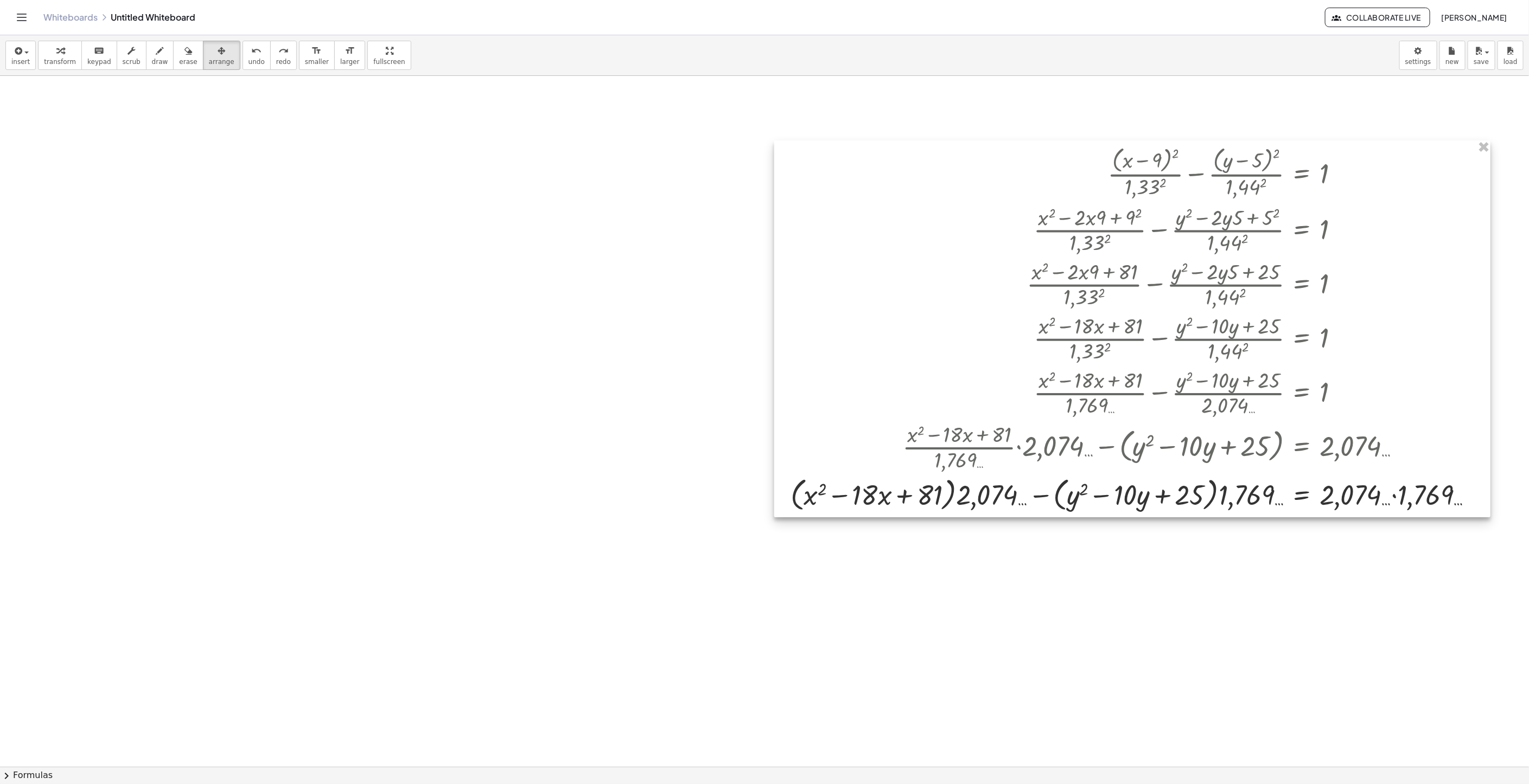
drag, startPoint x: 514, startPoint y: 335, endPoint x: 1130, endPoint y: 306, distance: 616.7
click at [1132, 308] on div at bounding box center [1132, 329] width 716 height 377
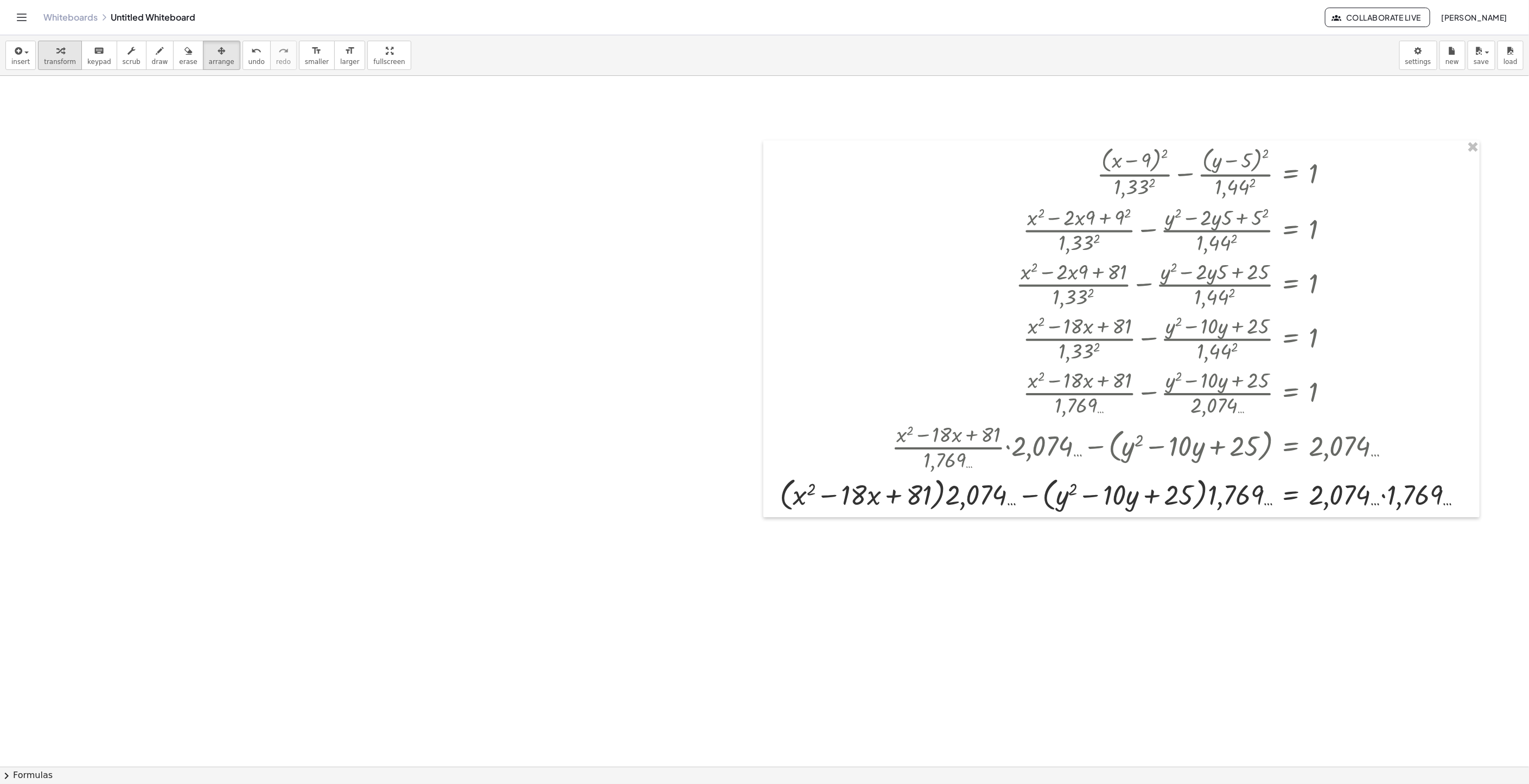
click at [59, 49] on icon "button" at bounding box center [60, 51] width 8 height 13
click at [1395, 492] on div at bounding box center [1125, 494] width 703 height 41
click at [1389, 495] on div at bounding box center [1091, 494] width 636 height 41
click at [1371, 498] on div at bounding box center [1125, 494] width 703 height 41
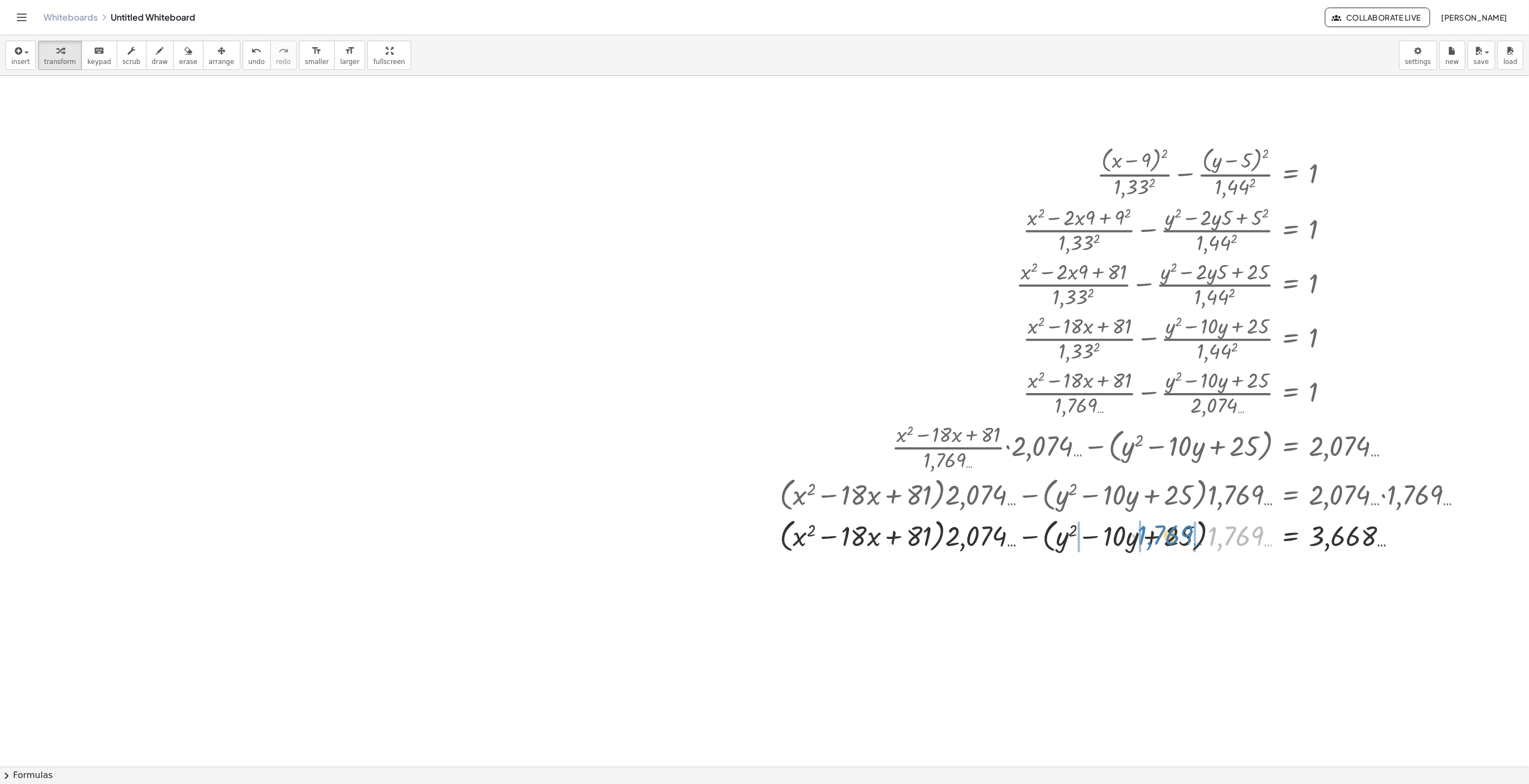
drag, startPoint x: 1220, startPoint y: 532, endPoint x: 1149, endPoint y: 531, distance: 71.0
click at [1149, 531] on div at bounding box center [1125, 536] width 703 height 41
click at [249, 58] on span "undo" at bounding box center [256, 62] width 17 height 8
drag, startPoint x: 1246, startPoint y: 546, endPoint x: 1197, endPoint y: 539, distance: 49.5
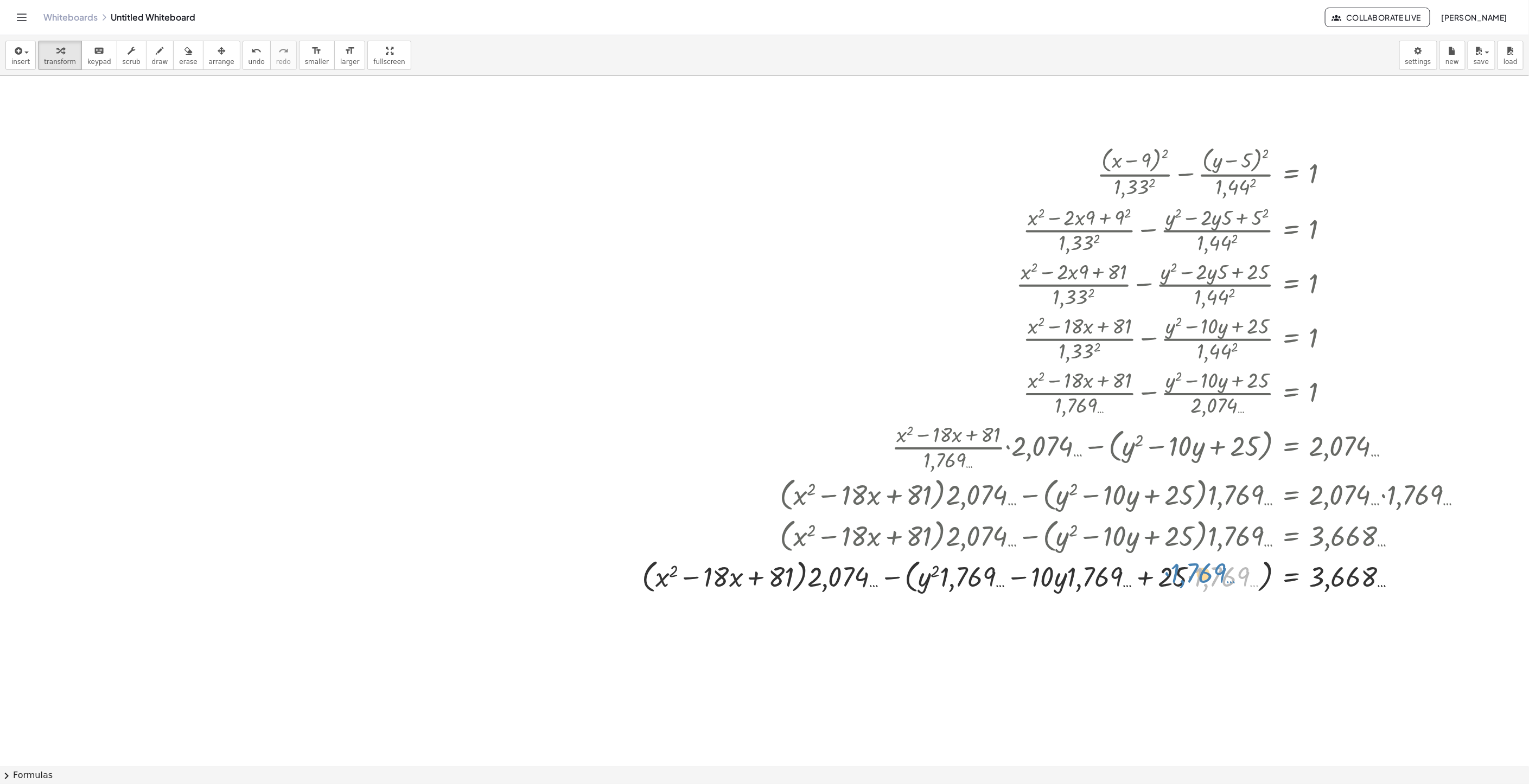
drag, startPoint x: 1177, startPoint y: 578, endPoint x: 1194, endPoint y: 581, distance: 17.3
click at [1194, 581] on div at bounding box center [1057, 577] width 840 height 41
click at [1181, 577] on div at bounding box center [1057, 577] width 840 height 41
click at [1183, 577] on div at bounding box center [1057, 577] width 840 height 41
click at [1192, 578] on div at bounding box center [1057, 577] width 840 height 41
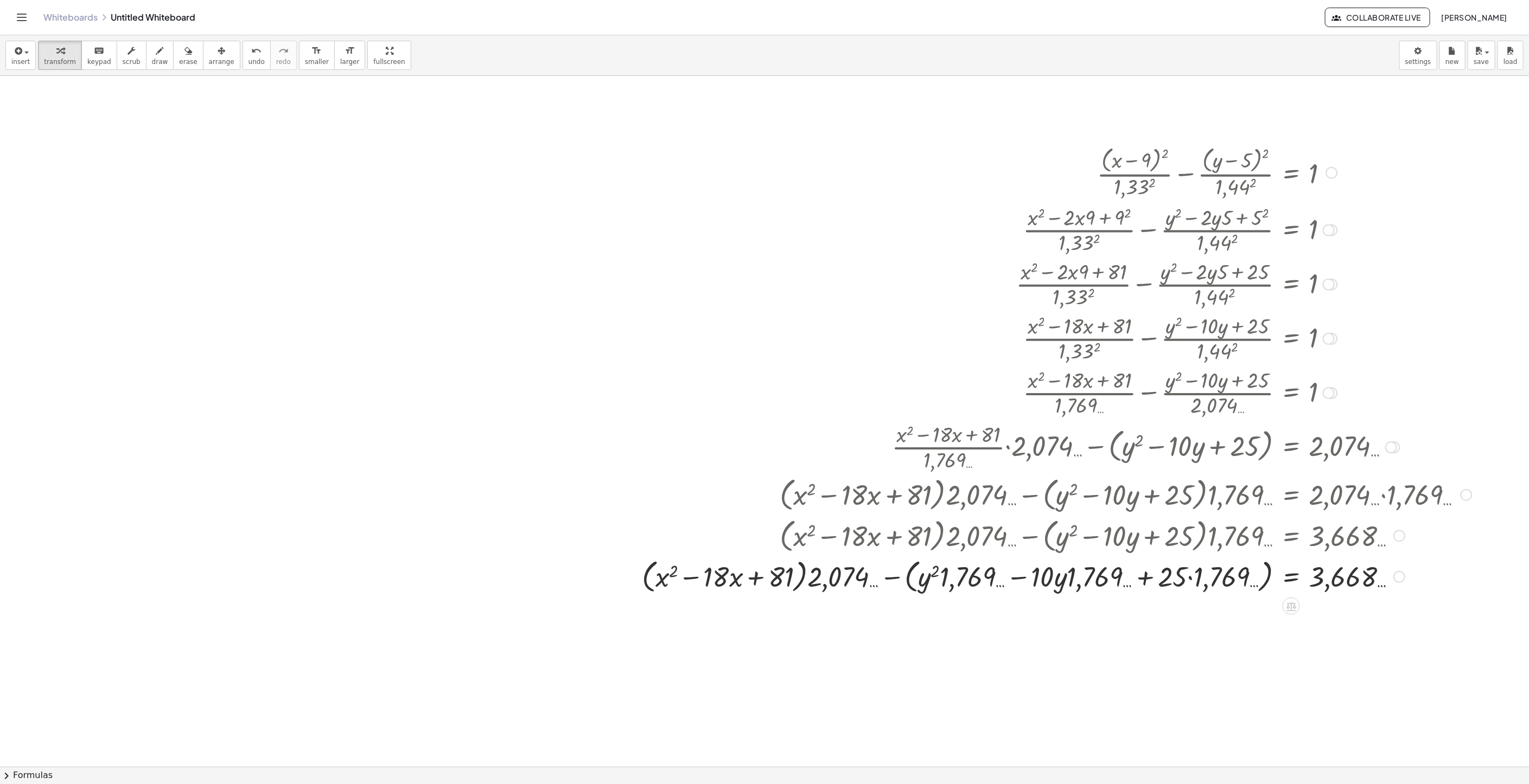
click at [1193, 580] on div at bounding box center [1057, 577] width 840 height 41
click at [1191, 583] on div at bounding box center [1057, 577] width 840 height 41
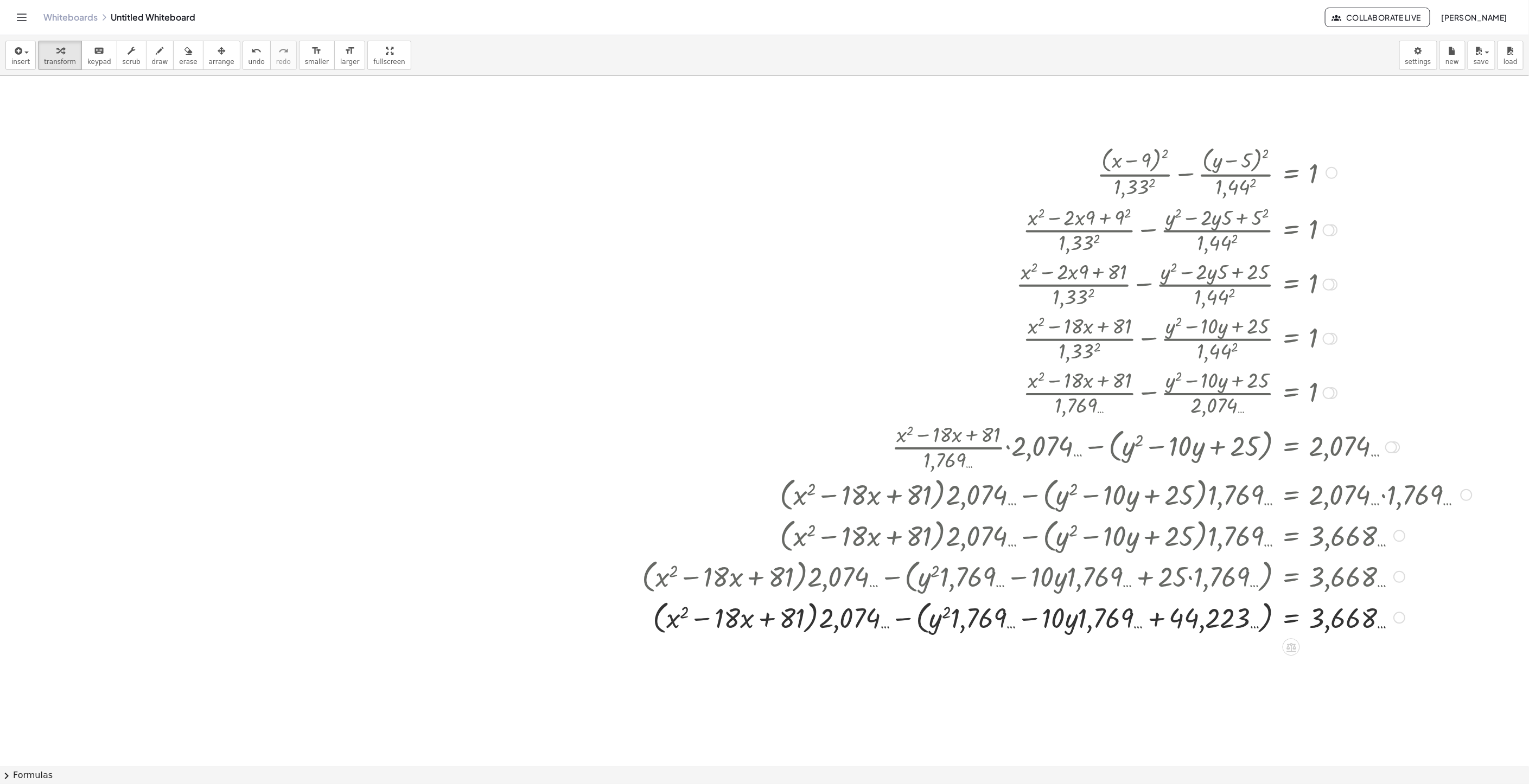
click at [1158, 620] on div at bounding box center [1057, 617] width 840 height 41
click at [1151, 622] on div at bounding box center [1057, 617] width 840 height 41
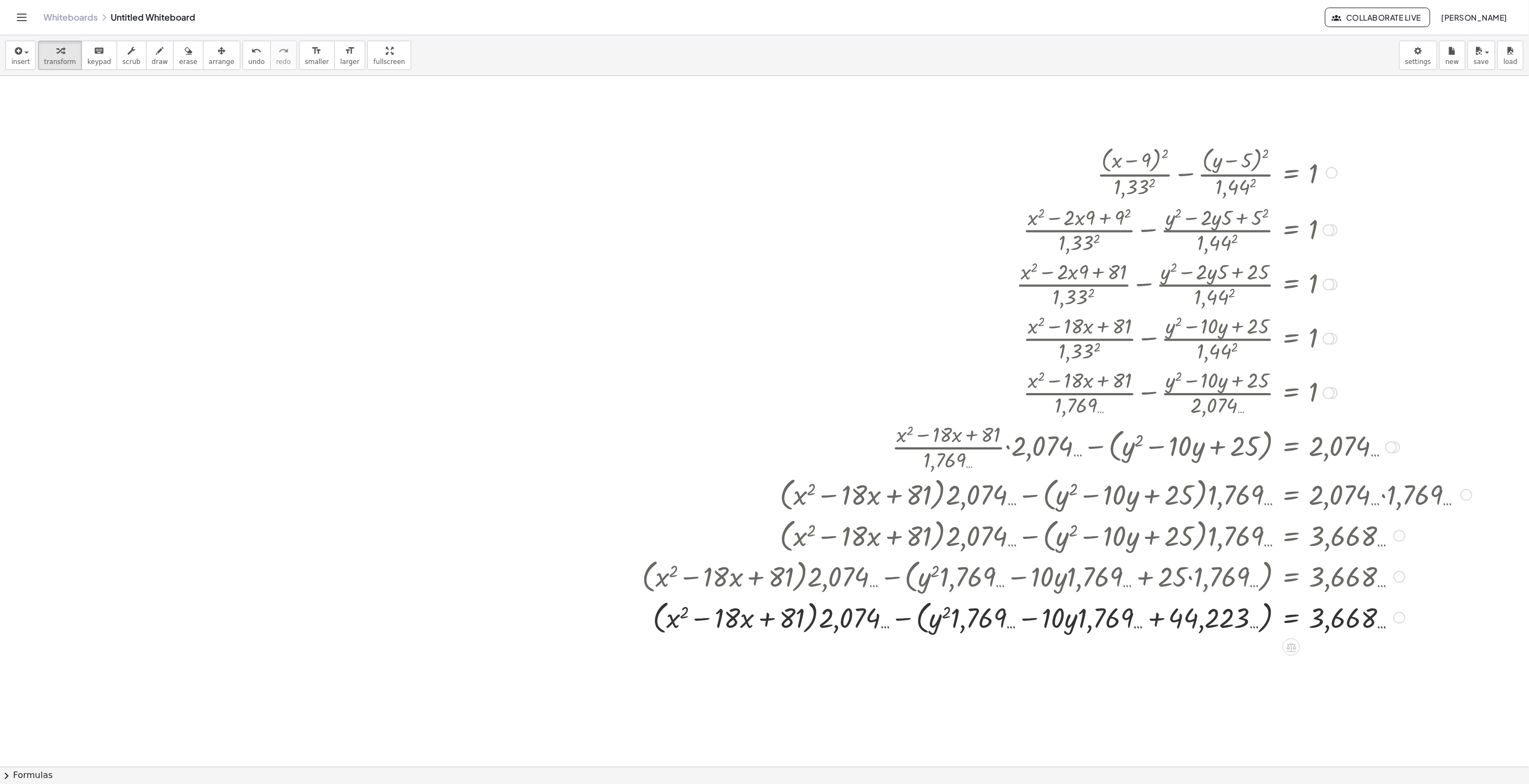
click at [1151, 622] on div at bounding box center [1057, 617] width 840 height 41
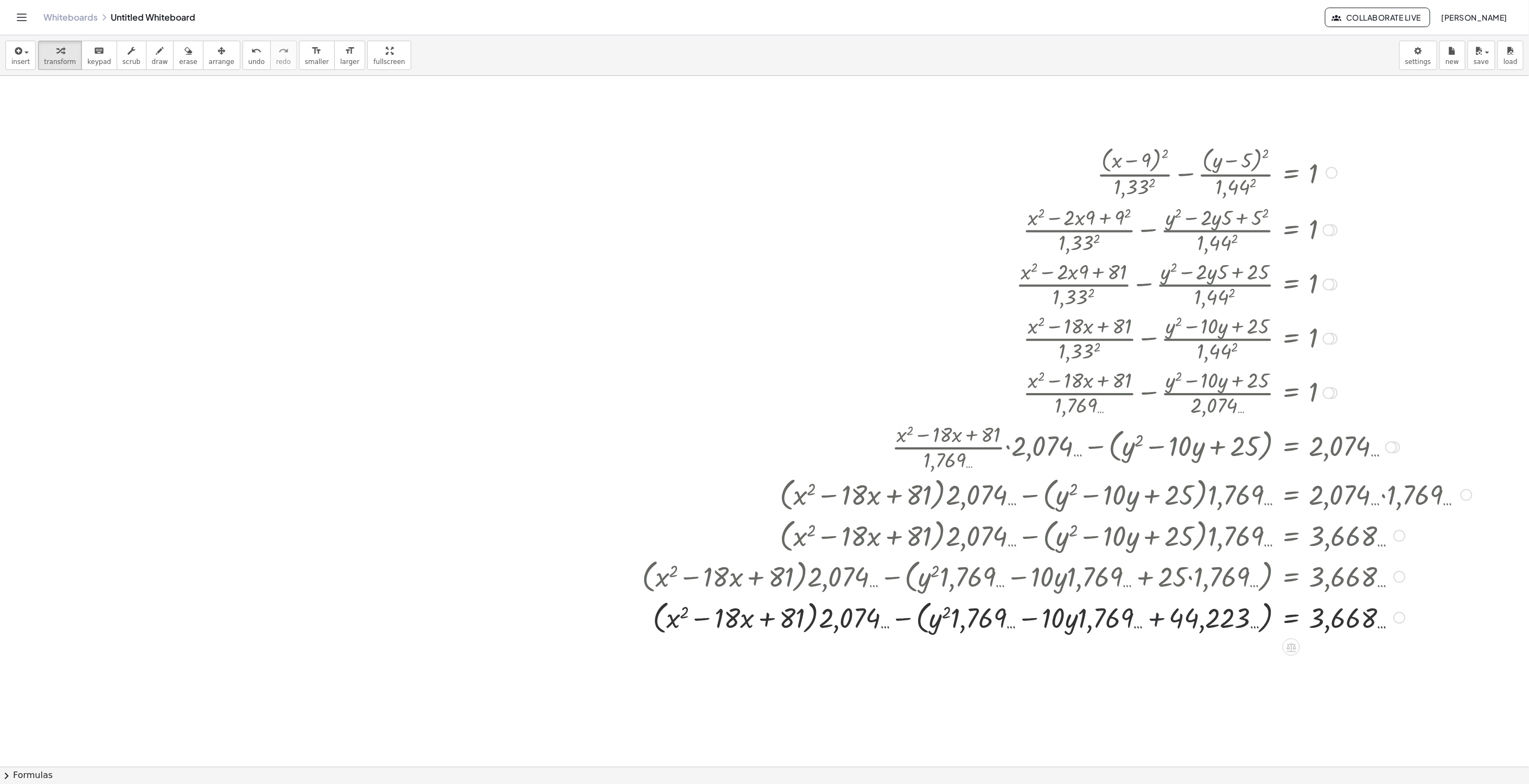
click at [1151, 622] on div at bounding box center [1057, 617] width 840 height 41
click at [1149, 623] on div at bounding box center [1057, 617] width 840 height 41
click at [1146, 623] on div at bounding box center [1057, 617] width 840 height 41
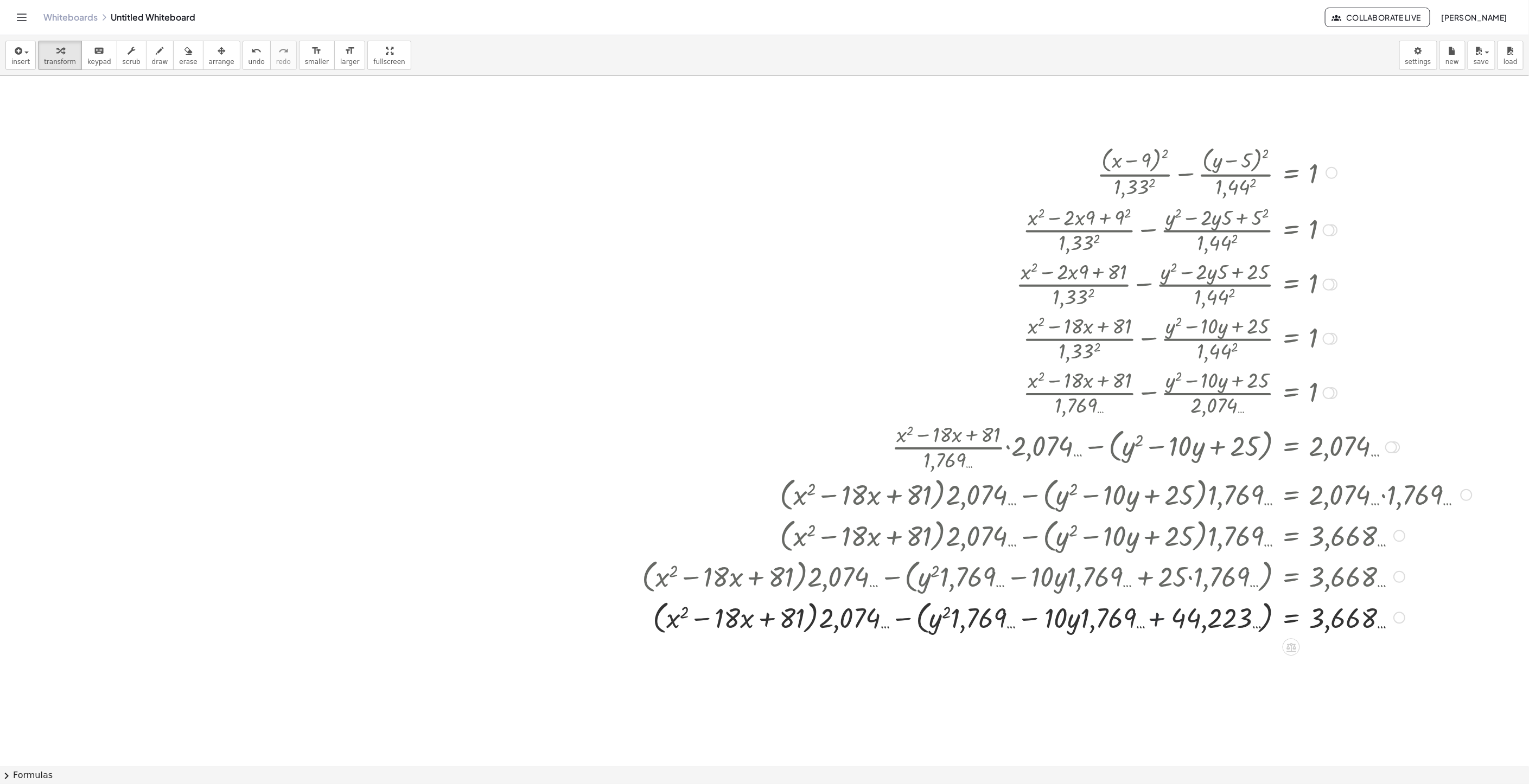
click at [1140, 622] on div at bounding box center [1057, 617] width 840 height 41
click at [1138, 620] on div at bounding box center [1057, 617] width 840 height 41
click at [1156, 611] on div at bounding box center [1057, 617] width 840 height 41
click at [1156, 610] on div at bounding box center [1057, 617] width 840 height 41
click at [1154, 617] on div at bounding box center [1057, 617] width 840 height 41
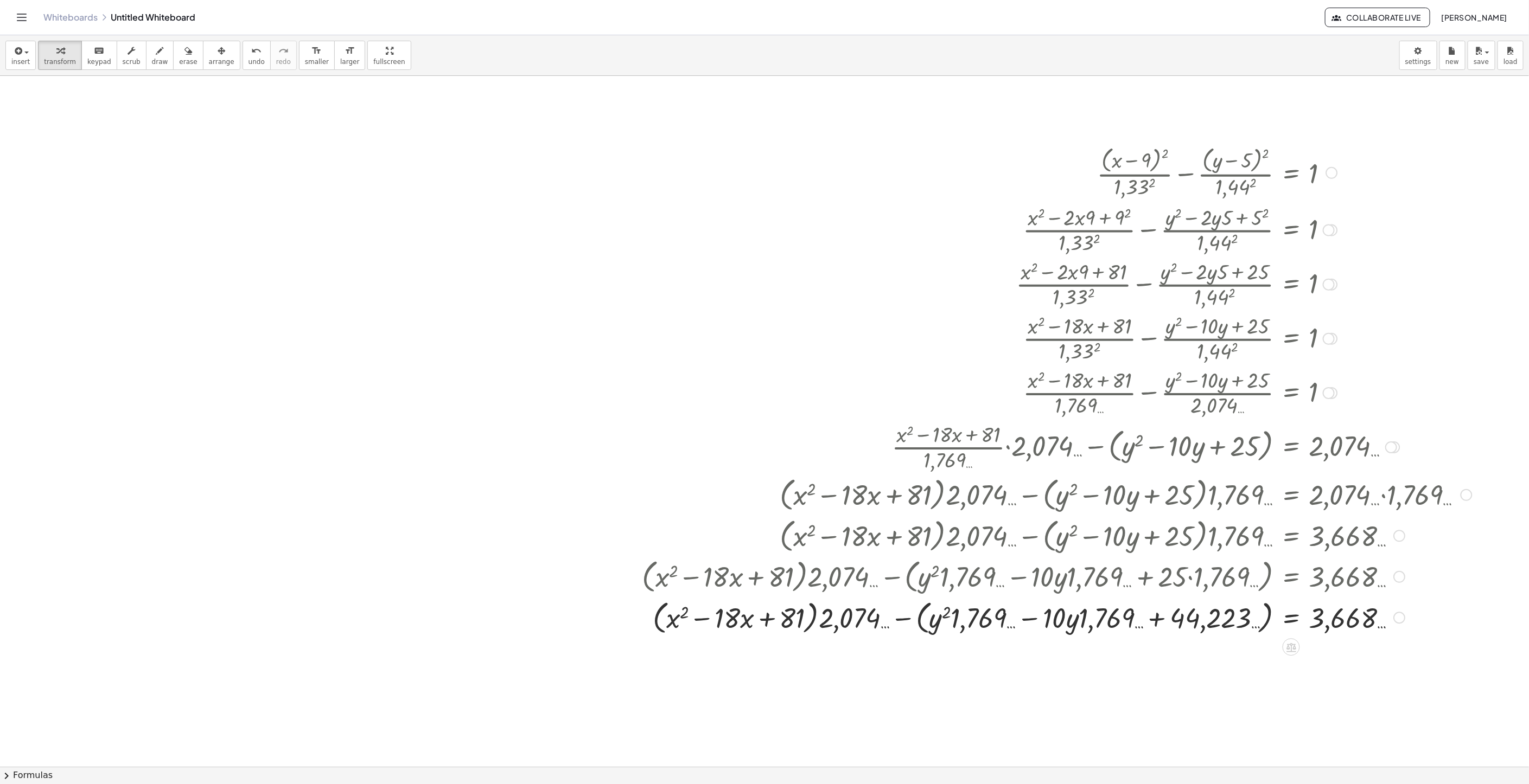
click at [1152, 619] on div at bounding box center [1057, 617] width 840 height 41
click at [1151, 619] on div at bounding box center [1057, 617] width 840 height 41
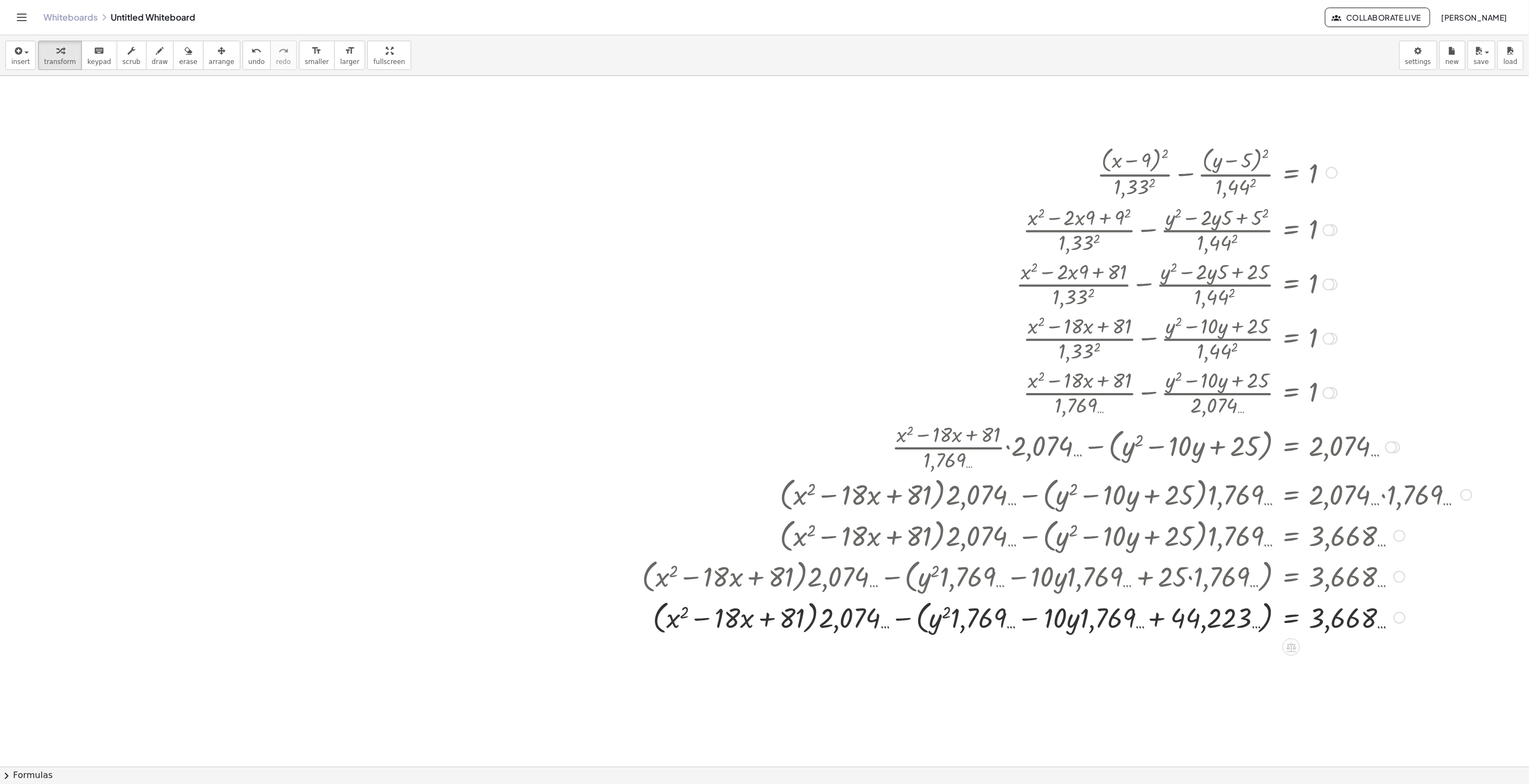
click at [1149, 619] on div at bounding box center [1057, 617] width 840 height 41
click at [1148, 618] on div at bounding box center [1057, 617] width 840 height 41
drag, startPoint x: 859, startPoint y: 633, endPoint x: 783, endPoint y: 635, distance: 76.0
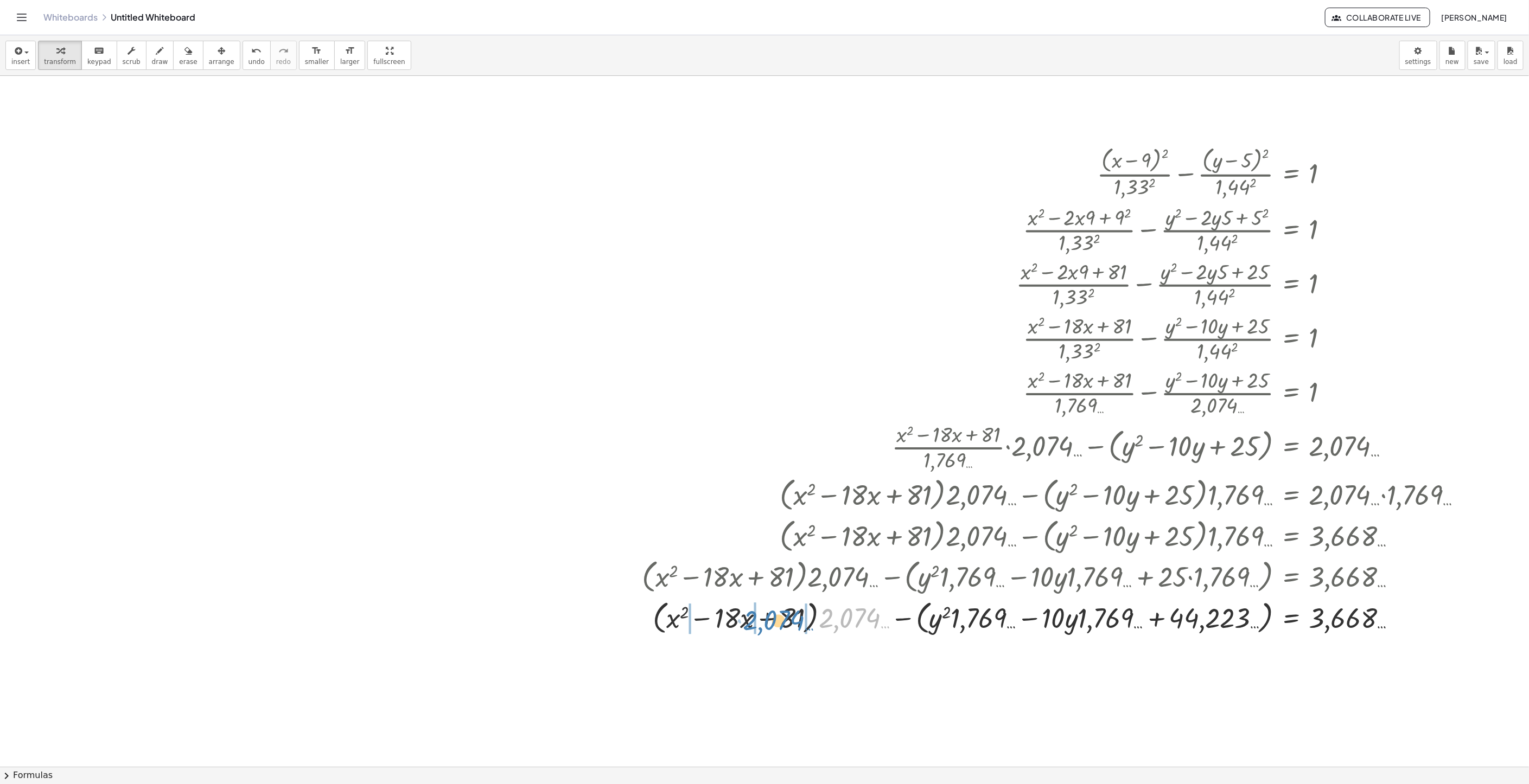
click at [783, 635] on div at bounding box center [1057, 617] width 840 height 41
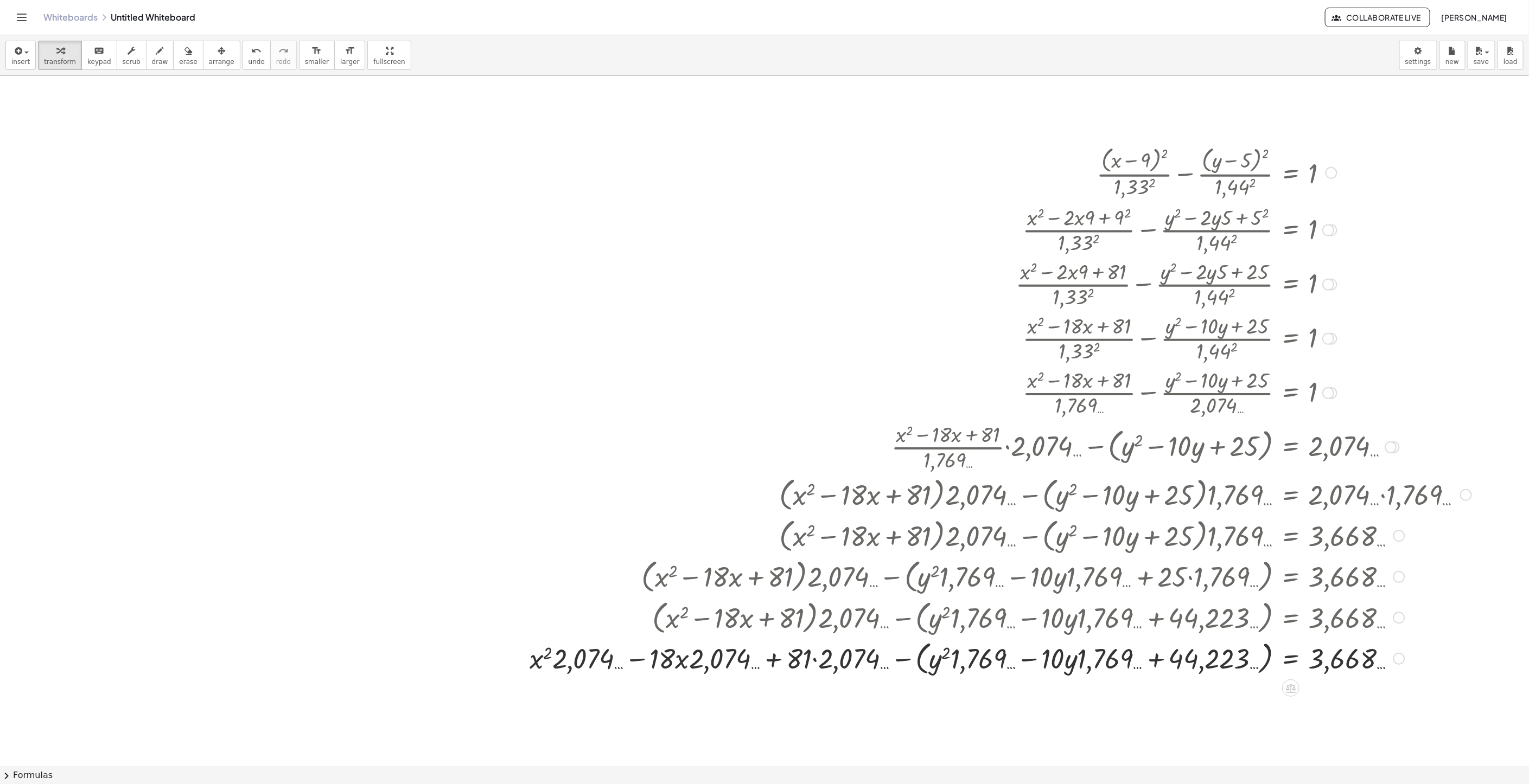
click at [819, 666] on div at bounding box center [1000, 658] width 953 height 41
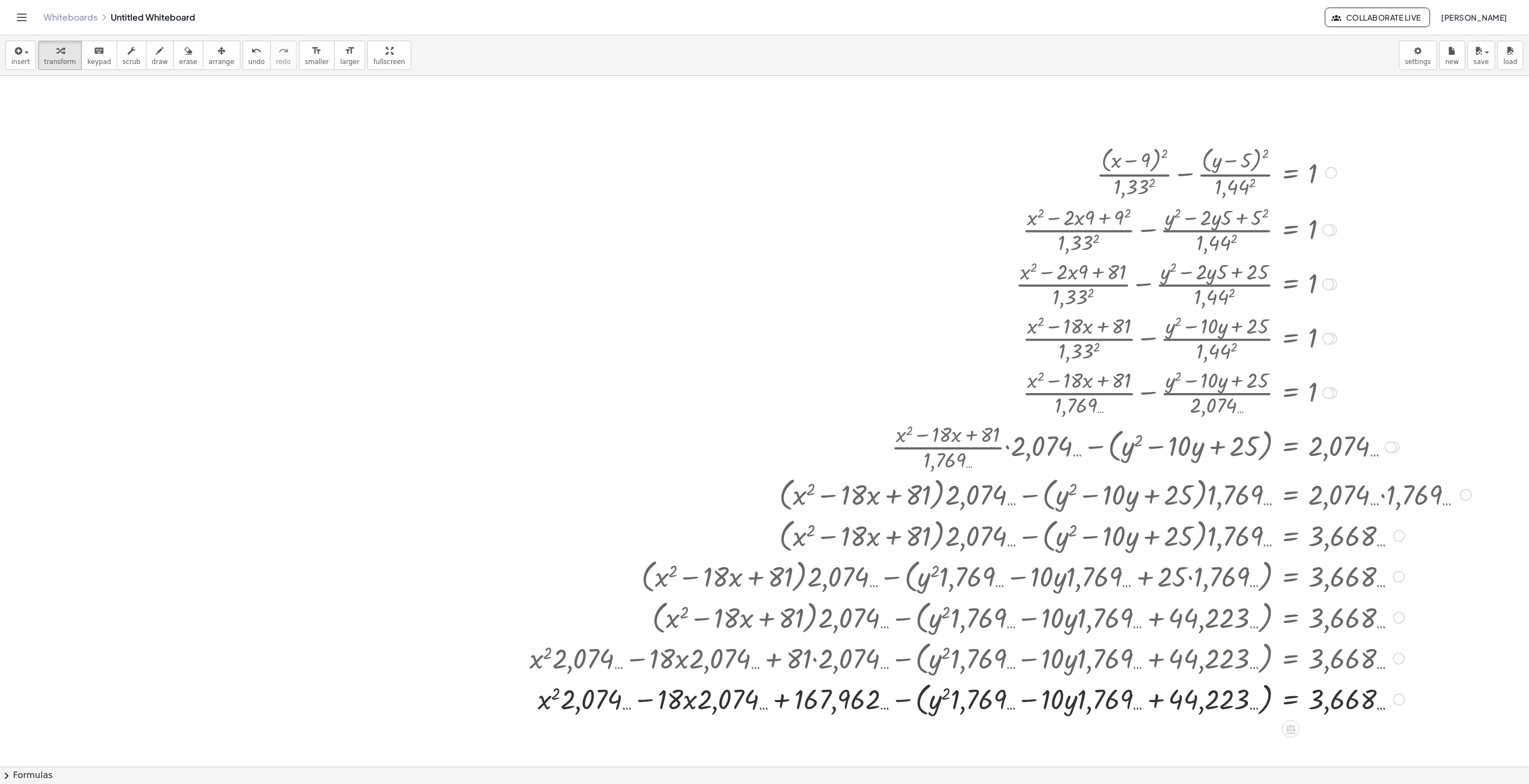
scroll to position [135, 0]
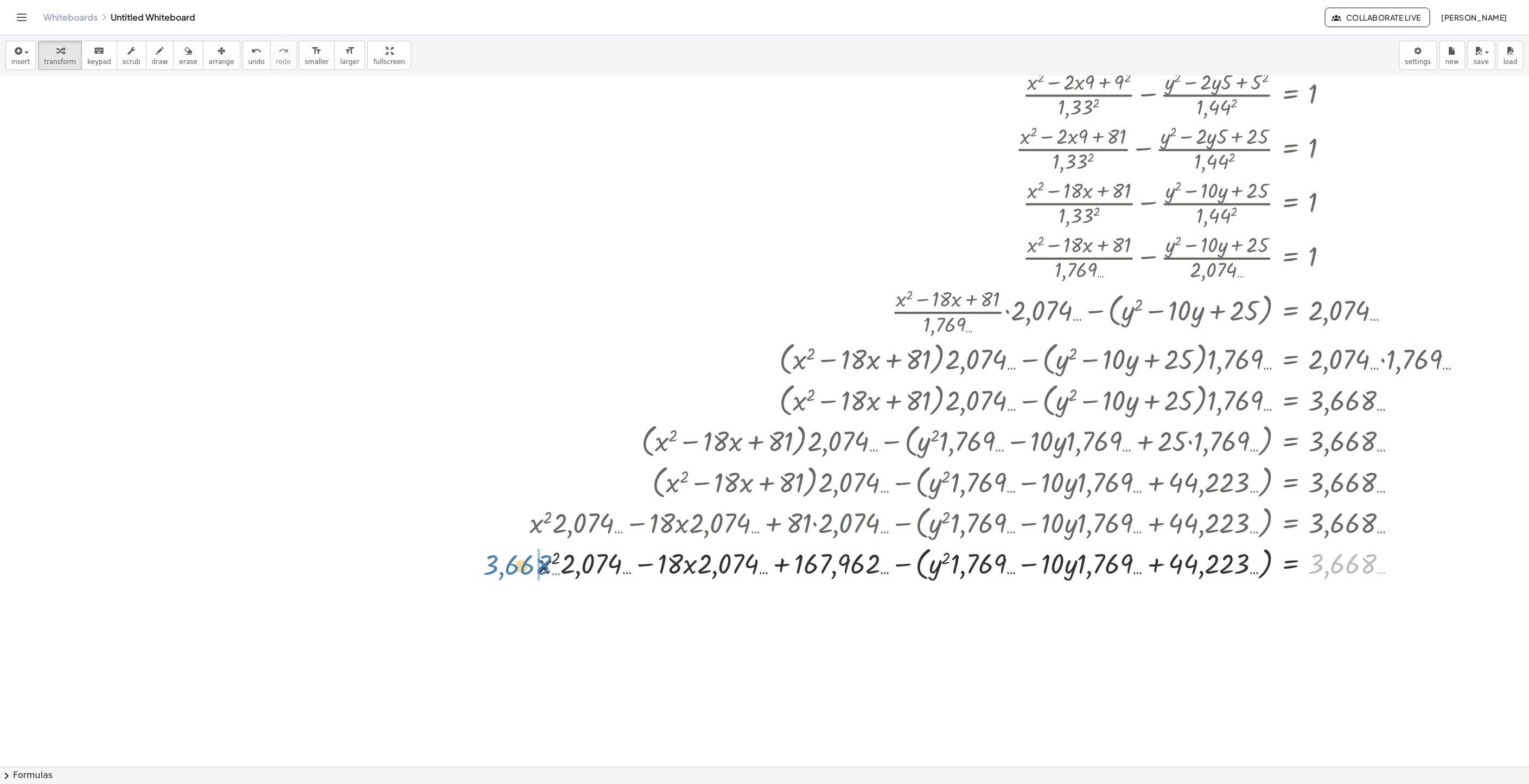
drag, startPoint x: 1181, startPoint y: 555, endPoint x: 518, endPoint y: 565, distance: 663.1
click at [518, 565] on div "+ · ( + x − 9 ) 2 · 1,33 2 − · ( + y − 5 ) 2 · 1,44 2 = 1 + · ( + x 2 − · 2 · x…" at bounding box center [996, 295] width 966 height 581
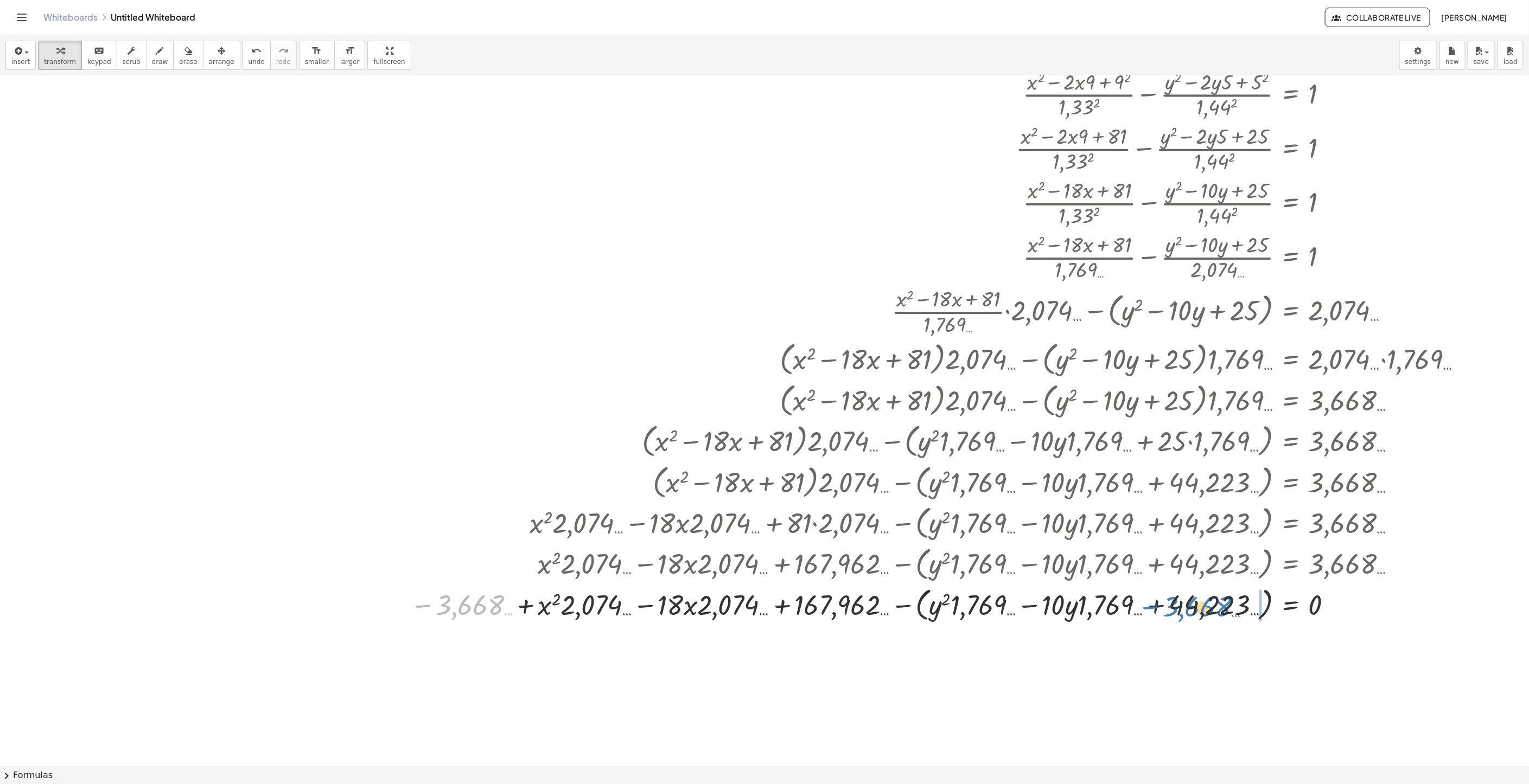
drag, startPoint x: 457, startPoint y: 614, endPoint x: 1185, endPoint y: 615, distance: 728.0
click at [1185, 615] on div at bounding box center [940, 604] width 1072 height 41
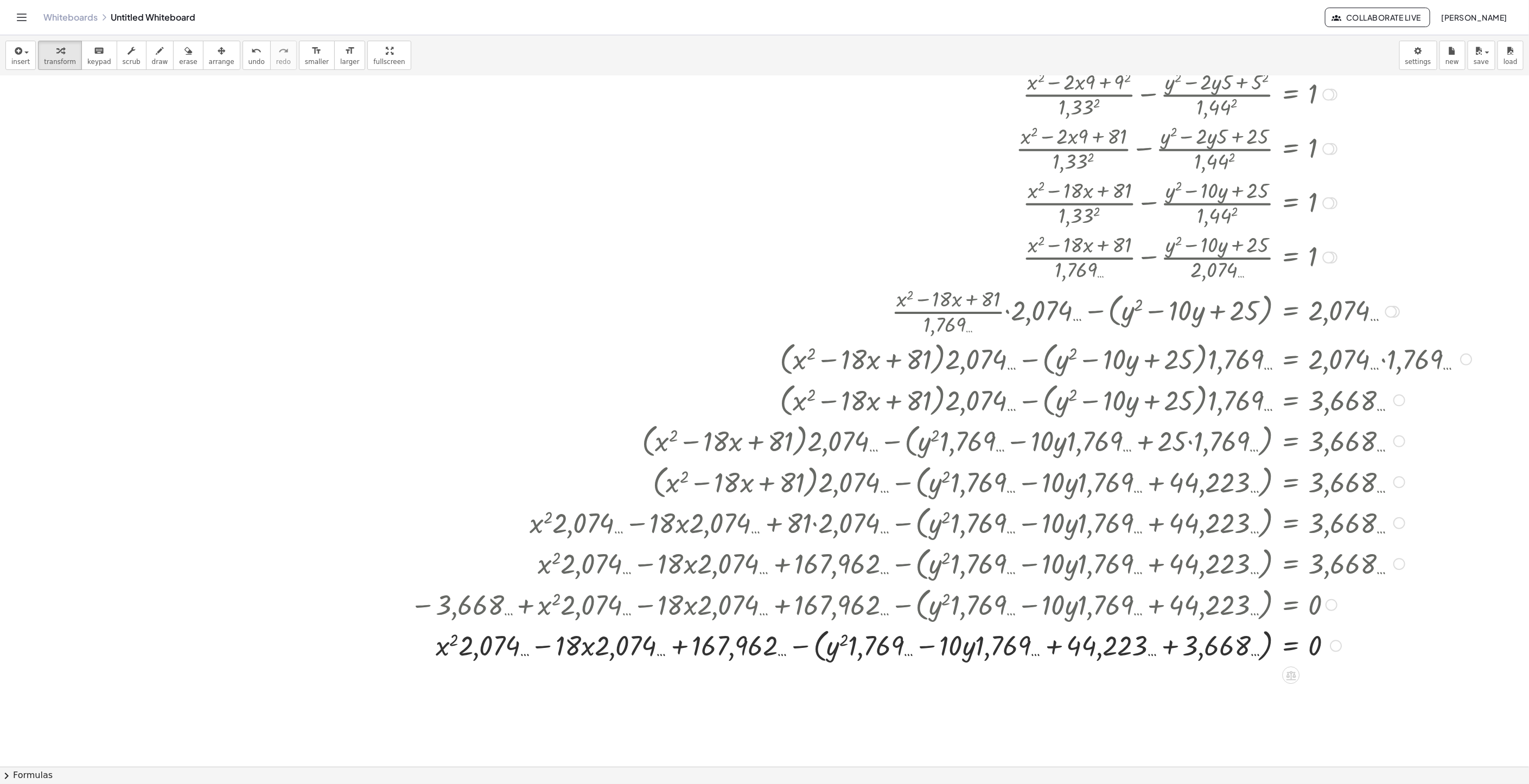
click at [1165, 653] on div at bounding box center [940, 646] width 1072 height 41
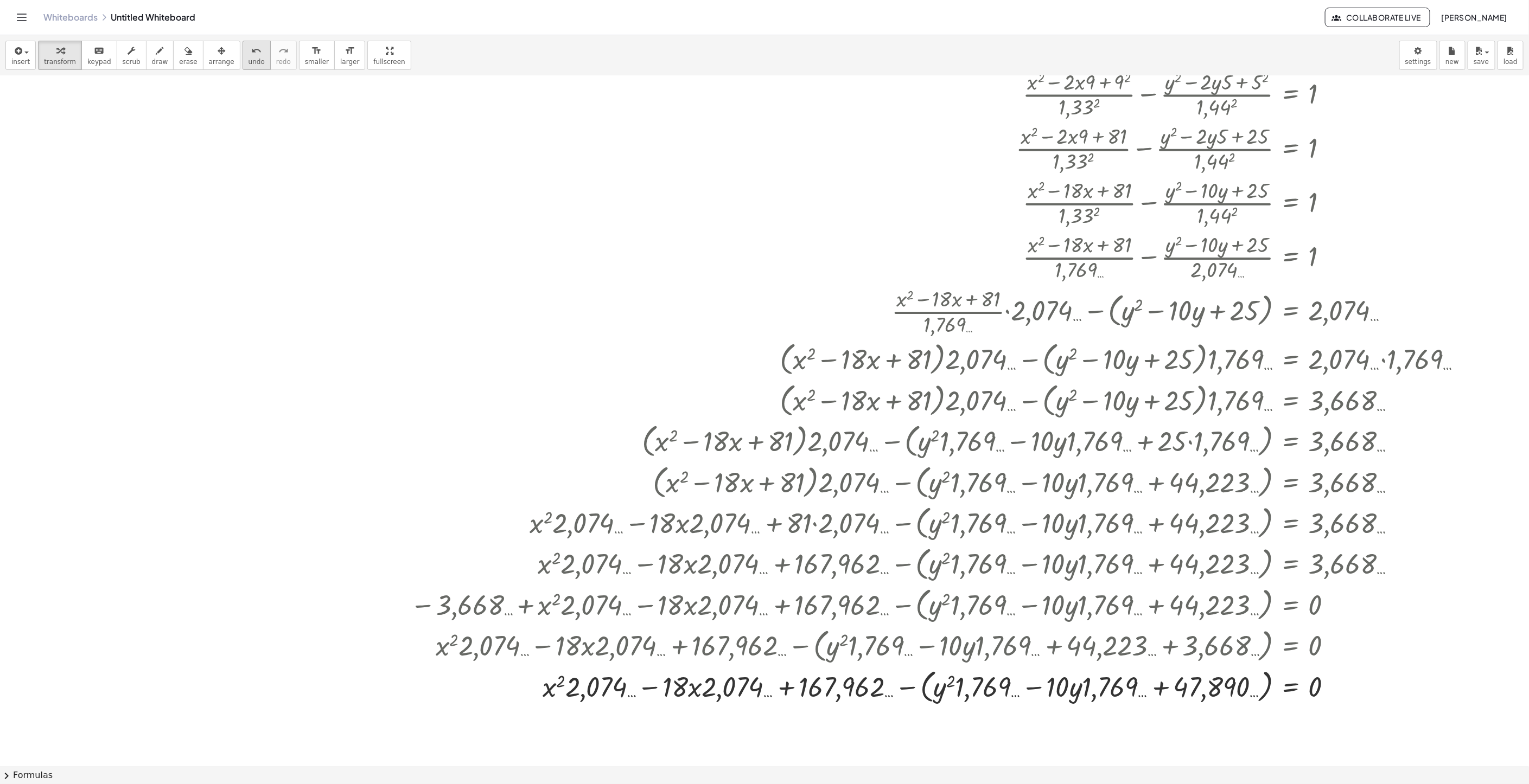
click at [251, 60] on button "undo undo" at bounding box center [256, 55] width 28 height 29
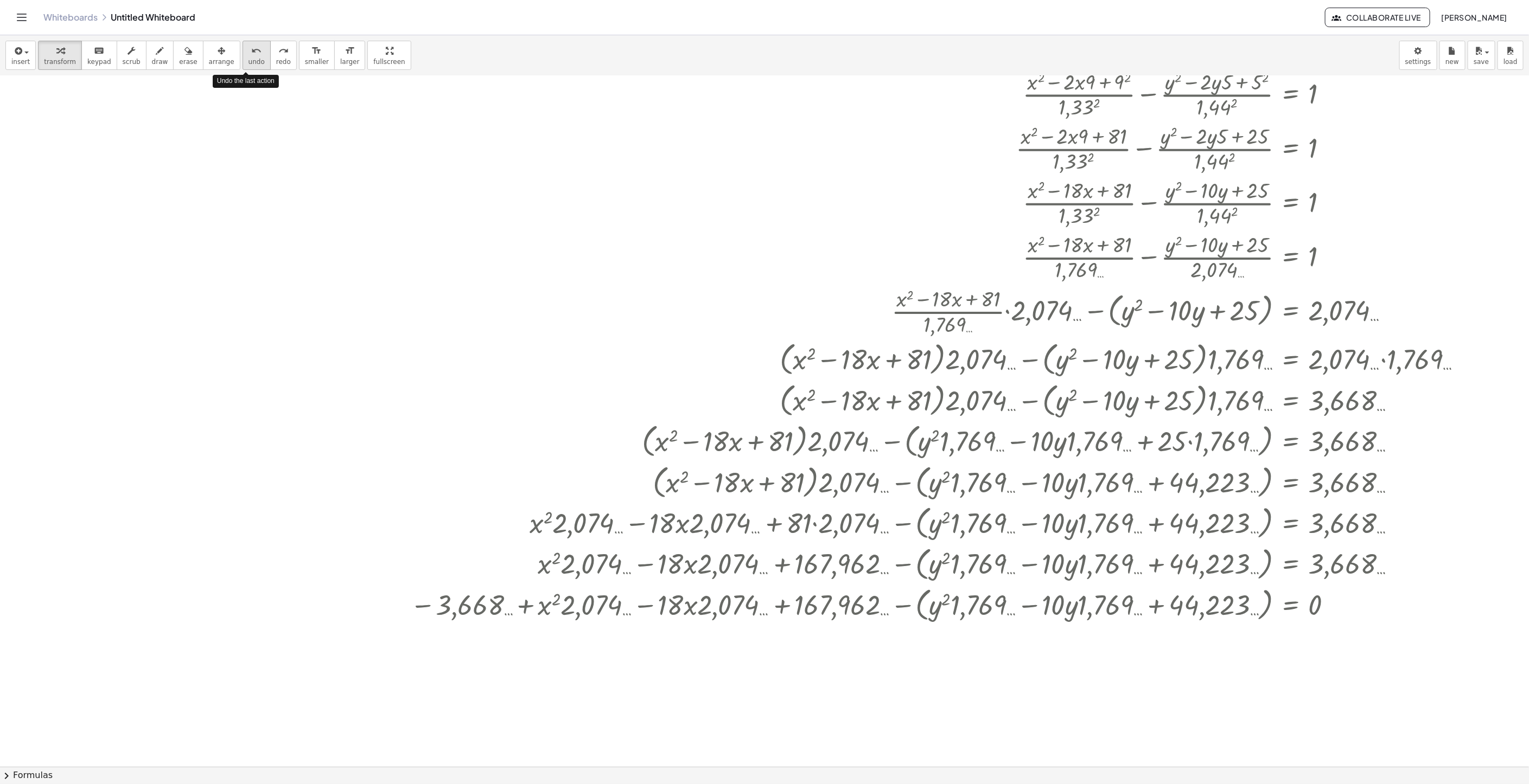
click at [251, 54] on icon "undo" at bounding box center [256, 51] width 10 height 13
click at [23, 778] on button "chevron_right Formulas" at bounding box center [764, 775] width 1529 height 17
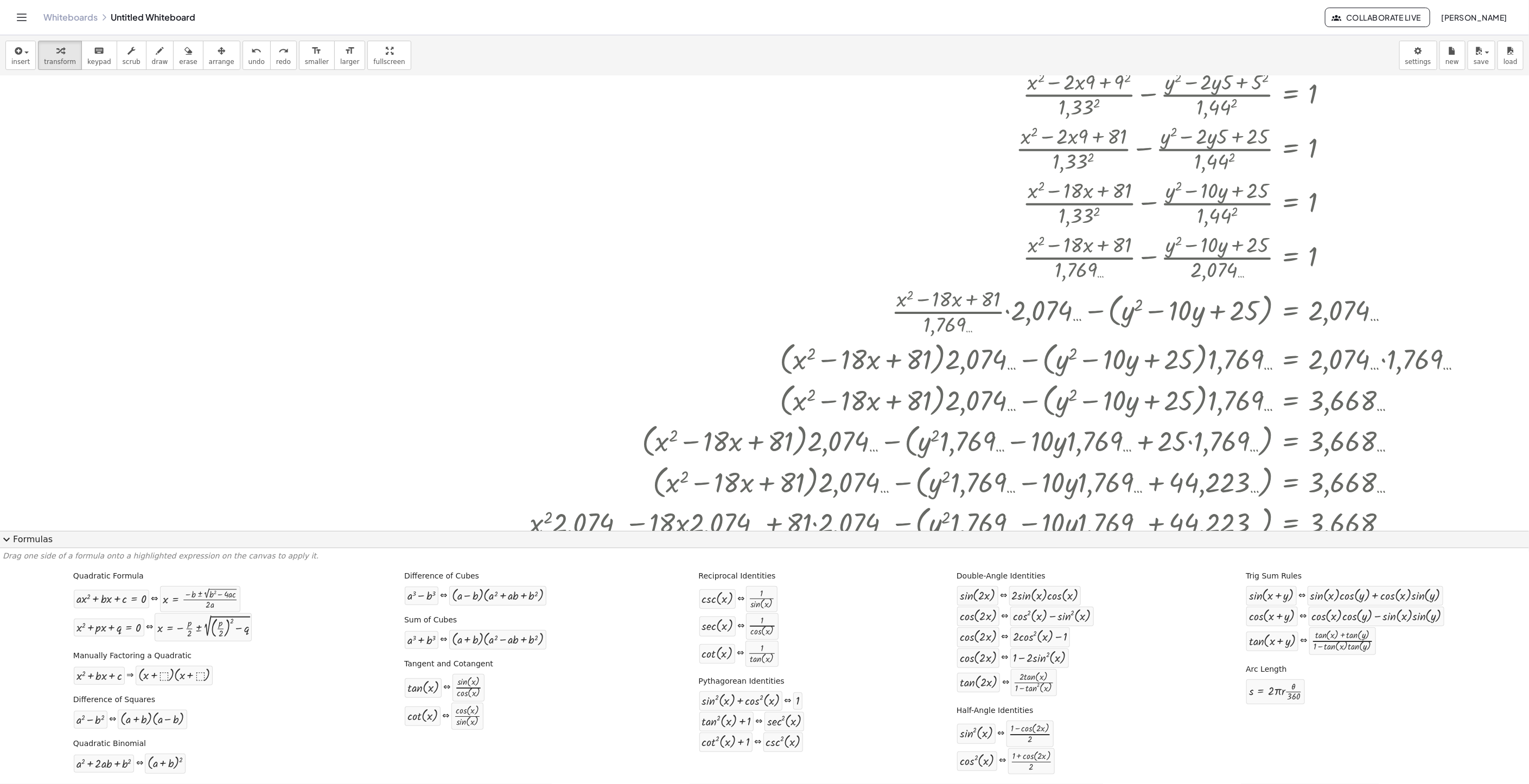
click at [15, 537] on button "expand_more Formulas" at bounding box center [764, 540] width 1529 height 17
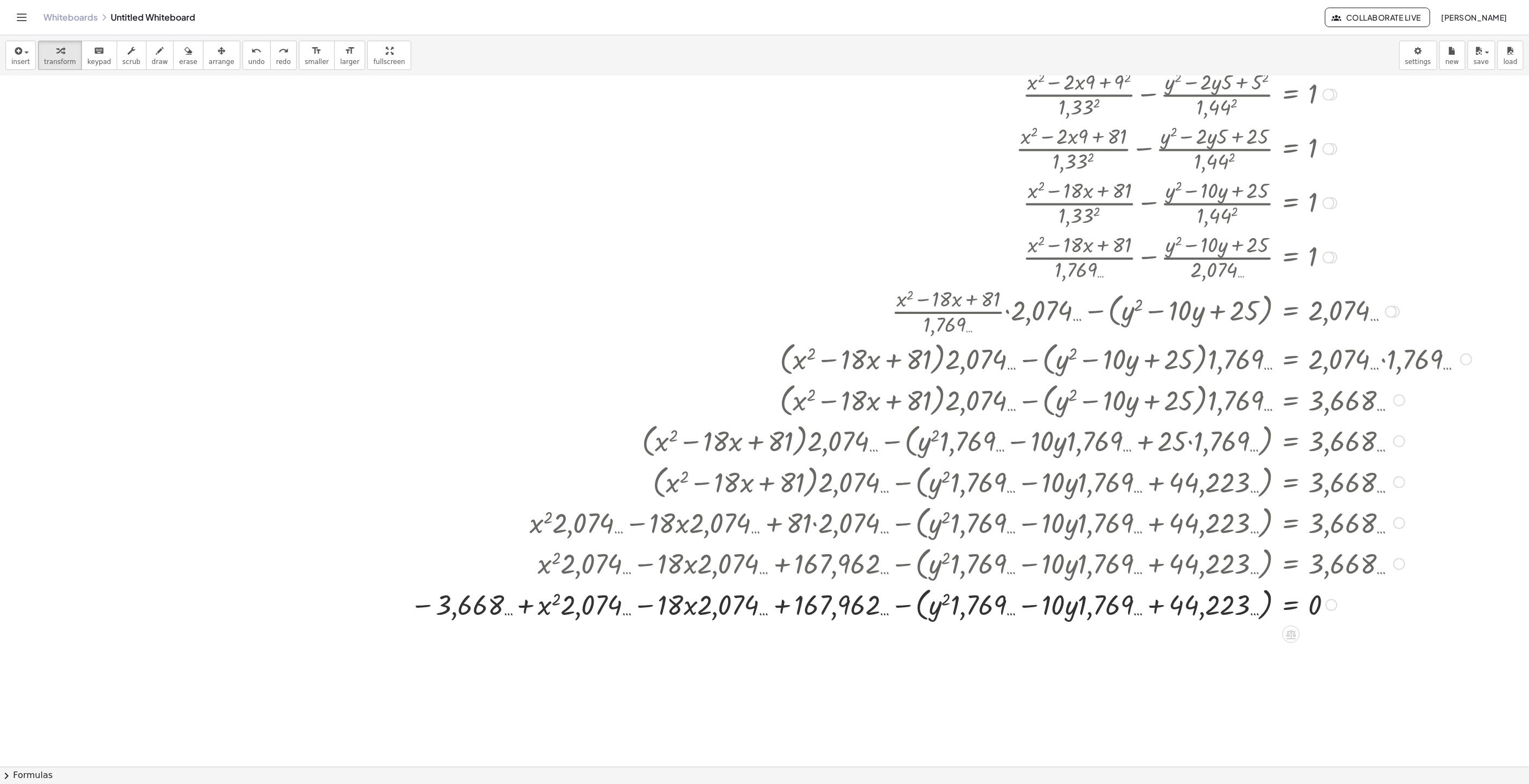
click at [1266, 609] on div at bounding box center [940, 604] width 1072 height 41
click at [1265, 607] on div at bounding box center [940, 604] width 1072 height 37
click at [1258, 606] on div at bounding box center [940, 604] width 1072 height 37
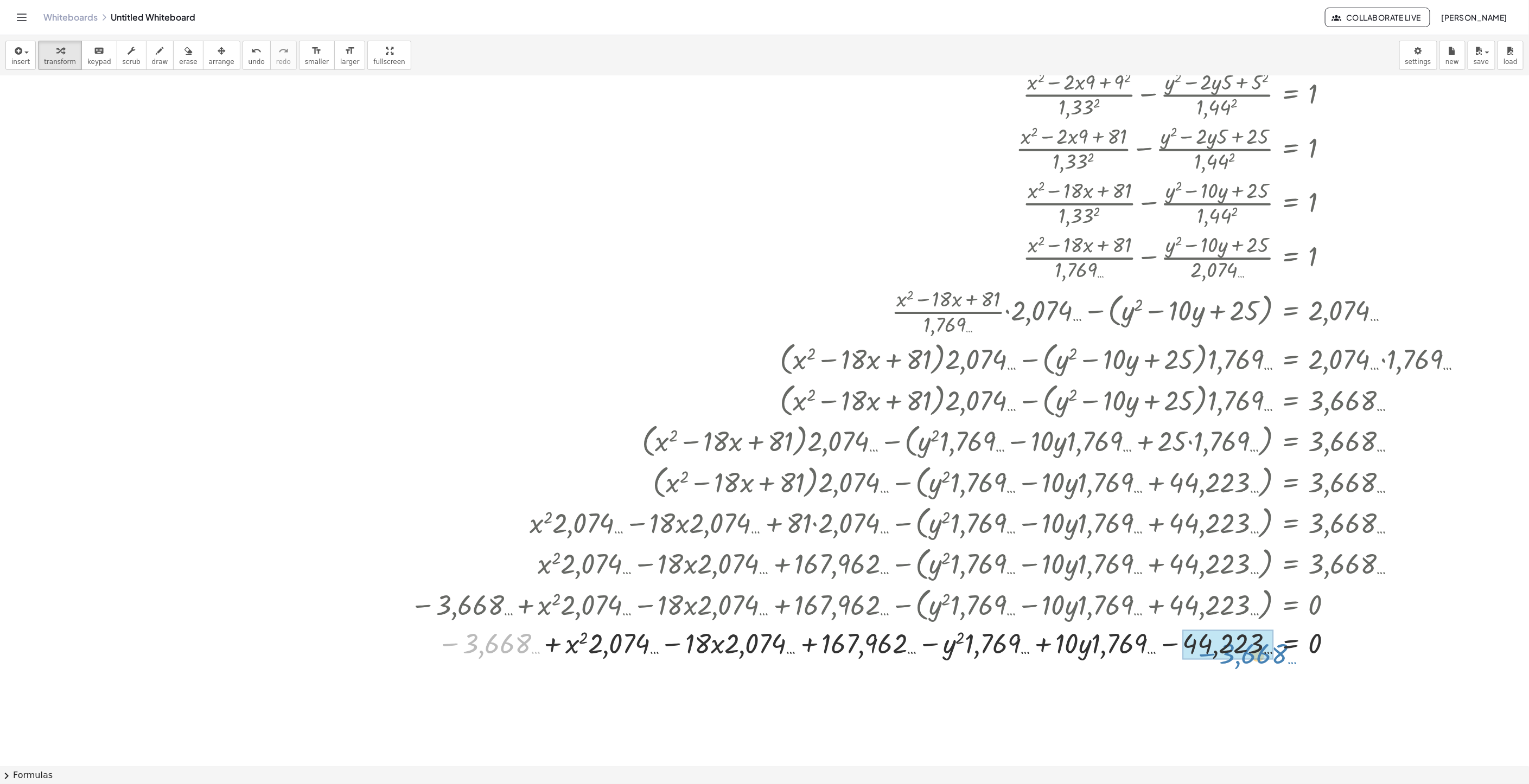
drag, startPoint x: 489, startPoint y: 639, endPoint x: 1244, endPoint y: 647, distance: 755.0
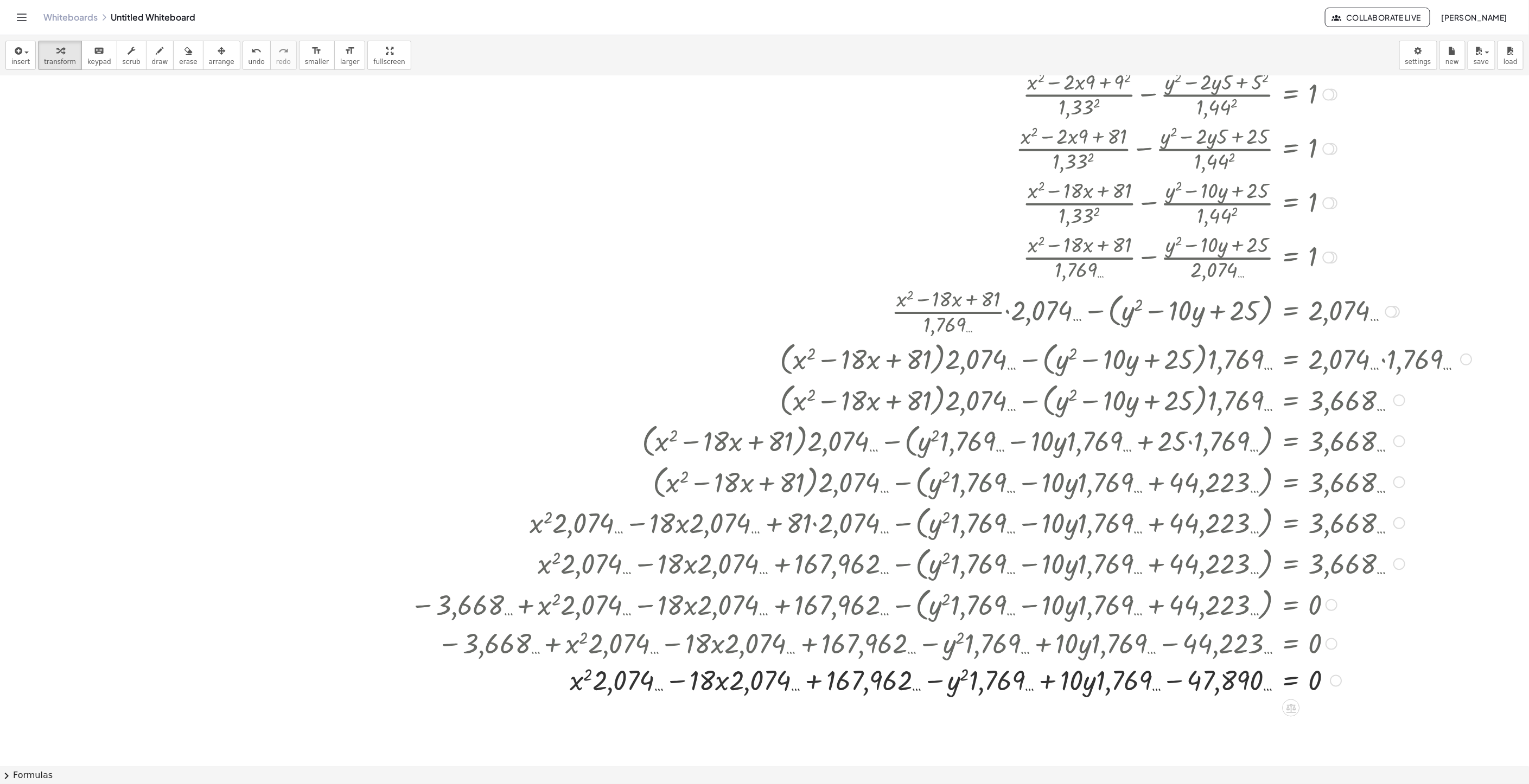
scroll to position [271, 0]
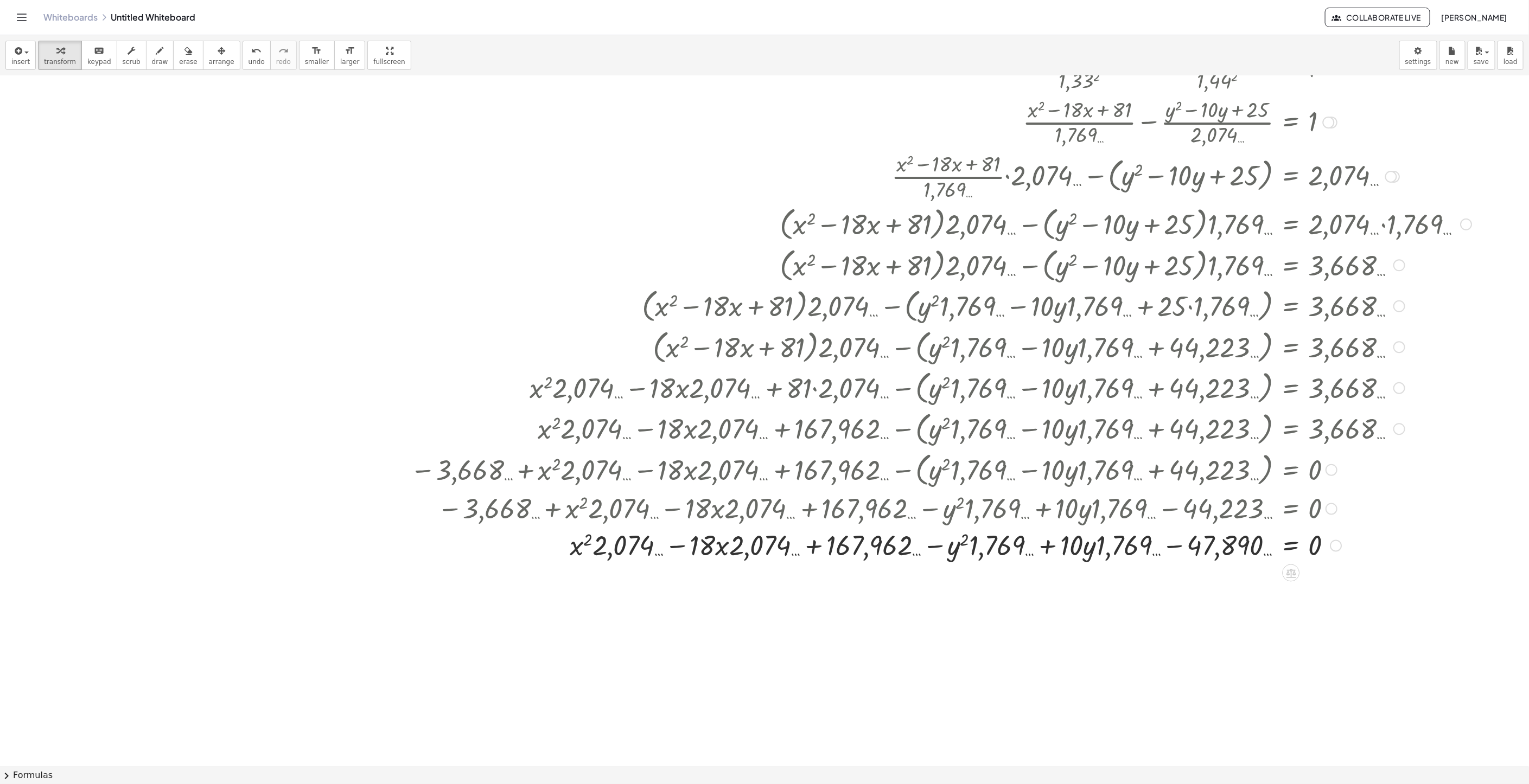
click at [1402, 434] on div at bounding box center [1398, 429] width 12 height 12
click at [1429, 407] on li "Go back to this line" at bounding box center [1465, 412] width 93 height 17
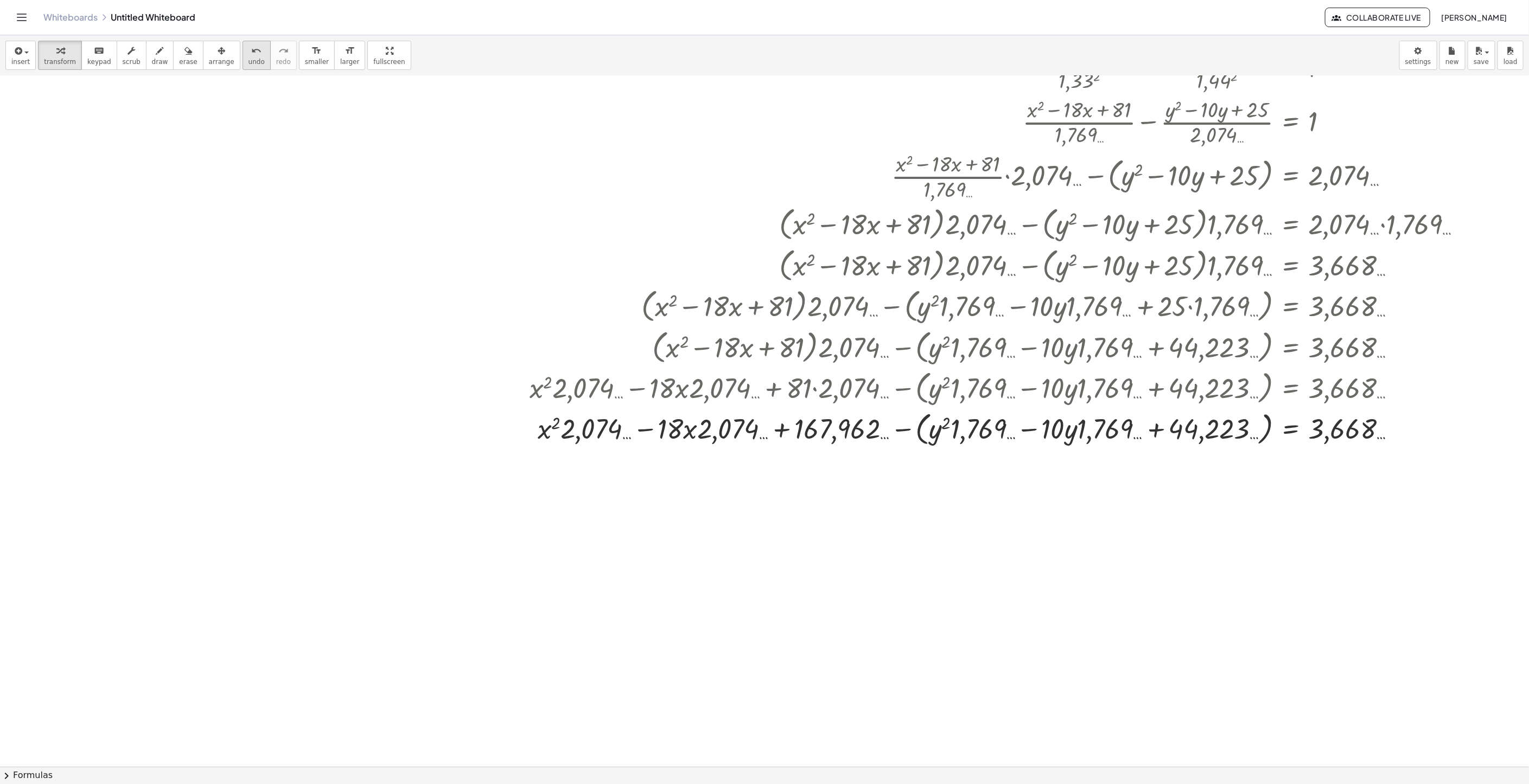
click at [242, 54] on button "undo undo" at bounding box center [256, 55] width 28 height 29
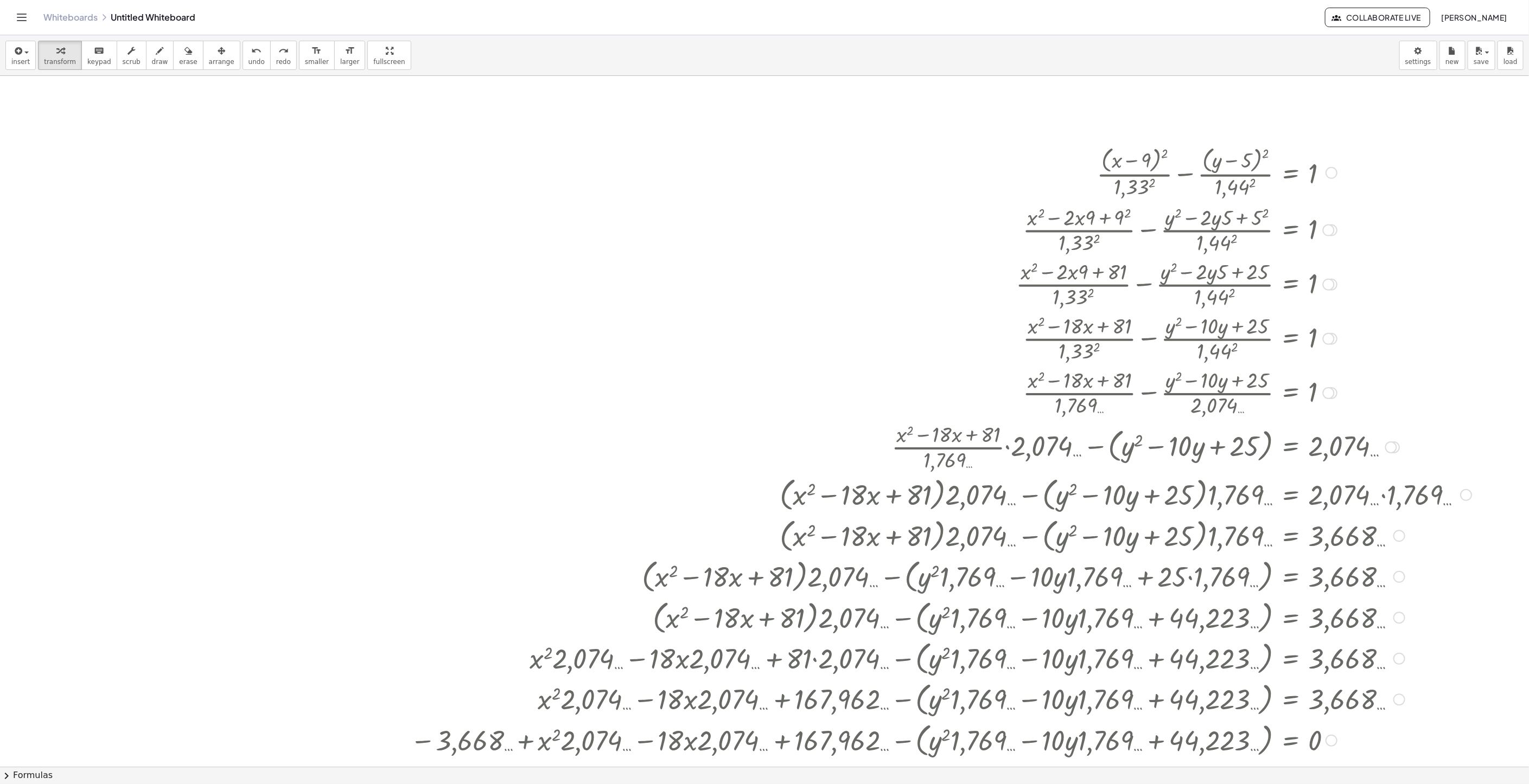
scroll to position [407, 0]
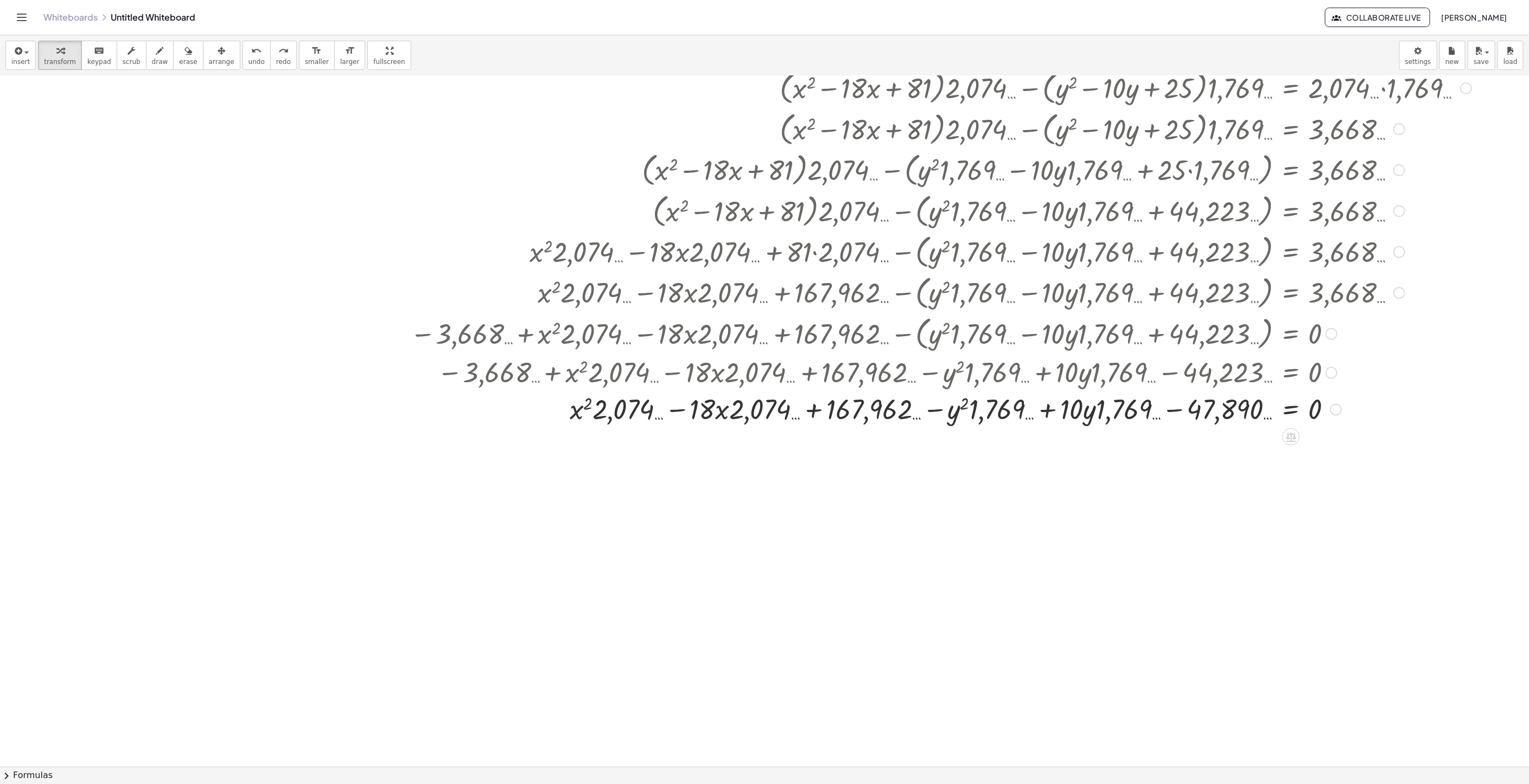
click at [1337, 414] on div "Go back to this line Copy line as LaTeX Copy derivation as LaTeX" at bounding box center [1335, 410] width 12 height 12
click at [1403, 405] on span "Copy line as LaTeX" at bounding box center [1391, 401] width 66 height 9
click at [1095, 418] on div at bounding box center [940, 409] width 1072 height 37
drag, startPoint x: 1127, startPoint y: 418, endPoint x: 1081, endPoint y: 422, distance: 46.2
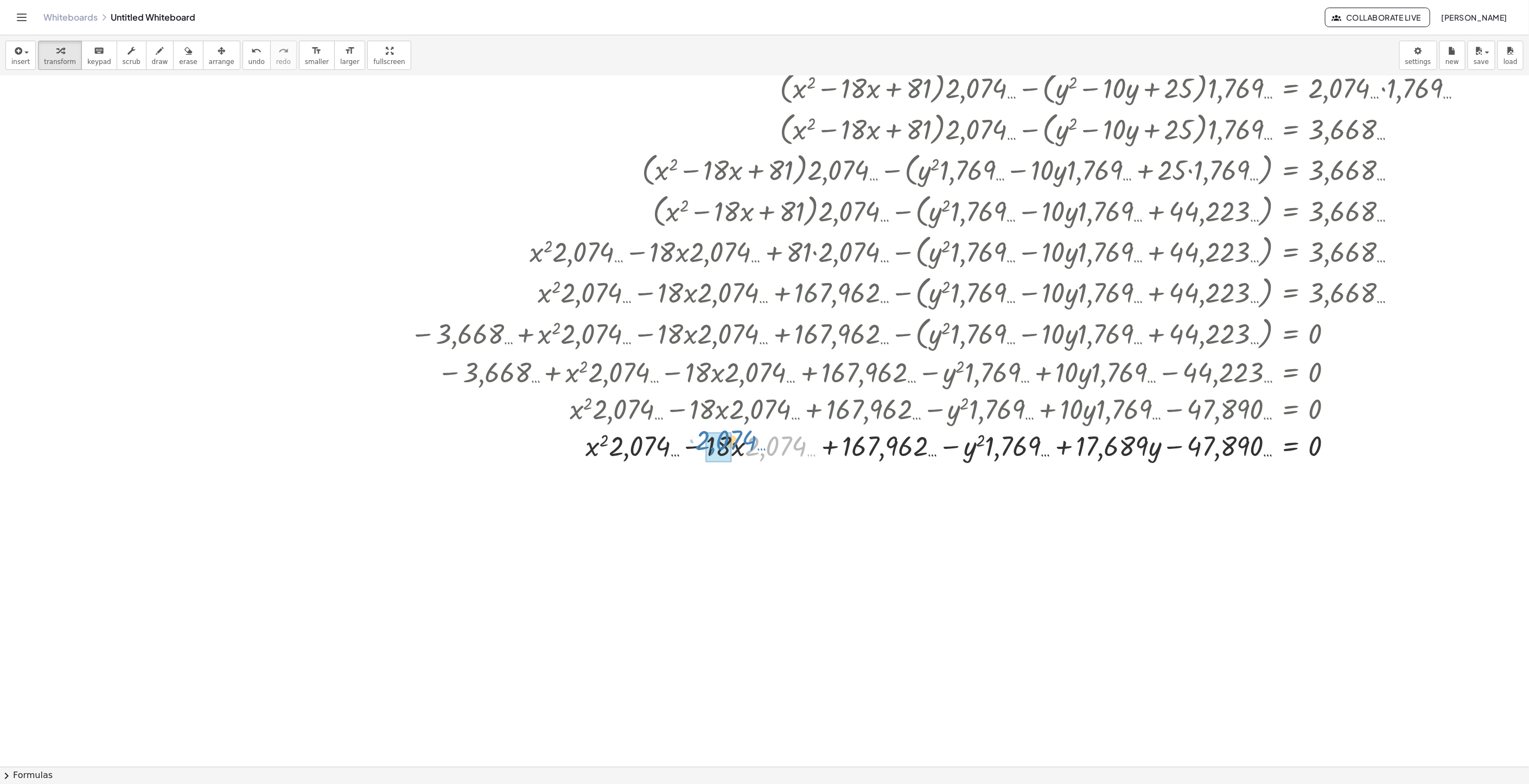
drag, startPoint x: 775, startPoint y: 451, endPoint x: 725, endPoint y: 445, distance: 50.4
drag, startPoint x: 878, startPoint y: 449, endPoint x: 1234, endPoint y: 453, distance: 356.0
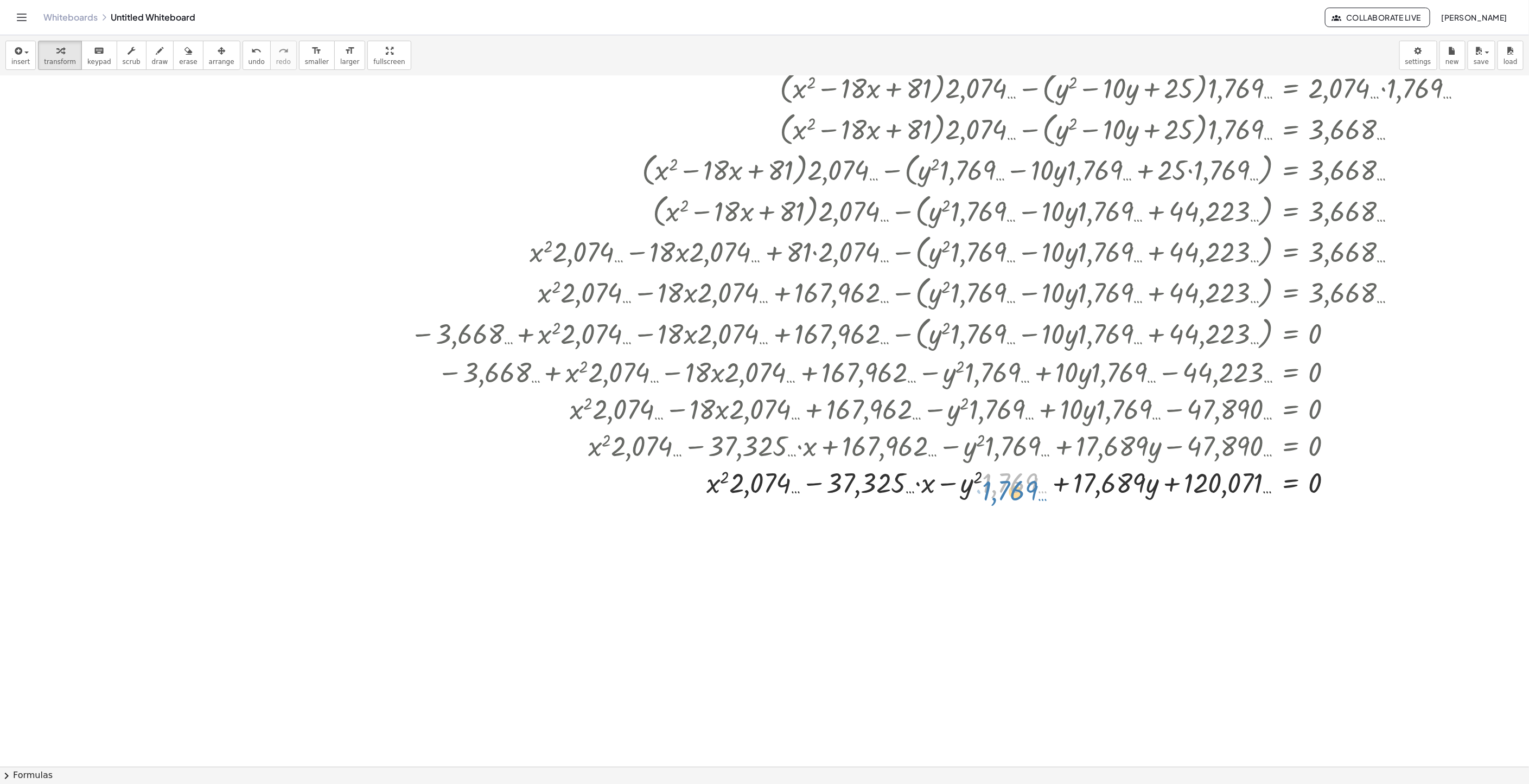
drag, startPoint x: 1007, startPoint y: 489, endPoint x: 1007, endPoint y: 496, distance: 7.0
click at [1007, 496] on div at bounding box center [940, 483] width 1072 height 37
drag, startPoint x: 713, startPoint y: 483, endPoint x: 708, endPoint y: 490, distance: 8.6
click at [708, 490] on div at bounding box center [940, 483] width 1072 height 37
click at [1336, 483] on div "Copied done" at bounding box center [1335, 483] width 12 height 12
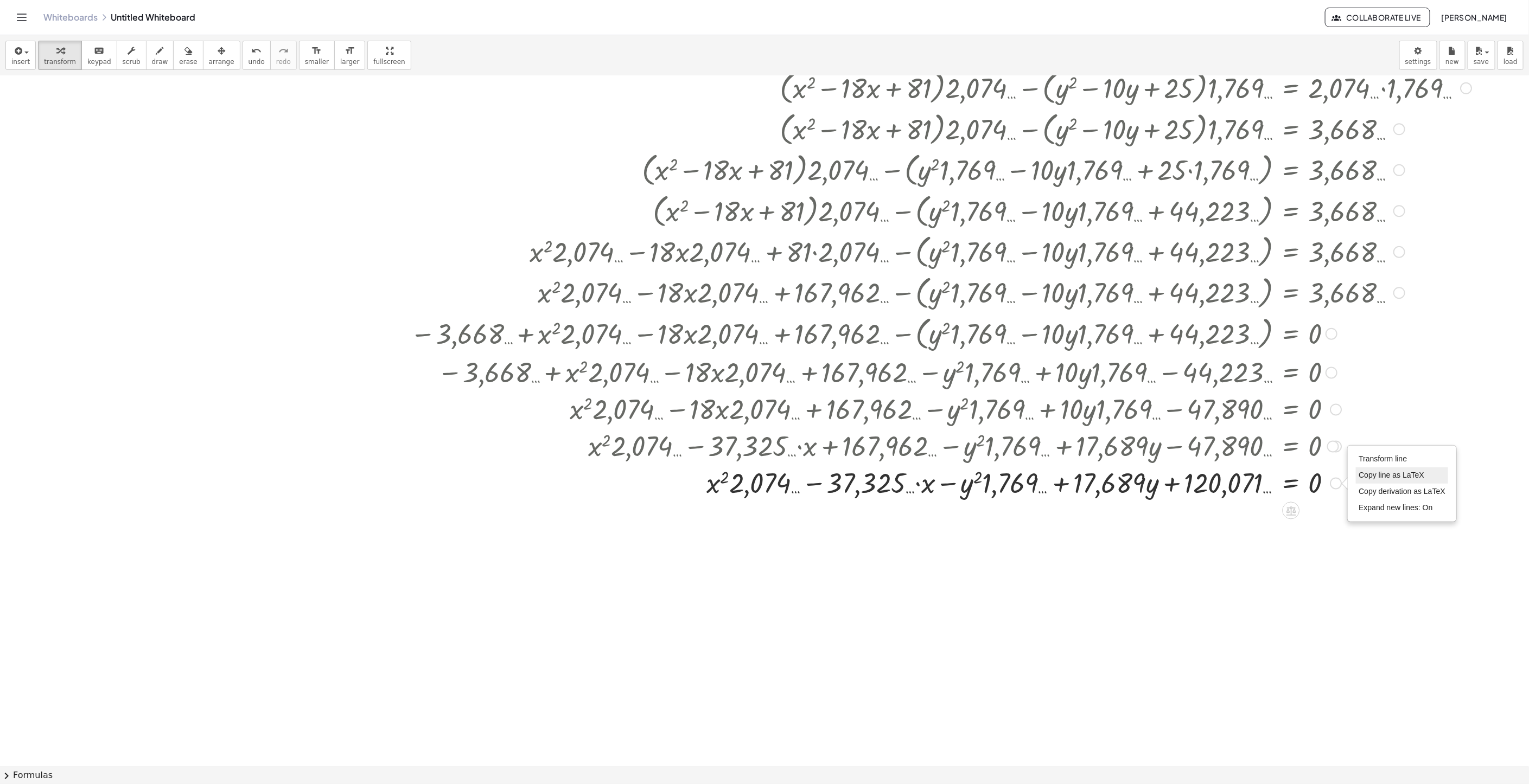
click at [1388, 475] on span "Copy line as LaTeX" at bounding box center [1391, 475] width 66 height 9
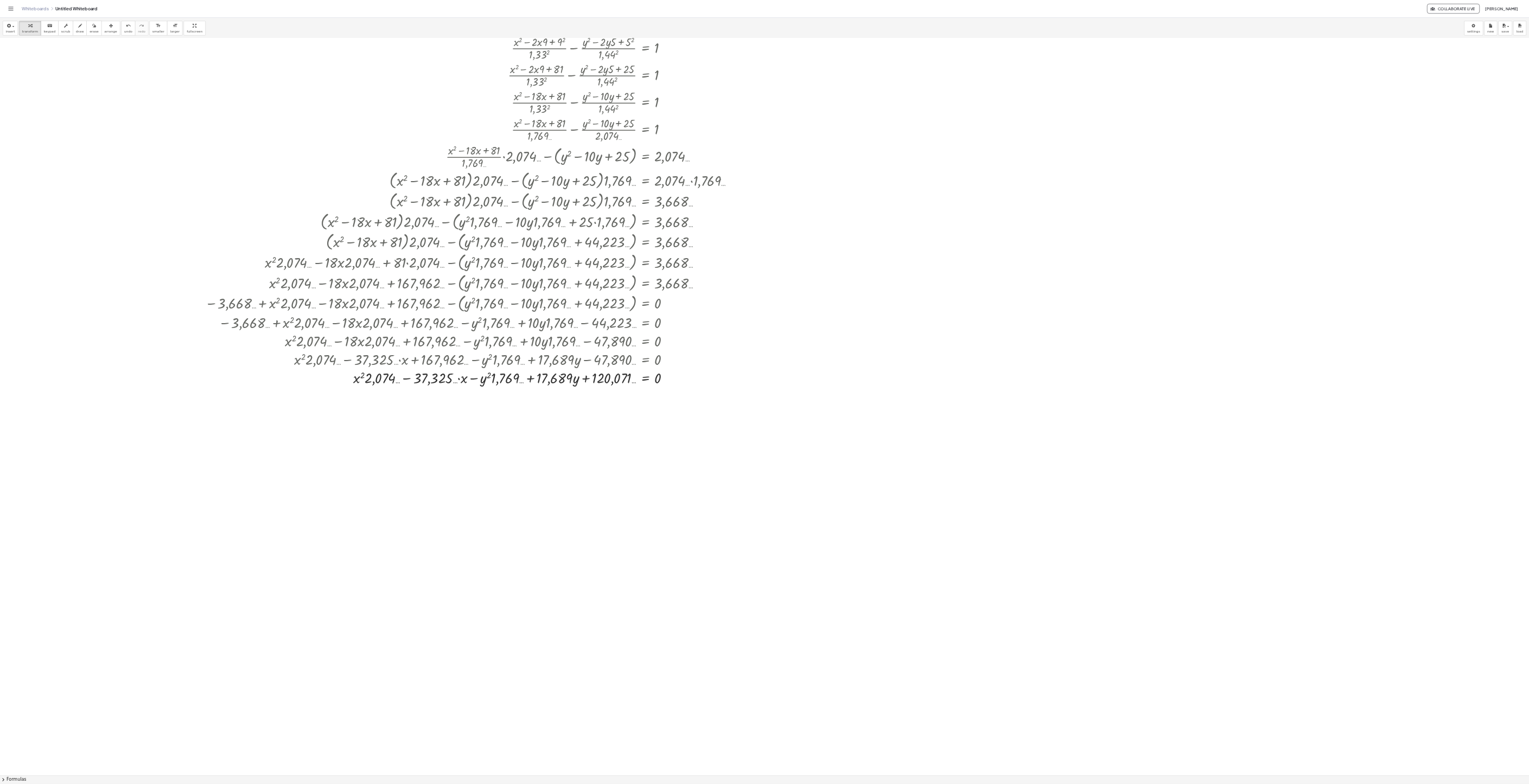
scroll to position [0, 0]
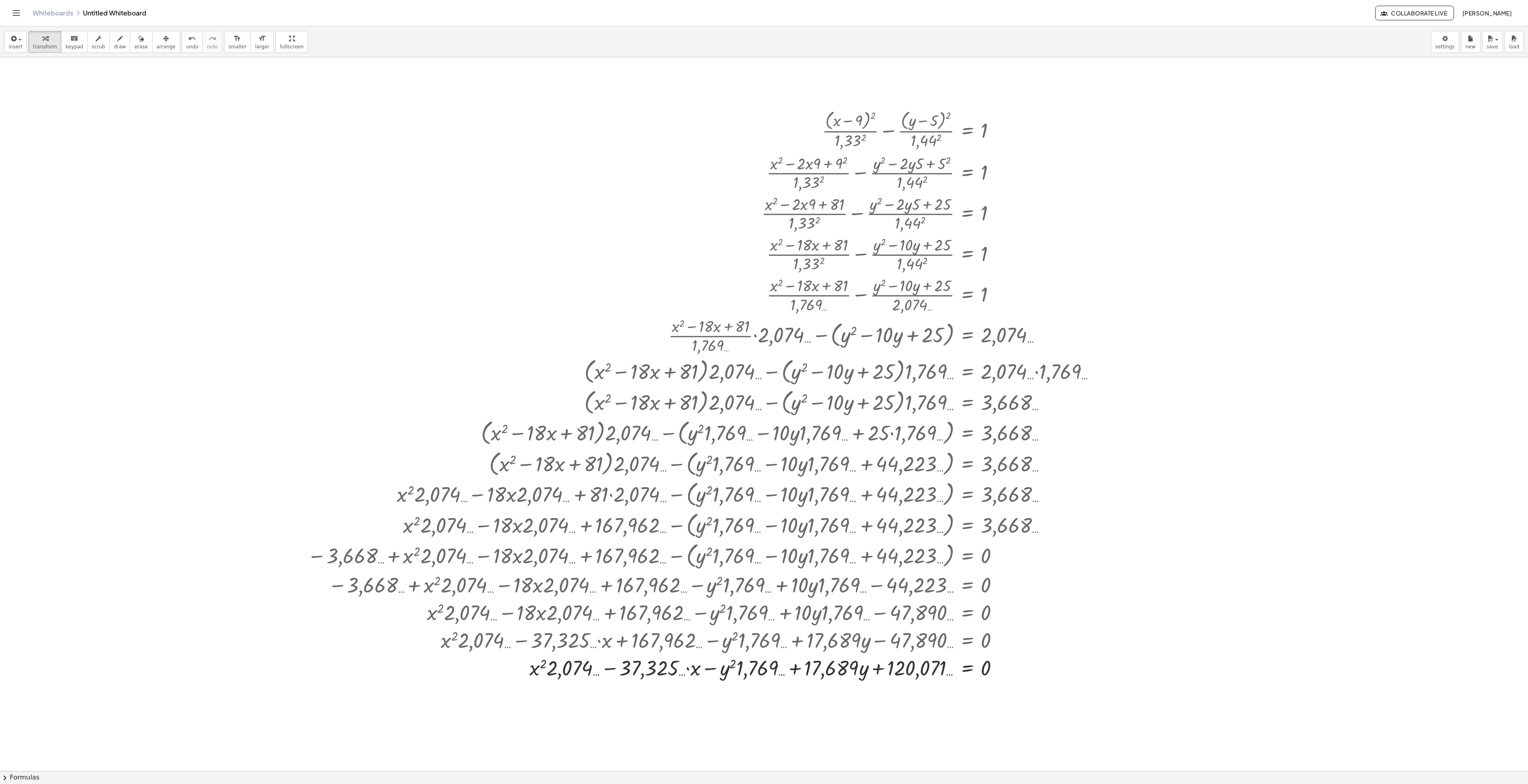
drag, startPoint x: 1285, startPoint y: 262, endPoint x: 1225, endPoint y: 257, distance: 60.2
click at [1145, 257] on div at bounding box center [764, 771] width 1528 height 1427
drag, startPoint x: 859, startPoint y: 772, endPoint x: 934, endPoint y: 779, distance: 75.3
click at [934, 588] on button "chevron_right Formulas" at bounding box center [764, 777] width 1528 height 13
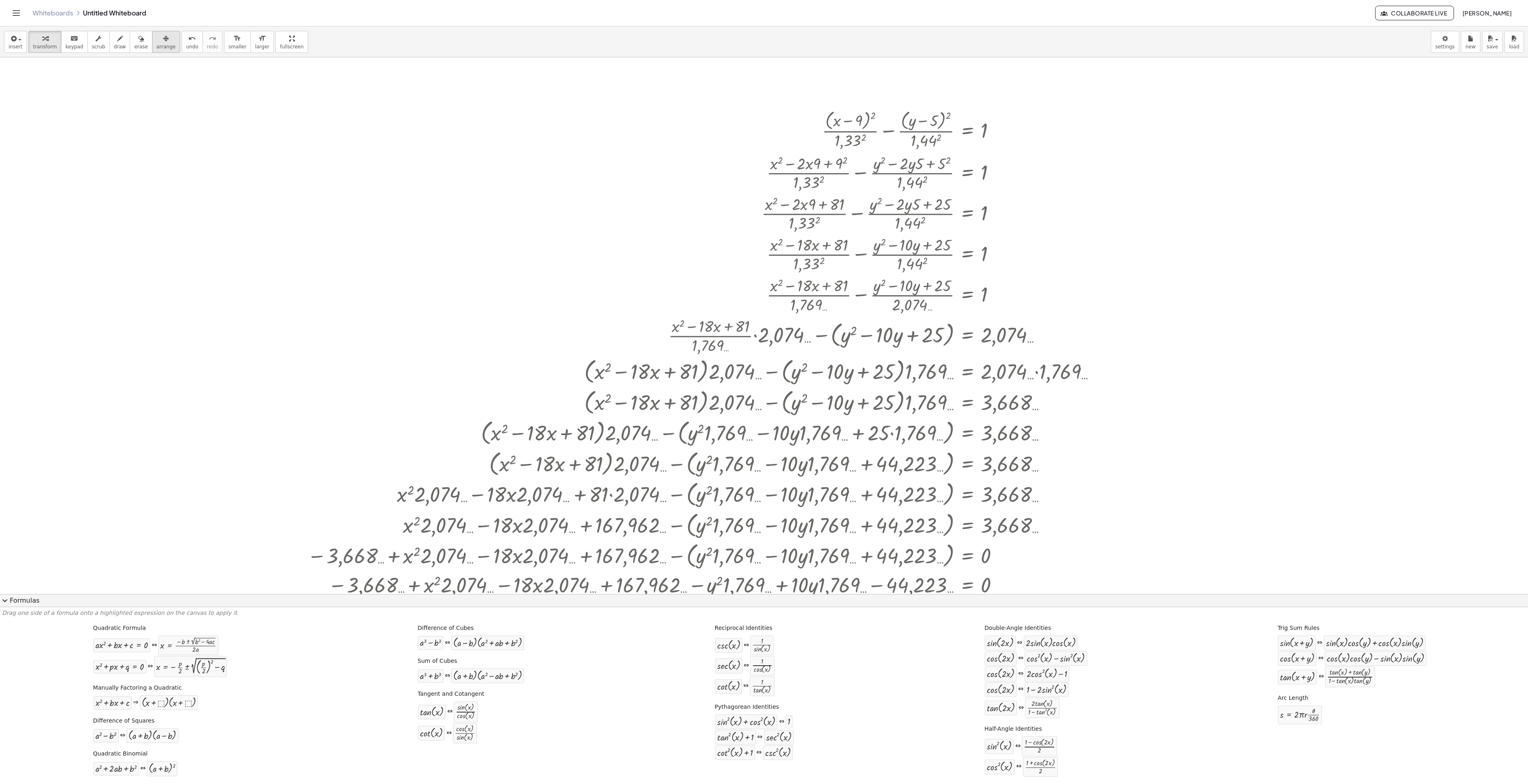
click at [157, 49] on span "arrange" at bounding box center [166, 47] width 19 height 6
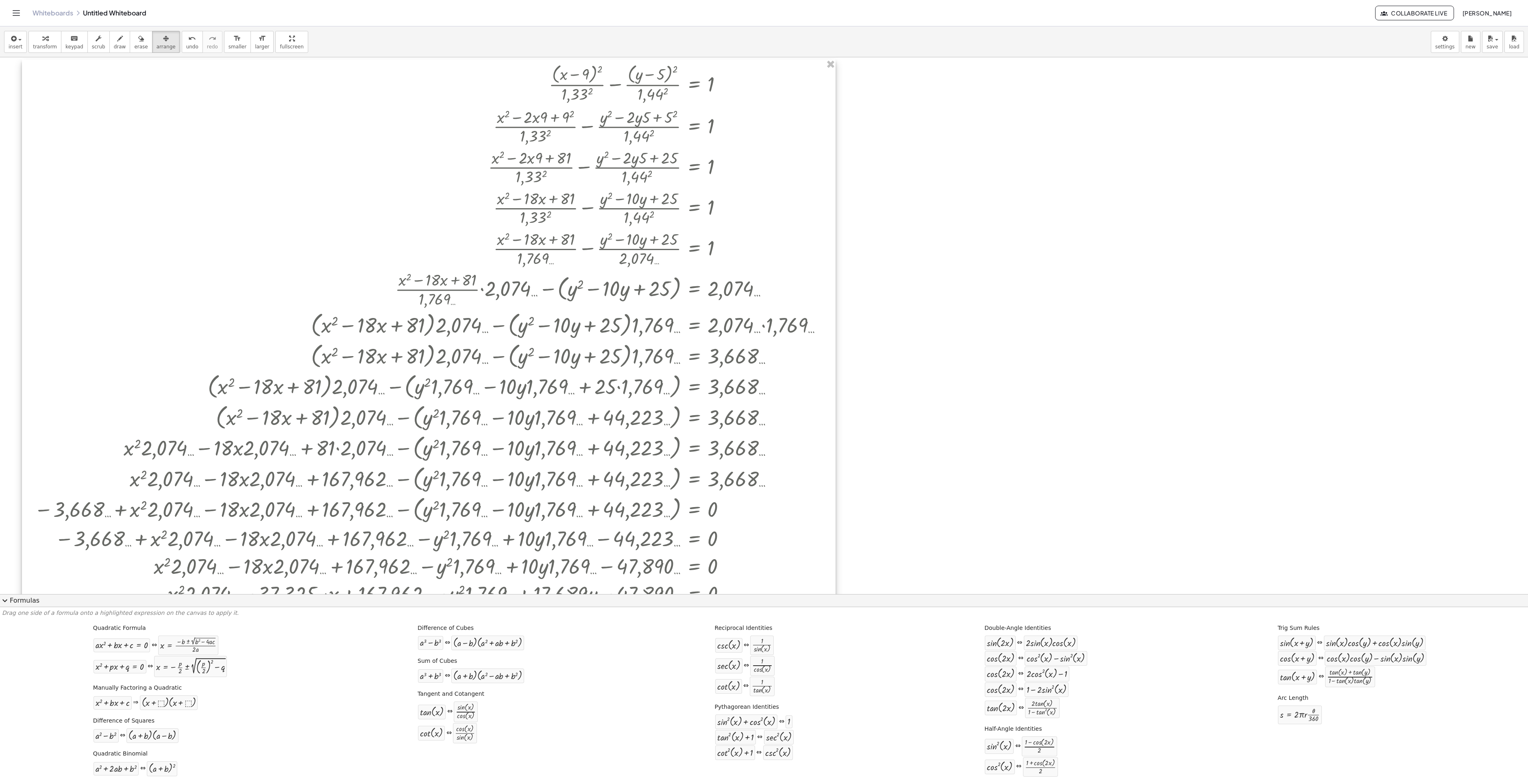
drag, startPoint x: 829, startPoint y: 353, endPoint x: 555, endPoint y: 307, distance: 277.8
click at [555, 307] on div at bounding box center [429, 348] width 814 height 577
click at [37, 50] on span "transform" at bounding box center [45, 47] width 24 height 6
click at [31, 588] on button "expand_more Formulas" at bounding box center [764, 600] width 1528 height 13
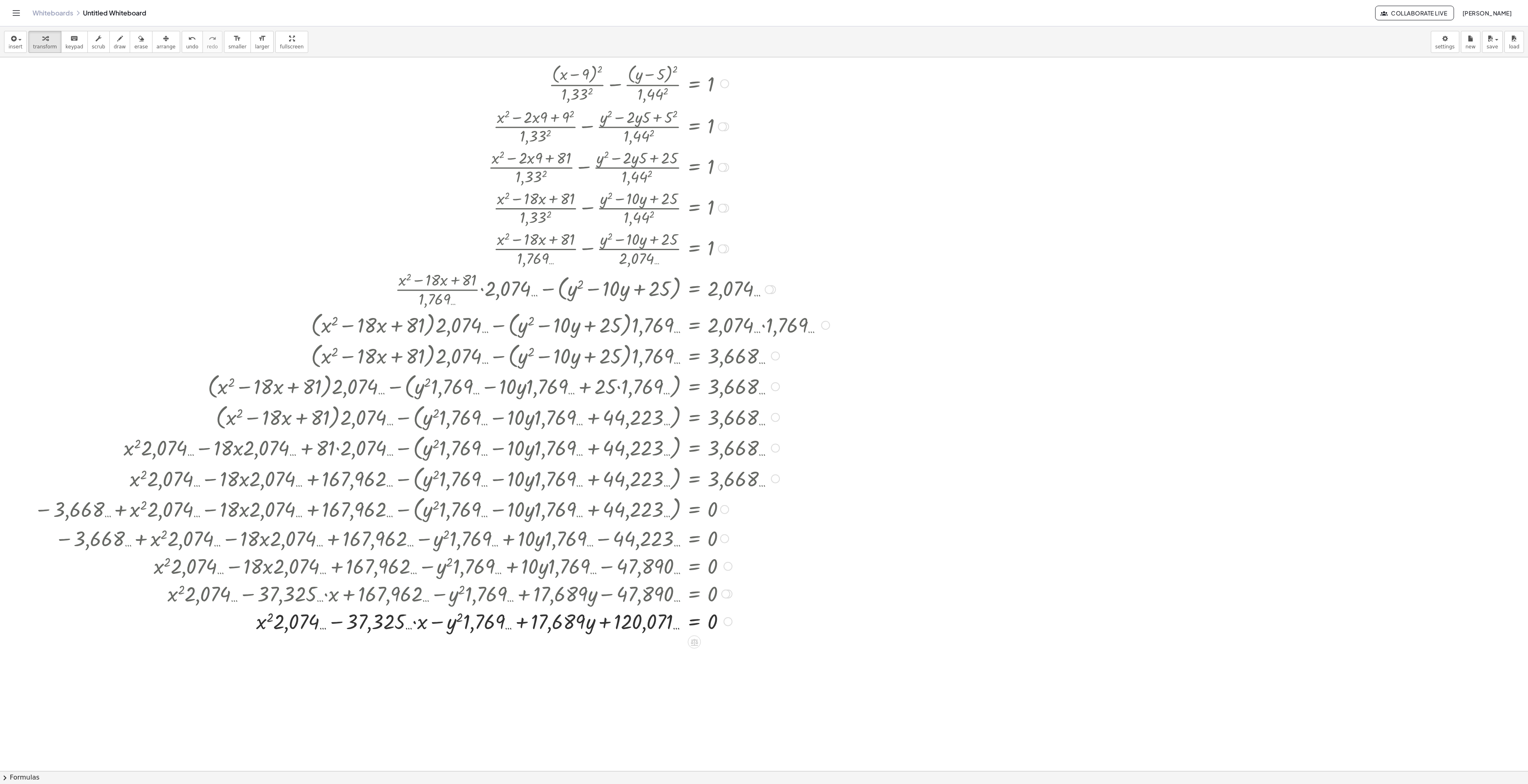
drag, startPoint x: 813, startPoint y: 529, endPoint x: 817, endPoint y: 527, distance: 4.5
click at [816, 527] on div at bounding box center [432, 538] width 803 height 28
click at [13, 44] on span "insert" at bounding box center [15, 47] width 14 height 6
click at [53, 68] on link "Math Expression" at bounding box center [44, 74] width 79 height 18
click at [851, 588] on span "​" at bounding box center [749, 706] width 248 height 11
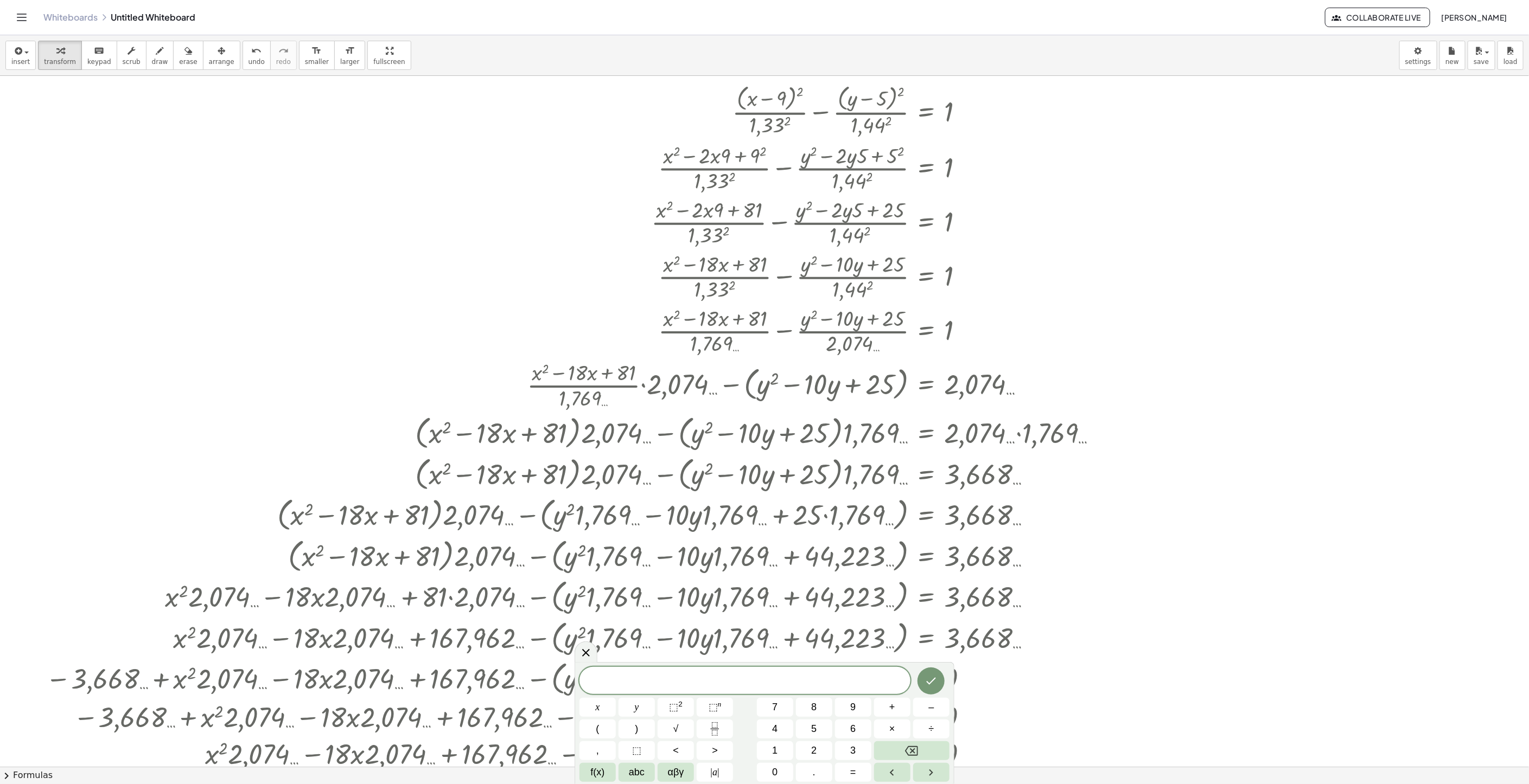
click at [827, 676] on span "​" at bounding box center [745, 681] width 331 height 15
click at [673, 713] on span "⬚ 2" at bounding box center [675, 707] width 13 height 15
click at [890, 704] on span "+" at bounding box center [892, 707] width 6 height 15
click at [673, 708] on span "⬚" at bounding box center [673, 707] width 9 height 11
click at [897, 711] on button "+" at bounding box center [892, 707] width 36 height 19
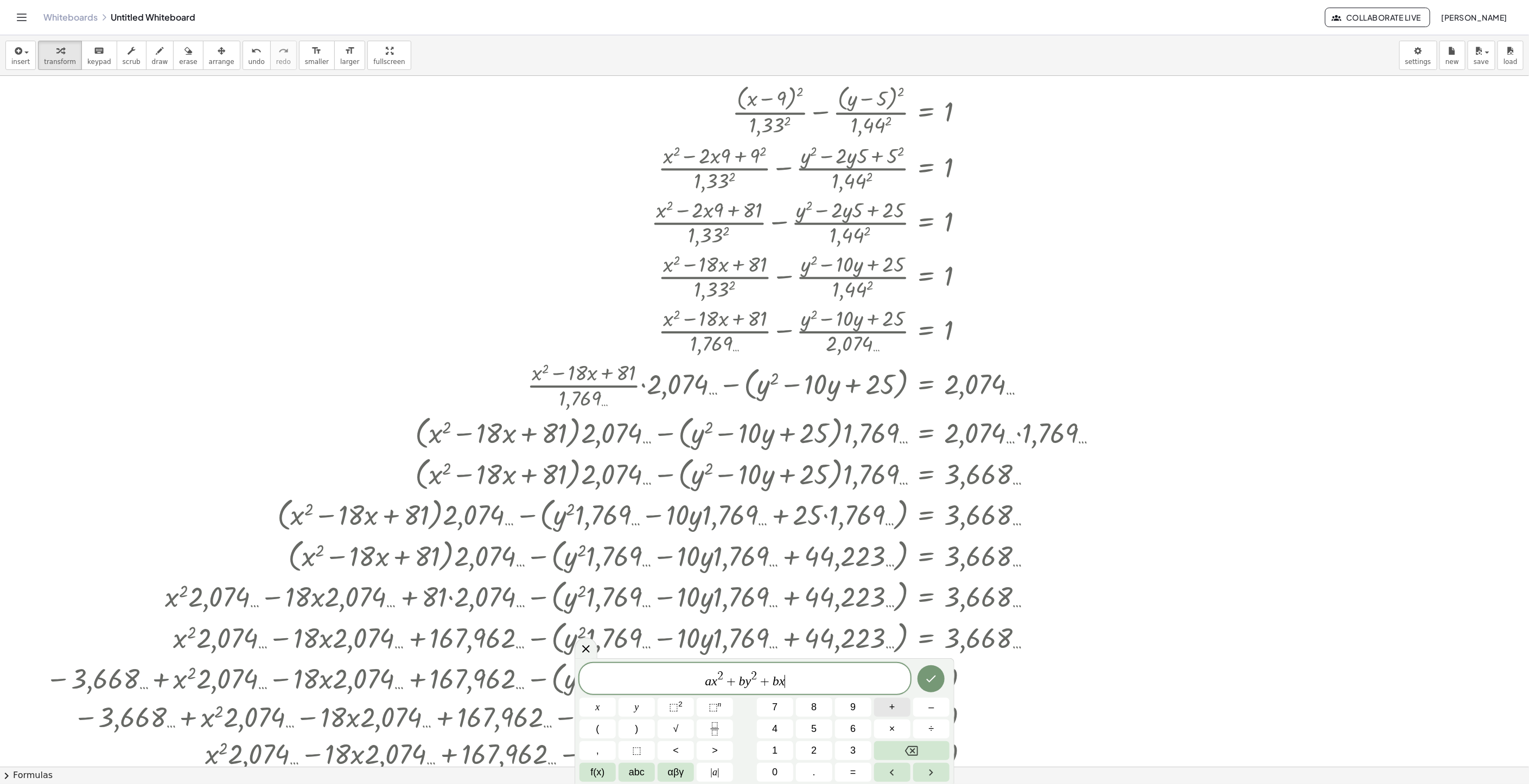
click at [887, 699] on button "+" at bounding box center [892, 707] width 36 height 19
click at [899, 701] on button "+" at bounding box center [892, 707] width 36 height 19
click at [850, 778] on span "=" at bounding box center [853, 772] width 6 height 15
click at [780, 768] on button "0" at bounding box center [775, 772] width 36 height 19
click at [929, 691] on button "Done" at bounding box center [931, 679] width 27 height 27
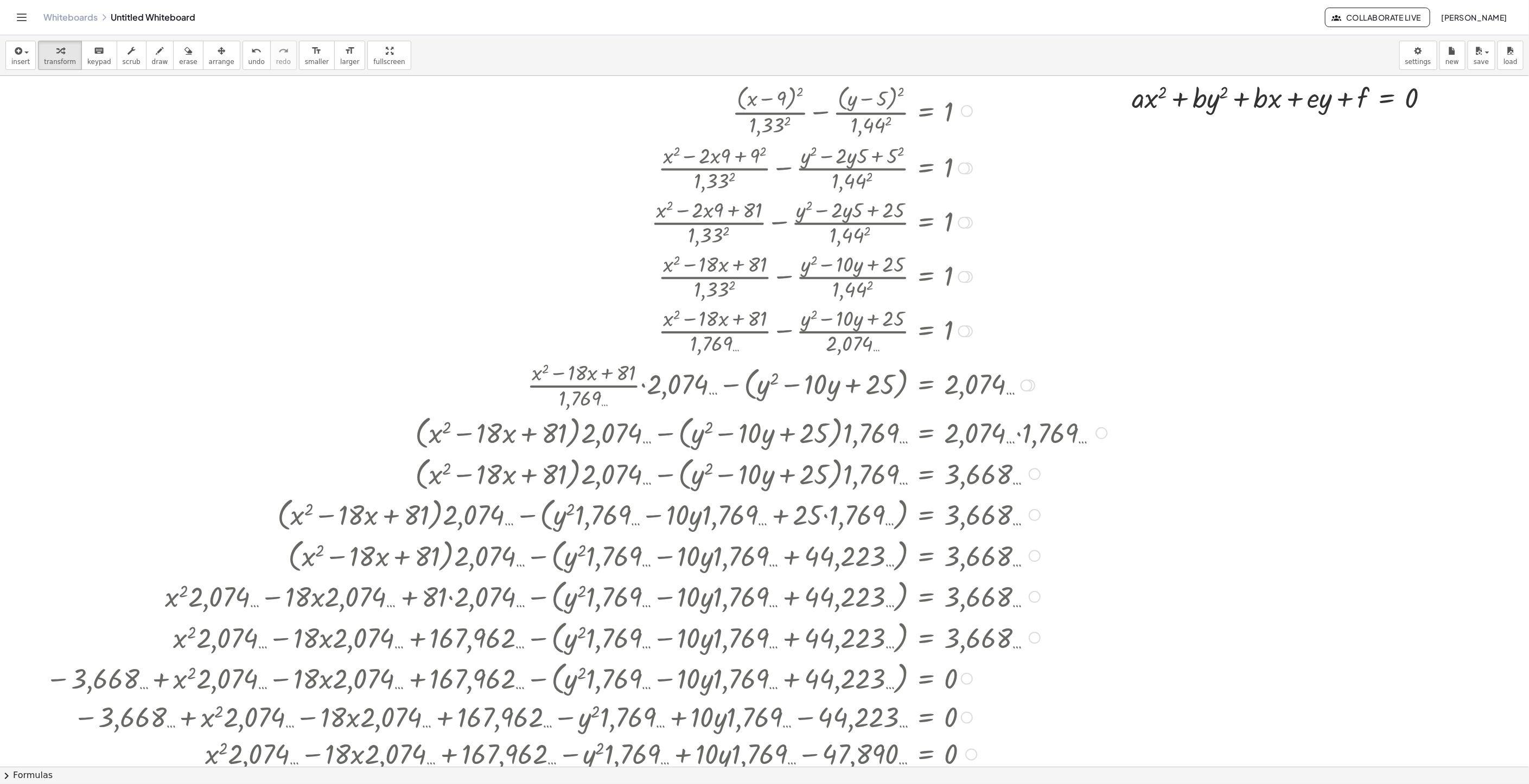
drag, startPoint x: 1184, startPoint y: 342, endPoint x: 1081, endPoint y: 377, distance: 108.8
click at [220, 47] on div "button" at bounding box center [222, 51] width 25 height 13
drag, startPoint x: 1208, startPoint y: 285, endPoint x: 965, endPoint y: 385, distance: 262.8
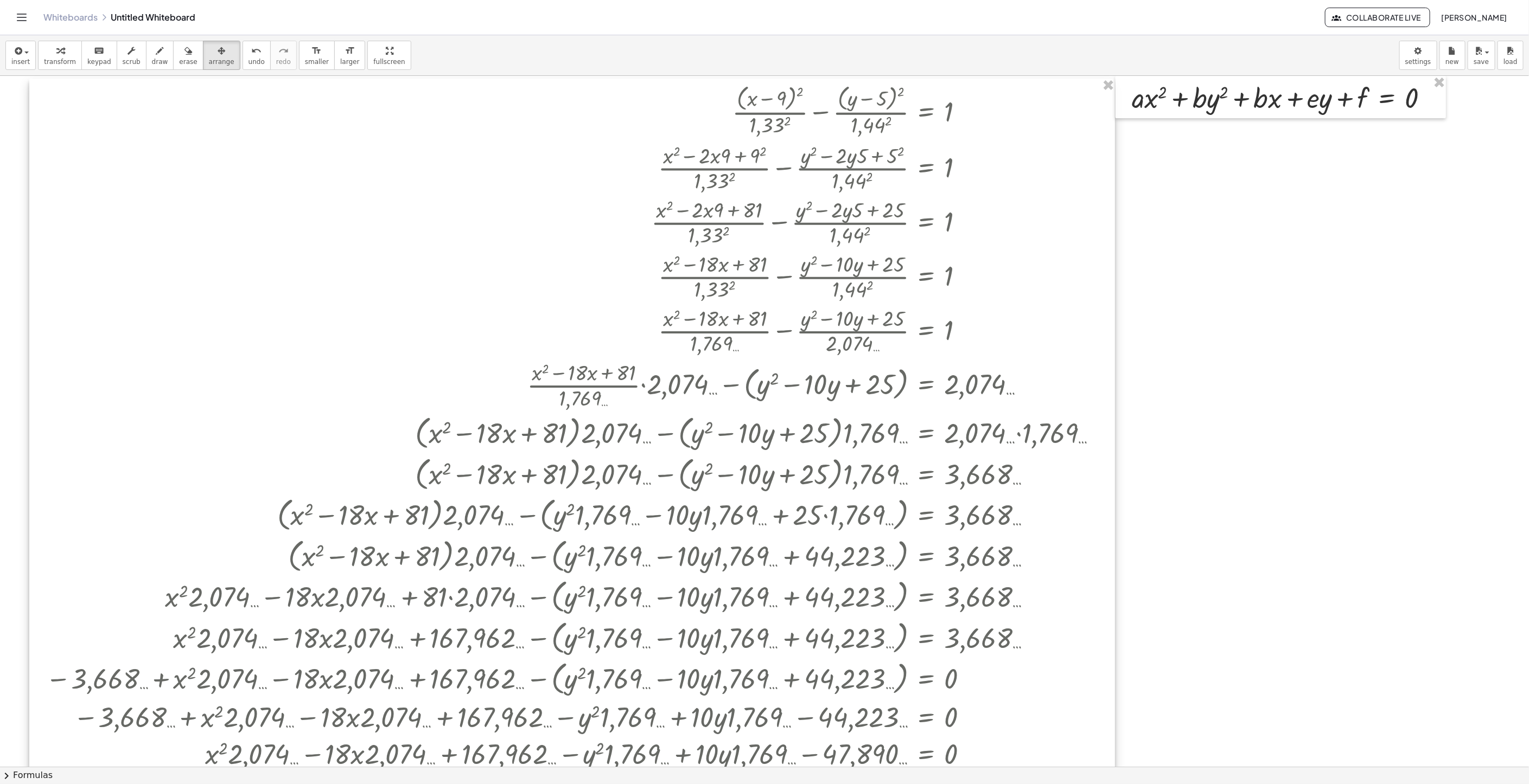
drag, startPoint x: 1184, startPoint y: 316, endPoint x: 1042, endPoint y: 348, distance: 145.6
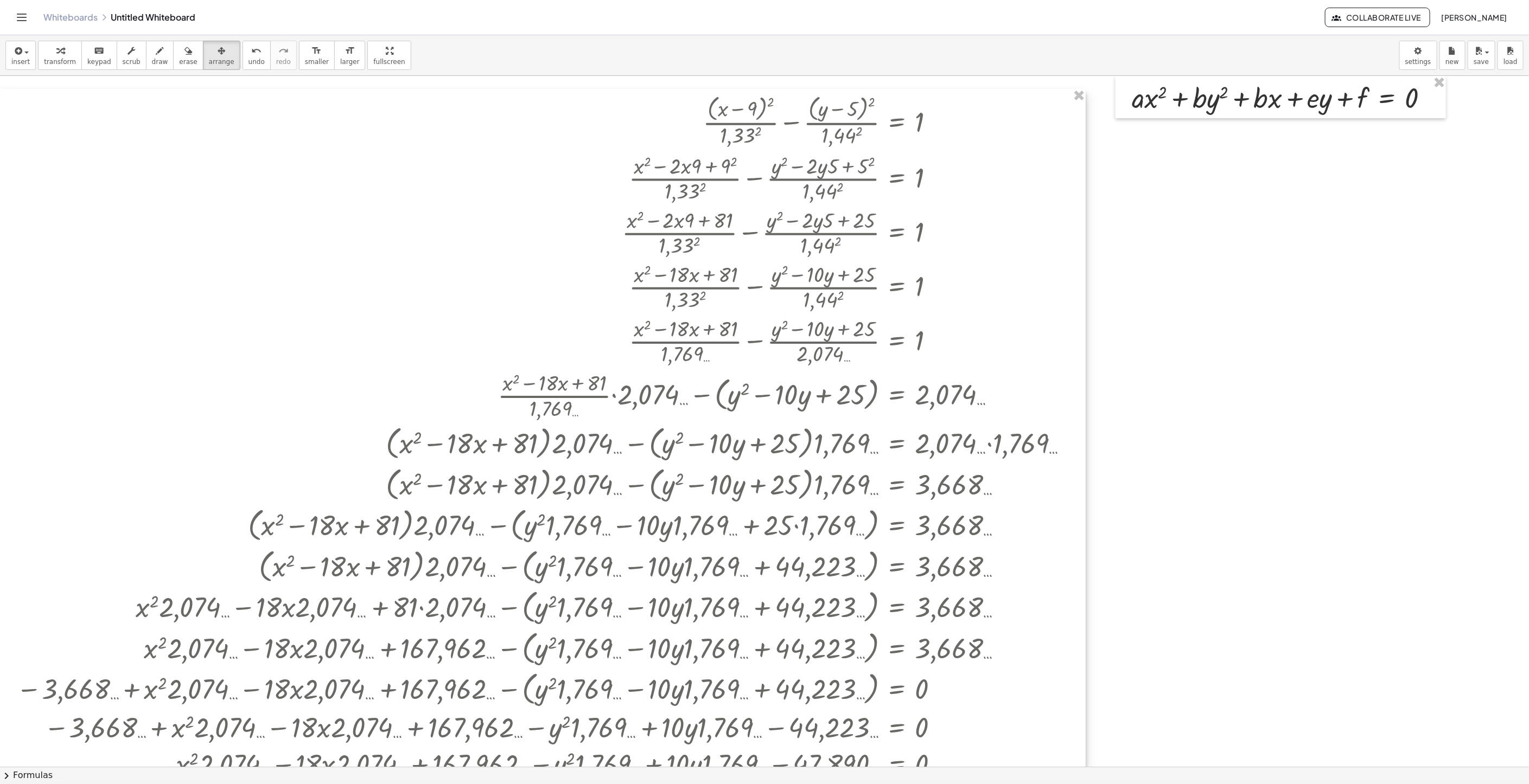
drag, startPoint x: 872, startPoint y: 288, endPoint x: 789, endPoint y: 283, distance: 83.2
click at [515, 305] on div at bounding box center [543, 473] width 1086 height 770
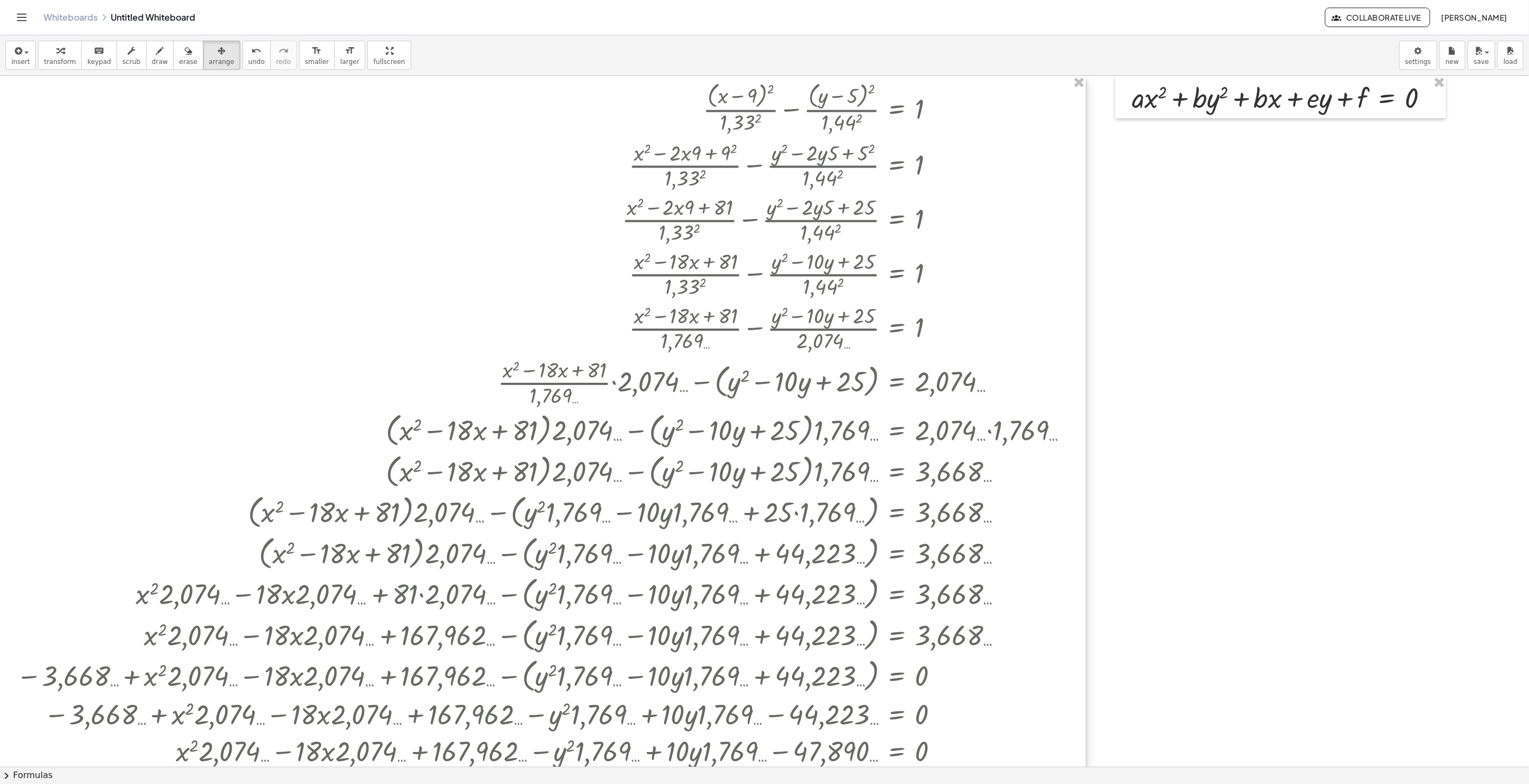
drag, startPoint x: 872, startPoint y: 268, endPoint x: 853, endPoint y: 243, distance: 31.4
click at [853, 243] on div at bounding box center [543, 460] width 1086 height 770
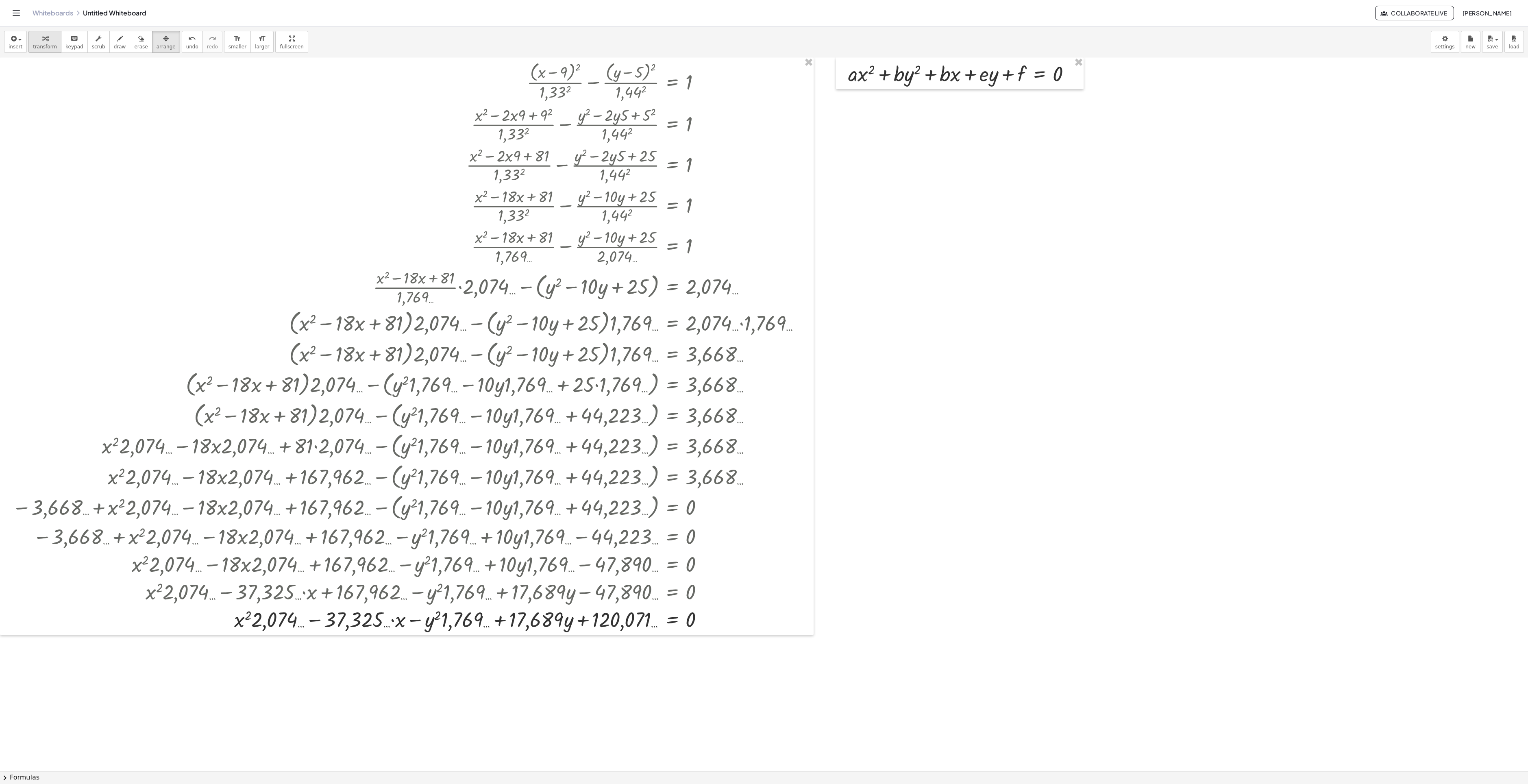
click at [33, 47] on span "transform" at bounding box center [45, 47] width 24 height 6
click at [1074, 78] on div at bounding box center [1073, 74] width 9 height 9
click at [1145, 66] on li "Fix a mistake" at bounding box center [1123, 68] width 69 height 12
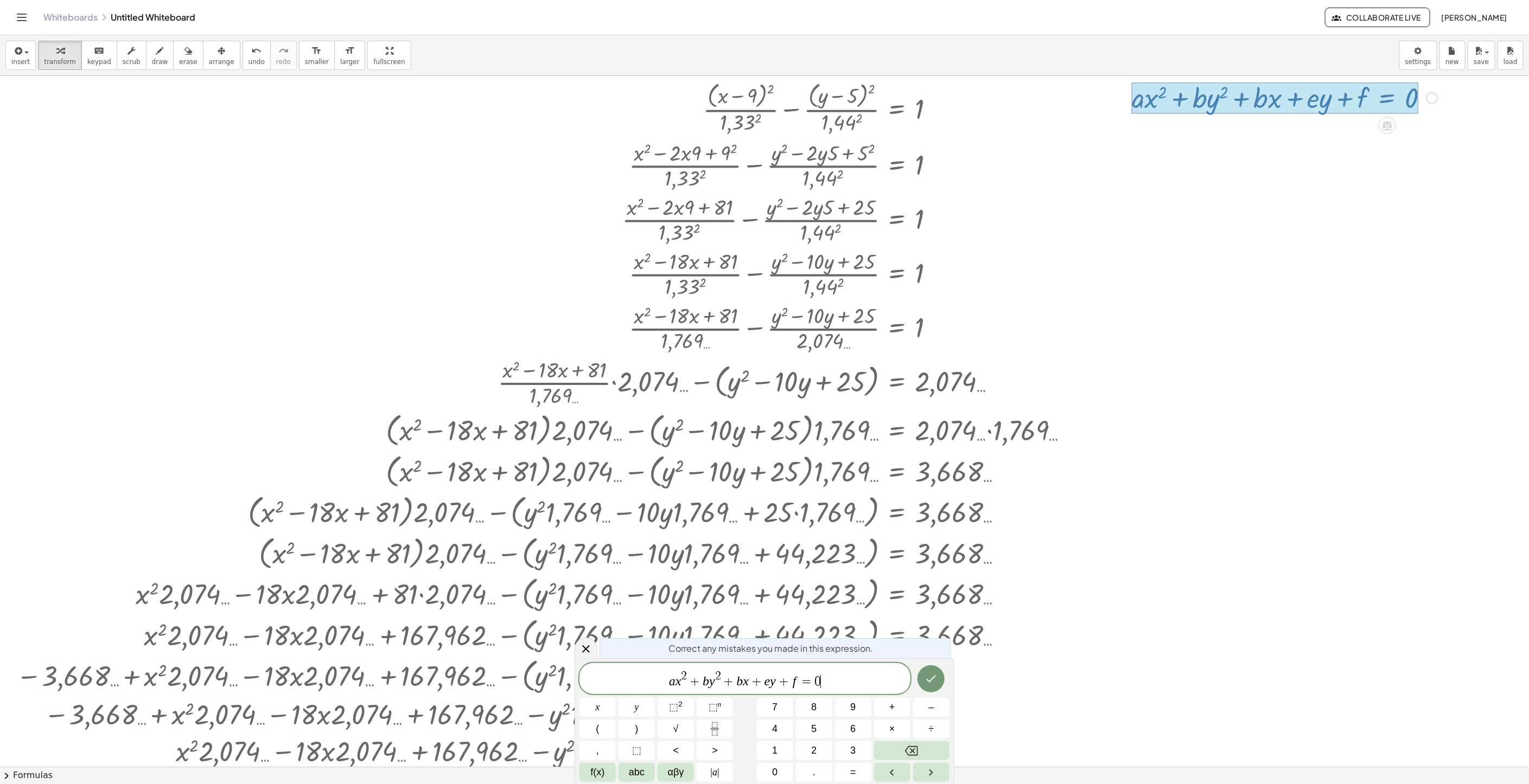
scroll to position [271, 0]
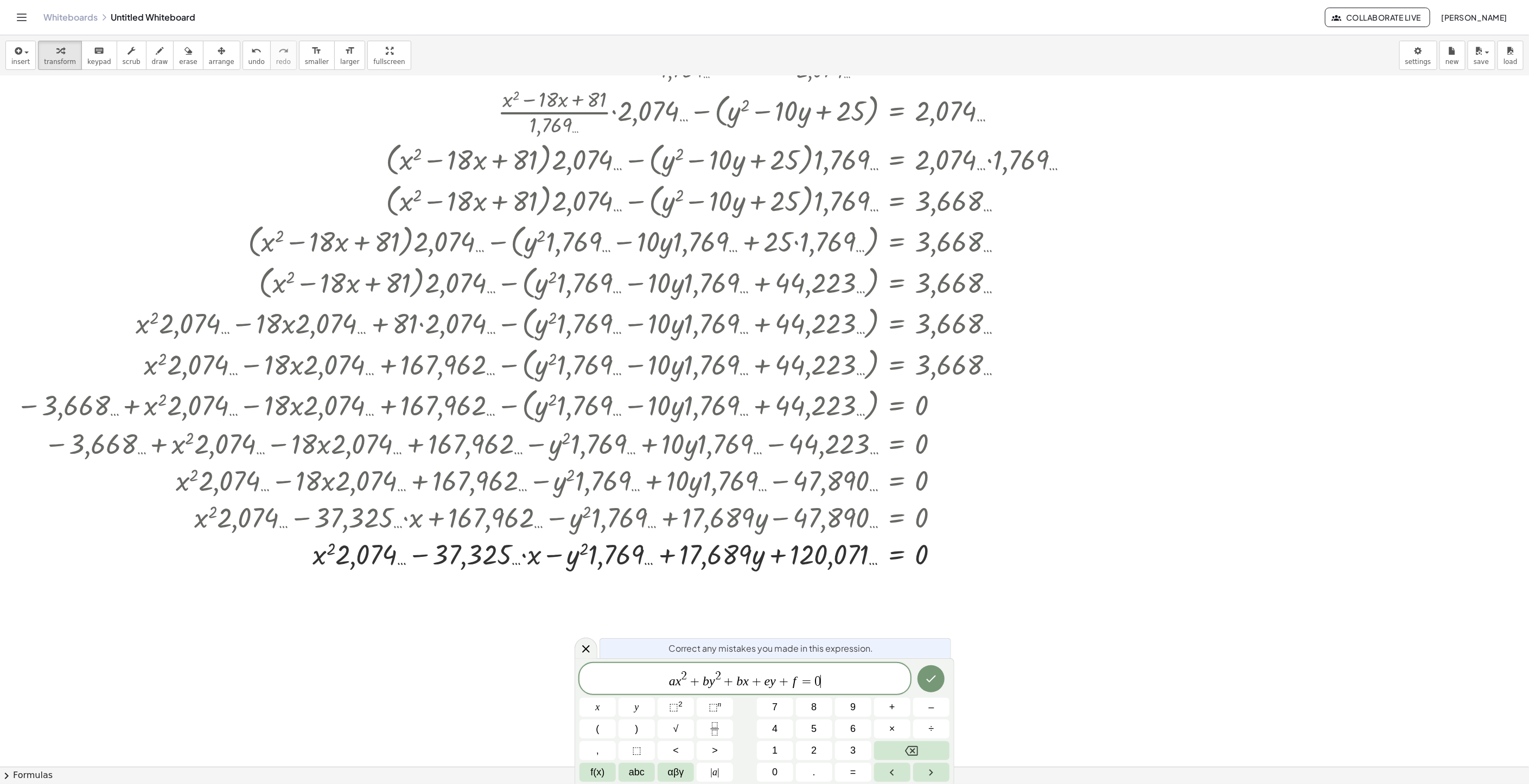
click at [674, 684] on var "a" at bounding box center [672, 681] width 6 height 14
click at [720, 679] on span "2 , 0 7 4 ​ x 2 + b y 2 + b x + e y + f = 0" at bounding box center [745, 680] width 331 height 20
click at [765, 687] on span "2 , 0 7 4 x 2 + 1 , 7 6 9 y 2 + b ​ x + e y + f = 0" at bounding box center [745, 680] width 331 height 20
click at [806, 684] on var "e" at bounding box center [805, 681] width 6 height 14
click at [849, 680] on span "2 , 0 7 4 x 2 + 1 , 7 6 9 y 2 + 3 7 , 3 2 5 x + 1 7 , 6 8 9 ​ y + f = 0" at bounding box center [745, 680] width 331 height 20
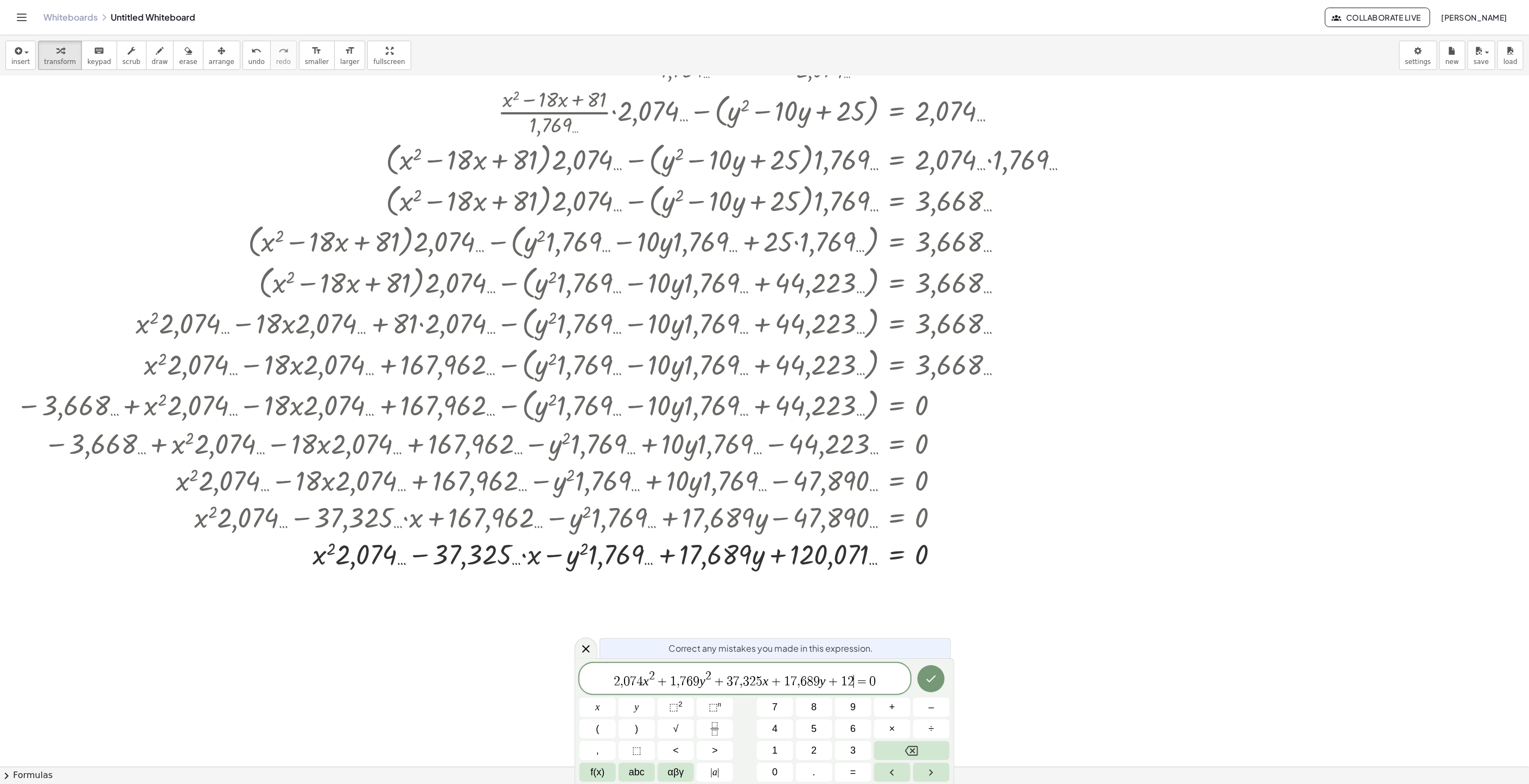
click at [853, 680] on span "2 , 0 7 4 x 2 + 1 , 7 6 9 y 2 + 3 7 , 3 2 5 x + 1 7 , 6 8 9 y + 1 2 ​ = 0" at bounding box center [745, 680] width 331 height 20
click at [936, 688] on button "Done" at bounding box center [931, 679] width 27 height 27
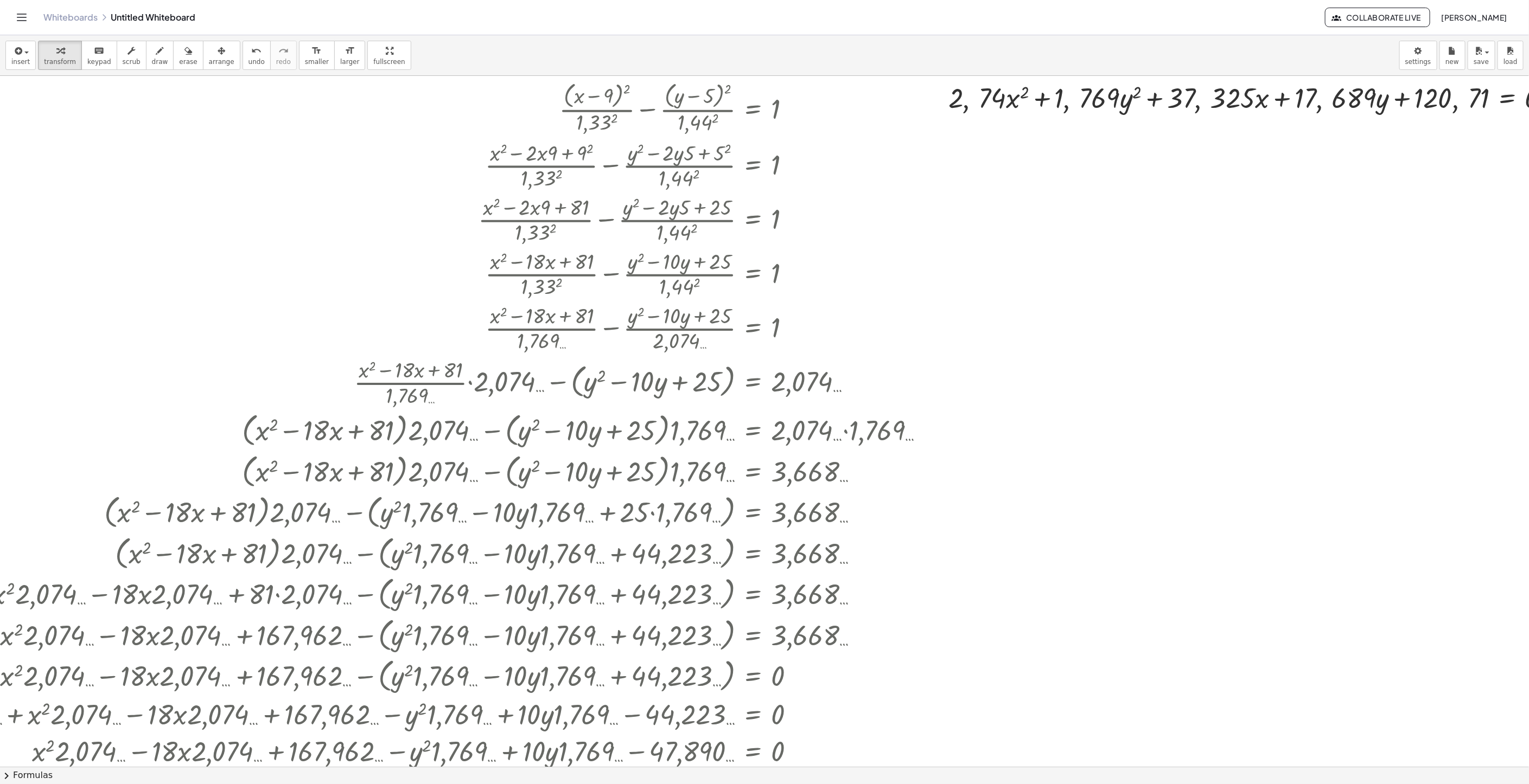
scroll to position [0, 195]
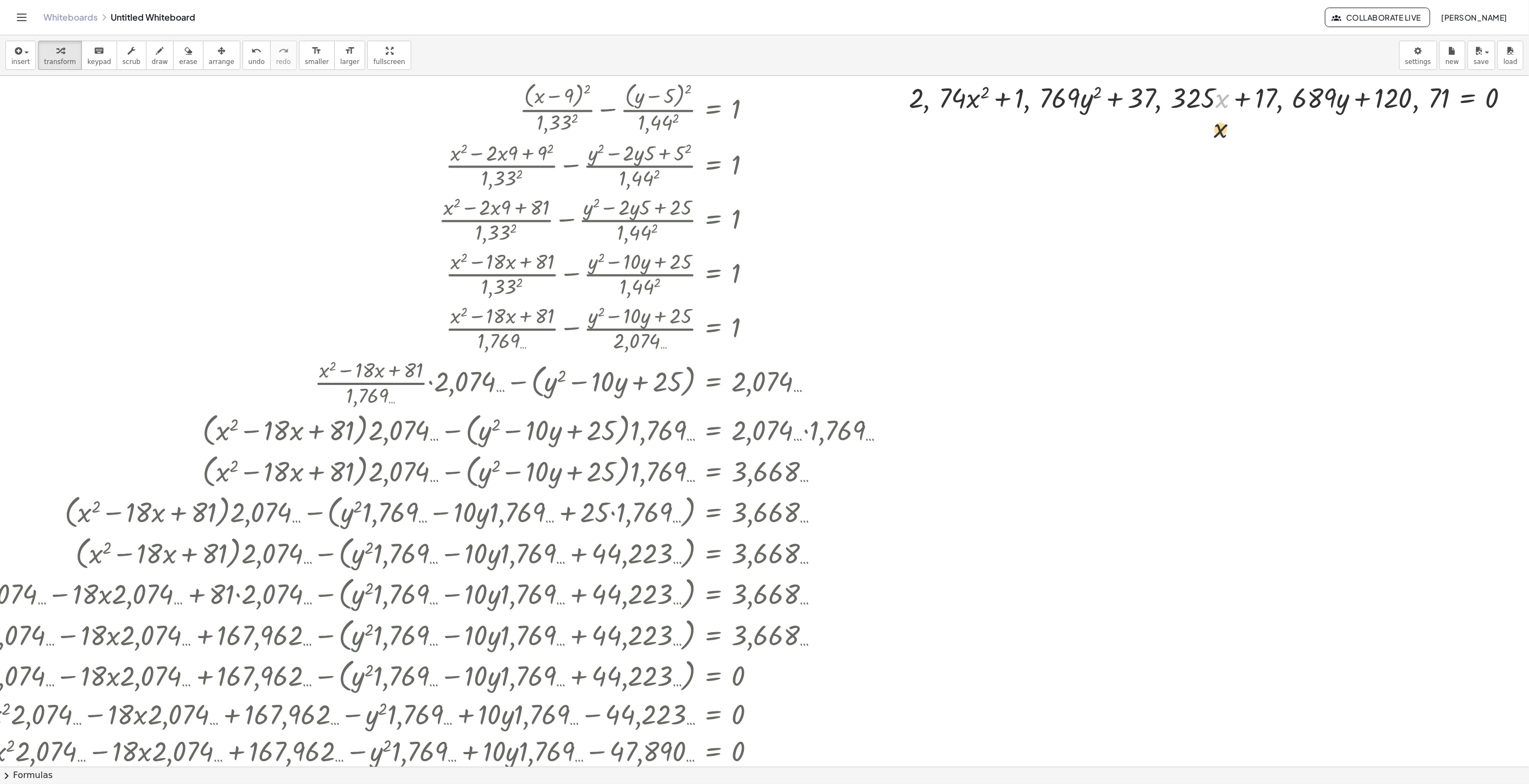
drag, startPoint x: 1212, startPoint y: 104, endPoint x: 1203, endPoint y: 261, distance: 157.3
click at [1203, 261] on div "+ · ( + x − 9 ) 2 · 1,33 2 − · ( + y − 5 ) 2 · 1,44 2 = 1 + · ( + x 2 − · 2 · x…" at bounding box center [672, 767] width 1712 height 1381
click at [249, 59] on span "undo" at bounding box center [256, 62] width 17 height 8
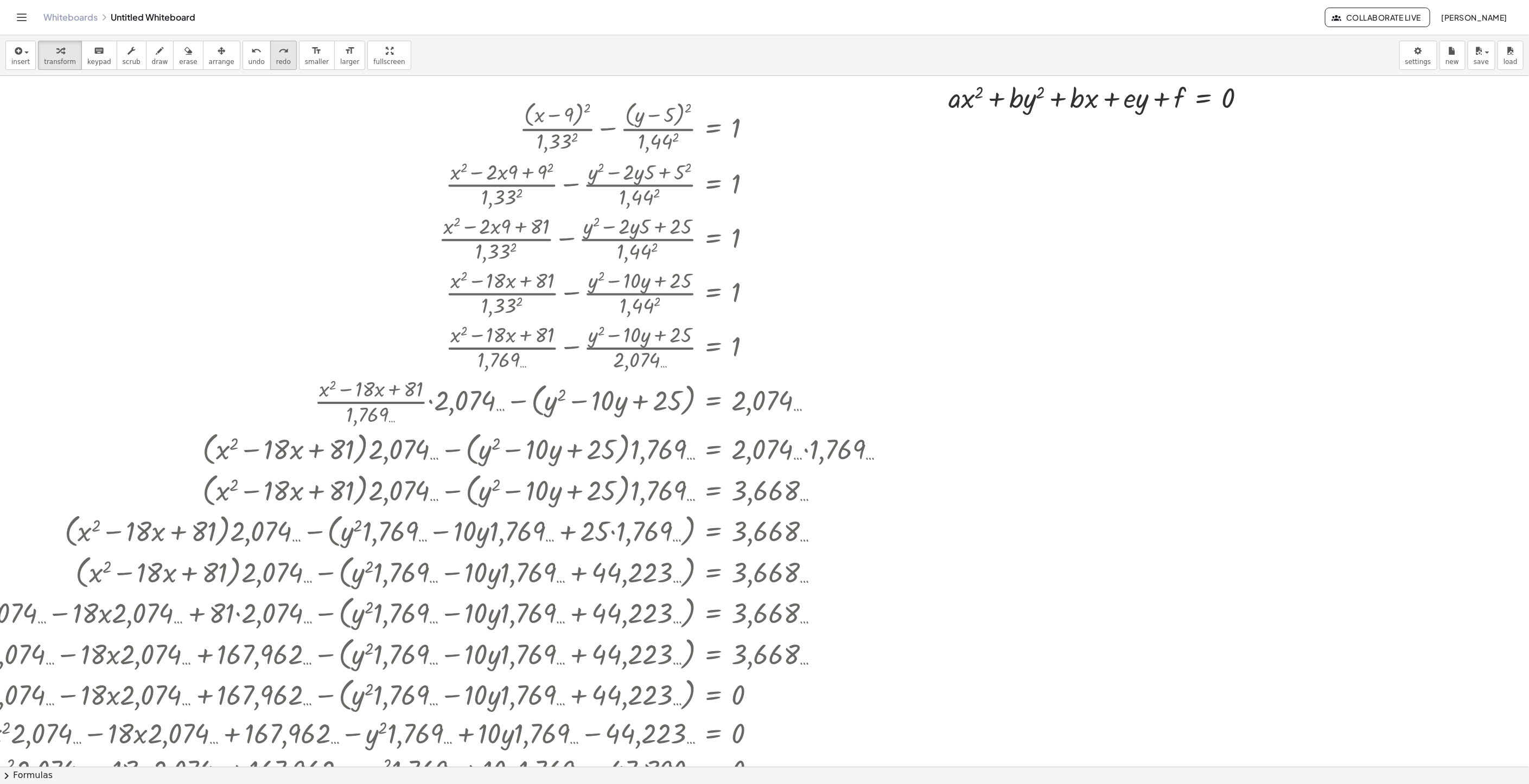
click at [276, 59] on span "redo" at bounding box center [283, 62] width 15 height 8
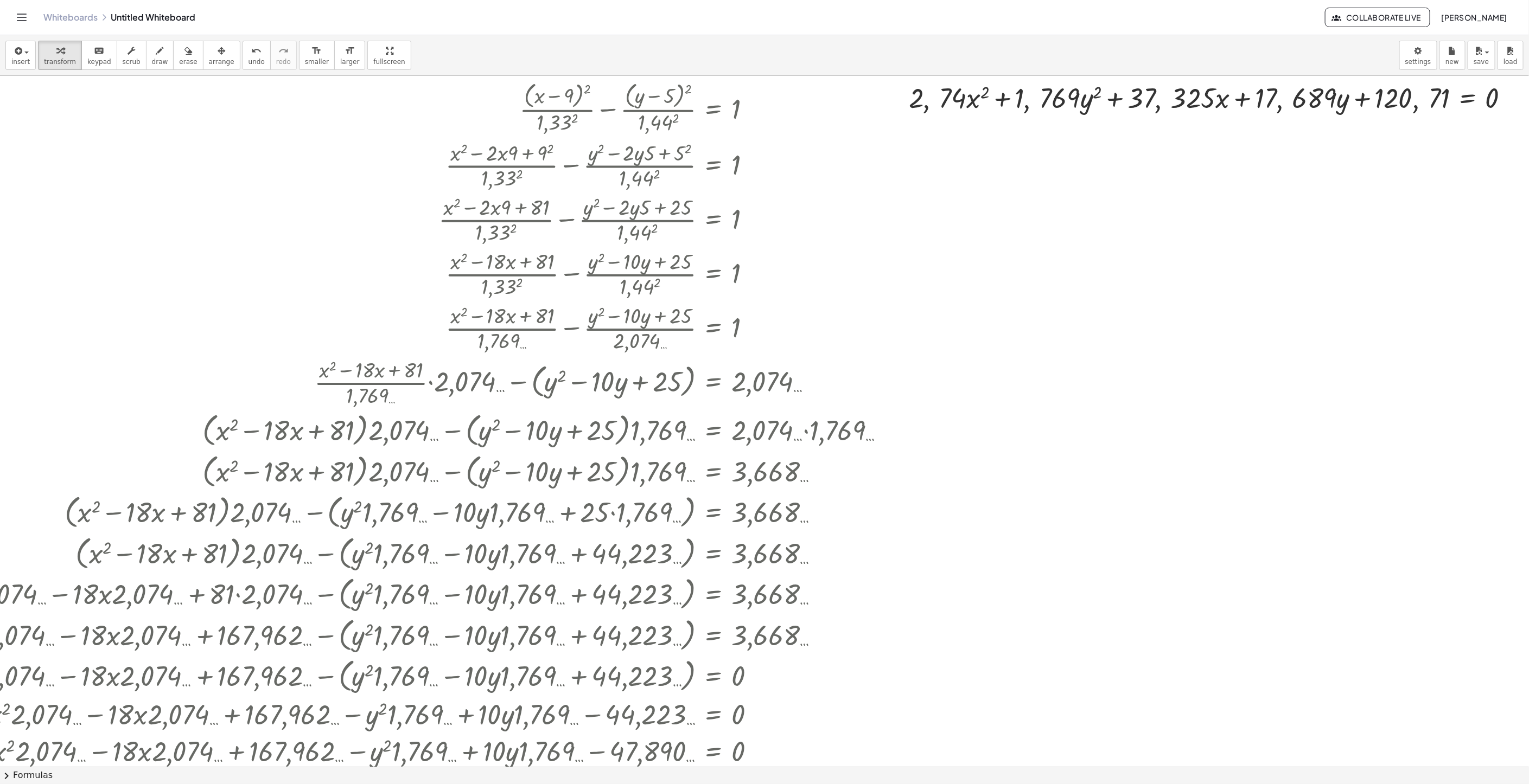
drag, startPoint x: 1105, startPoint y: 226, endPoint x: 1411, endPoint y: 217, distance: 306.1
click at [1390, 243] on div at bounding box center [672, 767] width 1712 height 1381
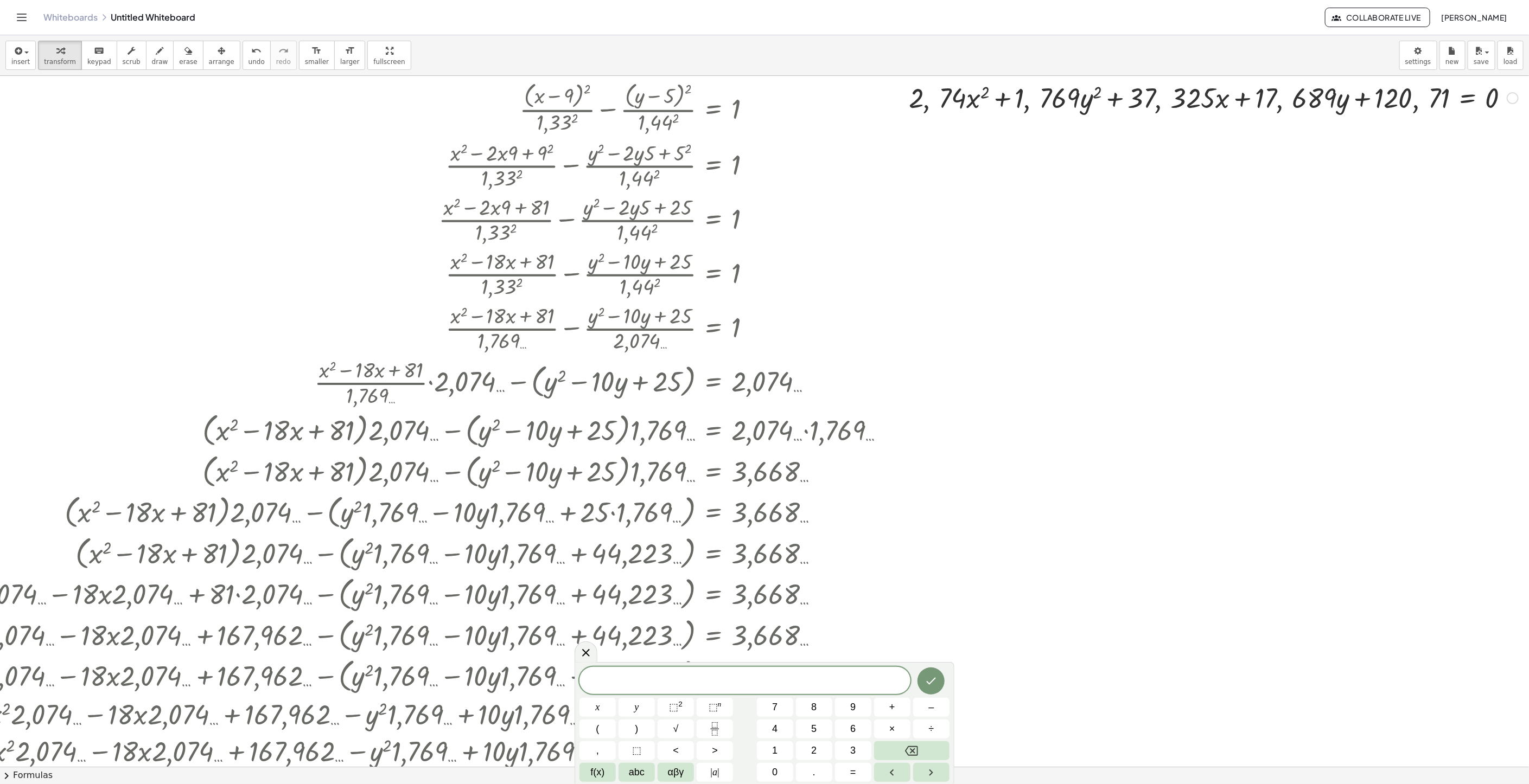
click at [1507, 96] on div "Fix a mistake Transform line Copy line as LaTeX Copy derivation as LaTeX Expand…" at bounding box center [1512, 98] width 12 height 12
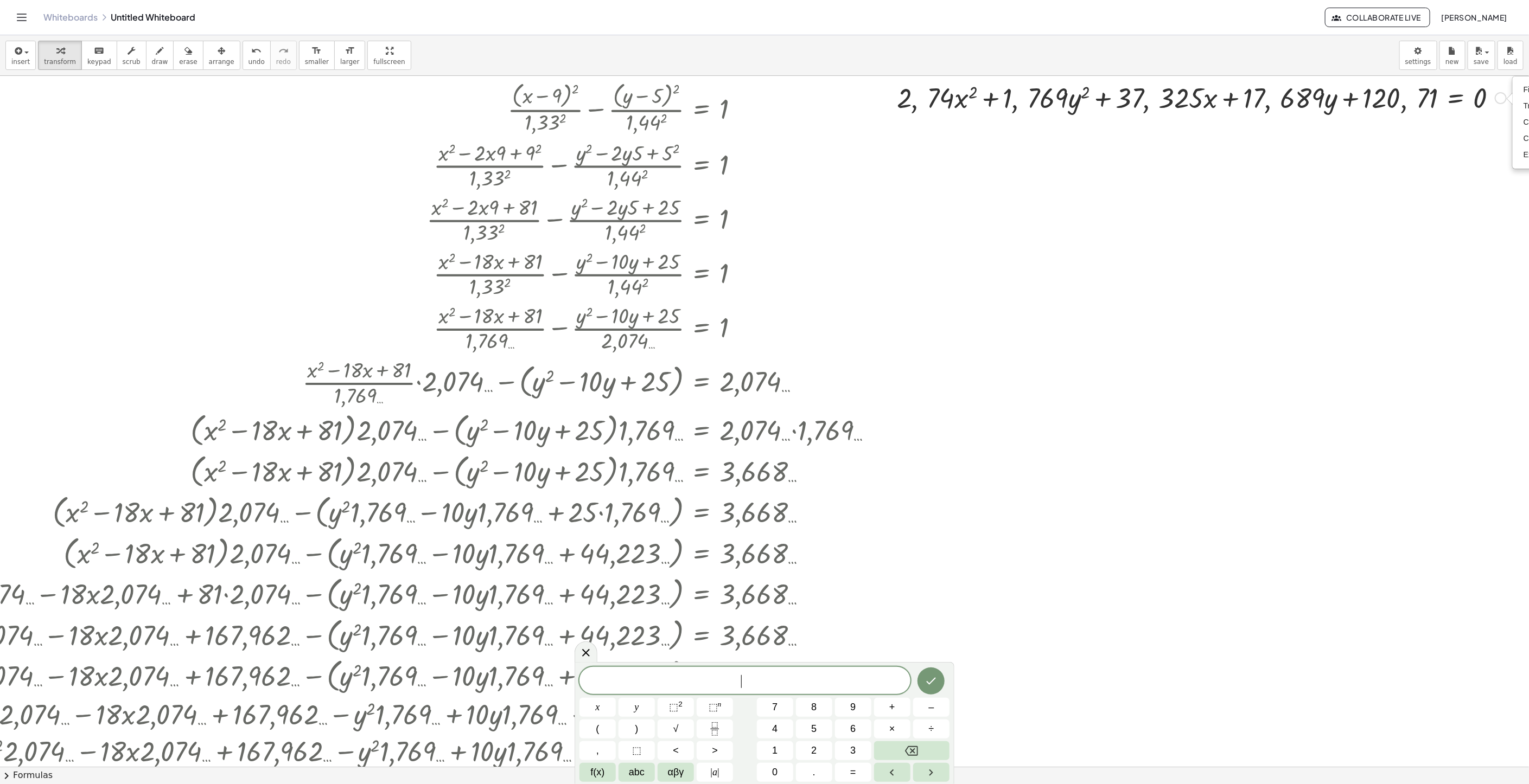
click at [1502, 104] on div "Fix a mistake Transform line Copy line as LaTeX Copy derivation as LaTeX Expand…" at bounding box center [1500, 98] width 12 height 12
drag, startPoint x: 1227, startPoint y: 754, endPoint x: 1254, endPoint y: 752, distance: 27.1
click at [1254, 752] on div at bounding box center [660, 767] width 1712 height 1381
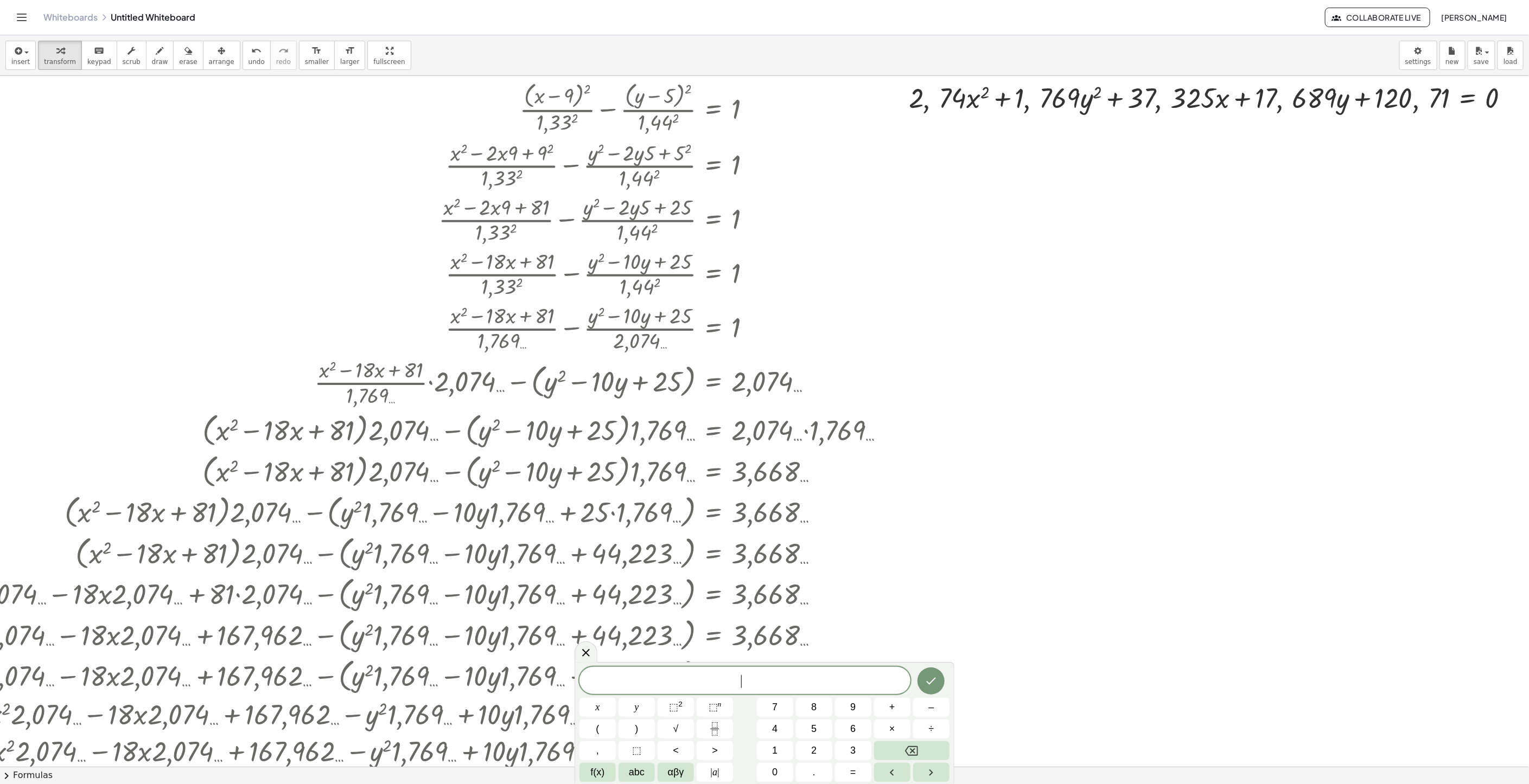
scroll to position [0, 192]
click at [226, 60] on div "insert select one: Math Expression Function Text Youtube Video Graphing Geometr…" at bounding box center [764, 55] width 1529 height 40
click at [217, 55] on div "button" at bounding box center [222, 51] width 25 height 13
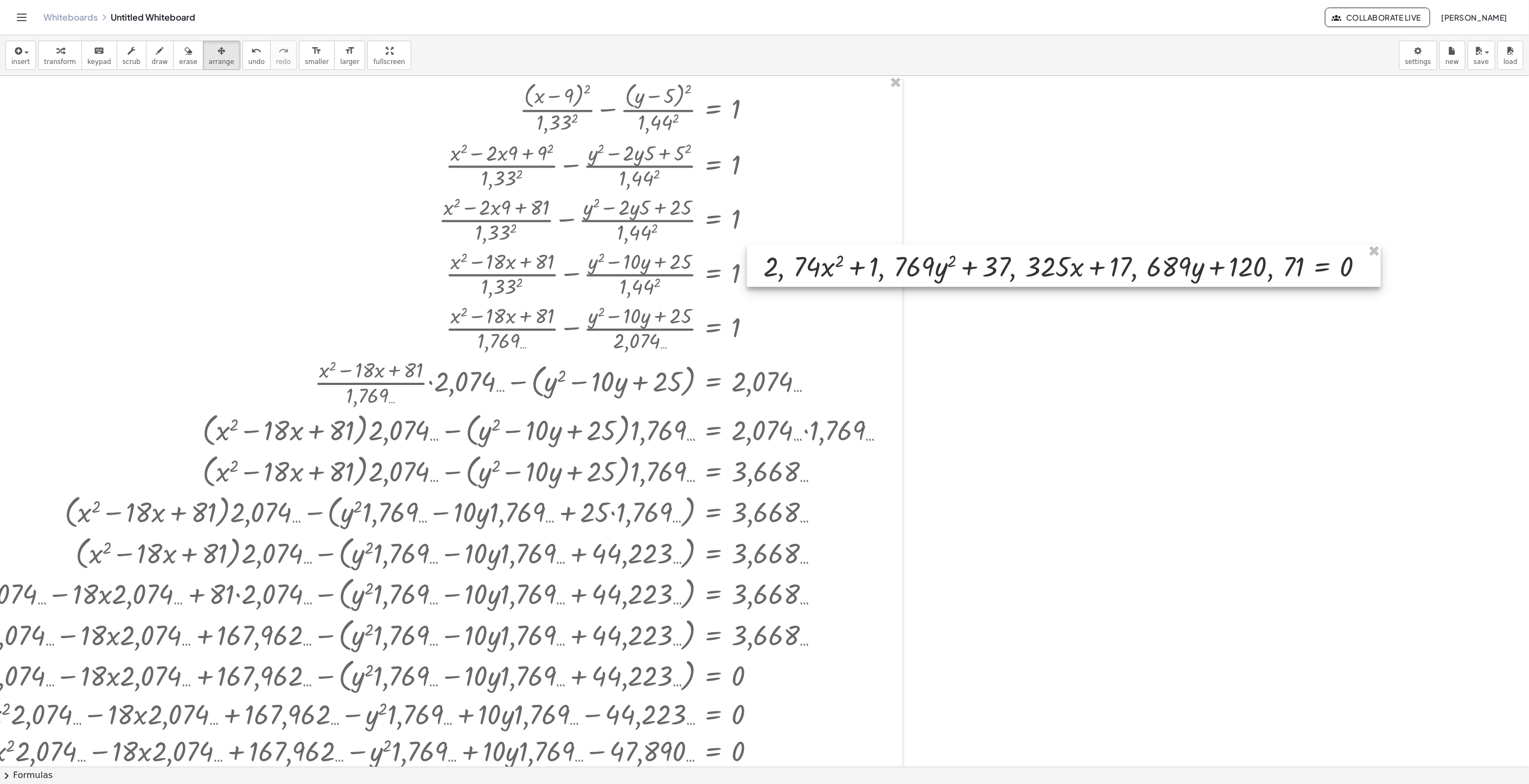
drag, startPoint x: 1195, startPoint y: 118, endPoint x: 1049, endPoint y: 286, distance: 222.6
click at [1049, 286] on div at bounding box center [1064, 265] width 634 height 42
click at [62, 49] on div "button" at bounding box center [60, 51] width 32 height 13
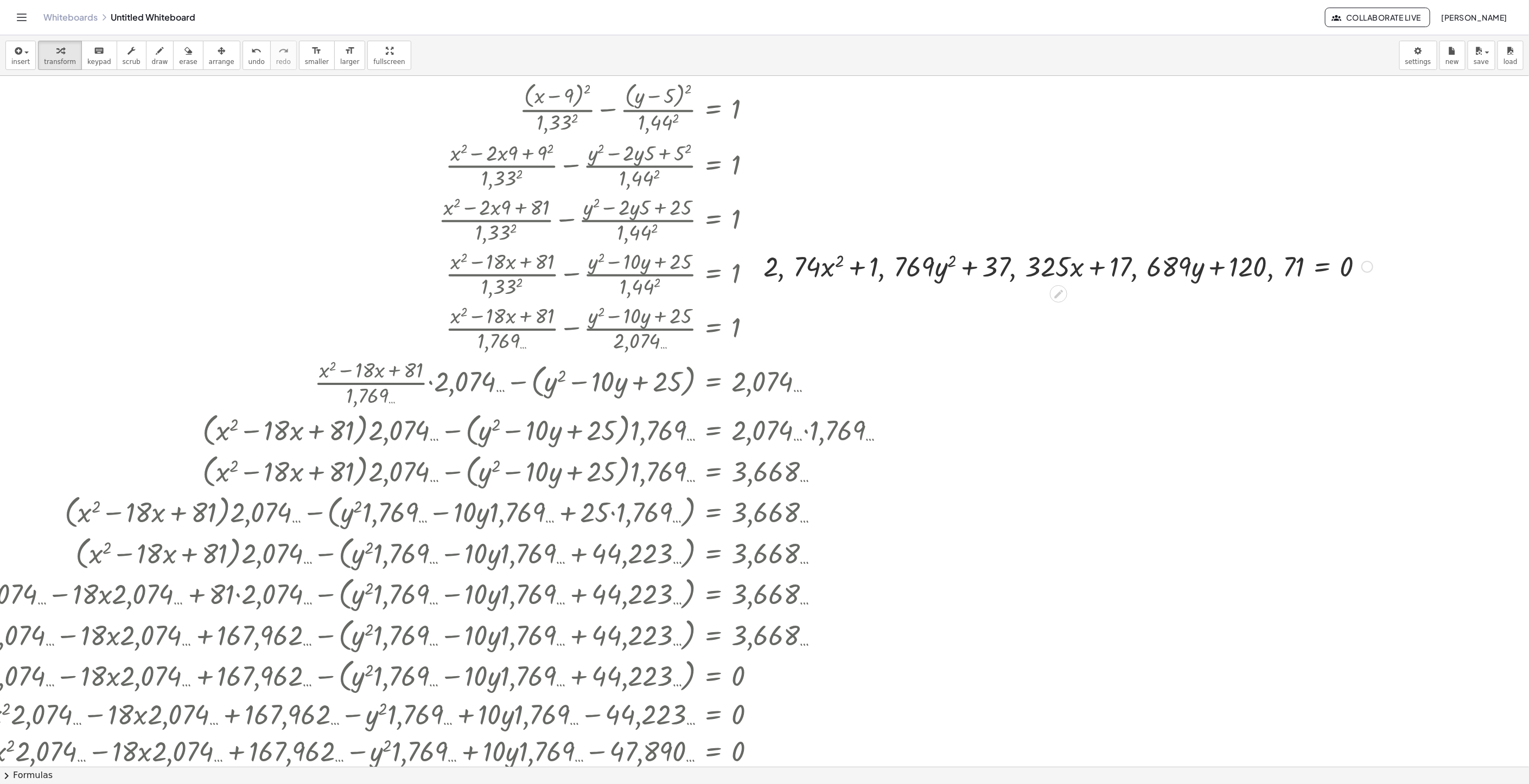
click at [1361, 265] on div "Fix a mistake Transform line Copy line as LaTeX Copy derivation as LaTeX Expand…" at bounding box center [1367, 267] width 12 height 12
click at [1429, 267] on span "Copy line as LaTeX" at bounding box center [1422, 266] width 66 height 9
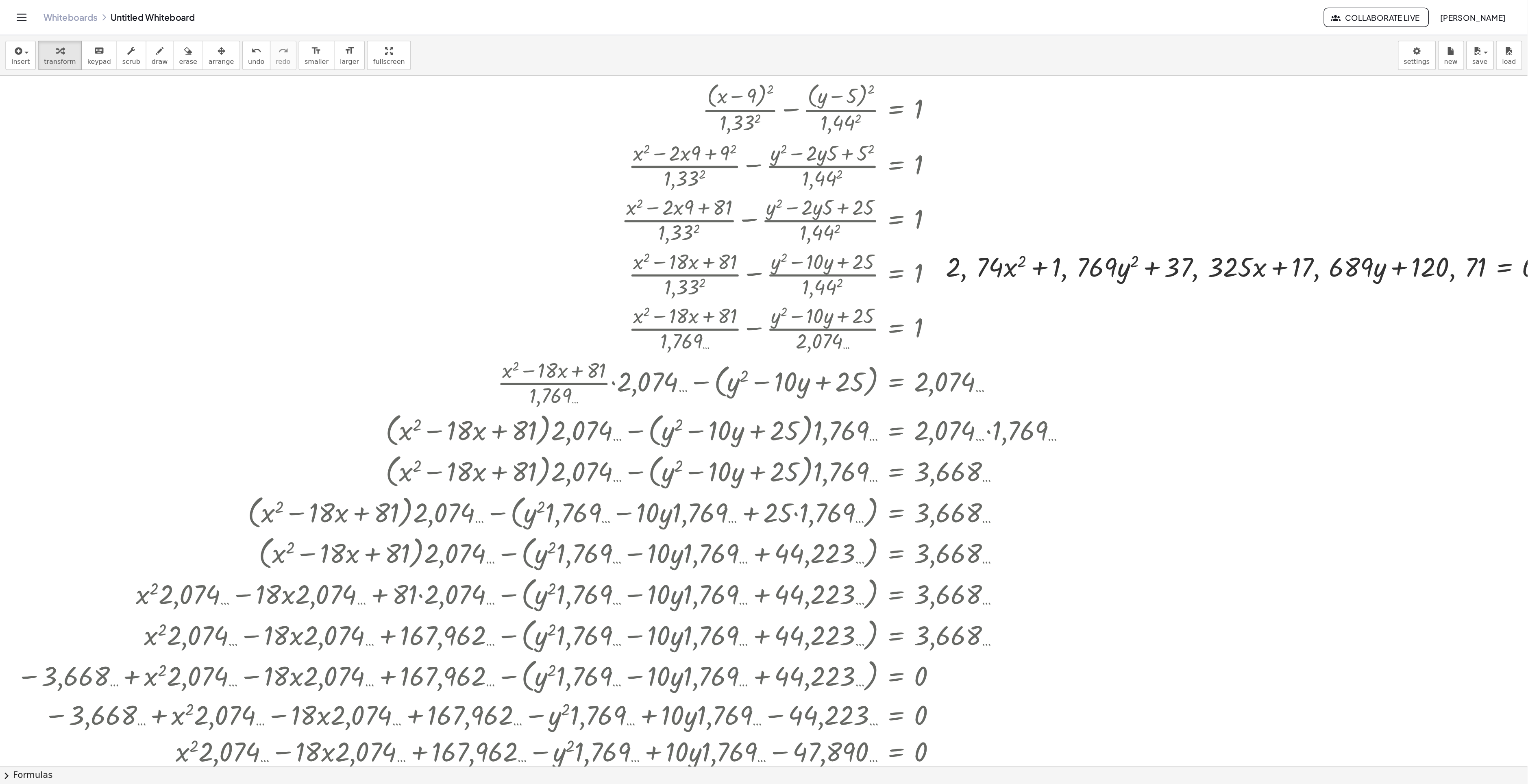
scroll to position [101, 0]
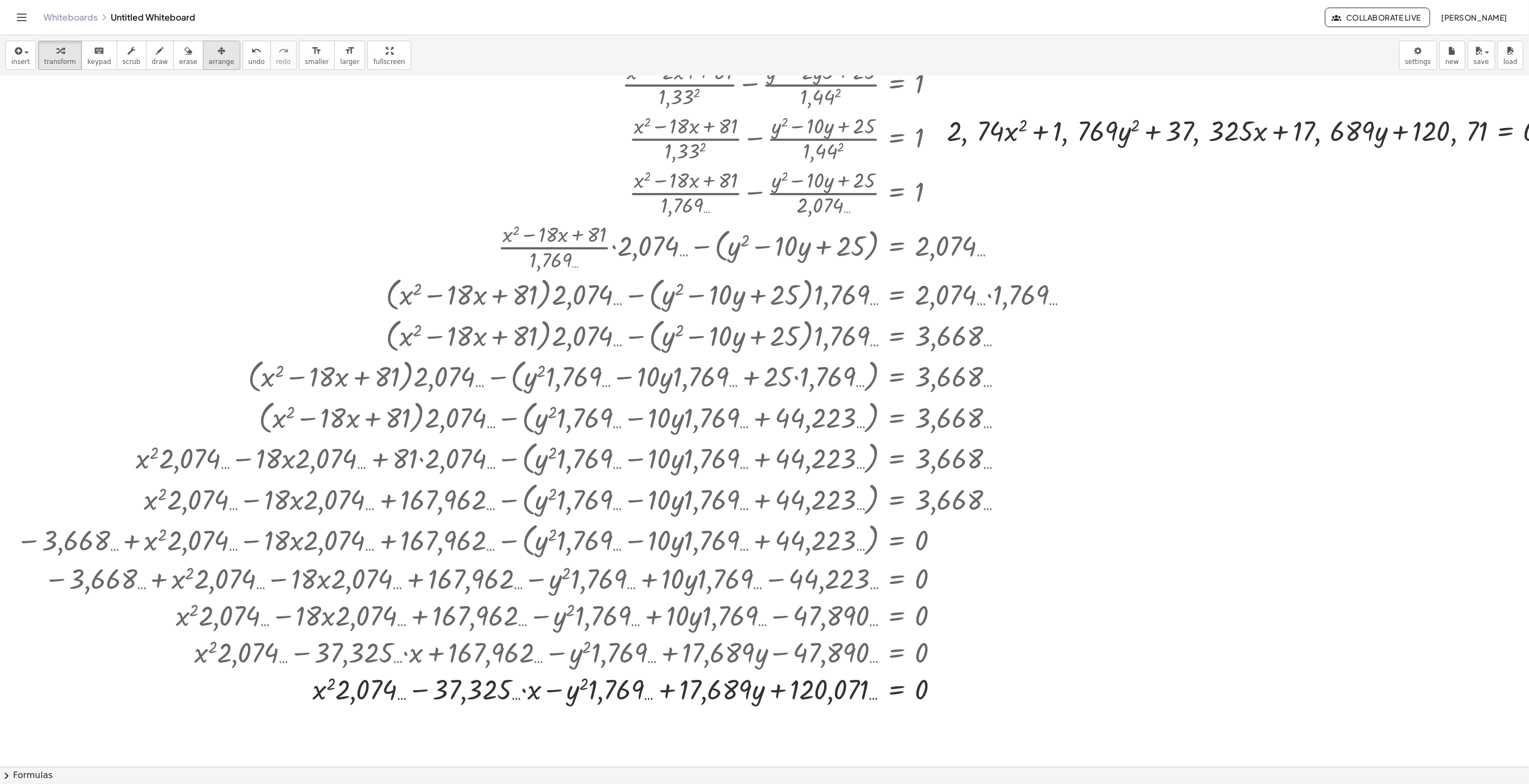
click at [218, 49] on icon "button" at bounding box center [222, 51] width 8 height 13
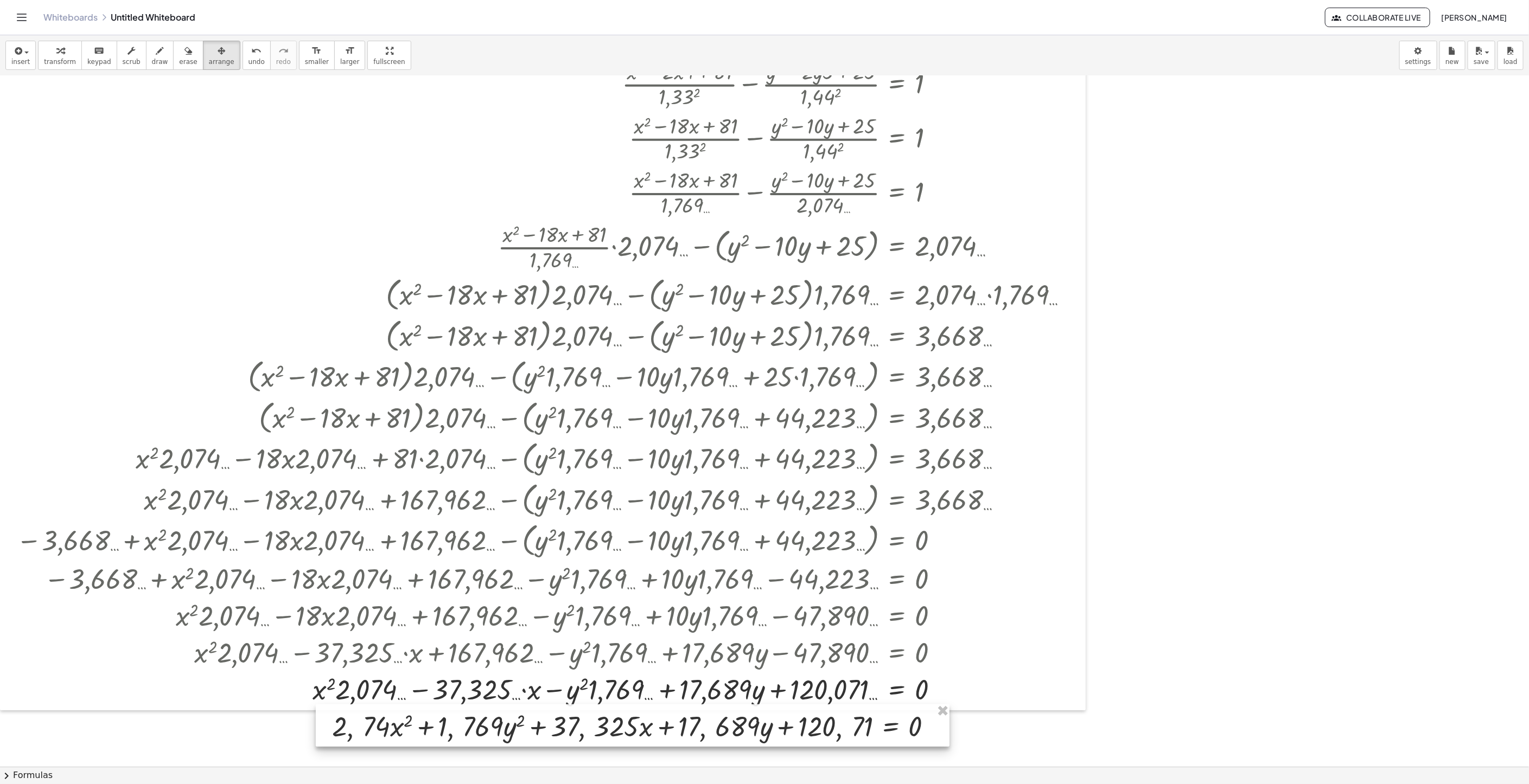
drag, startPoint x: 1089, startPoint y: 138, endPoint x: 474, endPoint y: 734, distance: 856.4
click at [474, 734] on div at bounding box center [632, 725] width 634 height 42
click at [1170, 509] on div at bounding box center [856, 631] width 1712 height 1381
click at [57, 41] on button "transform" at bounding box center [60, 55] width 44 height 29
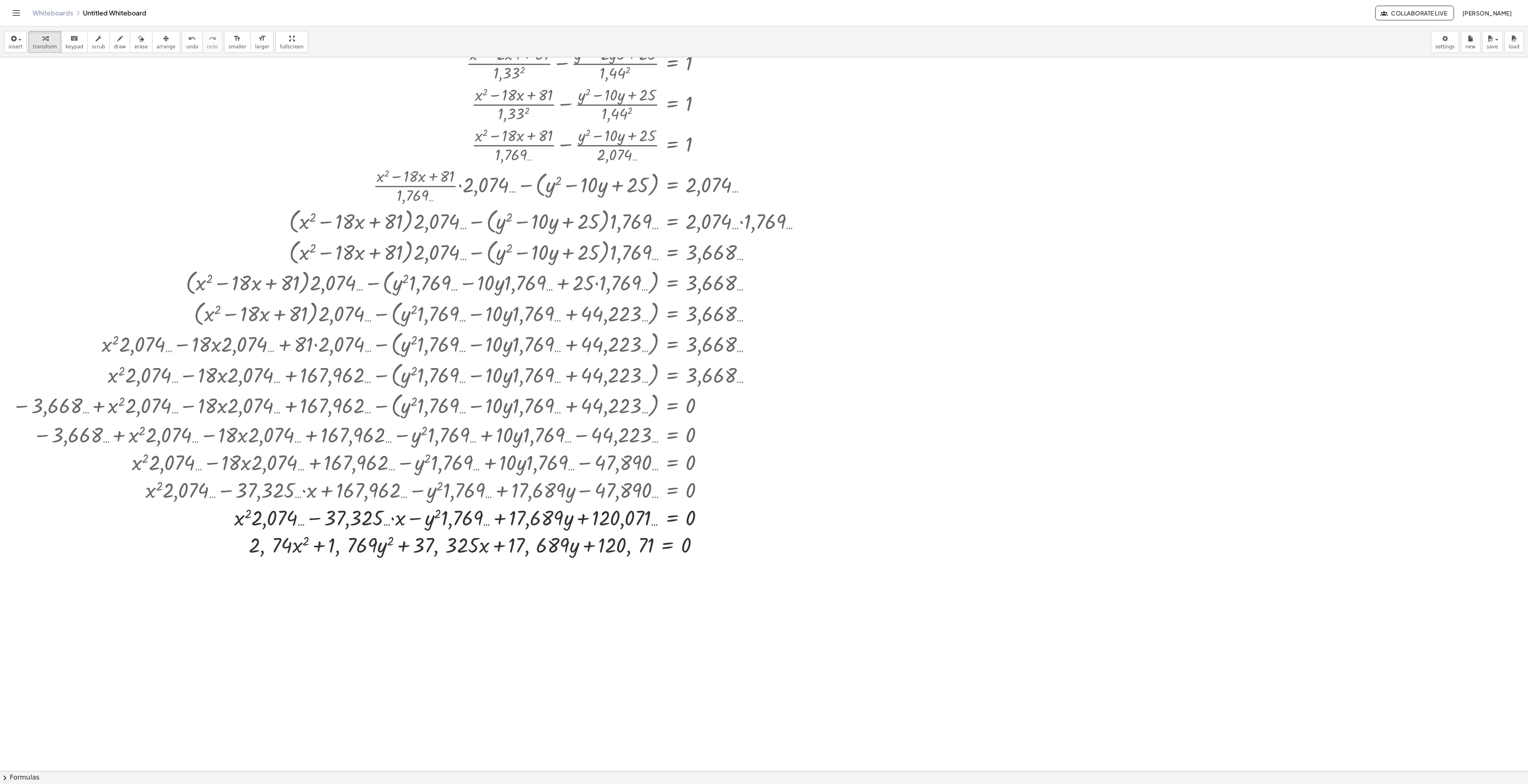
scroll to position [0, 0]
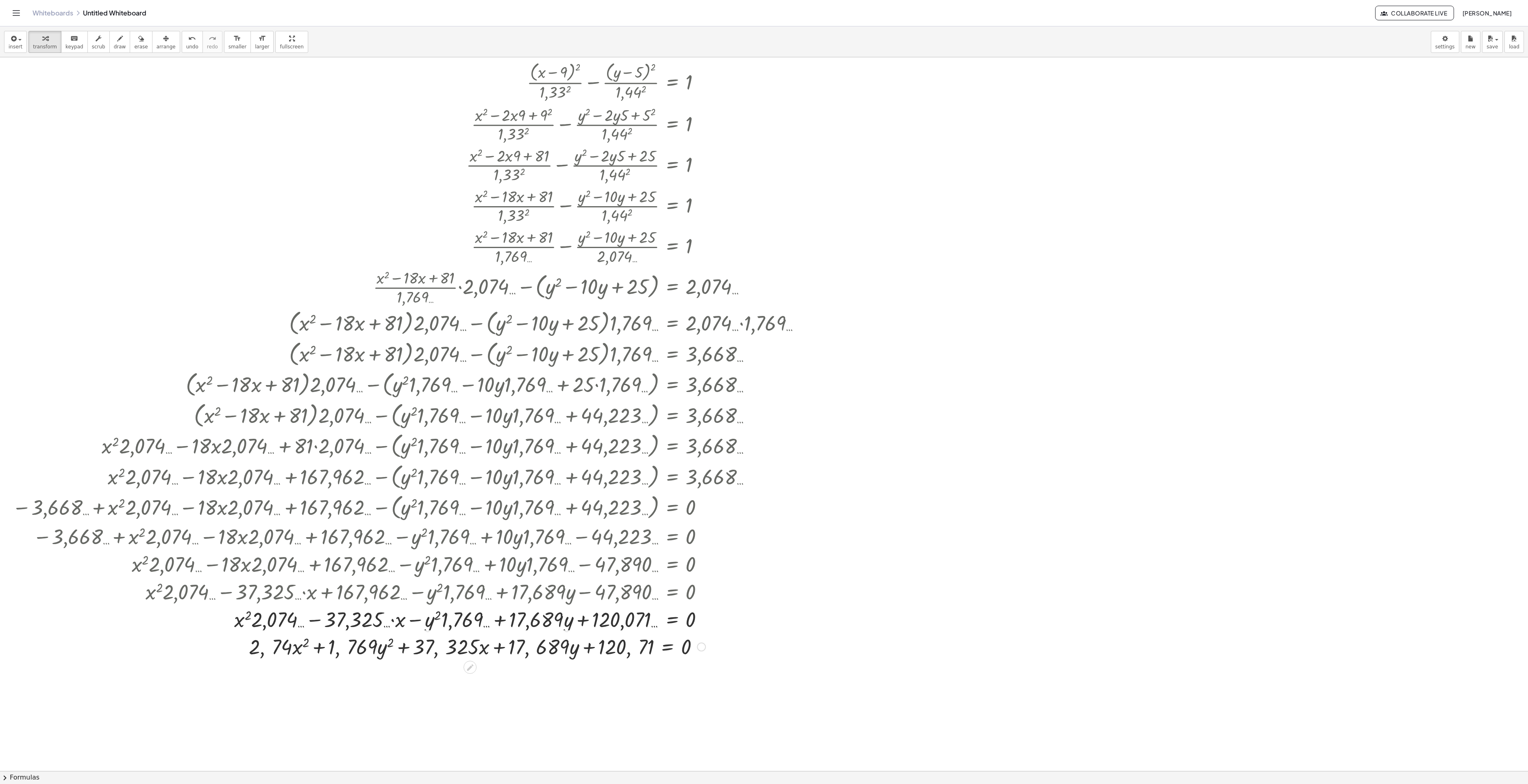
click at [702, 588] on div at bounding box center [477, 646] width 464 height 28
click at [706, 588] on div at bounding box center [477, 646] width 464 height 28
click at [701, 588] on div "Copied done" at bounding box center [701, 646] width 9 height 9
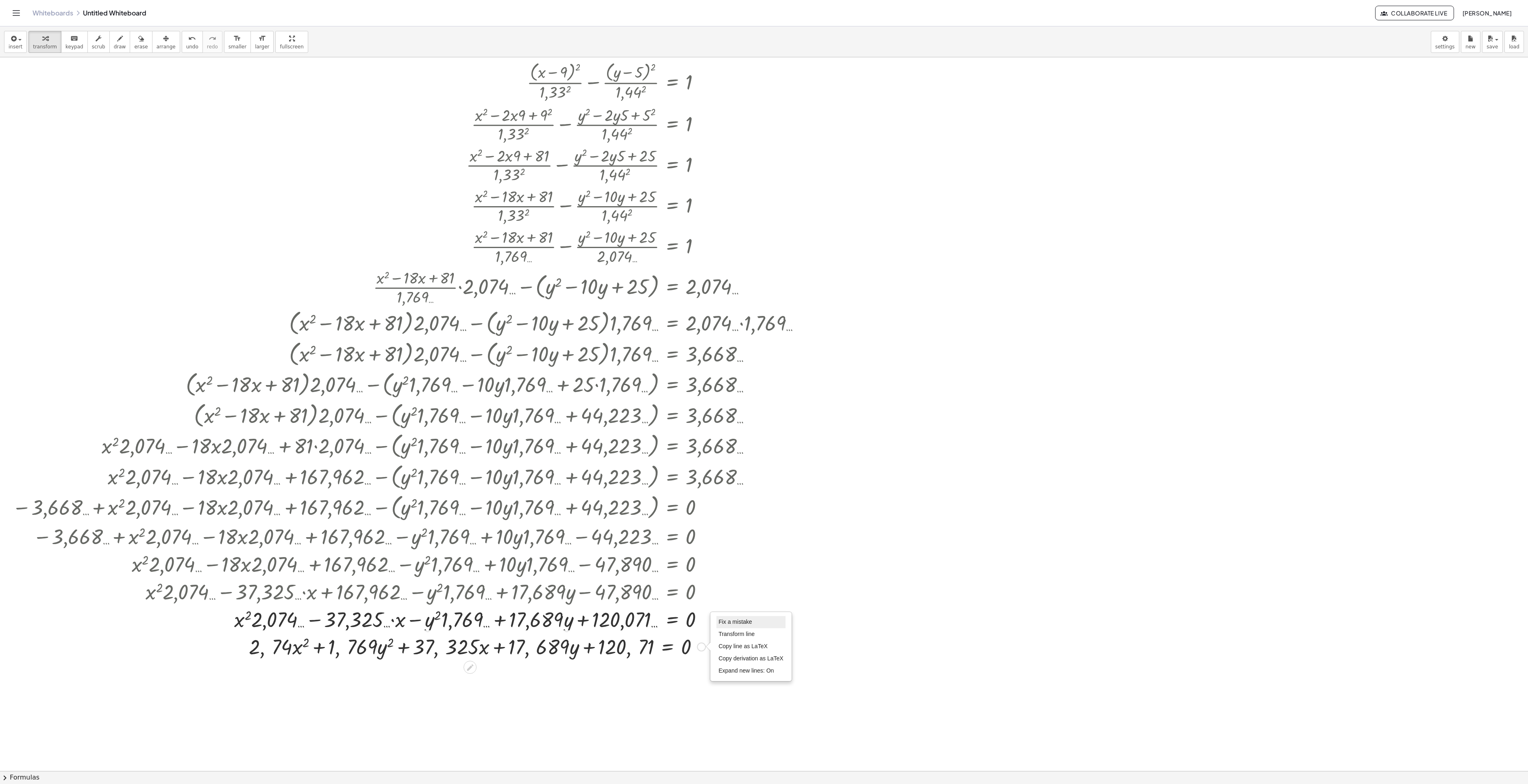
click at [754, 588] on li "Fix a mistake" at bounding box center [751, 622] width 69 height 12
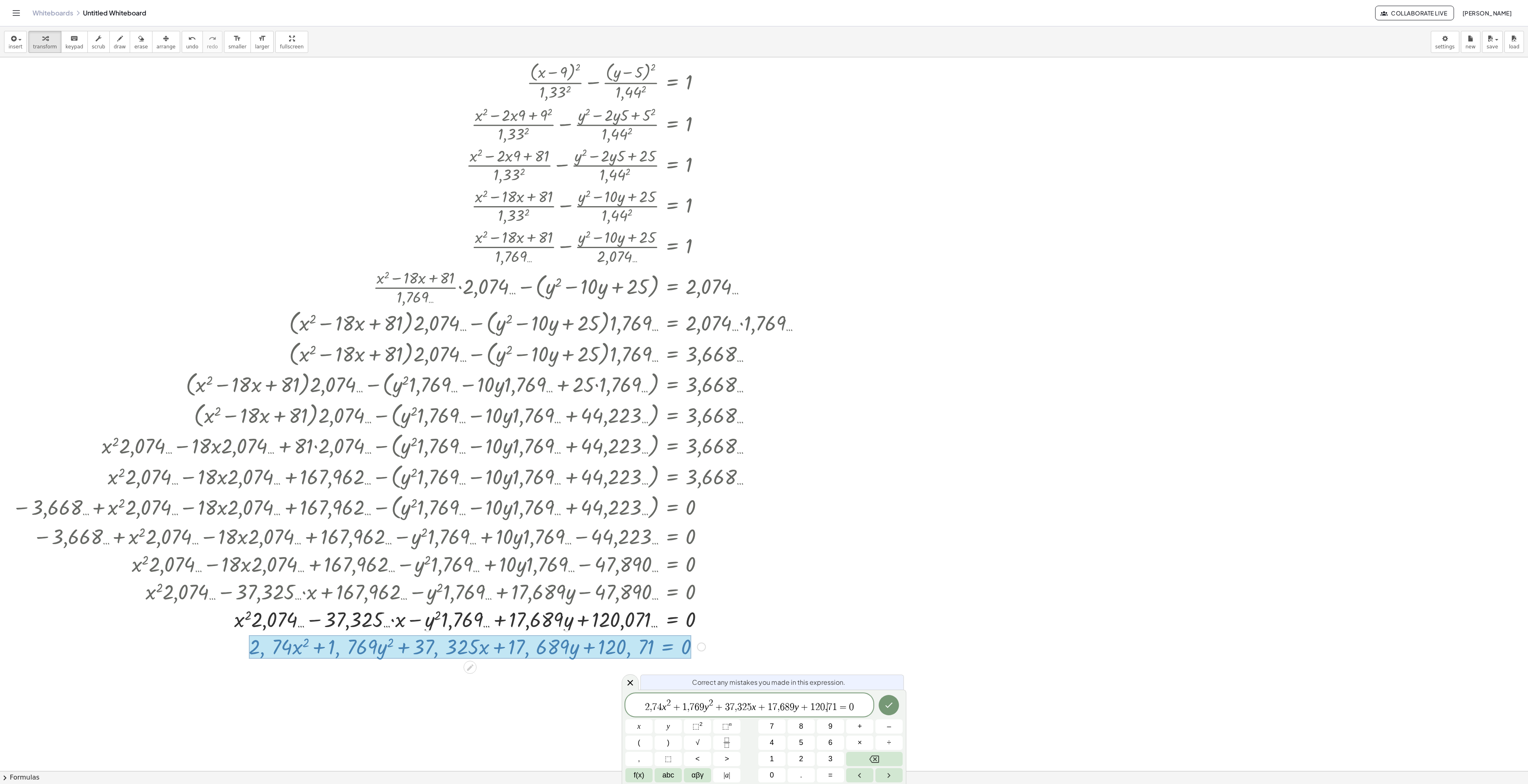
click at [826, 588] on span "2 , 7 4 x 2 + 1 , 7 6 9 y 2 + 3 7 , 3 2 5 x + 1 7 , 6 8 9 y + 1 2 0 , ​ 7 1 = 0" at bounding box center [749, 705] width 248 height 15
click at [885, 588] on icon "Done" at bounding box center [889, 705] width 9 height 9
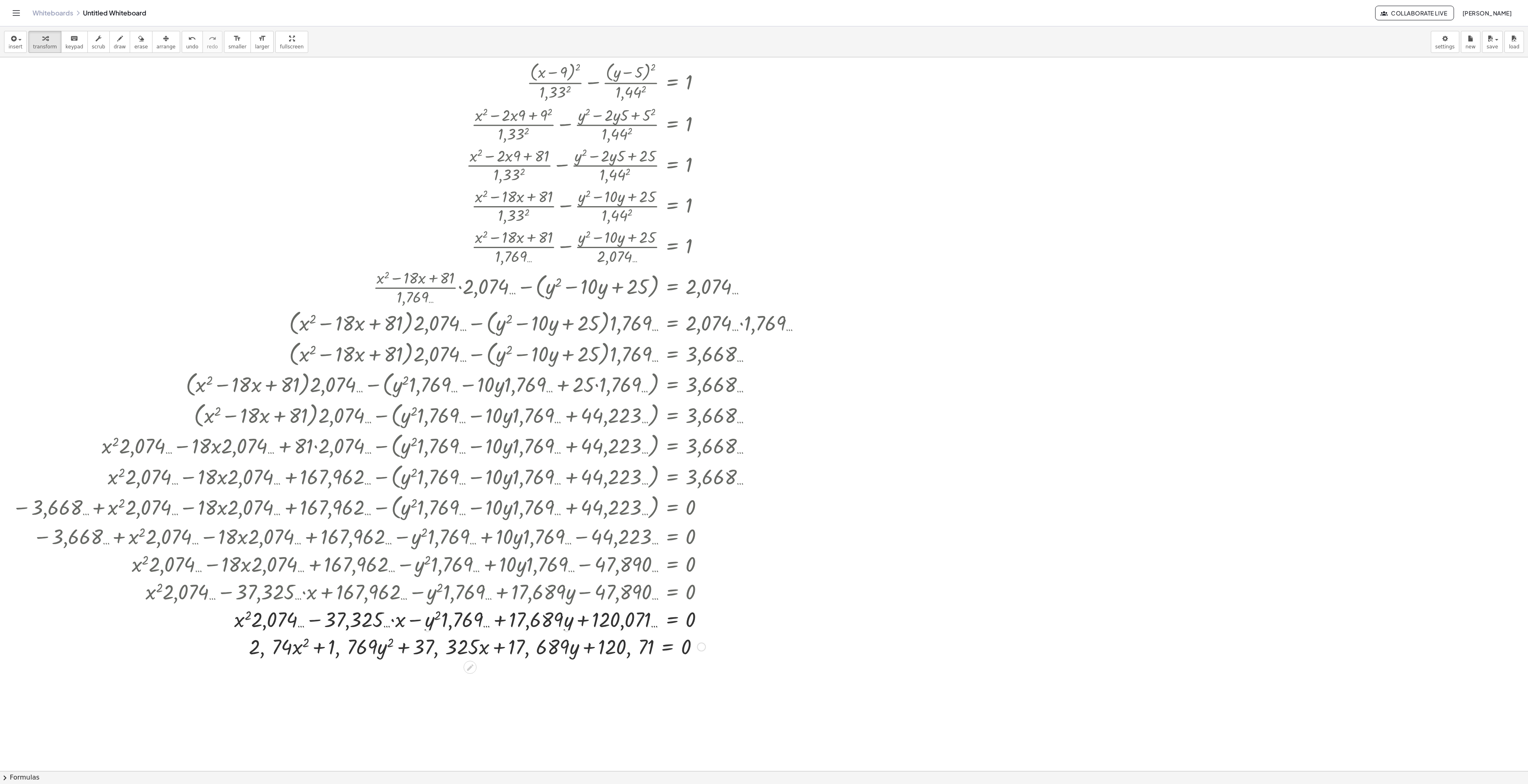
click at [636, 588] on div at bounding box center [477, 646] width 464 height 28
click at [700, 588] on div "Fix a mistake Transform line Copy line as LaTeX Copy derivation as LaTeX Expand…" at bounding box center [701, 646] width 9 height 9
click at [746, 588] on span "Fix a mistake" at bounding box center [735, 622] width 33 height 7
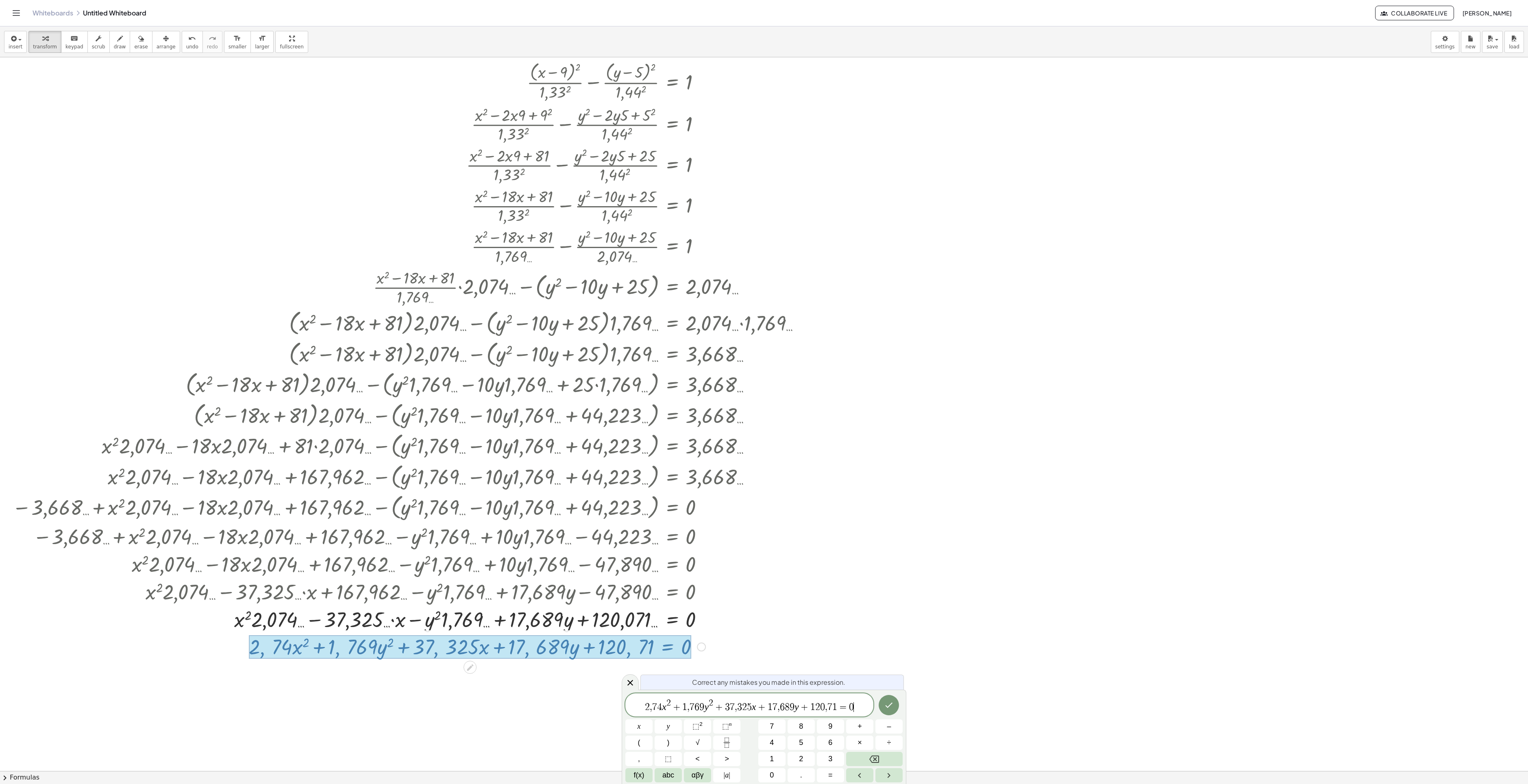
click at [825, 588] on span "," at bounding box center [826, 707] width 2 height 9
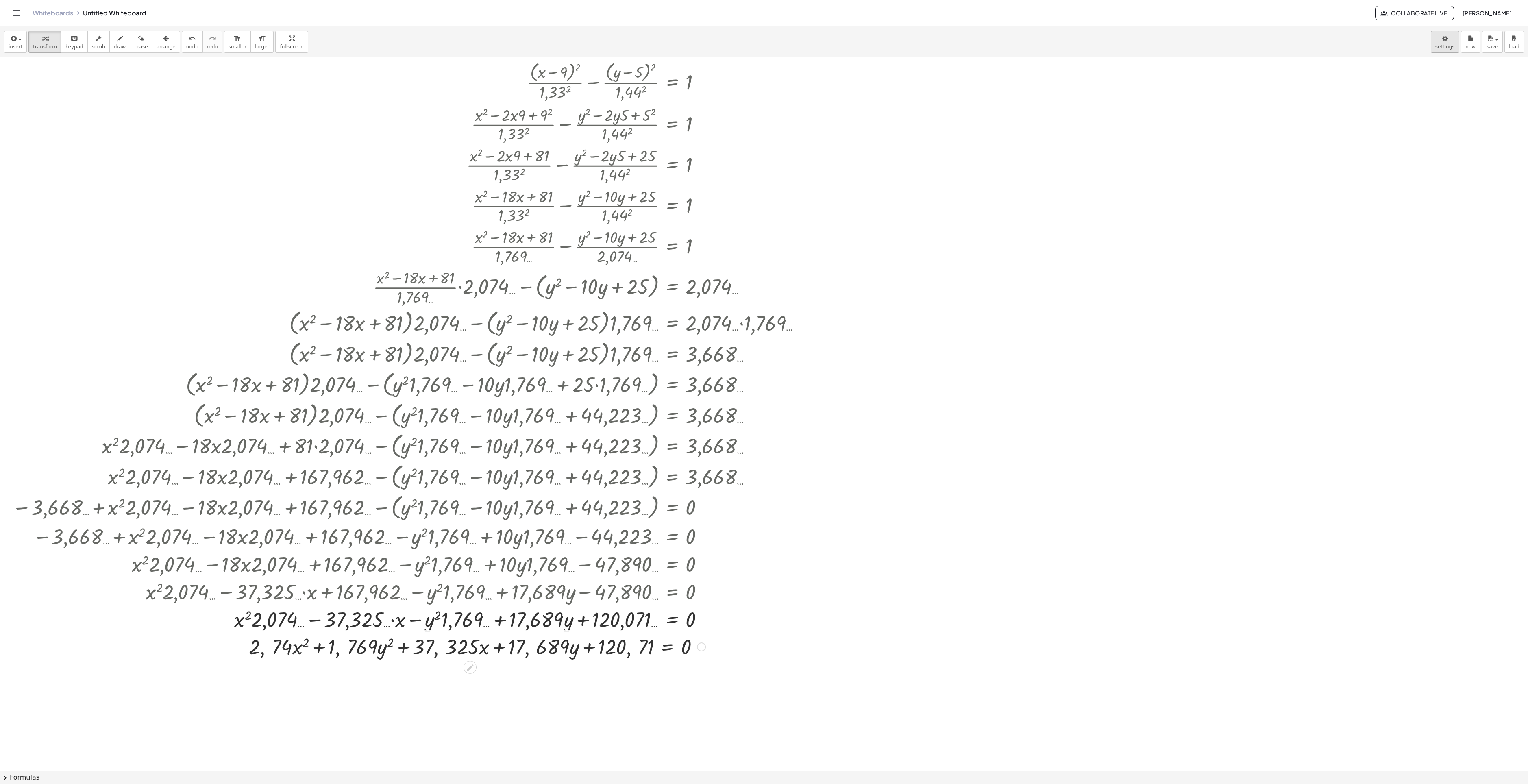
click at [1145, 38] on body "Graspable Math Activities Whiteboards Classes Account v1.30.2 | Privacy policy …" at bounding box center [764, 392] width 1528 height 784
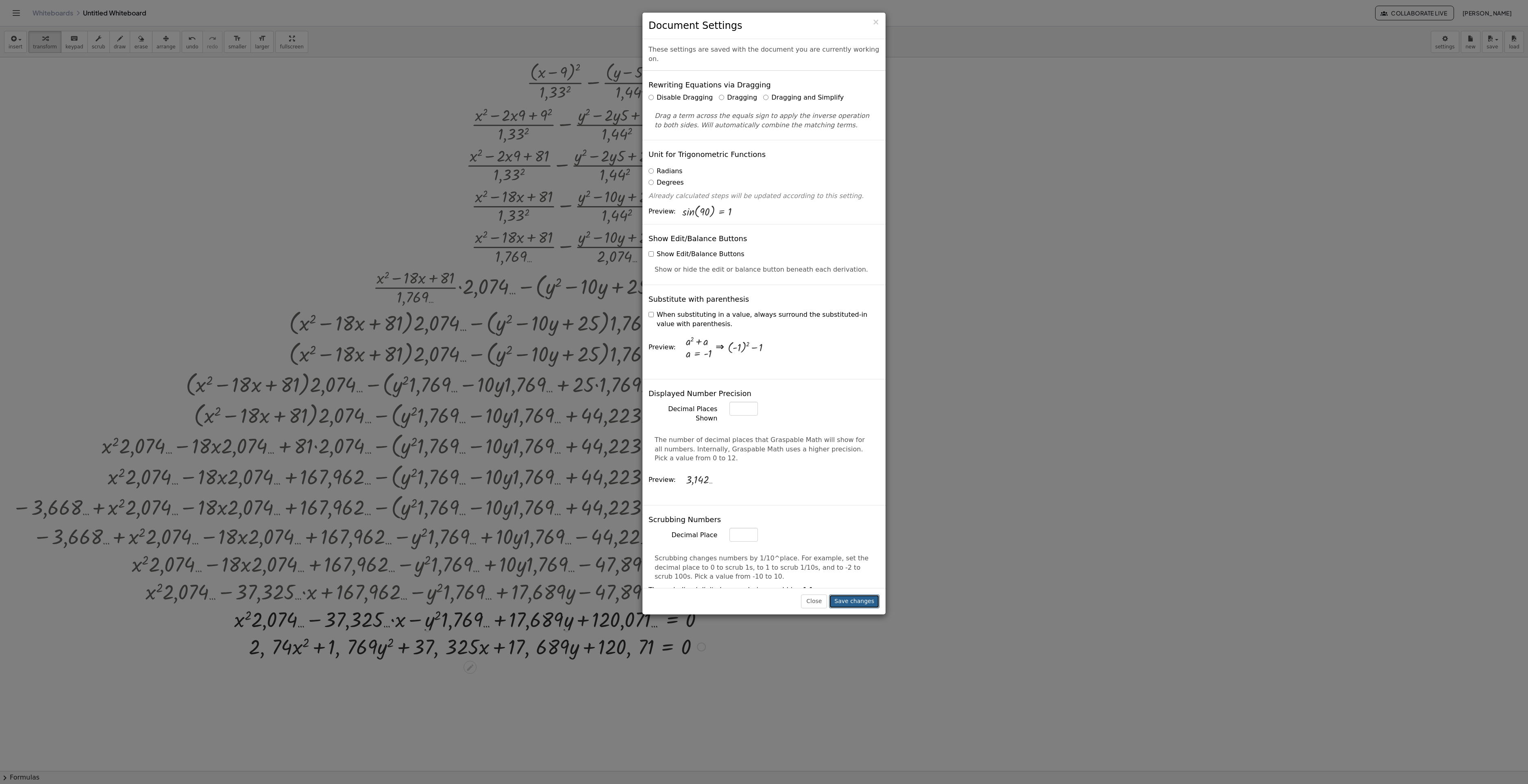
click at [872, 588] on button "Save changes" at bounding box center [854, 601] width 50 height 14
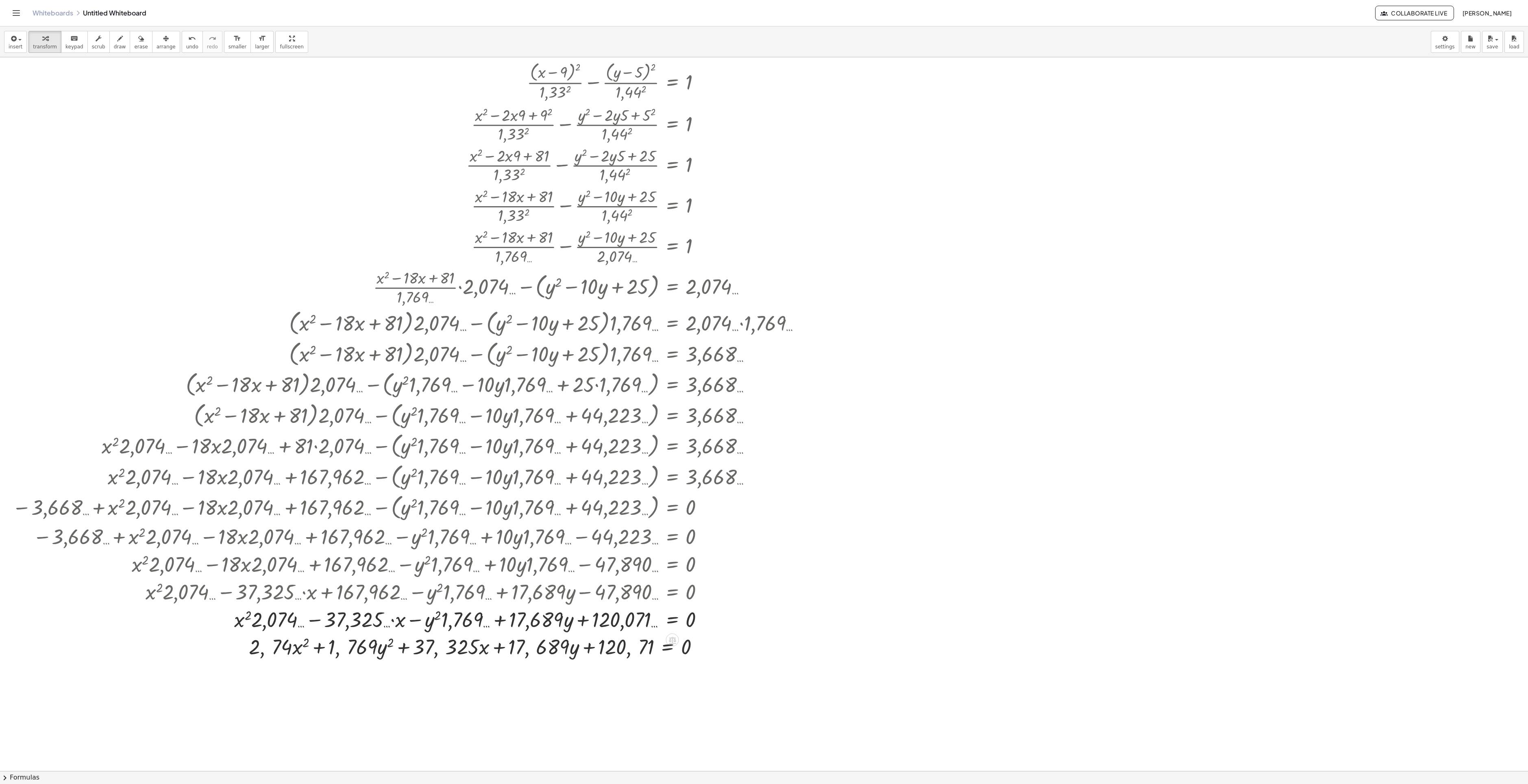
drag, startPoint x: 899, startPoint y: 262, endPoint x: 862, endPoint y: 271, distance: 38.1
click at [888, 263] on div at bounding box center [764, 771] width 1528 height 1427
click at [947, 429] on div at bounding box center [764, 771] width 1528 height 1427
click at [1037, 482] on div at bounding box center [764, 771] width 1528 height 1427
